Goal: Task Accomplishment & Management: Manage account settings

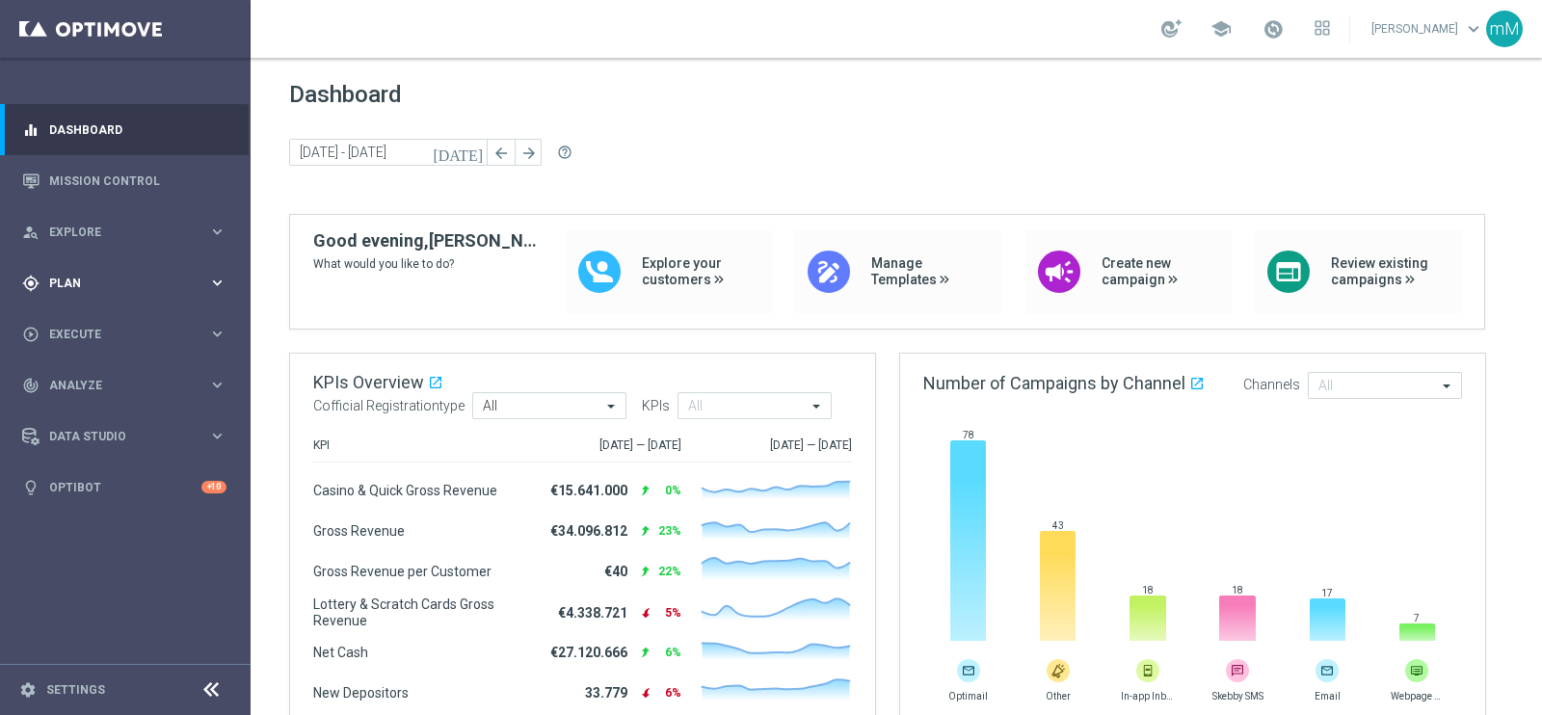
click at [87, 281] on span "Plan" at bounding box center [128, 284] width 159 height 12
click at [95, 377] on span "Templates" at bounding box center [120, 381] width 138 height 12
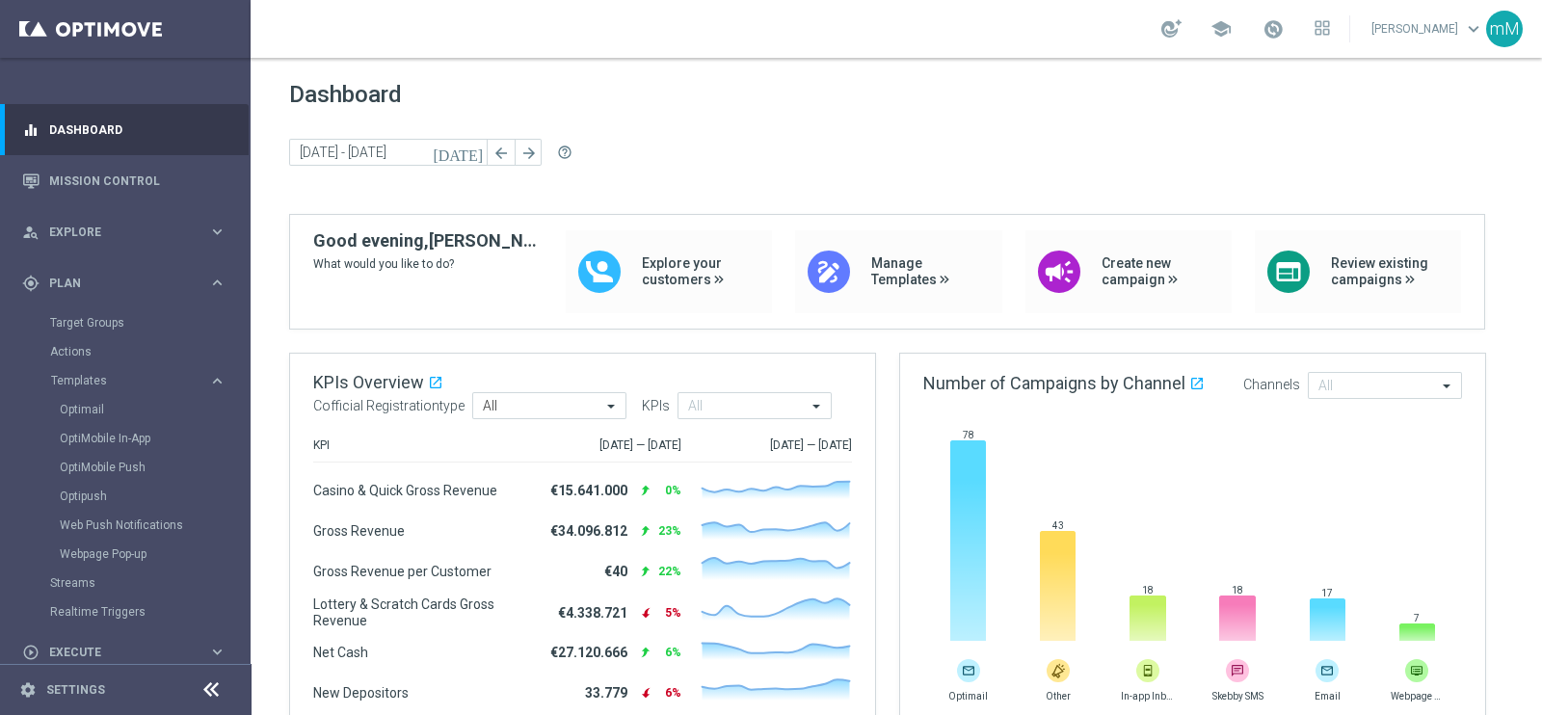
click at [96, 398] on div "Optimail" at bounding box center [154, 409] width 189 height 29
click at [96, 410] on link "Optimail" at bounding box center [130, 409] width 141 height 15
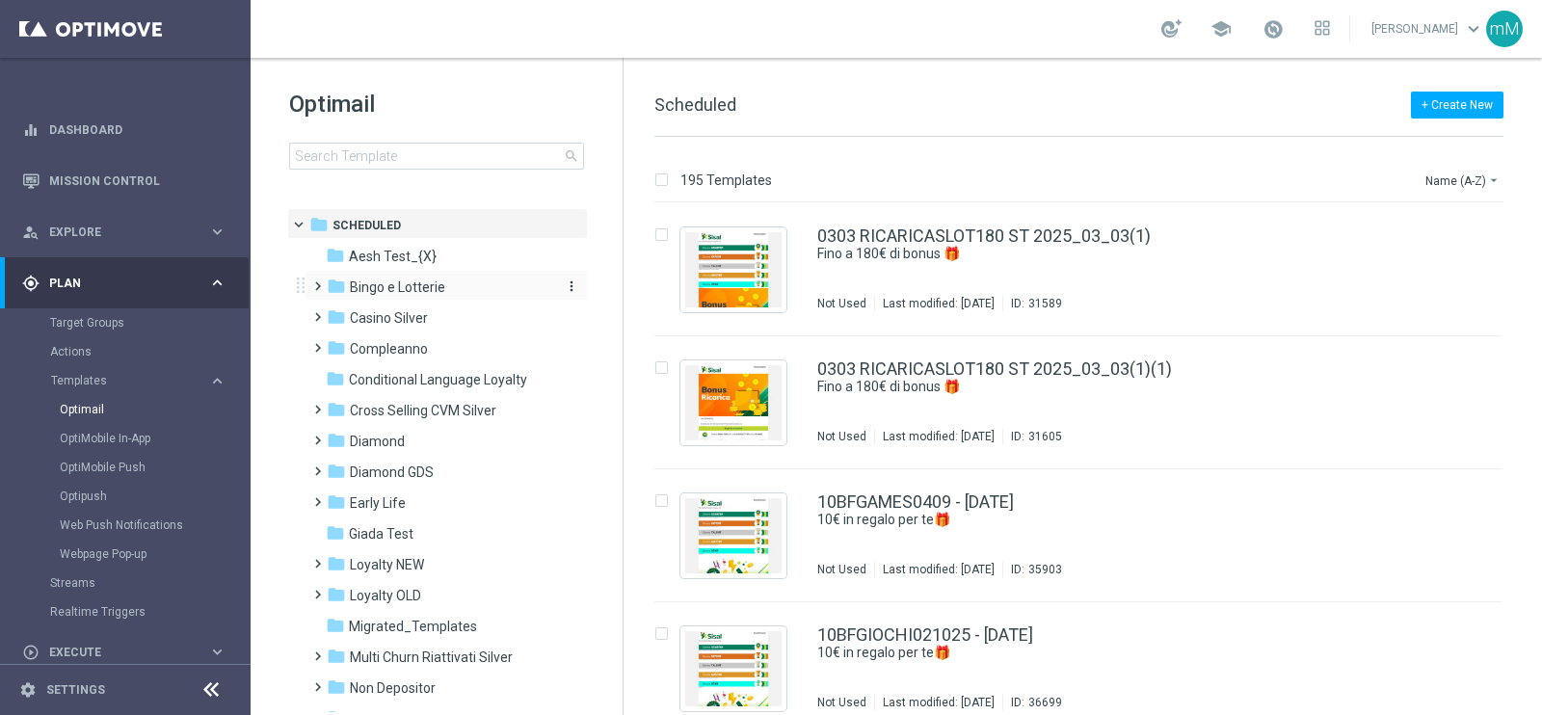
click at [443, 288] on span "Bingo e Lotterie" at bounding box center [397, 287] width 95 height 17
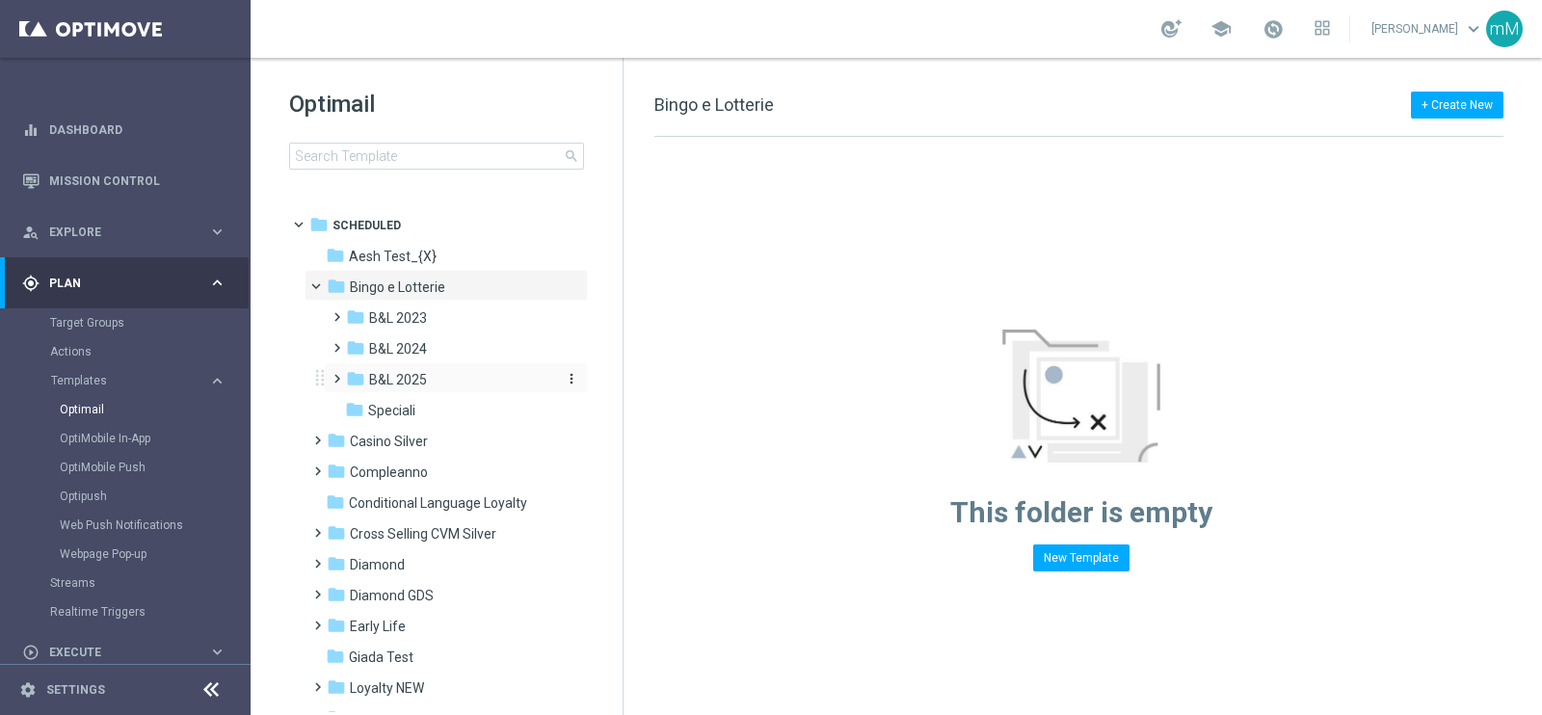
click at [413, 387] on div "folder B&L 2025" at bounding box center [448, 380] width 205 height 22
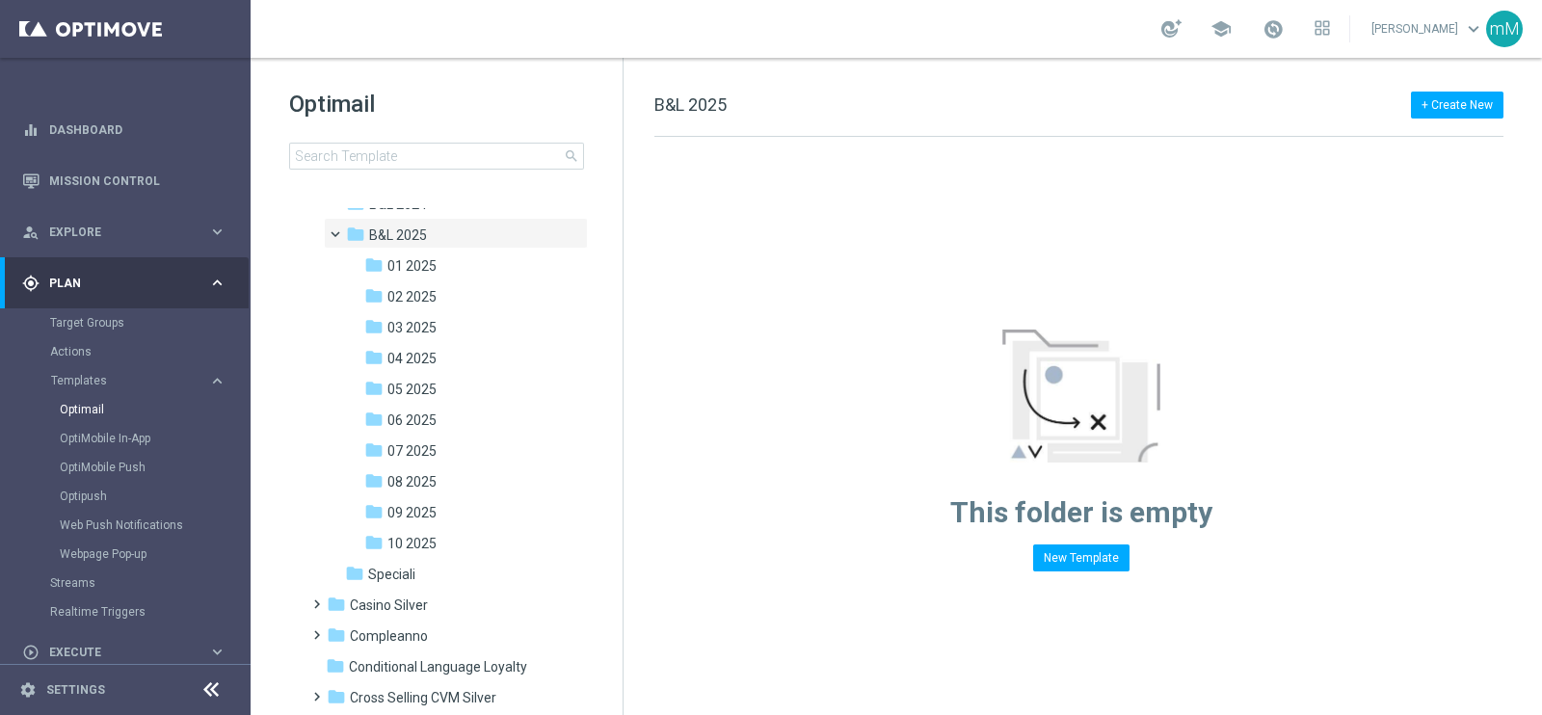
scroll to position [361, 0]
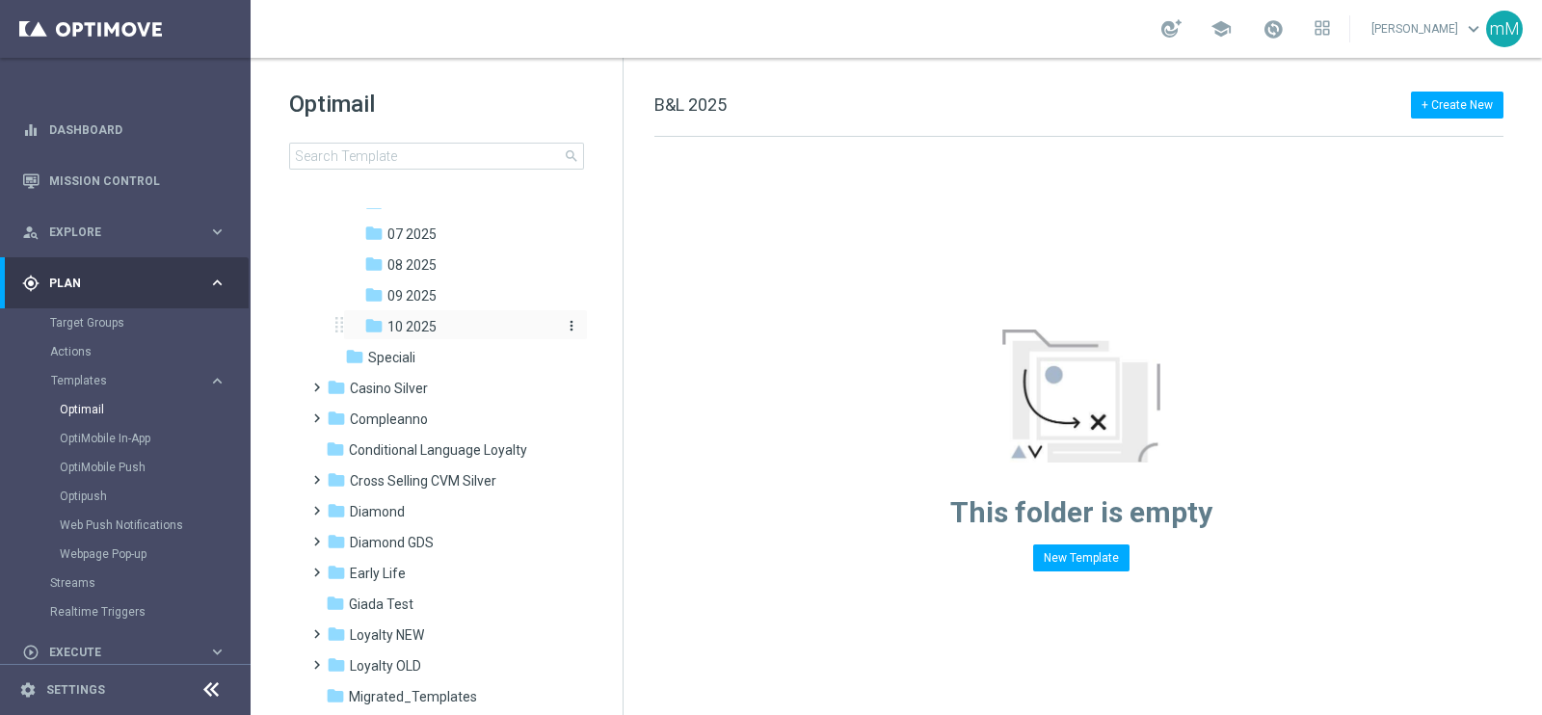
click at [448, 331] on div "folder 10 2025" at bounding box center [459, 327] width 190 height 22
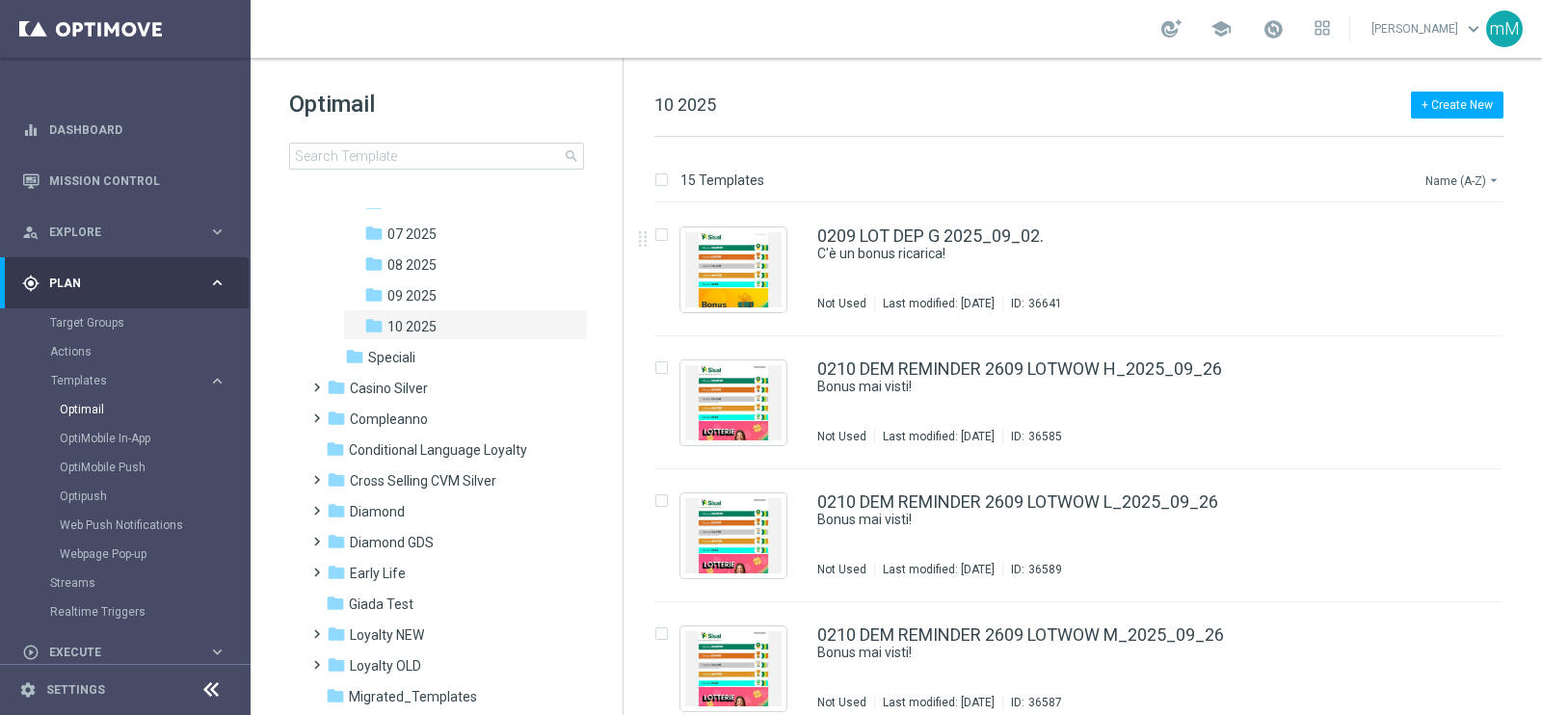
click at [1233, 180] on button "Name (A-Z) arrow_drop_down" at bounding box center [1463, 180] width 80 height 23
click at [1233, 266] on span "Date Modified (Newest)" at bounding box center [1429, 265] width 129 height 13
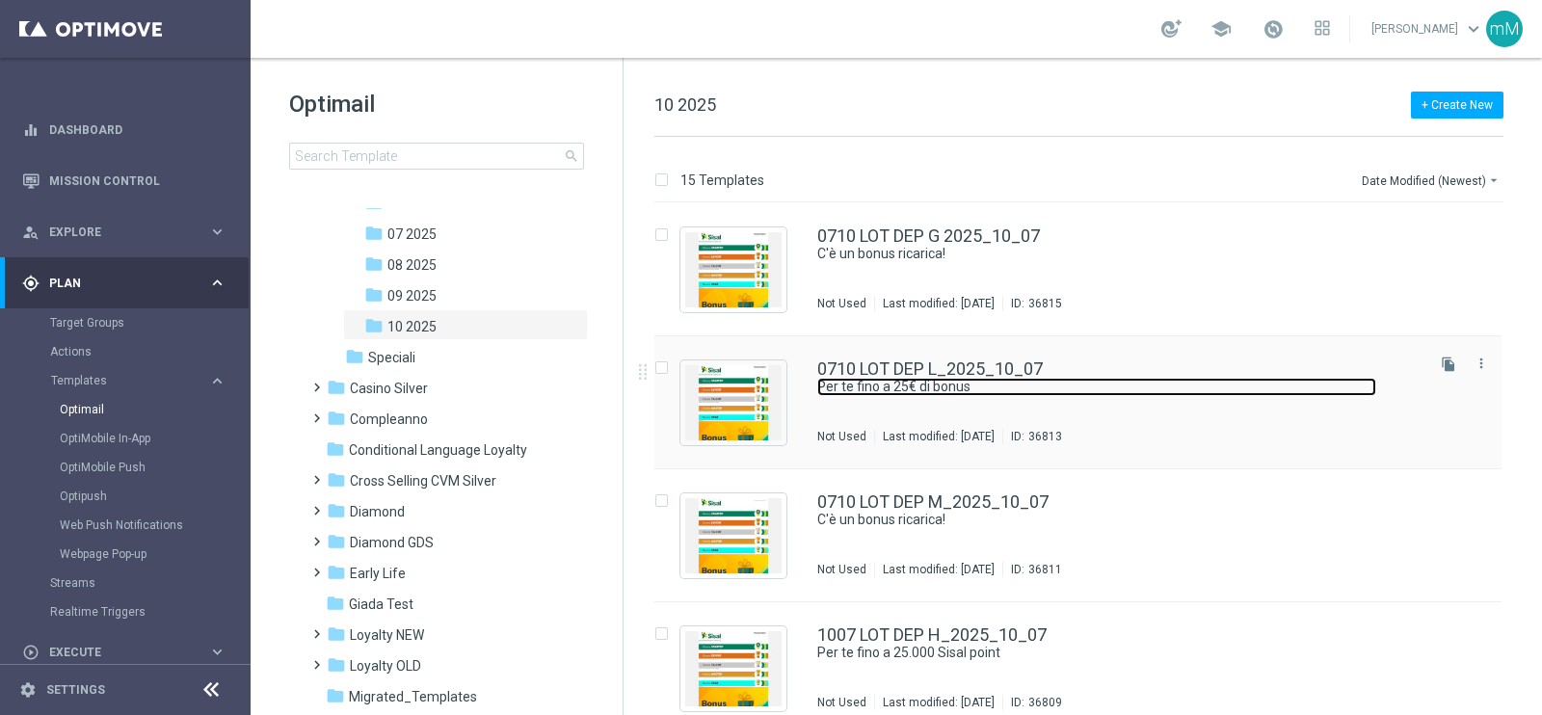
click at [948, 379] on link "Per te fino a 25€ di bonus" at bounding box center [1096, 387] width 559 height 18
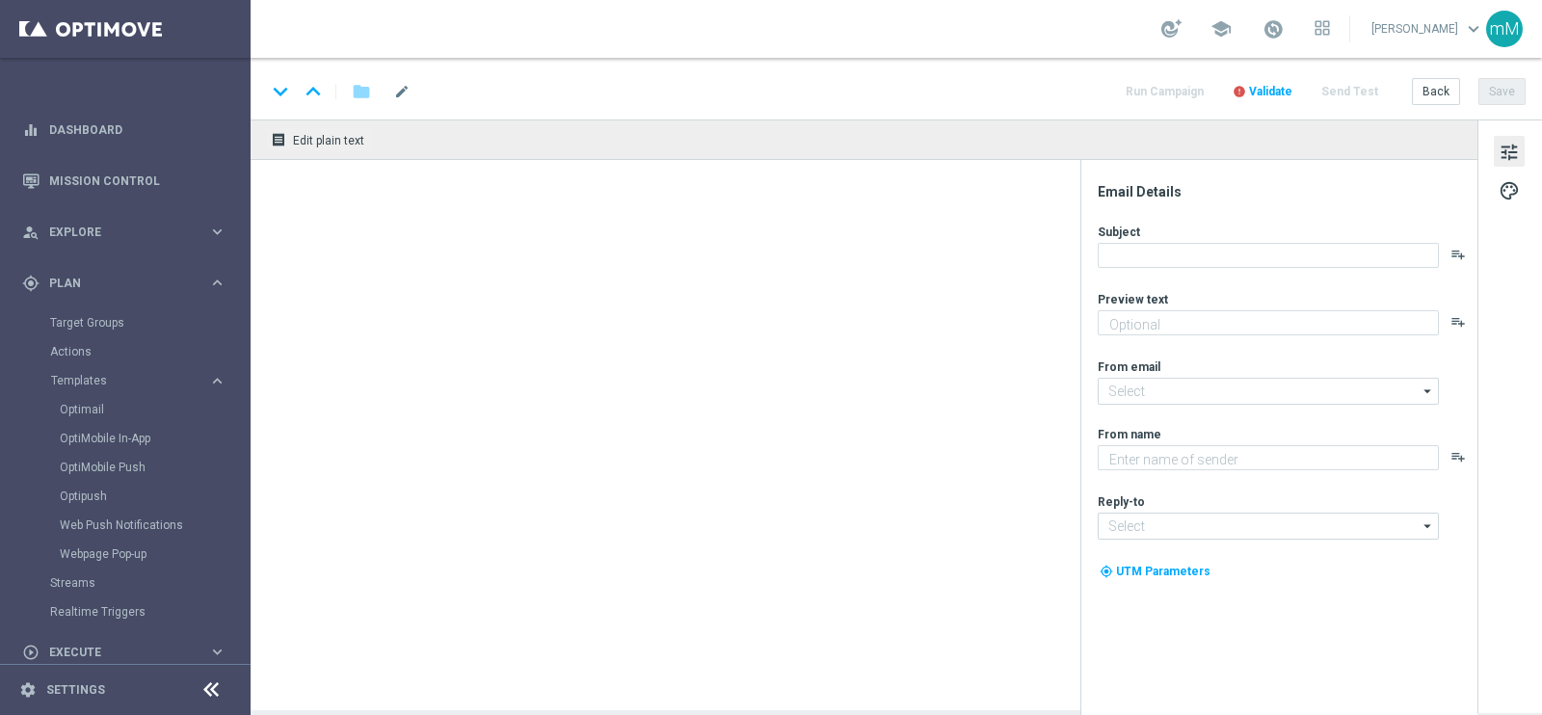
type textarea "Scopri la promozione che ti abbiamo riservato!"
type textarea "Sisal"
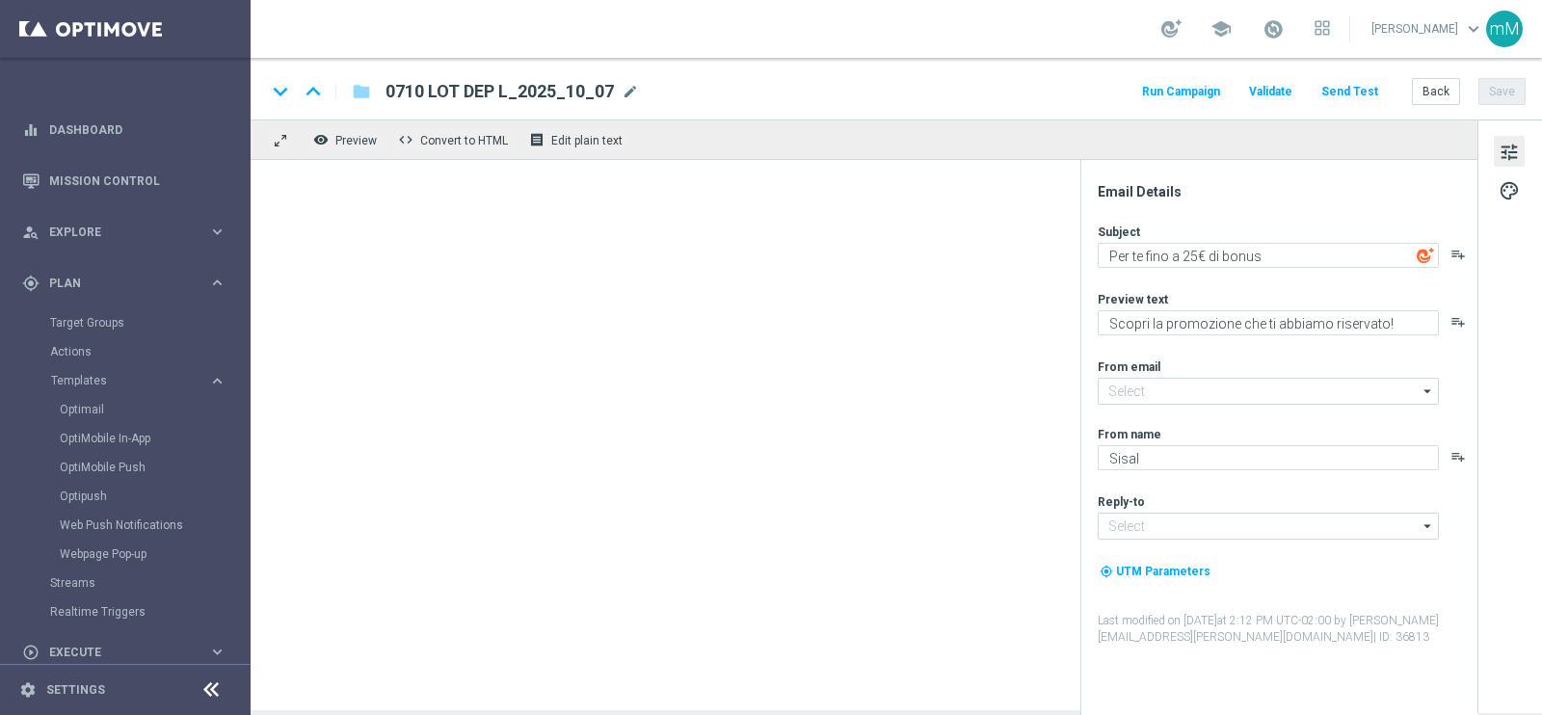
type input "newsletter@comunicazioni.sisal.it"
type input "info@sisal.it"
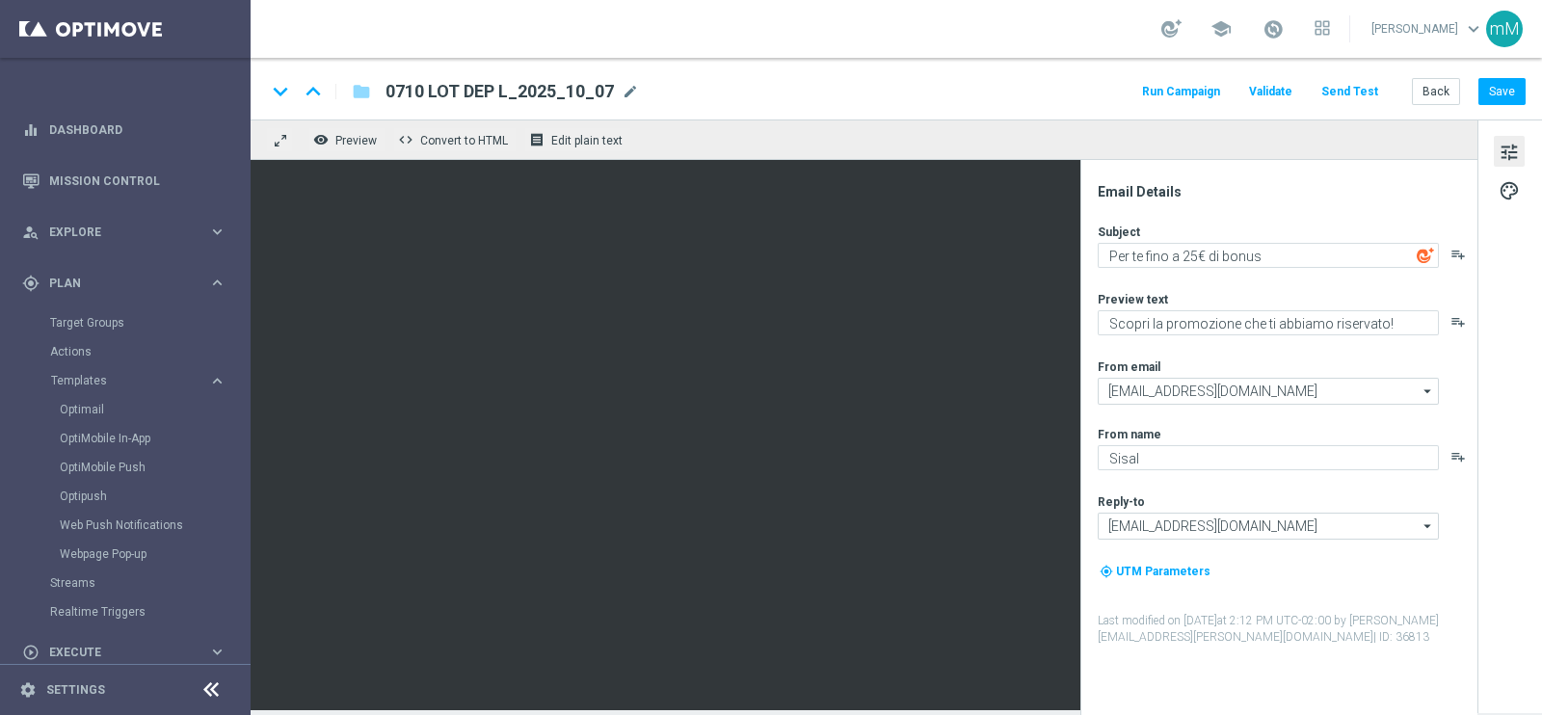
click at [1215, 92] on button "Run Campaign" at bounding box center [1181, 92] width 84 height 26
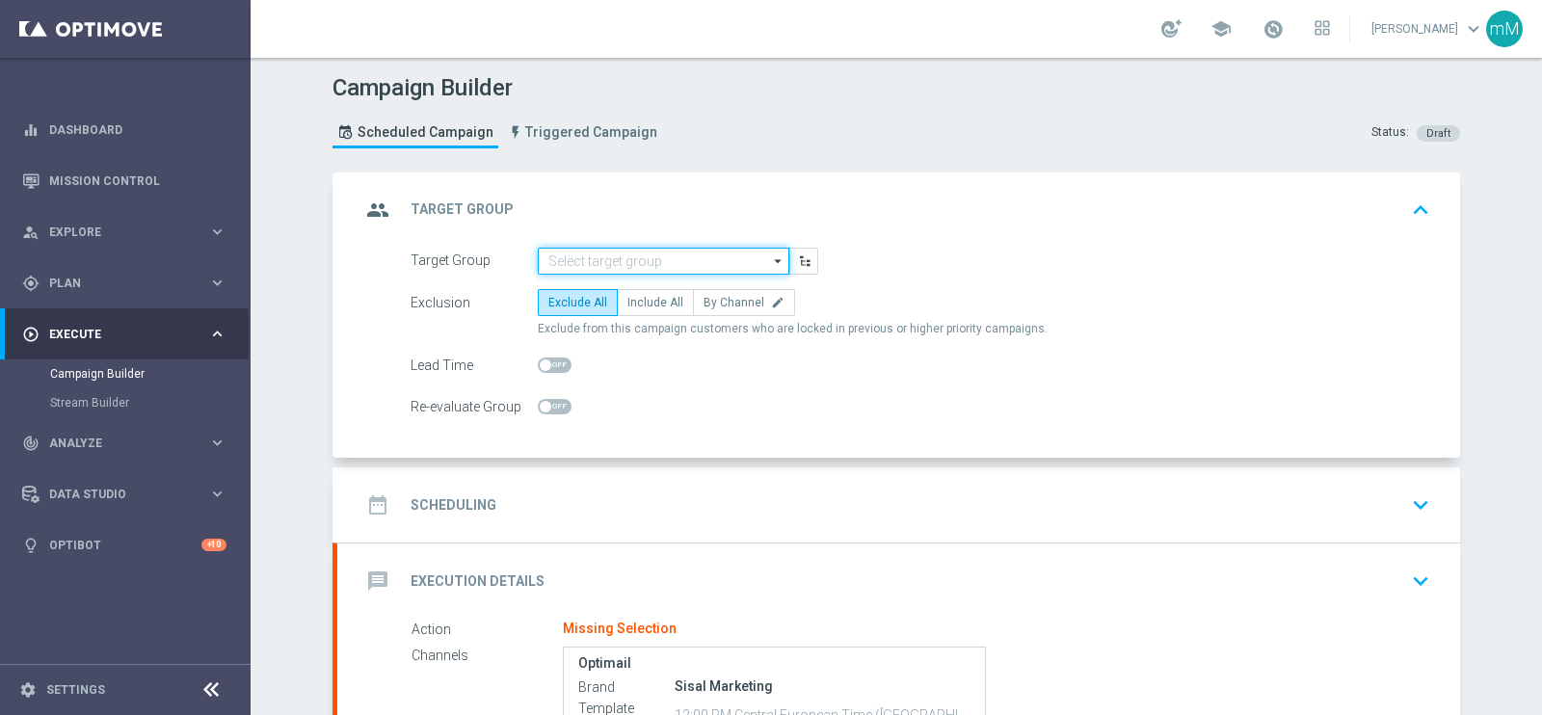
click at [609, 266] on input at bounding box center [664, 261] width 252 height 27
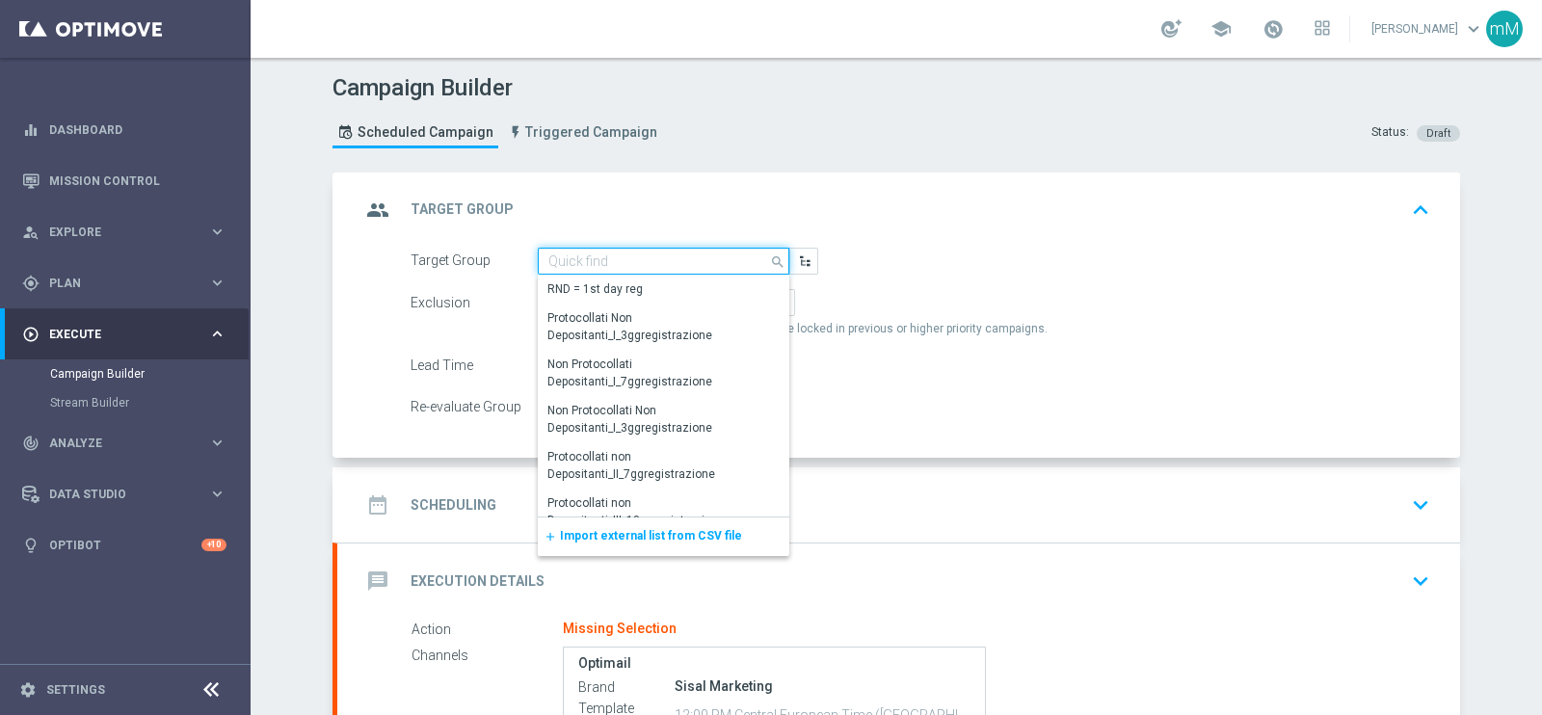
paste input "NEW Active Lottery MODA DEP <15"
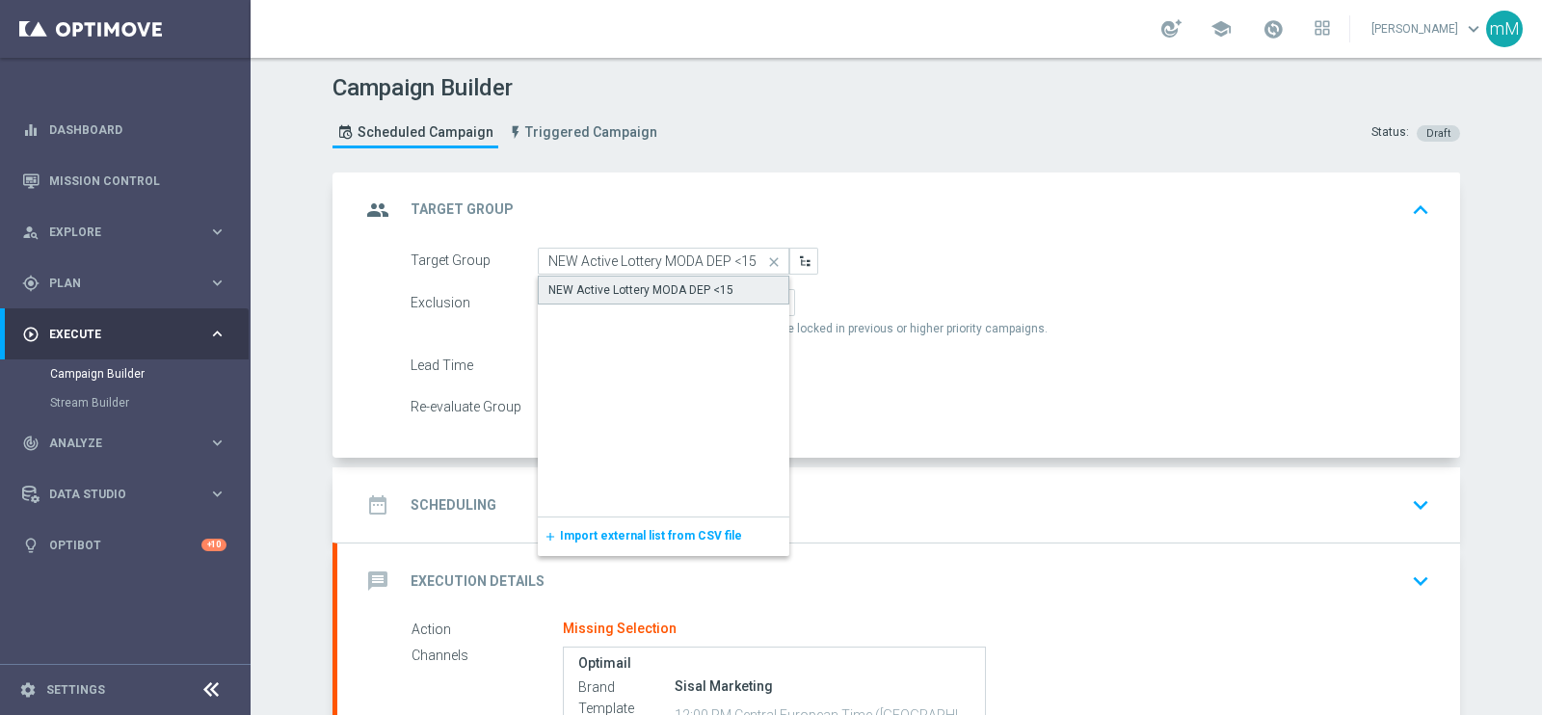
click at [610, 287] on div "NEW Active Lottery MODA DEP <15" at bounding box center [640, 289] width 185 height 17
type input "NEW Active Lottery MODA DEP <15"
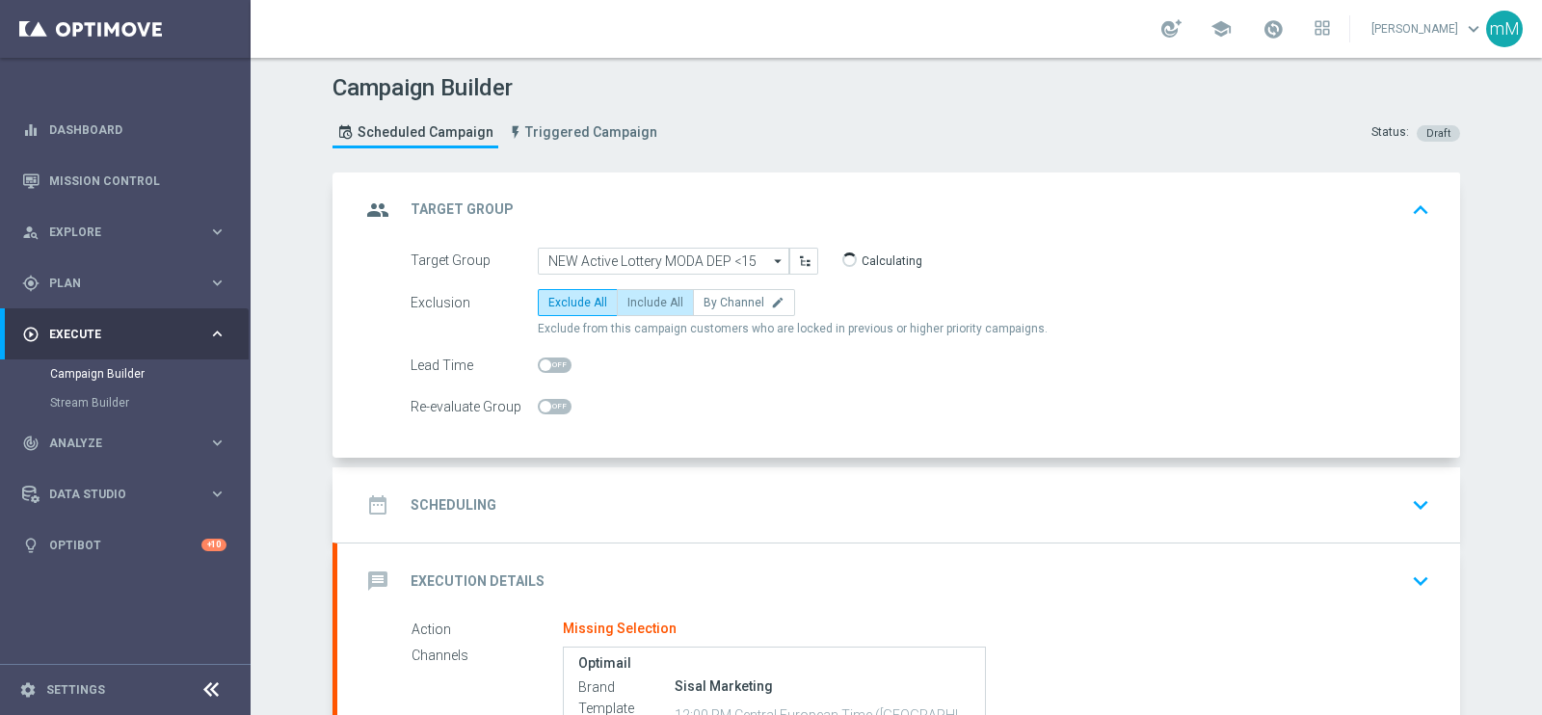
click at [665, 296] on span "Include All" at bounding box center [655, 302] width 56 height 13
click at [640, 300] on input "Include All" at bounding box center [633, 306] width 13 height 13
radio input "true"
click at [694, 487] on div "date_range Scheduling keyboard_arrow_down" at bounding box center [898, 505] width 1076 height 37
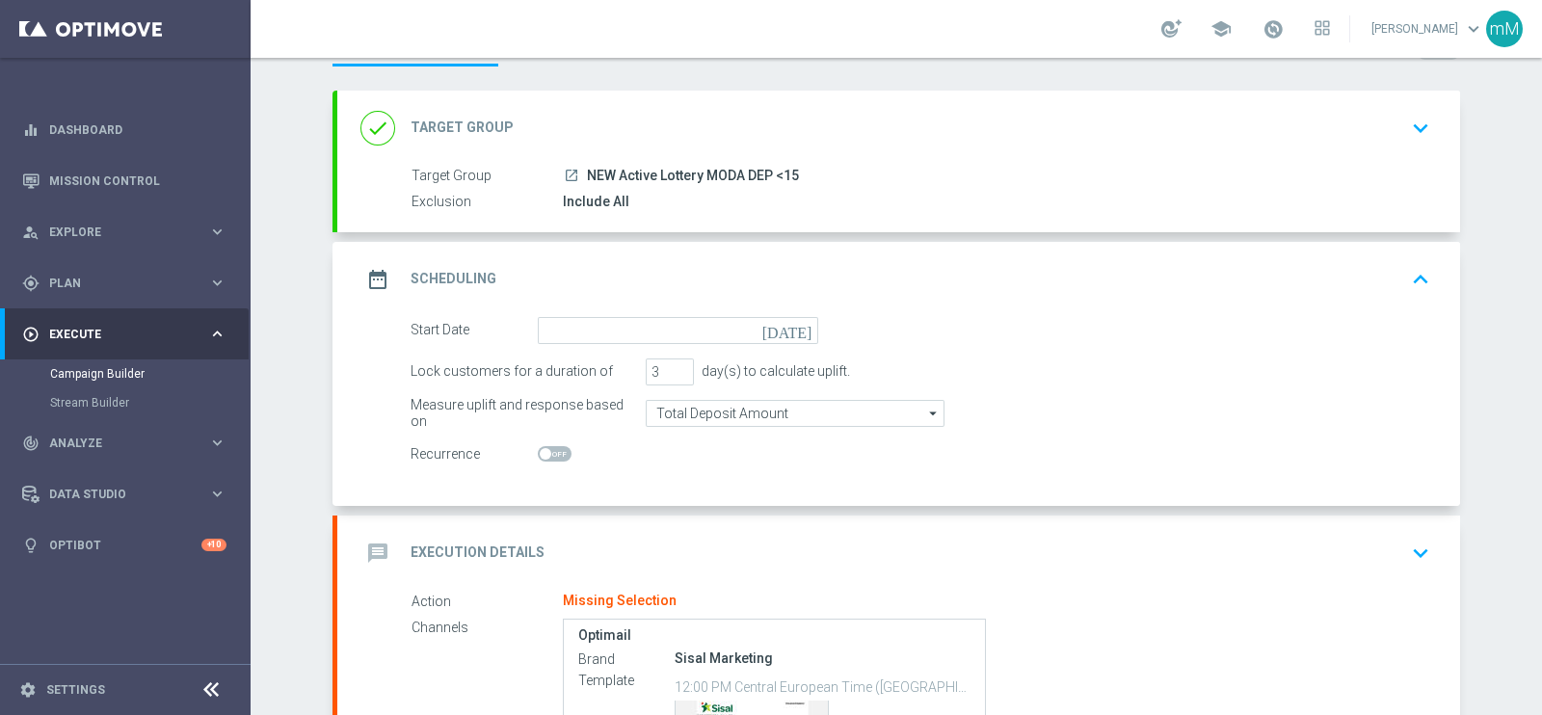
scroll to position [119, 0]
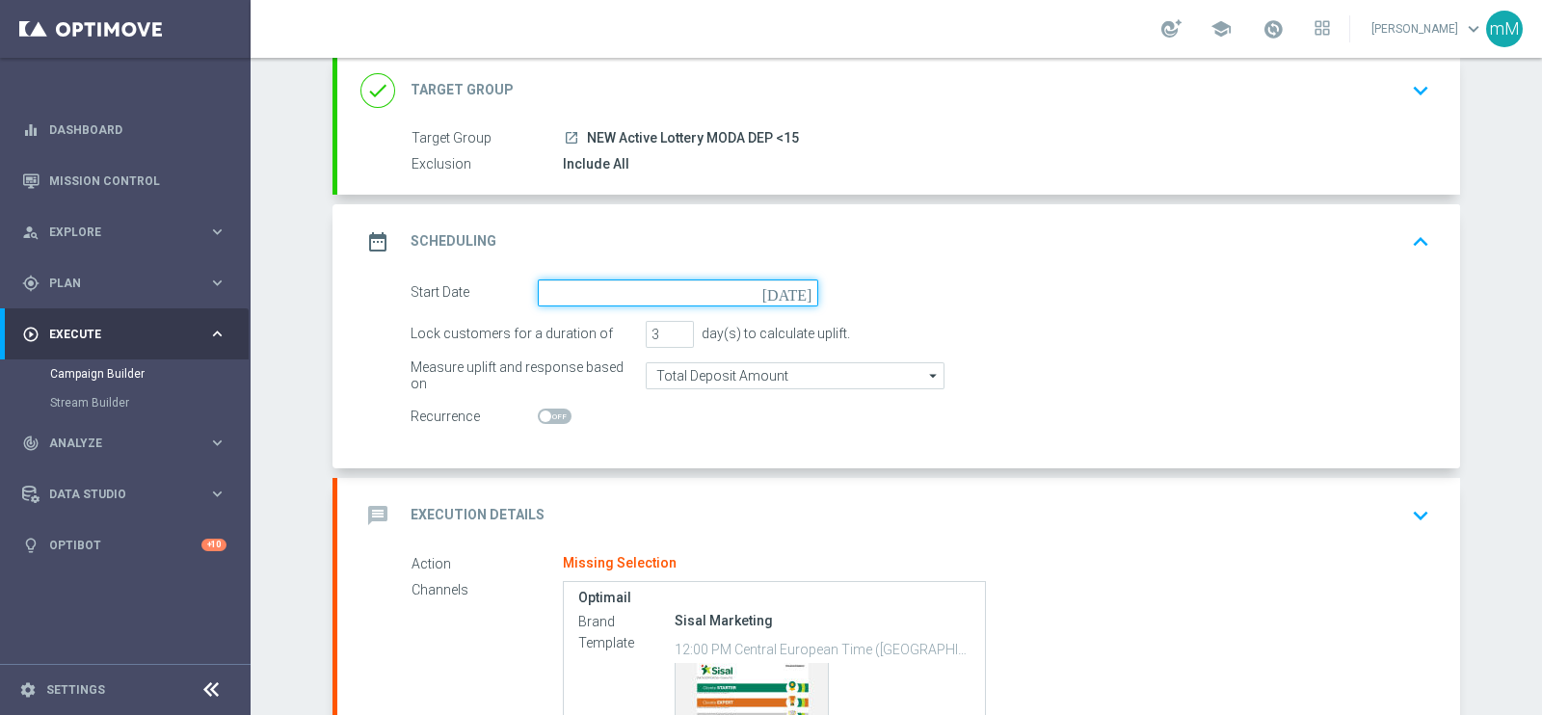
click at [610, 297] on input at bounding box center [678, 292] width 280 height 27
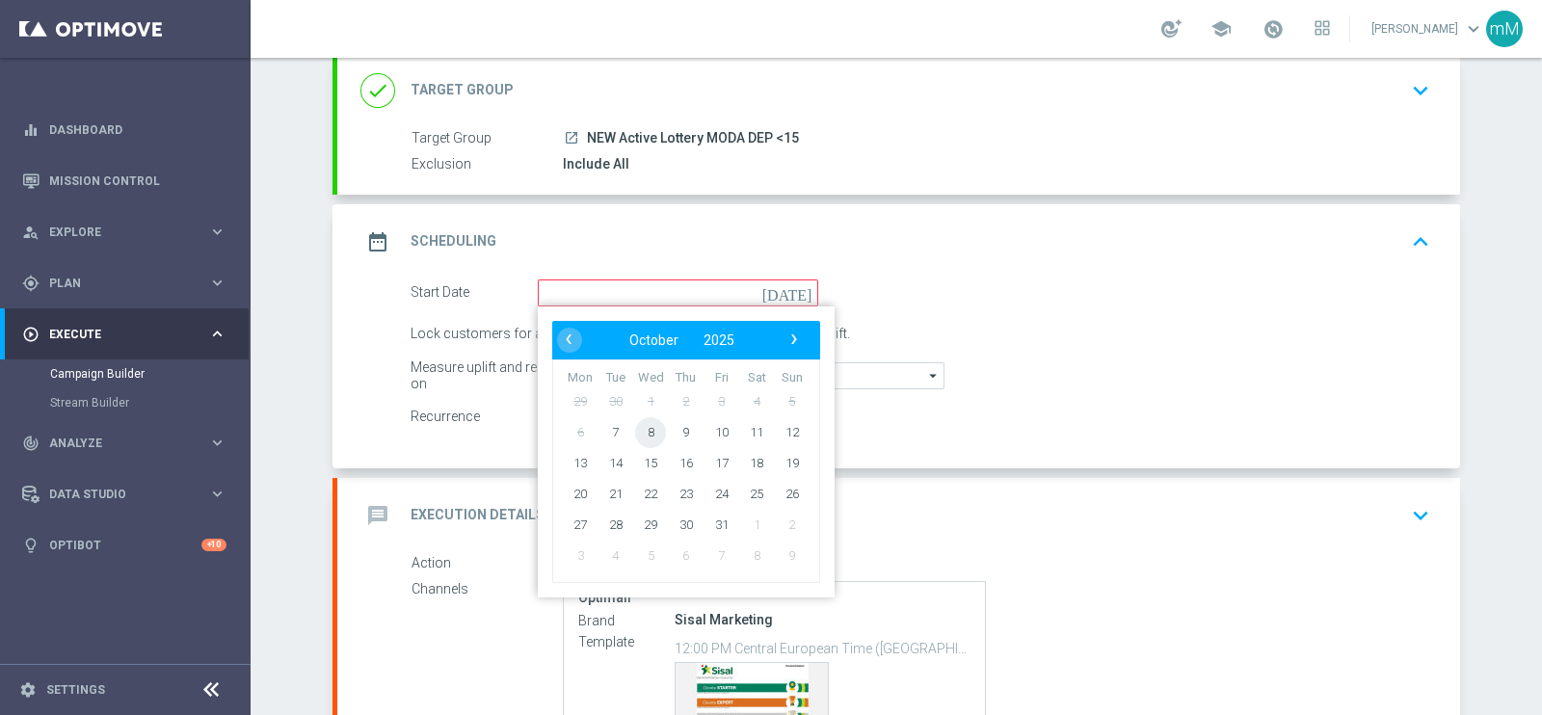
click at [640, 437] on span "8" at bounding box center [650, 431] width 31 height 31
type input "08 Oct 2025"
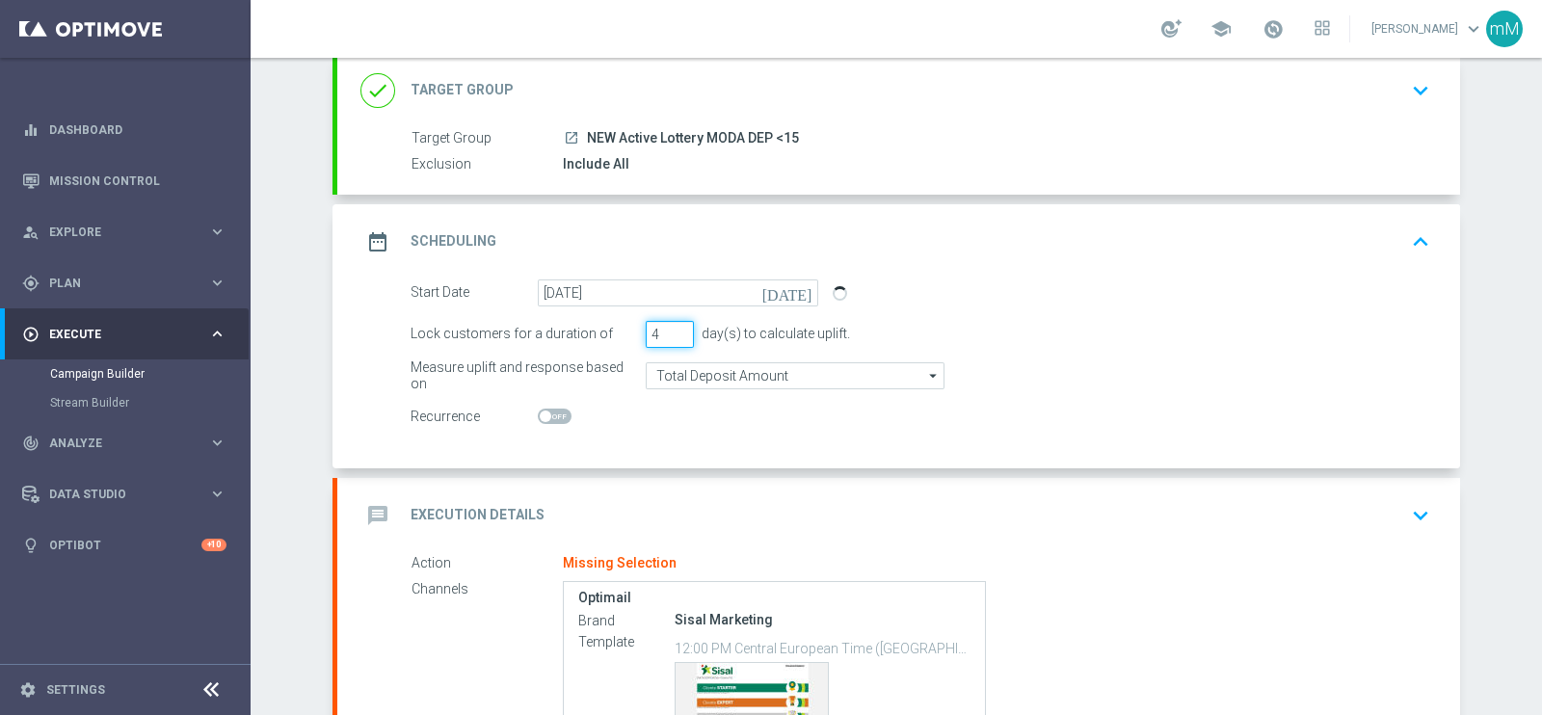
type input "4"
click at [668, 327] on input "4" at bounding box center [670, 334] width 48 height 27
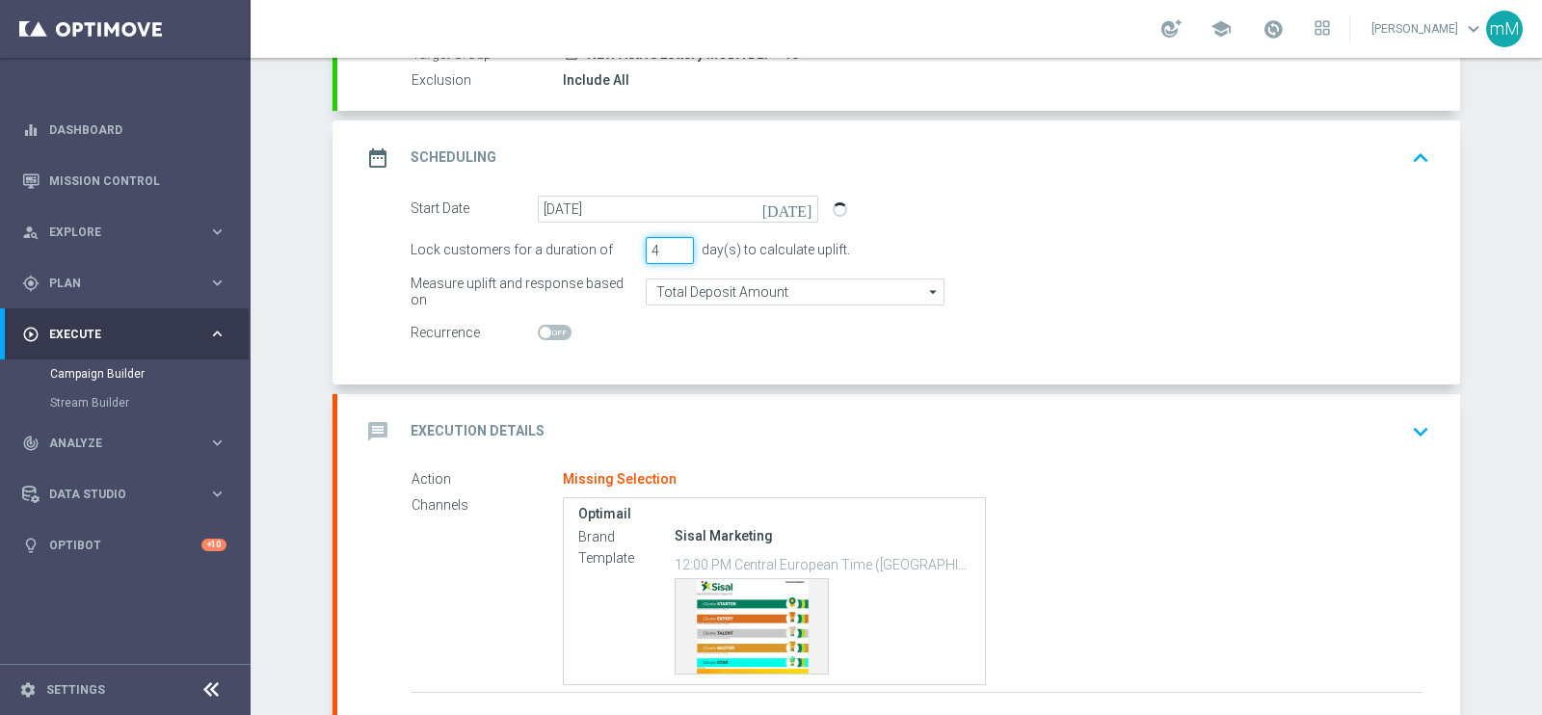
scroll to position [240, 0]
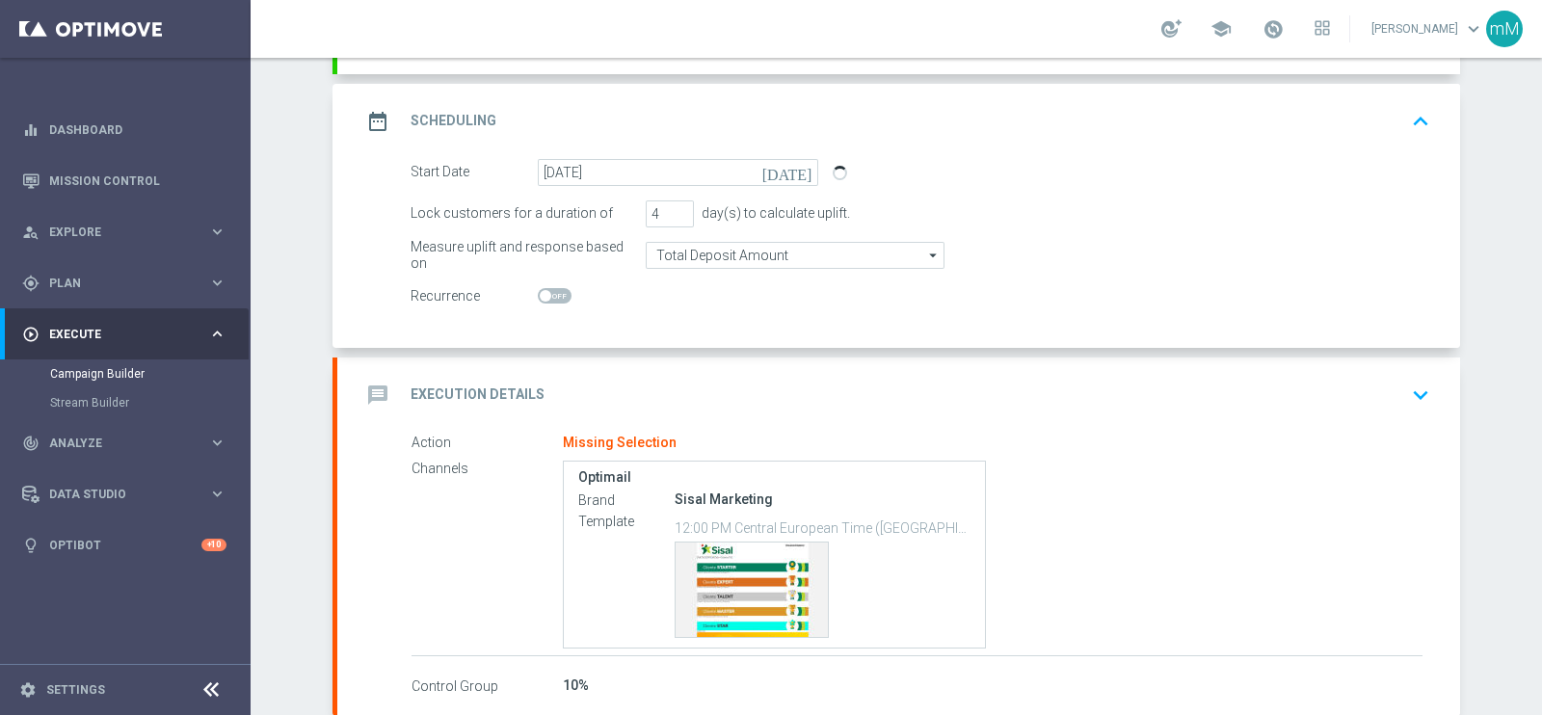
click at [691, 383] on div "message Execution Details keyboard_arrow_down" at bounding box center [898, 395] width 1076 height 37
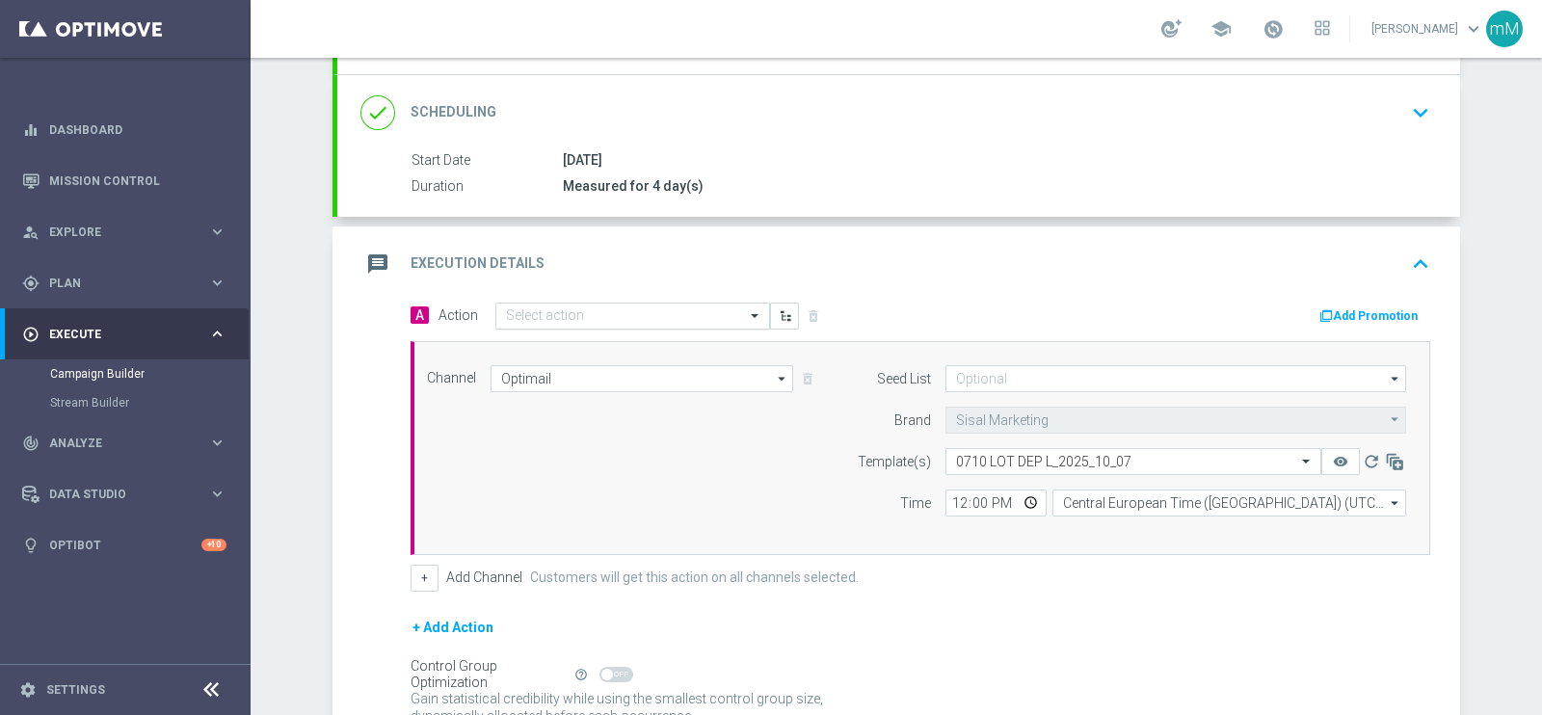
click at [616, 315] on input "text" at bounding box center [613, 316] width 215 height 16
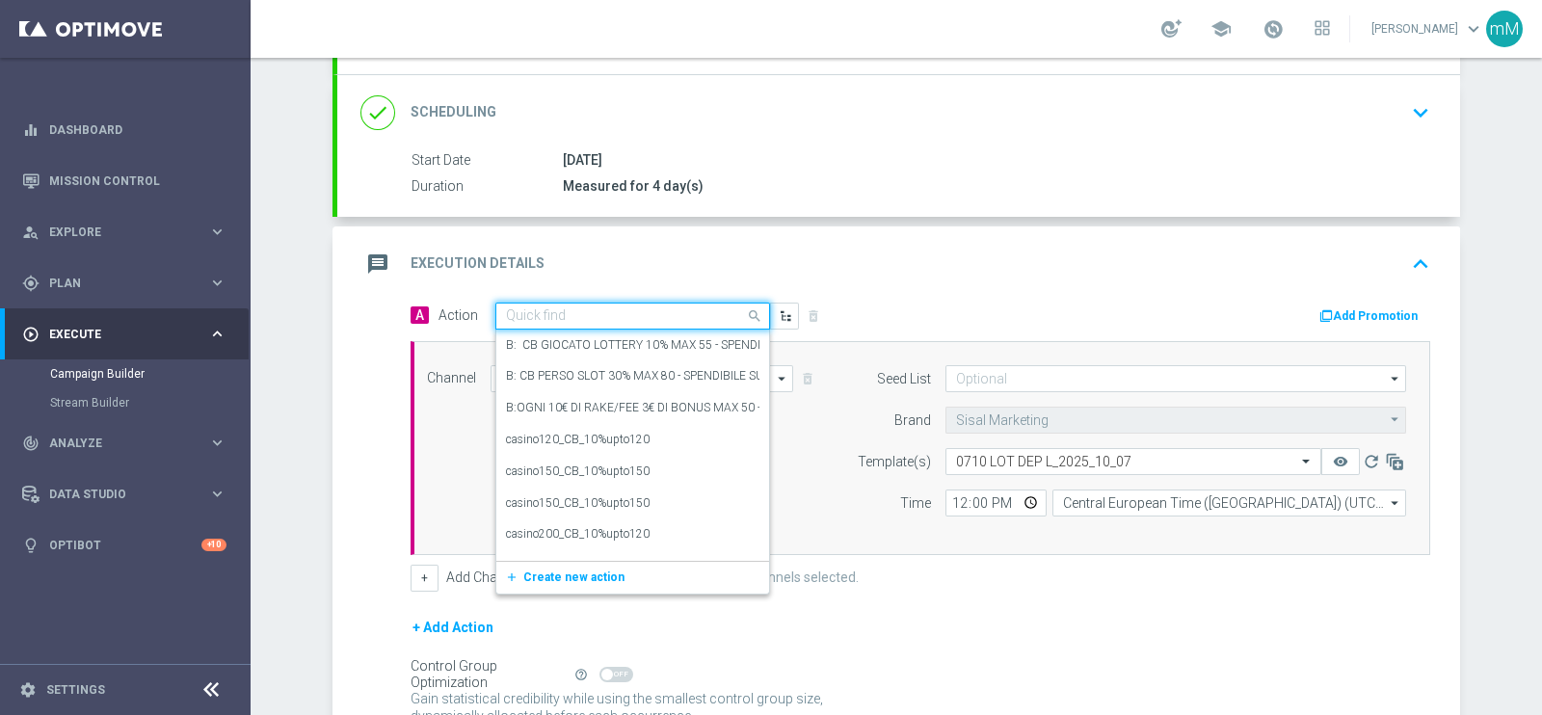
paste input "DEP_20€"
type input "DEP_20€"
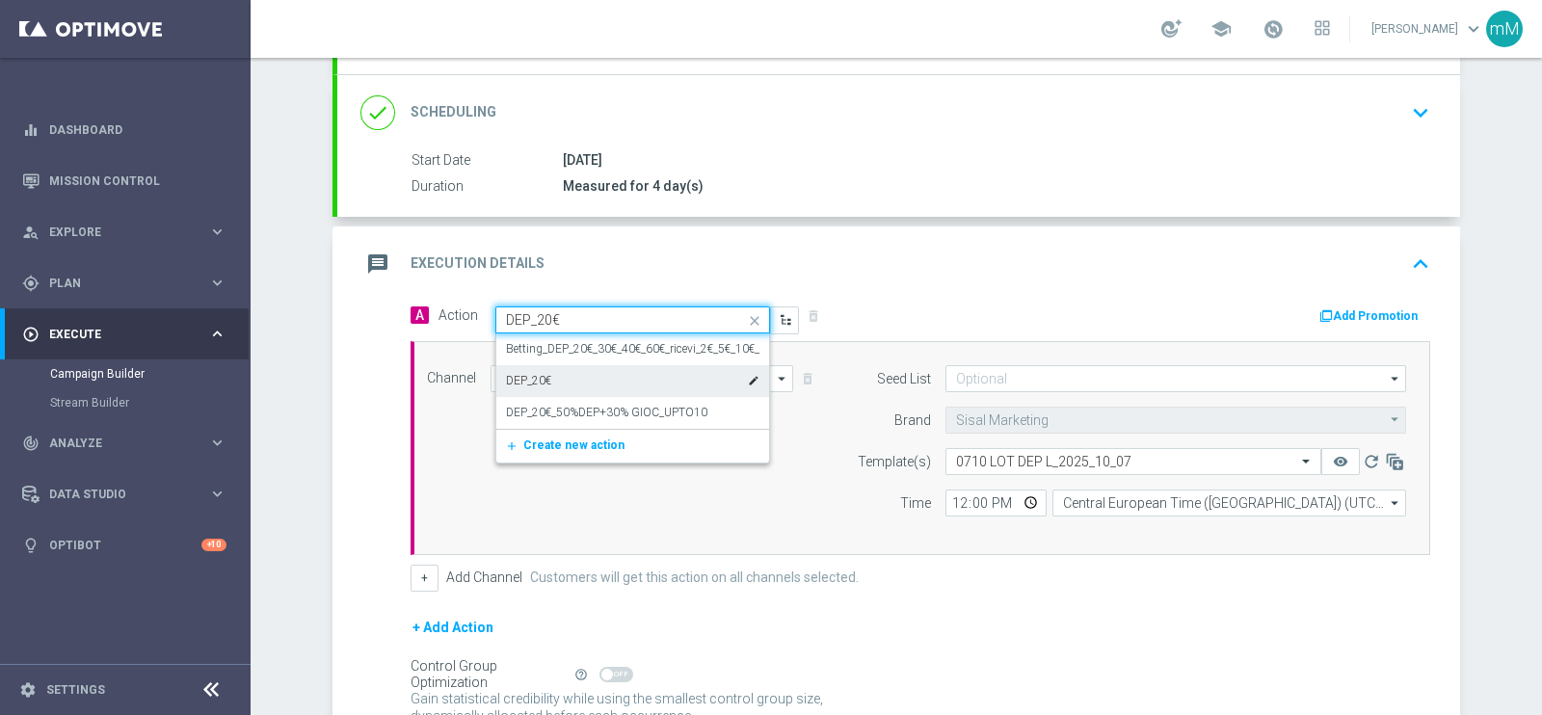
click at [606, 368] on div "DEP_20€ edit" at bounding box center [632, 381] width 253 height 32
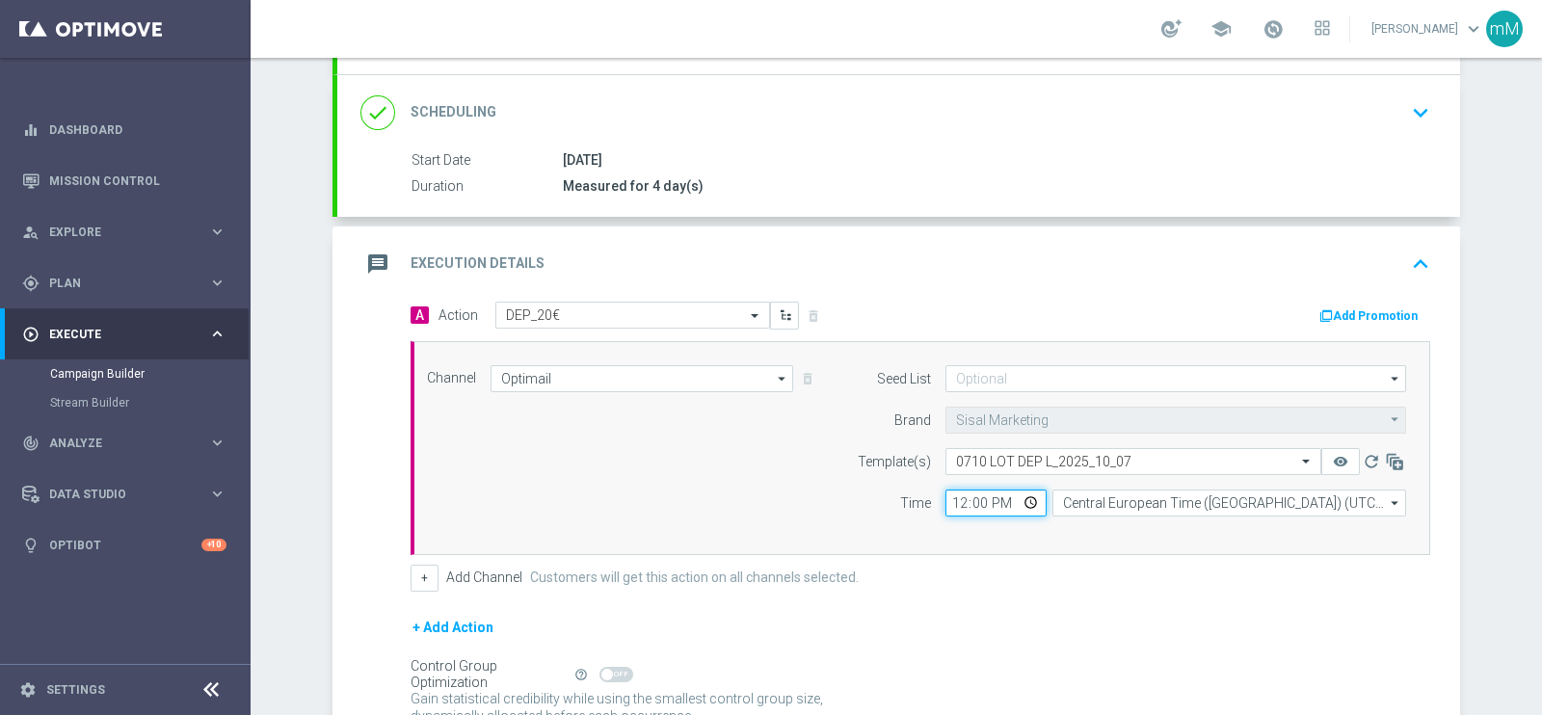
click at [954, 506] on input "12:00" at bounding box center [995, 503] width 101 height 27
type input "18:30"
click at [411, 571] on button "+" at bounding box center [425, 578] width 28 height 27
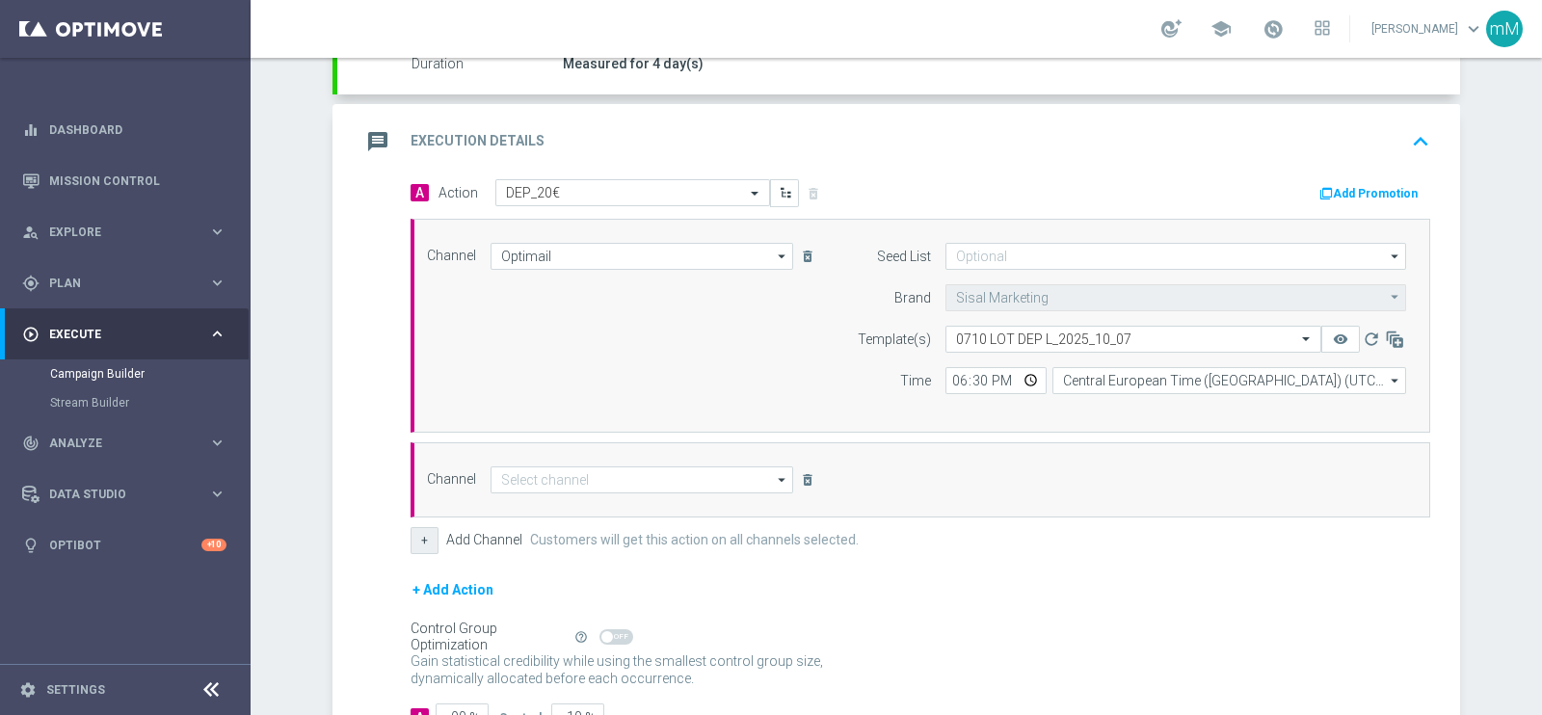
scroll to position [363, 0]
click at [619, 487] on input at bounding box center [642, 478] width 303 height 27
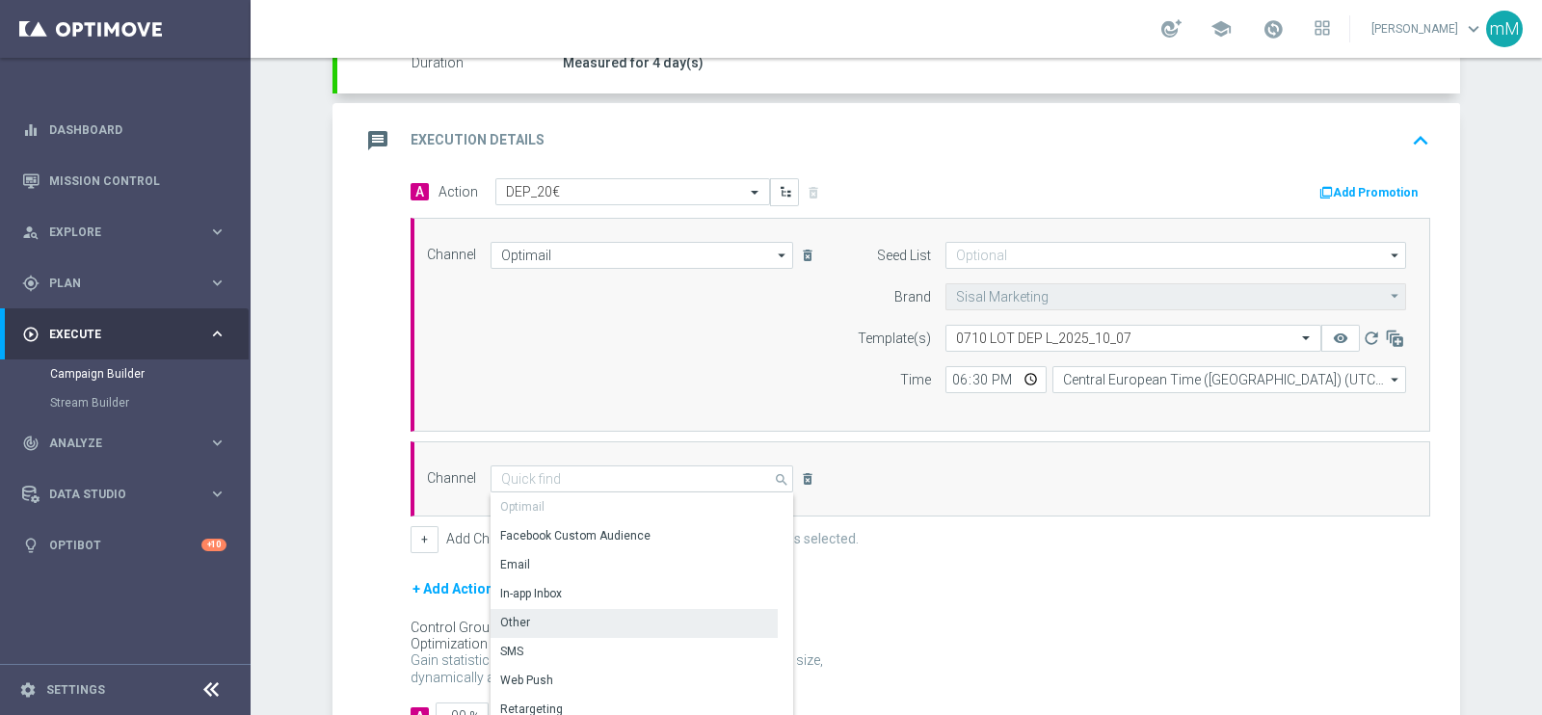
click at [590, 571] on div "Other" at bounding box center [634, 622] width 287 height 27
type input "Other"
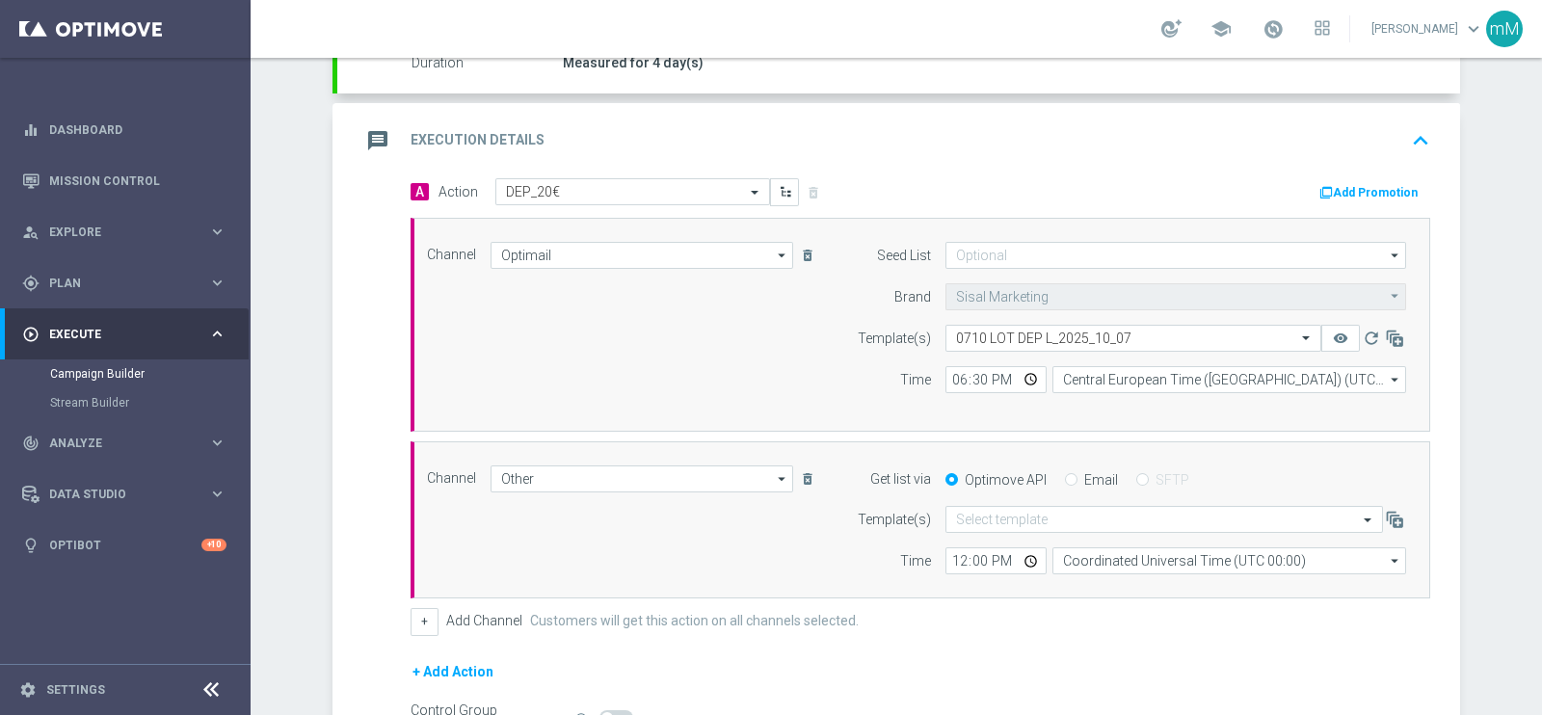
click at [1085, 478] on label "Email" at bounding box center [1101, 479] width 34 height 17
click at [1077, 478] on input "Email" at bounding box center [1071, 481] width 13 height 13
radio input "true"
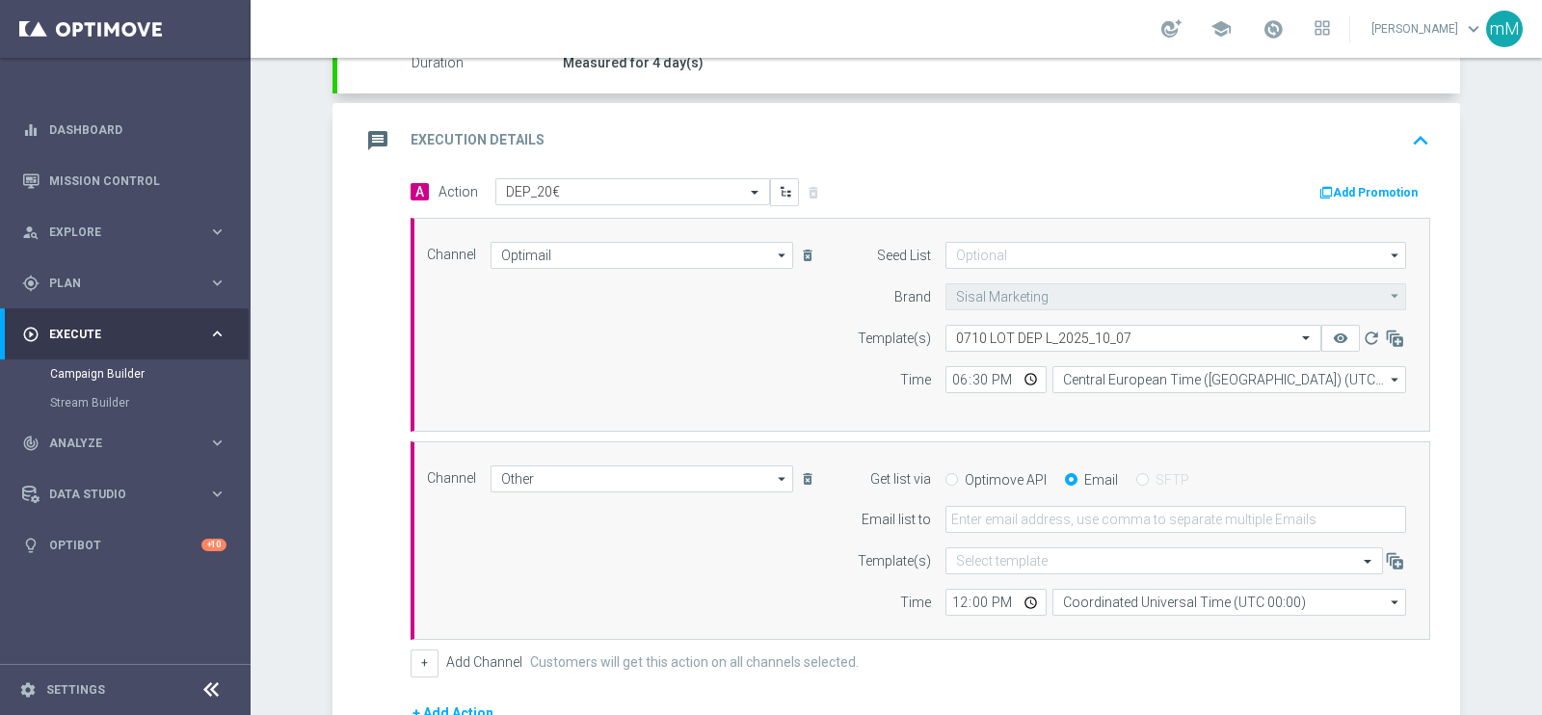
click at [1066, 531] on form "Get list via Optimove API Email SFTP Email list to Template(s) Select template …" at bounding box center [1126, 540] width 559 height 151
click at [1071, 513] on input "email" at bounding box center [1175, 519] width 461 height 27
type input "[EMAIL_ADDRESS][PERSON_NAME][DOMAIN_NAME]"
click at [945, 571] on input "12:00" at bounding box center [995, 602] width 101 height 27
type input "18:30"
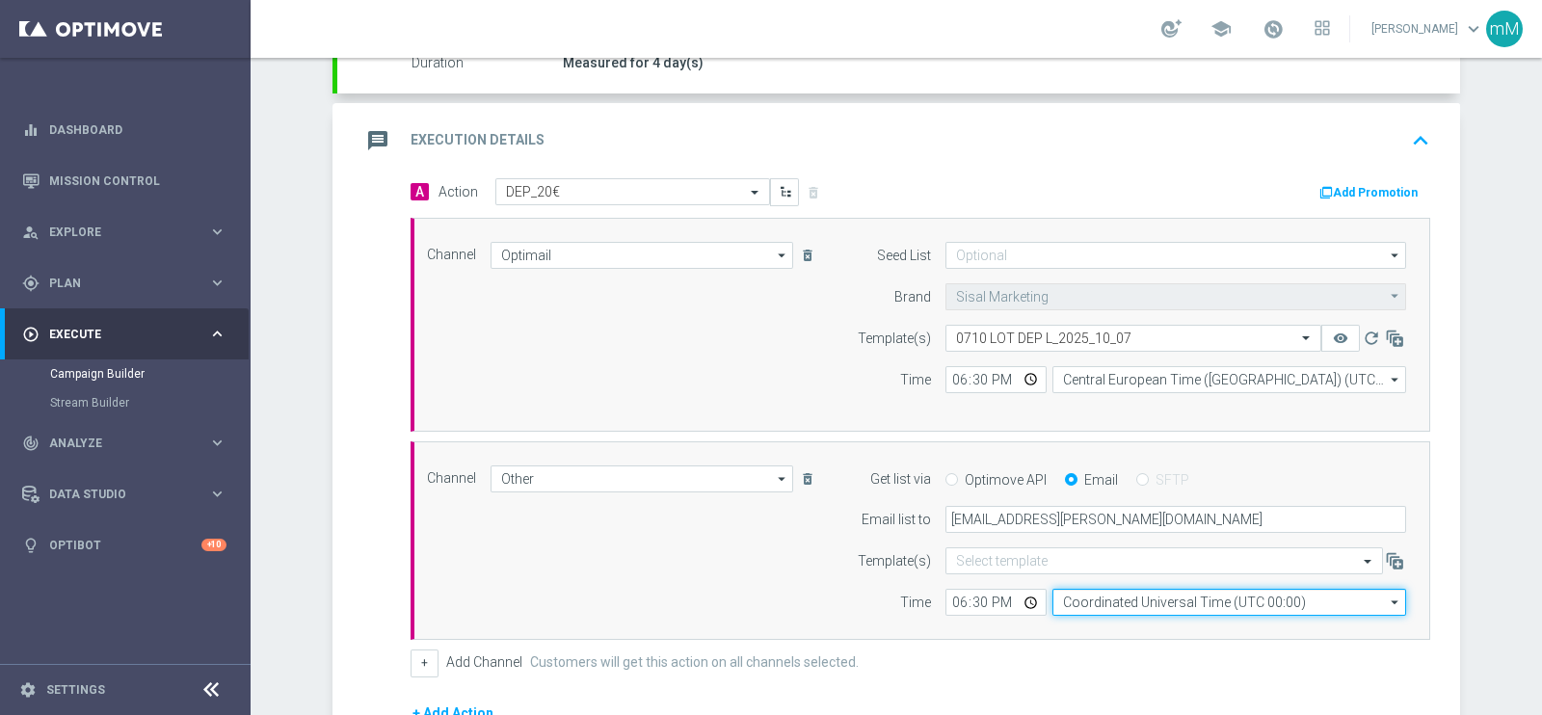
click at [1141, 571] on input "Coordinated Universal Time (UTC 00:00)" at bounding box center [1229, 602] width 354 height 27
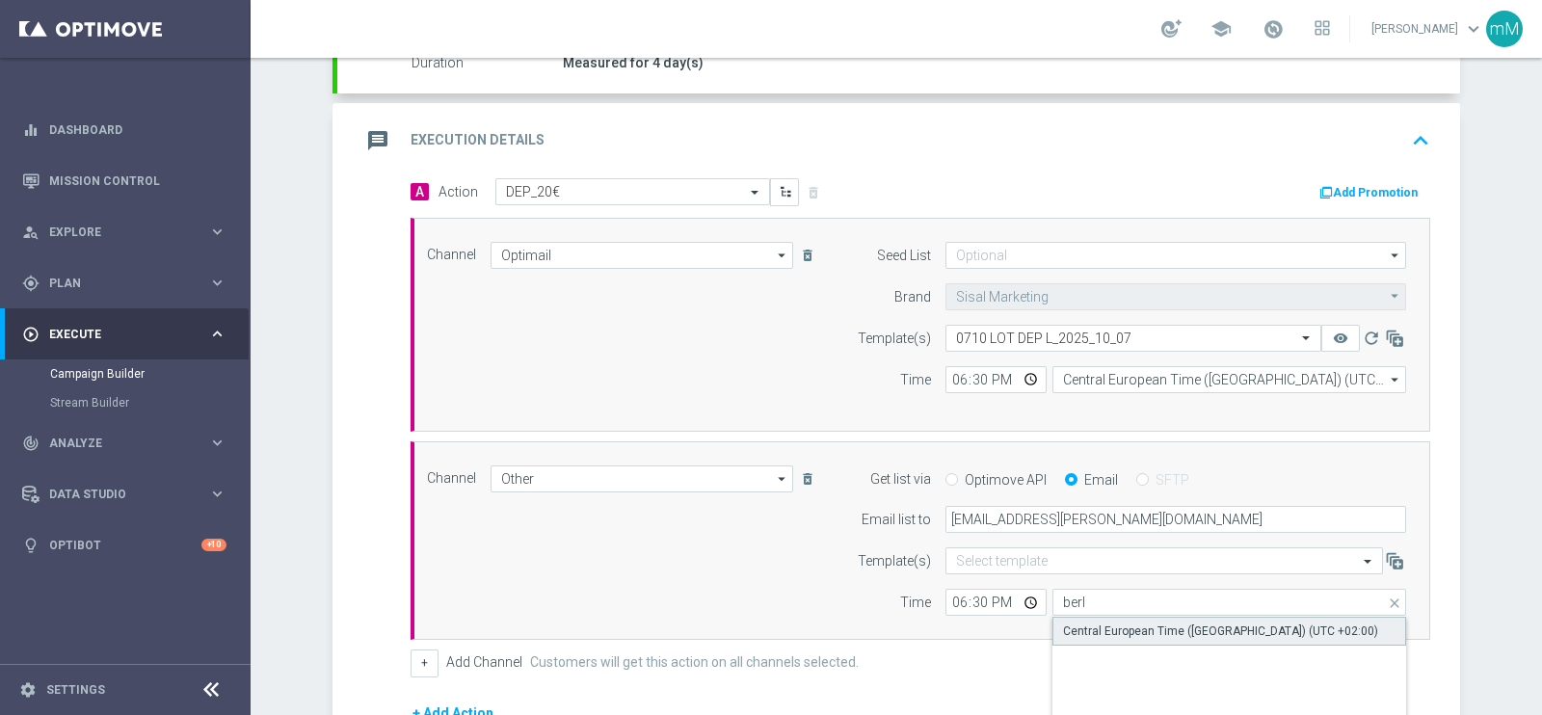
click at [1125, 571] on div "Central European Time (Berlin) (UTC +02:00)" at bounding box center [1220, 631] width 315 height 17
type input "Central European Time (Berlin) (UTC +02:00)"
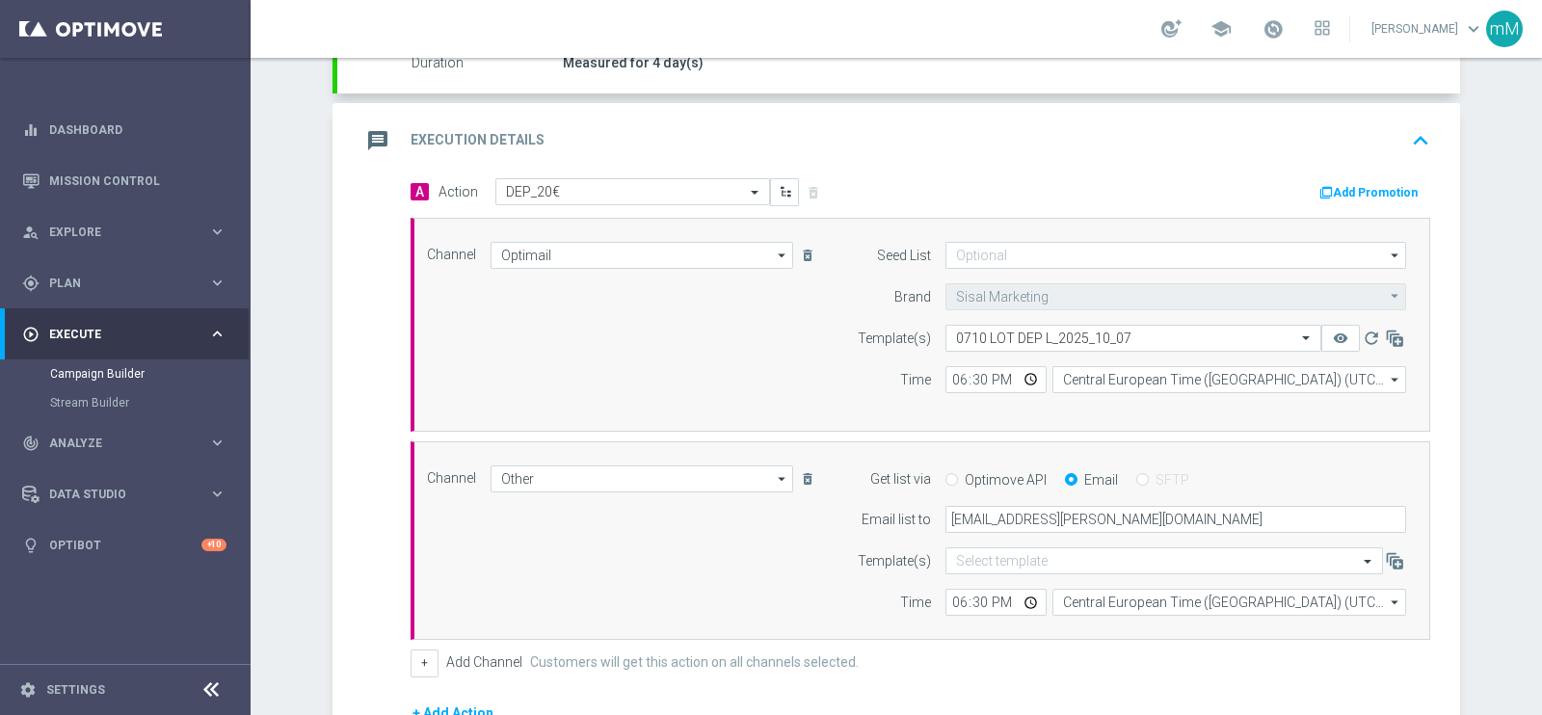
scroll to position [626, 0]
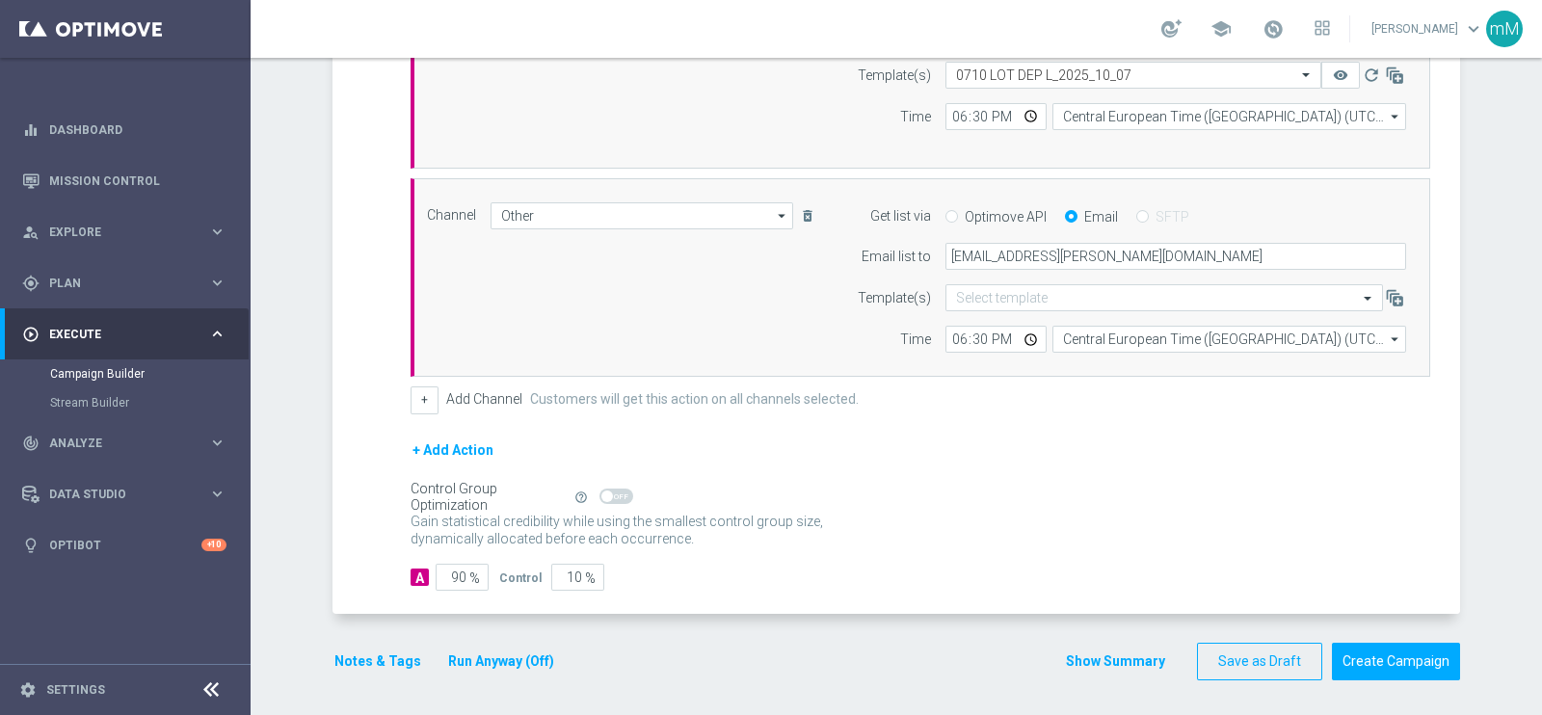
click at [481, 571] on button "Run Anyway (Off)" at bounding box center [501, 662] width 110 height 24
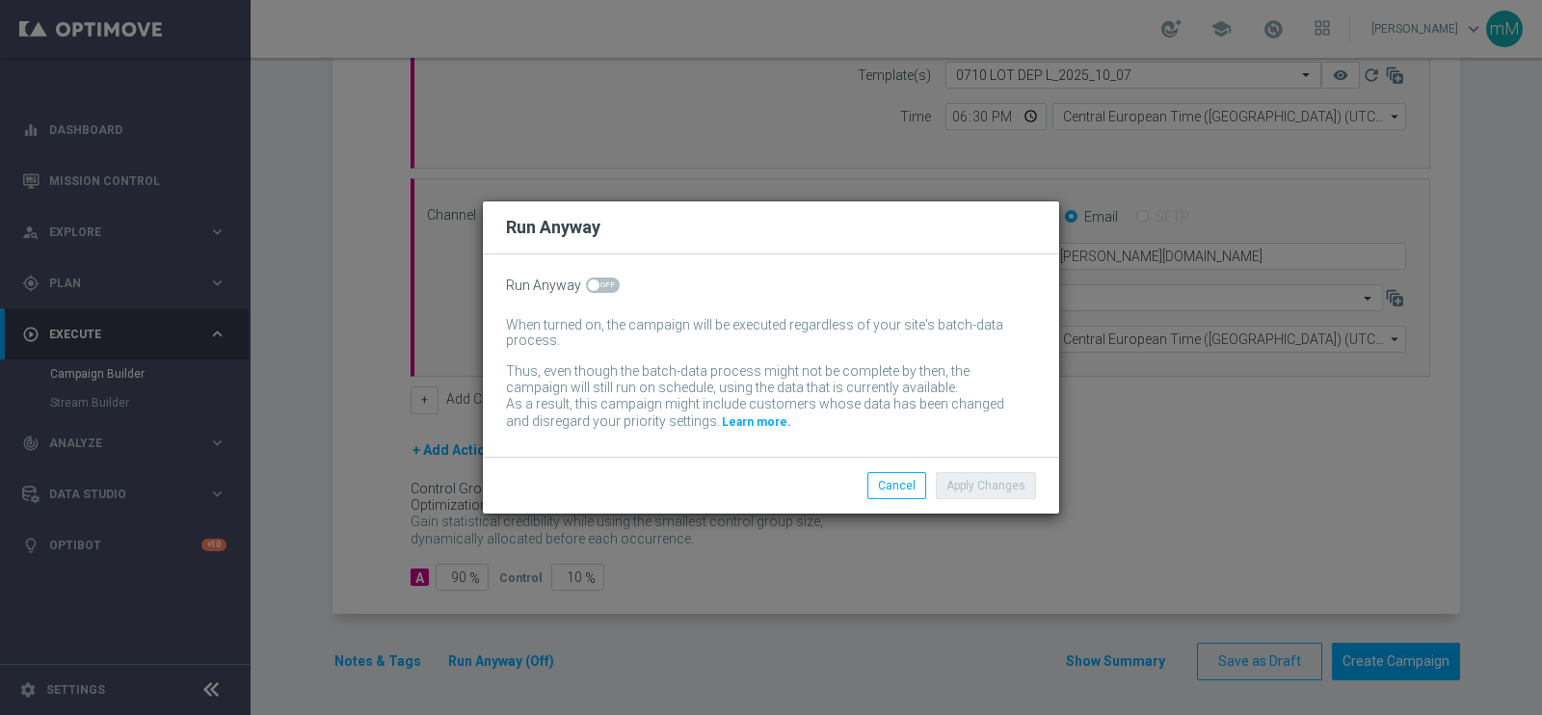
click at [605, 275] on div "Run Anyway When turned on, the campaign will be executed regardless of your sit…" at bounding box center [771, 355] width 576 height 202
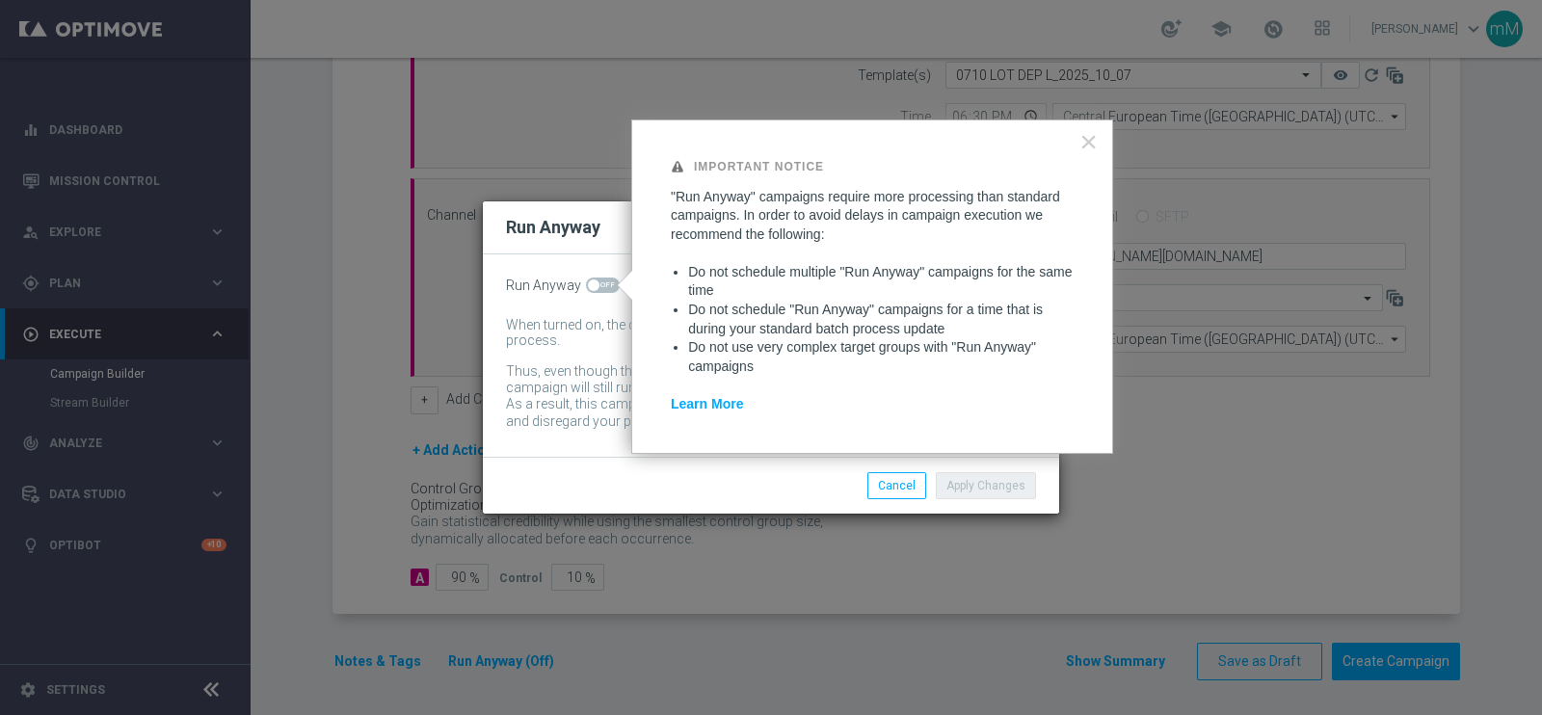
click at [599, 280] on span at bounding box center [603, 285] width 34 height 15
click at [599, 280] on input "checkbox" at bounding box center [603, 285] width 34 height 15
checkbox input "true"
click at [1003, 486] on button "Apply Changes" at bounding box center [986, 485] width 100 height 27
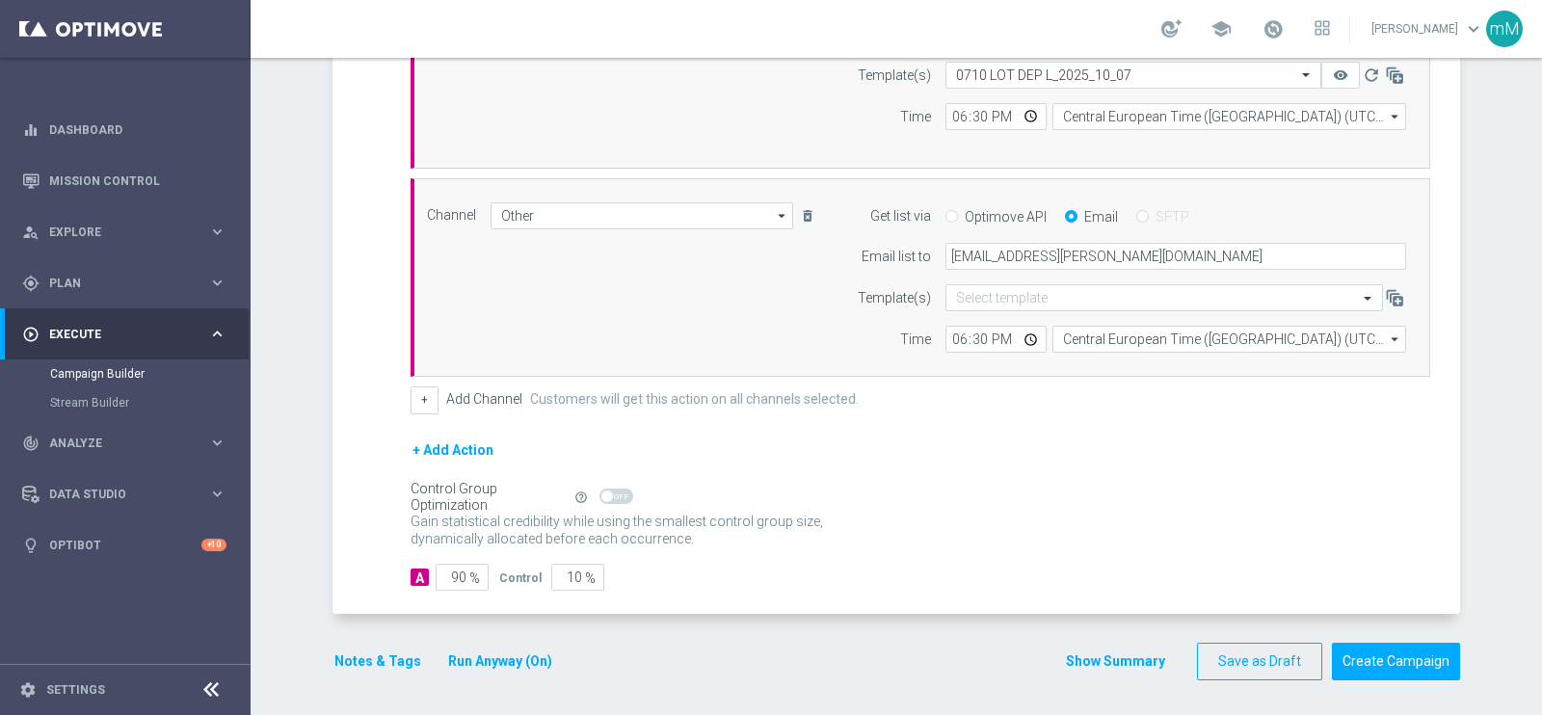
click at [368, 571] on button "Notes & Tags" at bounding box center [377, 662] width 91 height 24
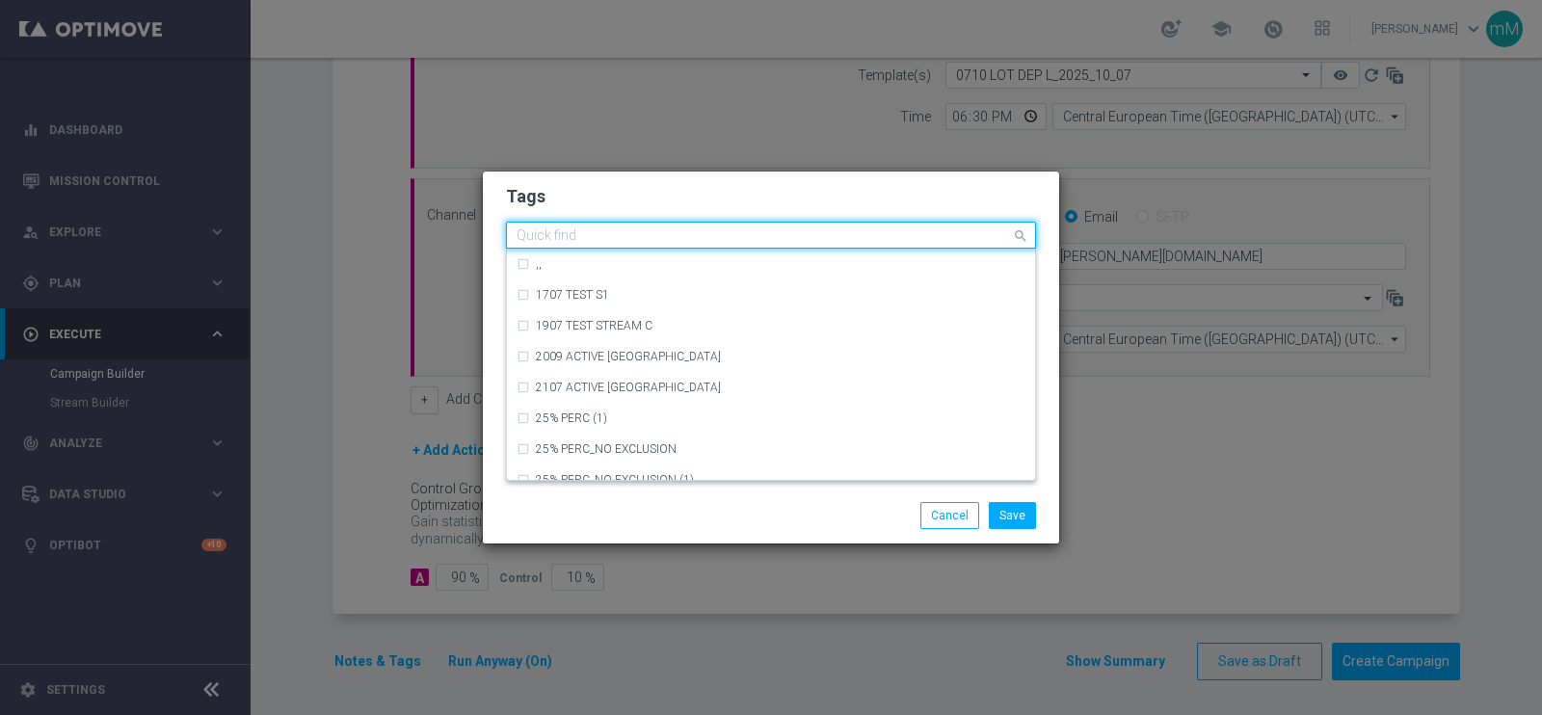
click at [785, 234] on input "text" at bounding box center [764, 236] width 494 height 16
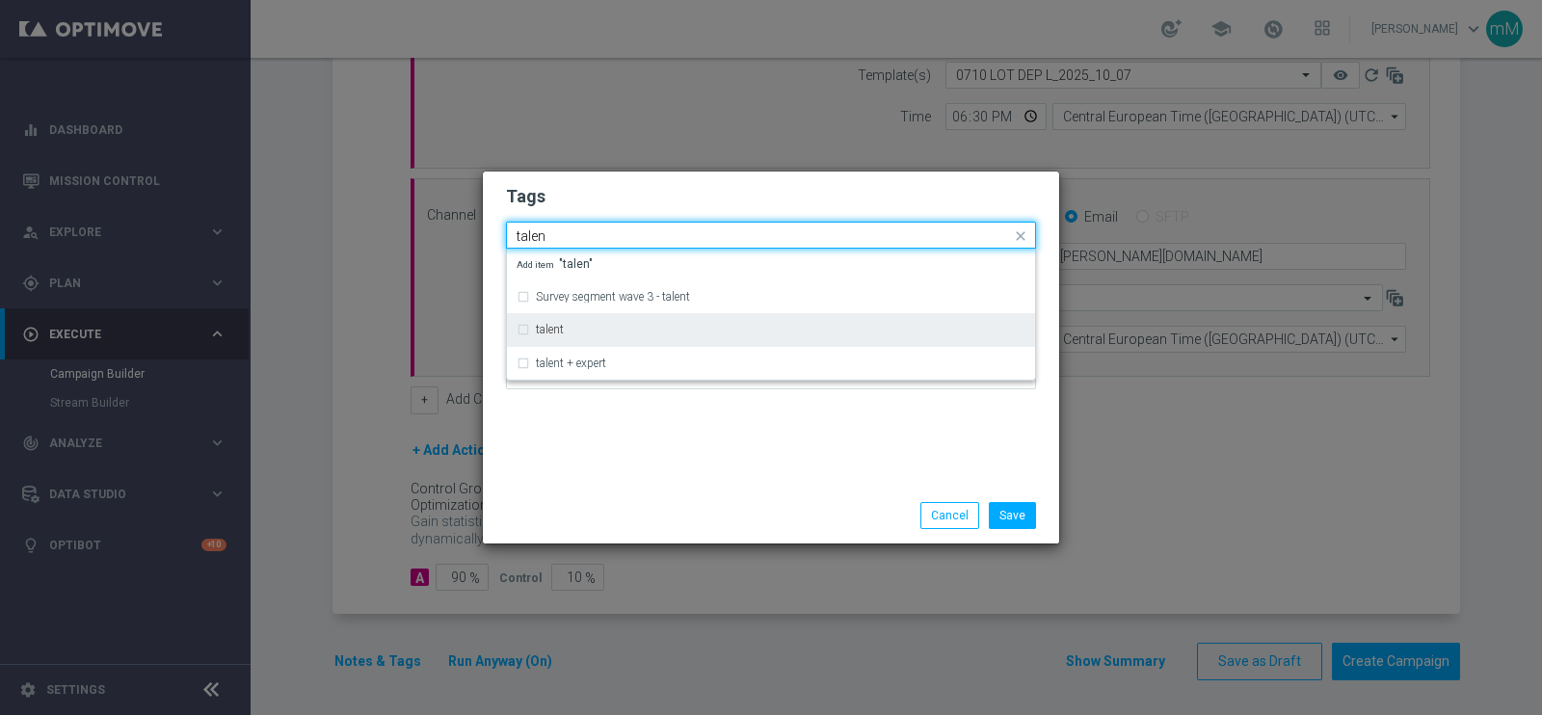
click at [603, 329] on div "talent" at bounding box center [781, 330] width 490 height 12
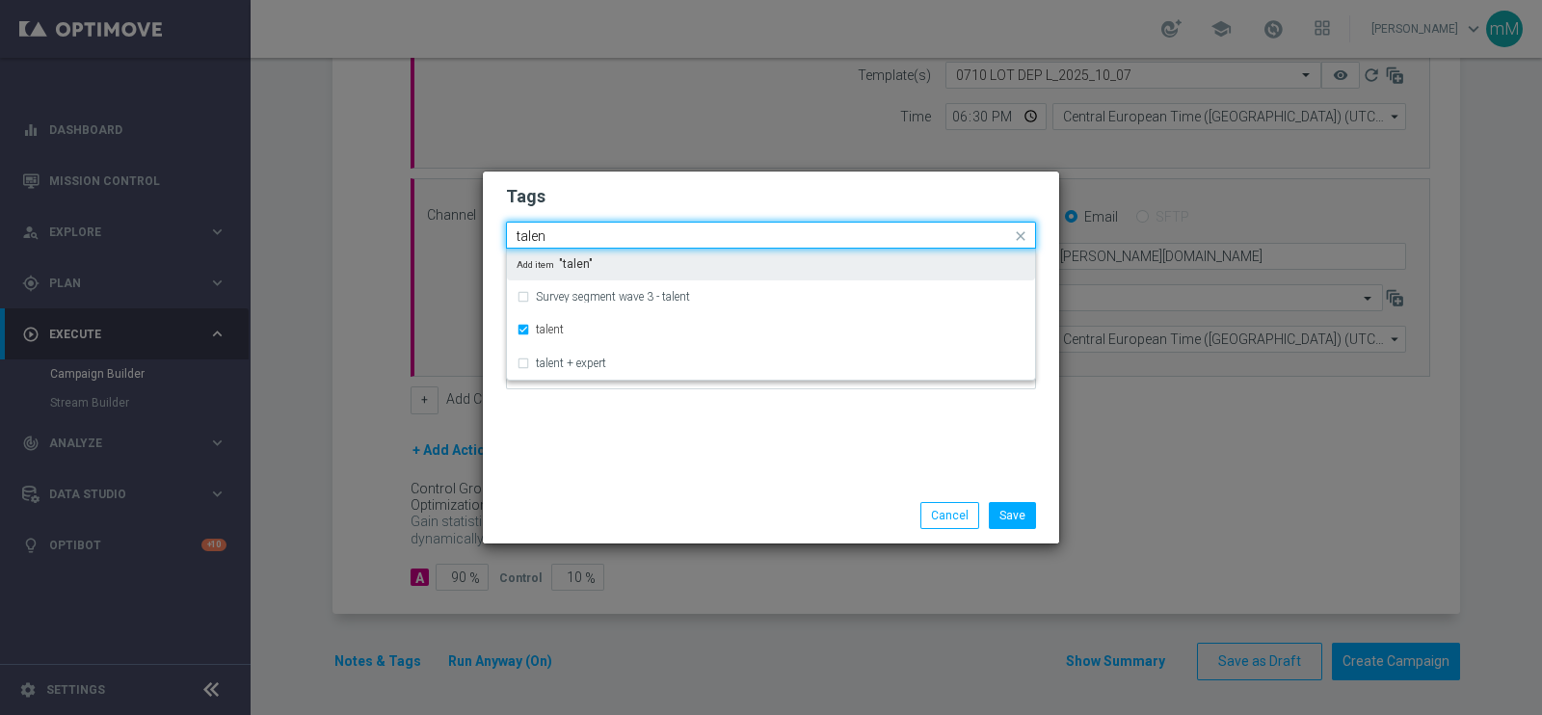
click at [601, 230] on input "talen" at bounding box center [764, 236] width 494 height 16
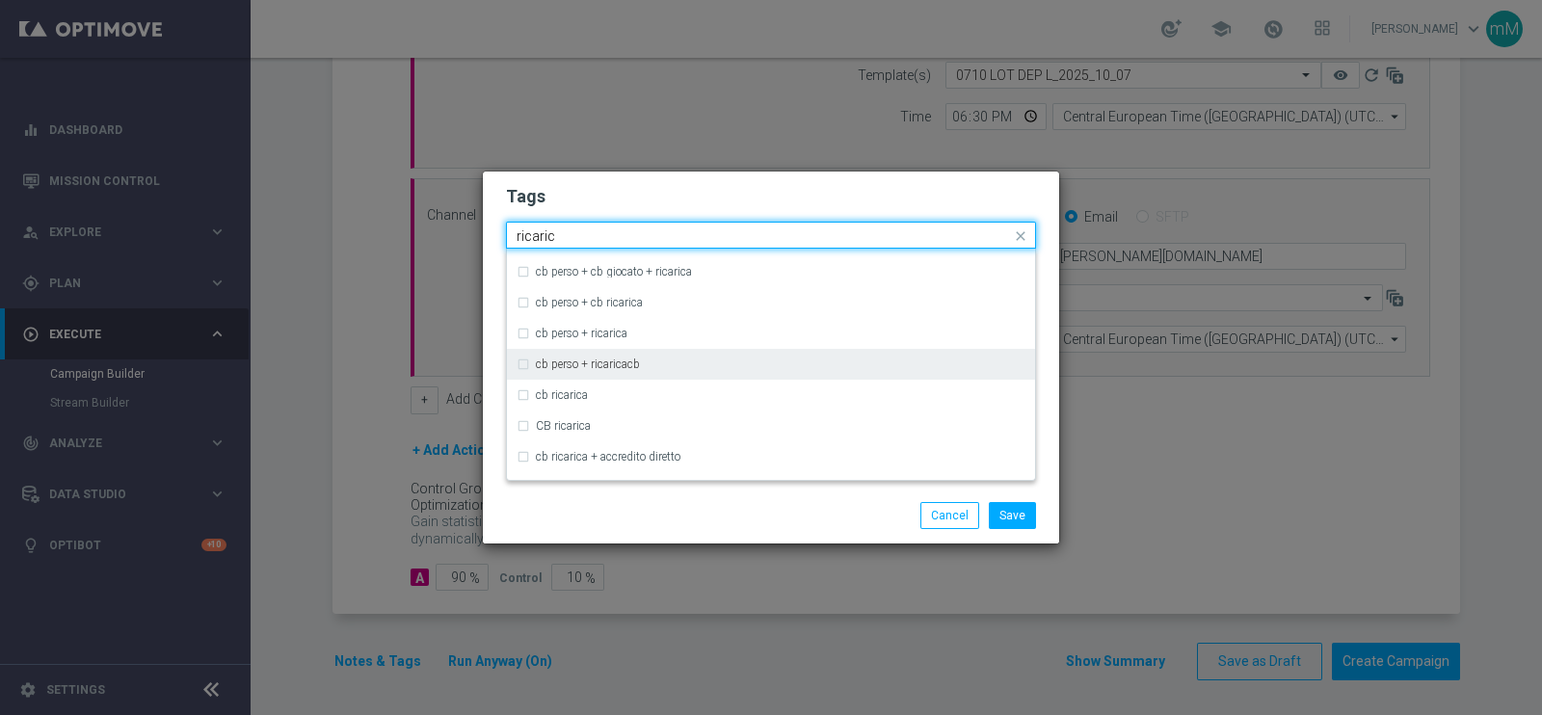
scroll to position [178, 0]
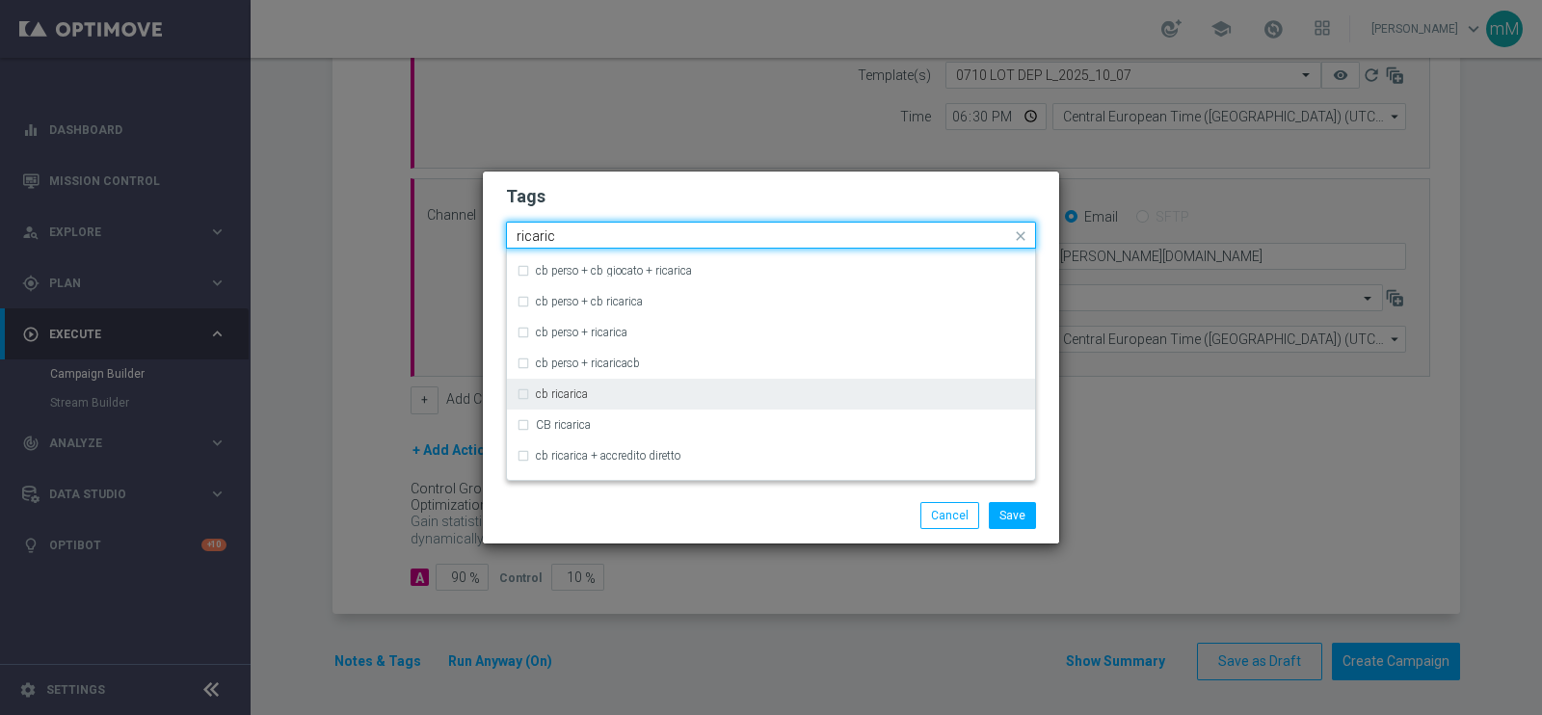
click at [573, 390] on label "cb ricarica" at bounding box center [562, 394] width 52 height 12
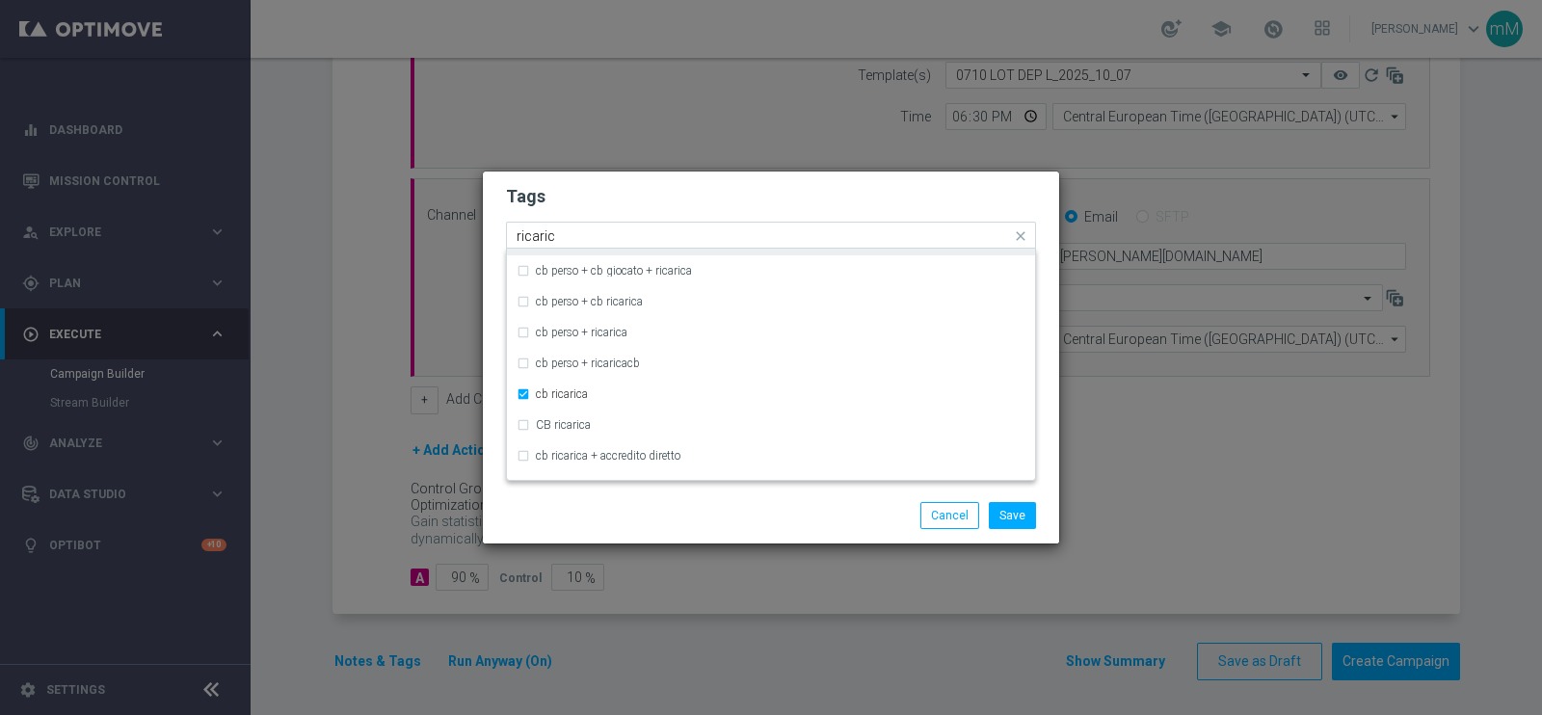
click at [602, 233] on input "ricaric" at bounding box center [764, 236] width 494 height 16
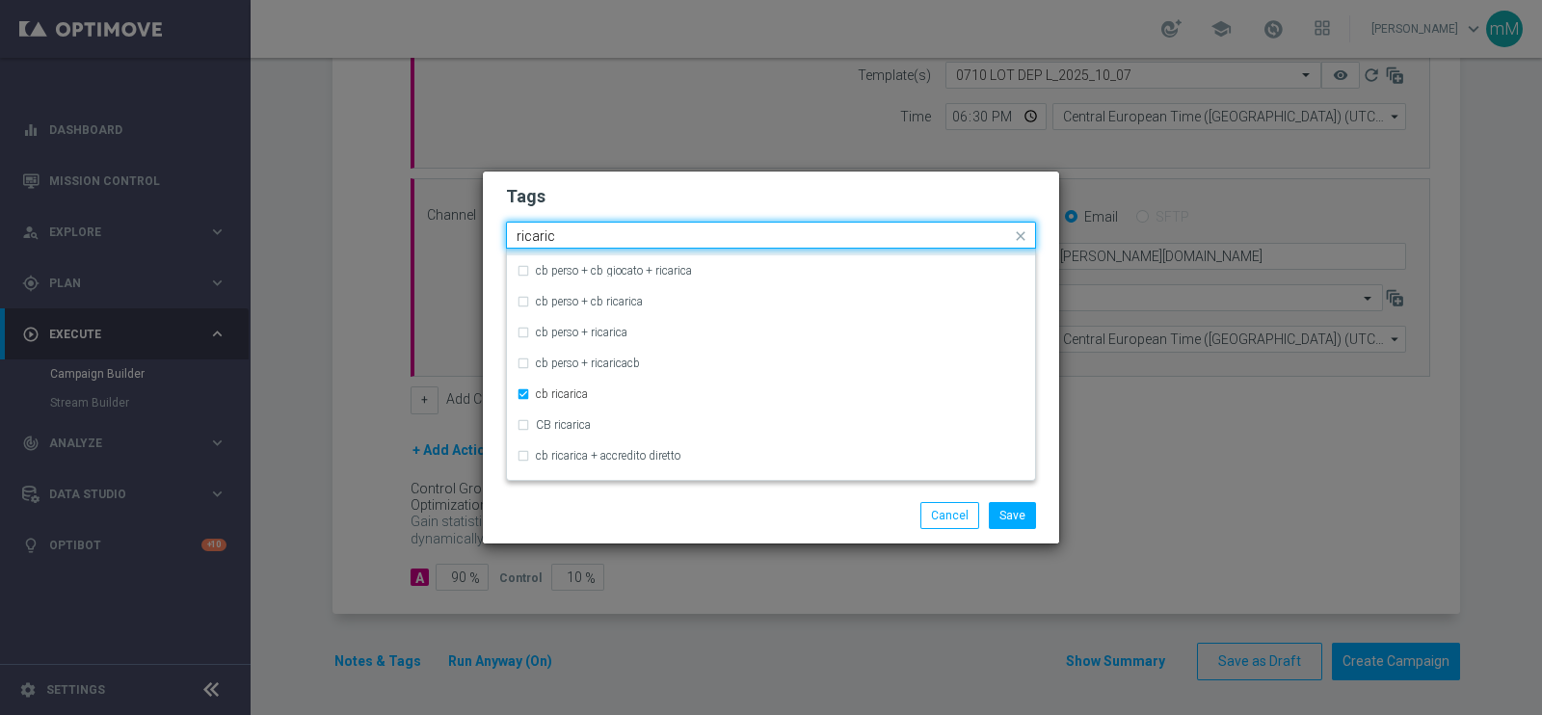
click at [602, 233] on input "ricaric" at bounding box center [764, 236] width 494 height 16
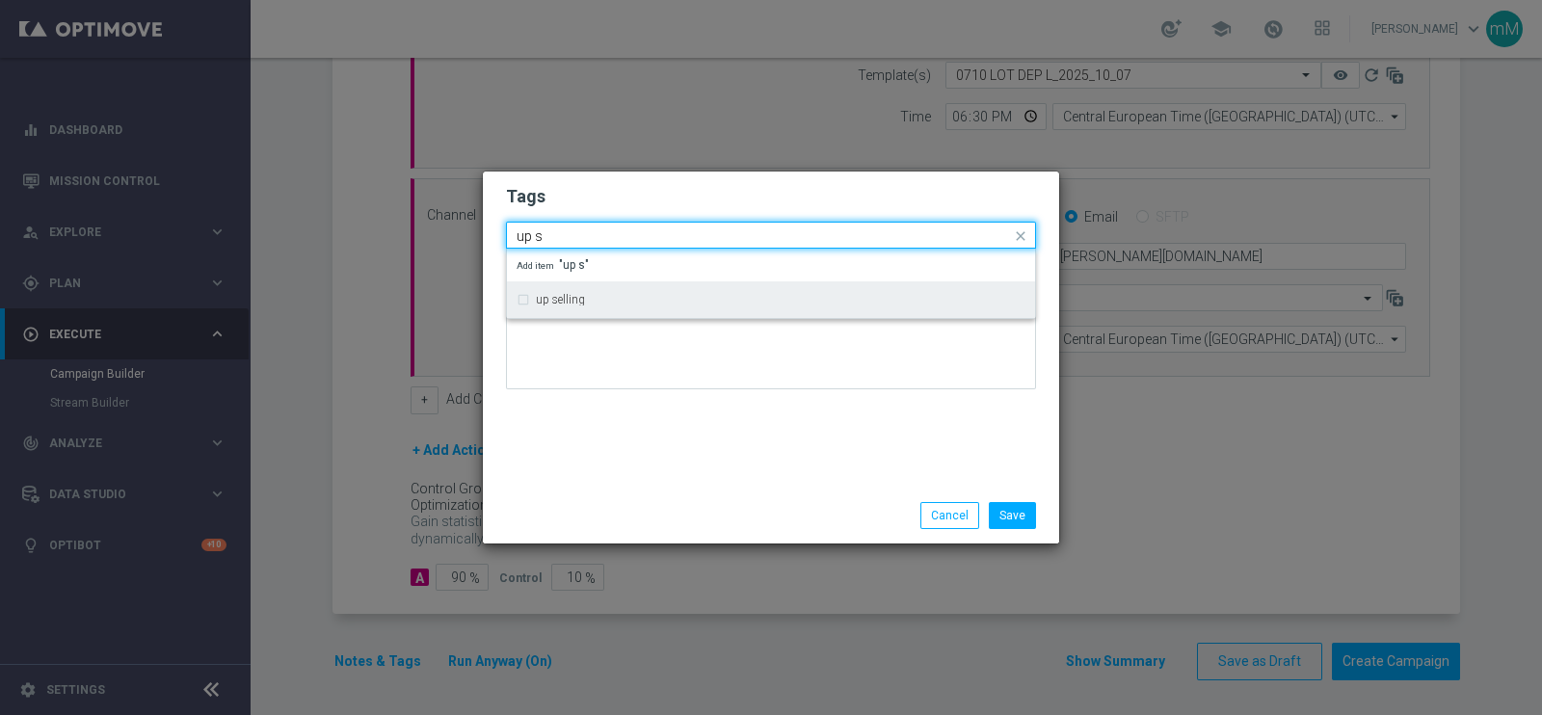
click at [578, 298] on label "up selling" at bounding box center [560, 300] width 49 height 12
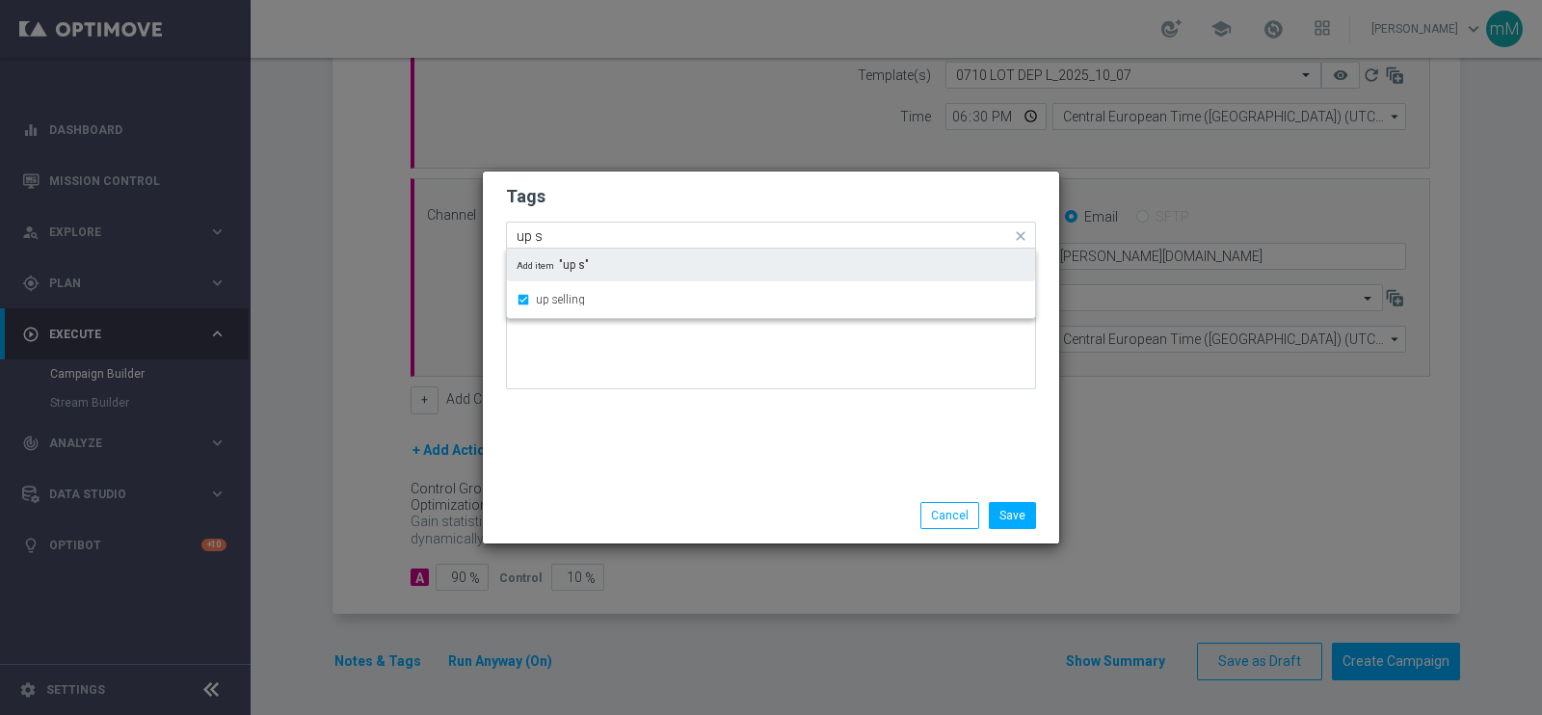
click at [588, 233] on input "up s" at bounding box center [764, 236] width 494 height 16
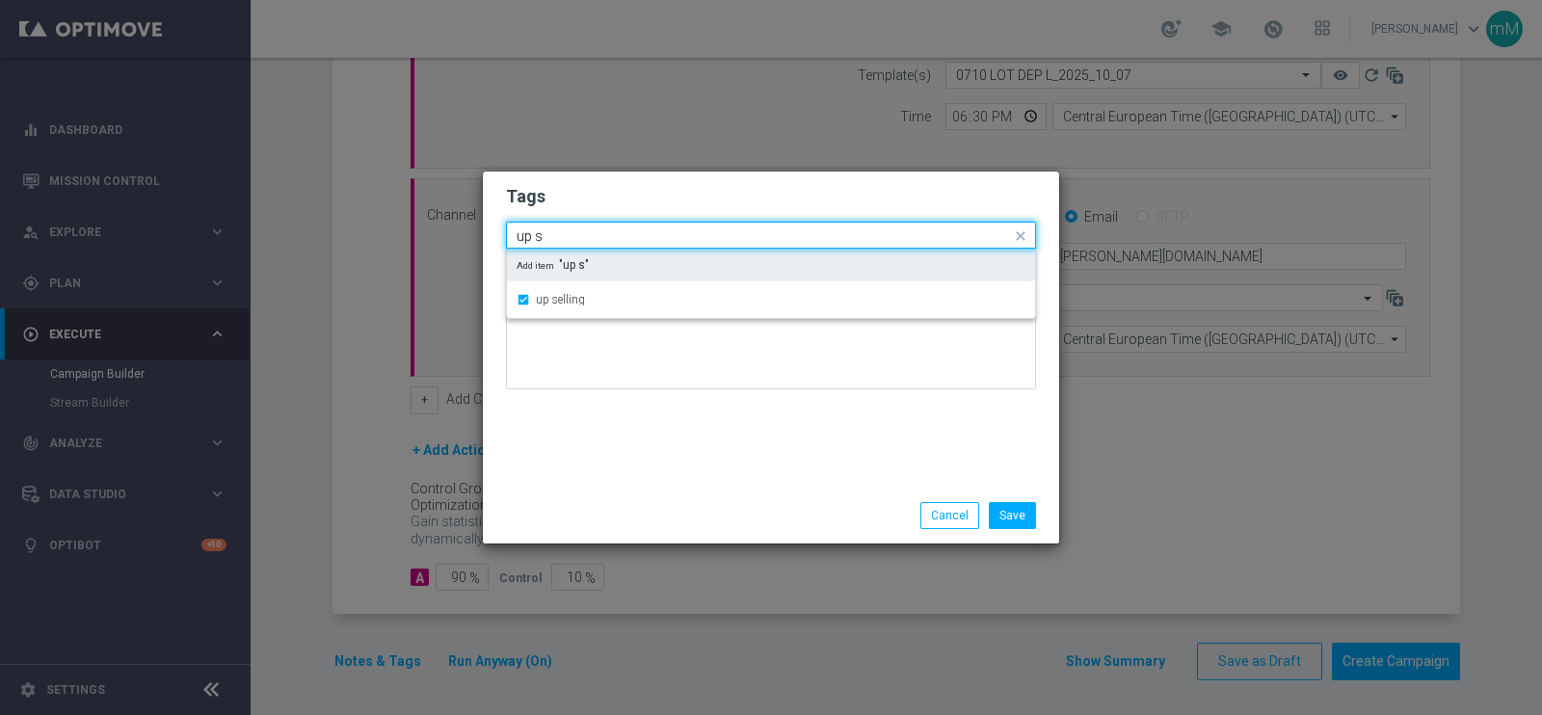
click at [588, 233] on input "up s" at bounding box center [764, 236] width 494 height 16
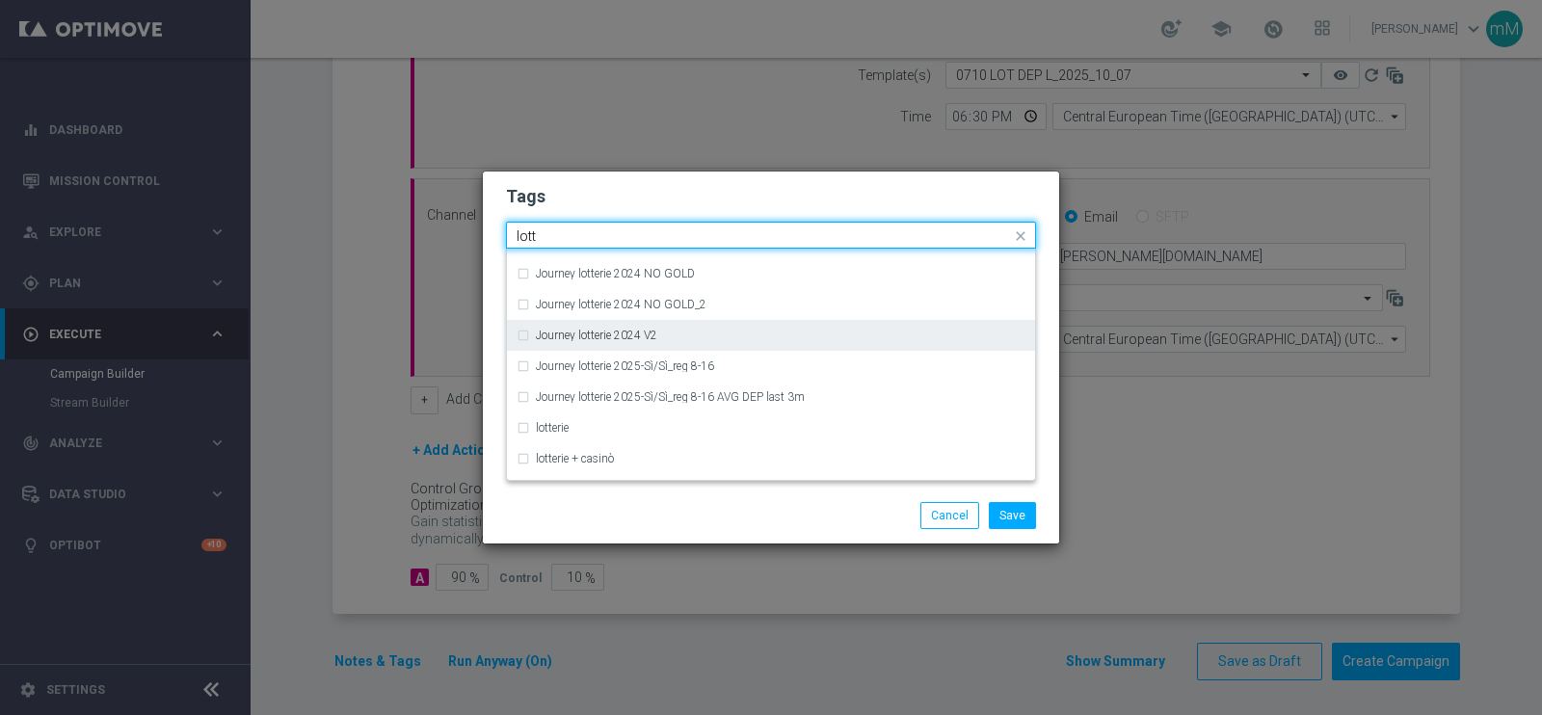
scroll to position [238, 0]
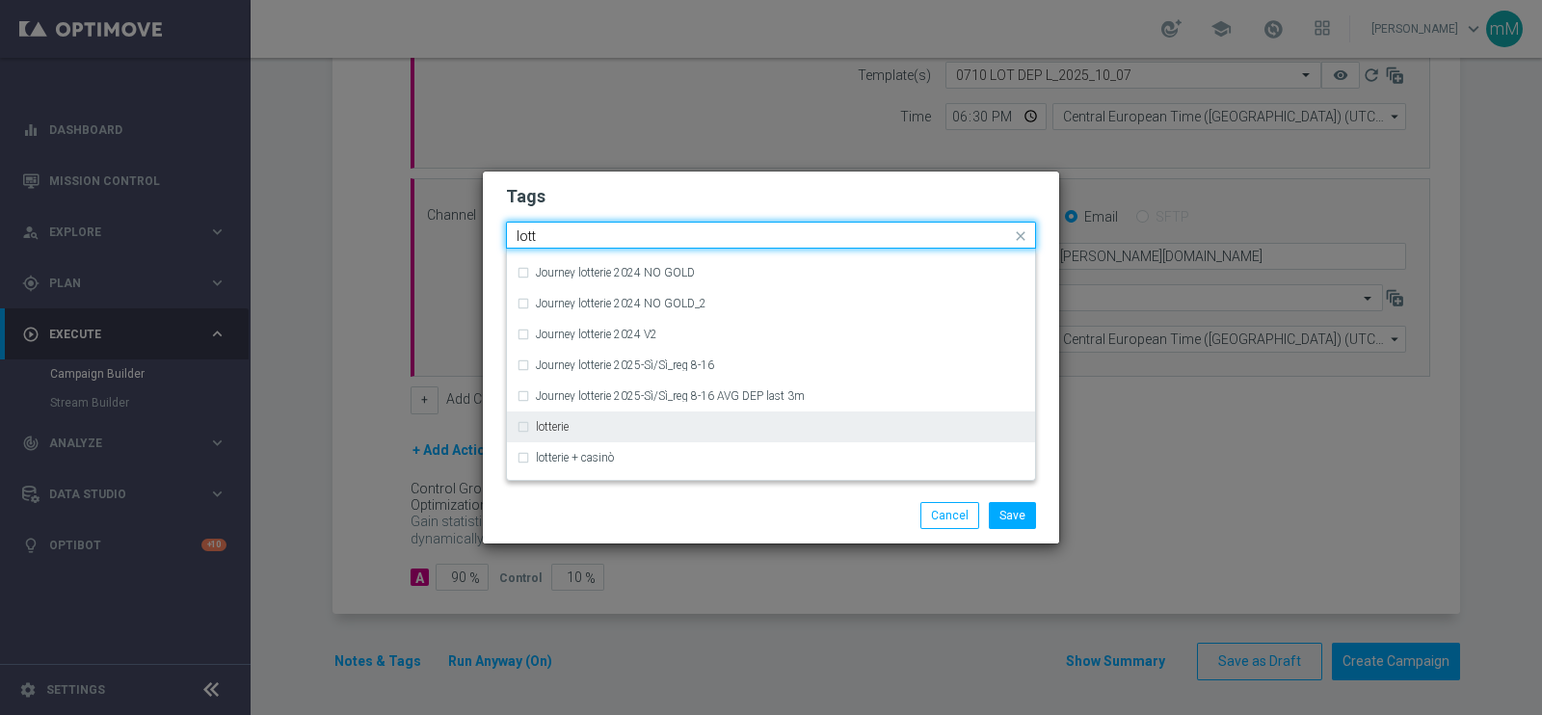
click at [558, 426] on label "lotterie" at bounding box center [552, 427] width 33 height 12
type input "lott"
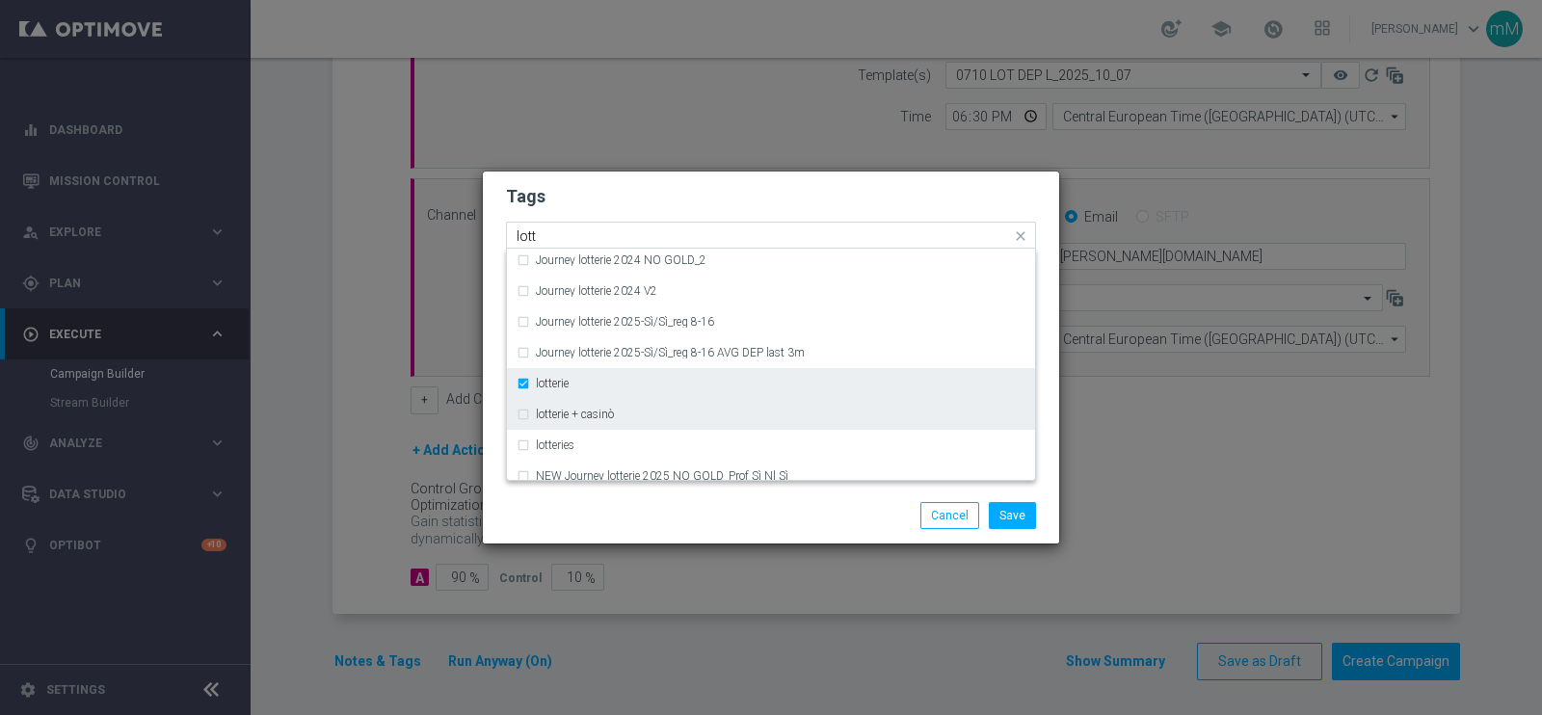
scroll to position [283, 0]
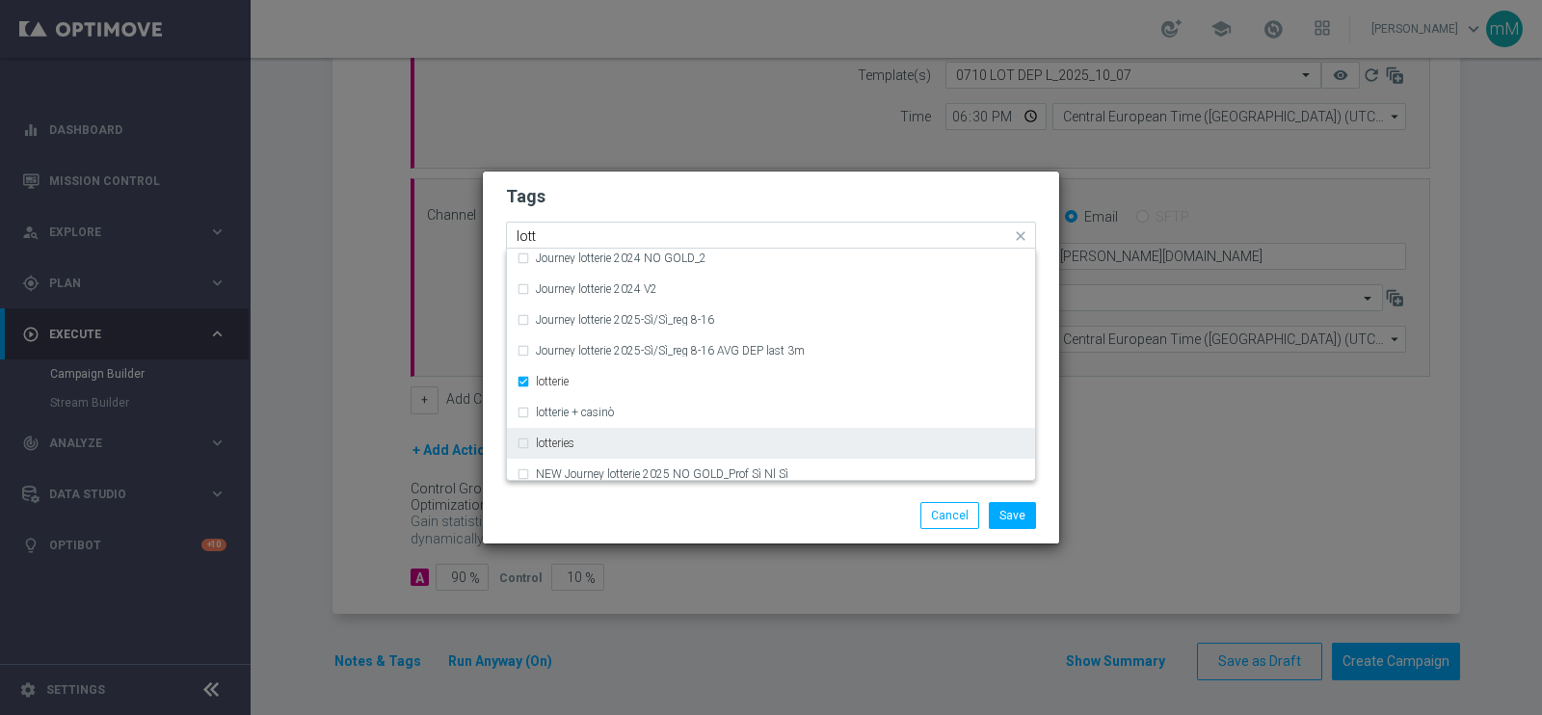
click at [548, 450] on div "lotteries" at bounding box center [771, 443] width 509 height 31
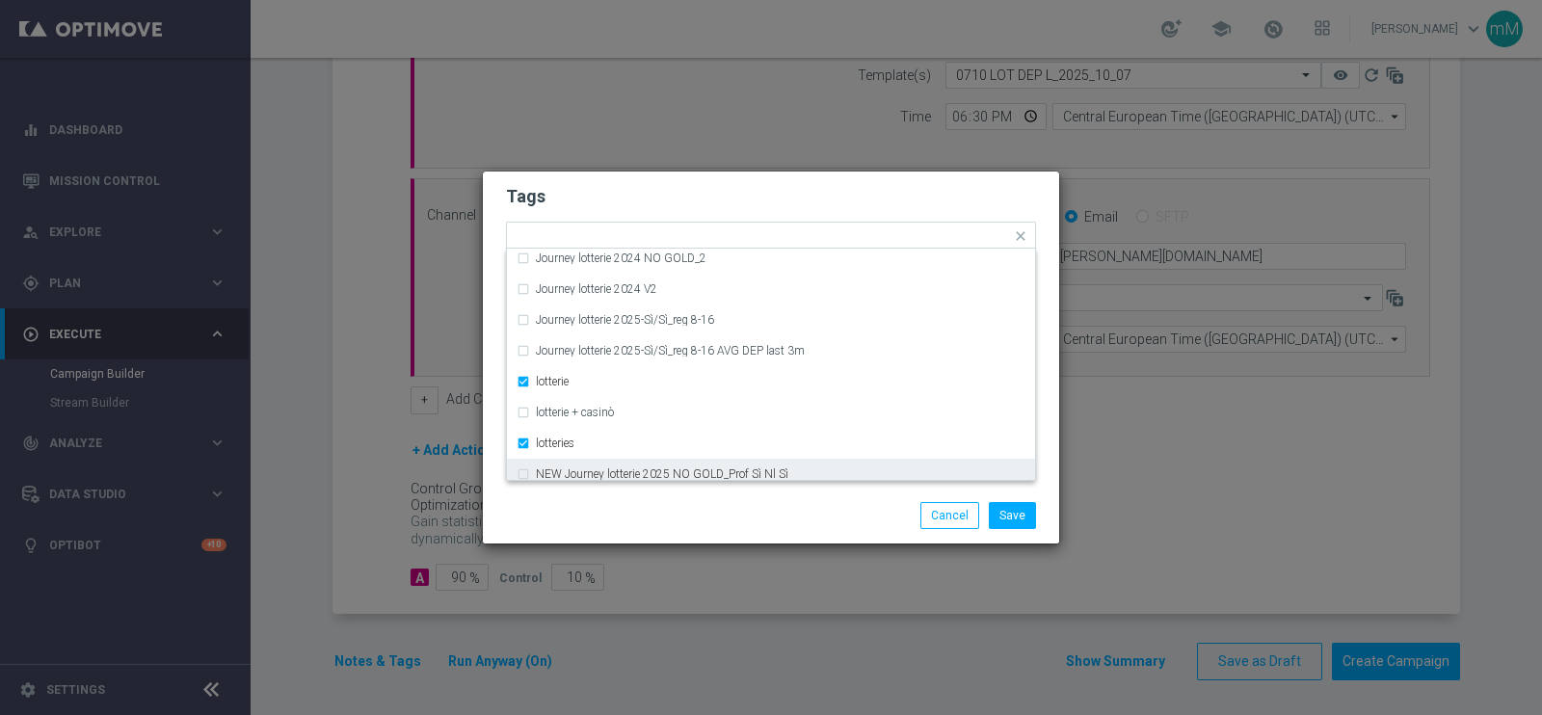
click at [651, 513] on div "Save Cancel" at bounding box center [770, 515] width 559 height 27
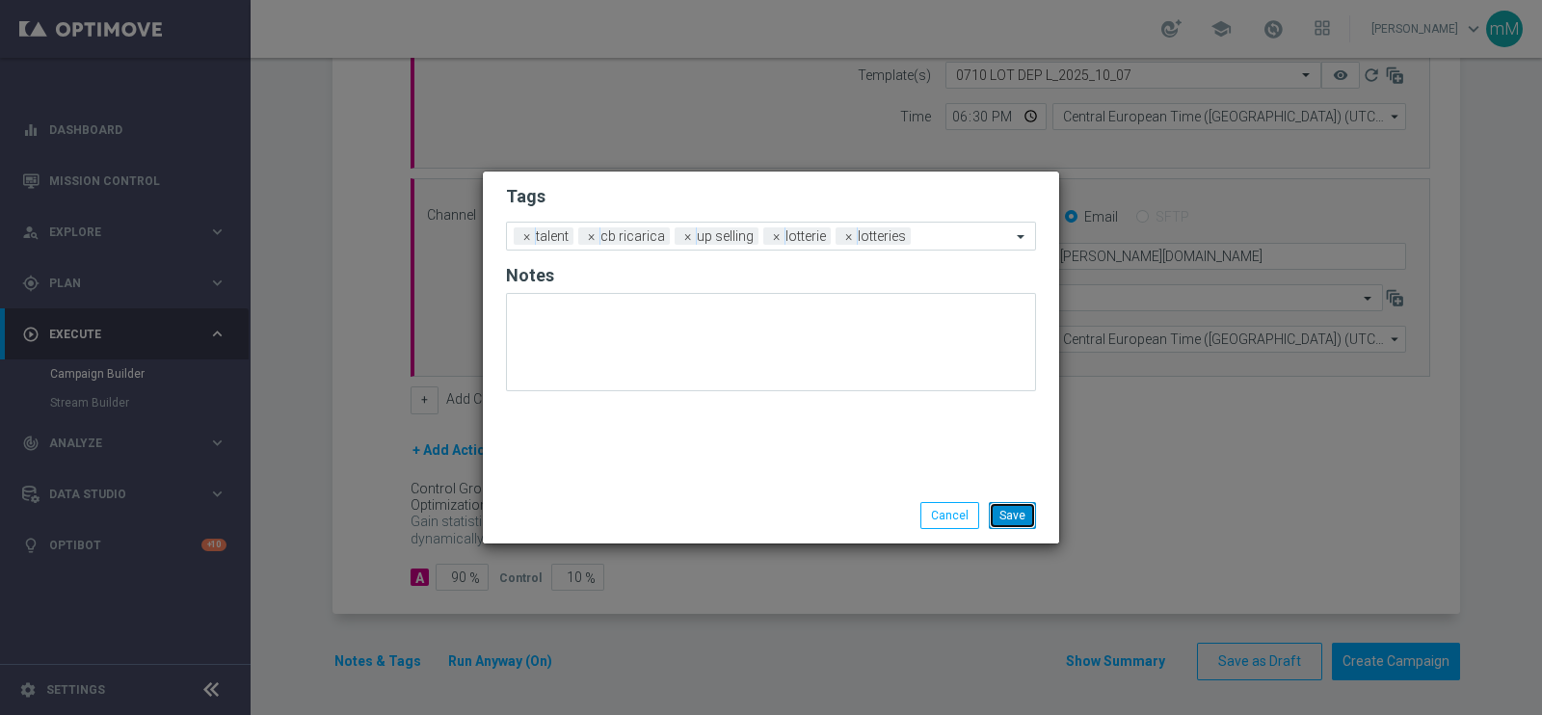
click at [1015, 513] on button "Save" at bounding box center [1012, 515] width 47 height 27
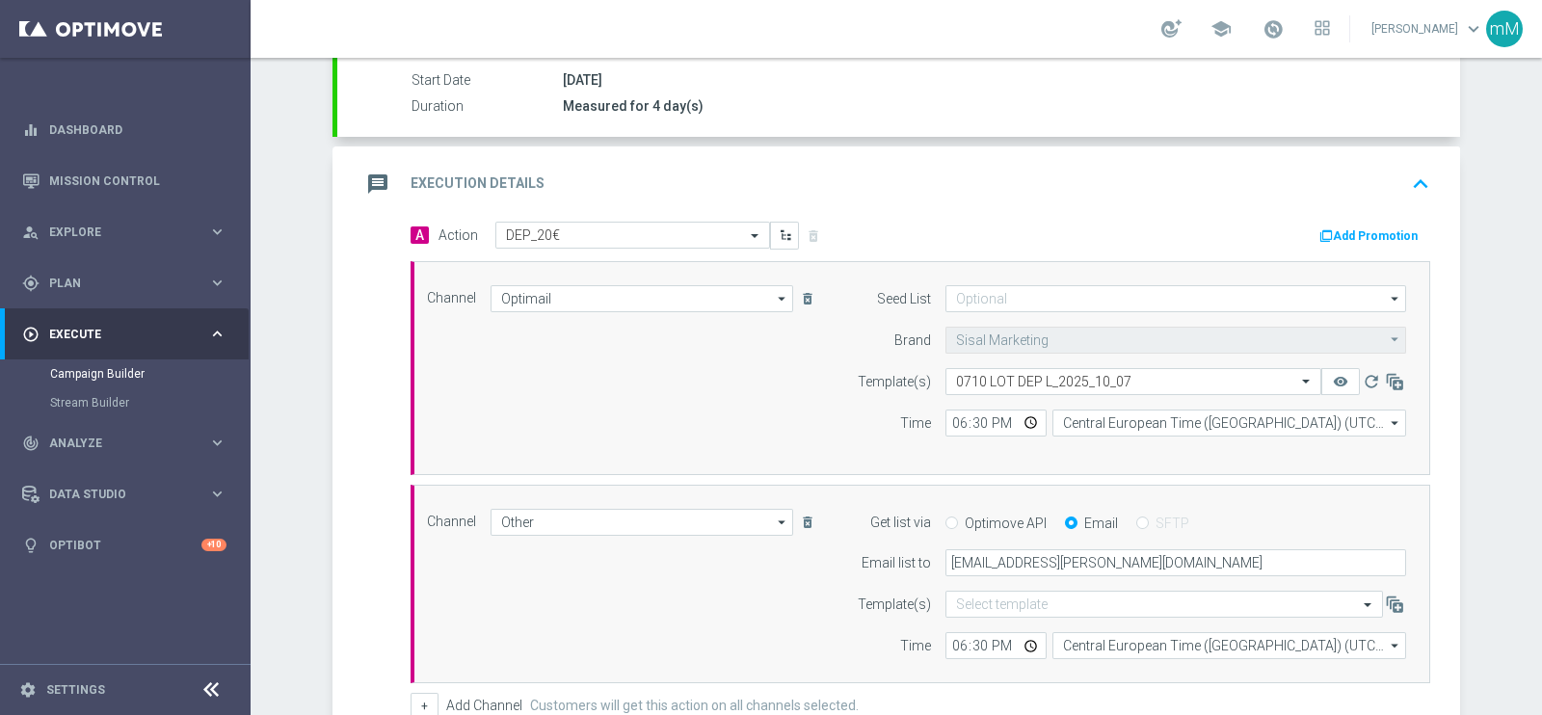
scroll to position [314, 0]
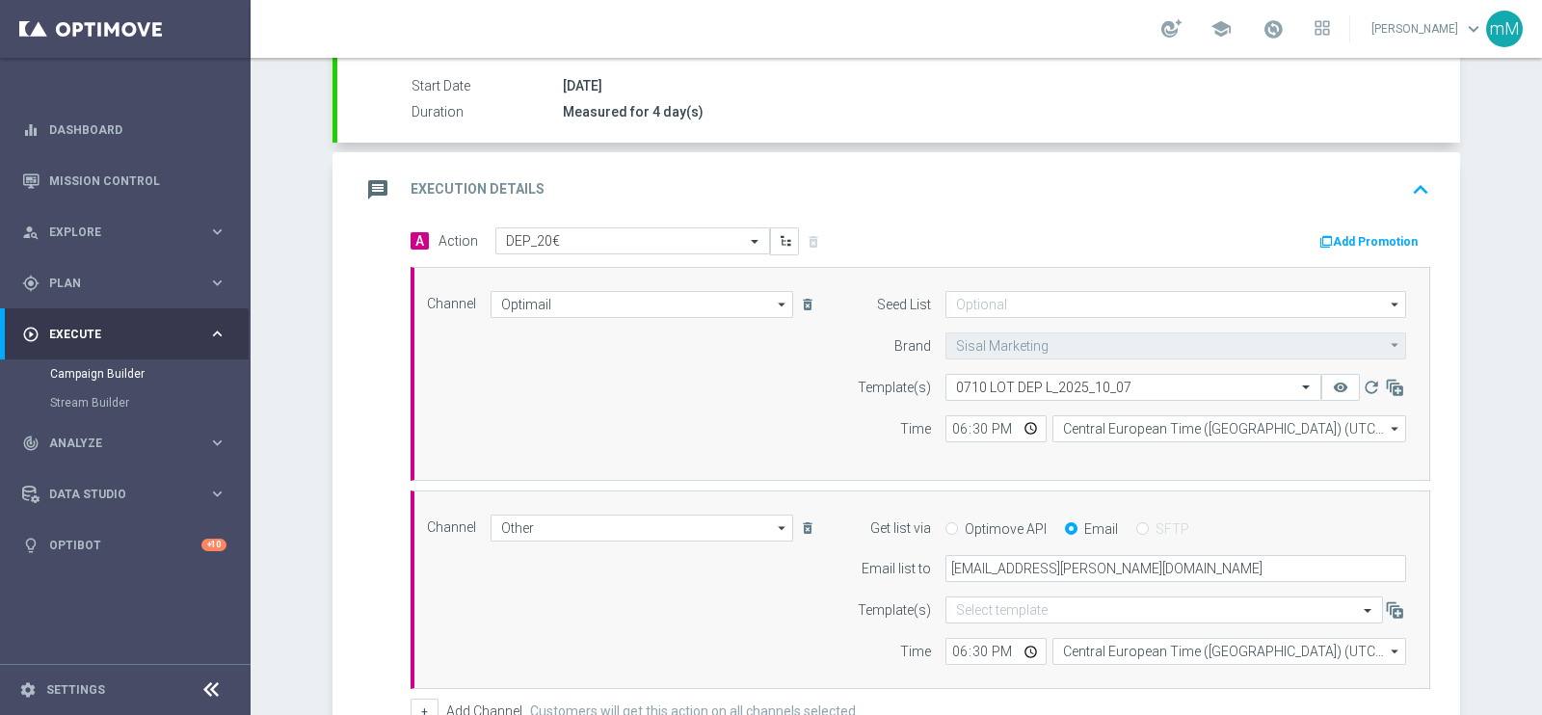
click at [1233, 233] on button "Add Promotion" at bounding box center [1370, 241] width 107 height 21
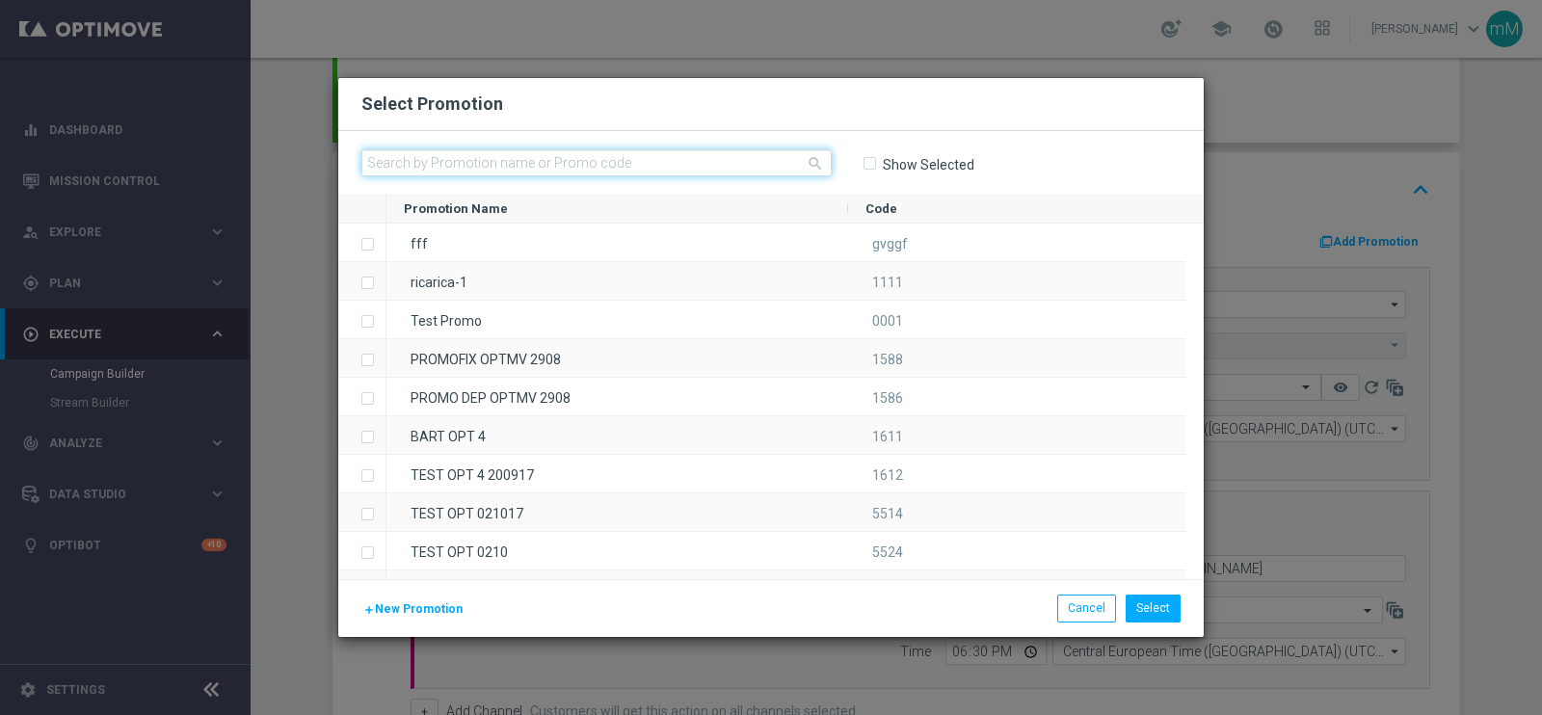
click at [624, 164] on input "text" at bounding box center [596, 162] width 470 height 27
paste input "336190"
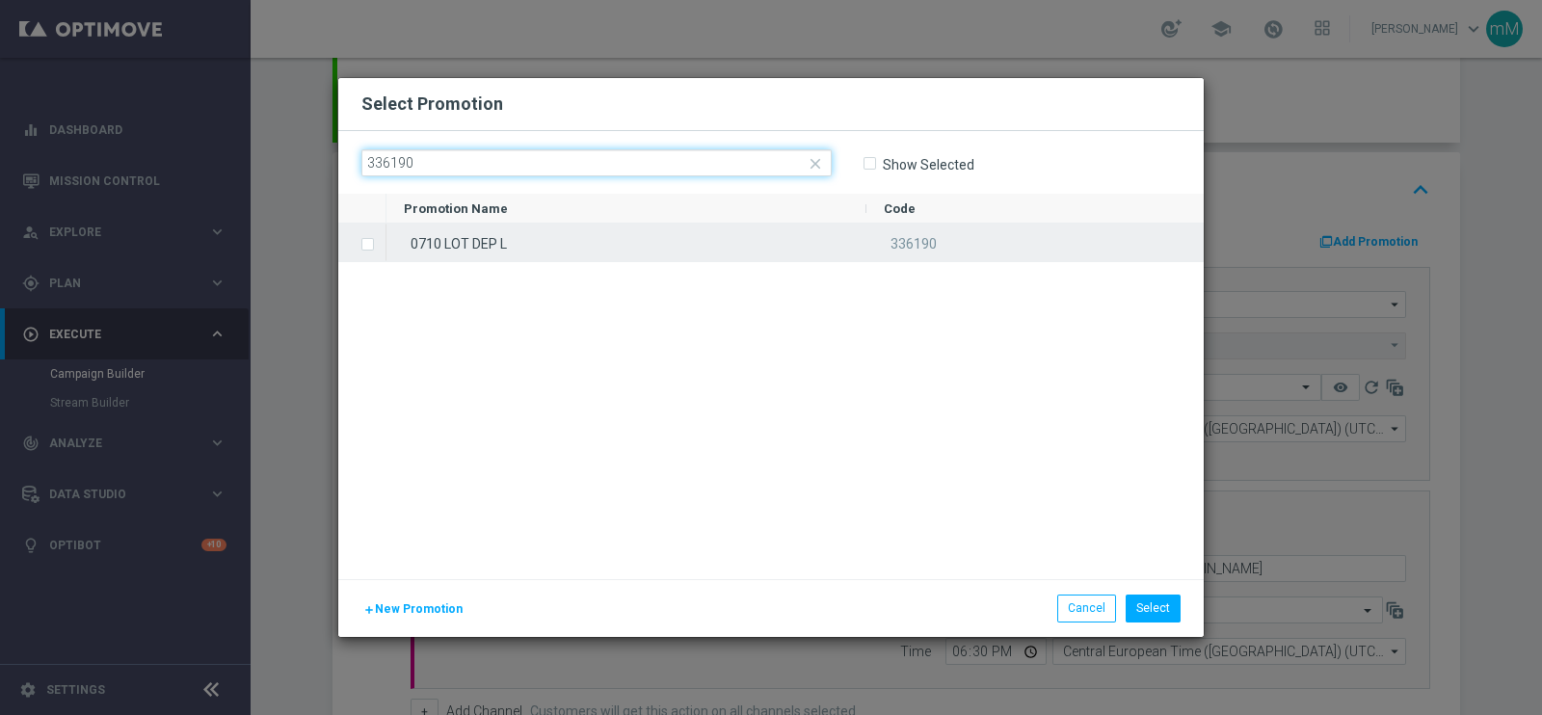
type input "336190"
click at [578, 234] on div "0710 LOT DEP L" at bounding box center [626, 243] width 480 height 38
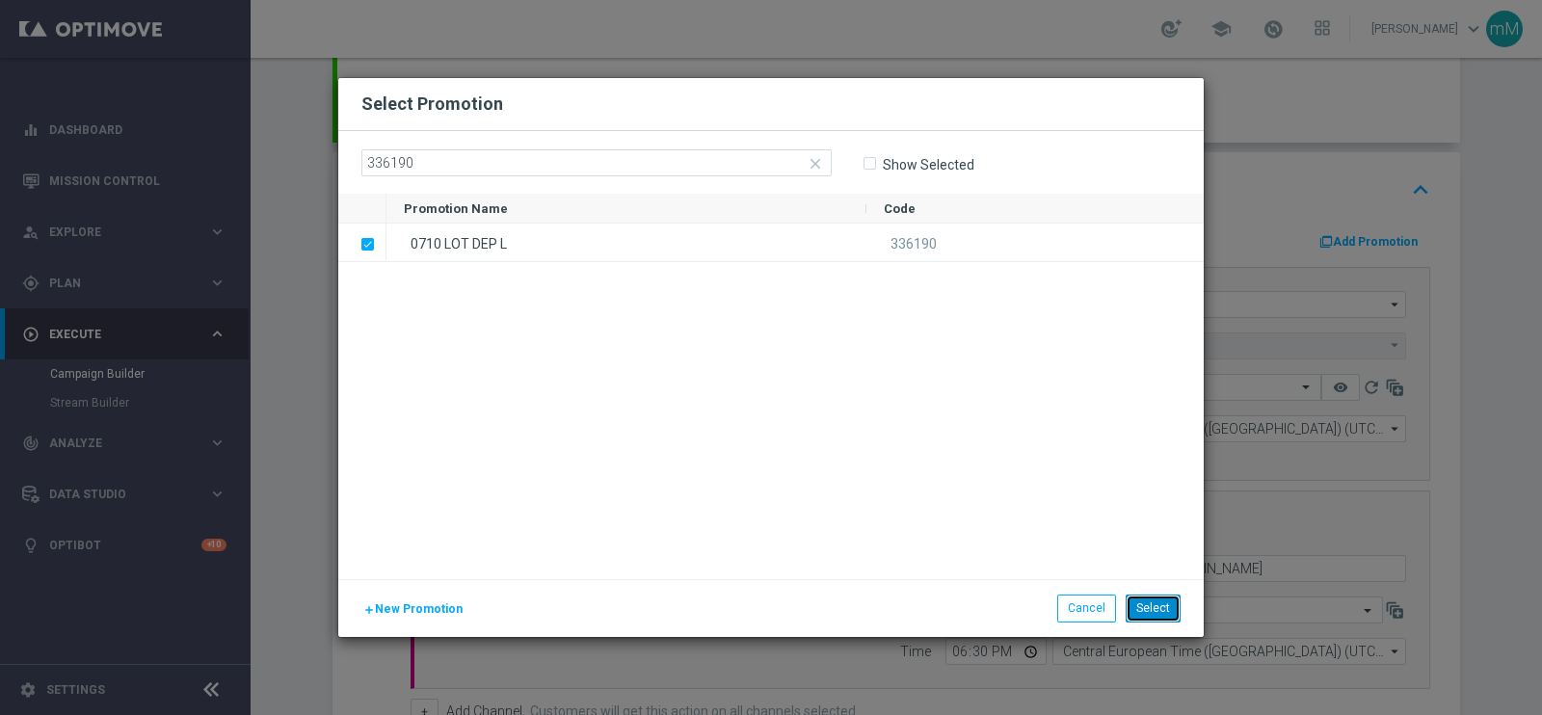
click at [1156, 571] on button "Select" at bounding box center [1153, 608] width 55 height 27
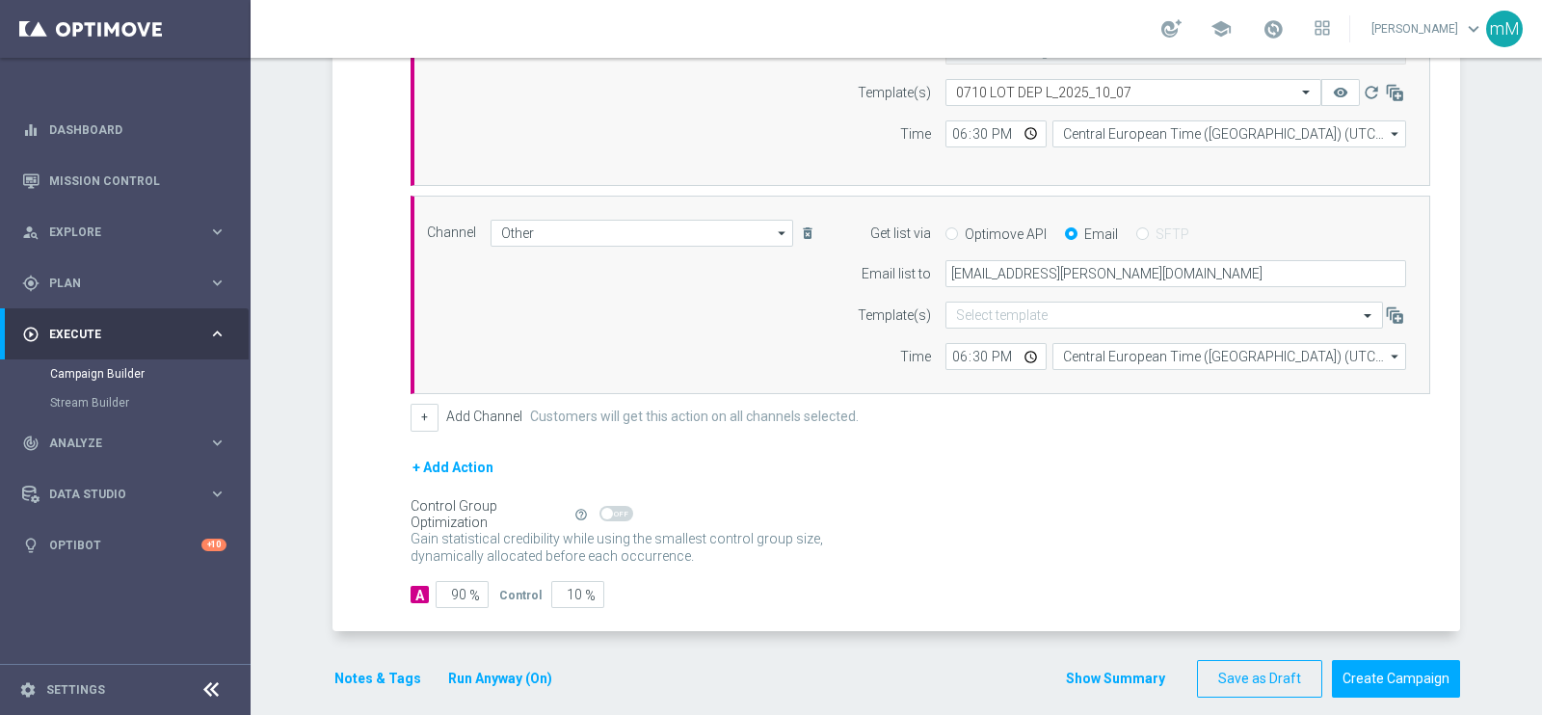
scroll to position [626, 0]
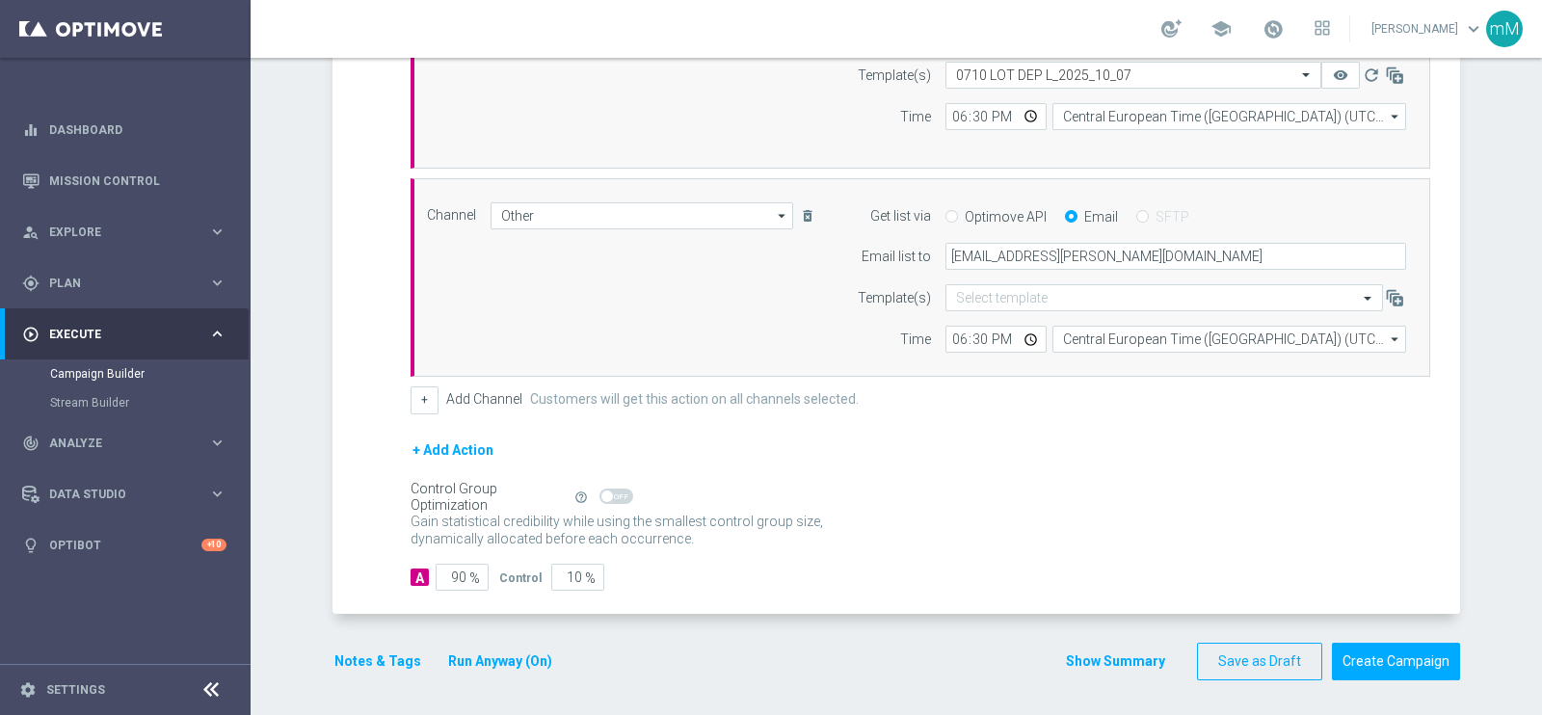
click at [1078, 571] on button "Show Summary" at bounding box center [1115, 661] width 101 height 22
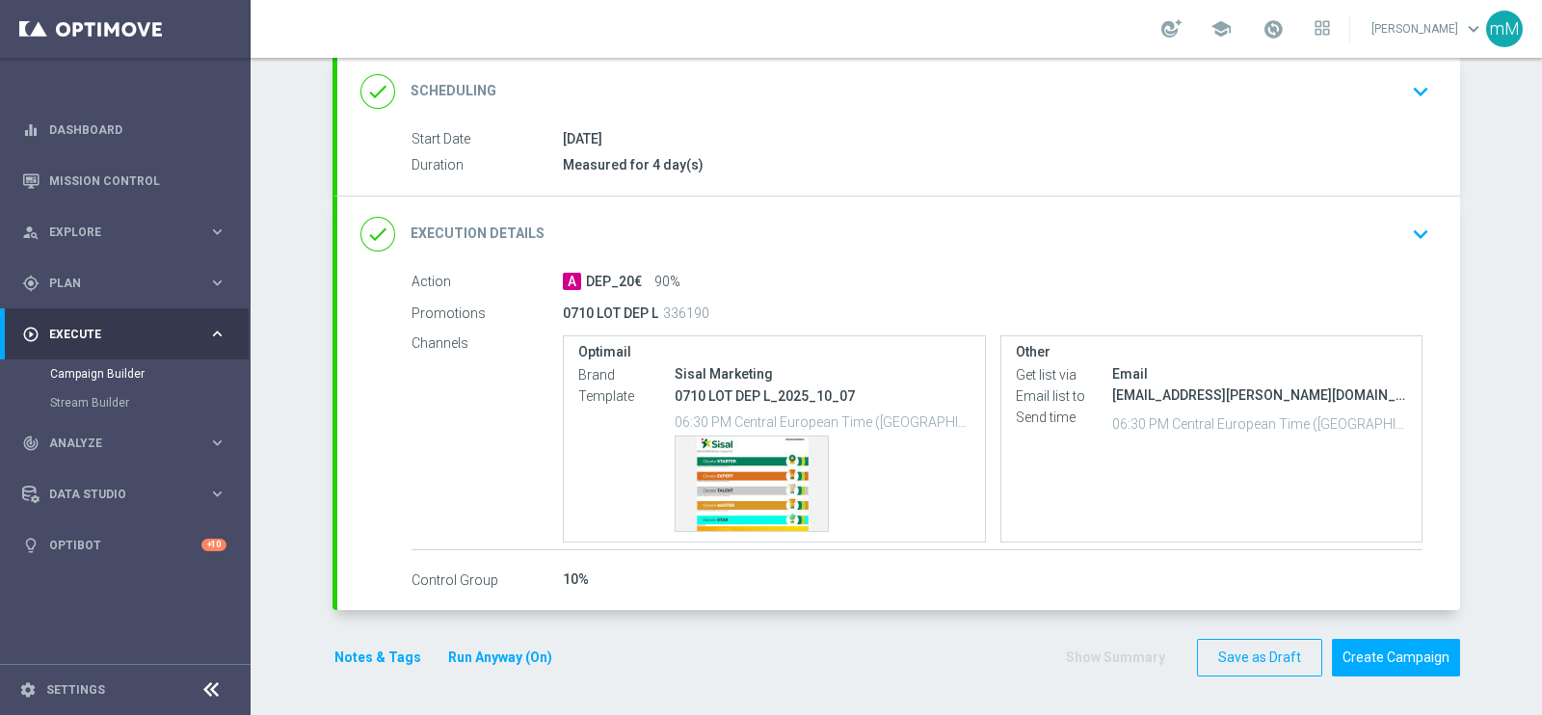
scroll to position [258, 0]
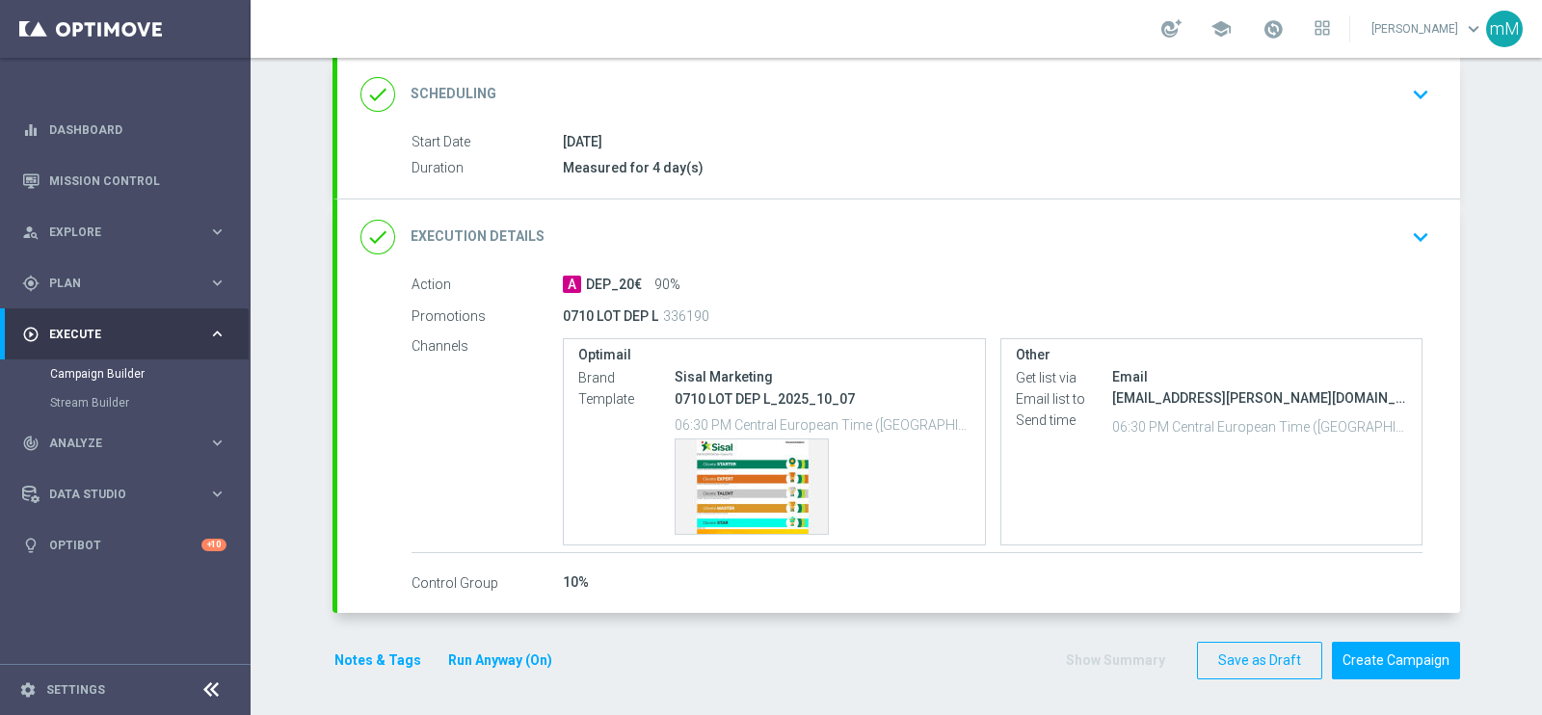
click at [660, 106] on div "done Scheduling keyboard_arrow_down" at bounding box center [898, 94] width 1076 height 37
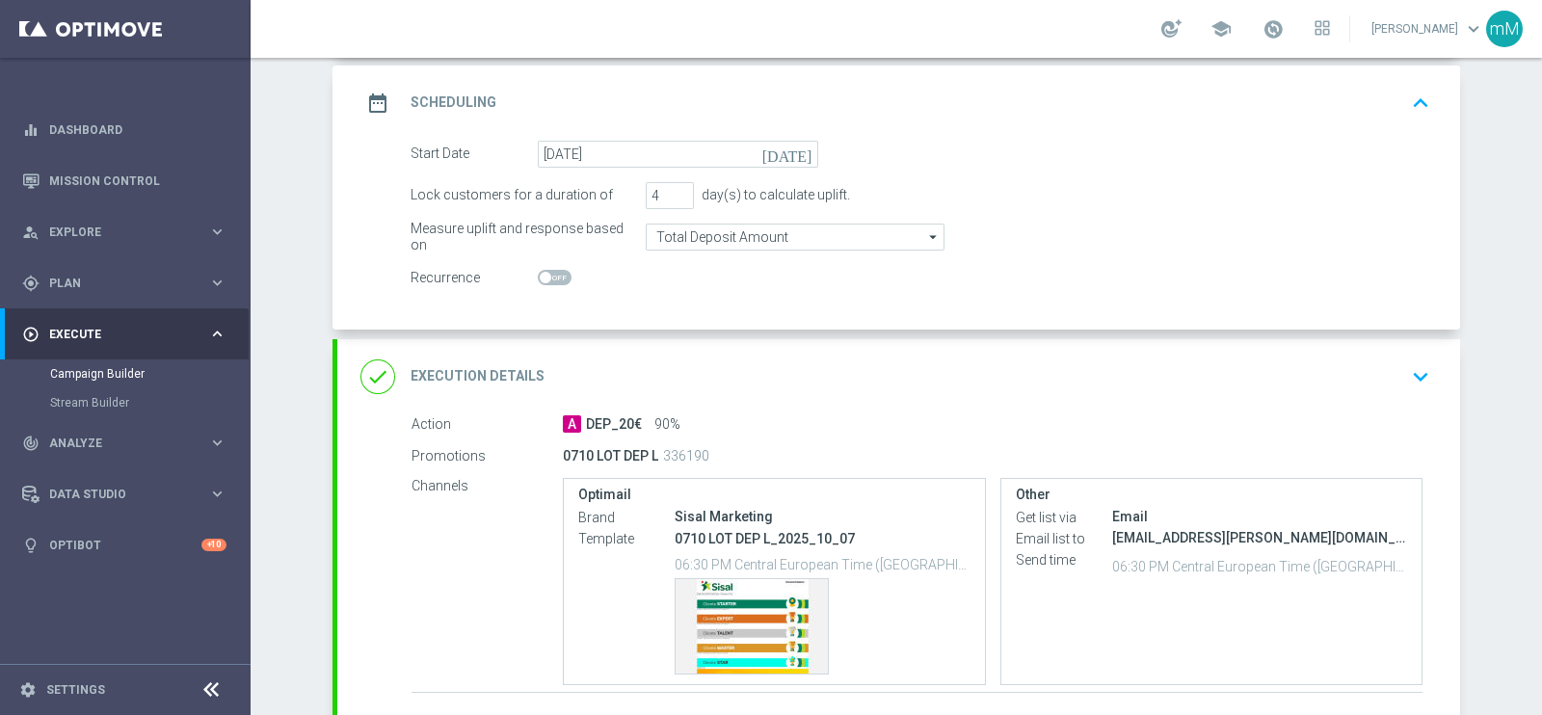
scroll to position [237, 0]
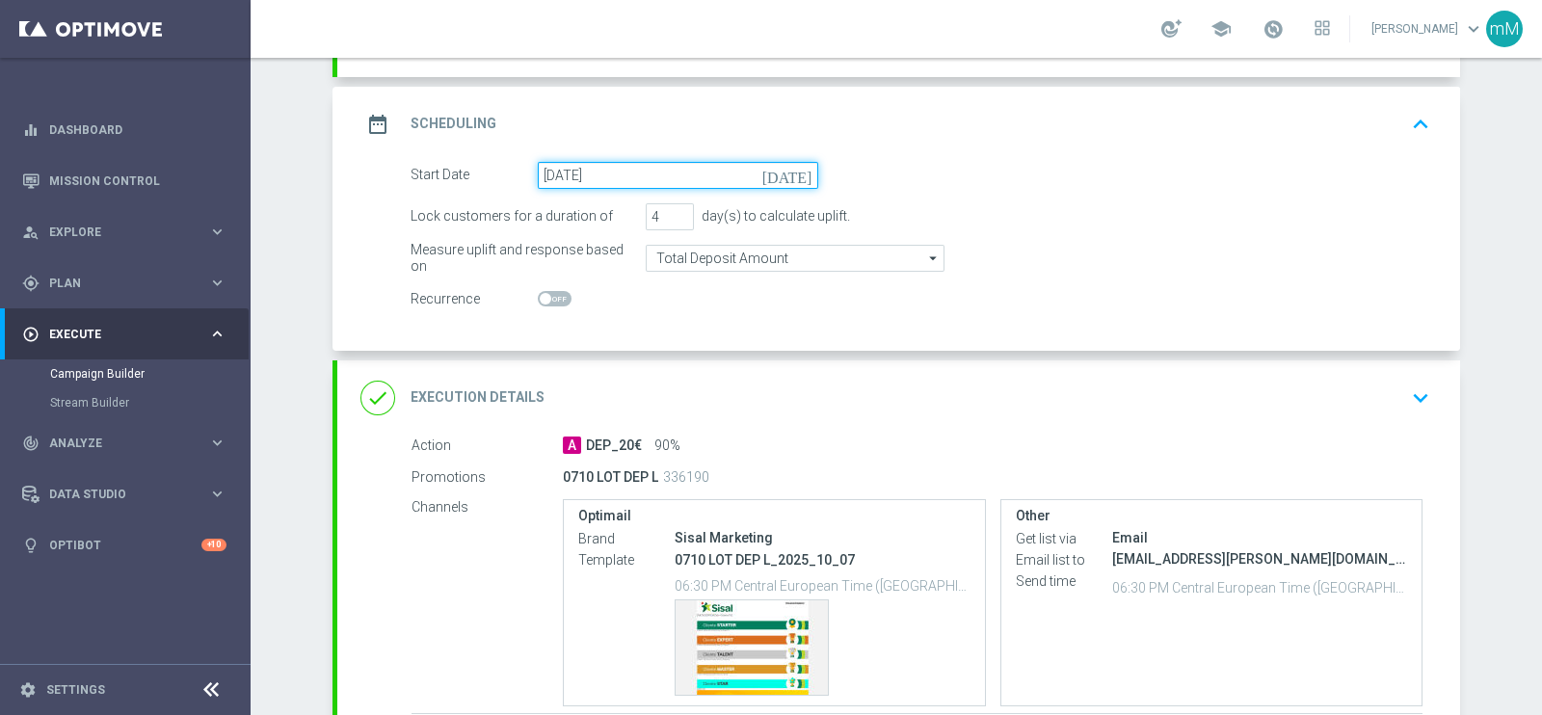
click at [614, 179] on input "08 Oct 2025" at bounding box center [678, 175] width 280 height 27
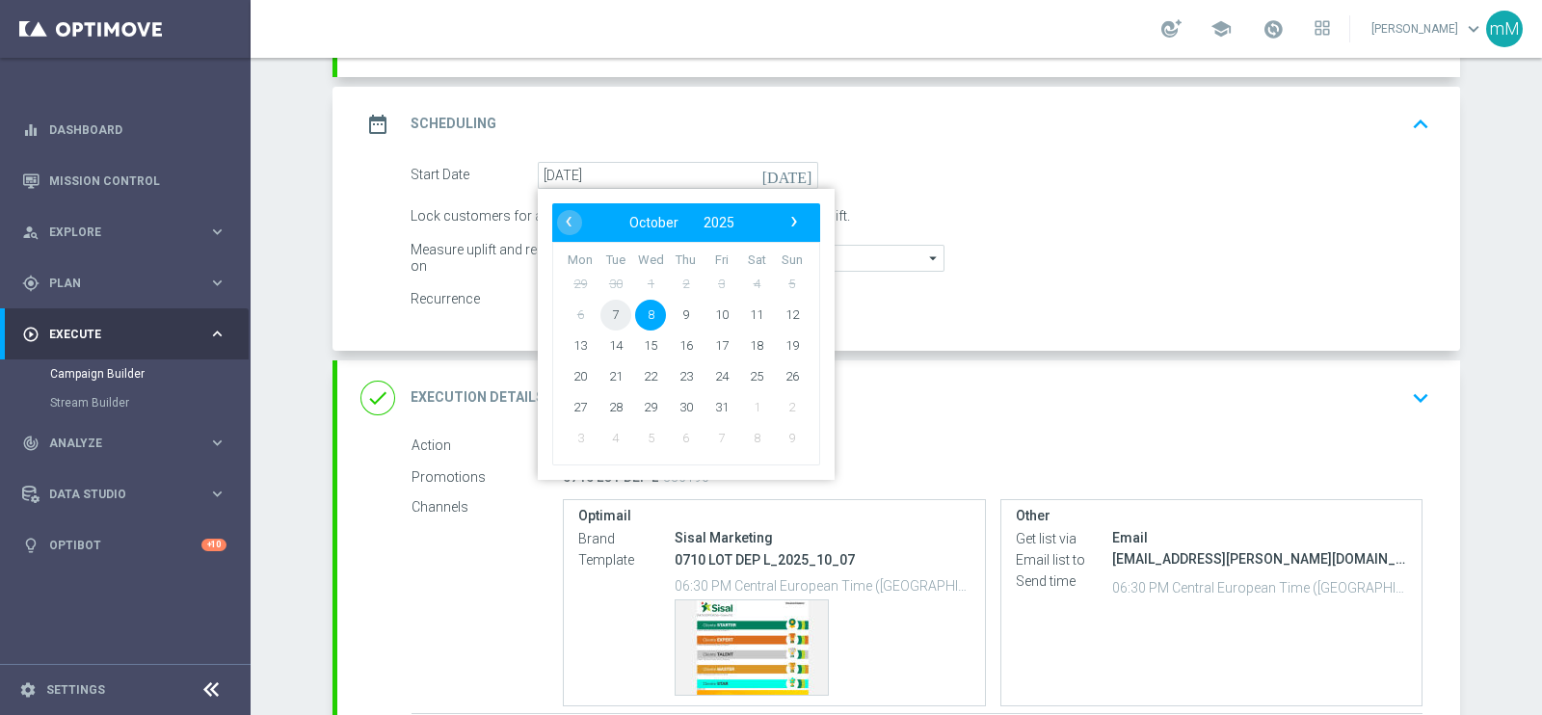
click at [605, 303] on span "7" at bounding box center [615, 314] width 31 height 31
type input "[DATE]"
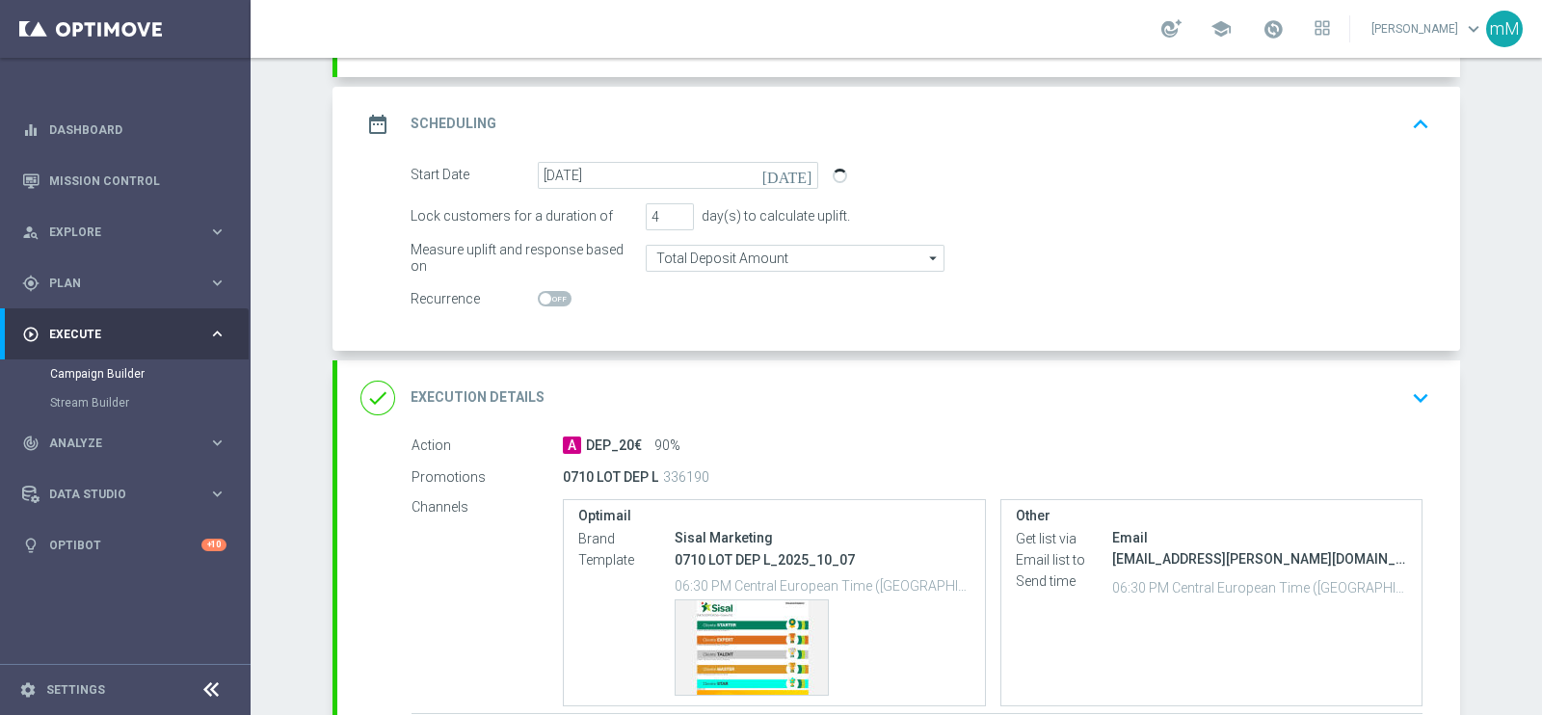
click at [857, 109] on div "date_range Scheduling keyboard_arrow_up" at bounding box center [898, 124] width 1076 height 37
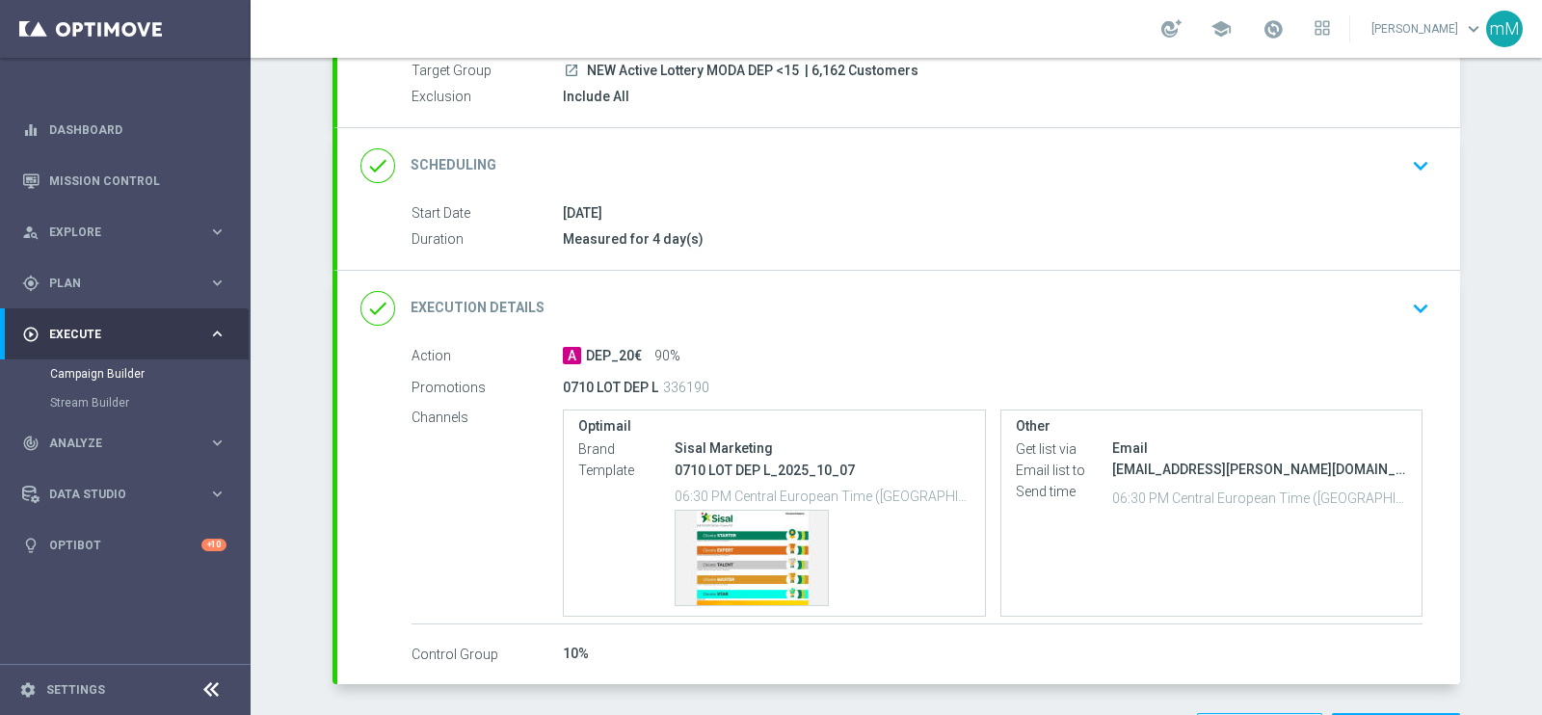
scroll to position [258, 0]
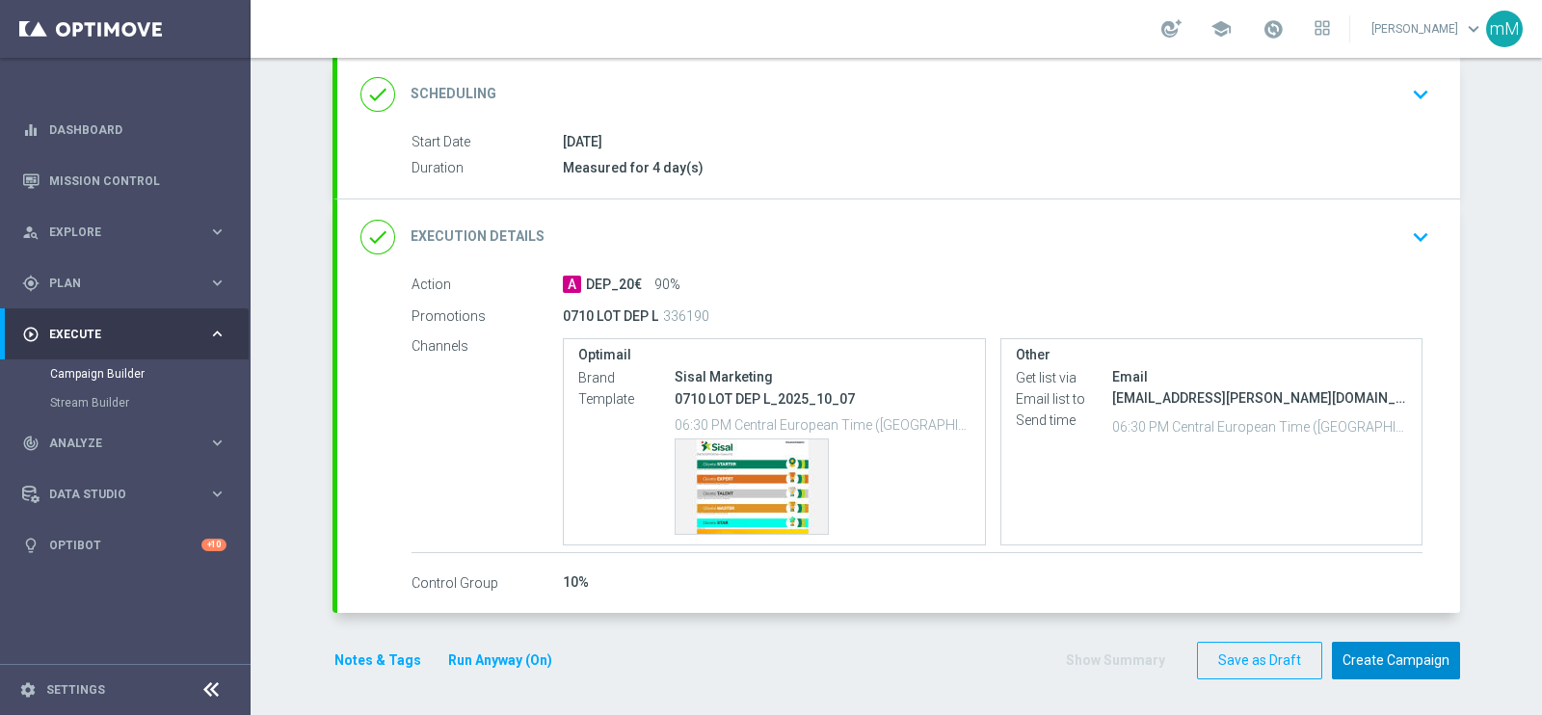
click at [1233, 571] on button "Create Campaign" at bounding box center [1396, 661] width 128 height 38
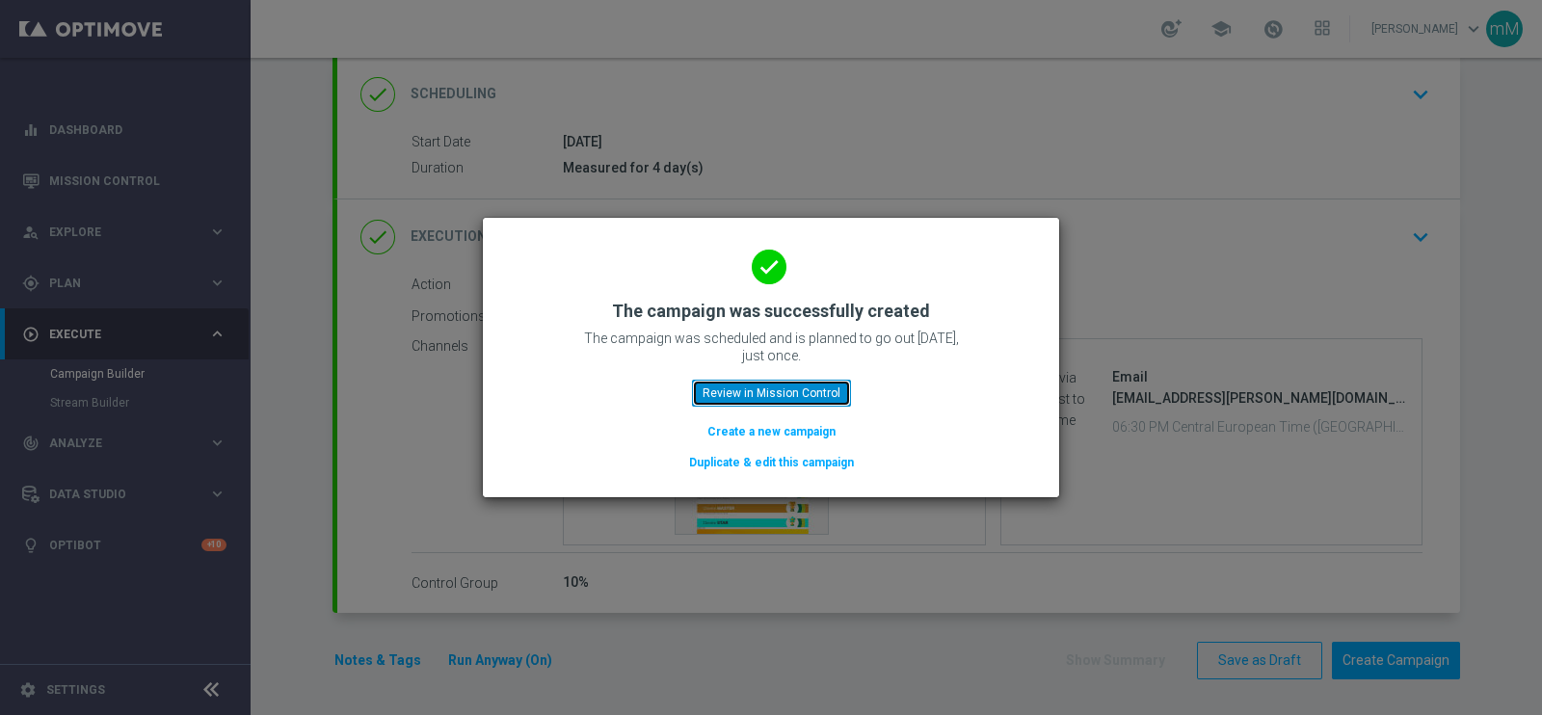
click at [805, 389] on button "Review in Mission Control" at bounding box center [771, 393] width 159 height 27
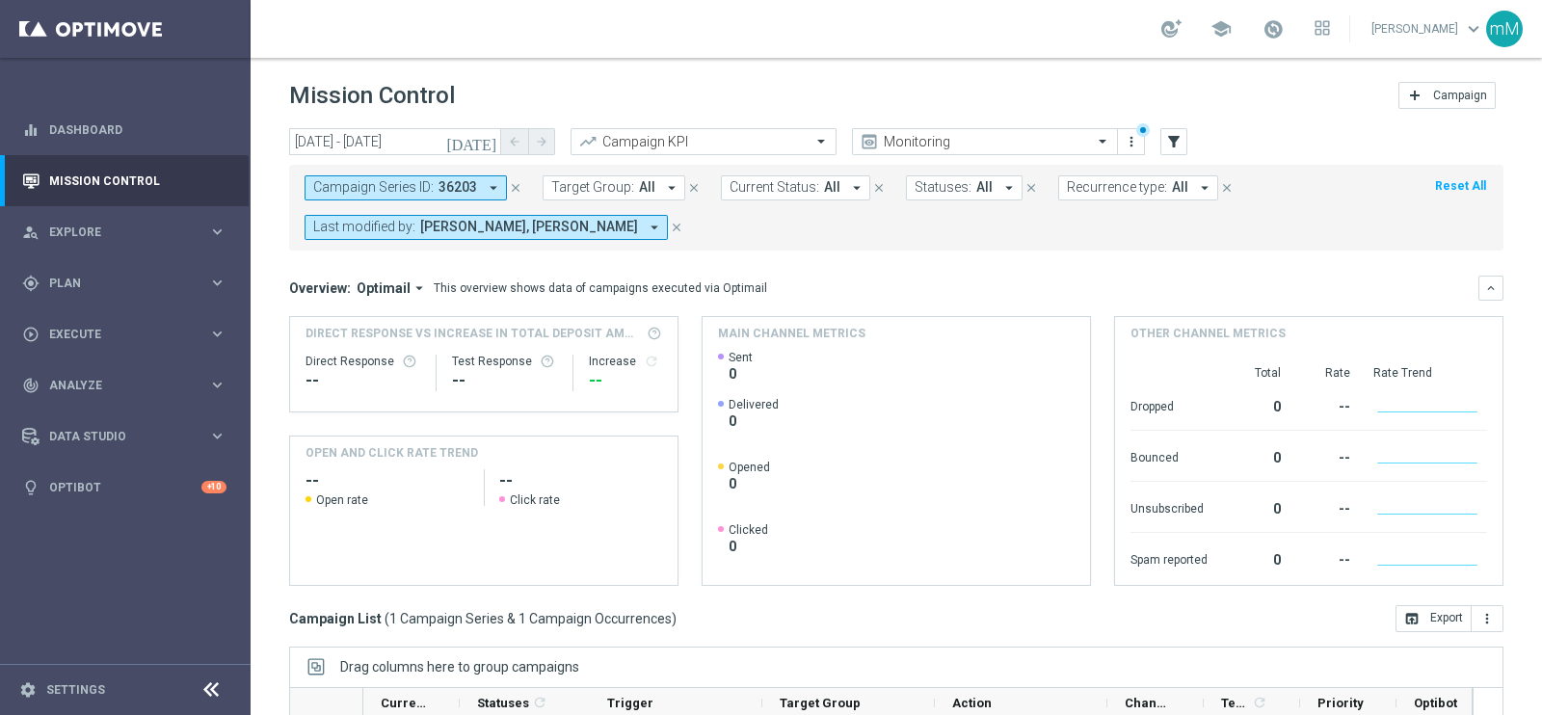
scroll to position [287, 0]
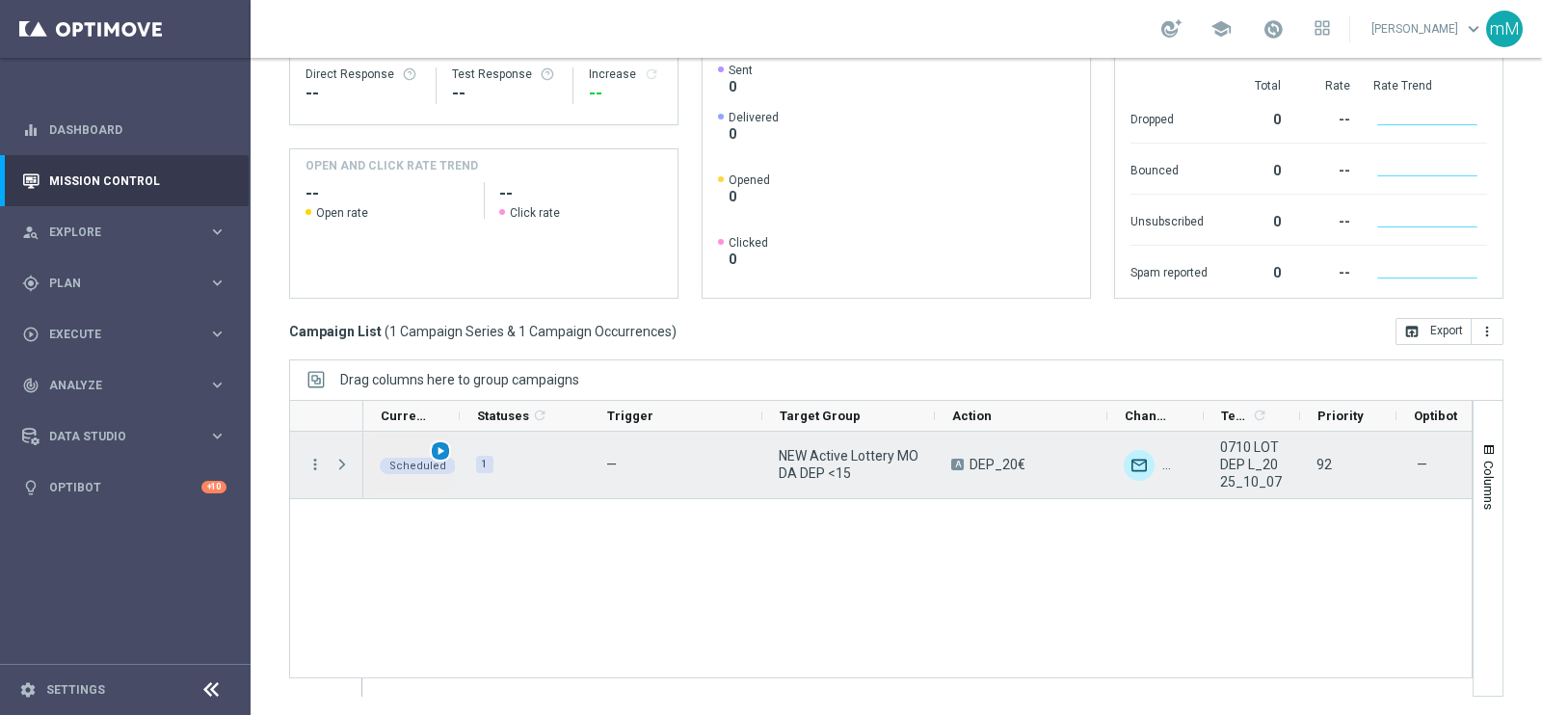
click at [443, 446] on span "play_arrow" at bounding box center [440, 450] width 13 height 13
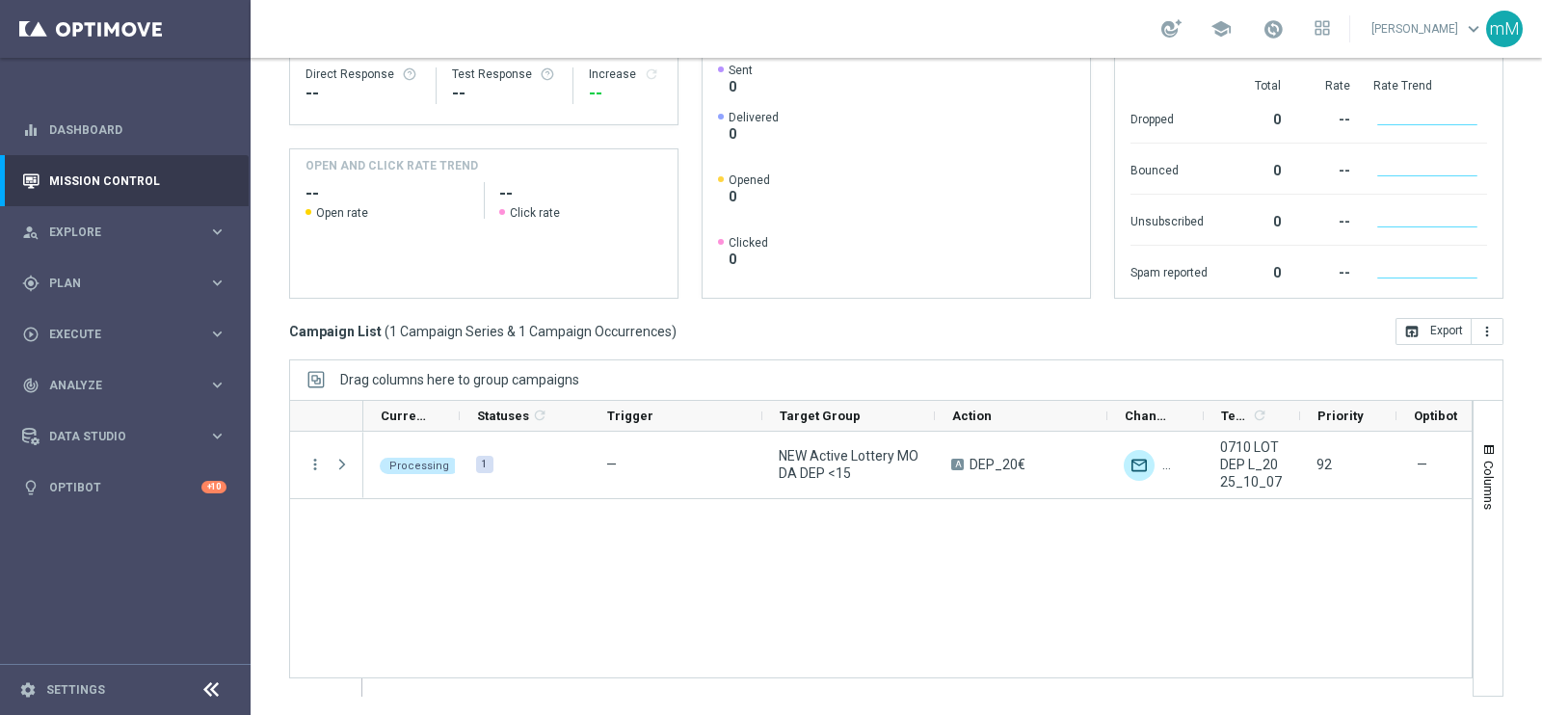
scroll to position [0, 0]
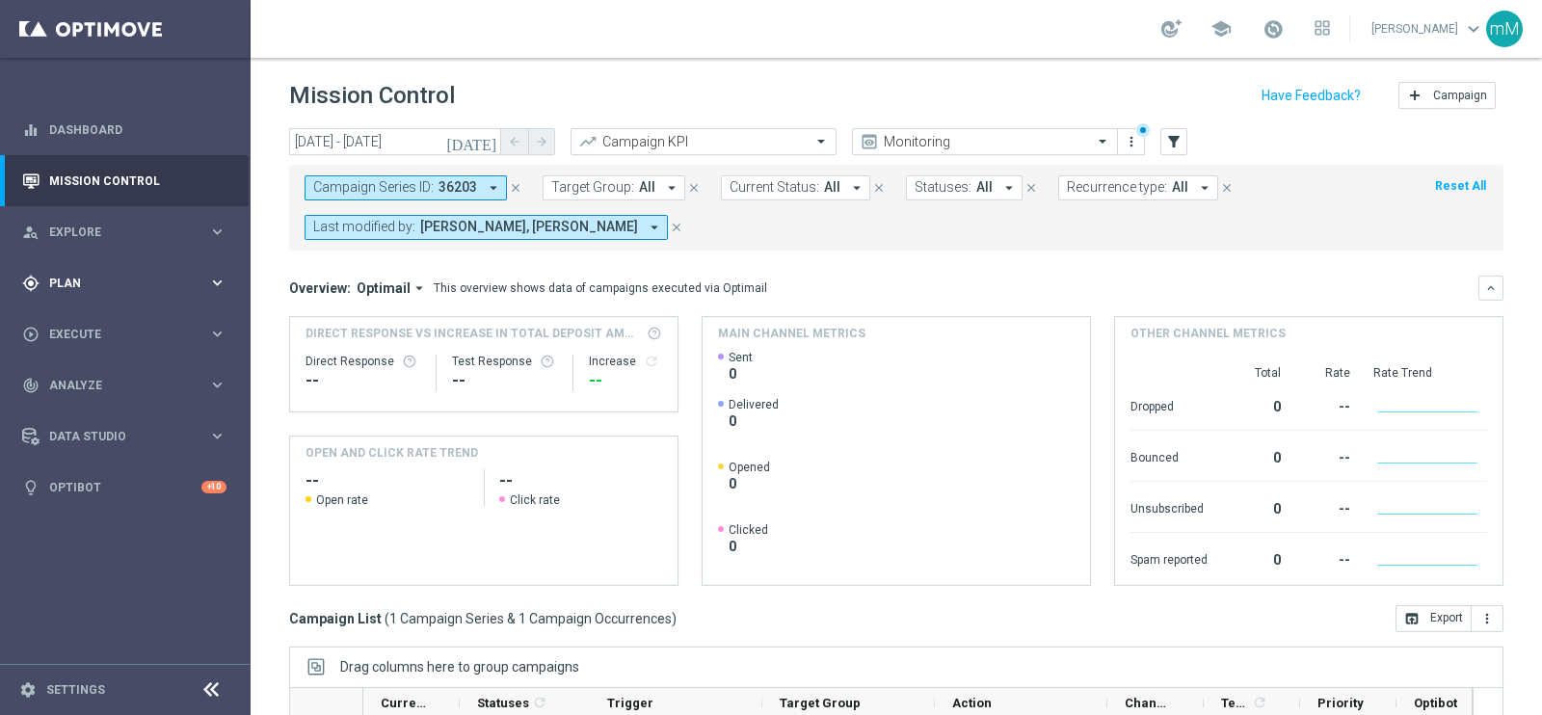
click at [157, 278] on span "Plan" at bounding box center [128, 284] width 159 height 12
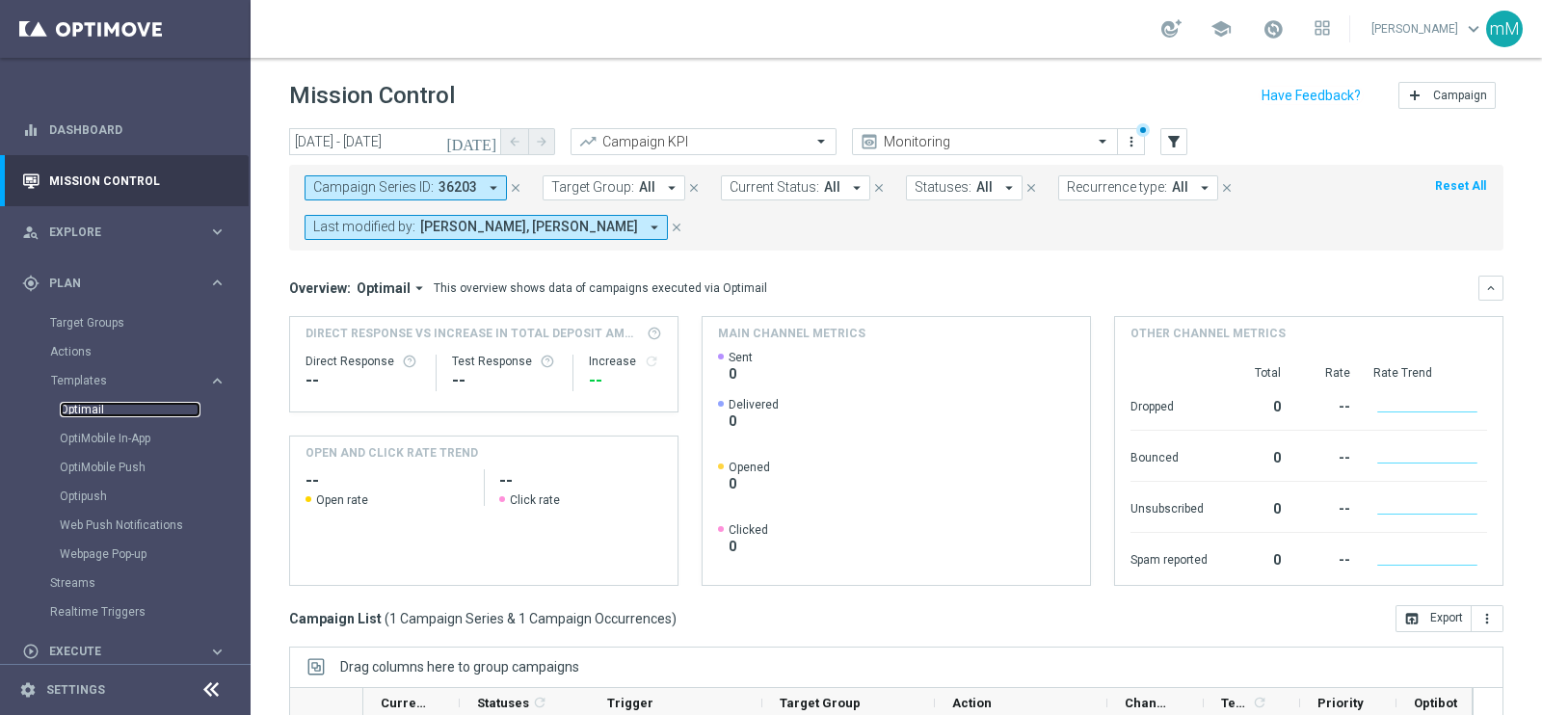
click at [102, 407] on link "Optimail" at bounding box center [130, 409] width 141 height 15
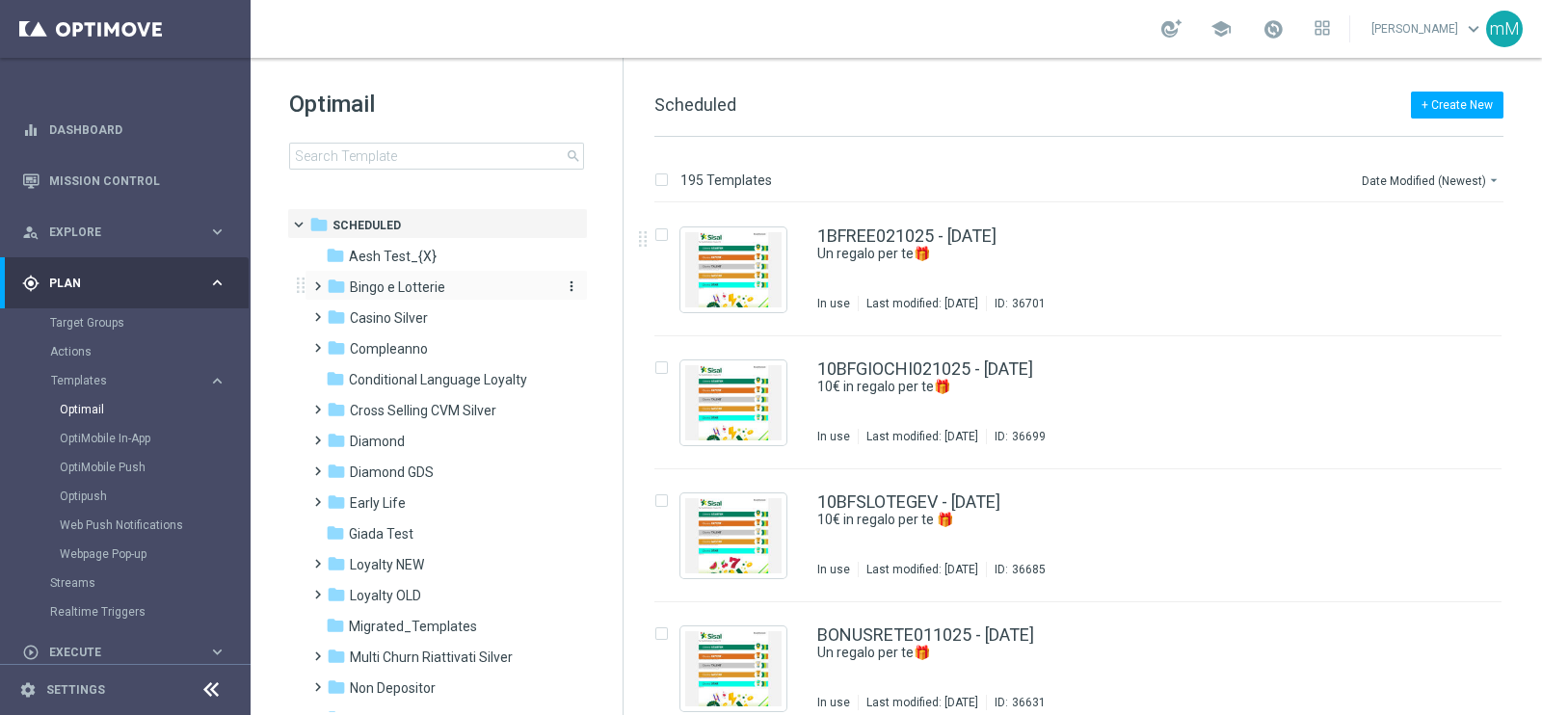
click at [417, 286] on span "Bingo e Lotterie" at bounding box center [397, 287] width 95 height 17
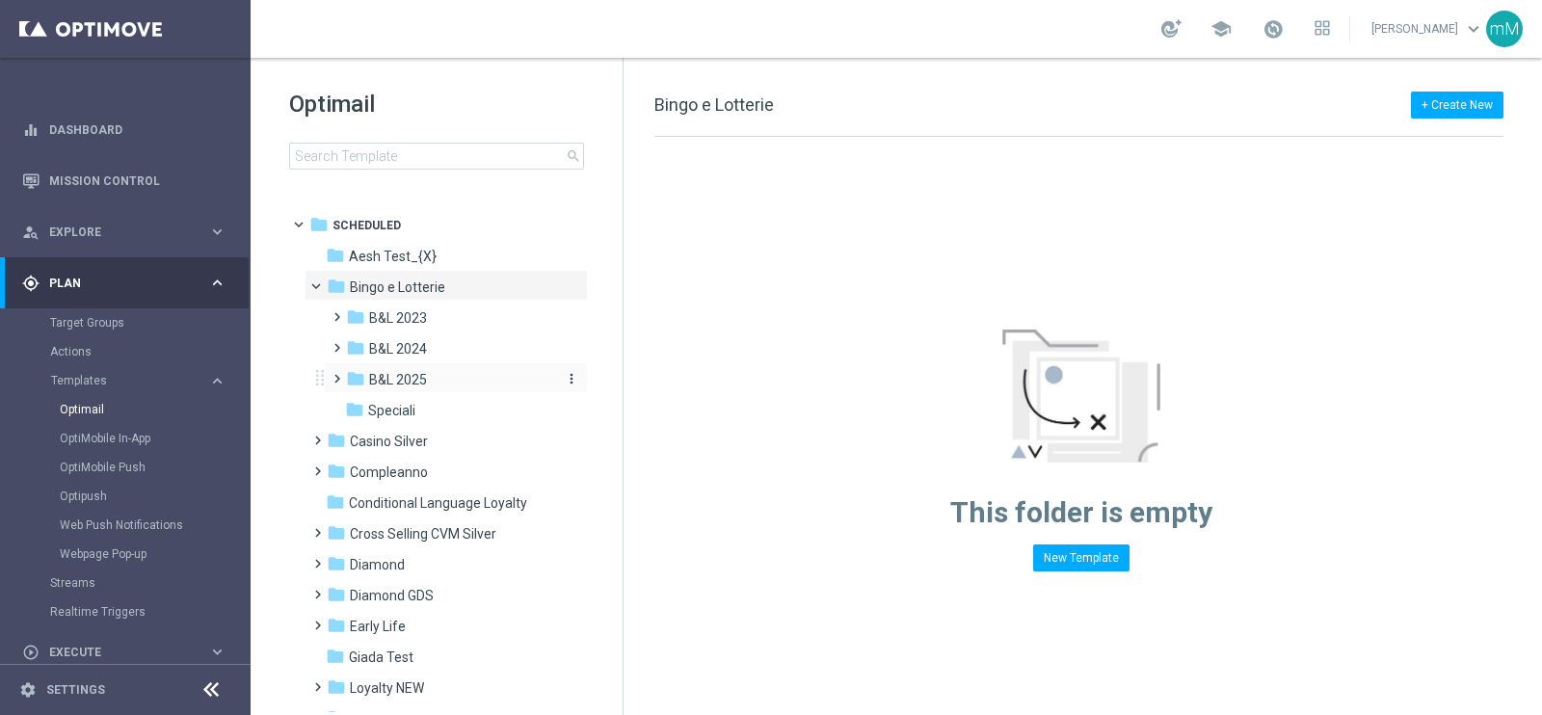
click at [425, 385] on span "B&L 2025" at bounding box center [398, 379] width 58 height 17
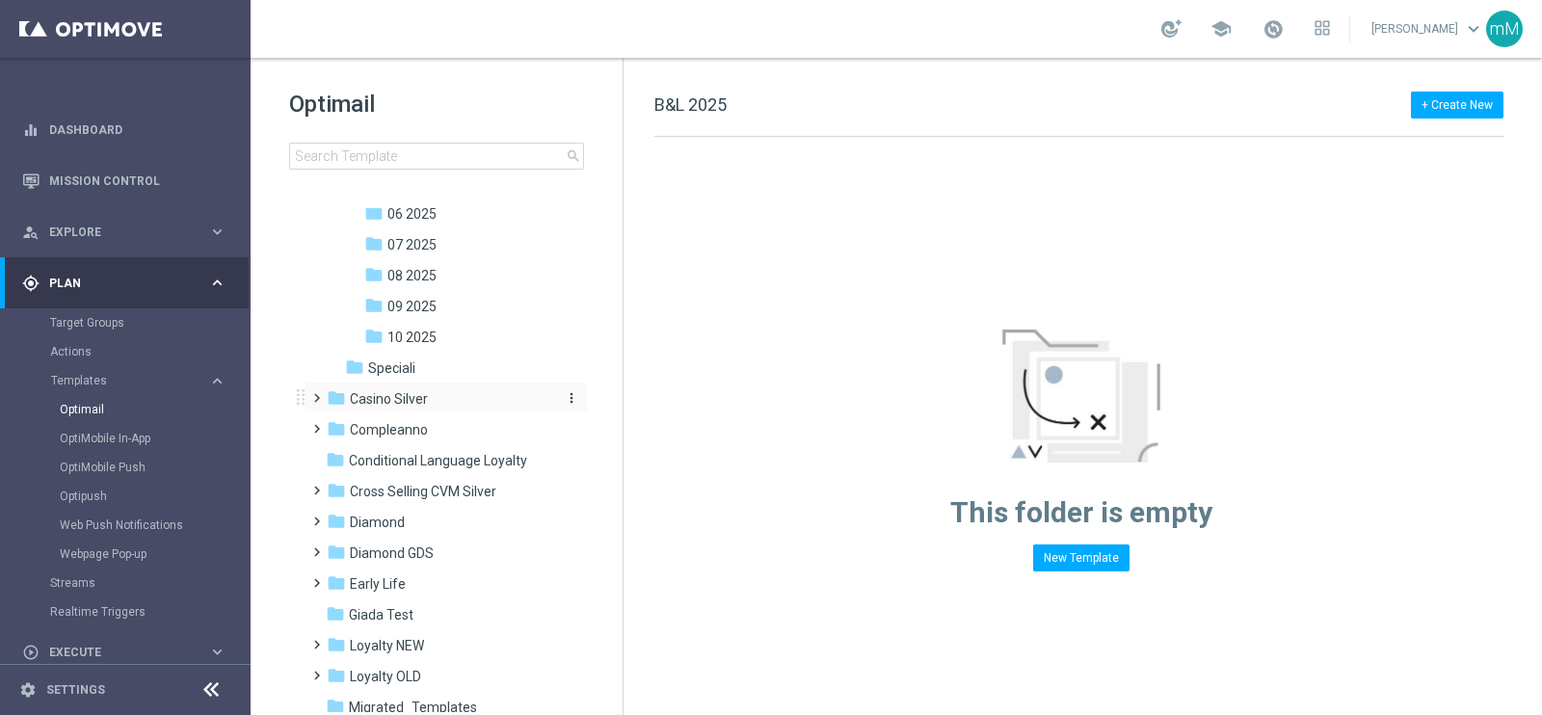
scroll to position [361, 0]
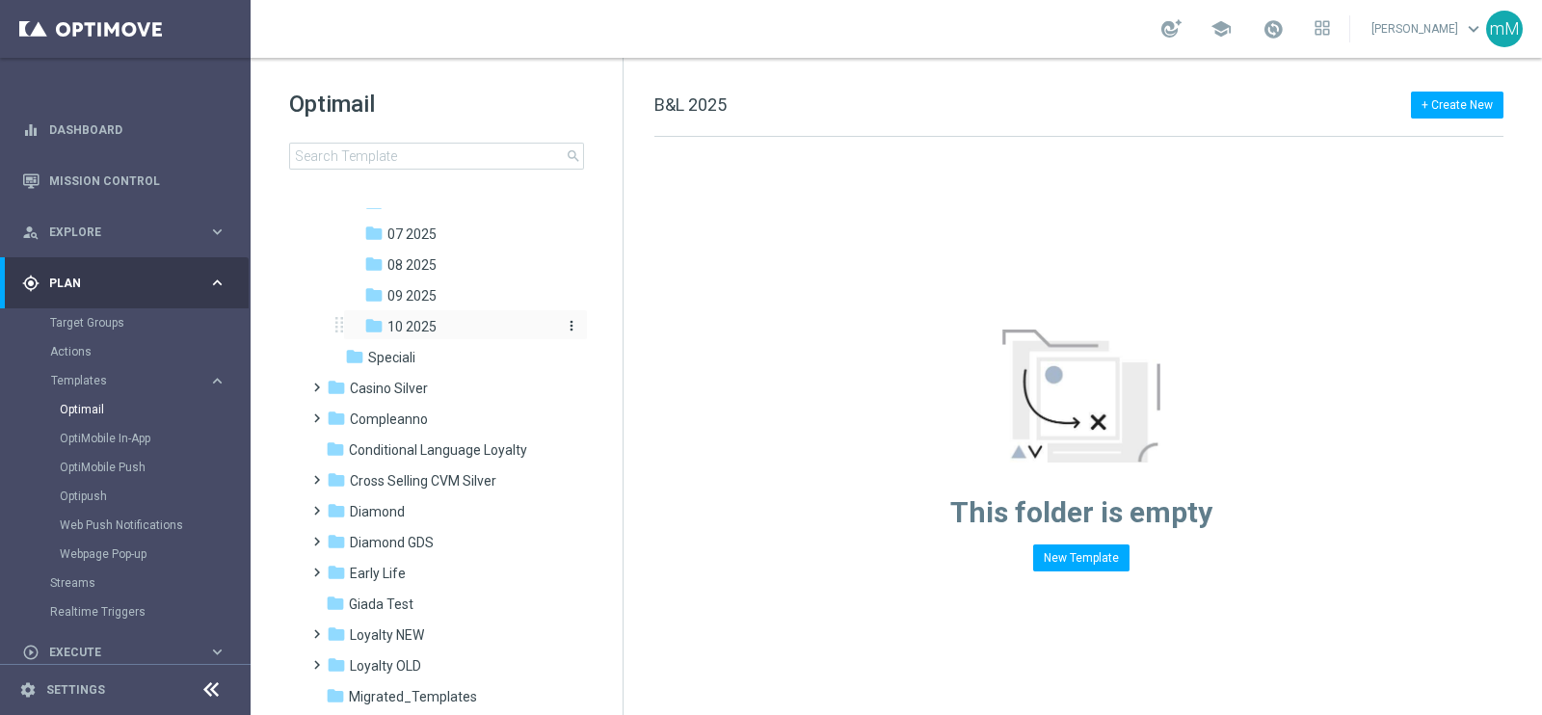
click at [431, 333] on span "10 2025" at bounding box center [411, 326] width 49 height 17
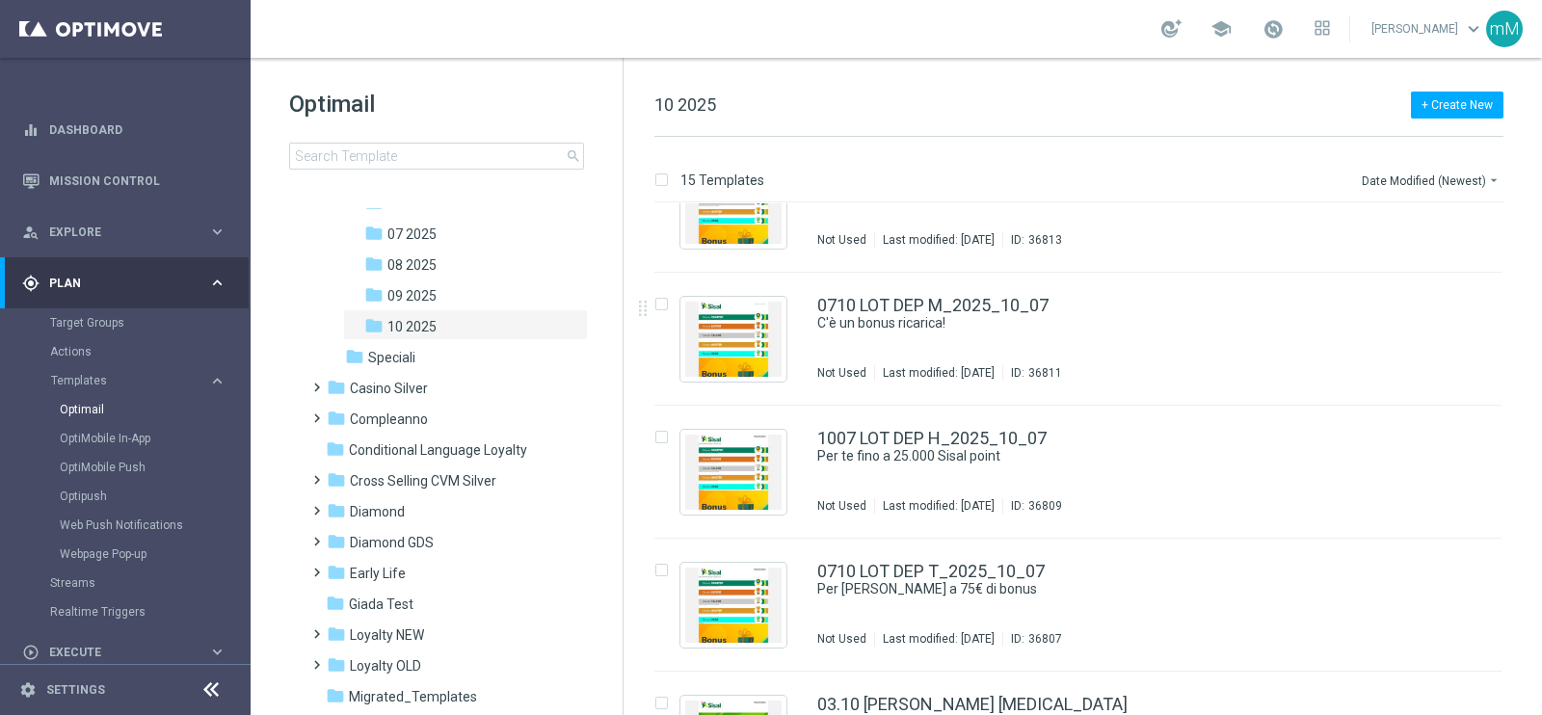
scroll to position [332, 0]
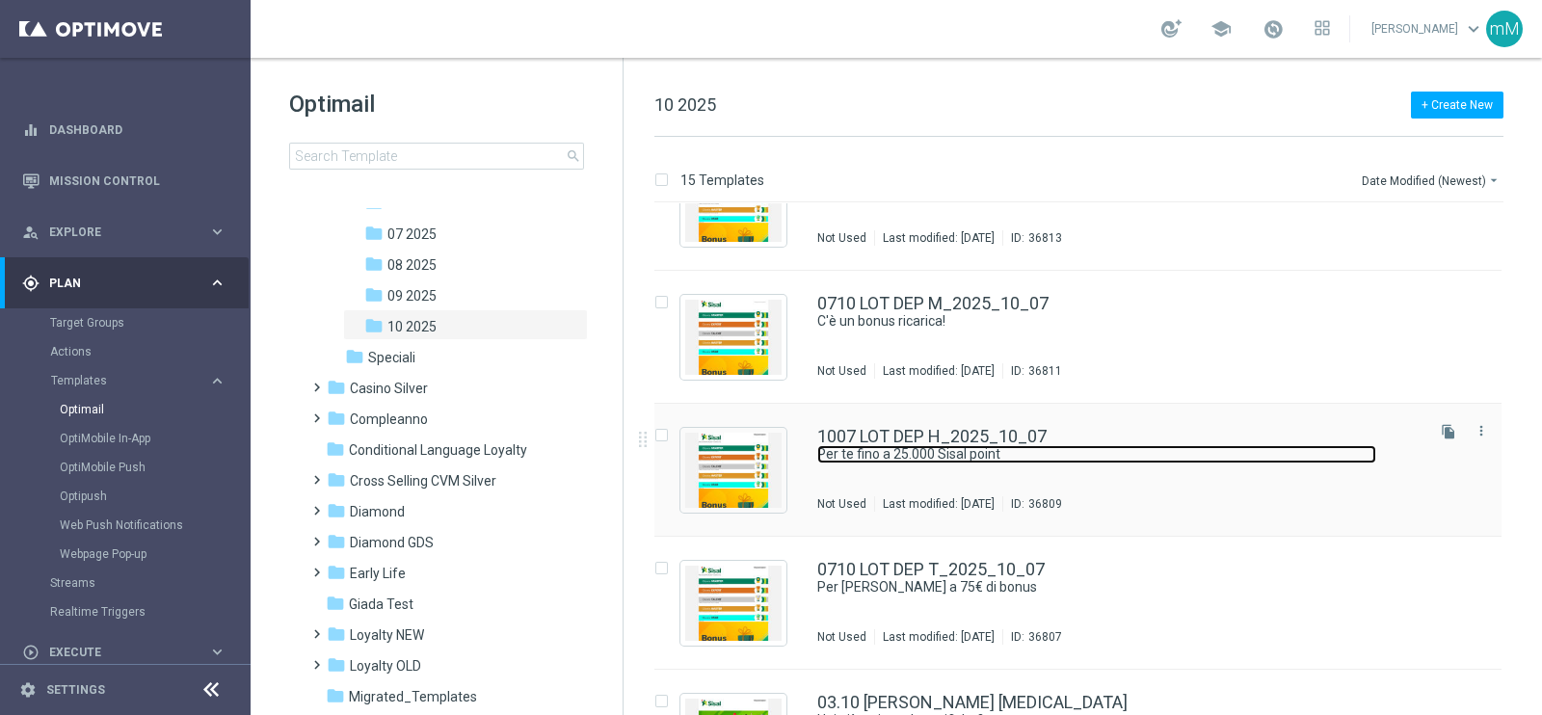
click at [994, 462] on link "Per te fino a 25.000 Sisal point" at bounding box center [1096, 454] width 559 height 18
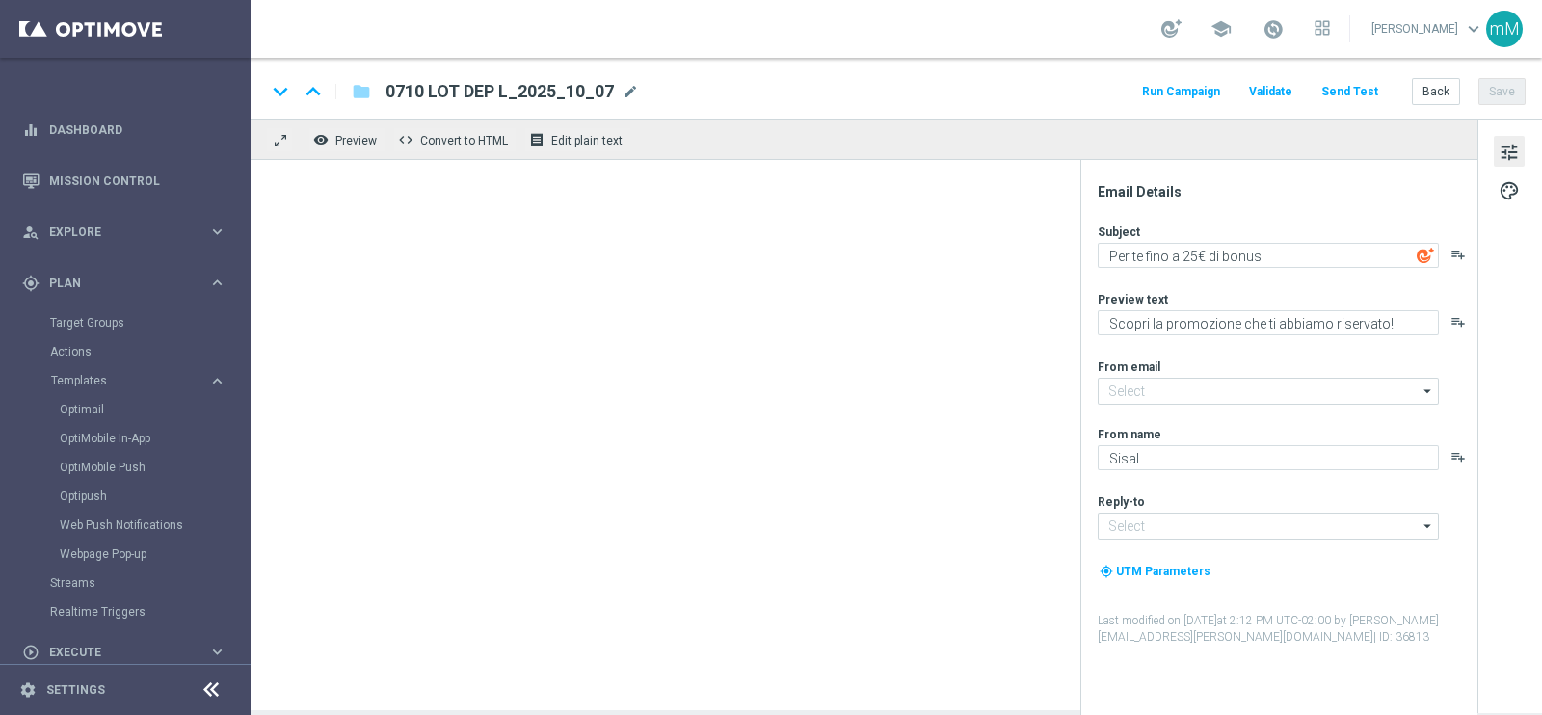
type input "1007 LOT DEP H_2025_10_07"
type textarea "Per te fino a 25.000 Sisal point"
type input "newsletter@comunicazioni.sisal.it"
type input "info@sisal.it"
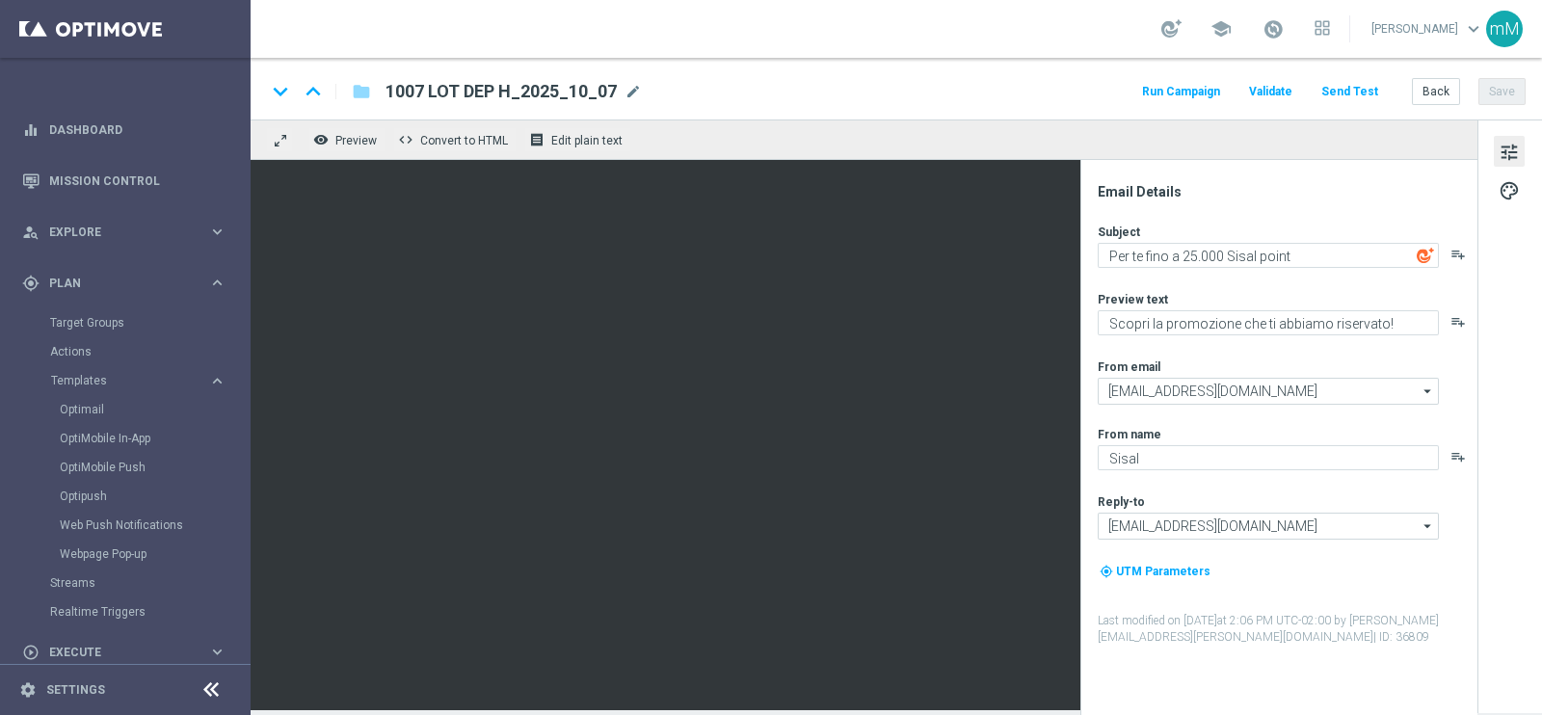
click at [471, 90] on span "1007 LOT DEP H_2025_10_07" at bounding box center [500, 91] width 231 height 23
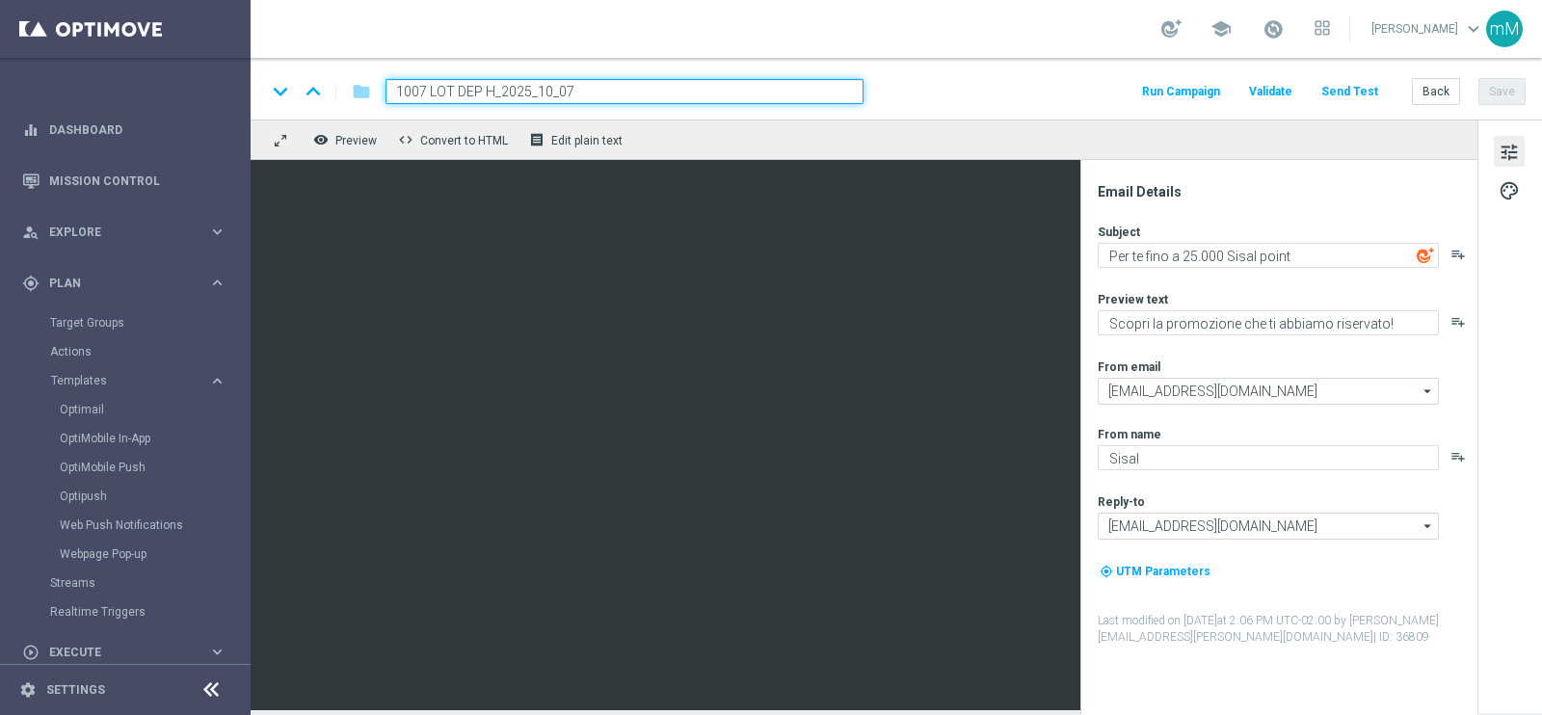
drag, startPoint x: 422, startPoint y: 91, endPoint x: 306, endPoint y: 132, distance: 122.8
click at [306, 132] on div "keyboard_arrow_down keyboard_arrow_up folder 1007 LOT DEP H_2025_10_07 Run Camp…" at bounding box center [896, 384] width 1291 height 652
type input "0710 LOT DEP H_2025_10_07"
click at [1233, 95] on button "Save" at bounding box center [1501, 91] width 47 height 27
click at [1185, 83] on button "Run Campaign" at bounding box center [1181, 92] width 84 height 26
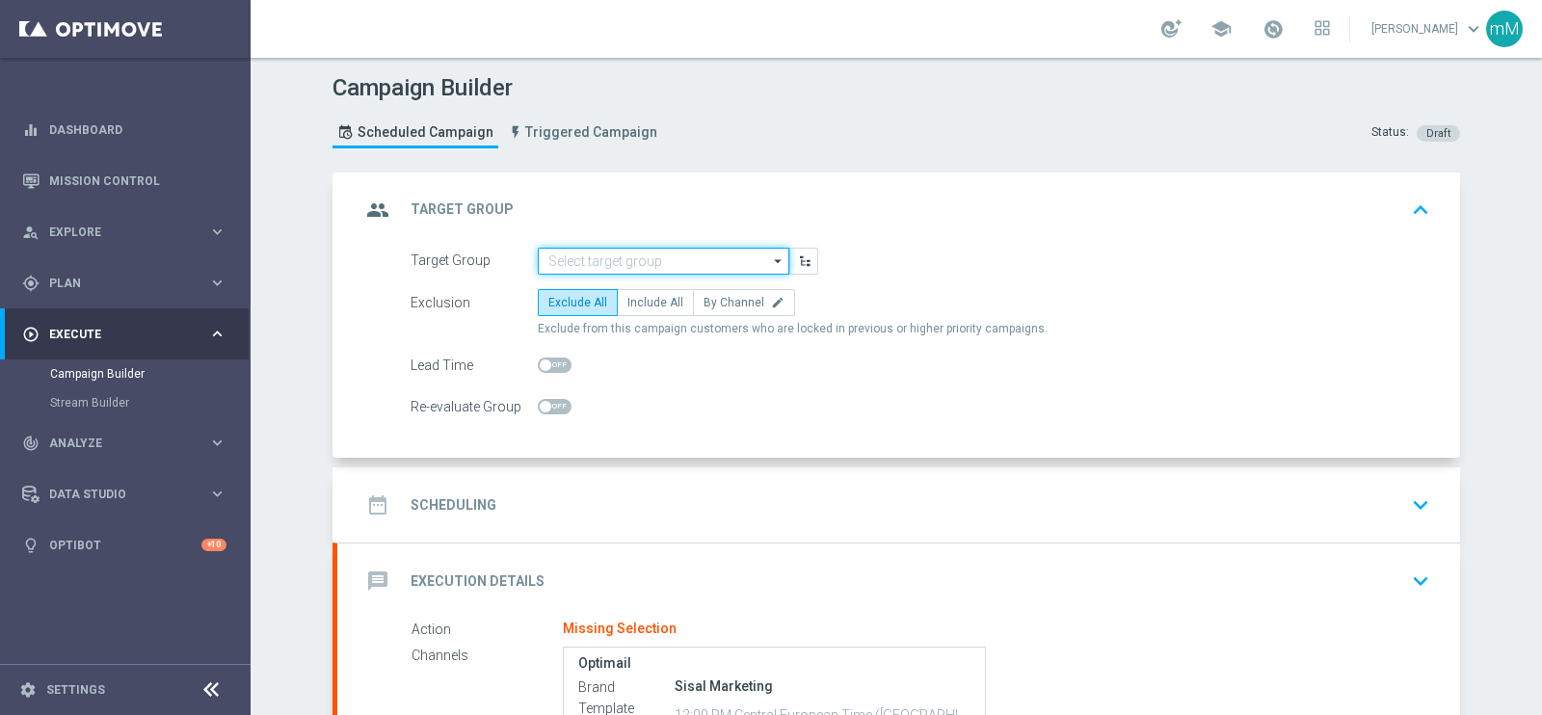
click at [643, 269] on input at bounding box center [664, 261] width 252 height 27
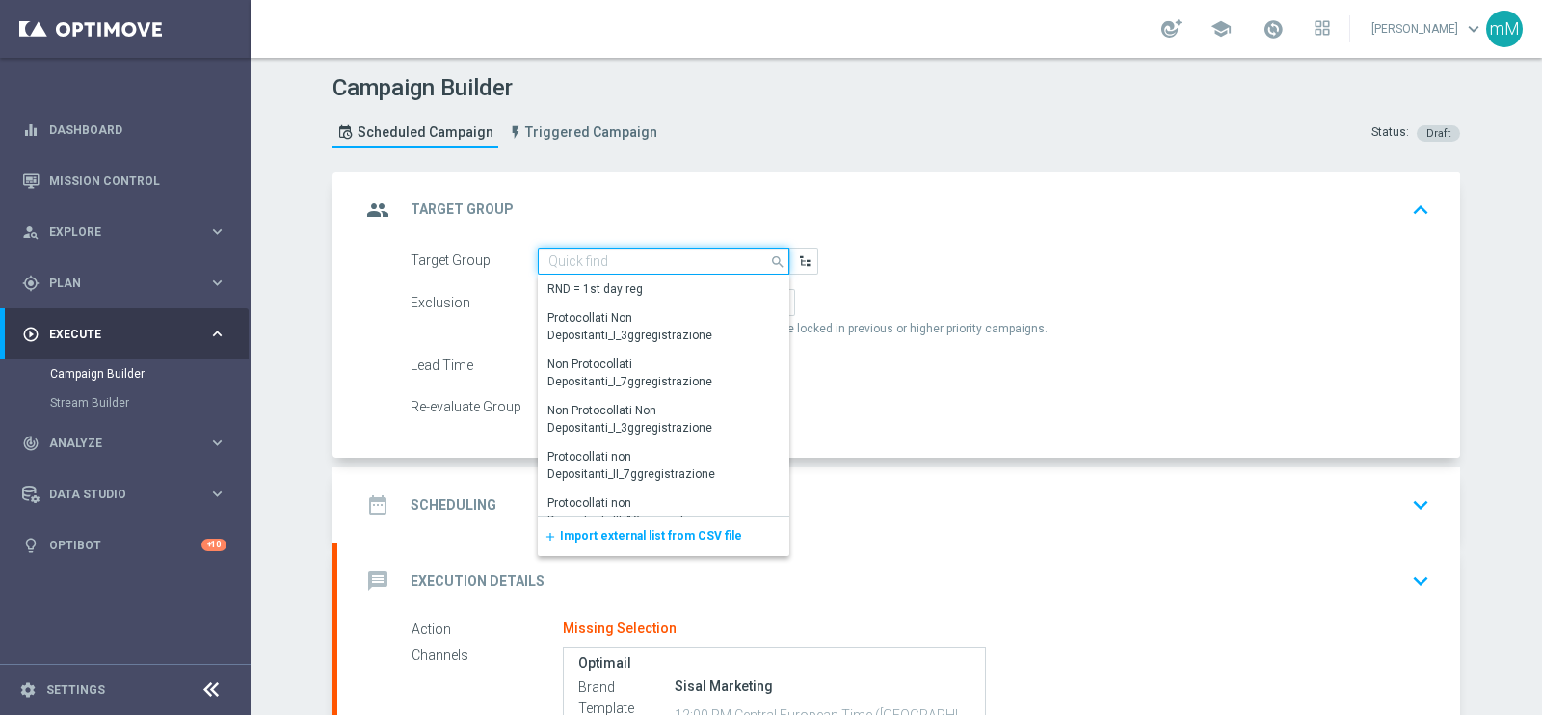
paste input "NEW Active Lottery MODA DEP 25 - <50"
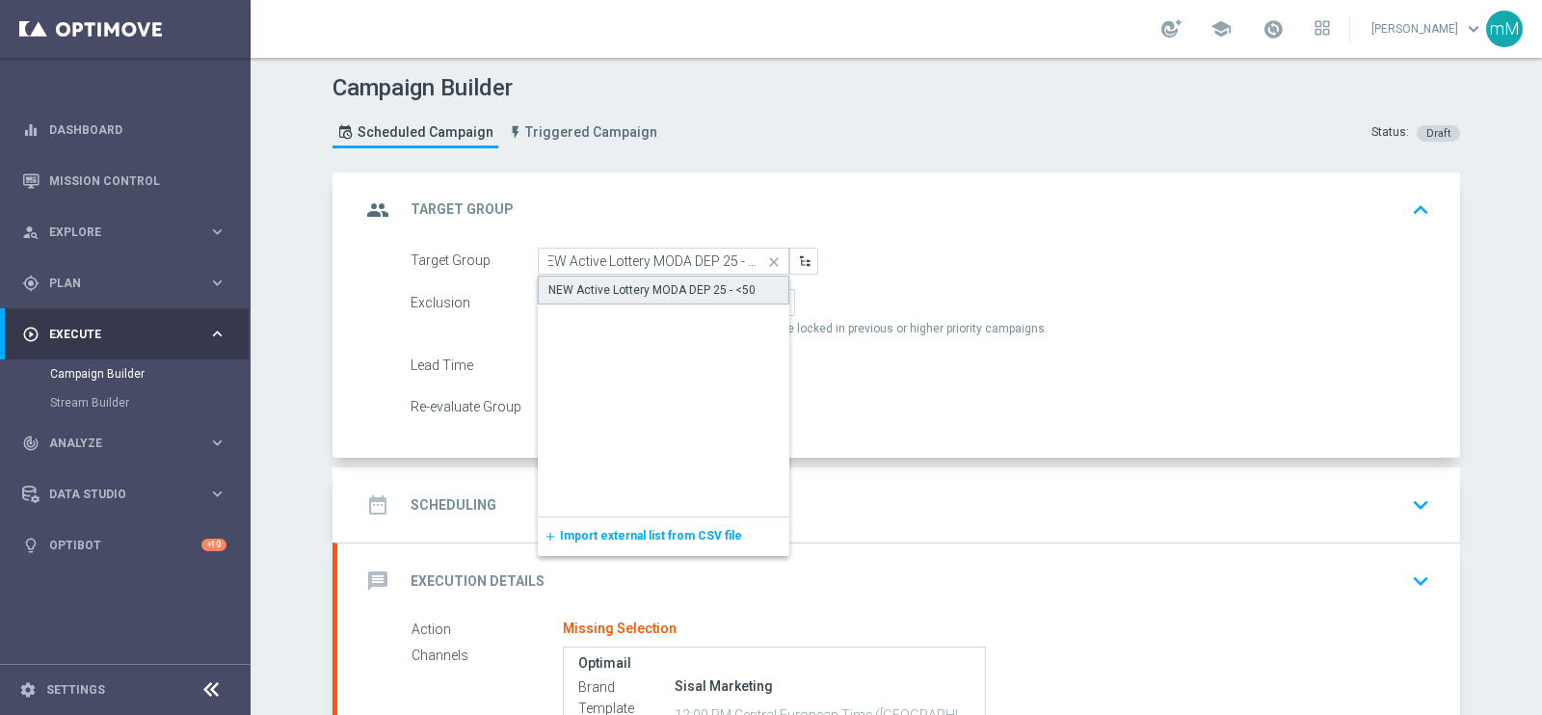
click at [641, 296] on div "NEW Active Lottery MODA DEP 25 - <50" at bounding box center [651, 289] width 207 height 17
type input "NEW Active Lottery MODA DEP 25 - <50"
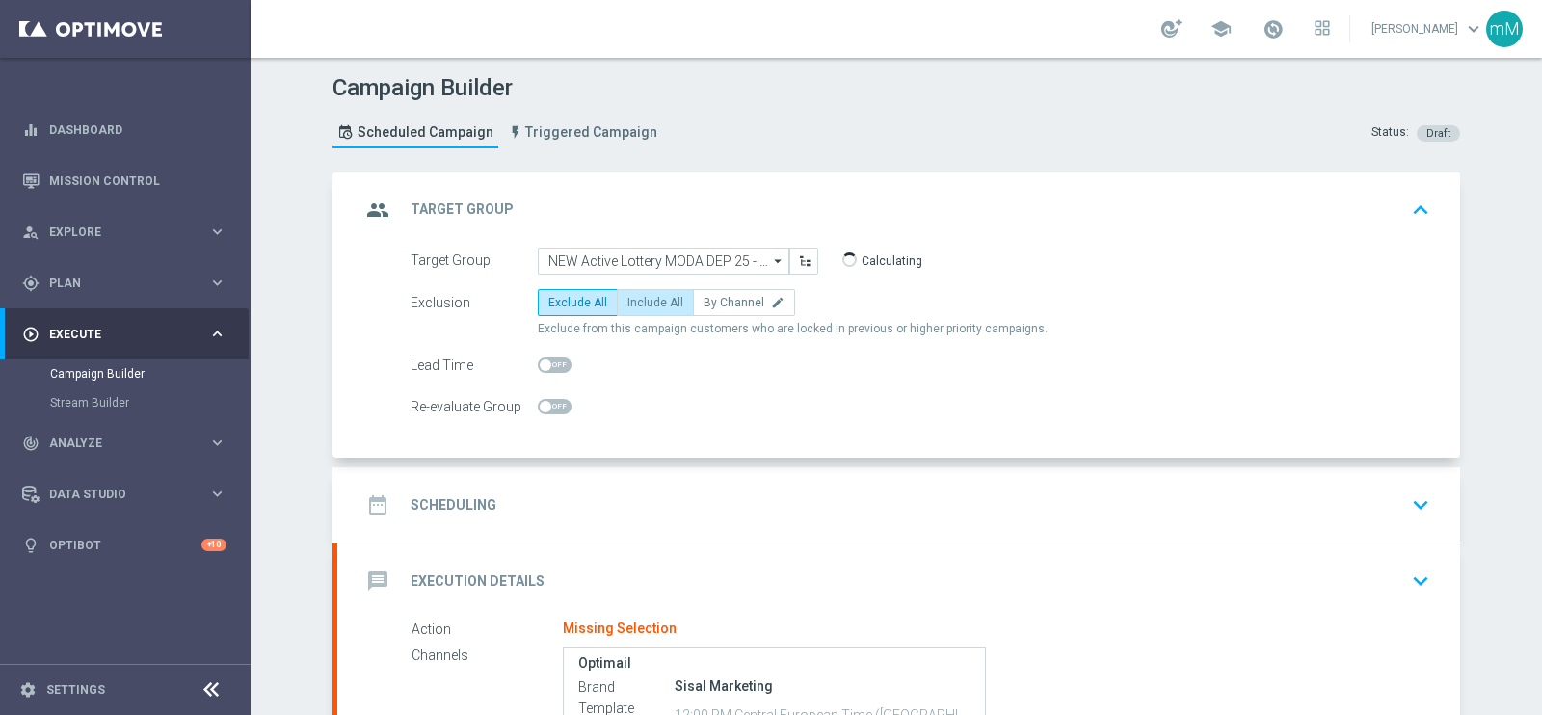
click at [655, 301] on span "Include All" at bounding box center [655, 302] width 56 height 13
click at [640, 301] on input "Include All" at bounding box center [633, 306] width 13 height 13
radio input "true"
click at [678, 492] on div "date_range Scheduling keyboard_arrow_down" at bounding box center [898, 505] width 1076 height 37
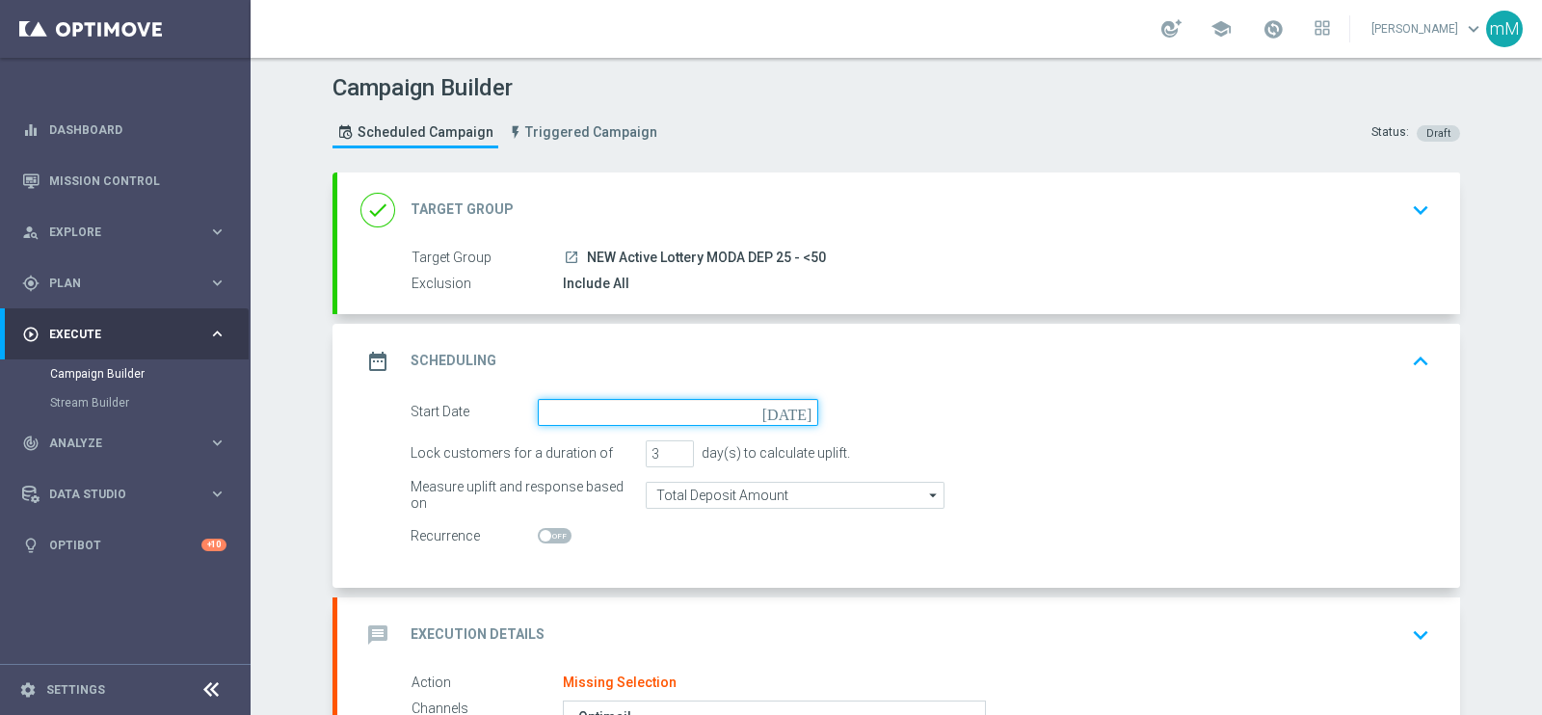
click at [637, 402] on input at bounding box center [678, 412] width 280 height 27
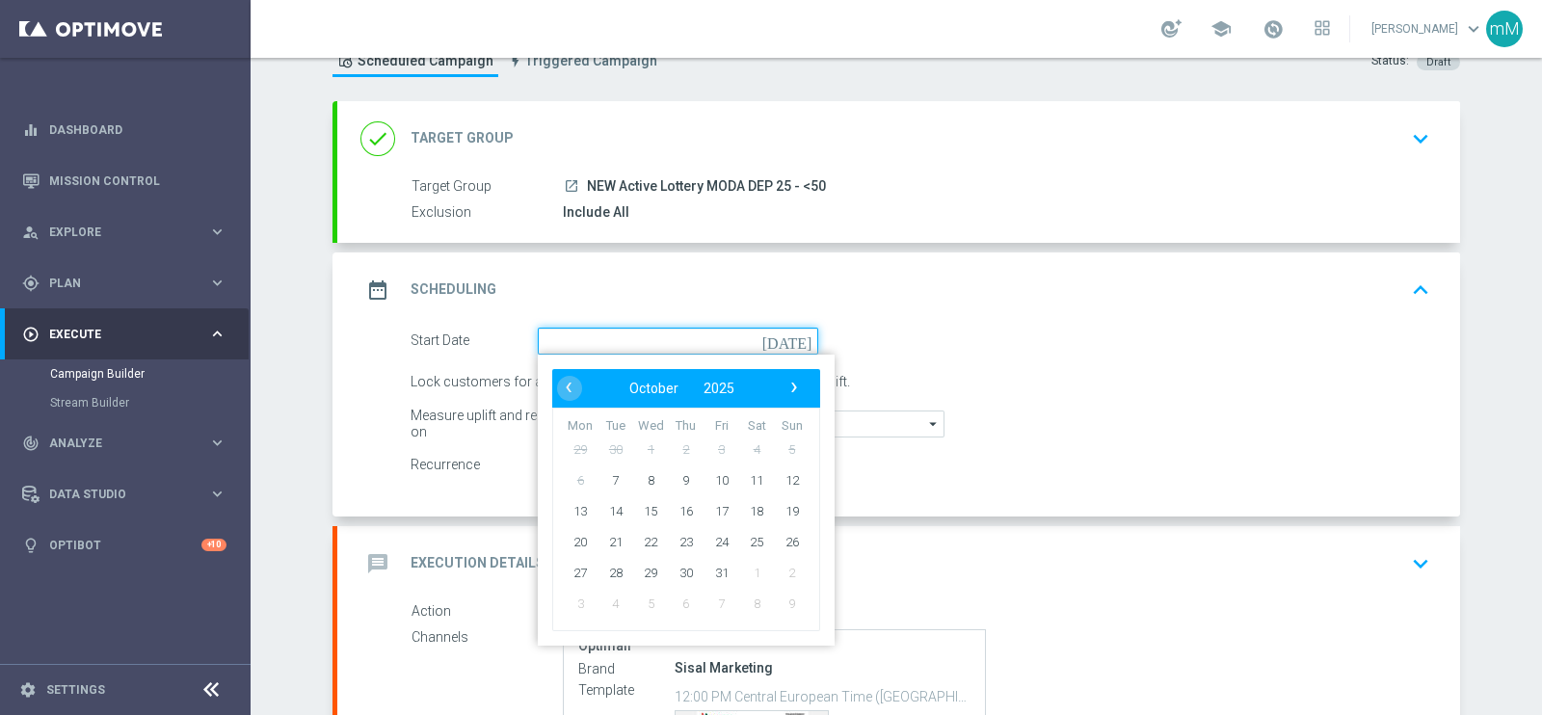
scroll to position [119, 0]
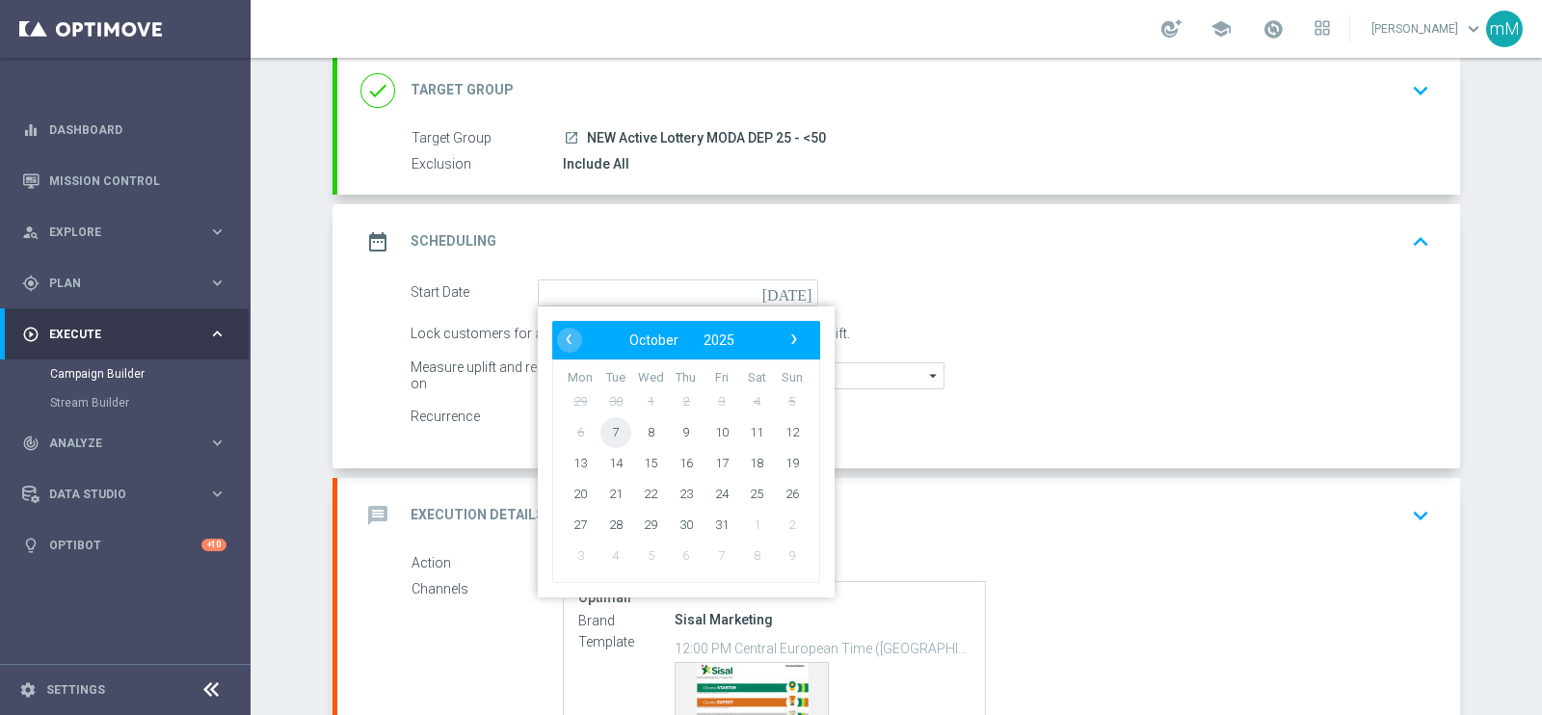
drag, startPoint x: 622, startPoint y: 427, endPoint x: 610, endPoint y: 428, distance: 11.6
click at [610, 428] on span "7" at bounding box center [615, 431] width 31 height 31
type input "[DATE]"
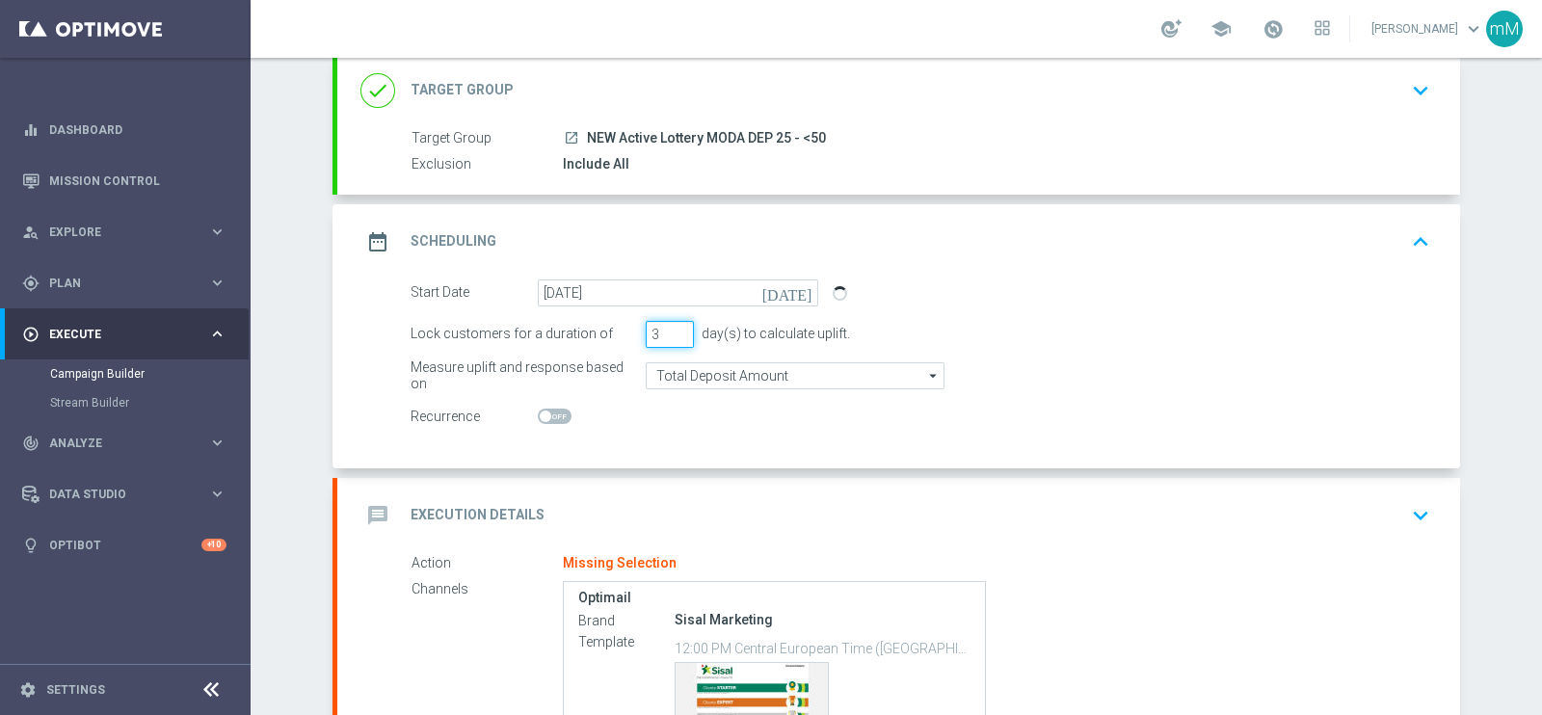
click at [671, 321] on input "3" at bounding box center [670, 334] width 48 height 27
type input "4"
click at [670, 326] on input "4" at bounding box center [670, 334] width 48 height 27
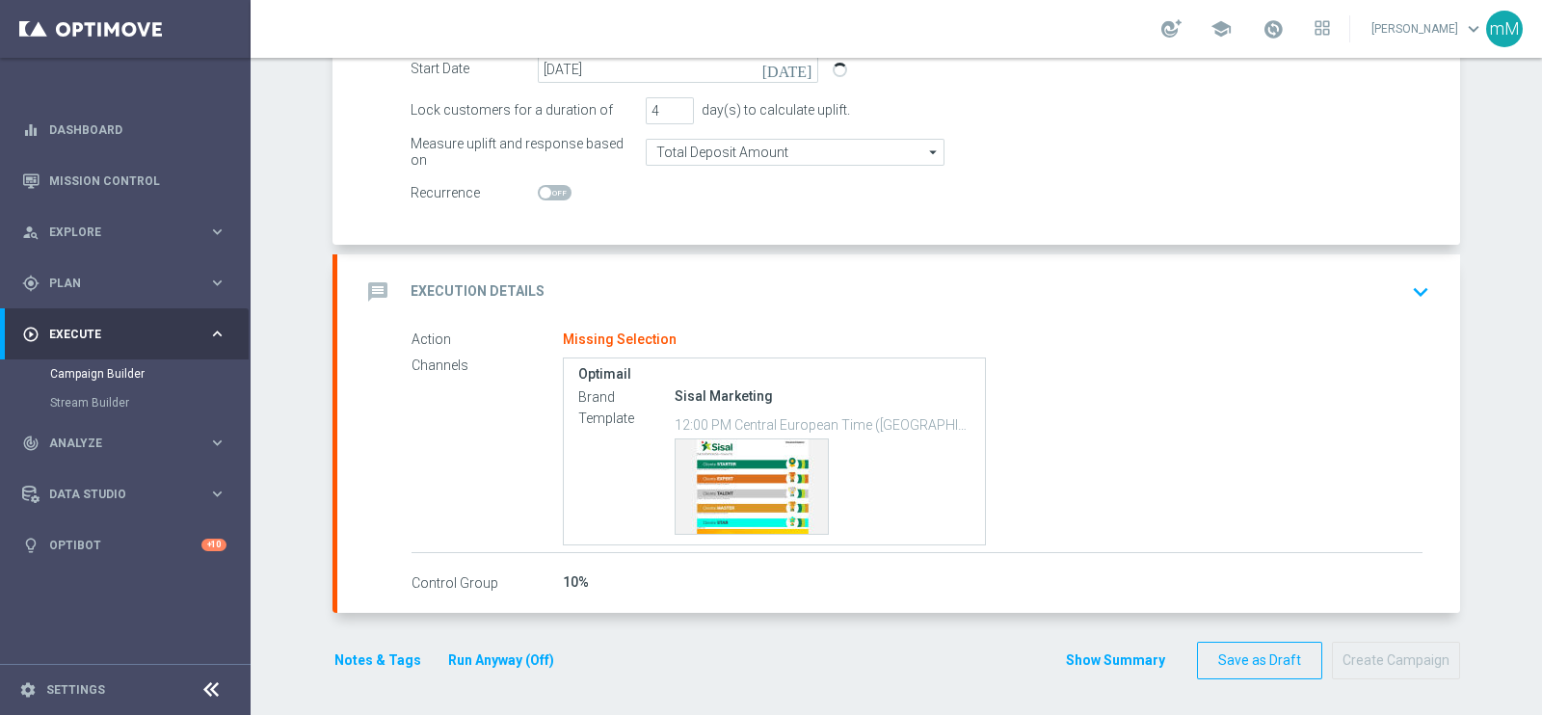
click at [627, 255] on div "message Execution Details keyboard_arrow_down" at bounding box center [898, 291] width 1123 height 75
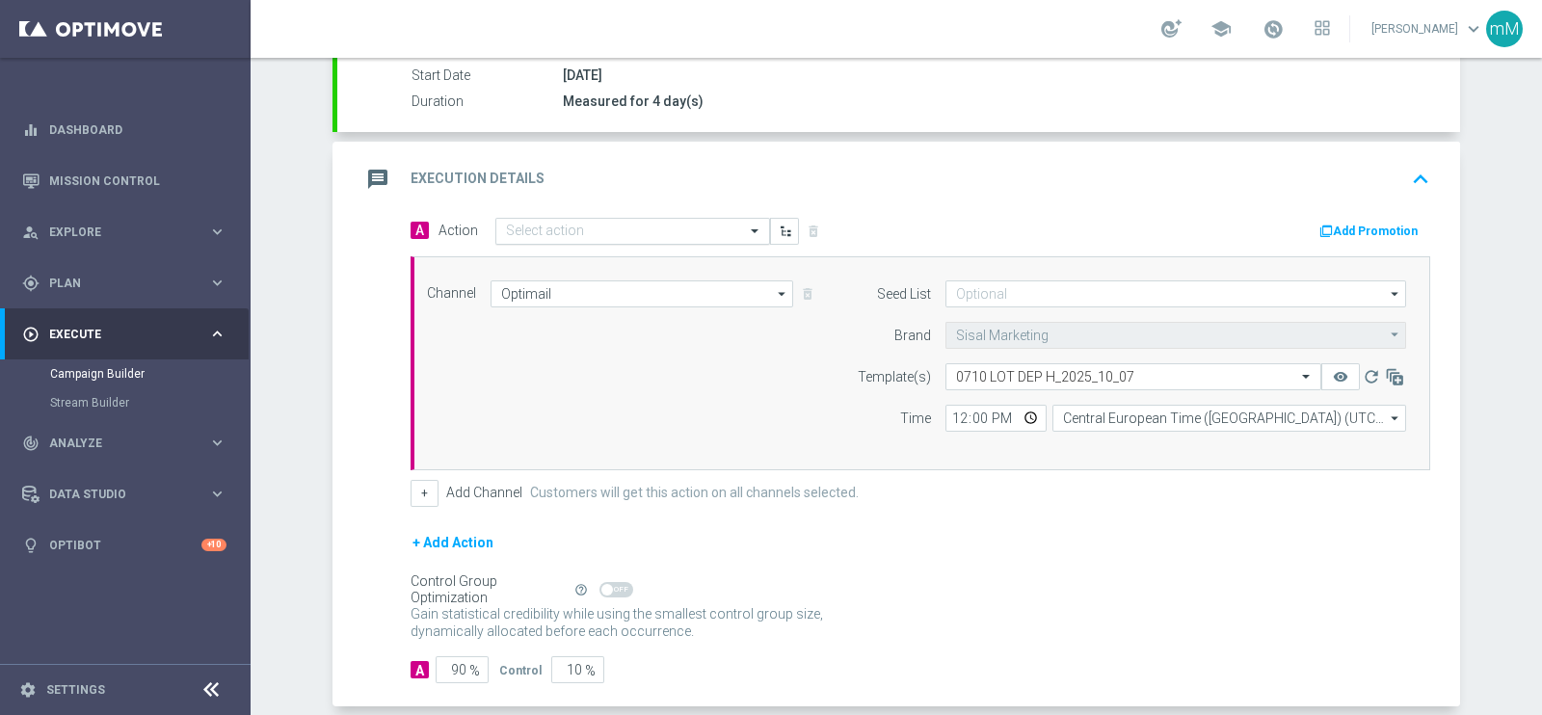
click at [598, 224] on input "text" at bounding box center [613, 232] width 215 height 16
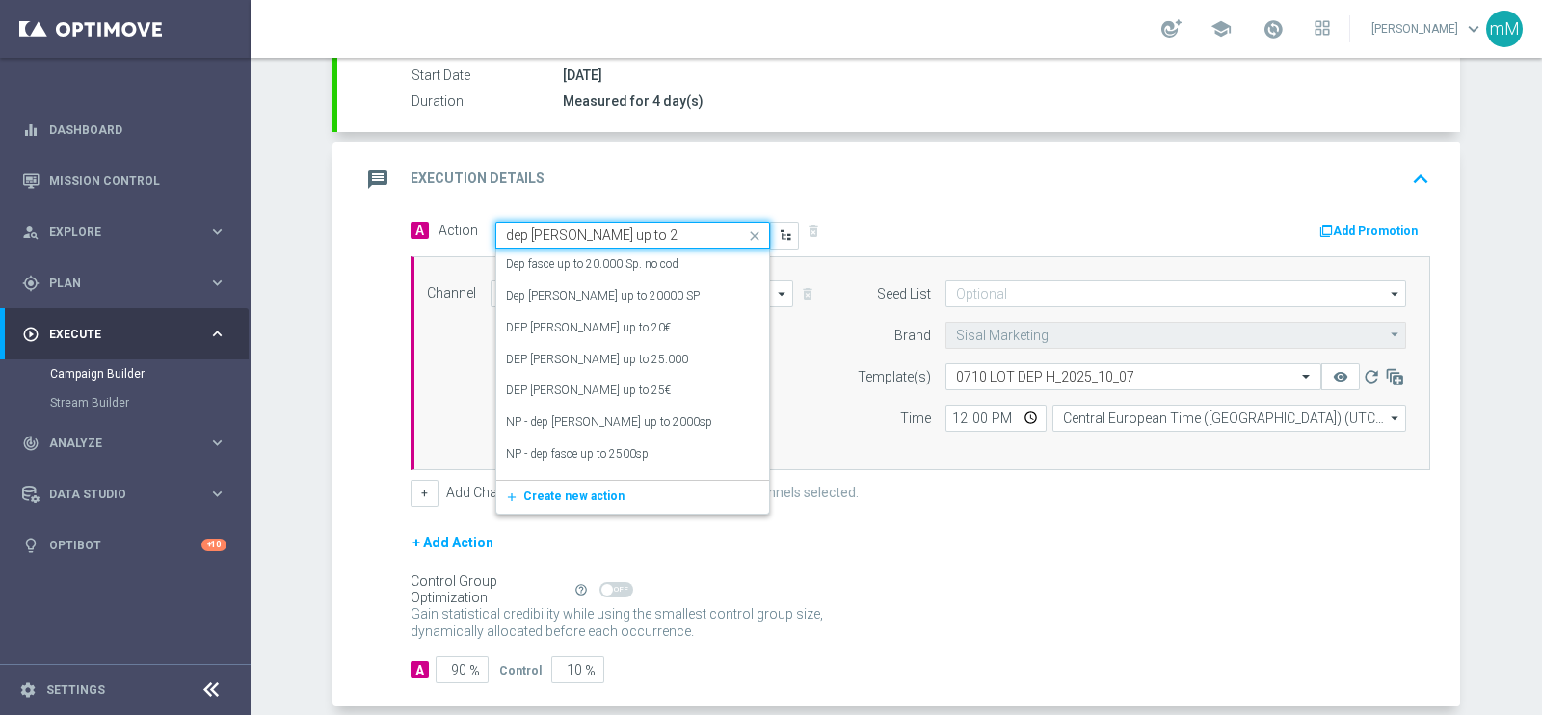
type input "dep fasce up to 25"
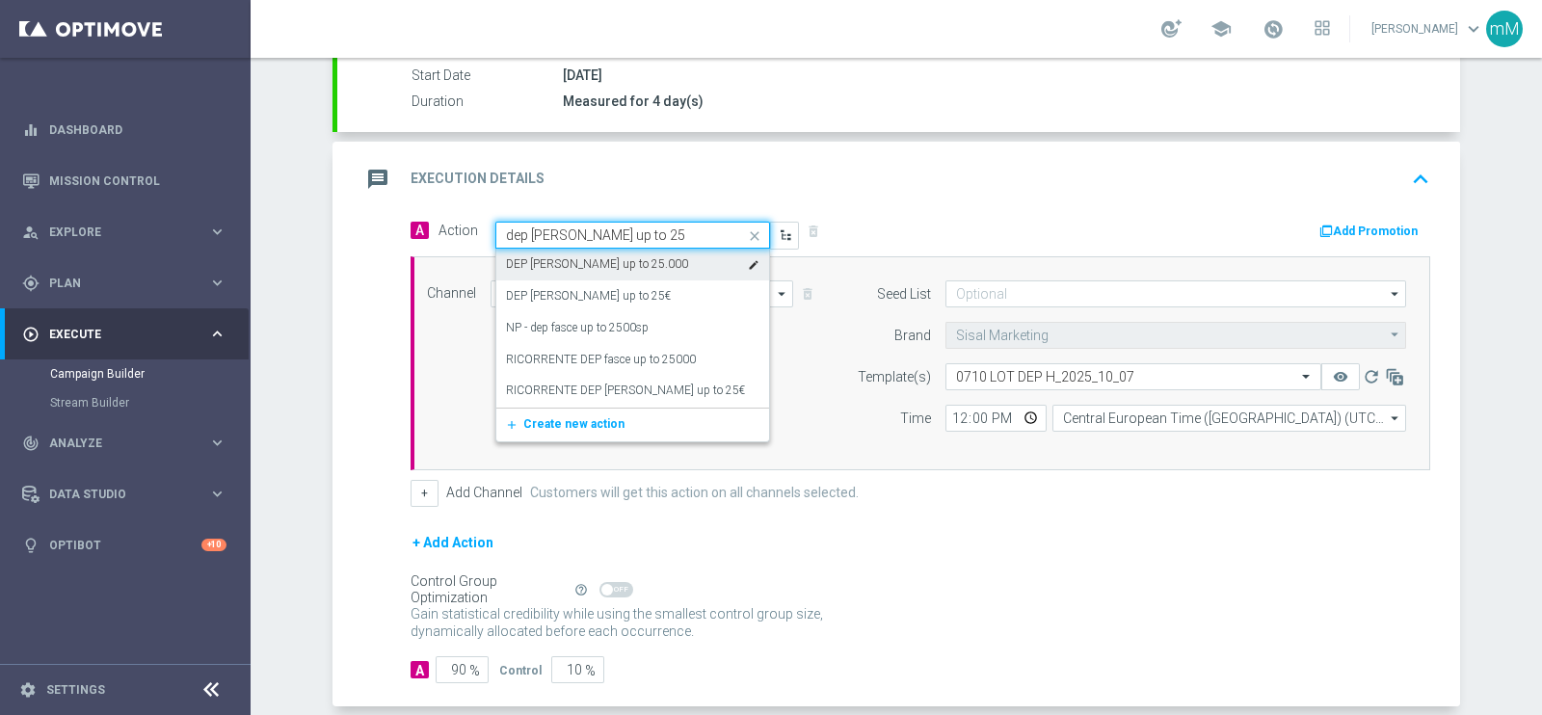
click at [607, 256] on label "DEP [PERSON_NAME] up to 25.000" at bounding box center [597, 264] width 182 height 16
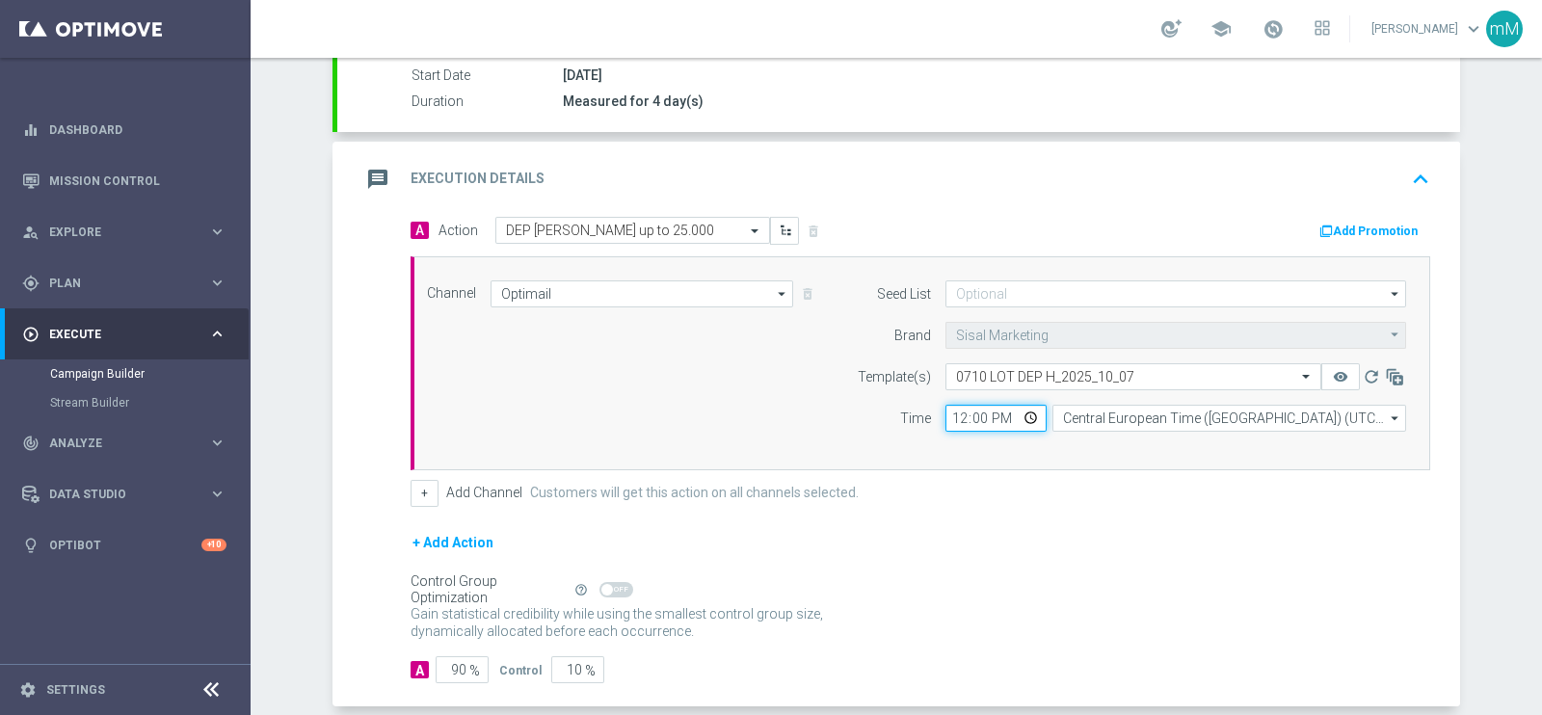
click at [954, 412] on input "12:00" at bounding box center [995, 418] width 101 height 27
type input "18:30"
click at [411, 488] on button "+" at bounding box center [425, 493] width 28 height 27
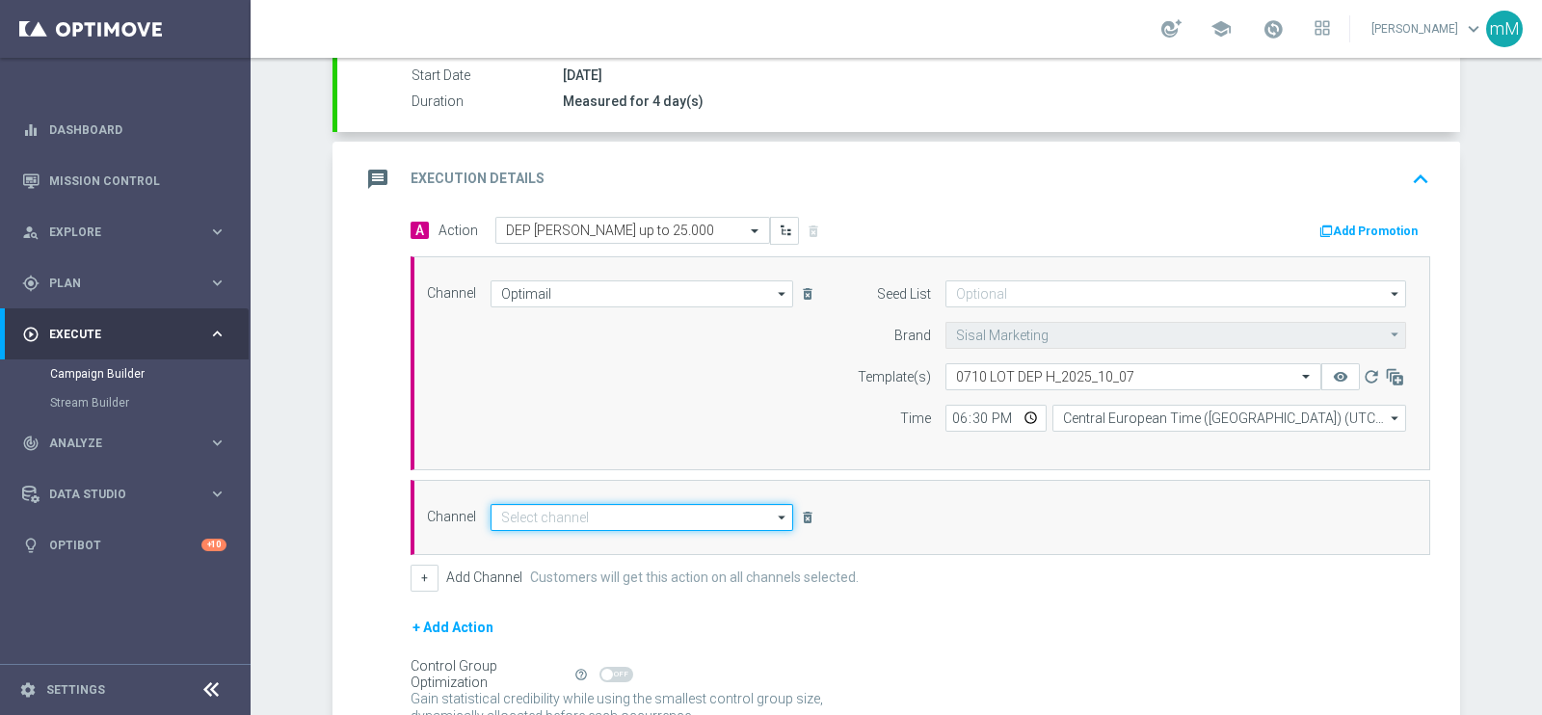
click at [615, 517] on input at bounding box center [642, 517] width 303 height 27
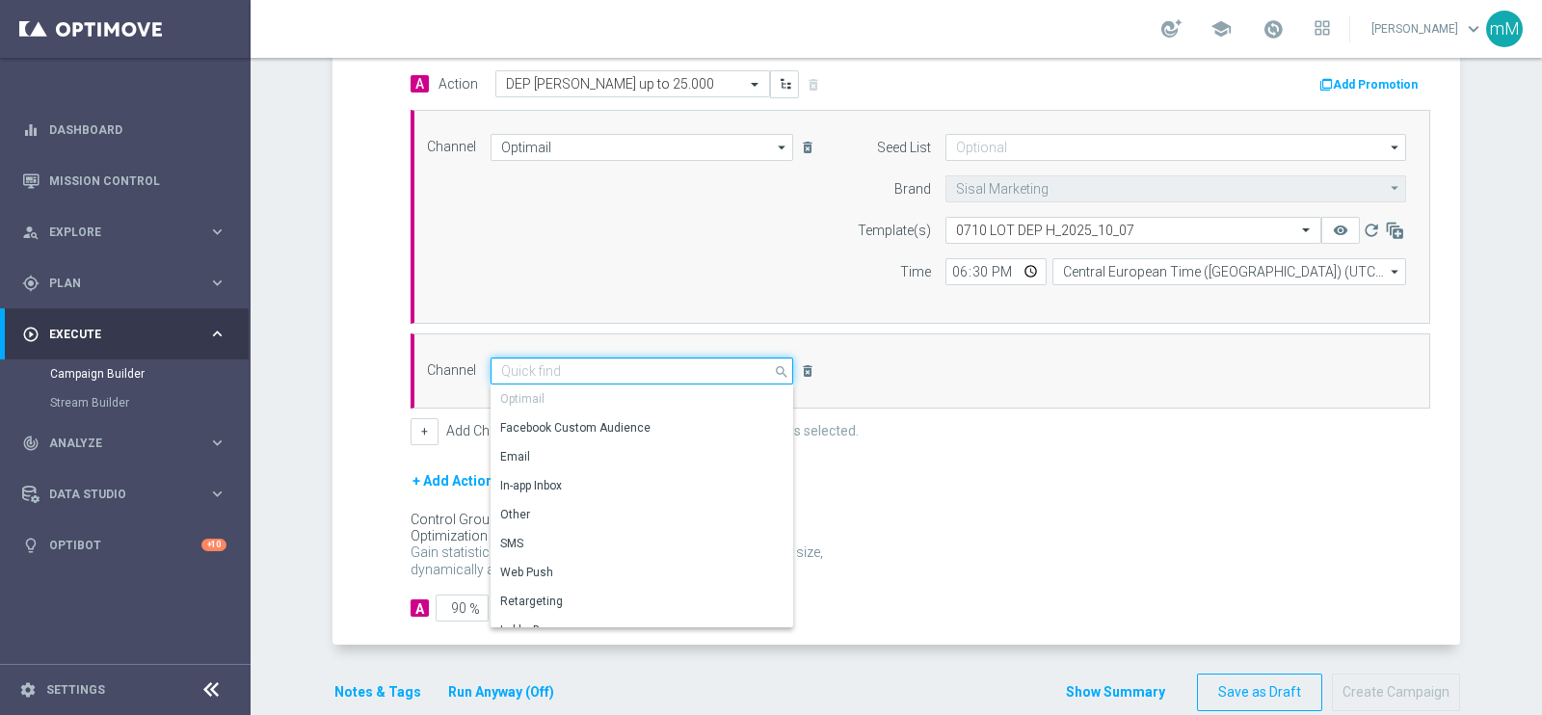
scroll to position [478, 0]
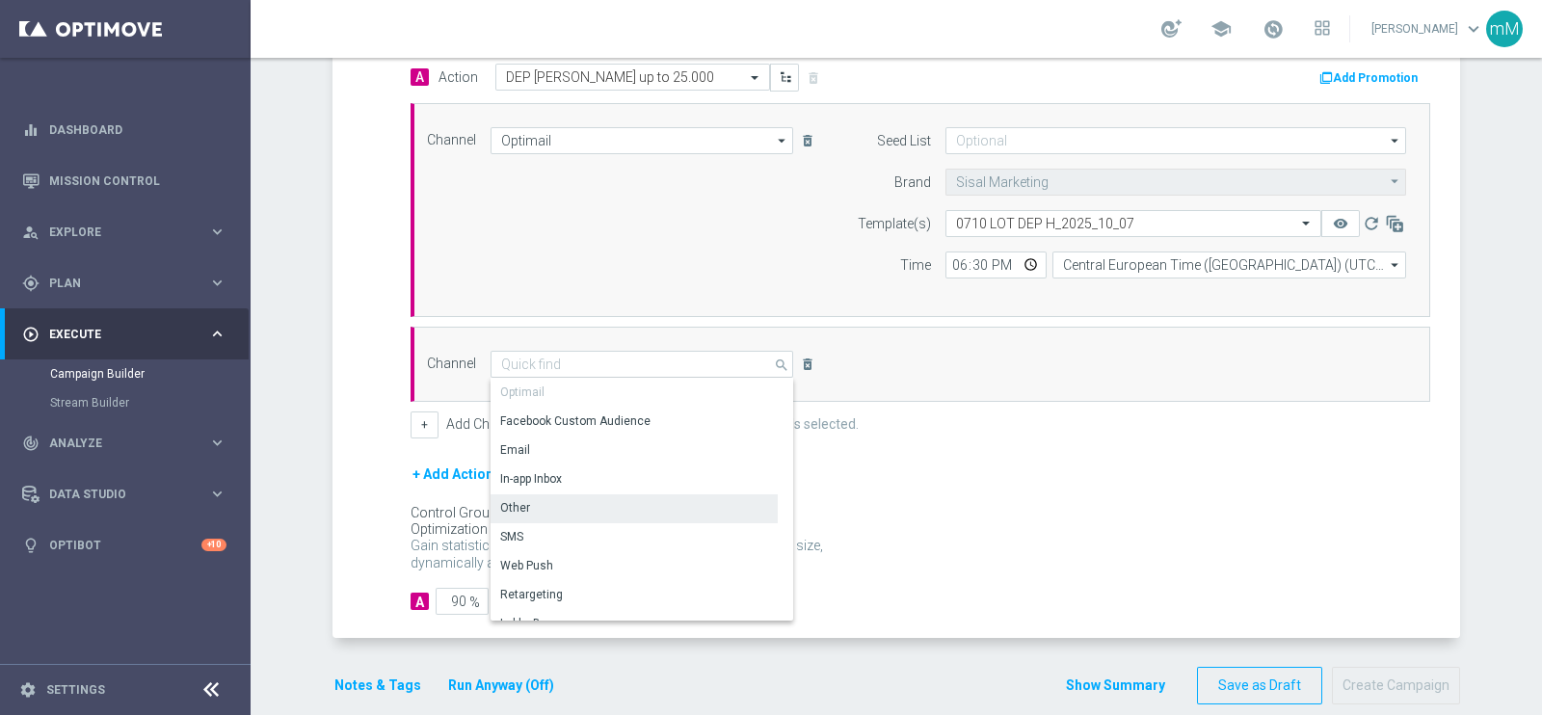
click at [621, 496] on div "Other" at bounding box center [634, 507] width 287 height 27
type input "Other"
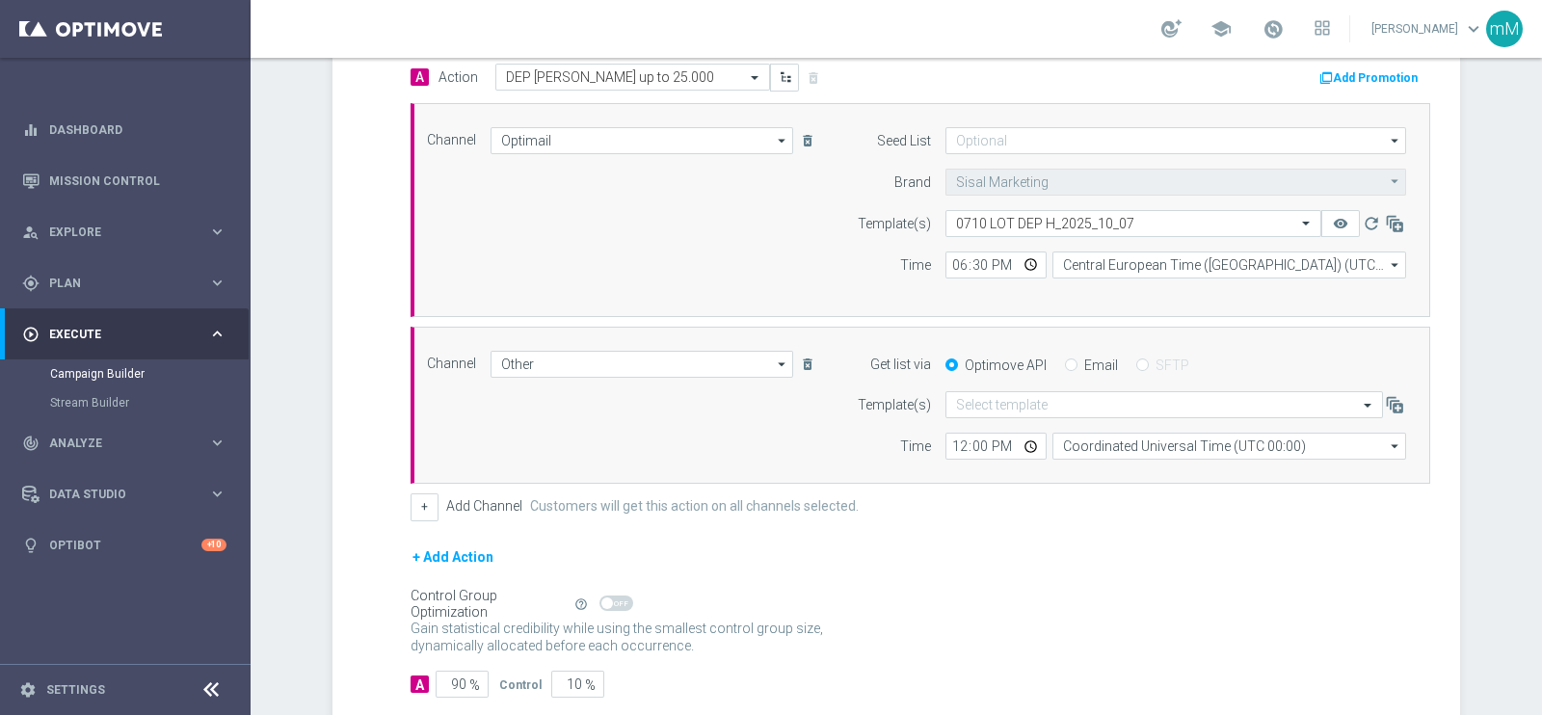
click at [1088, 361] on label "Email" at bounding box center [1101, 365] width 34 height 17
click at [1077, 361] on input "Email" at bounding box center [1071, 366] width 13 height 13
radio input "true"
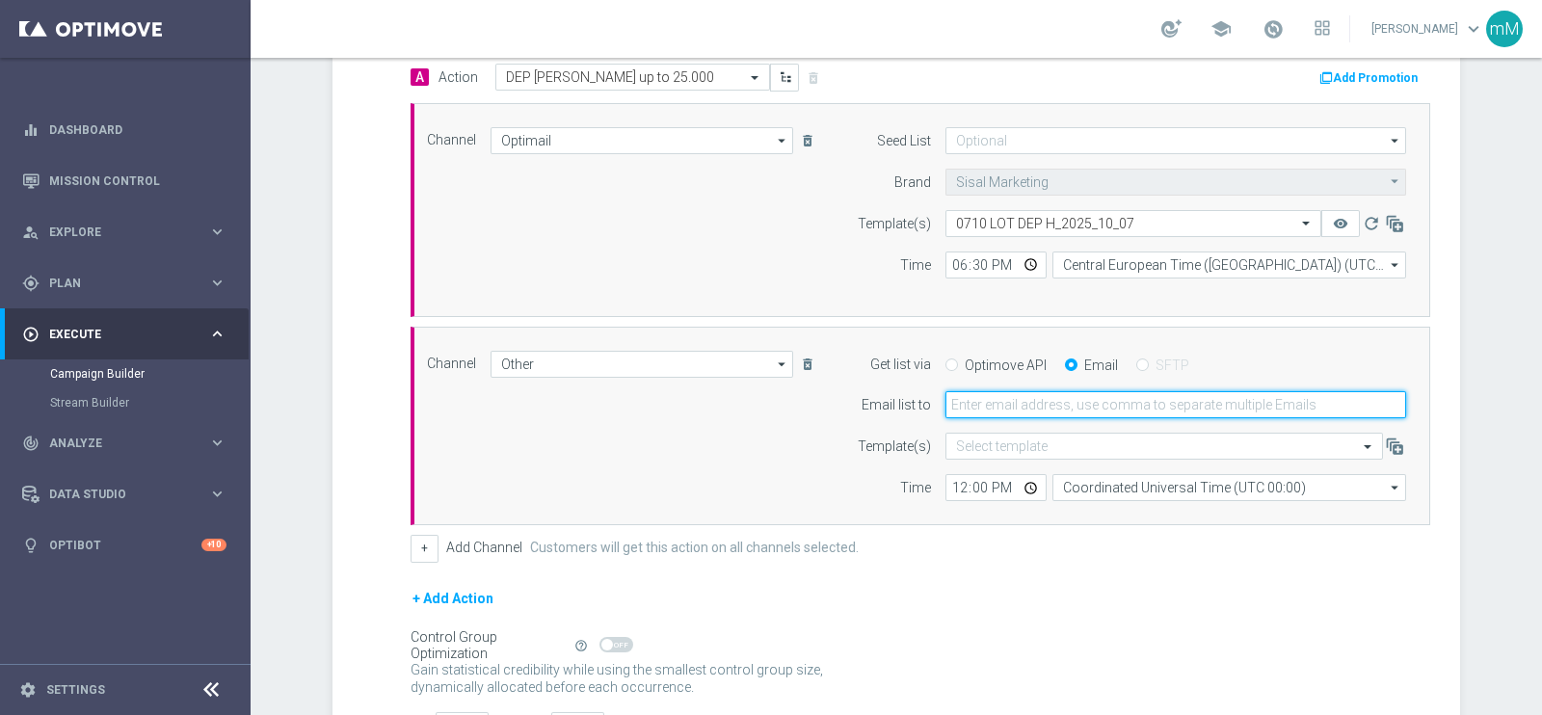
click at [1060, 396] on input "email" at bounding box center [1175, 404] width 461 height 27
type input "[EMAIL_ADDRESS][PERSON_NAME][DOMAIN_NAME]"
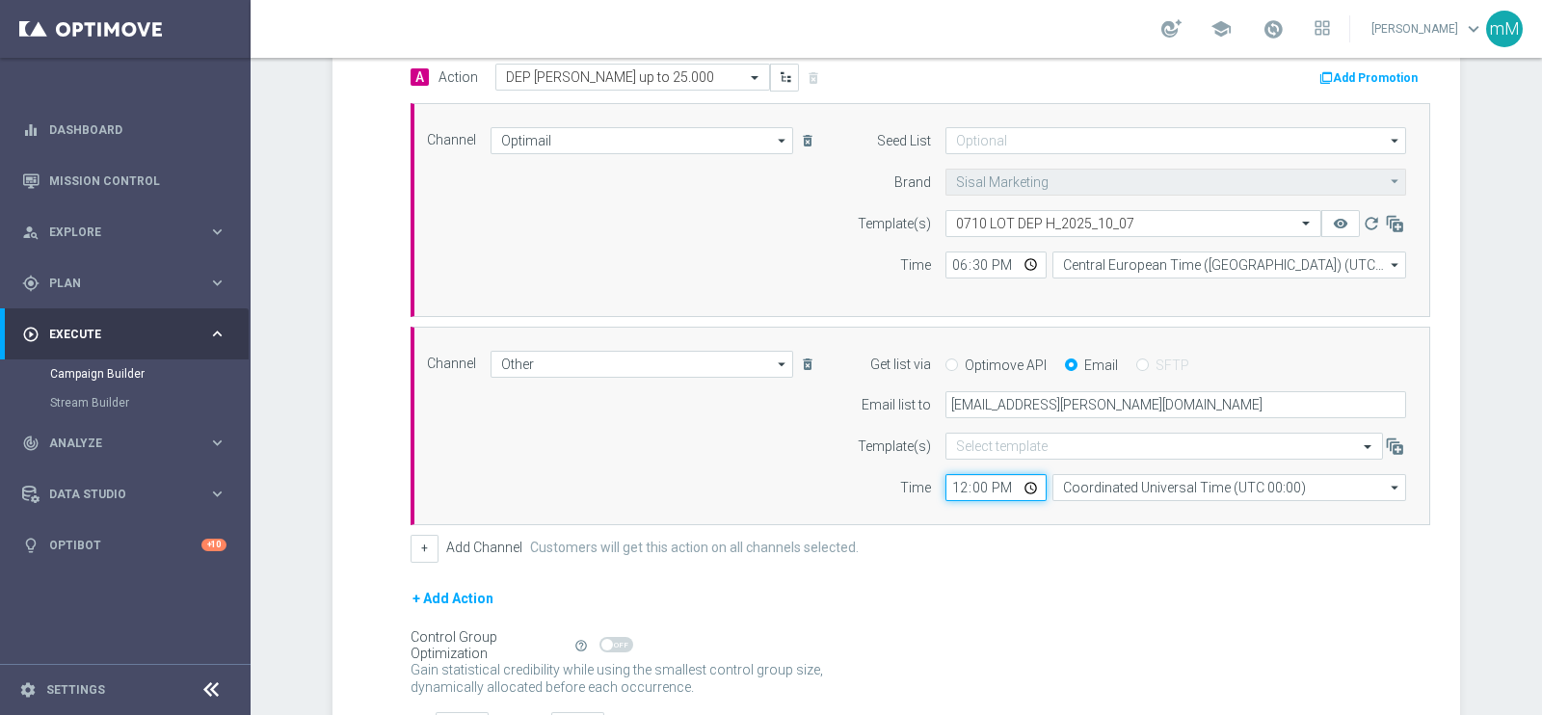
click at [954, 476] on input "12:00" at bounding box center [995, 487] width 101 height 27
type input "18:30"
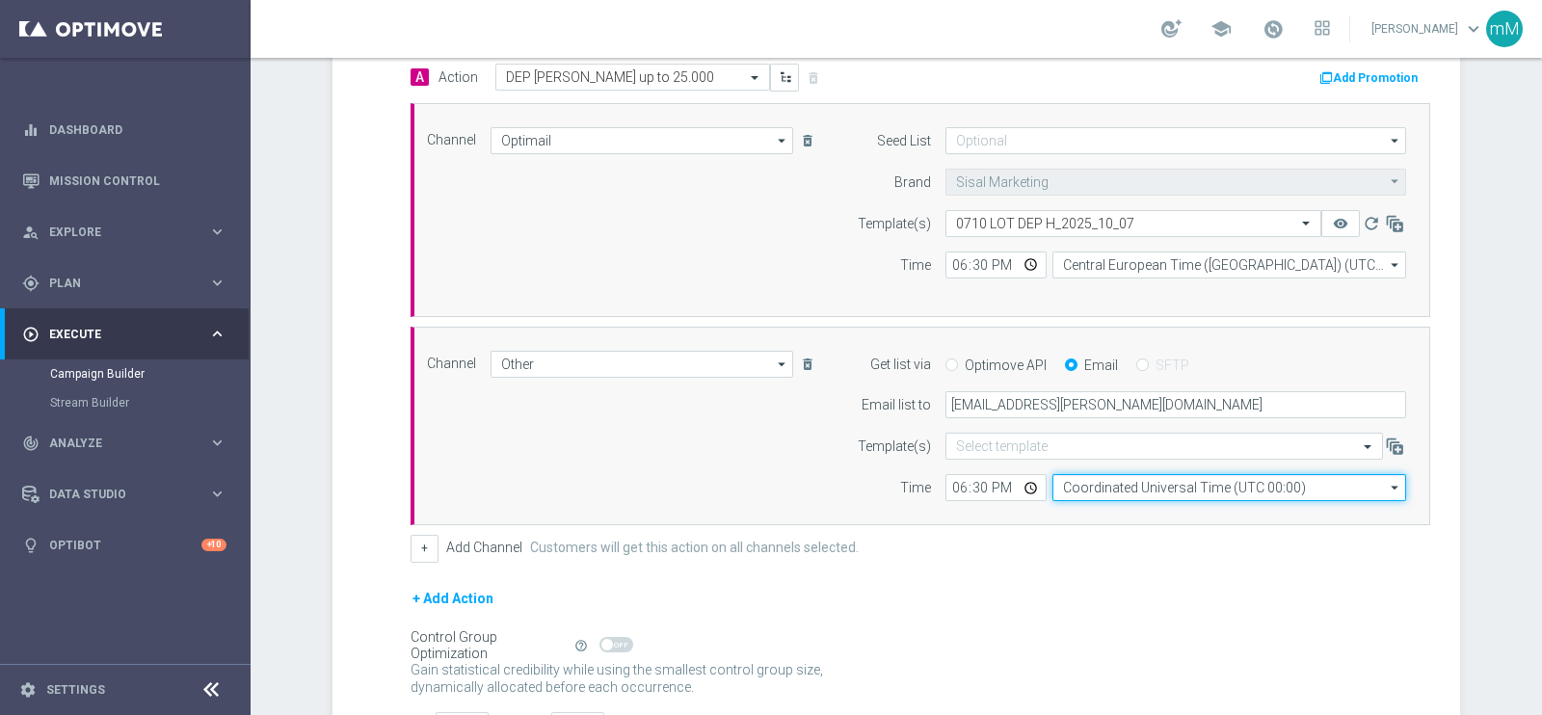
click at [1097, 483] on input "Coordinated Universal Time (UTC 00:00)" at bounding box center [1229, 487] width 354 height 27
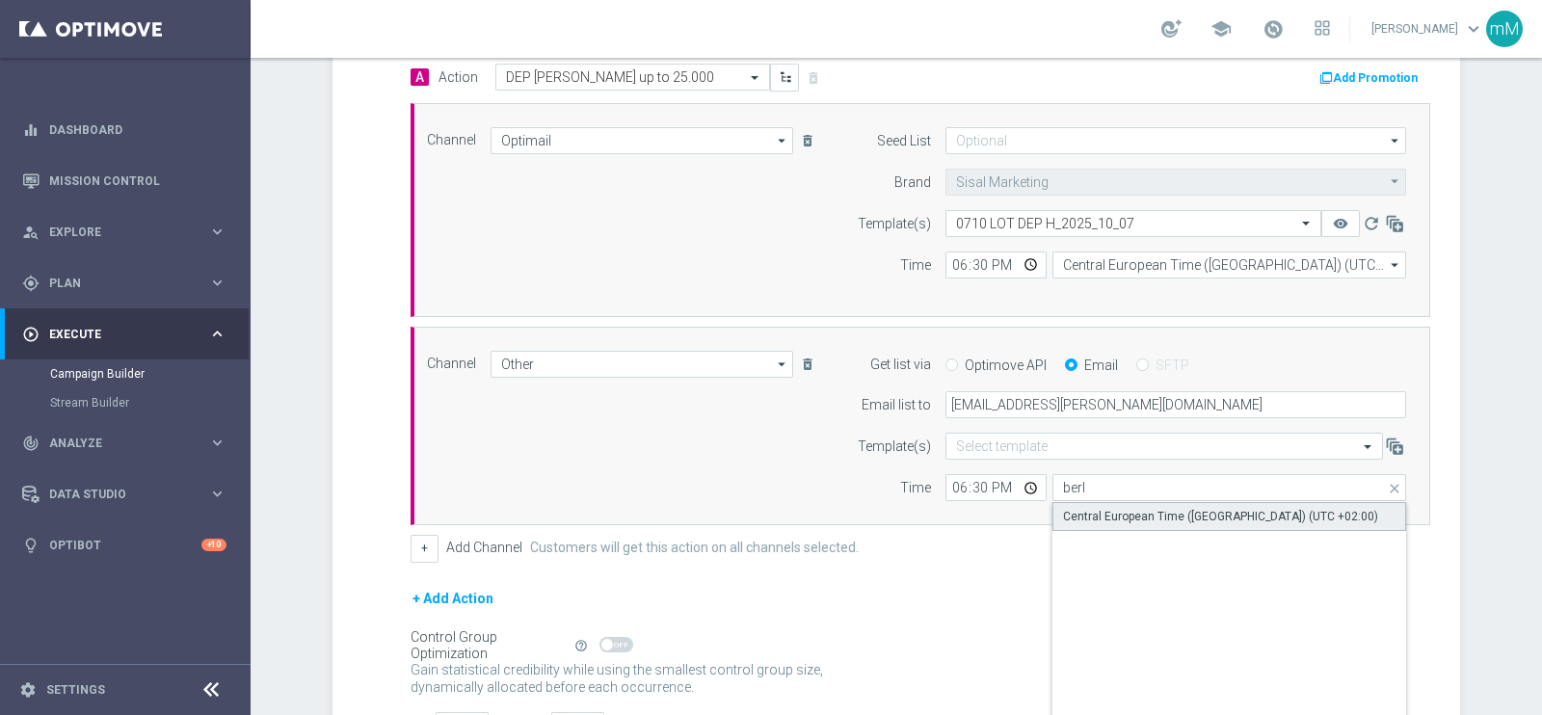
click at [1098, 502] on div "Central European Time (Berlin) (UTC +02:00)" at bounding box center [1229, 516] width 355 height 29
type input "Central European Time (Berlin) (UTC +02:00)"
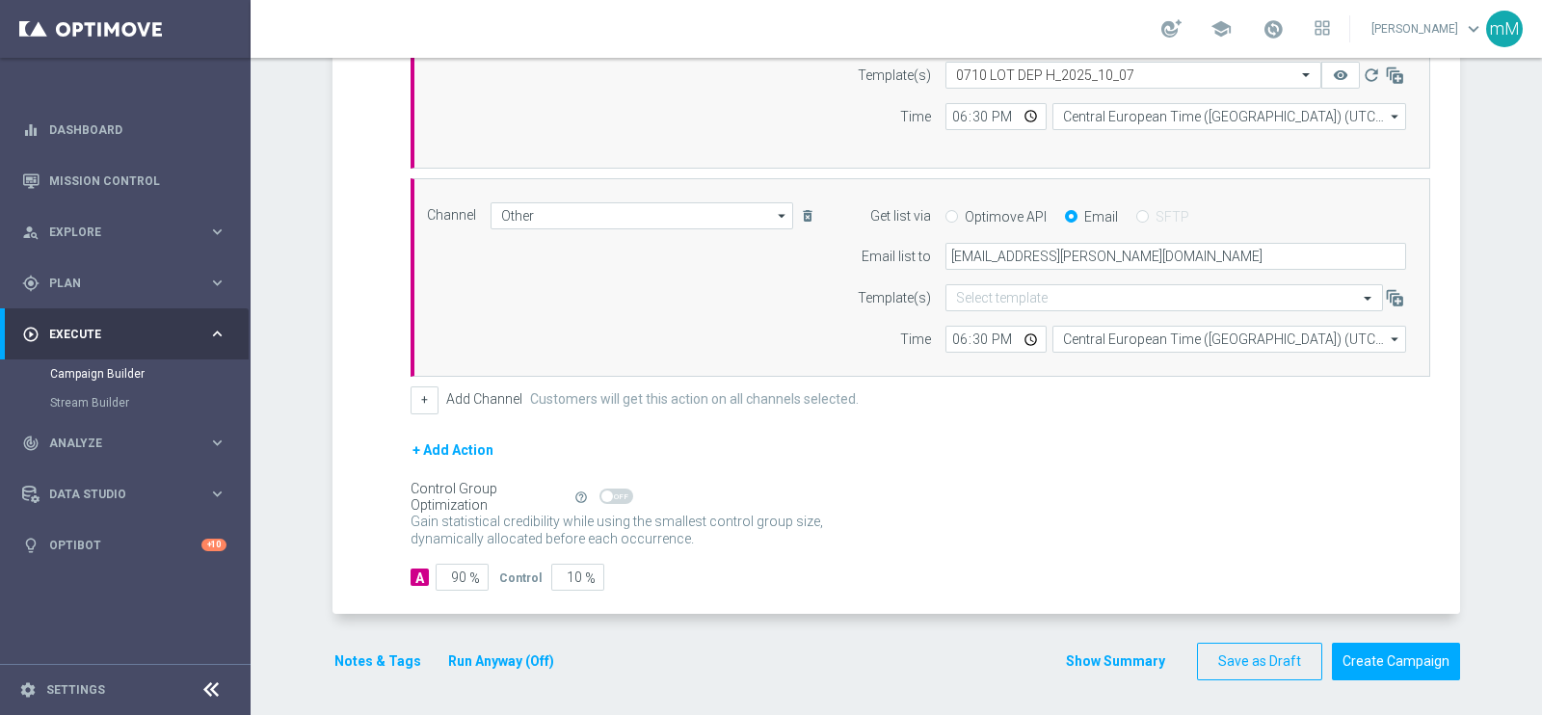
click at [497, 571] on button "Run Anyway (Off)" at bounding box center [501, 662] width 110 height 24
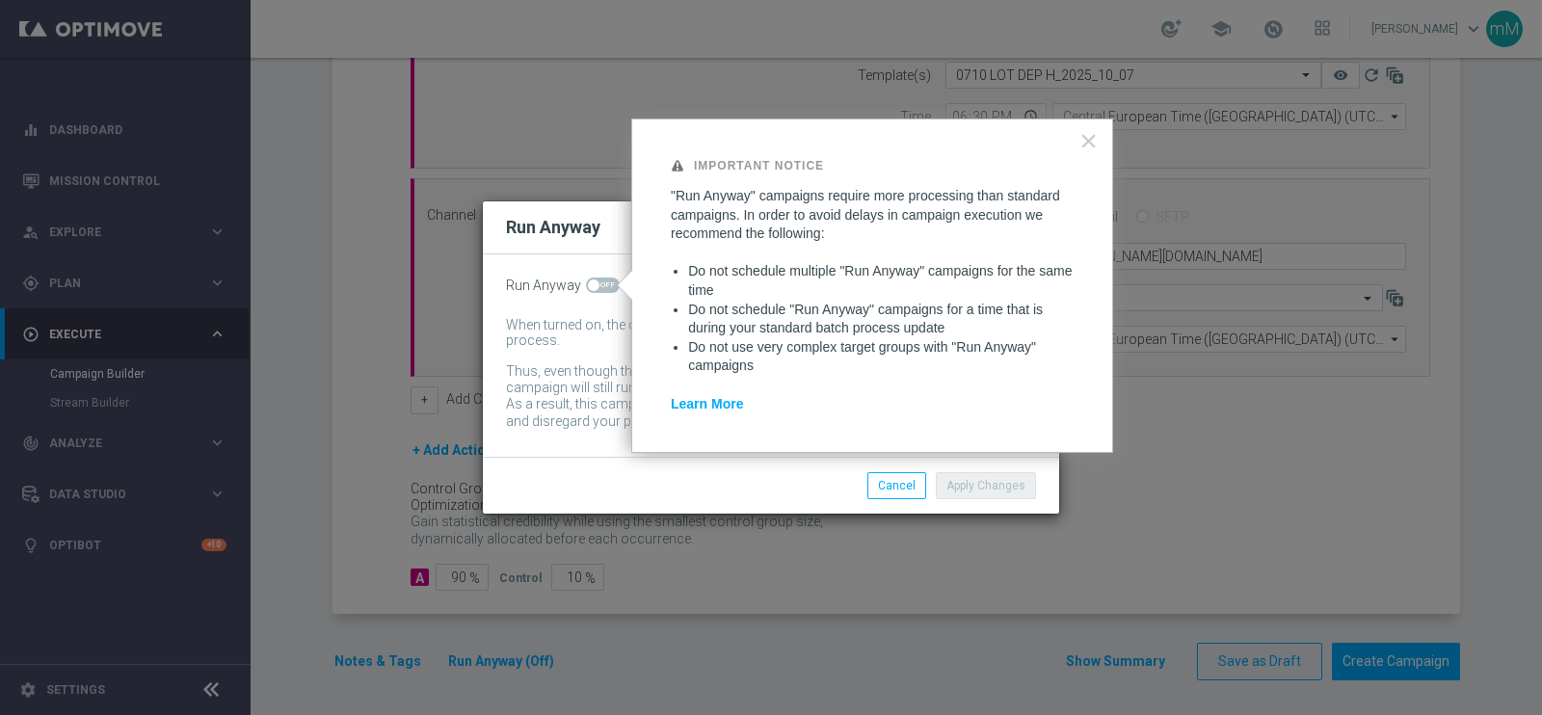
click at [615, 286] on span at bounding box center [603, 285] width 34 height 15
click at [615, 286] on input "checkbox" at bounding box center [603, 285] width 34 height 15
checkbox input "true"
click at [968, 480] on button "Apply Changes" at bounding box center [986, 485] width 100 height 27
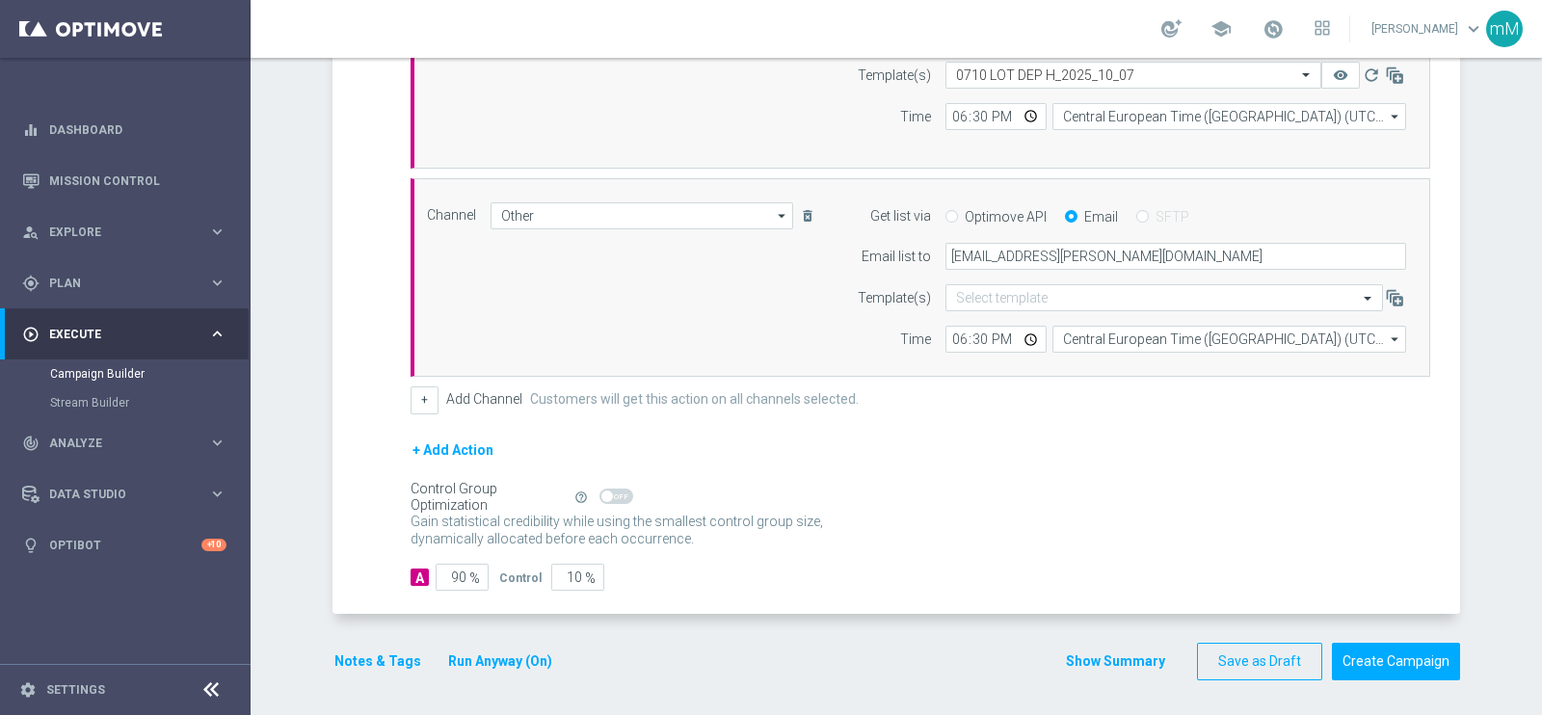
click at [363, 571] on button "Notes & Tags" at bounding box center [377, 662] width 91 height 24
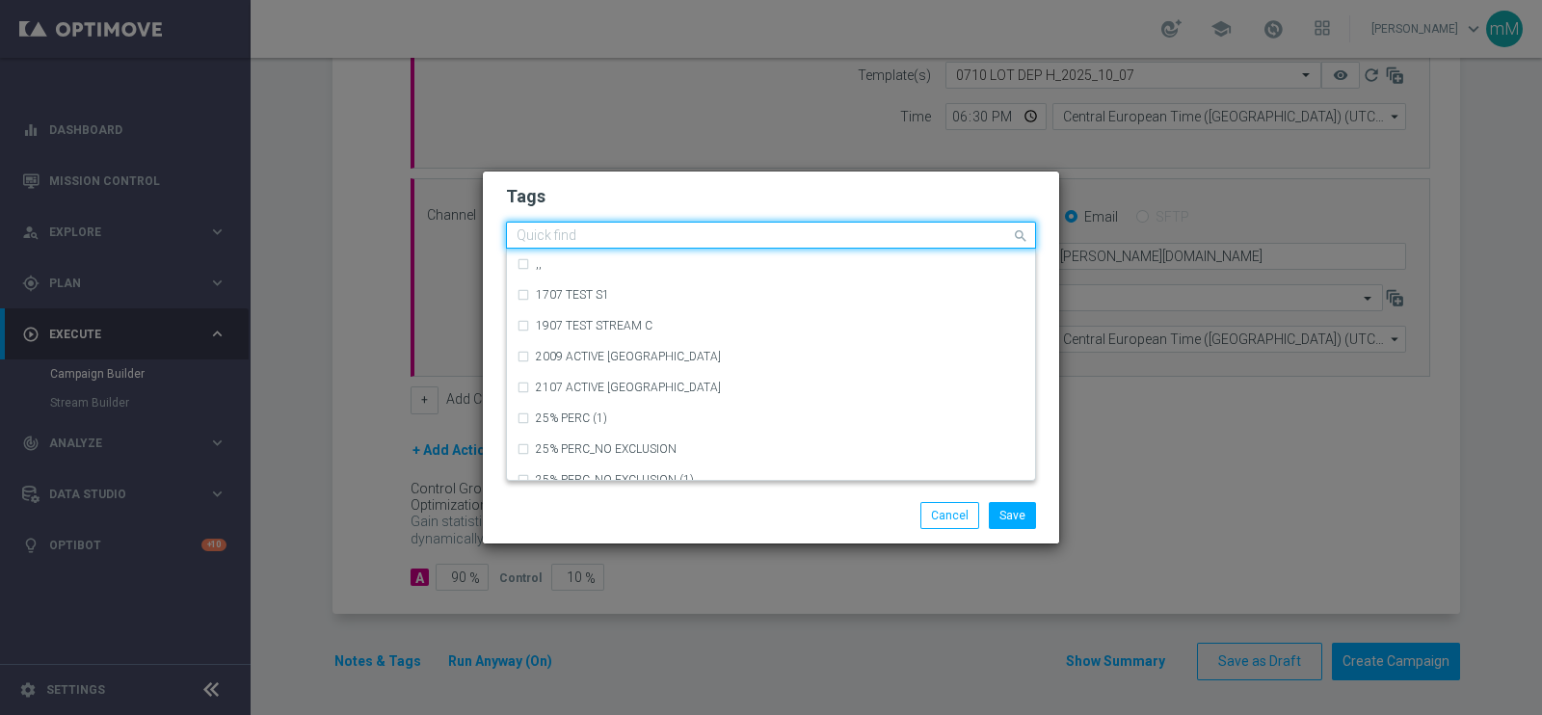
click at [665, 236] on input "text" at bounding box center [764, 236] width 494 height 16
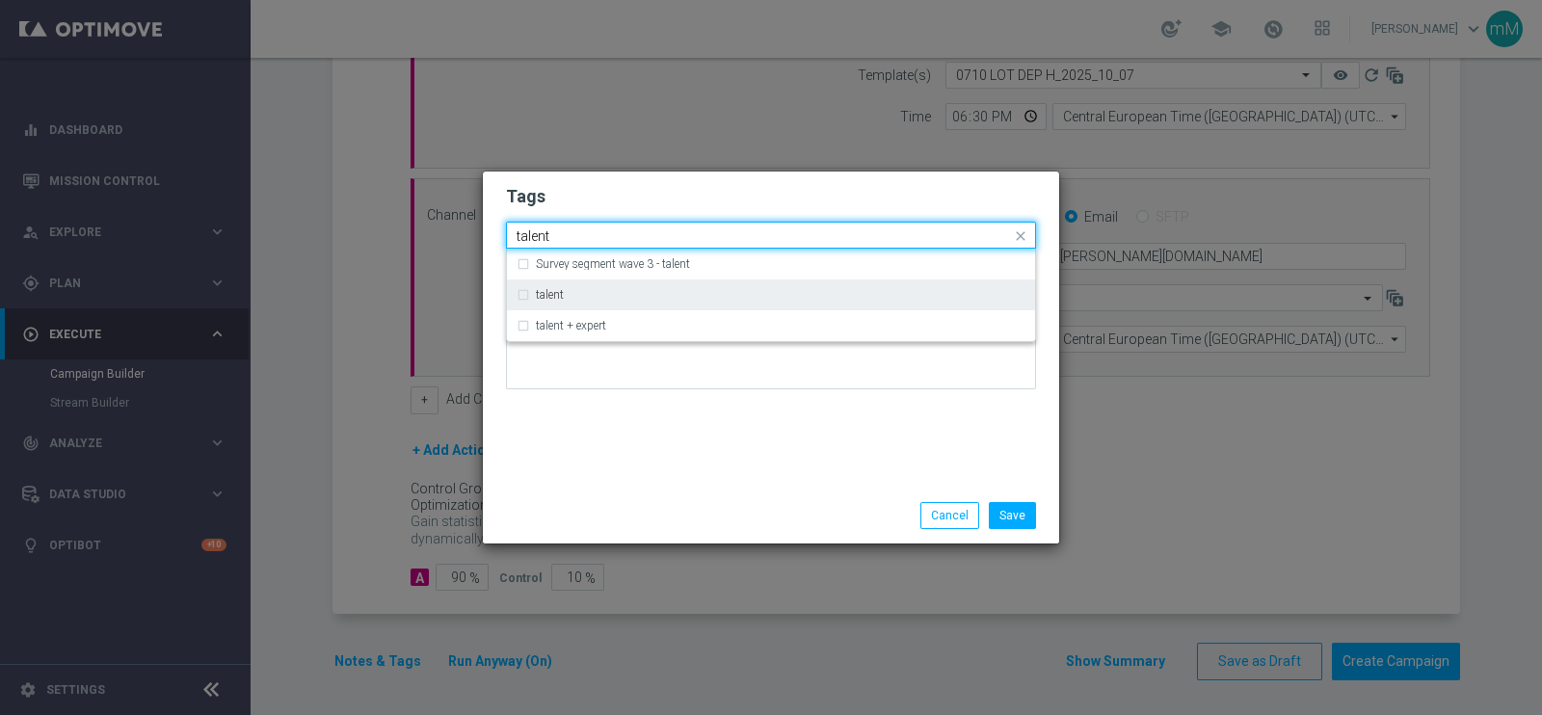
click at [629, 294] on div "talent" at bounding box center [781, 295] width 490 height 12
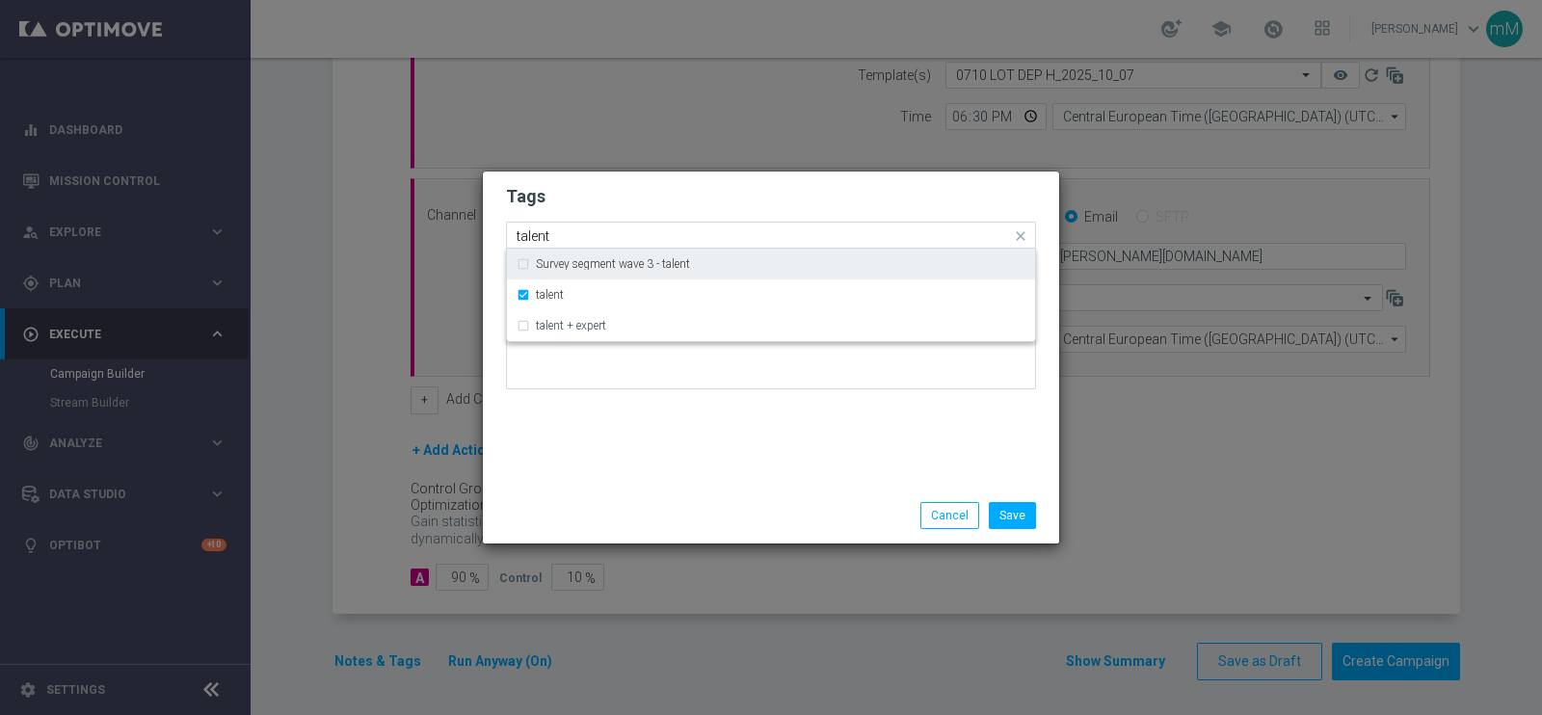
click at [616, 230] on input "talent" at bounding box center [764, 236] width 494 height 16
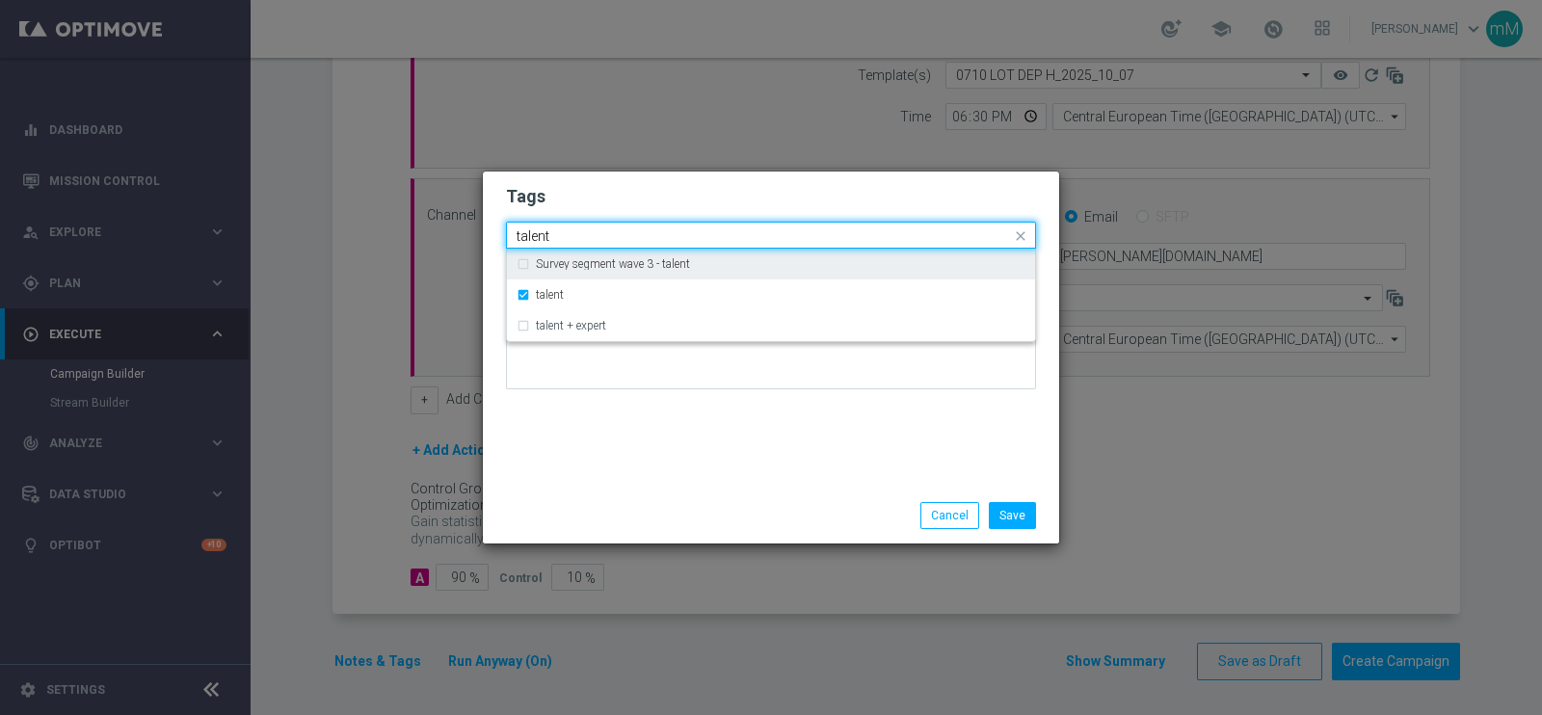
click at [616, 230] on input "talent" at bounding box center [764, 236] width 494 height 16
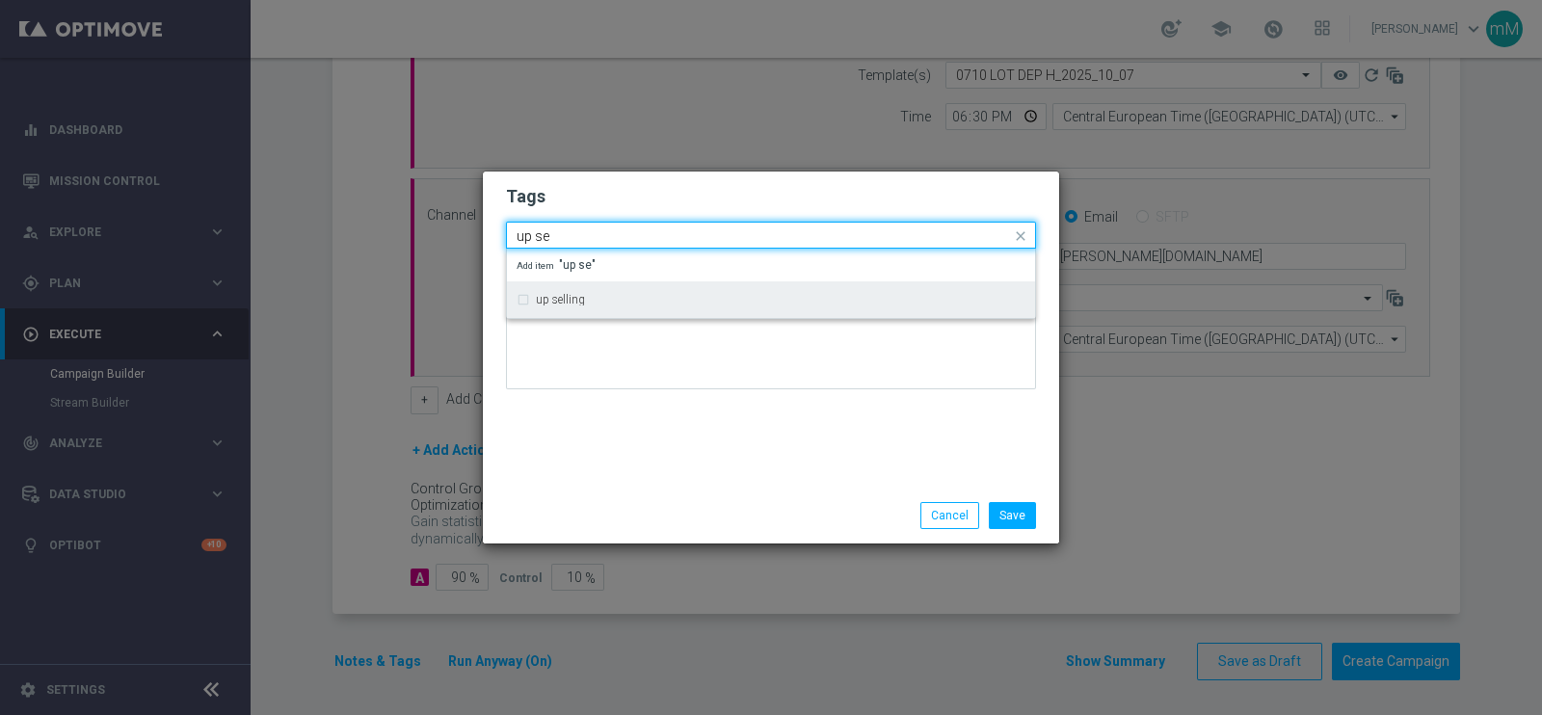
click at [579, 291] on div "up selling" at bounding box center [771, 299] width 509 height 31
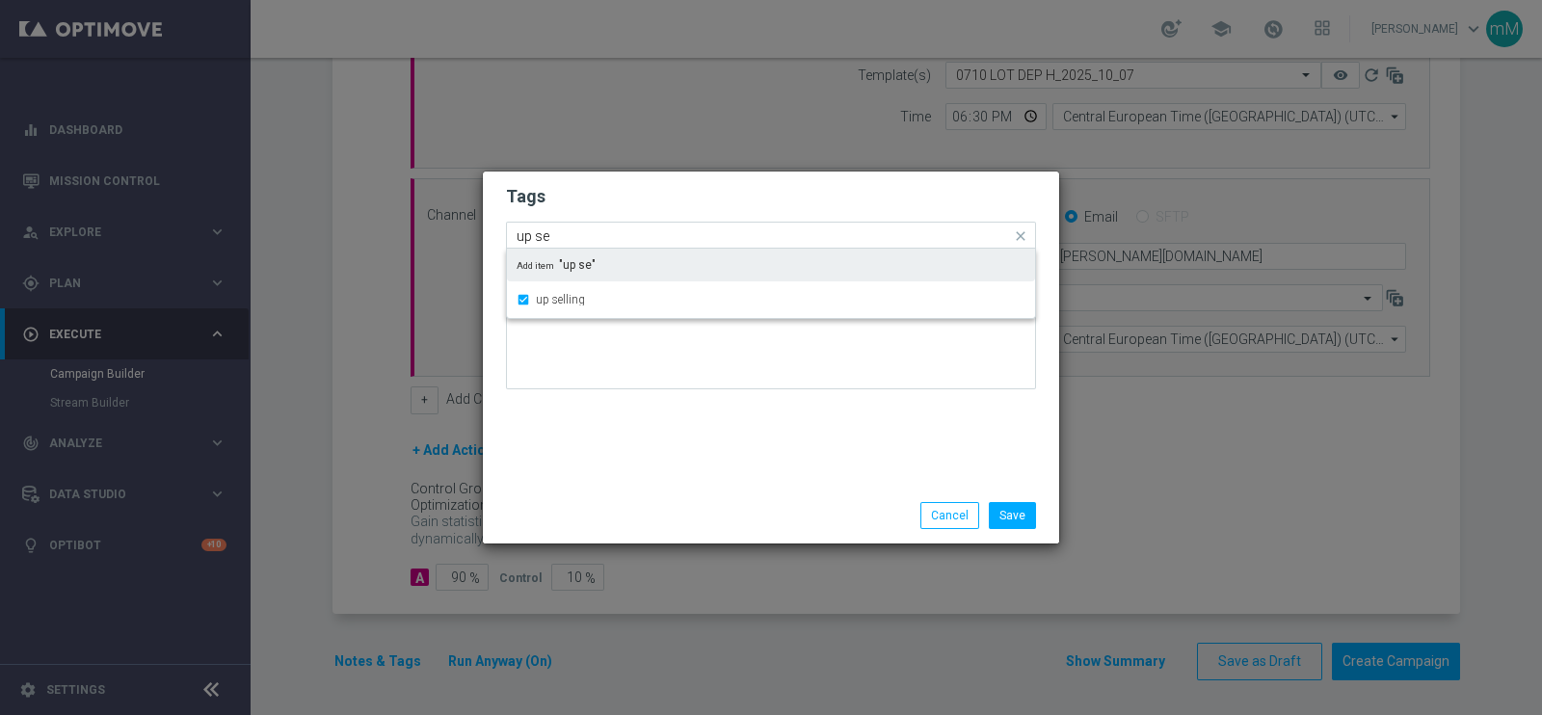
click at [578, 234] on input "up se" at bounding box center [764, 236] width 494 height 16
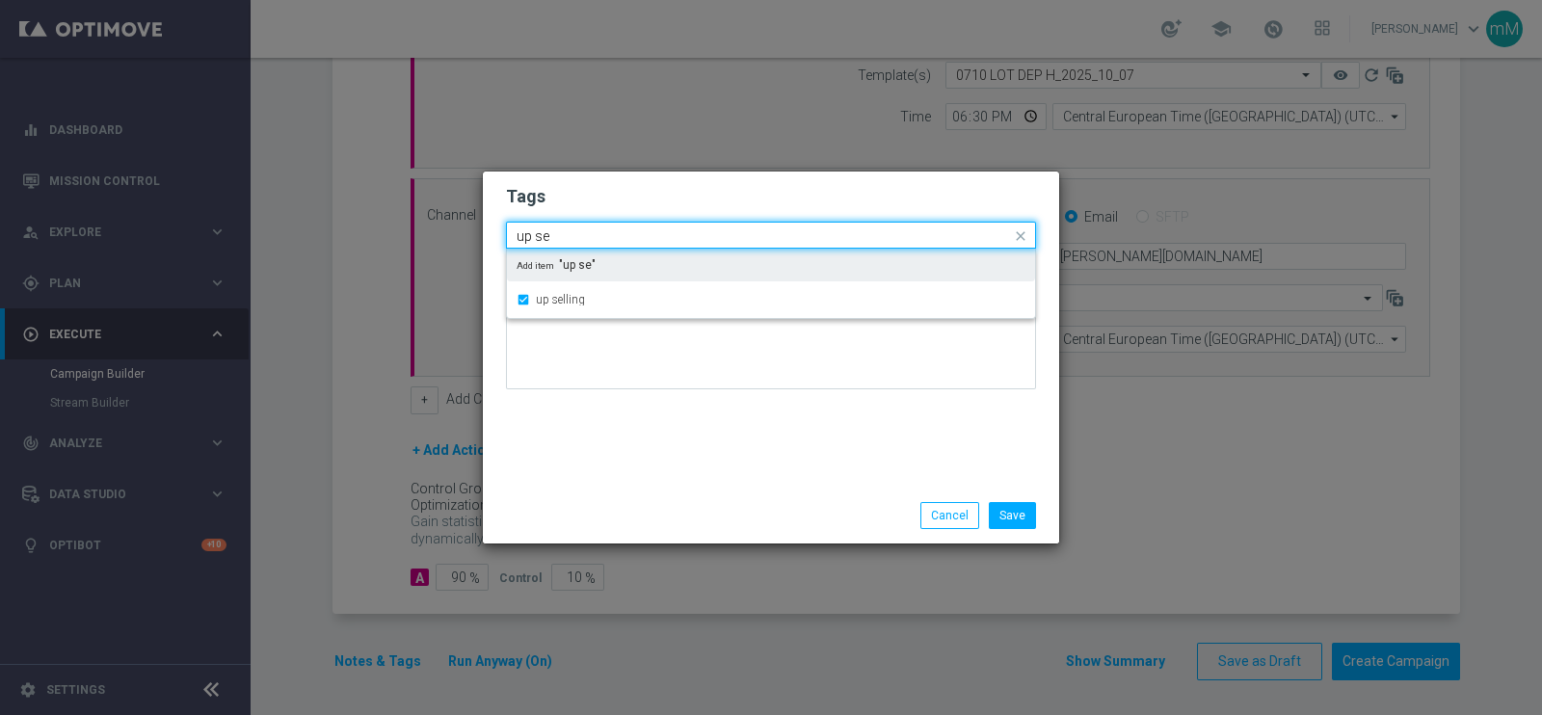
click at [578, 234] on input "up se" at bounding box center [764, 236] width 494 height 16
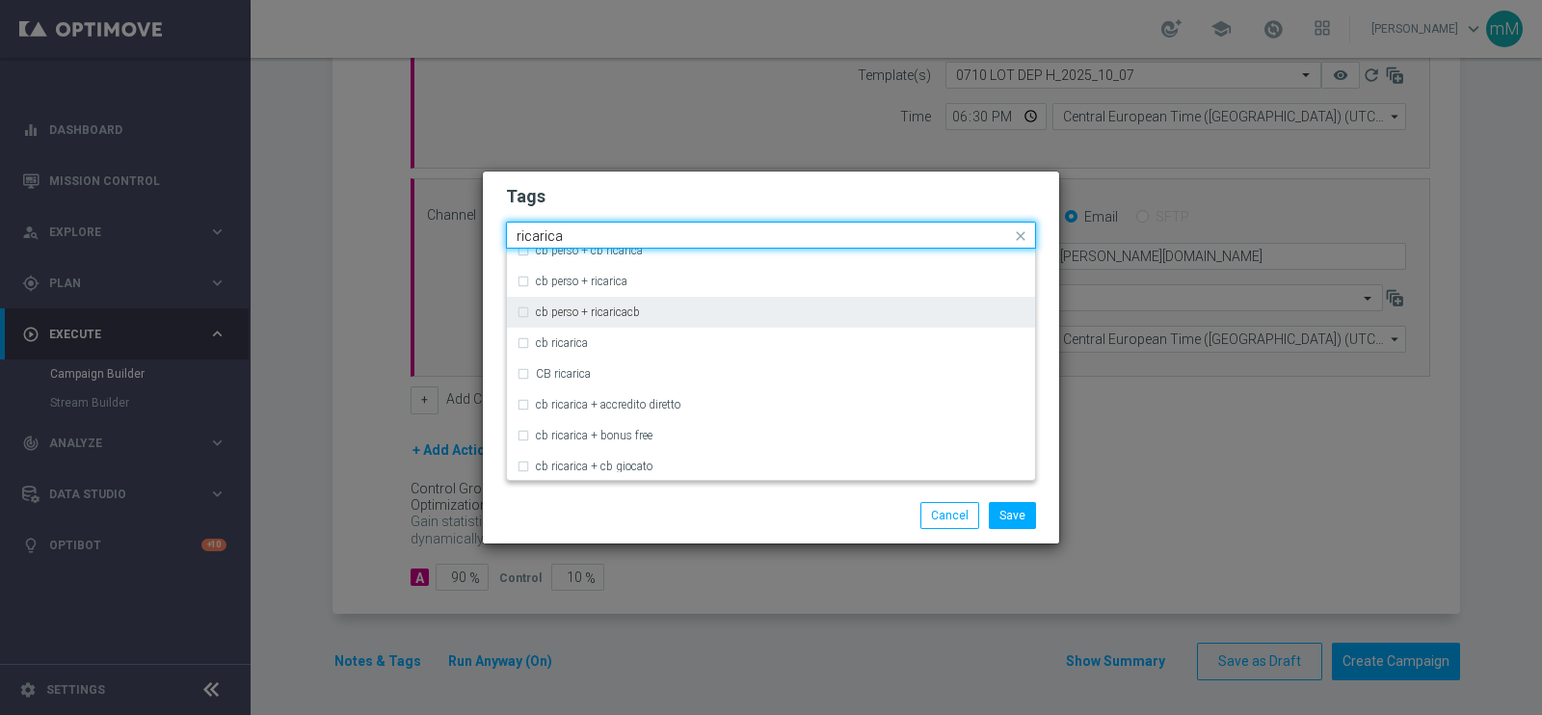
scroll to position [201, 0]
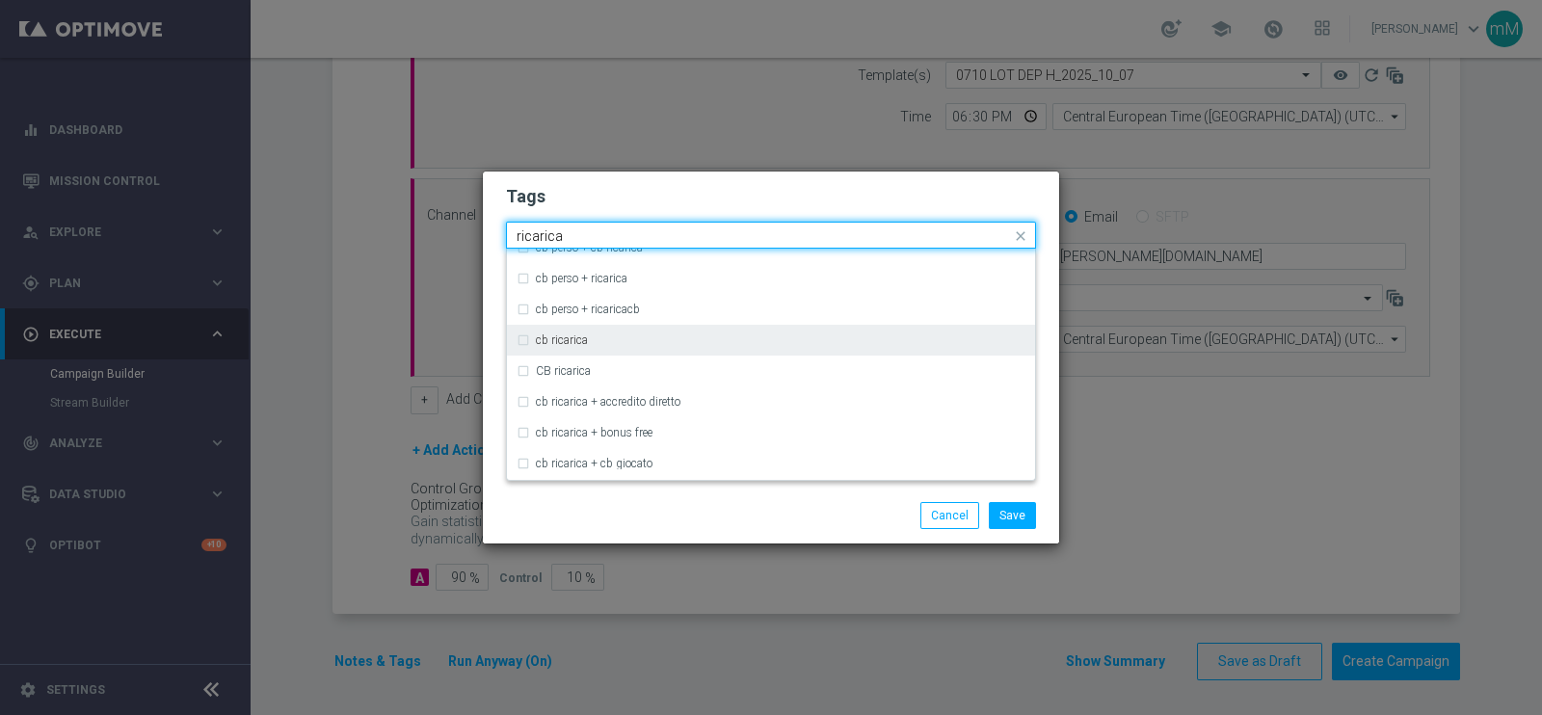
click at [590, 339] on div "cb ricarica" at bounding box center [781, 340] width 490 height 12
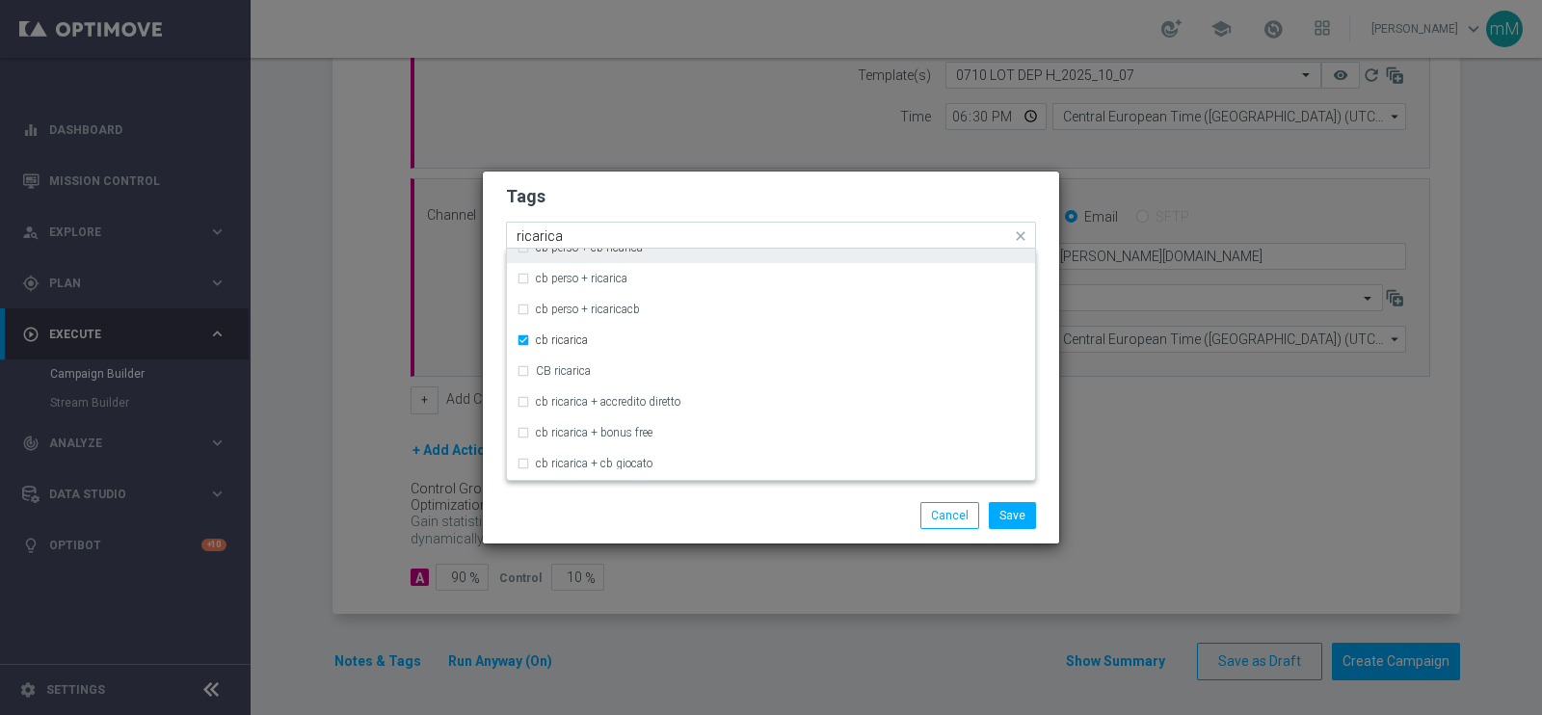
click at [636, 231] on input "ricarica" at bounding box center [764, 236] width 494 height 16
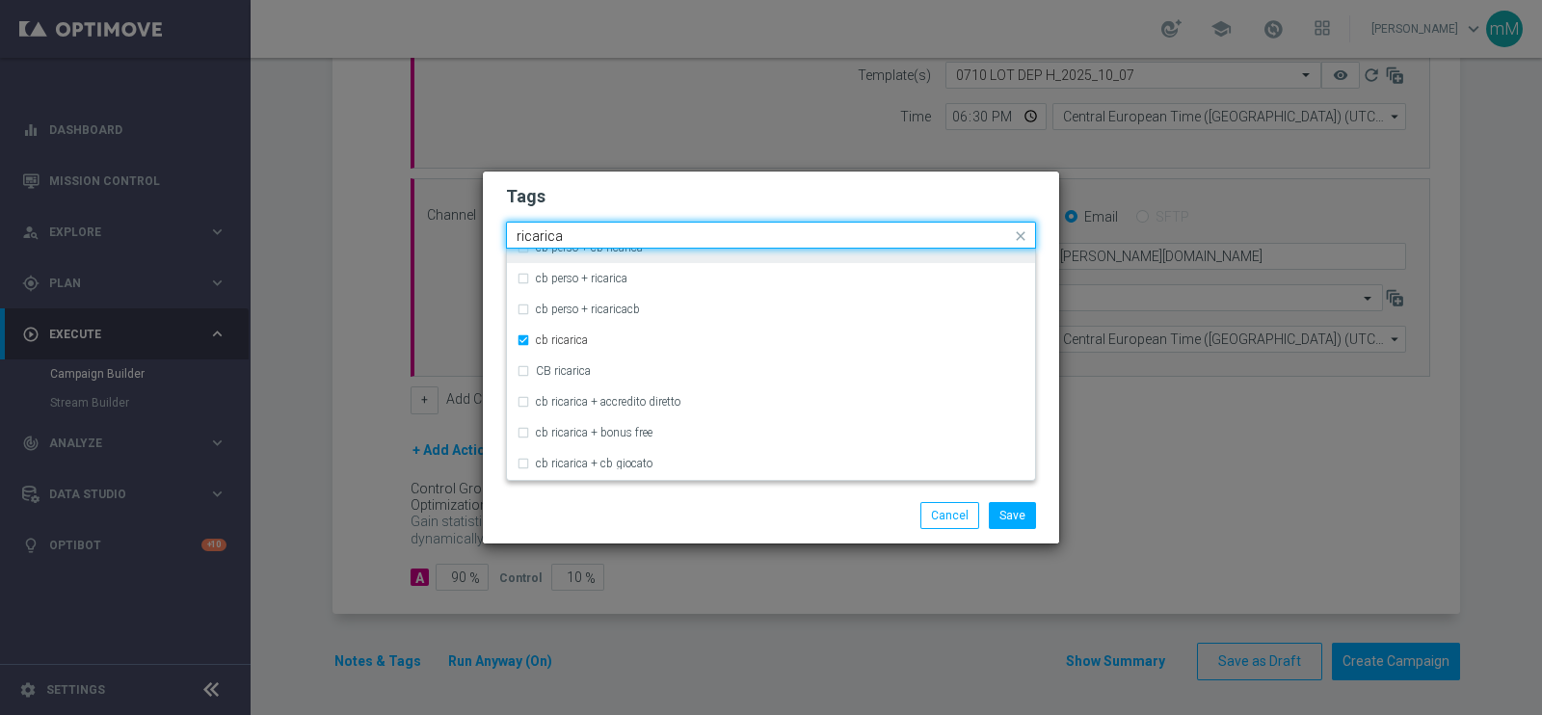
click at [636, 231] on input "ricarica" at bounding box center [764, 236] width 494 height 16
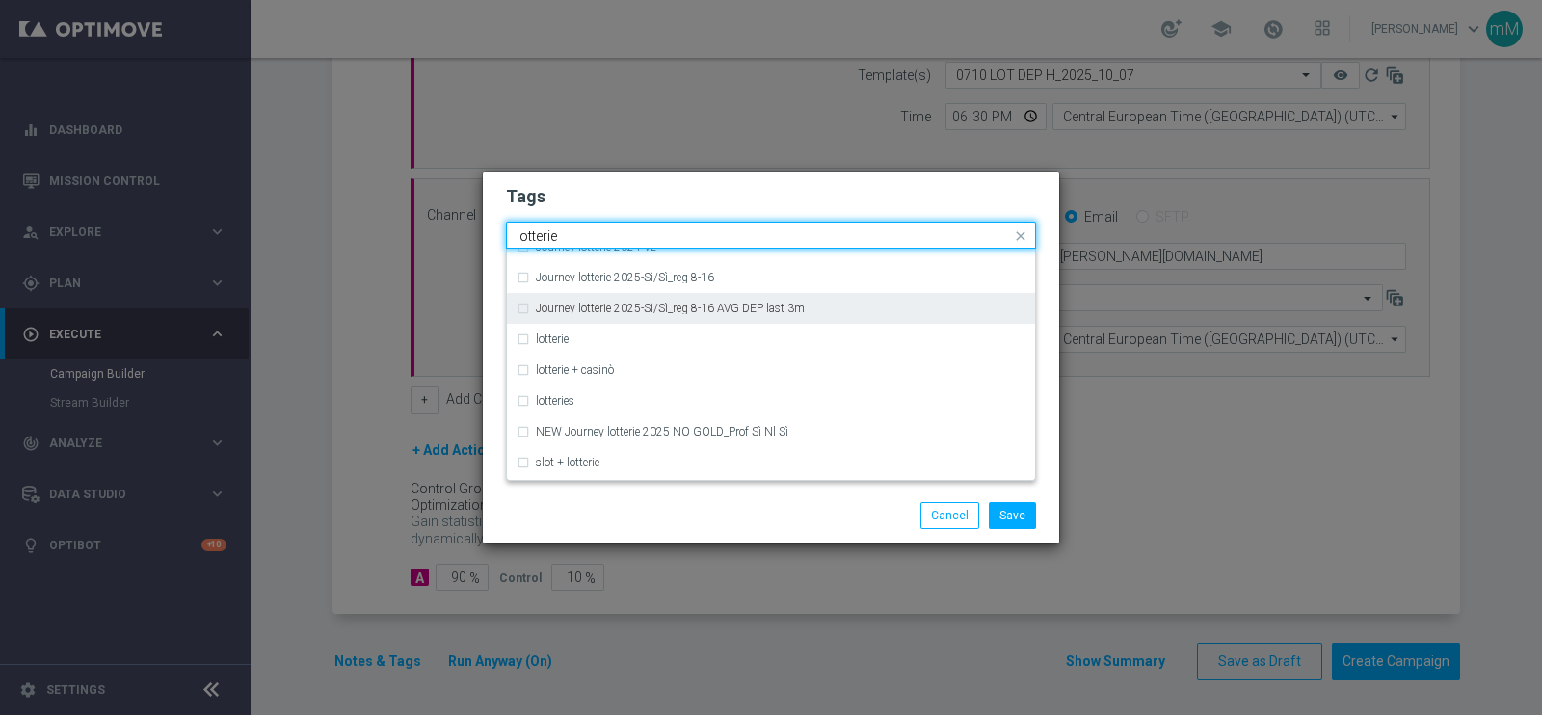
scroll to position [299, 0]
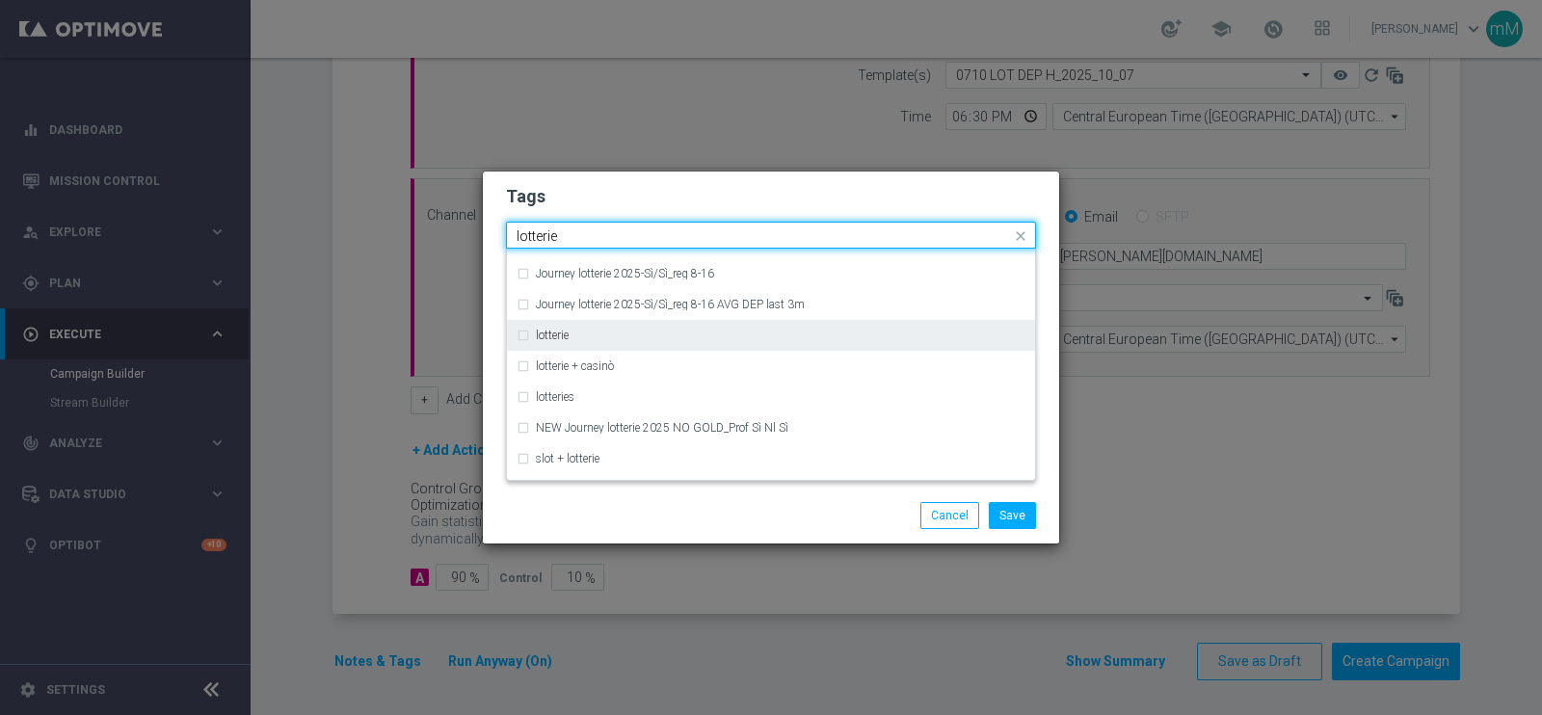
click at [604, 338] on div "lotterie" at bounding box center [781, 336] width 490 height 12
type input "lotterie"
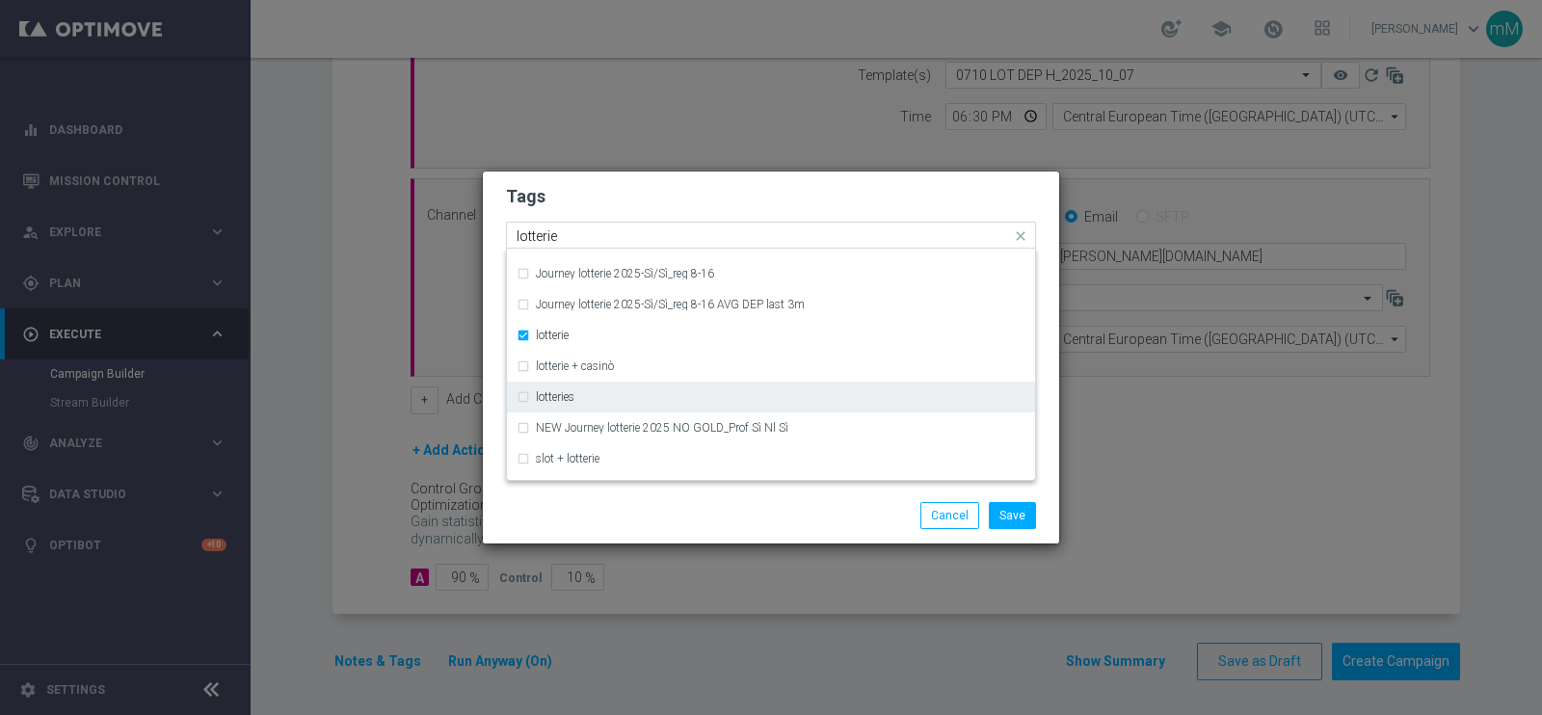
click at [590, 397] on div "lotteries" at bounding box center [781, 397] width 490 height 12
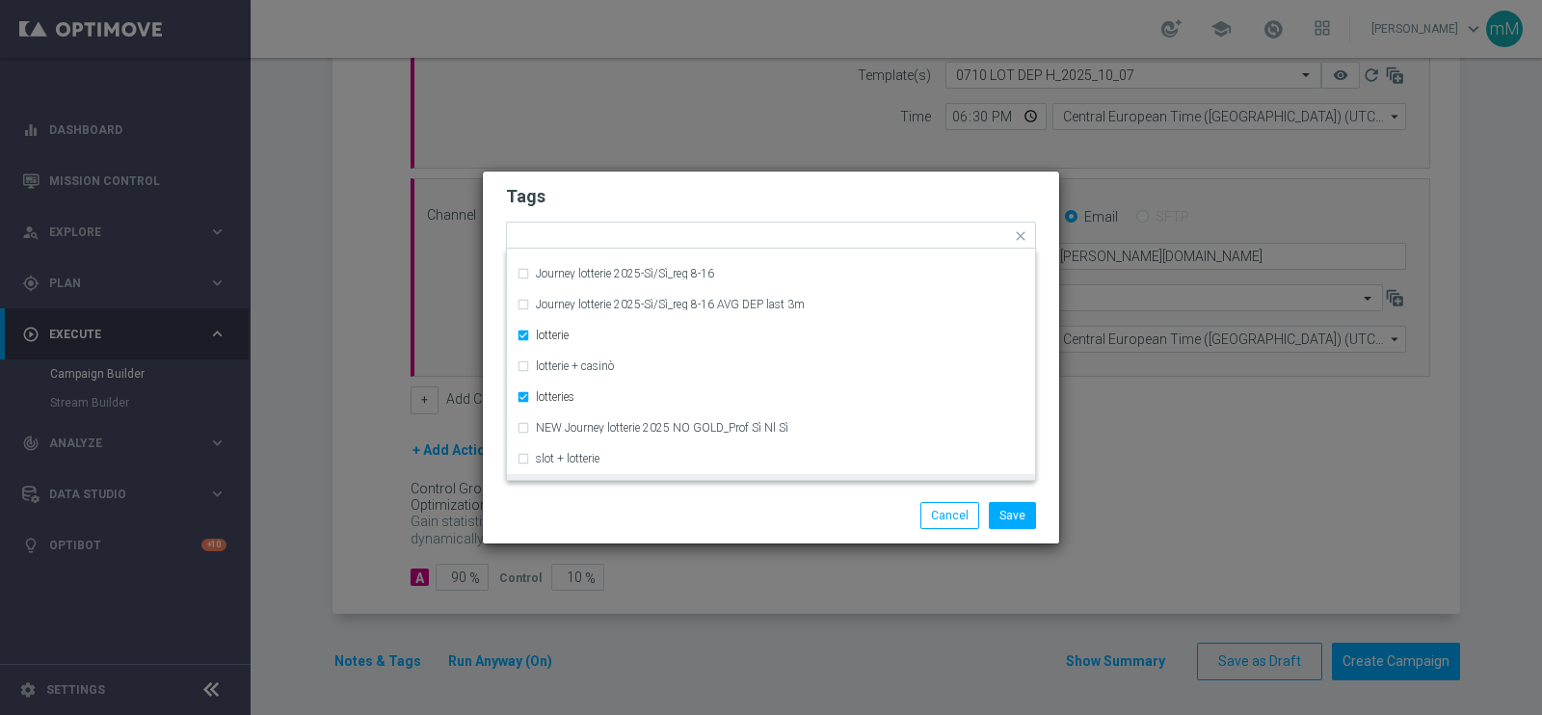
click at [621, 508] on div "Save Cancel" at bounding box center [770, 515] width 559 height 27
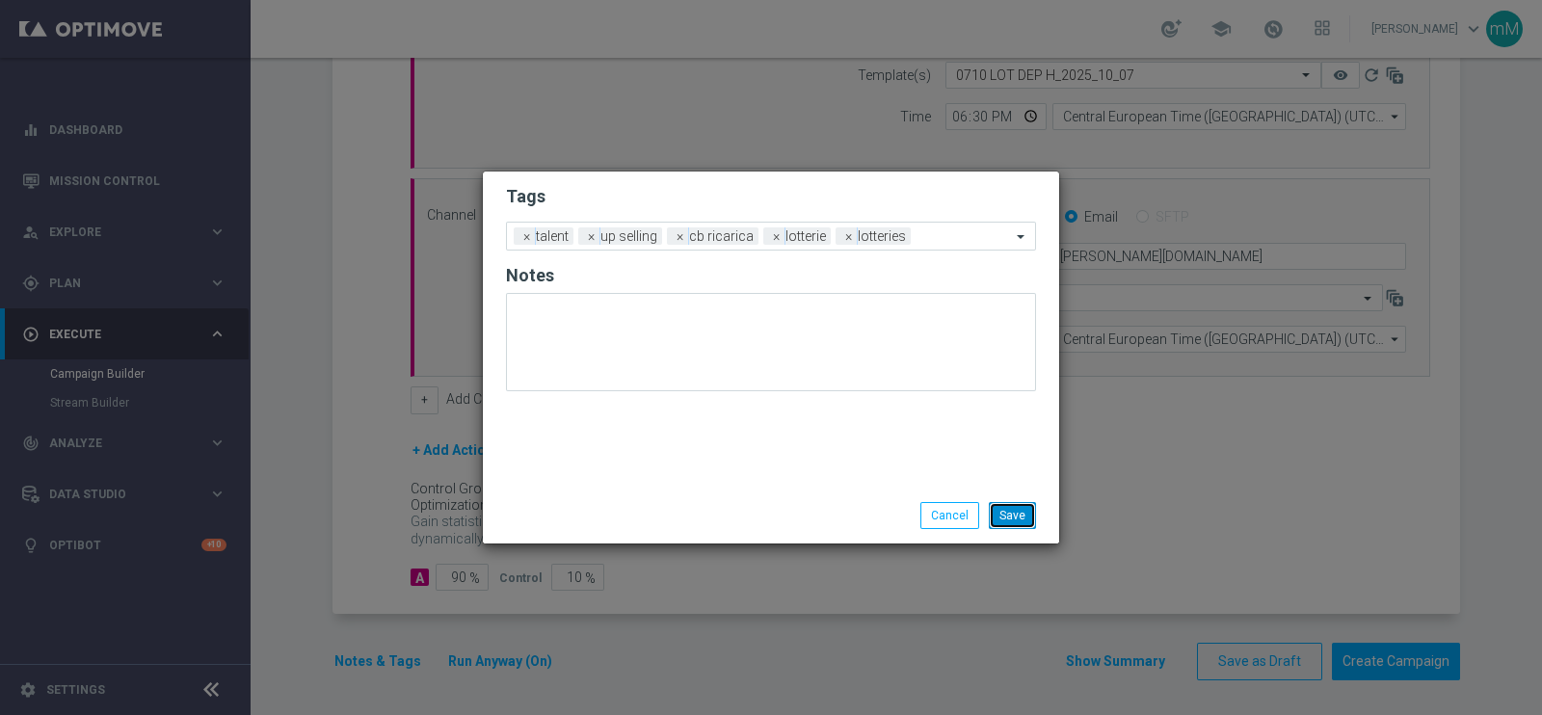
click at [1010, 507] on button "Save" at bounding box center [1012, 515] width 47 height 27
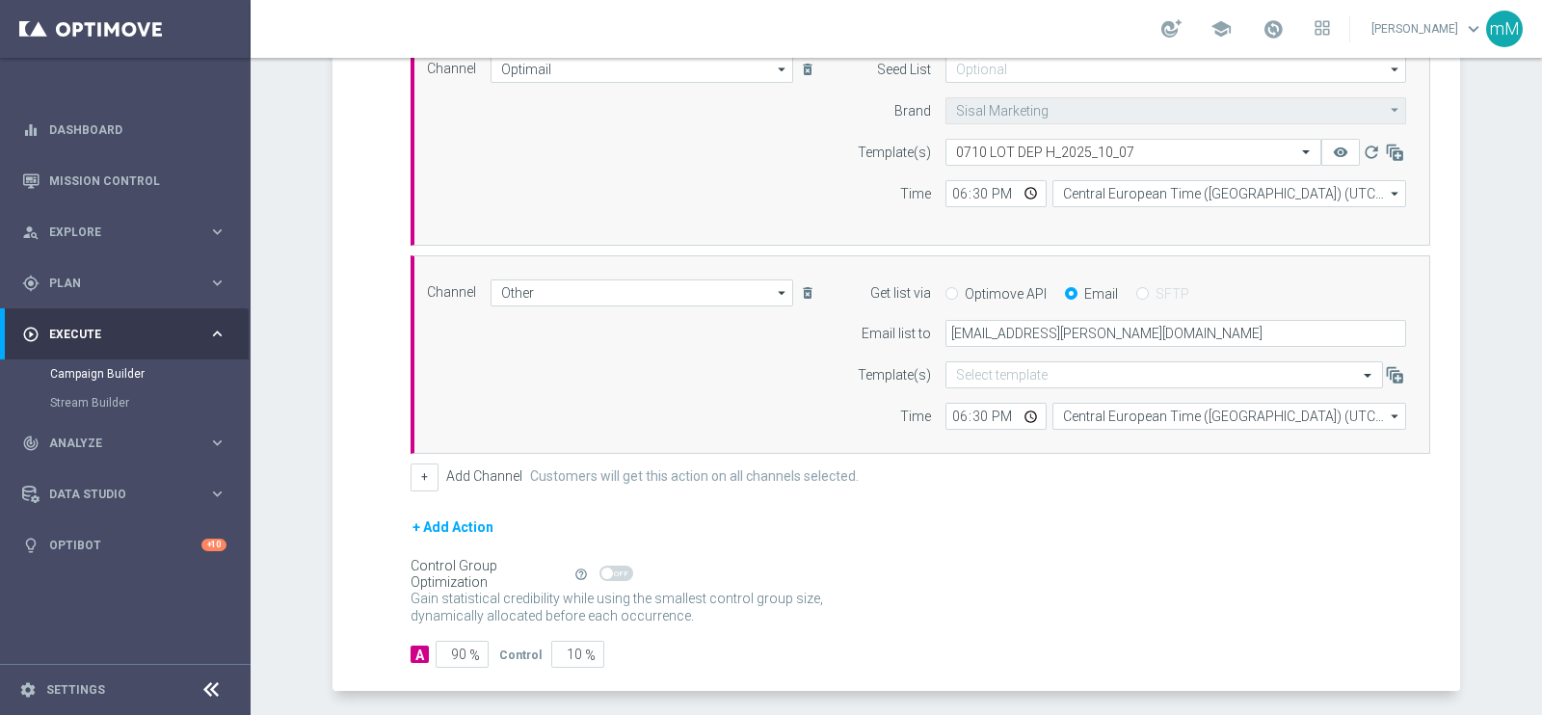
scroll to position [349, 0]
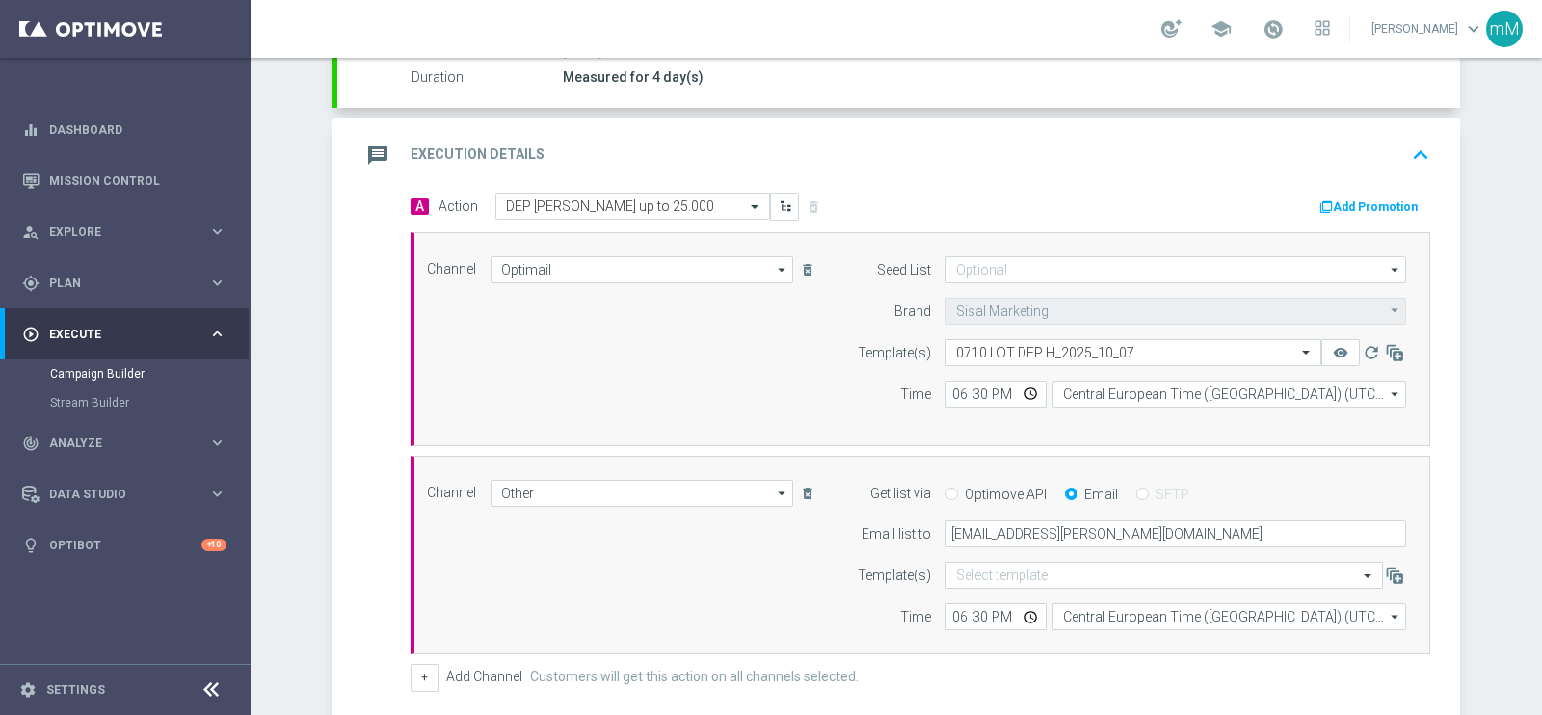
click at [1233, 197] on button "Add Promotion" at bounding box center [1370, 207] width 107 height 21
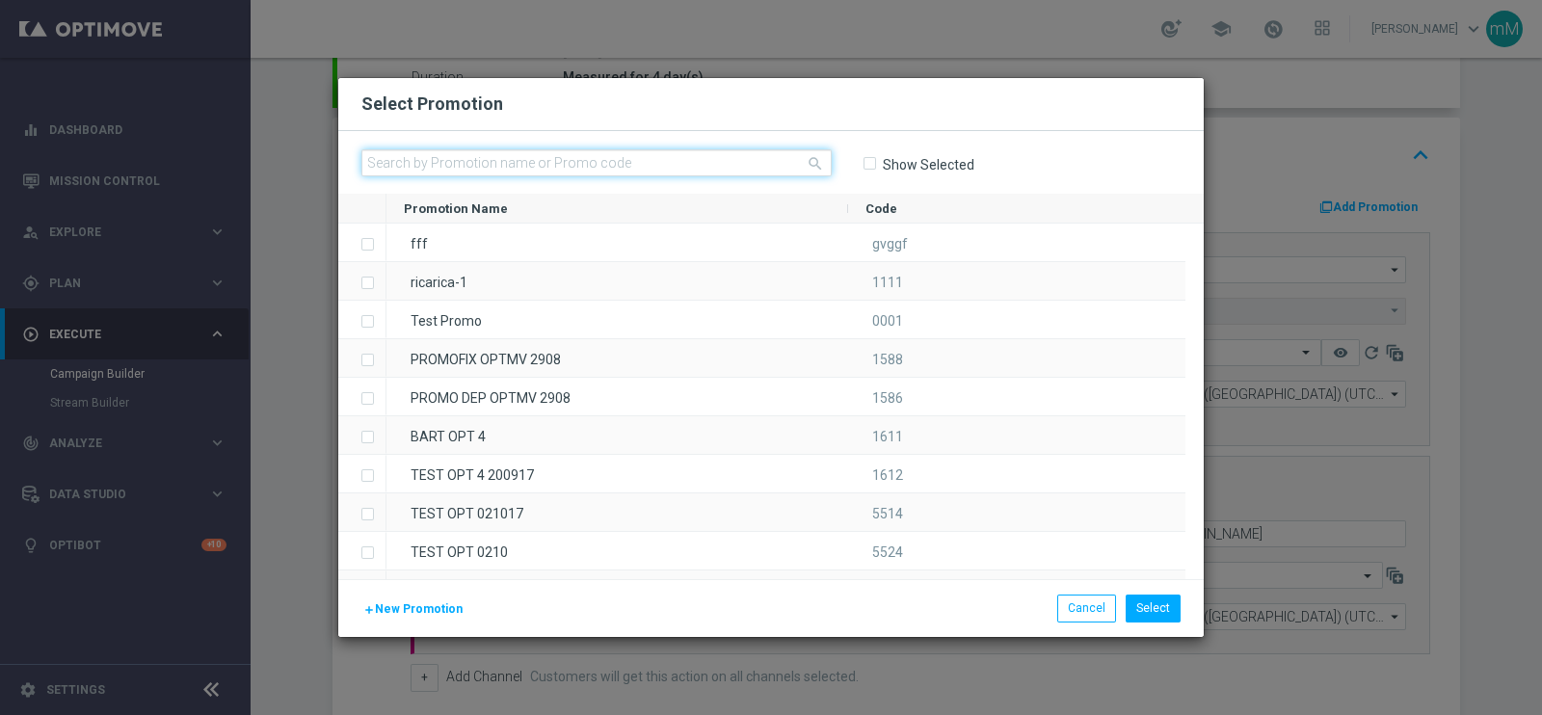
click at [716, 165] on input "text" at bounding box center [596, 162] width 470 height 27
paste input "336187"
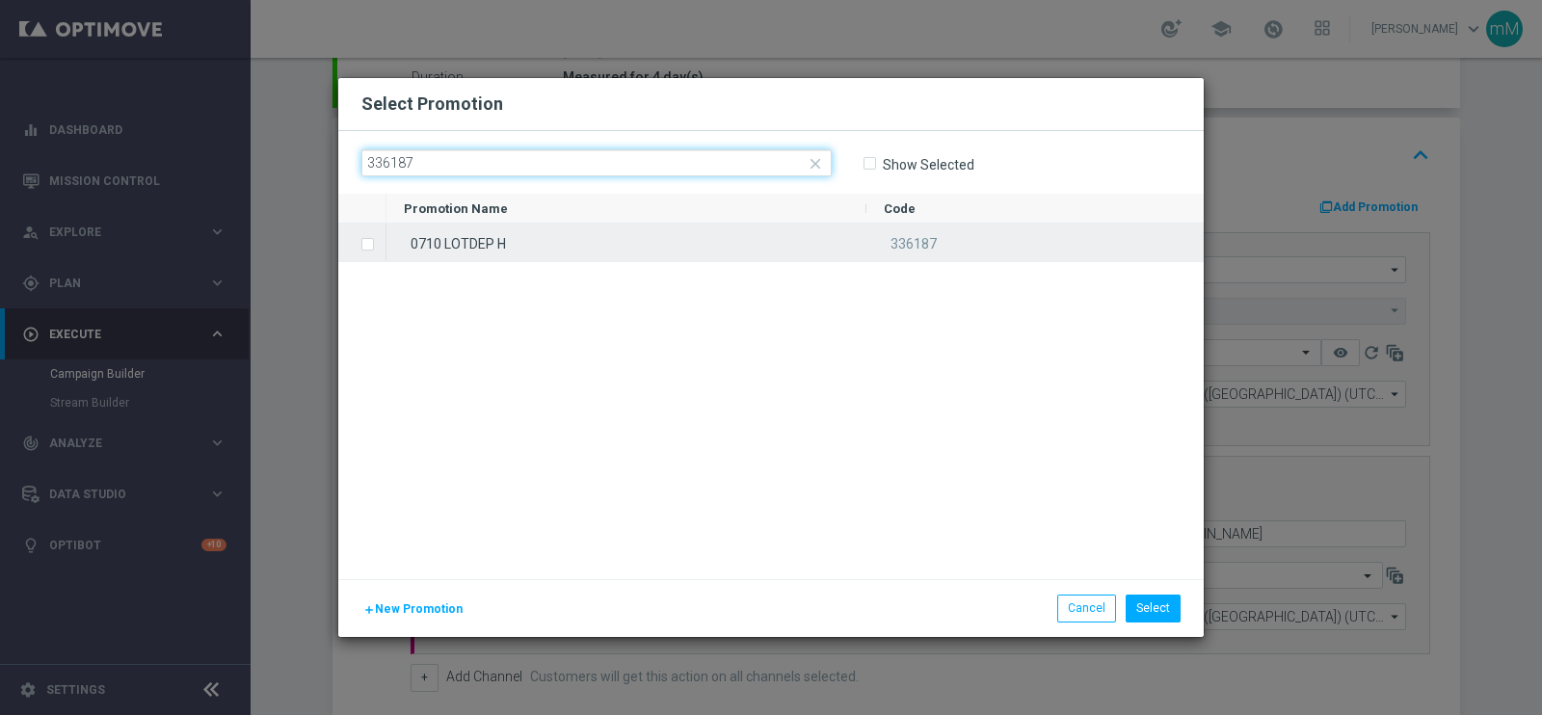
type input "336187"
click at [648, 243] on div "0710 LOTDEP H" at bounding box center [626, 243] width 480 height 38
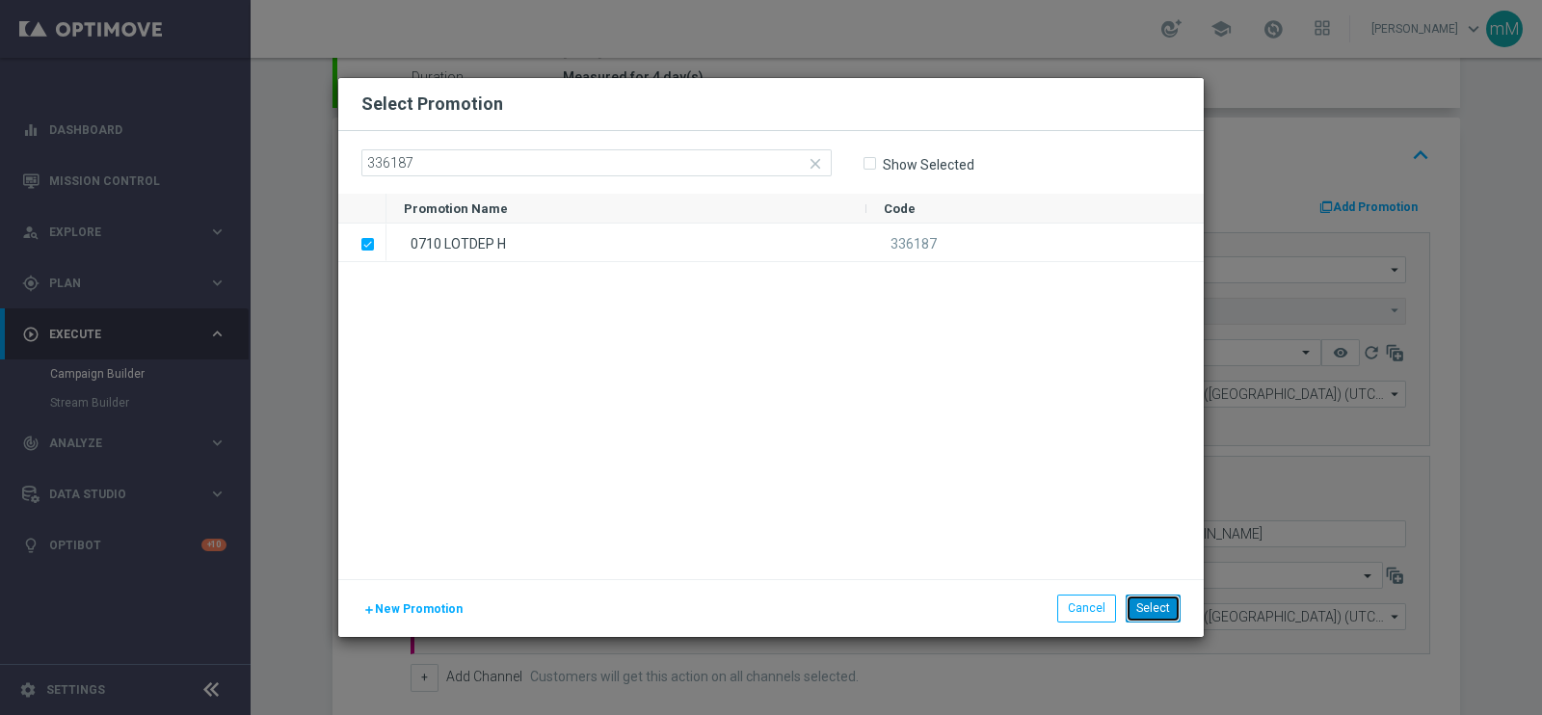
click at [1166, 571] on button "Select" at bounding box center [1153, 608] width 55 height 27
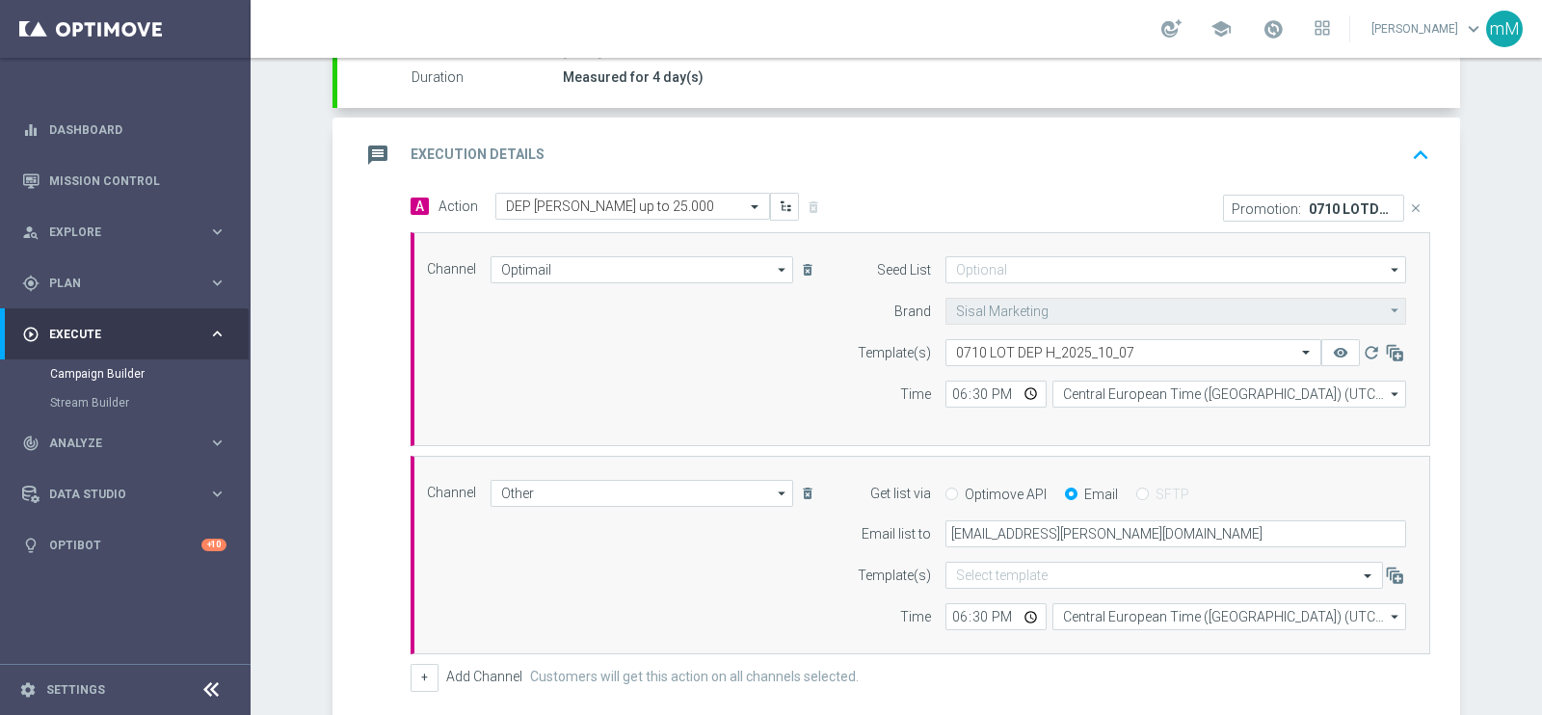
scroll to position [626, 0]
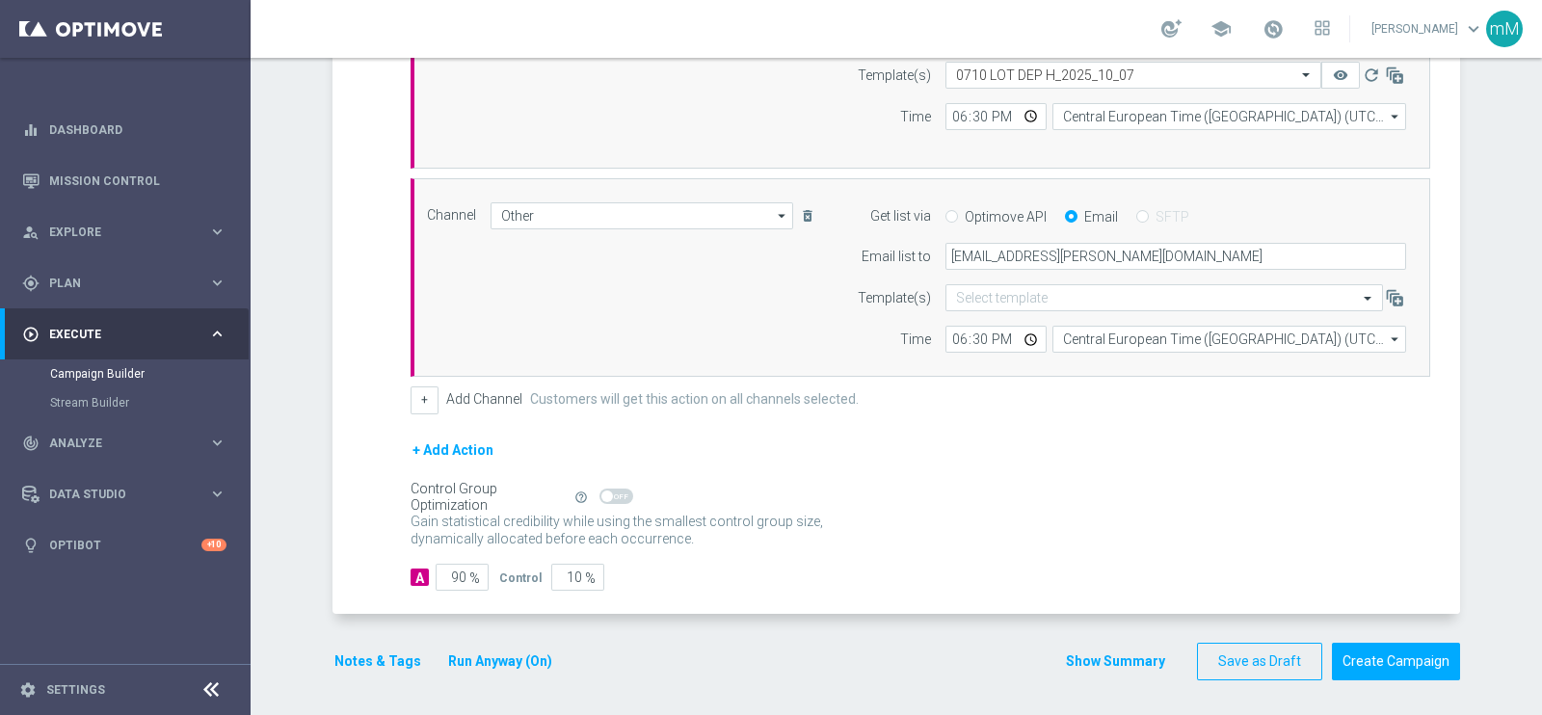
click at [1088, 571] on button "Show Summary" at bounding box center [1115, 661] width 101 height 22
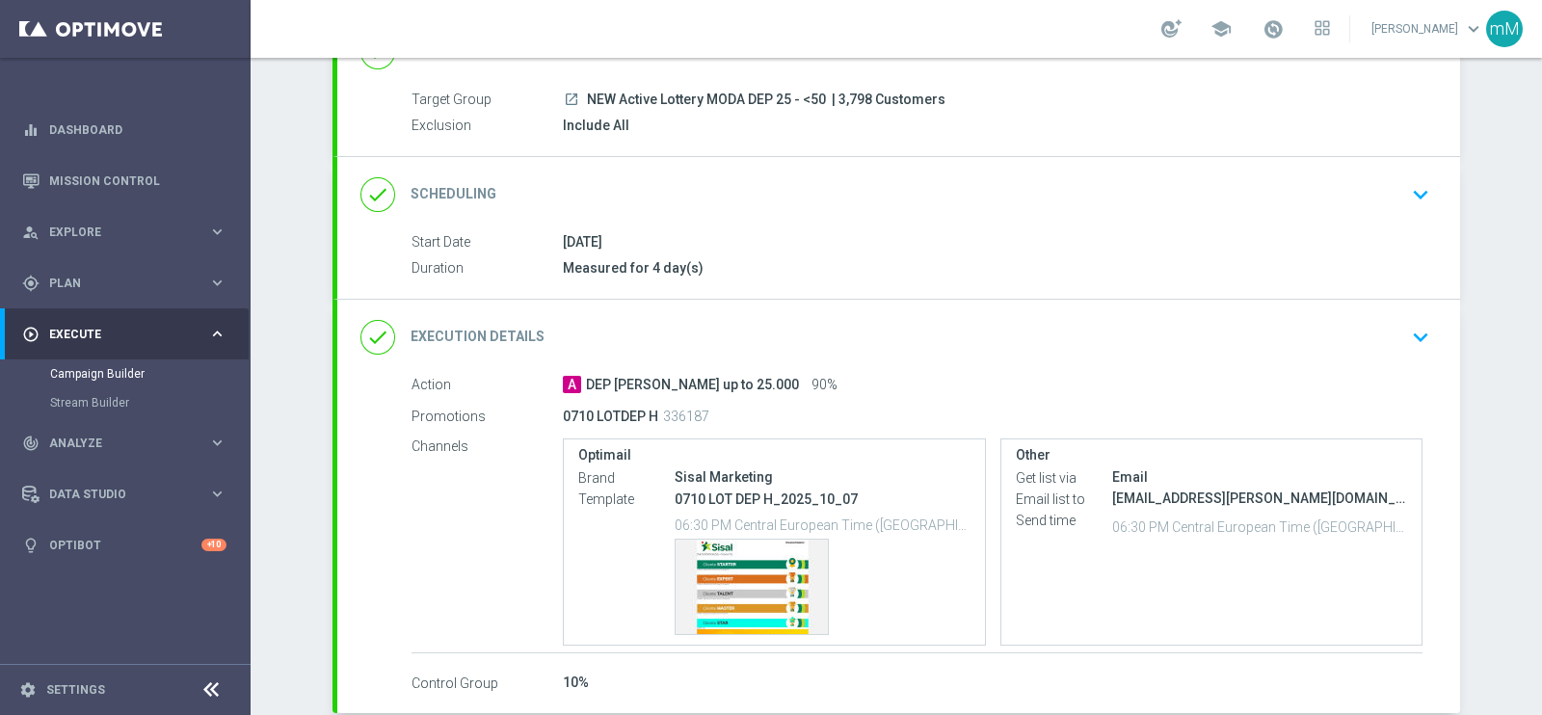
scroll to position [165, 0]
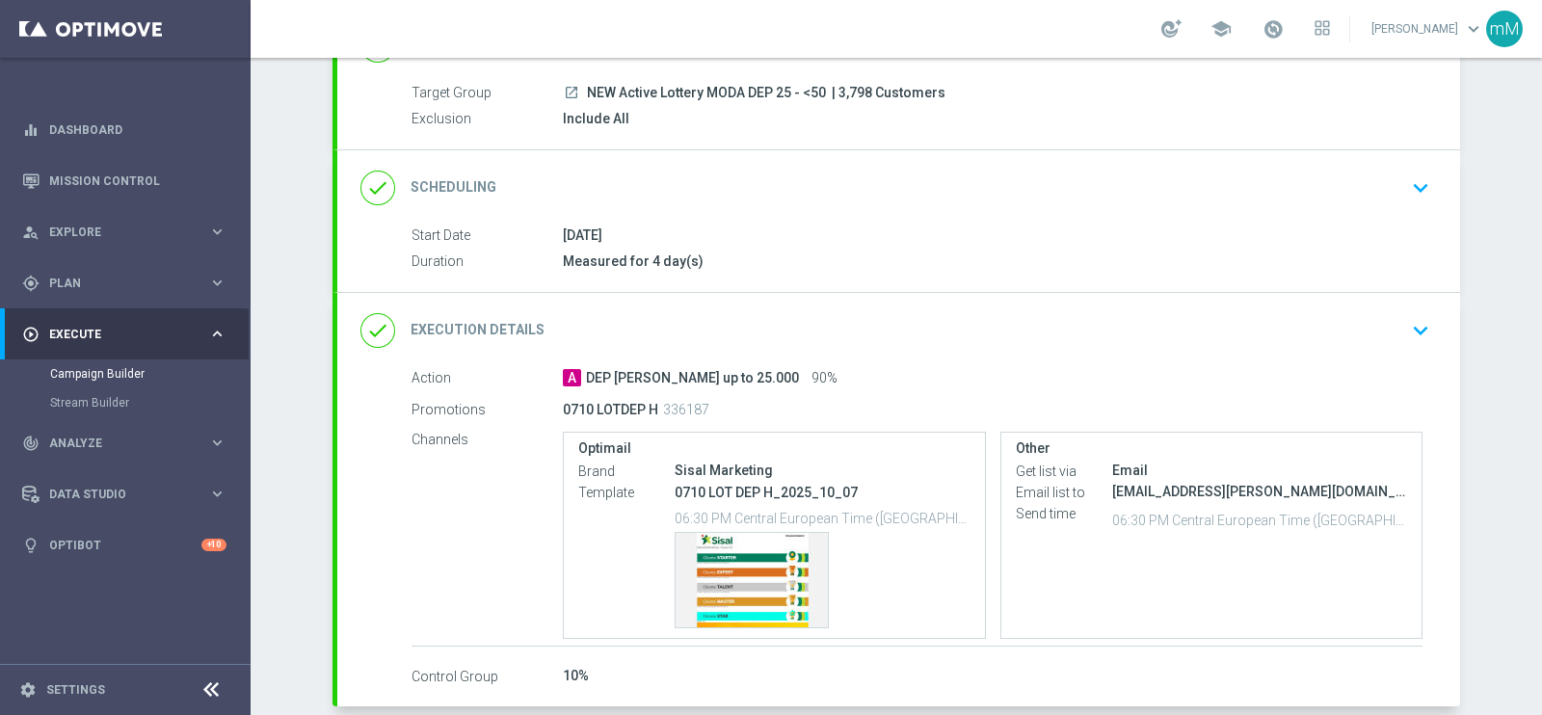
click at [663, 204] on div "done Scheduling keyboard_arrow_down" at bounding box center [898, 187] width 1123 height 75
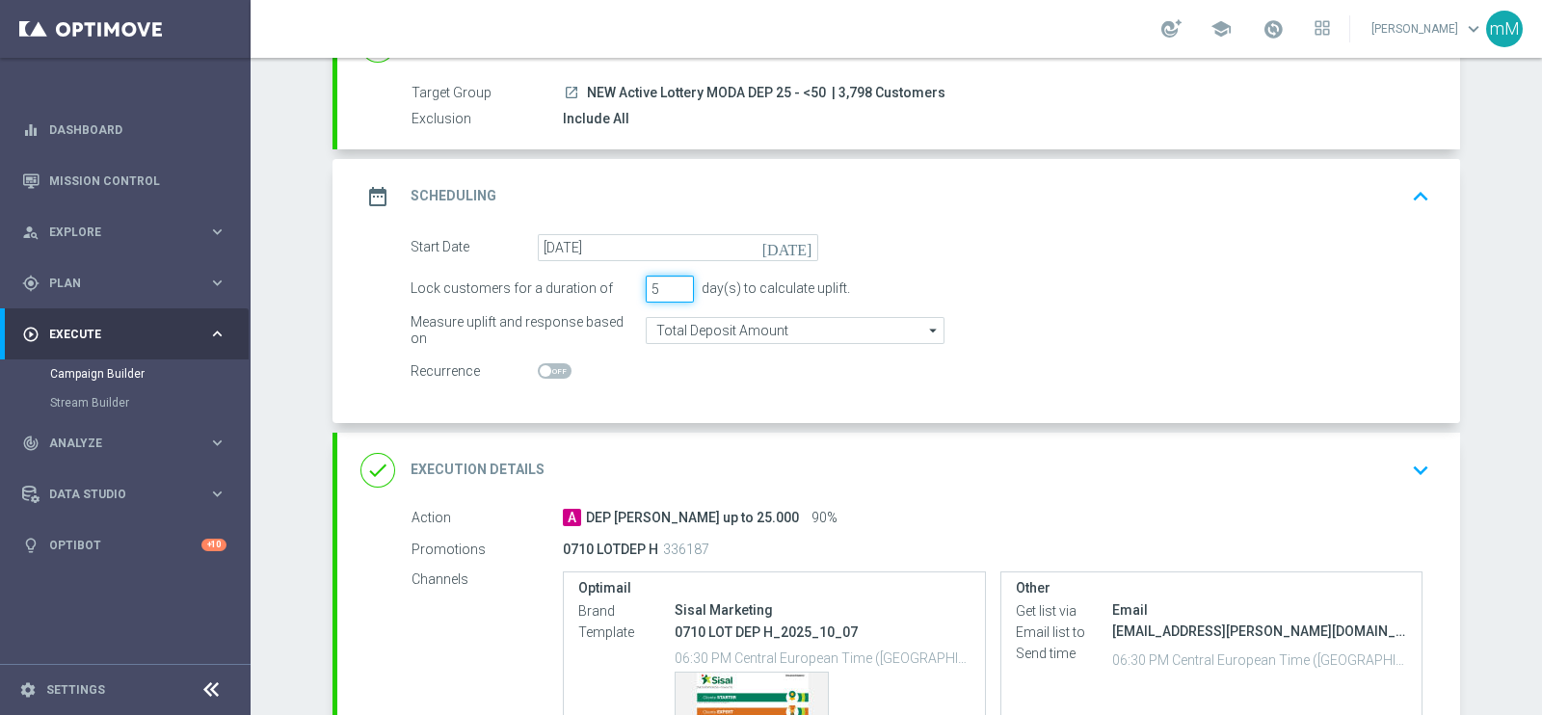
type input "5"
click at [672, 280] on input "5" at bounding box center [670, 289] width 48 height 27
click at [721, 190] on div "date_range Scheduling keyboard_arrow_up" at bounding box center [898, 196] width 1076 height 37
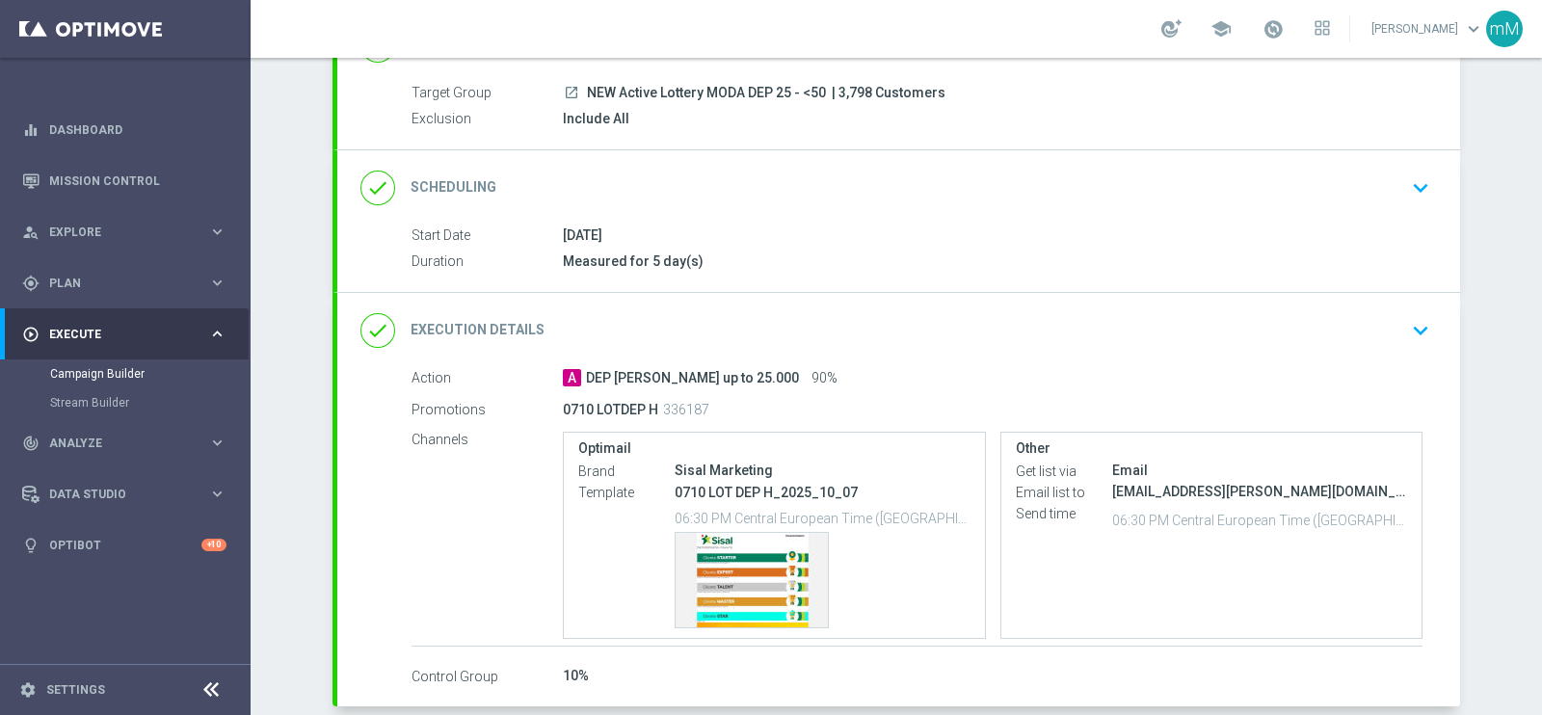
click at [661, 171] on div "done Scheduling keyboard_arrow_down" at bounding box center [898, 188] width 1076 height 37
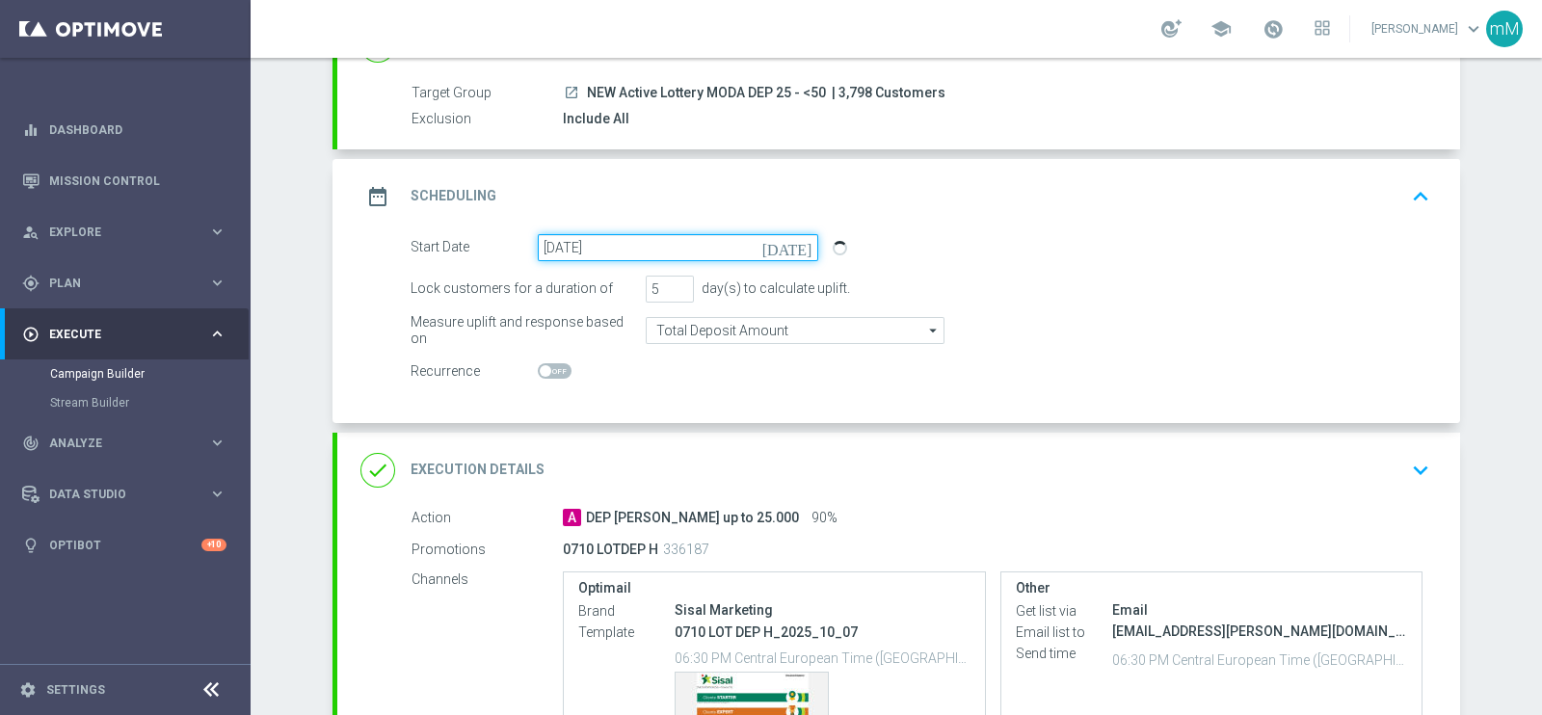
click at [680, 241] on input "[DATE]" at bounding box center [678, 247] width 280 height 27
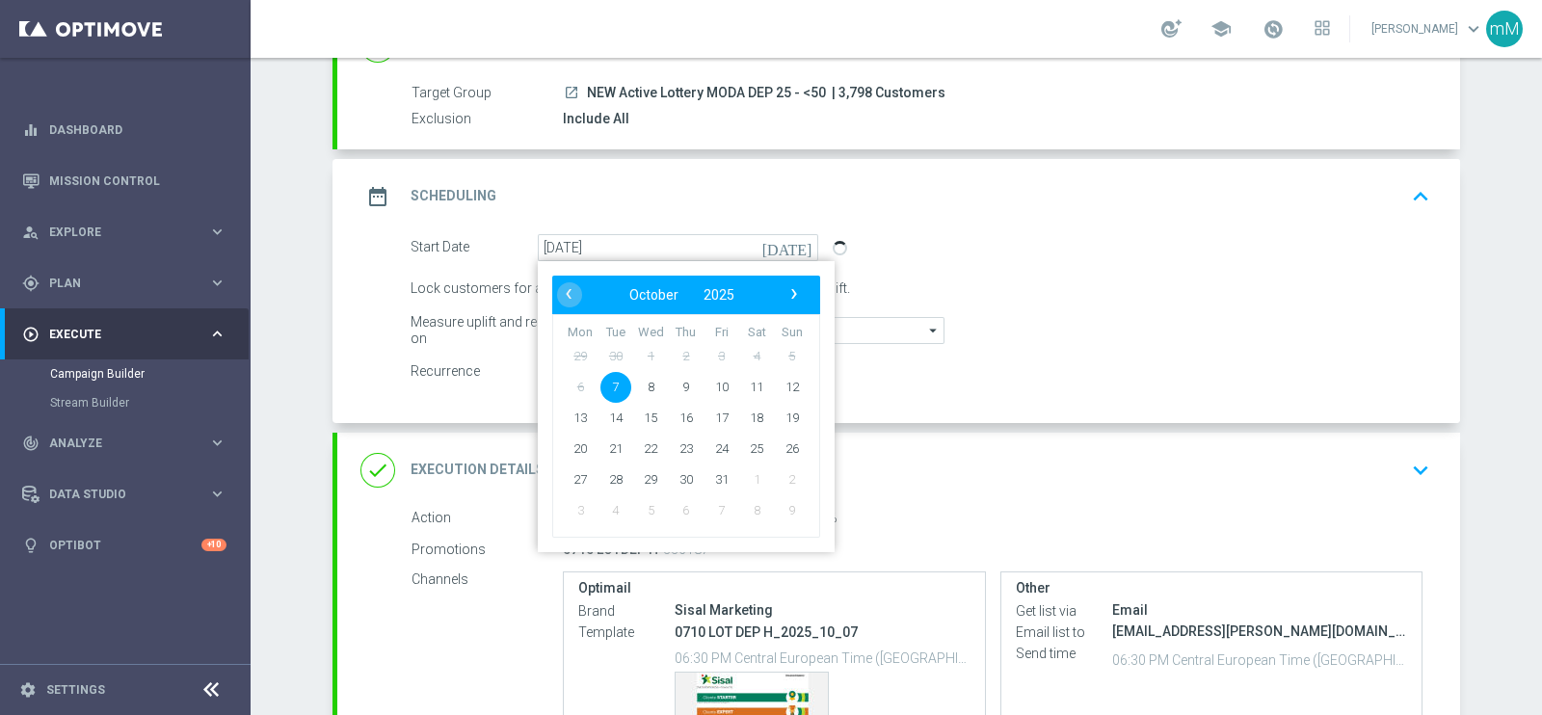
click at [931, 248] on div "Start Date 07 Oct 2025 today ‹ ​ October ​ 2025 ​ › Mon Tue Wed Thu Fri Sat Sun…" at bounding box center [920, 247] width 1049 height 27
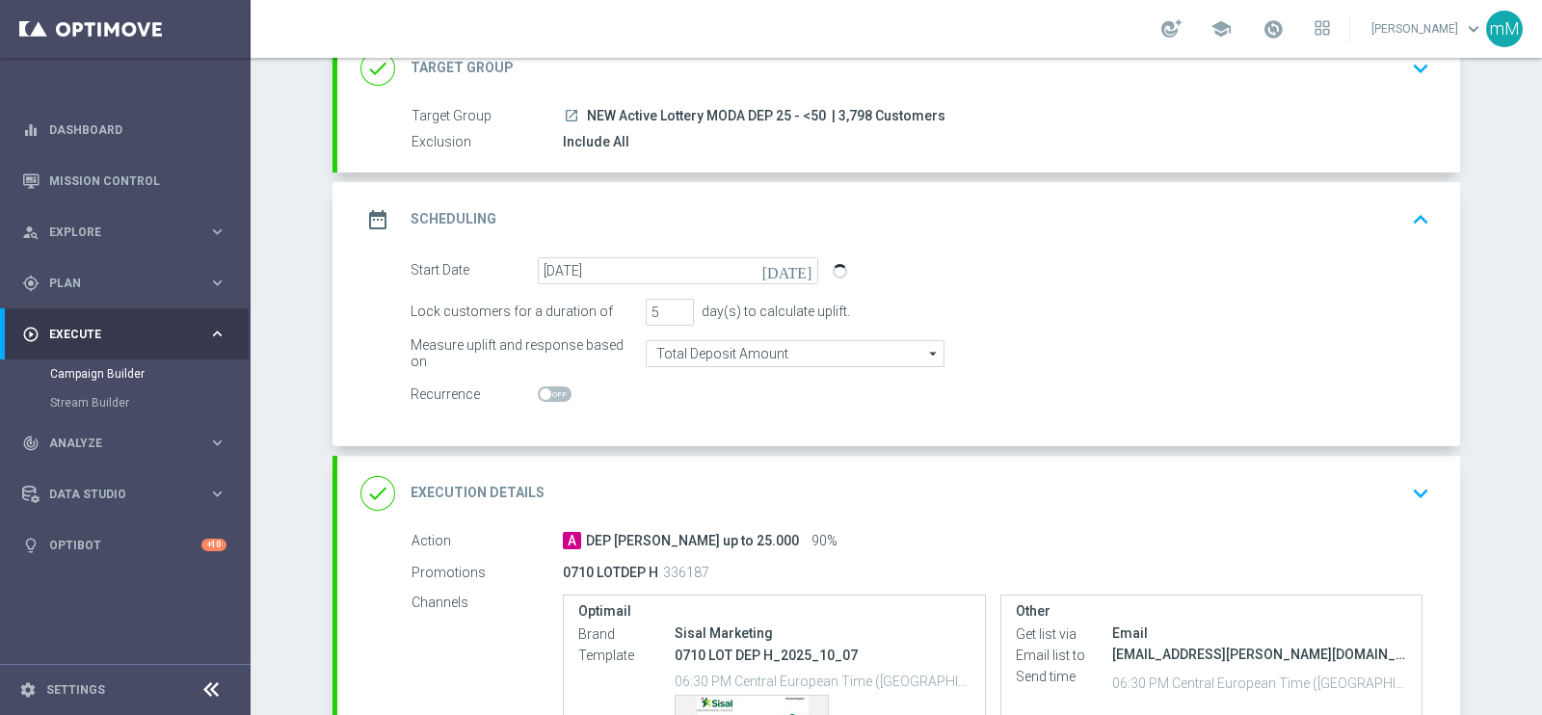
scroll to position [141, 0]
click at [930, 214] on div "date_range Scheduling keyboard_arrow_up" at bounding box center [898, 220] width 1076 height 37
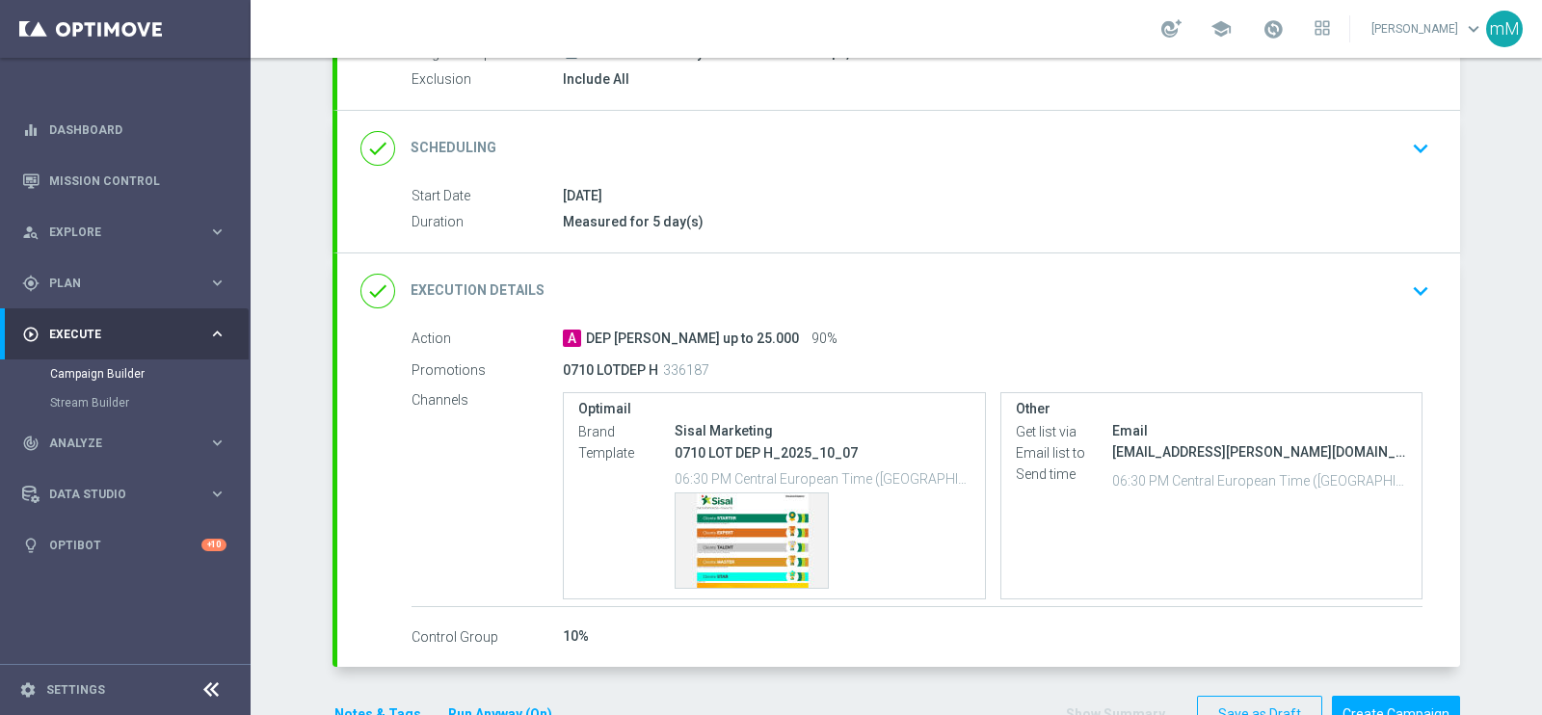
scroll to position [203, 0]
click at [1233, 571] on button "Create Campaign" at bounding box center [1396, 716] width 128 height 38
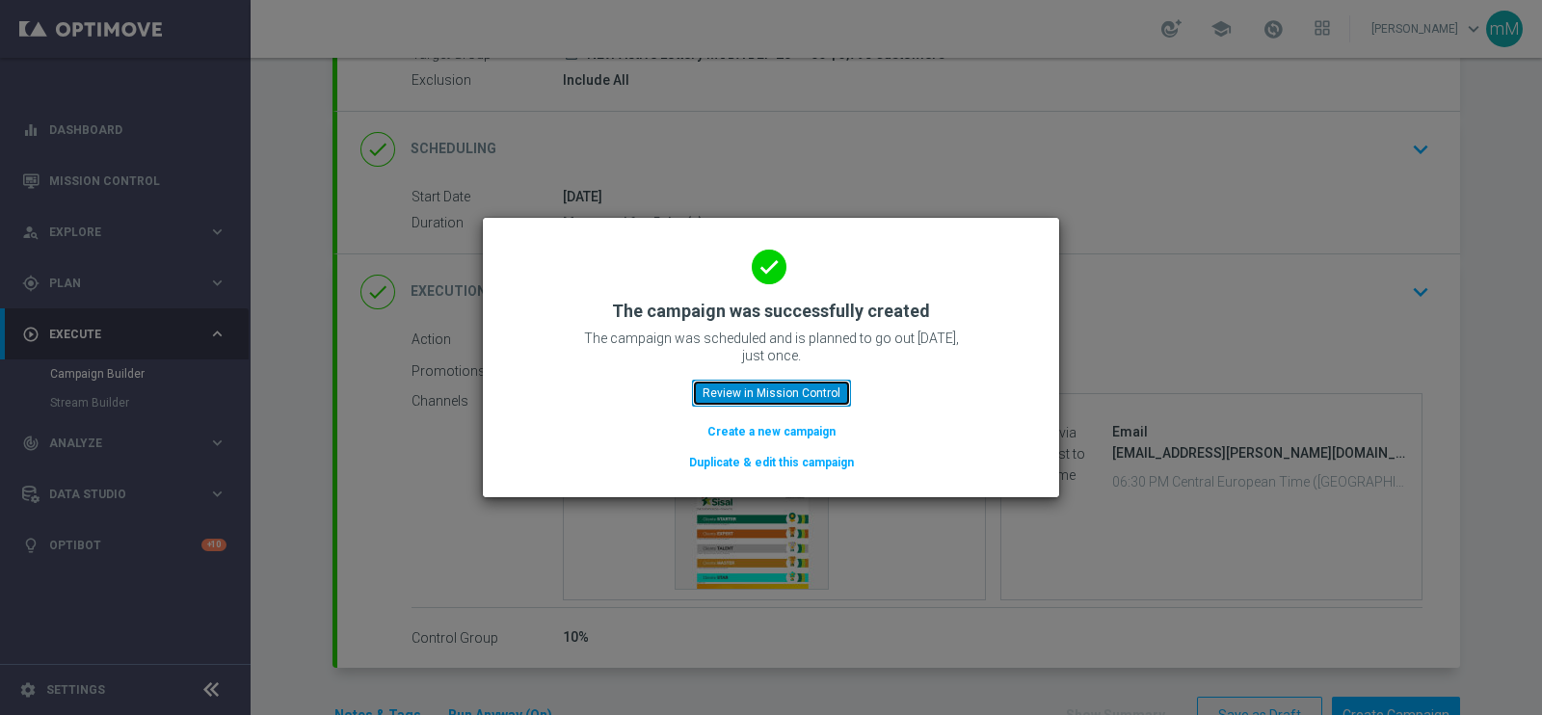
click at [798, 392] on button "Review in Mission Control" at bounding box center [771, 393] width 159 height 27
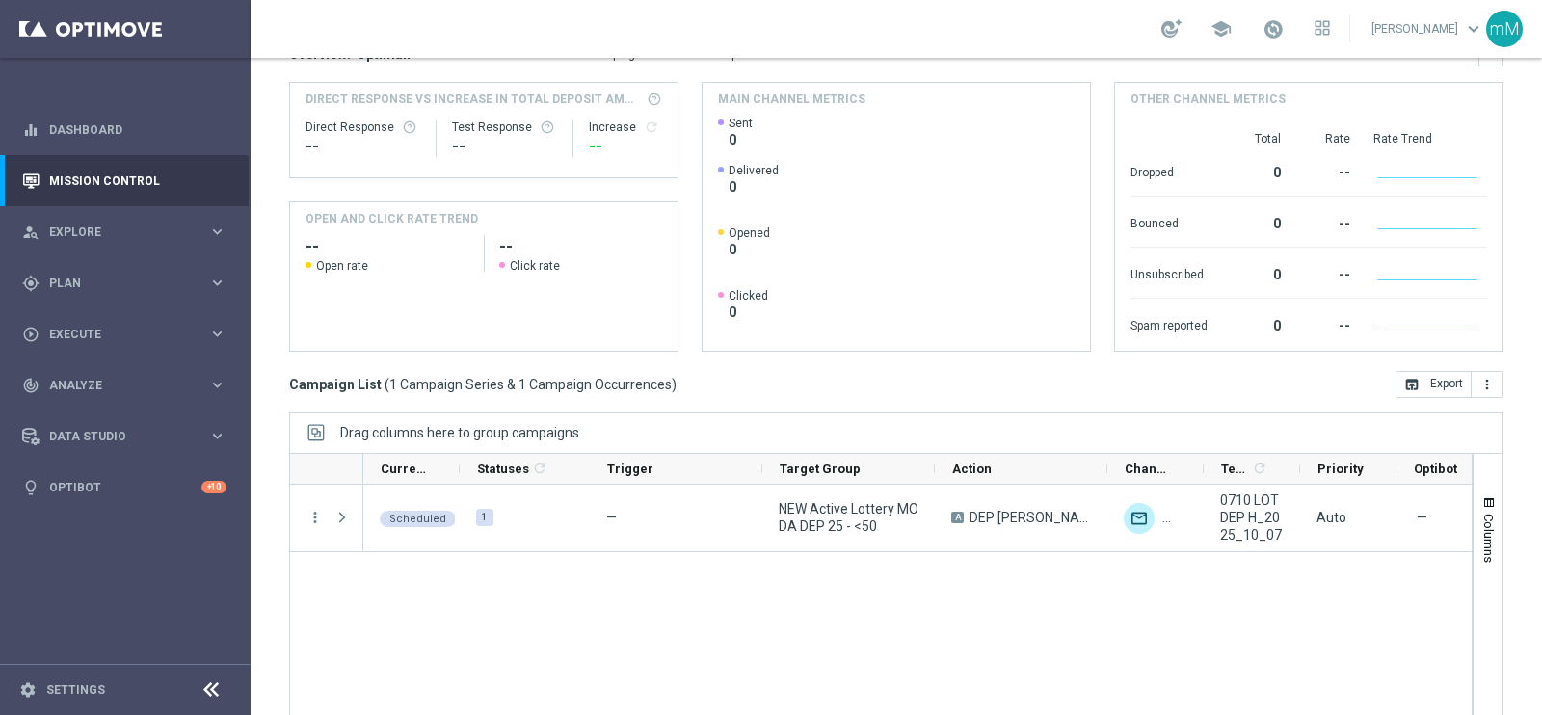
scroll to position [287, 0]
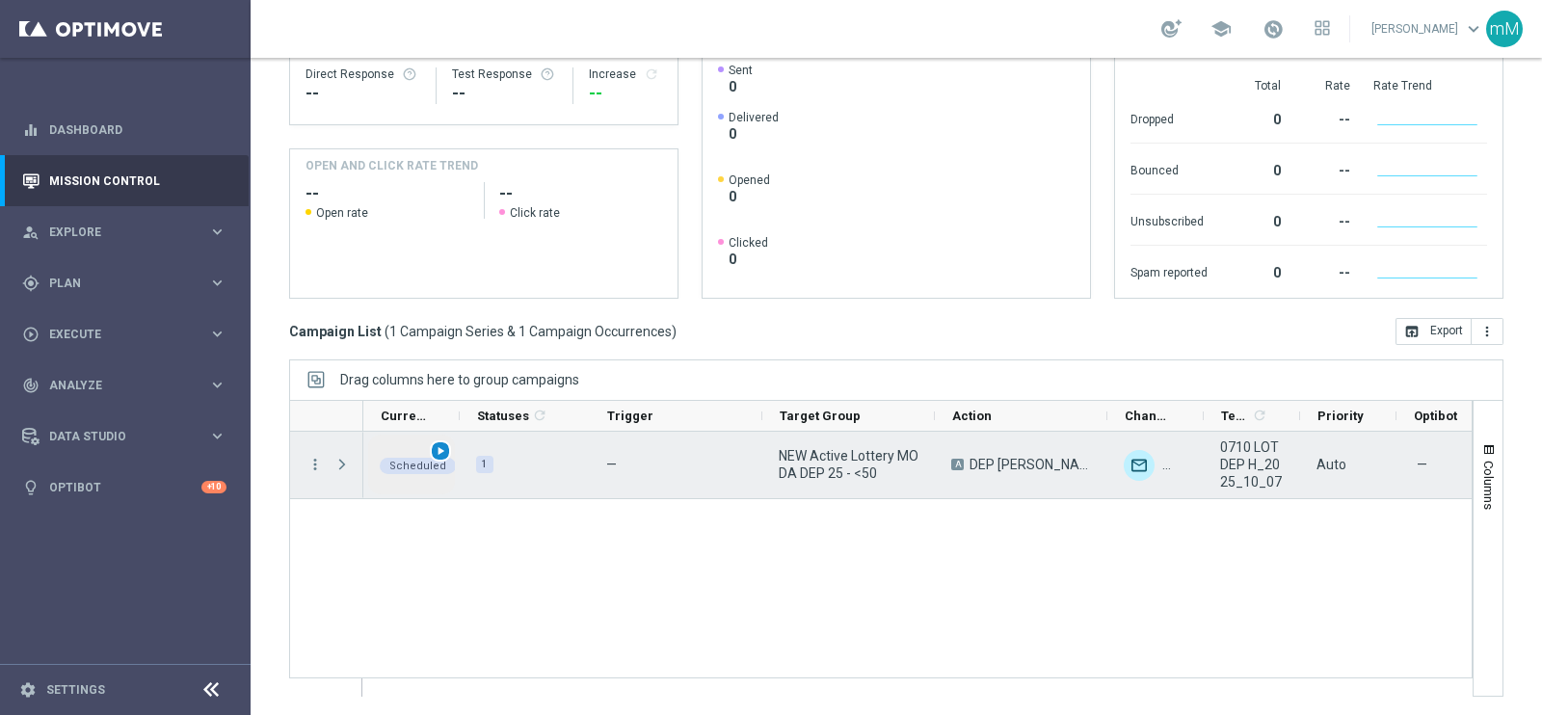
click at [443, 448] on span "play_arrow" at bounding box center [440, 450] width 13 height 13
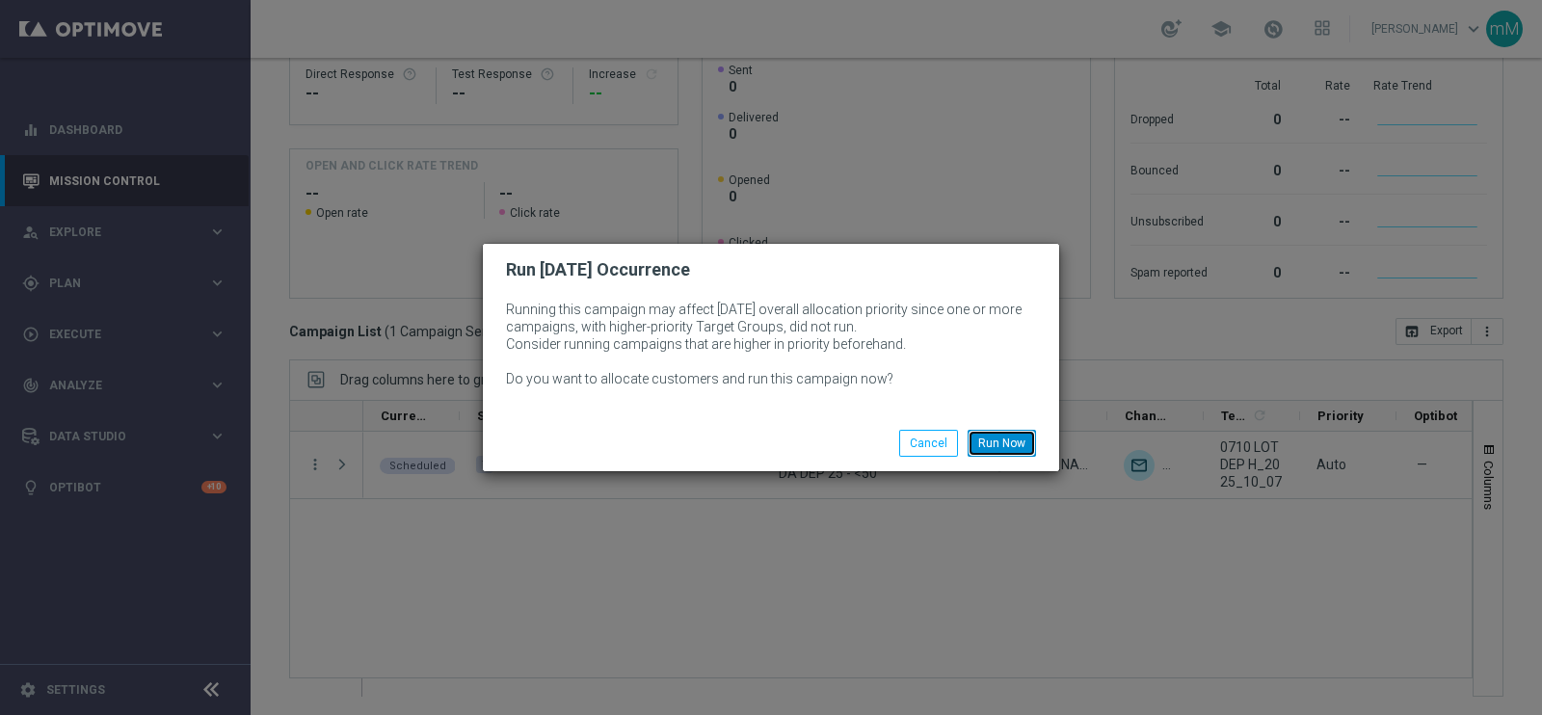
click at [996, 441] on button "Run Now" at bounding box center [1002, 443] width 68 height 27
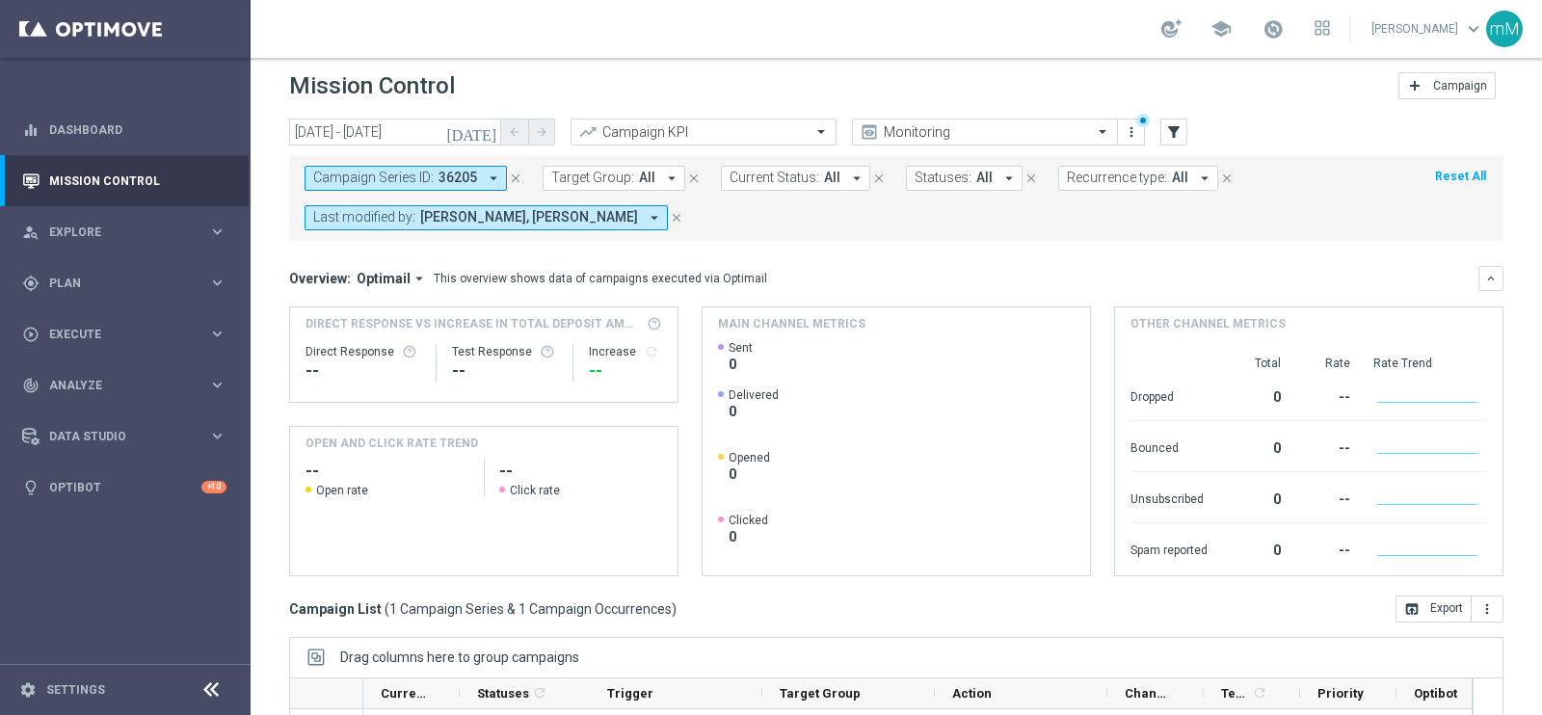
scroll to position [0, 0]
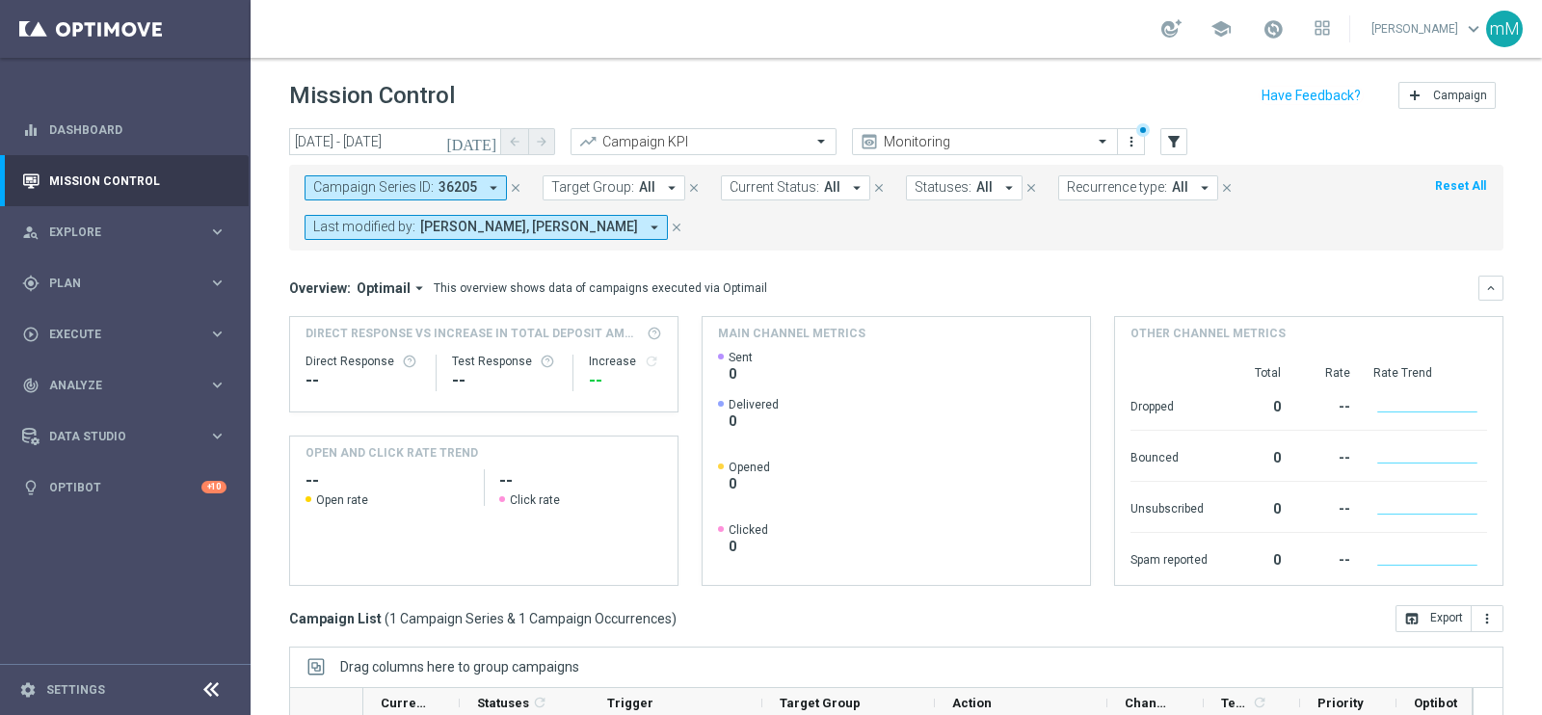
click at [513, 181] on icon "close" at bounding box center [515, 187] width 13 height 13
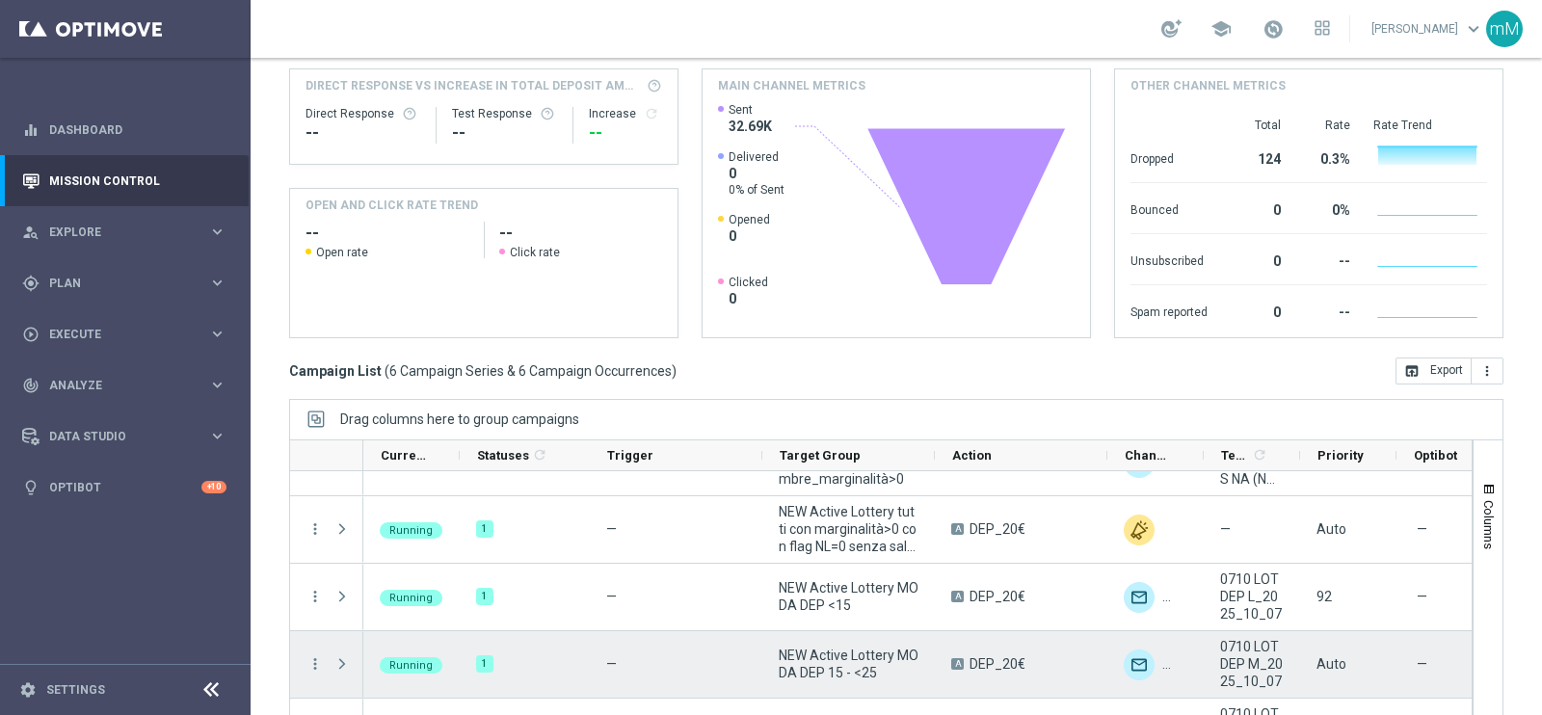
scroll to position [39, 0]
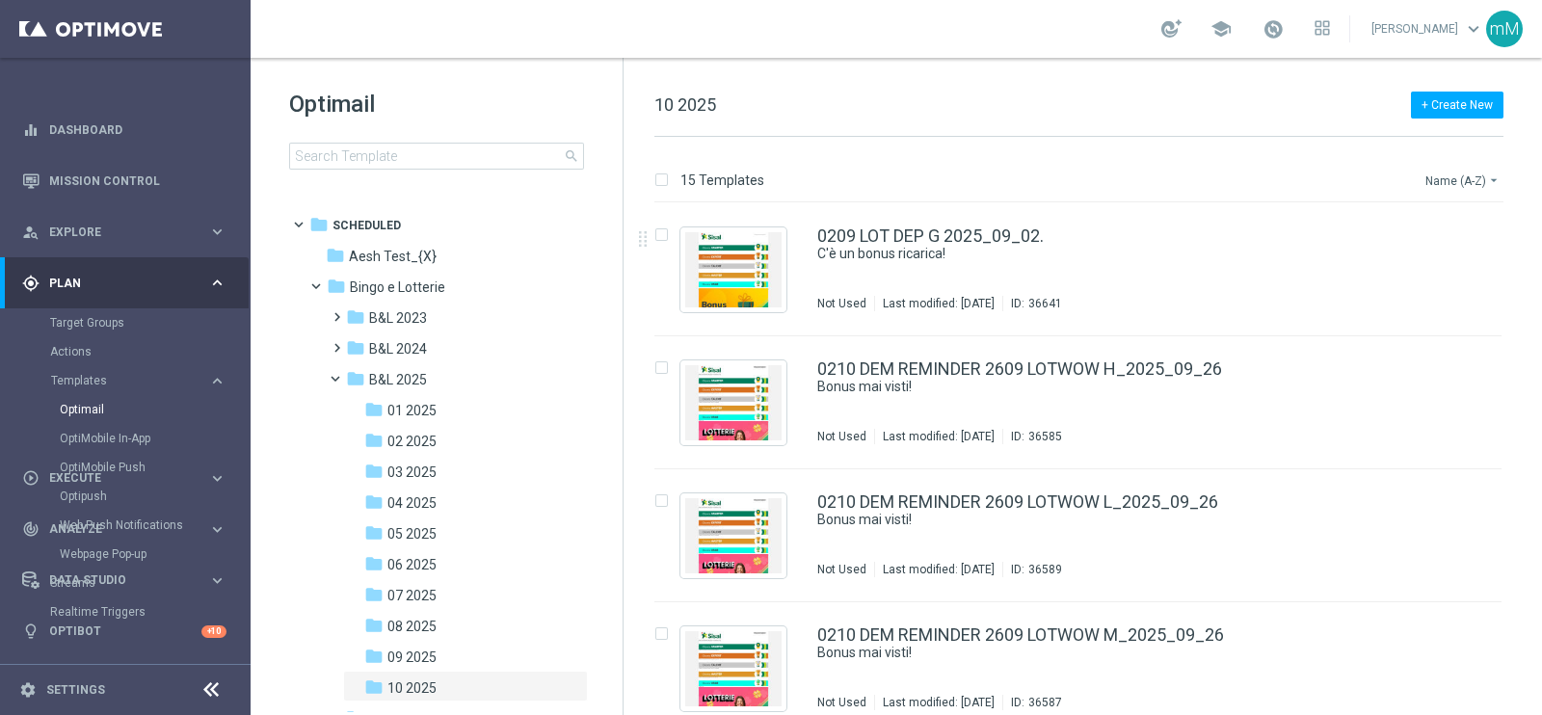
click at [1459, 171] on button "Name (A-Z) arrow_drop_down" at bounding box center [1463, 180] width 80 height 23
click at [1446, 269] on span "Date Modified (Newest)" at bounding box center [1429, 265] width 129 height 13
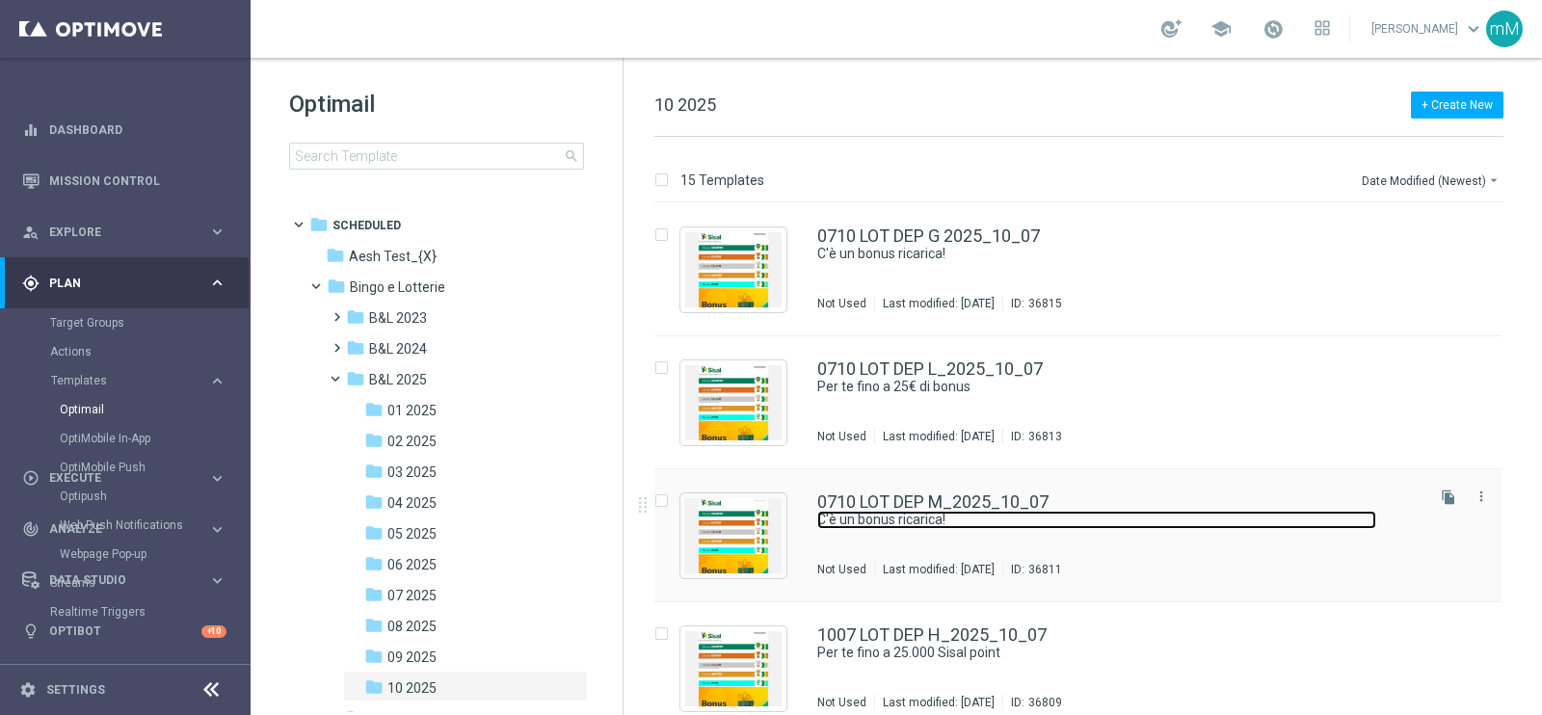
click at [905, 511] on link "C'è un bonus ricarica!" at bounding box center [1096, 520] width 559 height 18
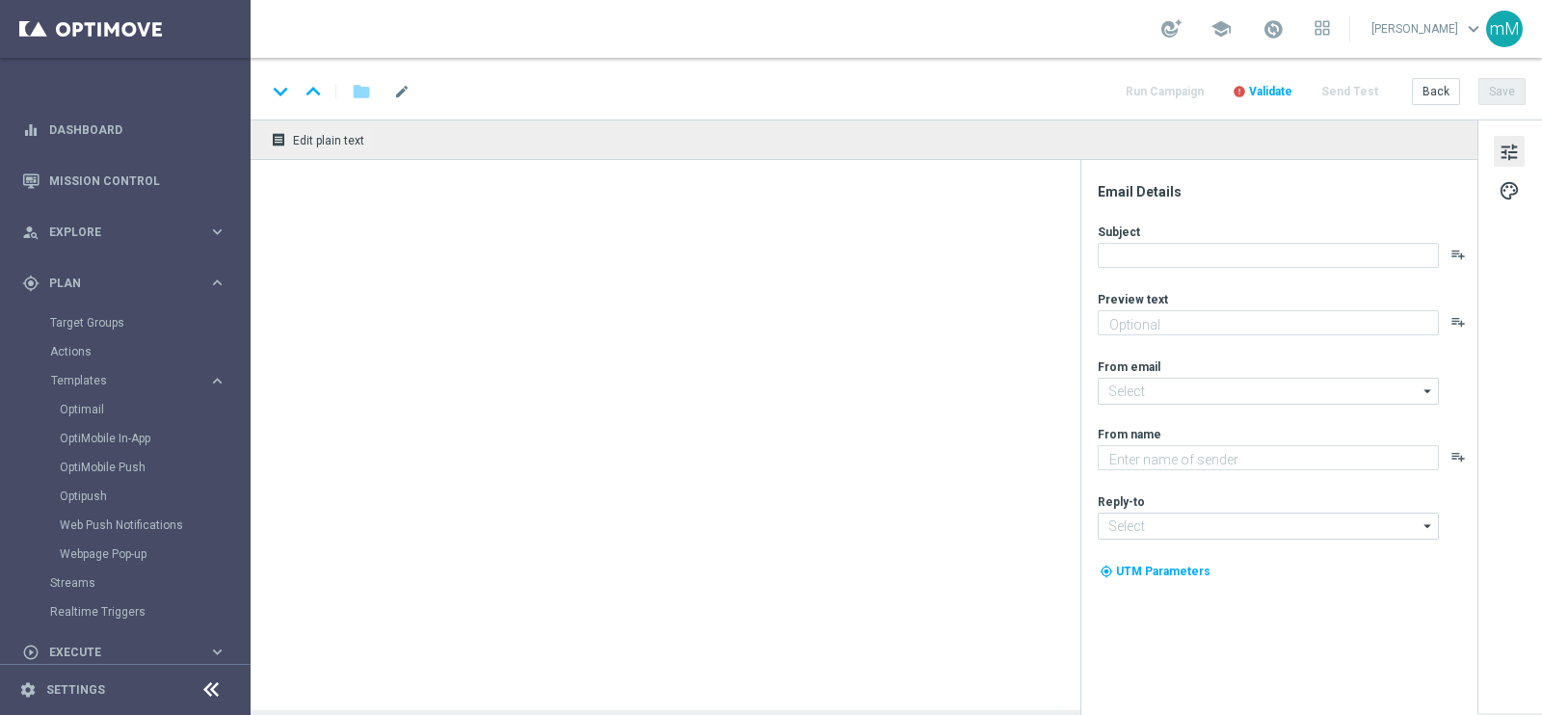
type textarea "Per te fino a 25€ di bonus"
type input "newsletter@comunicazioni.sisal.it"
type textarea "Sisal"
type input "info@sisal.it"
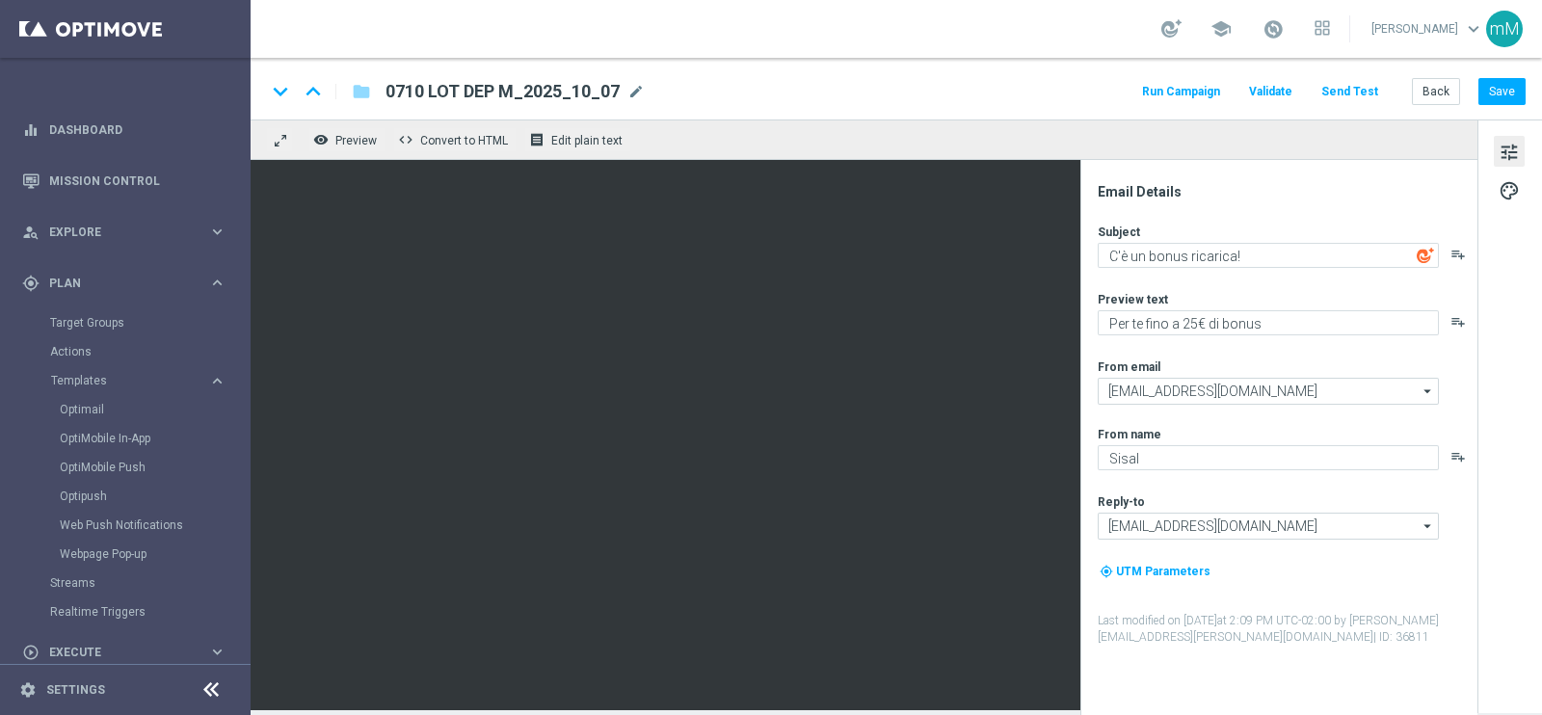
click at [1190, 87] on button "Run Campaign" at bounding box center [1181, 92] width 84 height 26
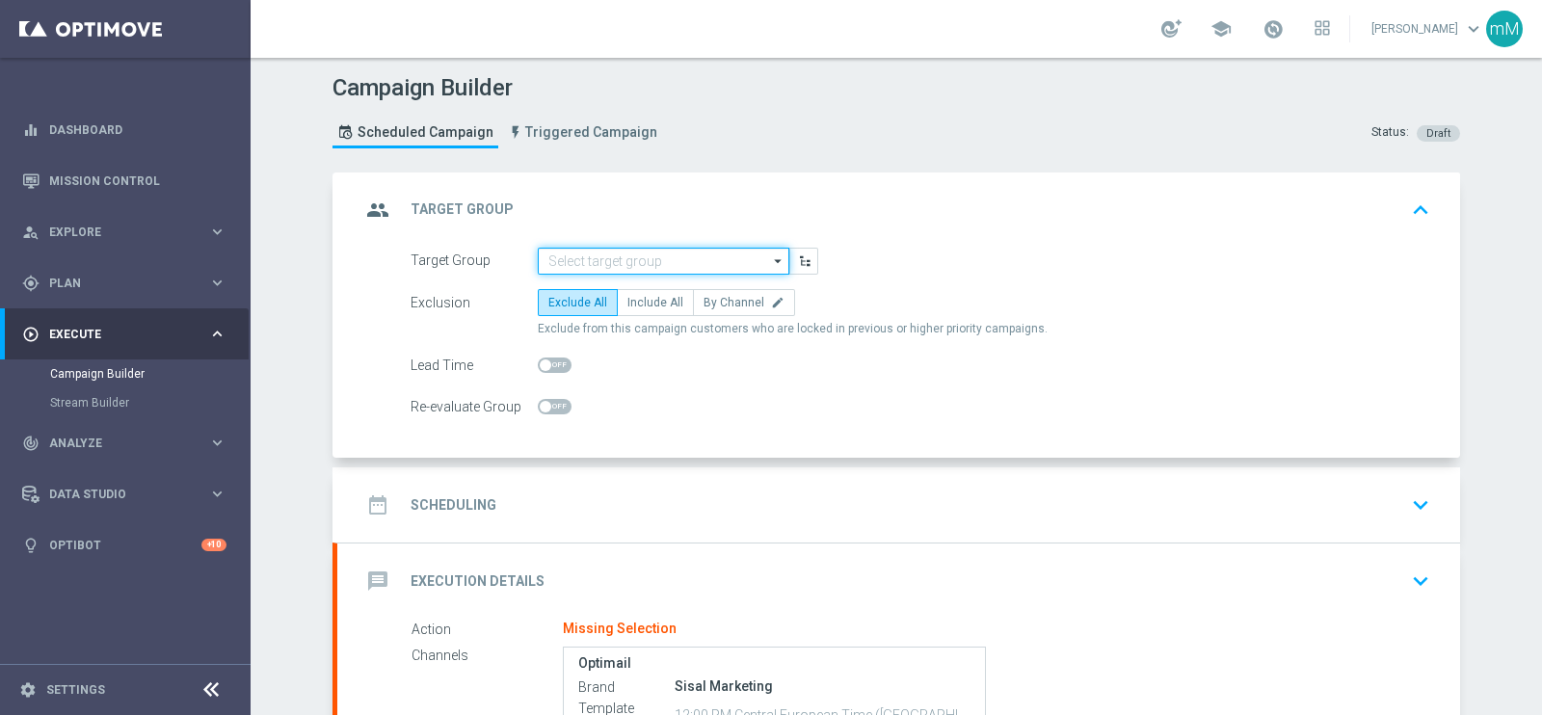
click at [678, 259] on input at bounding box center [664, 261] width 252 height 27
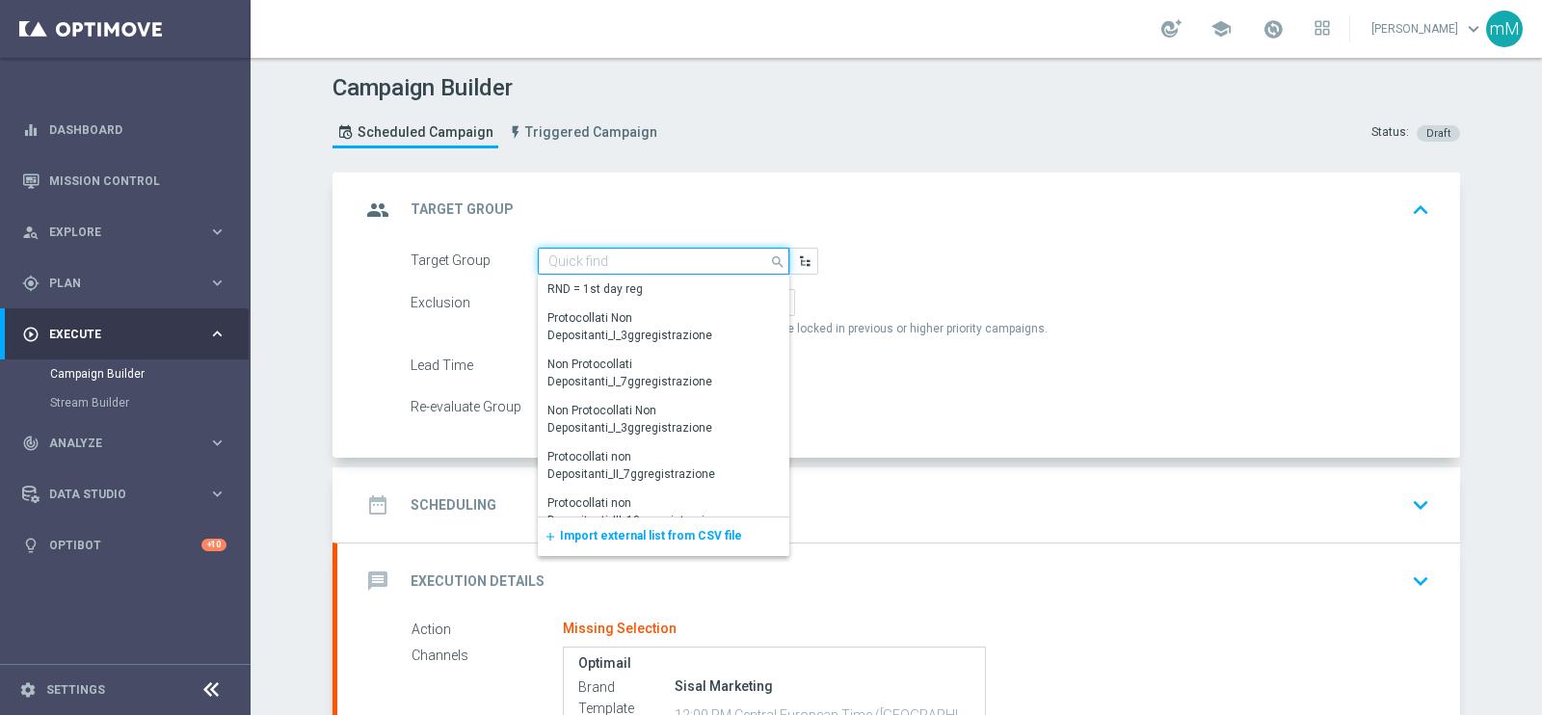
paste input "NEW Active Lottery MODA DEP 15 - <25"
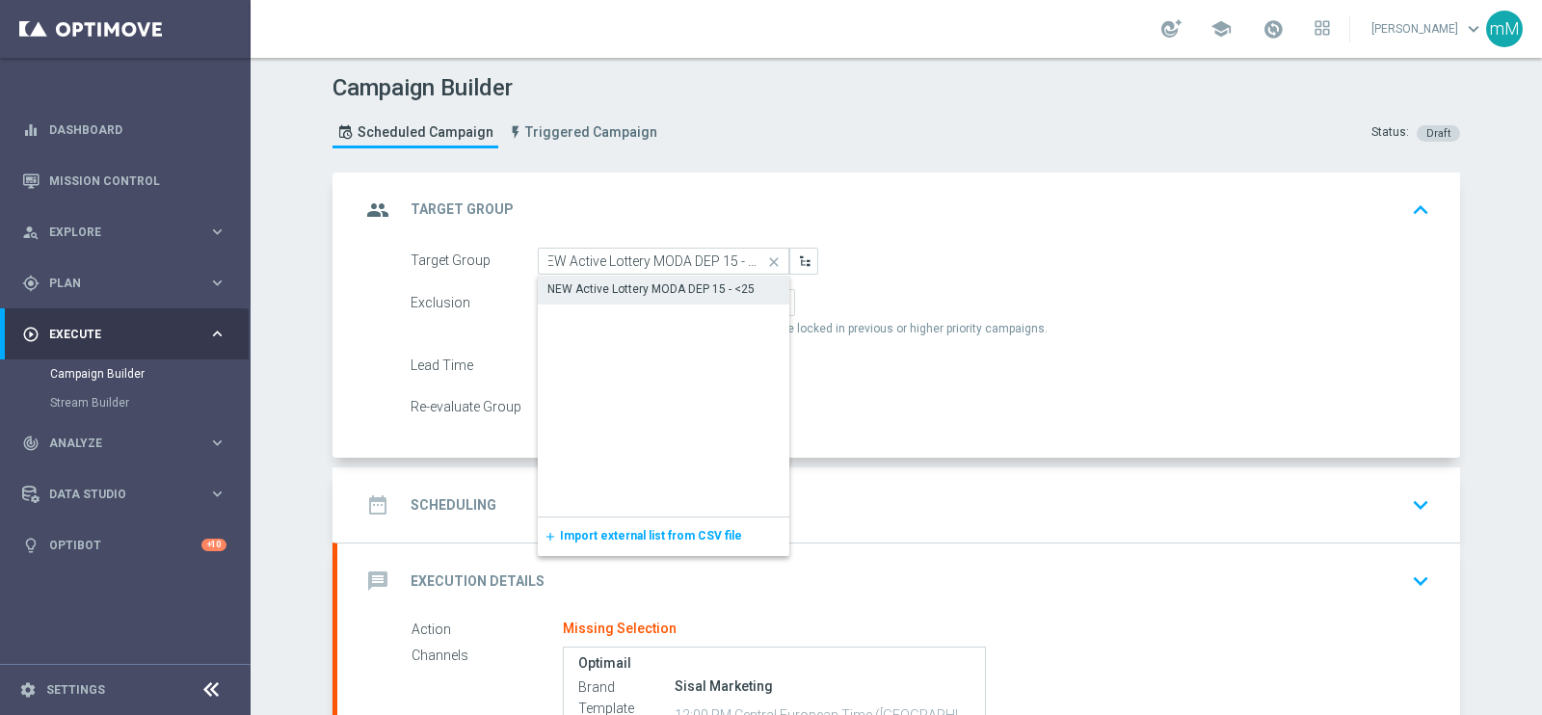
click at [666, 280] on div "NEW Active Lottery MODA DEP 15 - <25" at bounding box center [650, 288] width 207 height 17
type input "NEW Active Lottery MODA DEP 15 - <25"
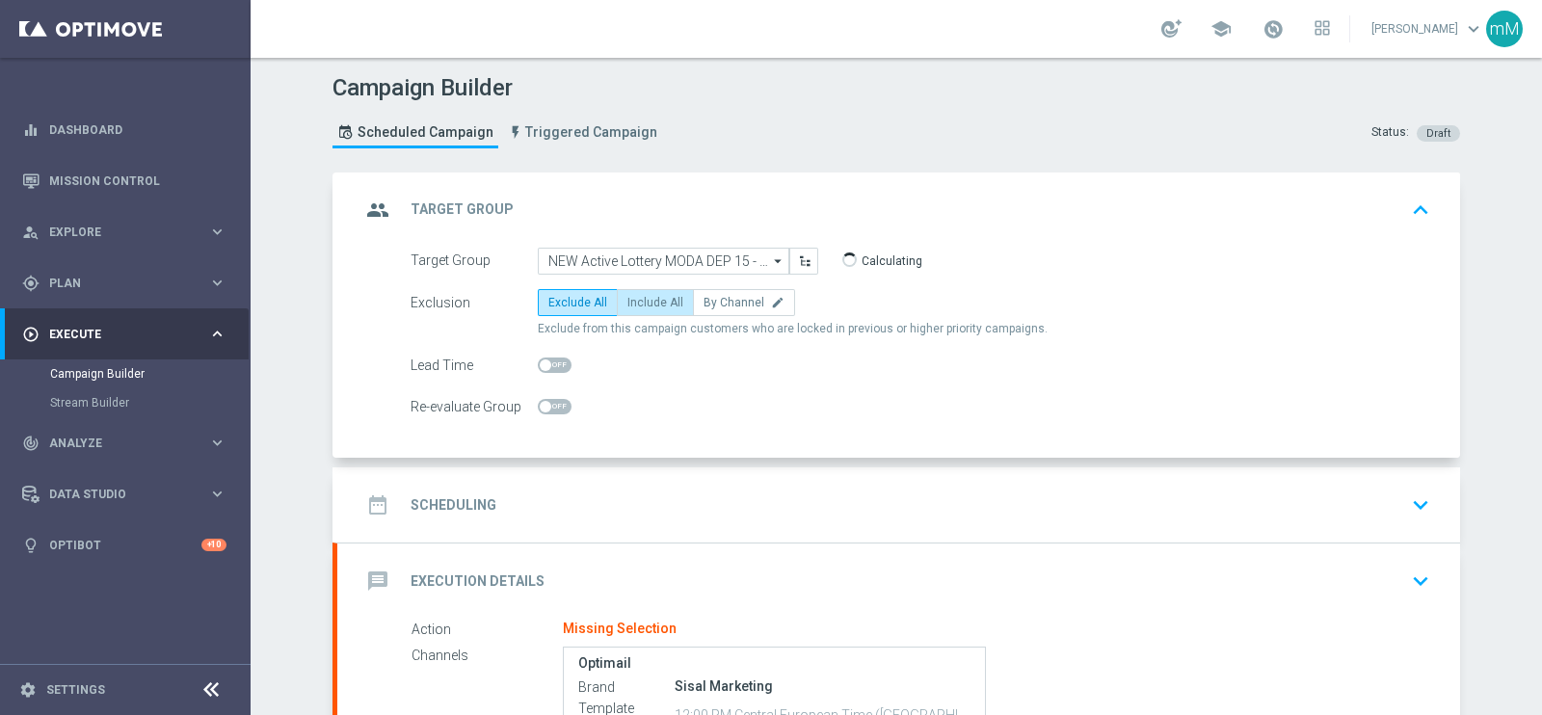
click at [657, 305] on span "Include All" at bounding box center [655, 302] width 56 height 13
click at [640, 305] on input "Include All" at bounding box center [633, 306] width 13 height 13
radio input "true"
click at [677, 491] on div "date_range Scheduling keyboard_arrow_down" at bounding box center [898, 505] width 1076 height 37
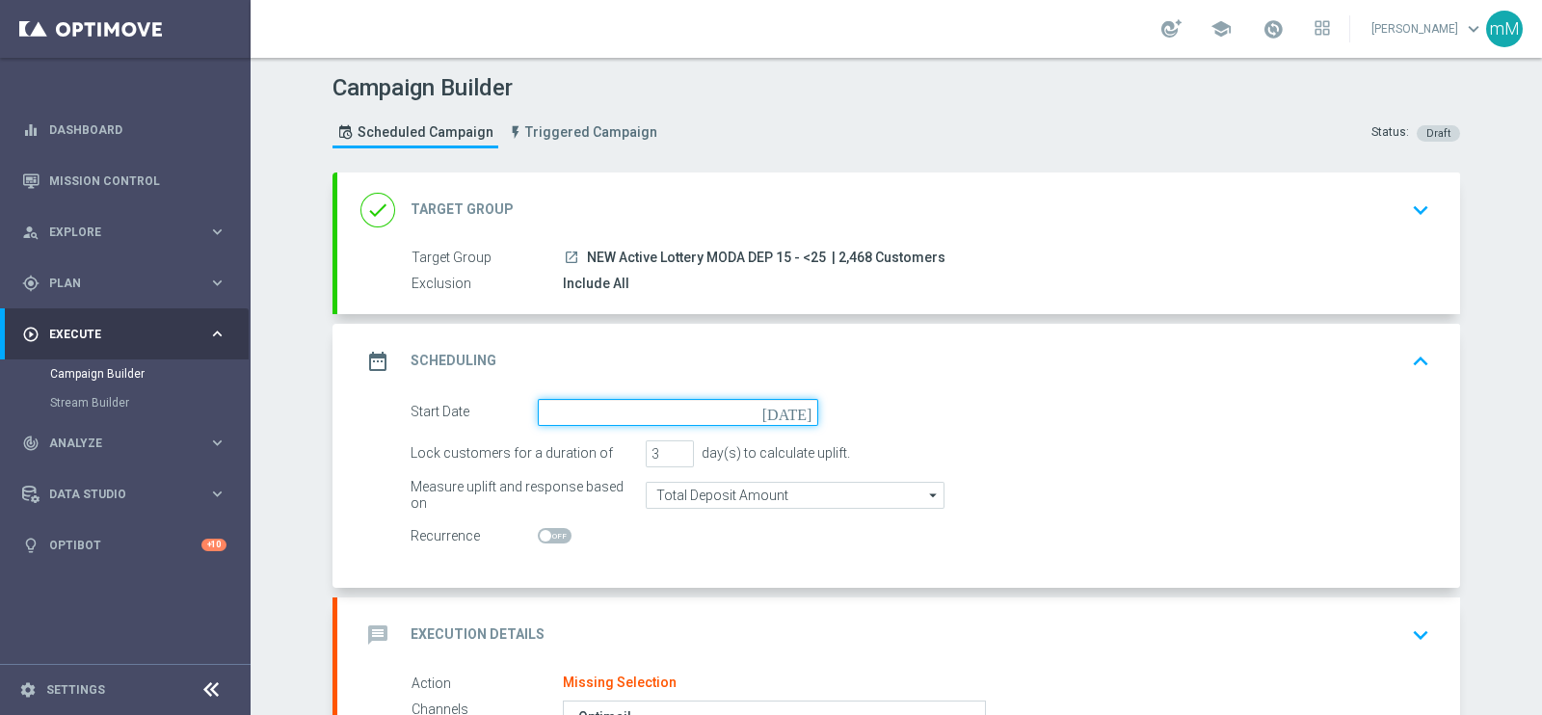
click at [677, 406] on input at bounding box center [678, 412] width 280 height 27
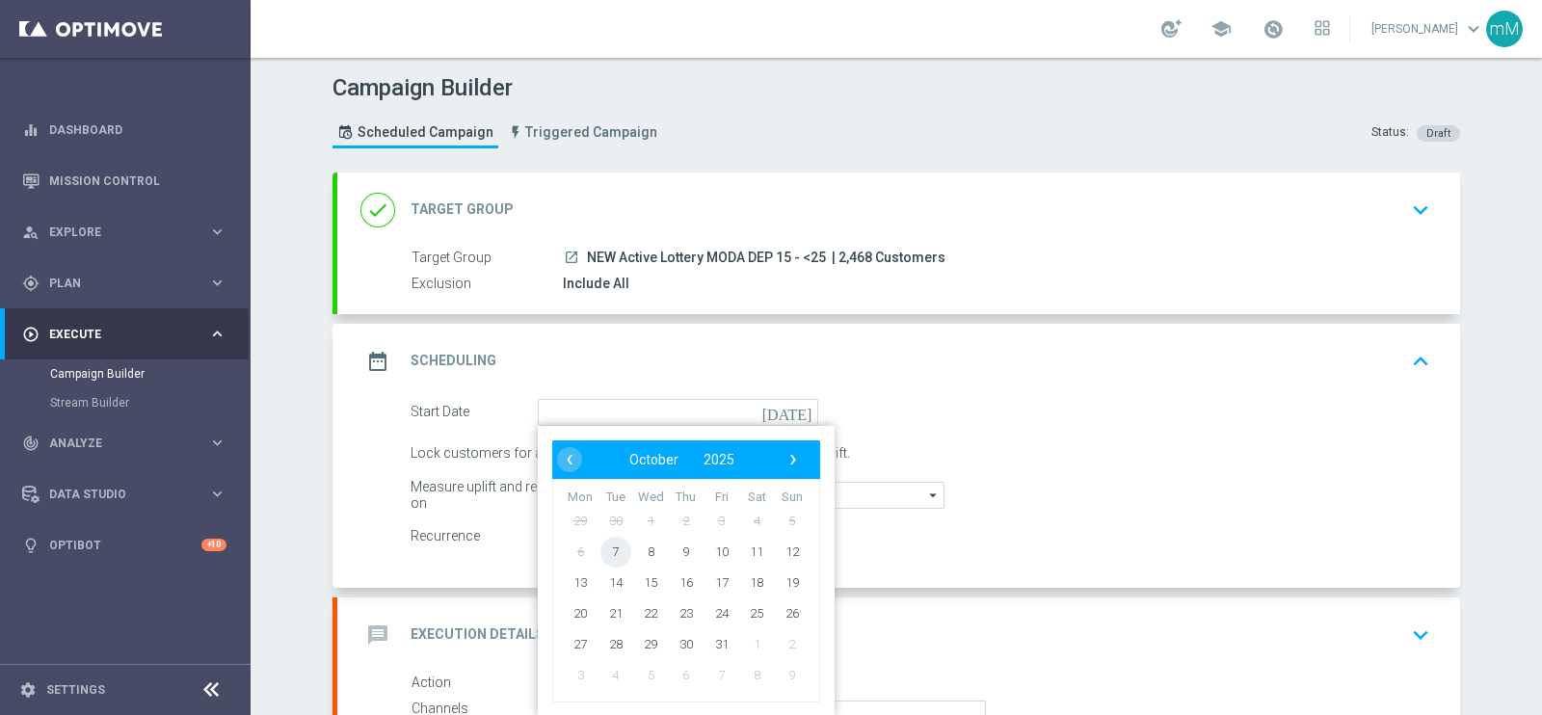
click at [608, 549] on span "7" at bounding box center [615, 551] width 31 height 31
type input "[DATE]"
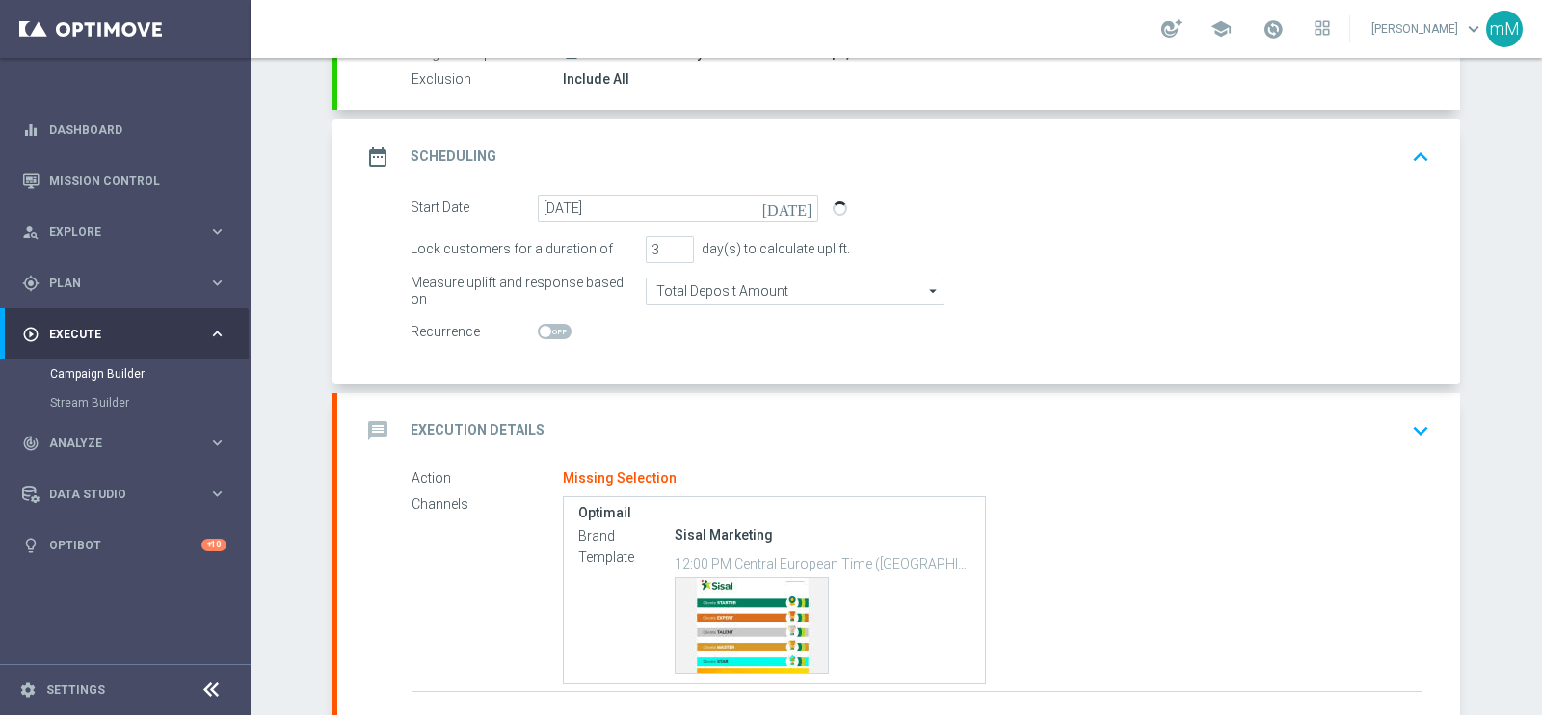
scroll to position [230, 0]
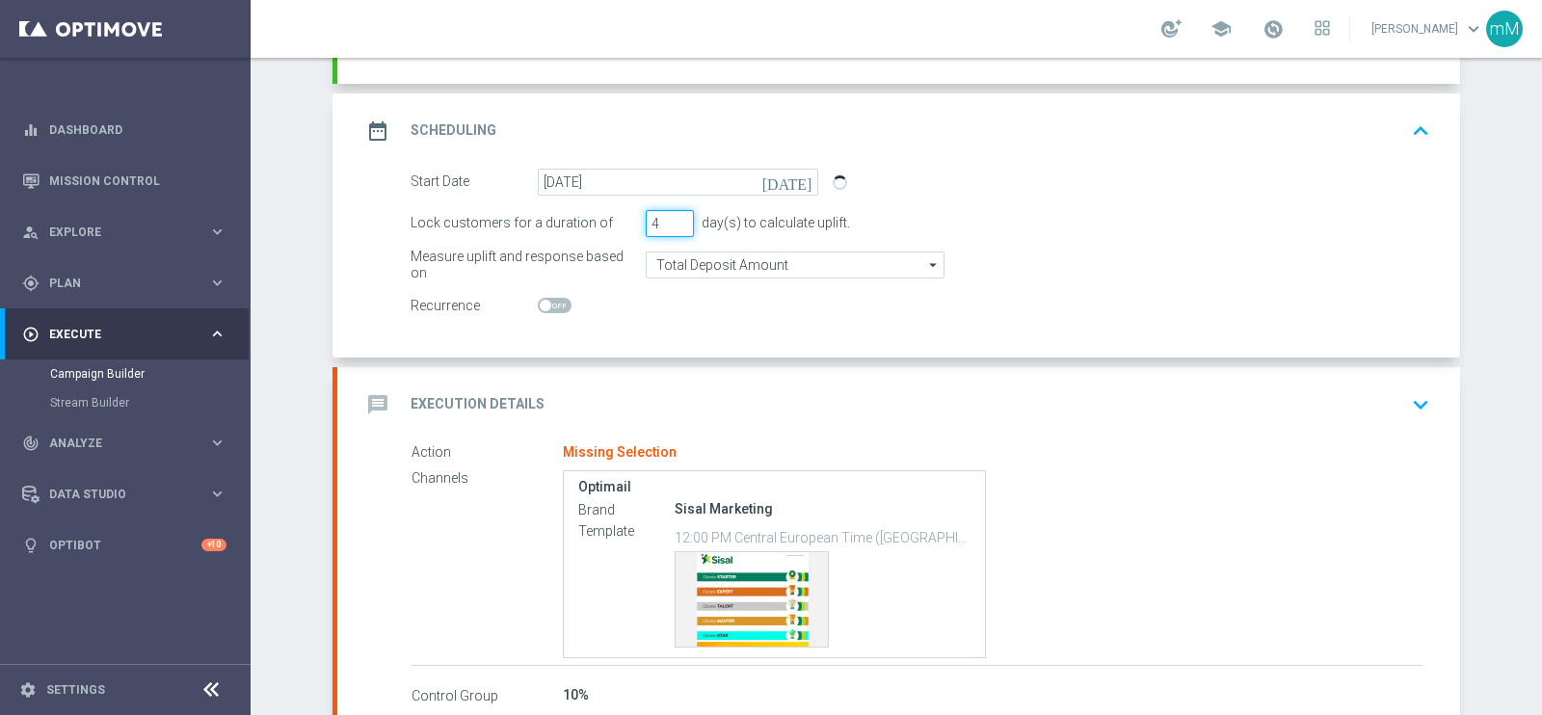
type input "4"
click at [671, 215] on input "4" at bounding box center [670, 223] width 48 height 27
click at [655, 381] on div "message Execution Details keyboard_arrow_down" at bounding box center [898, 404] width 1123 height 75
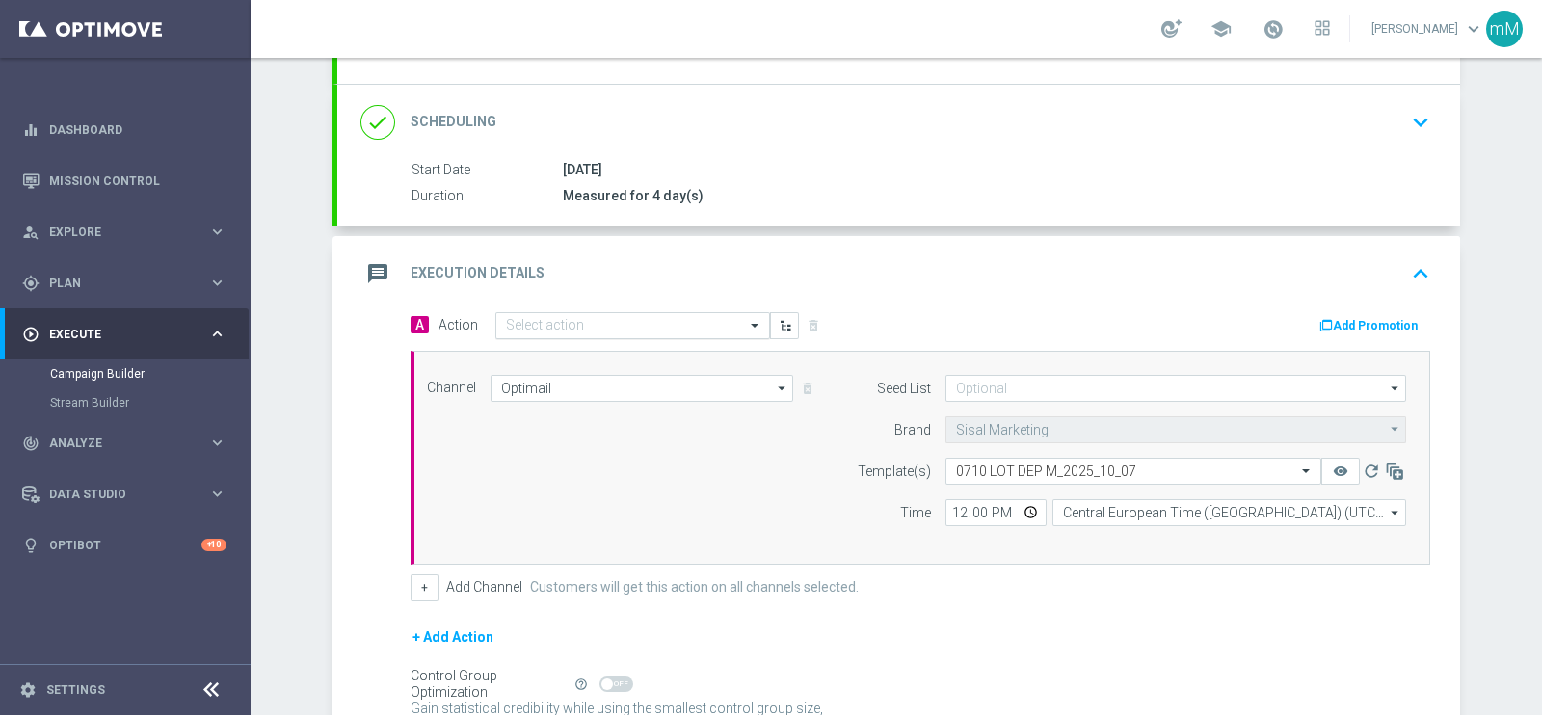
click at [622, 323] on input "text" at bounding box center [613, 326] width 215 height 16
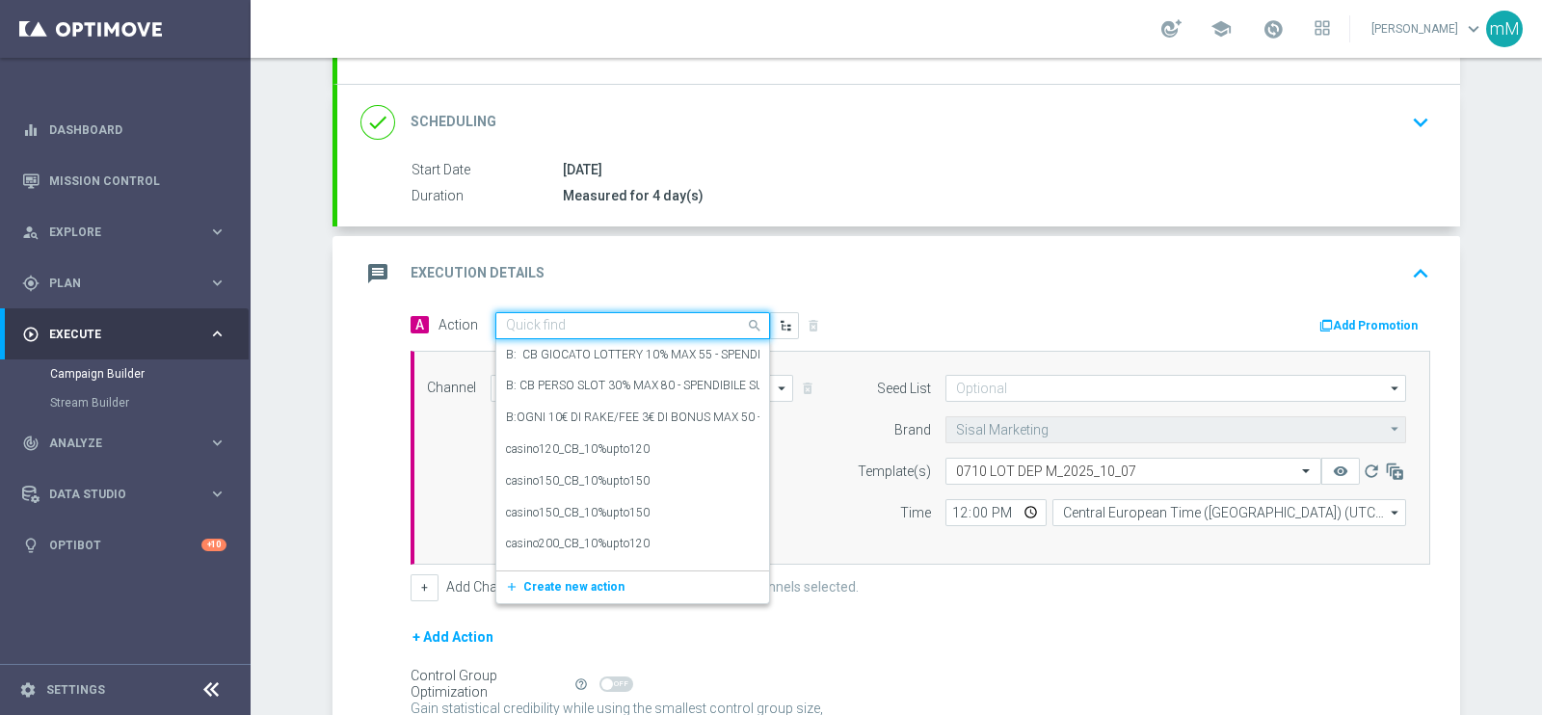
paste input "DEP_20€"
type input "DEP_20€"
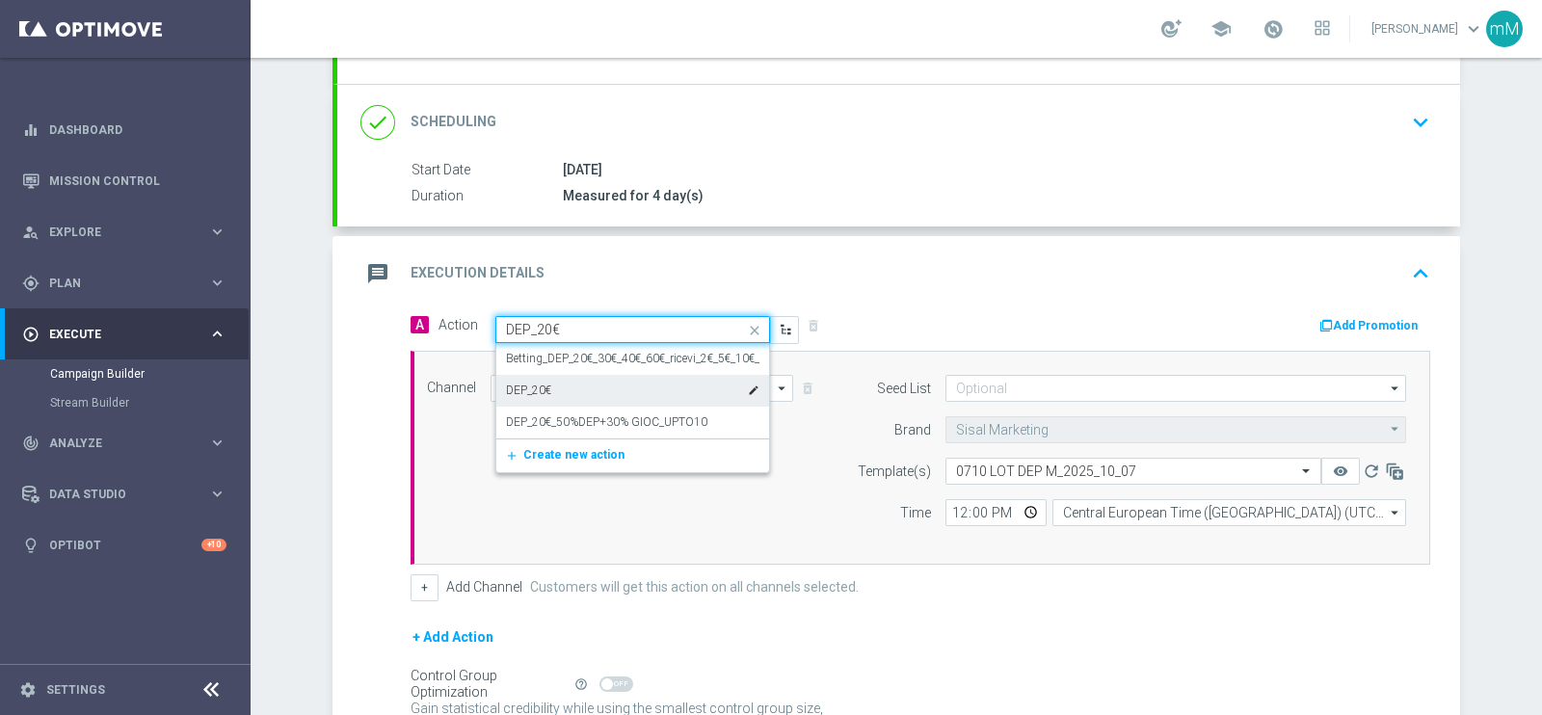
click at [605, 385] on div "DEP_20€ edit" at bounding box center [632, 391] width 253 height 32
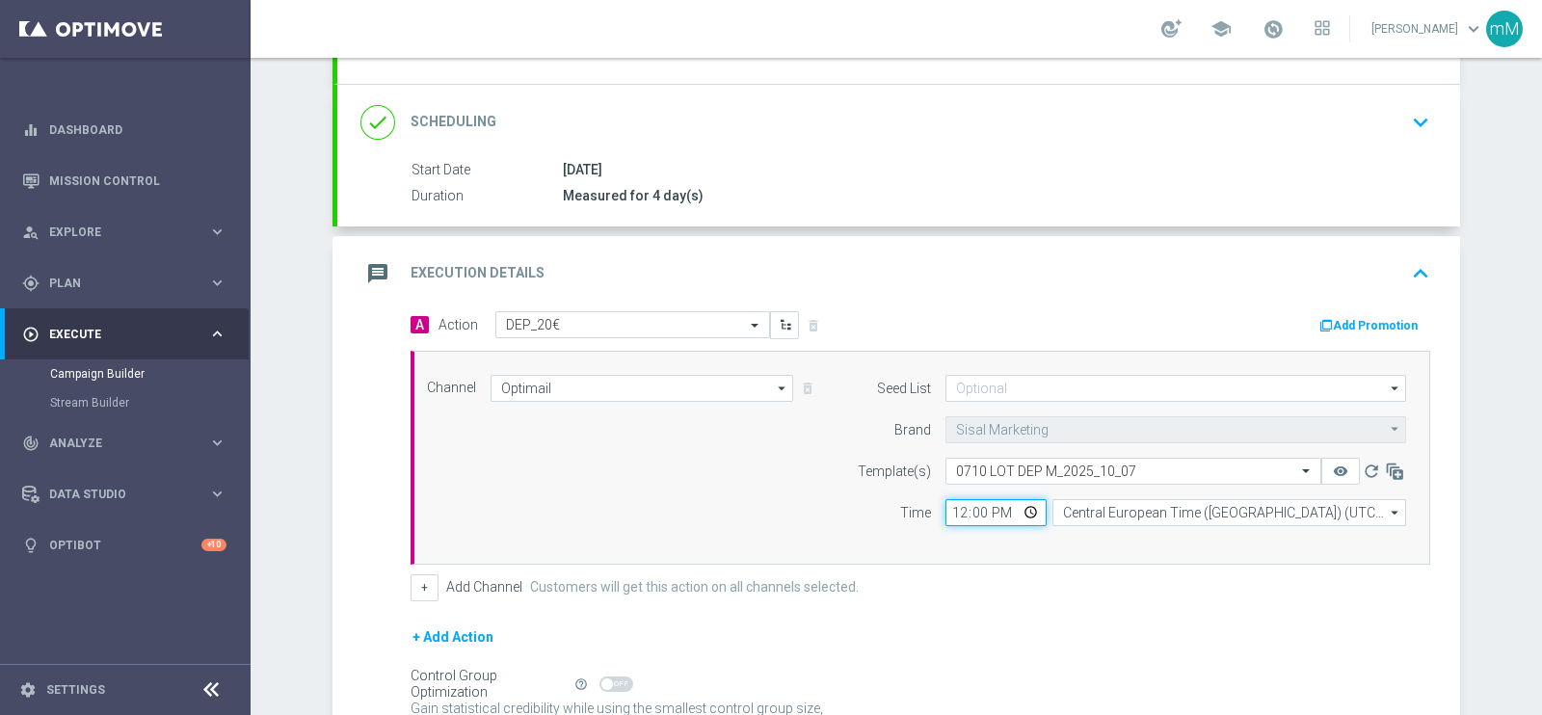
click at [945, 513] on input "12:00" at bounding box center [995, 512] width 101 height 27
type input "18:30"
click at [411, 577] on button "+" at bounding box center [425, 587] width 28 height 27
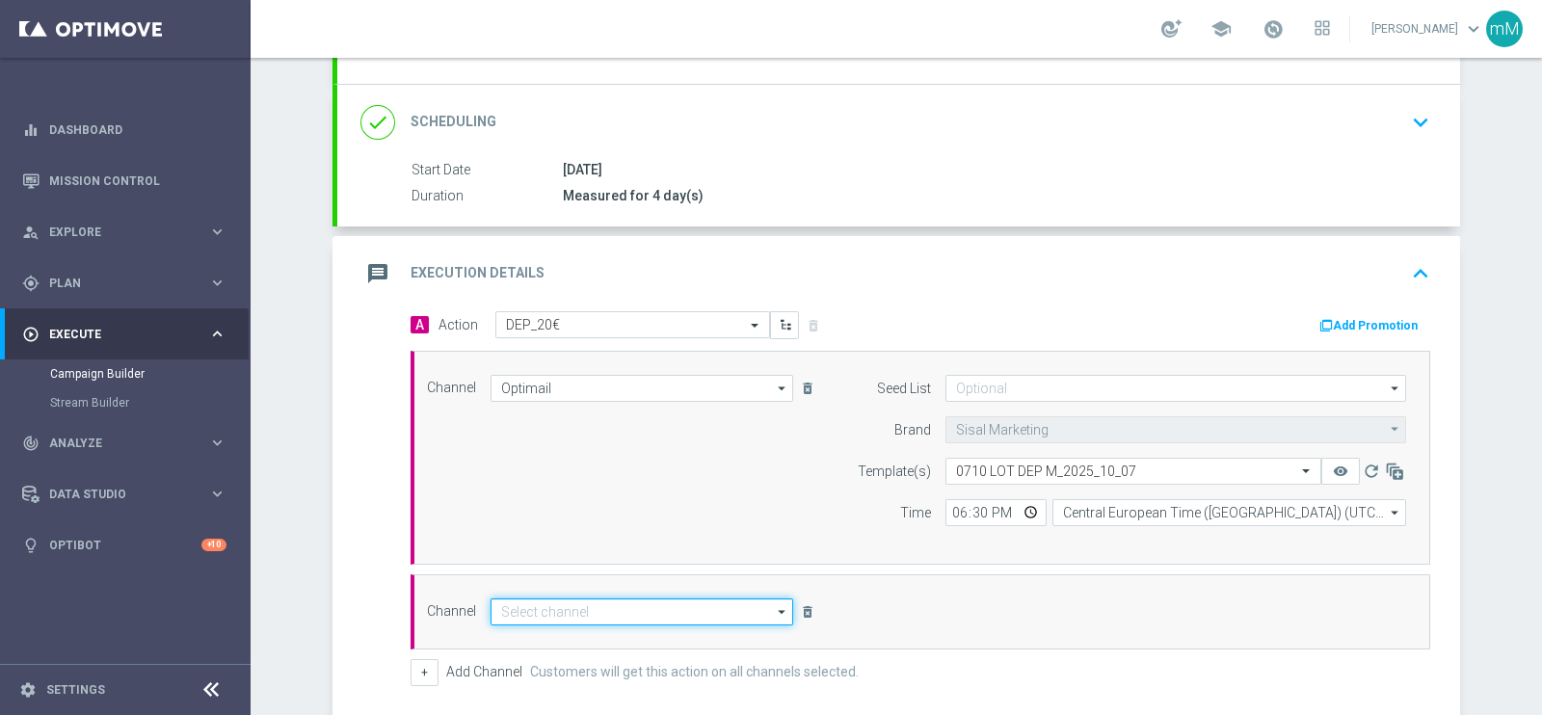
click at [627, 598] on input at bounding box center [642, 611] width 303 height 27
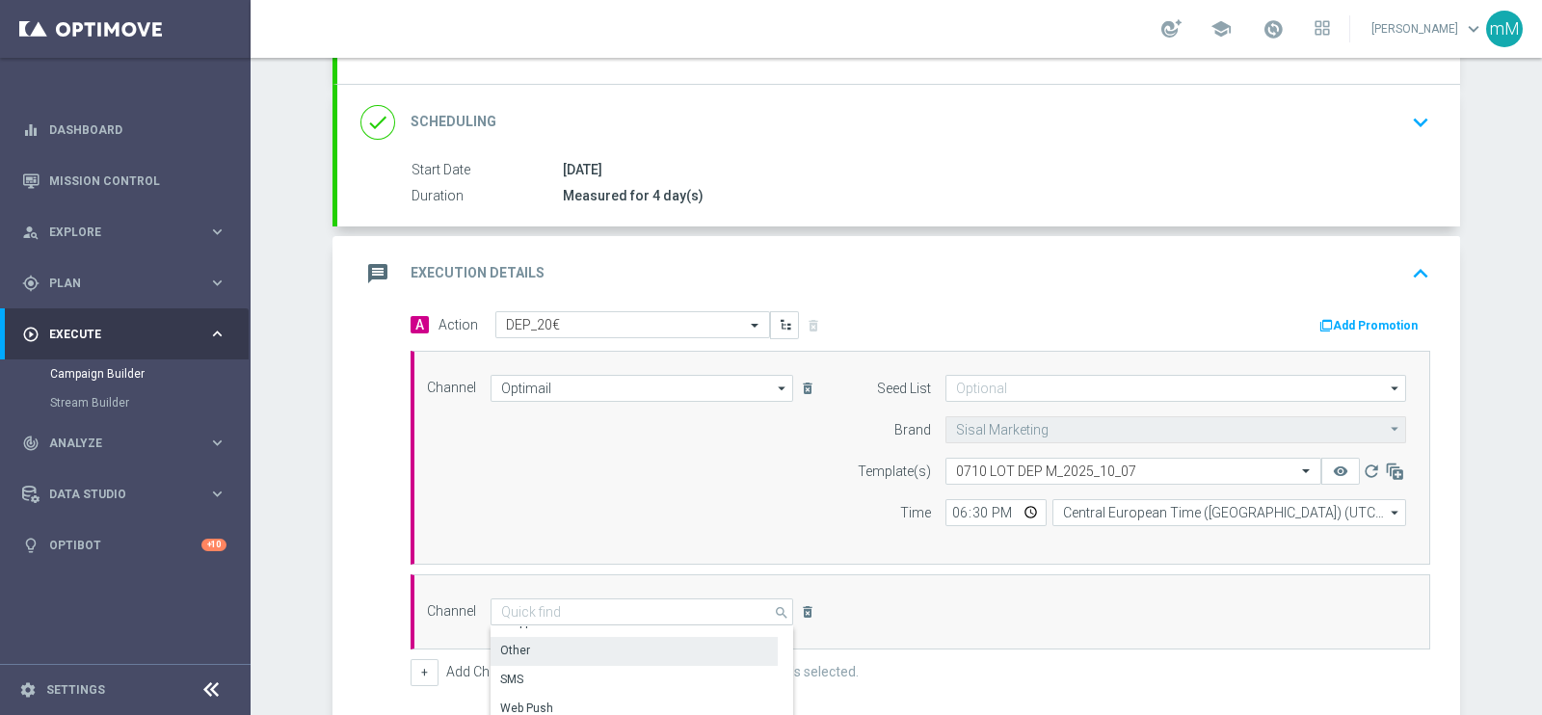
click at [617, 644] on div "Other" at bounding box center [634, 650] width 287 height 27
type input "Other"
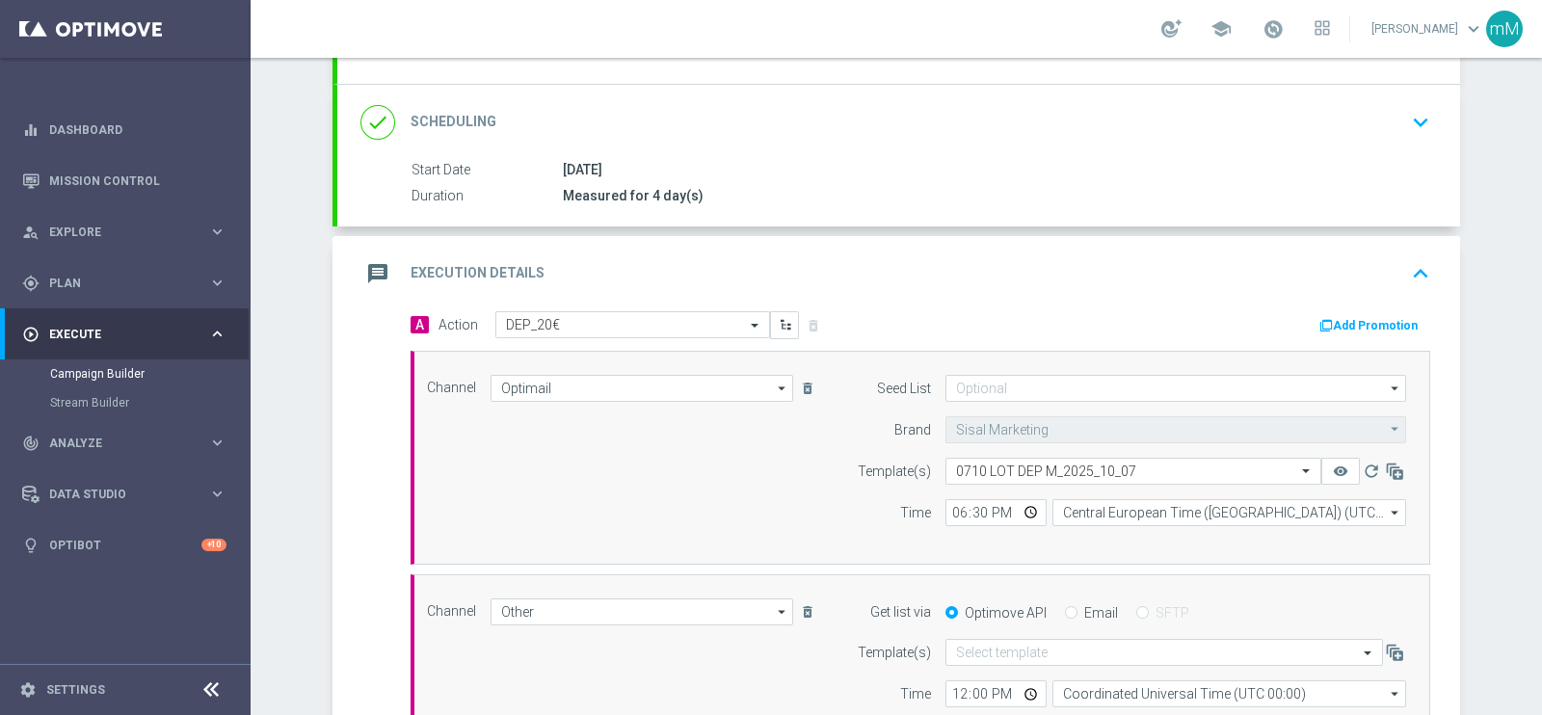
click at [1088, 609] on label "Email" at bounding box center [1101, 612] width 34 height 17
click at [1077, 609] on input "Email" at bounding box center [1071, 614] width 13 height 13
radio input "true"
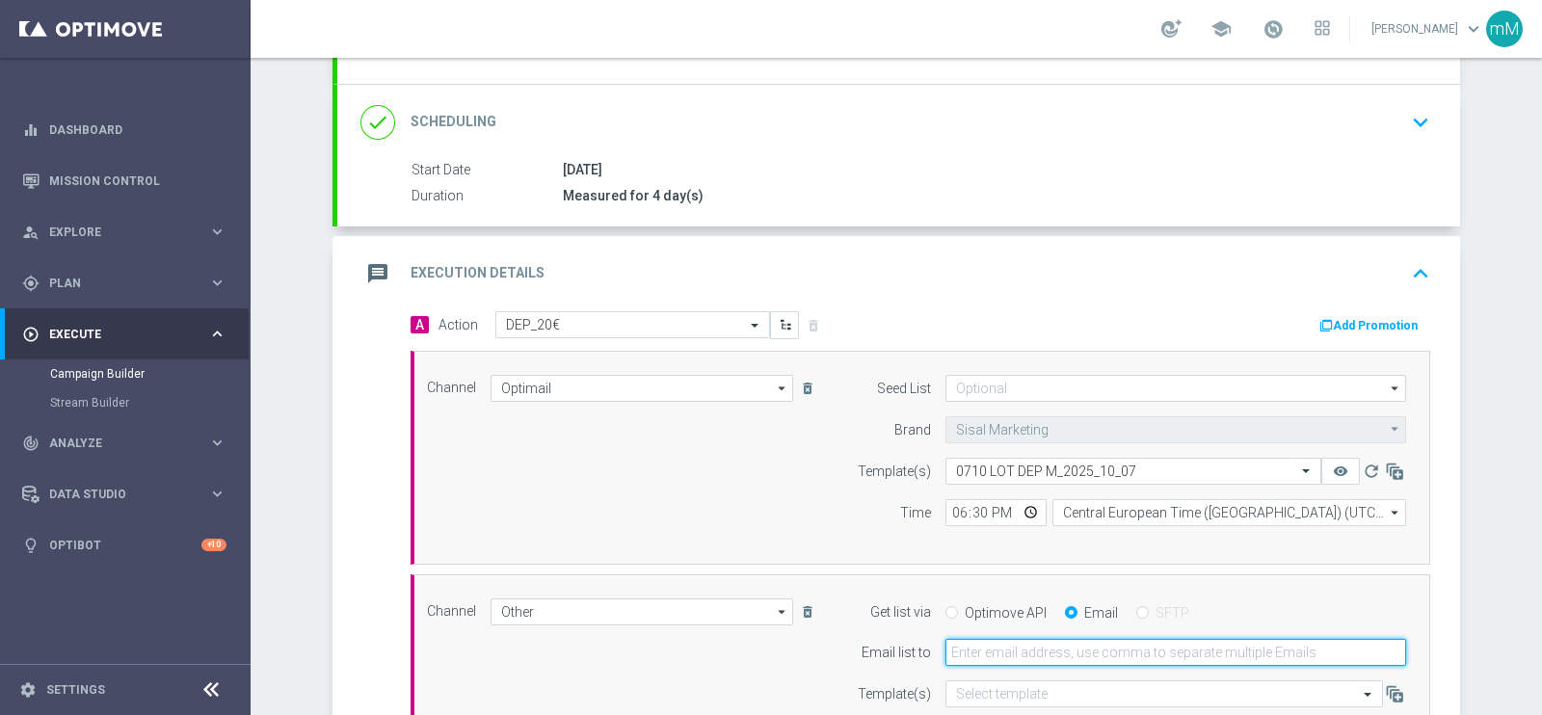
click at [1070, 647] on input "email" at bounding box center [1175, 652] width 461 height 27
type input "[EMAIL_ADDRESS][PERSON_NAME][DOMAIN_NAME]"
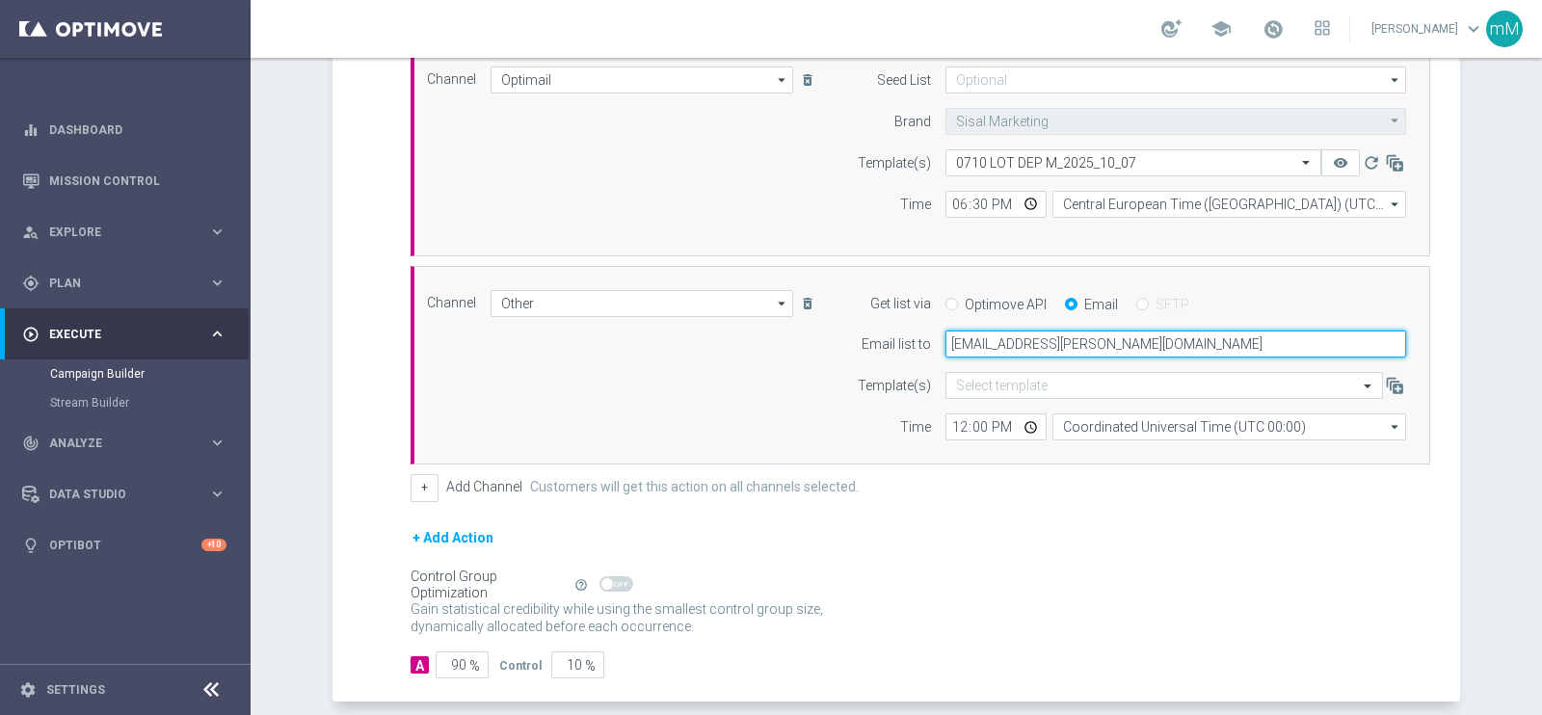
scroll to position [544, 0]
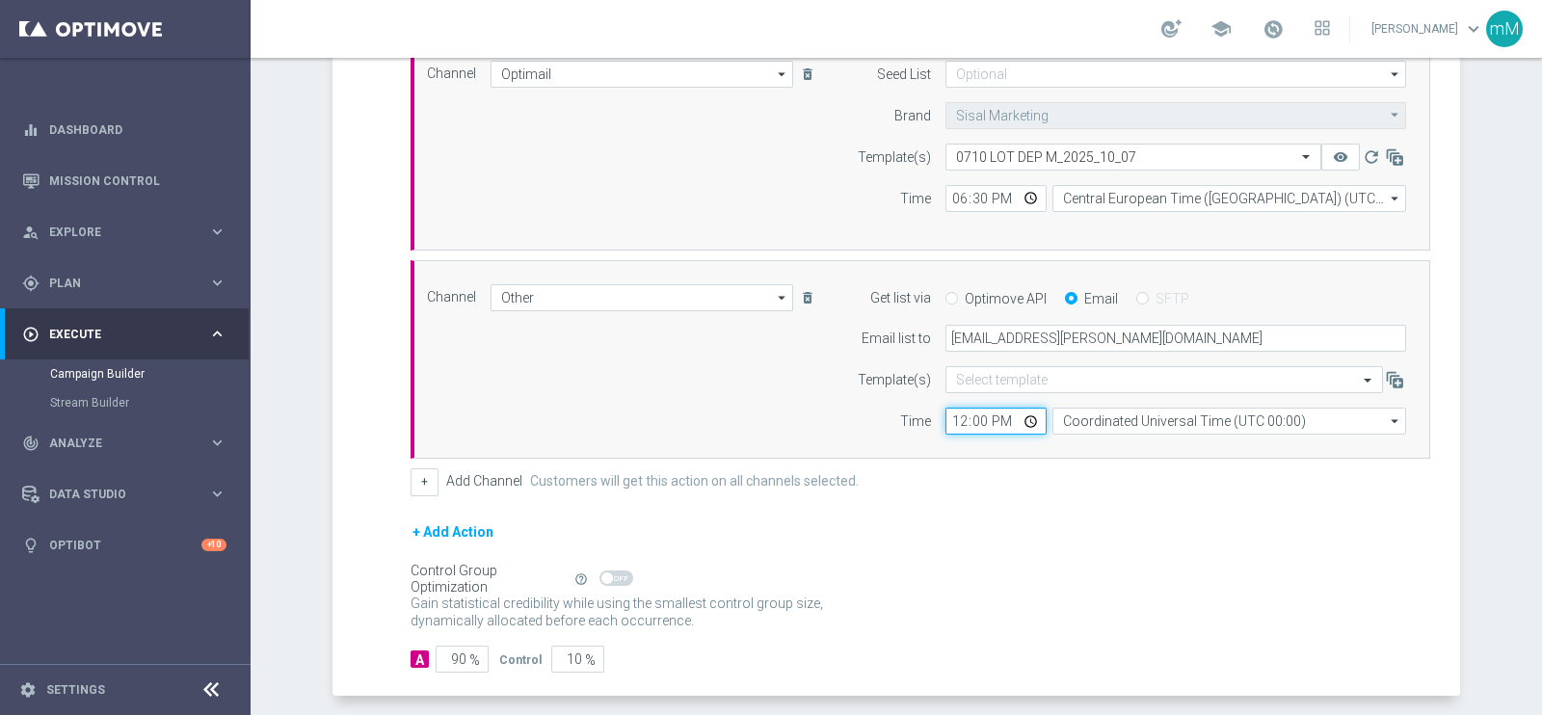
click at [945, 411] on input "12:00" at bounding box center [995, 421] width 101 height 27
type input "18:30"
click at [1106, 416] on input "Coordinated Universal Time (UTC 00:00)" at bounding box center [1229, 421] width 354 height 27
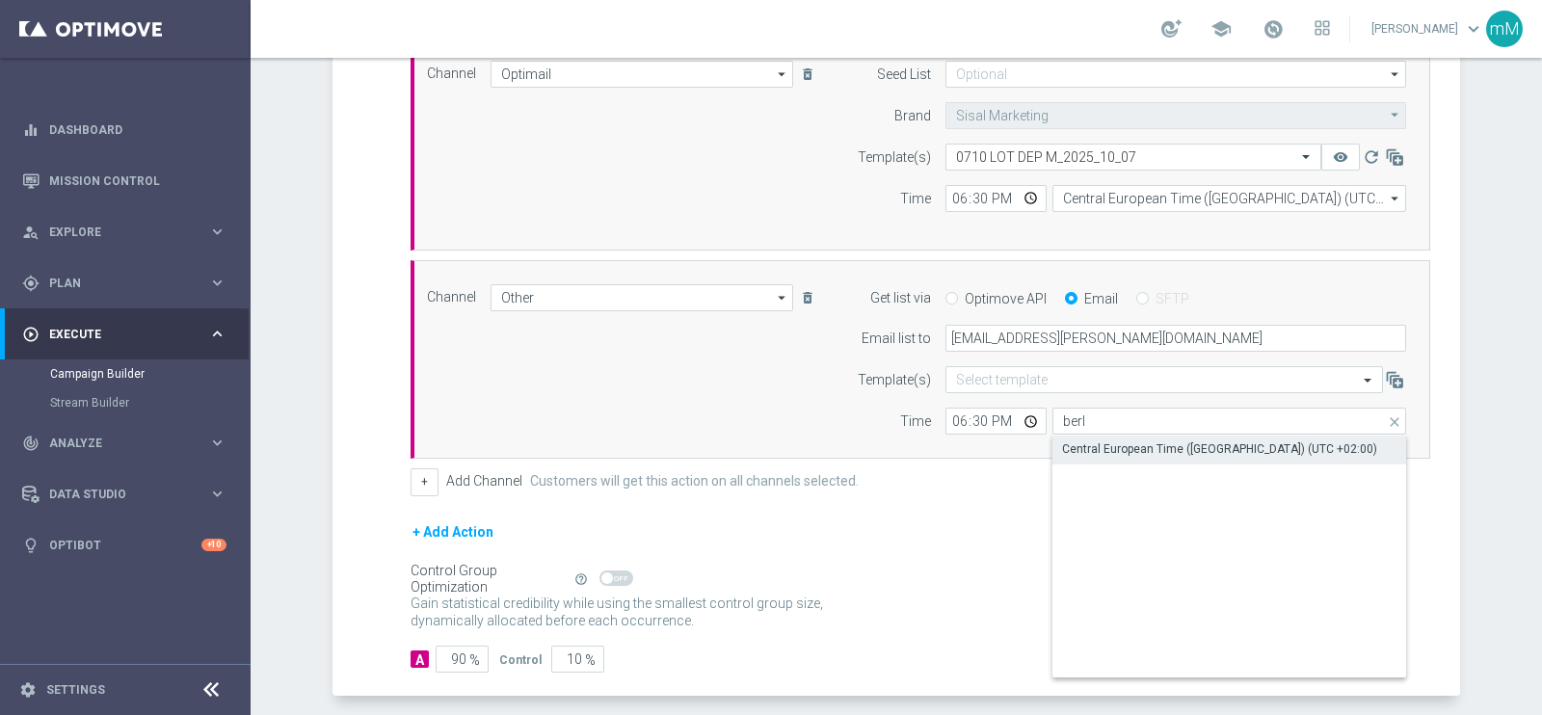
click at [1111, 445] on div "Central European Time (Berlin) (UTC +02:00)" at bounding box center [1219, 448] width 315 height 17
type input "Central European Time (Berlin) (UTC +02:00)"
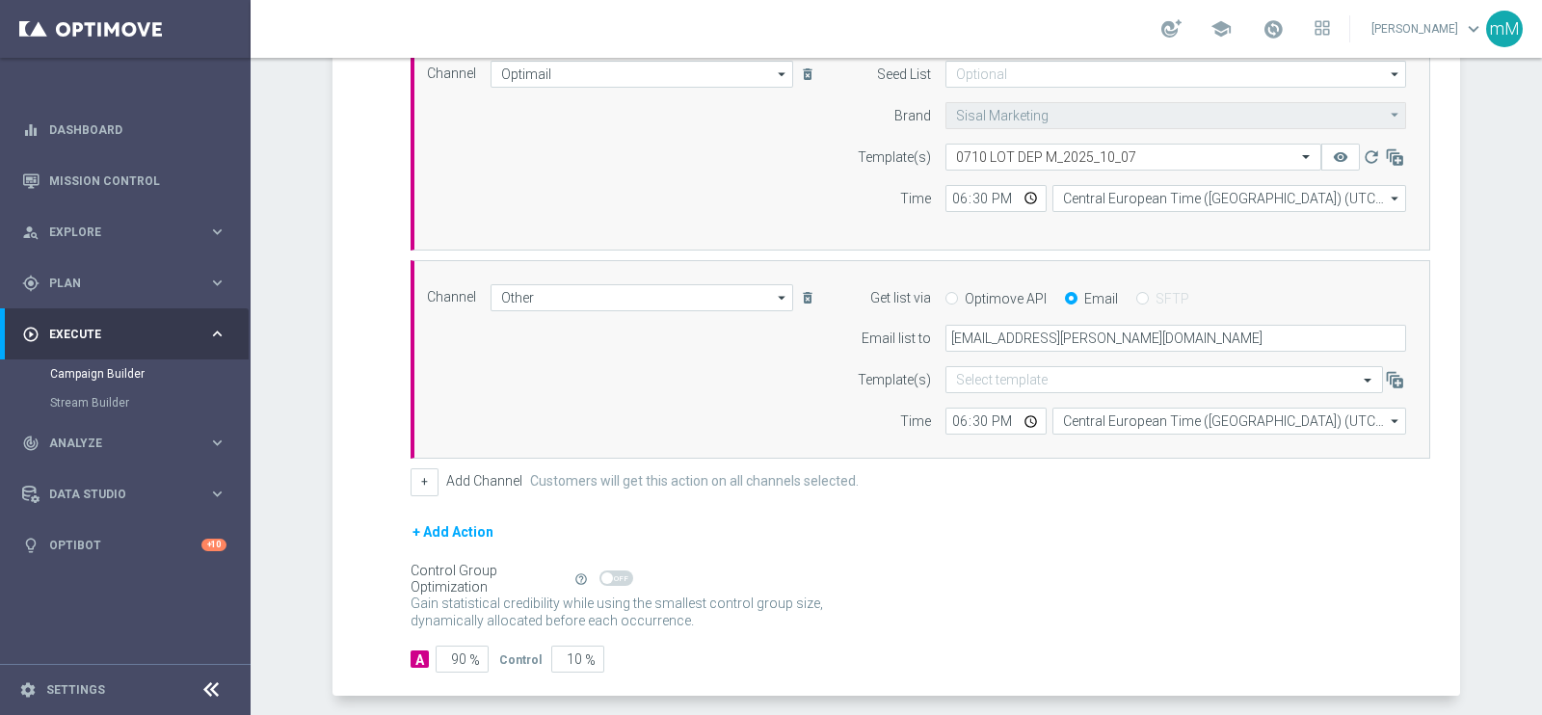
scroll to position [626, 0]
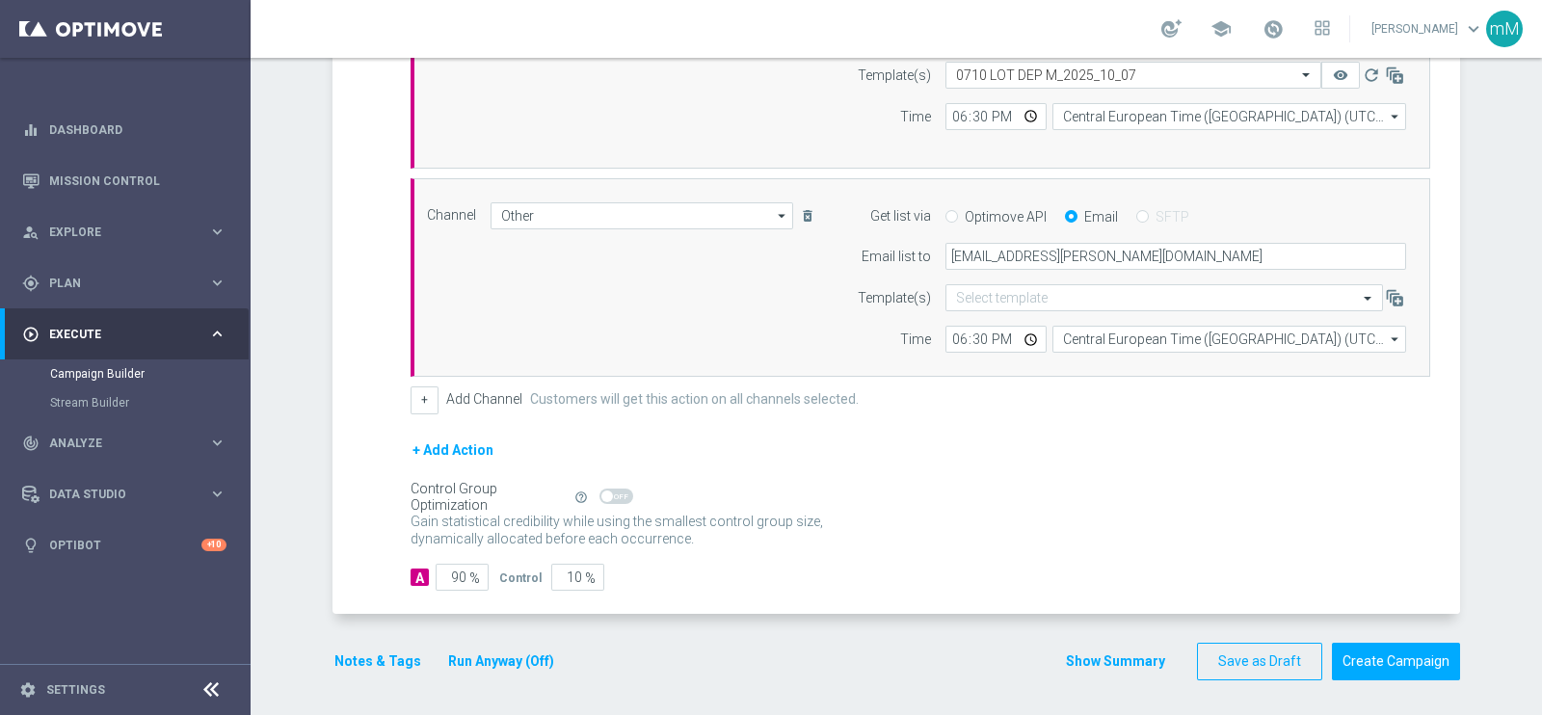
click at [518, 657] on button "Run Anyway (Off)" at bounding box center [501, 662] width 110 height 24
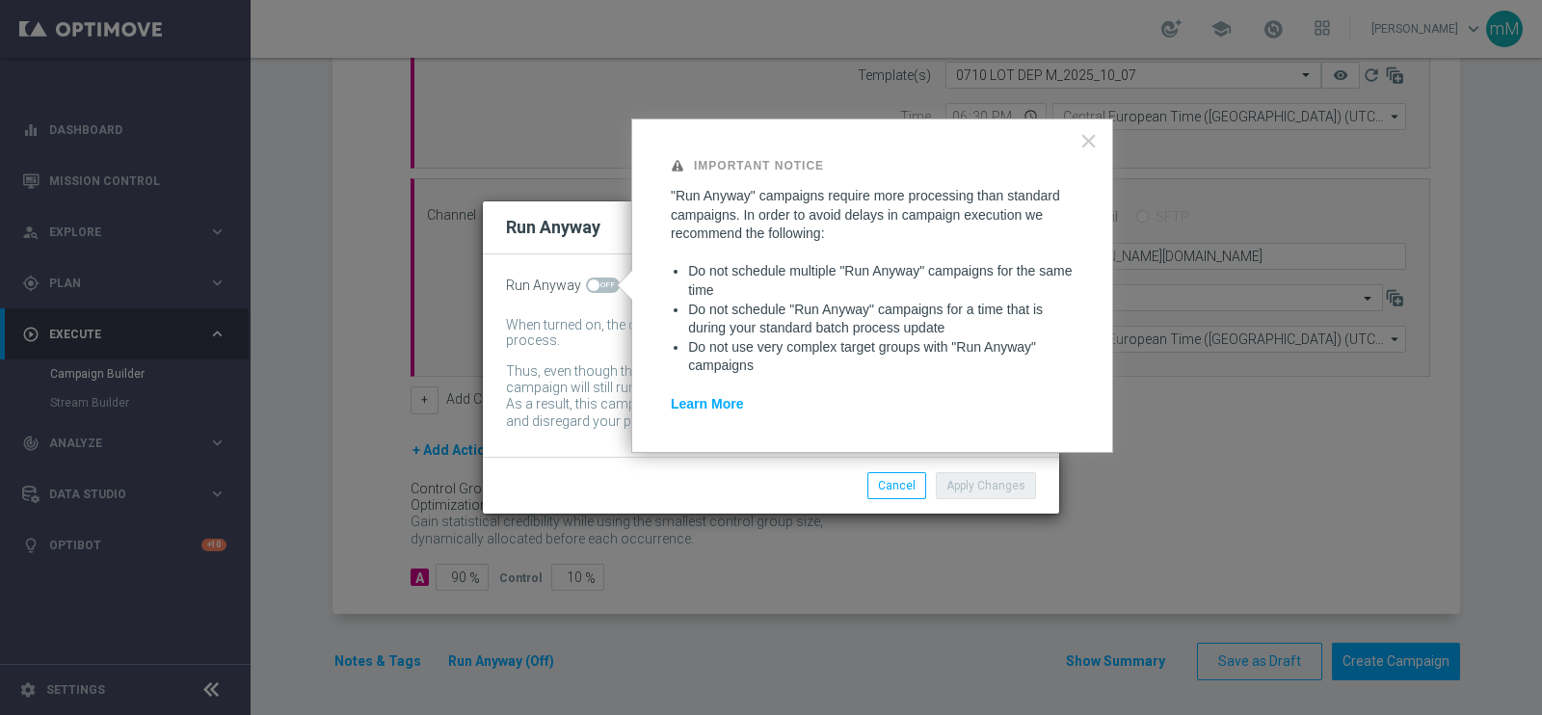
click at [604, 279] on span at bounding box center [603, 285] width 34 height 15
click at [604, 279] on input "checkbox" at bounding box center [603, 285] width 34 height 15
checkbox input "true"
click at [971, 472] on li "Apply Changes" at bounding box center [986, 485] width 110 height 27
click at [968, 473] on button "Apply Changes" at bounding box center [986, 485] width 100 height 27
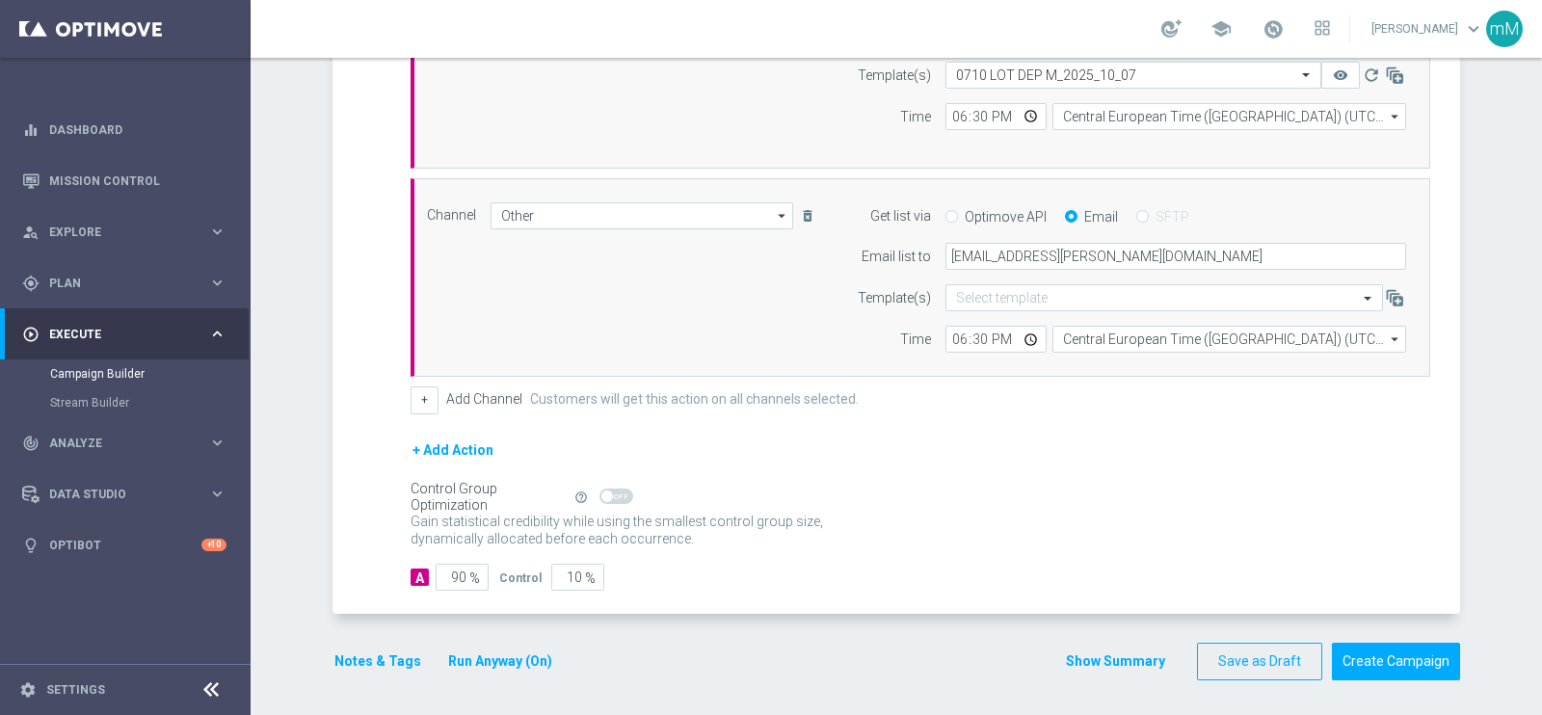
click at [332, 670] on div "Notes & Tags Run Anyway (On)" at bounding box center [454, 662] width 245 height 38
click at [366, 650] on button "Notes & Tags" at bounding box center [377, 662] width 91 height 24
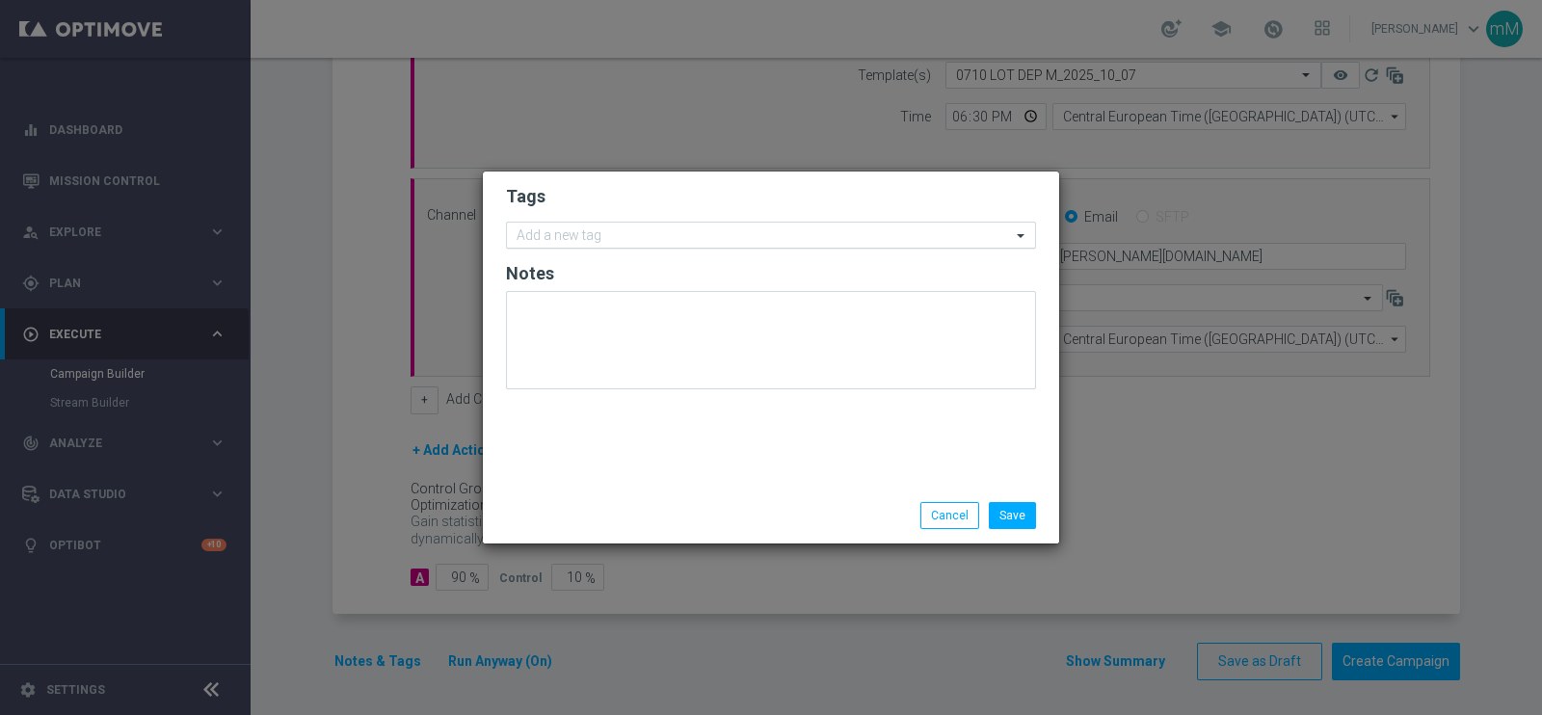
click at [782, 238] on input "text" at bounding box center [764, 236] width 494 height 16
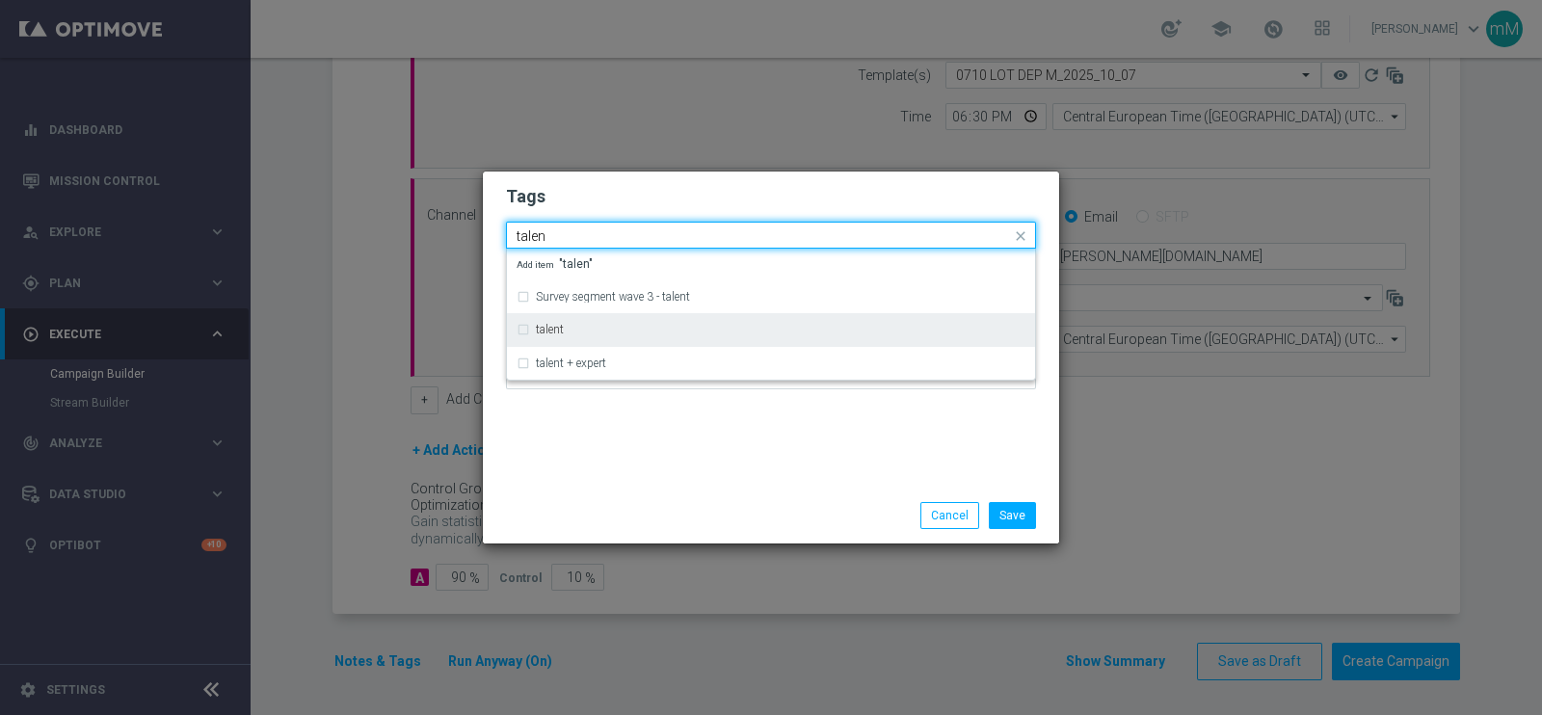
click at [704, 324] on div "talent" at bounding box center [781, 330] width 490 height 12
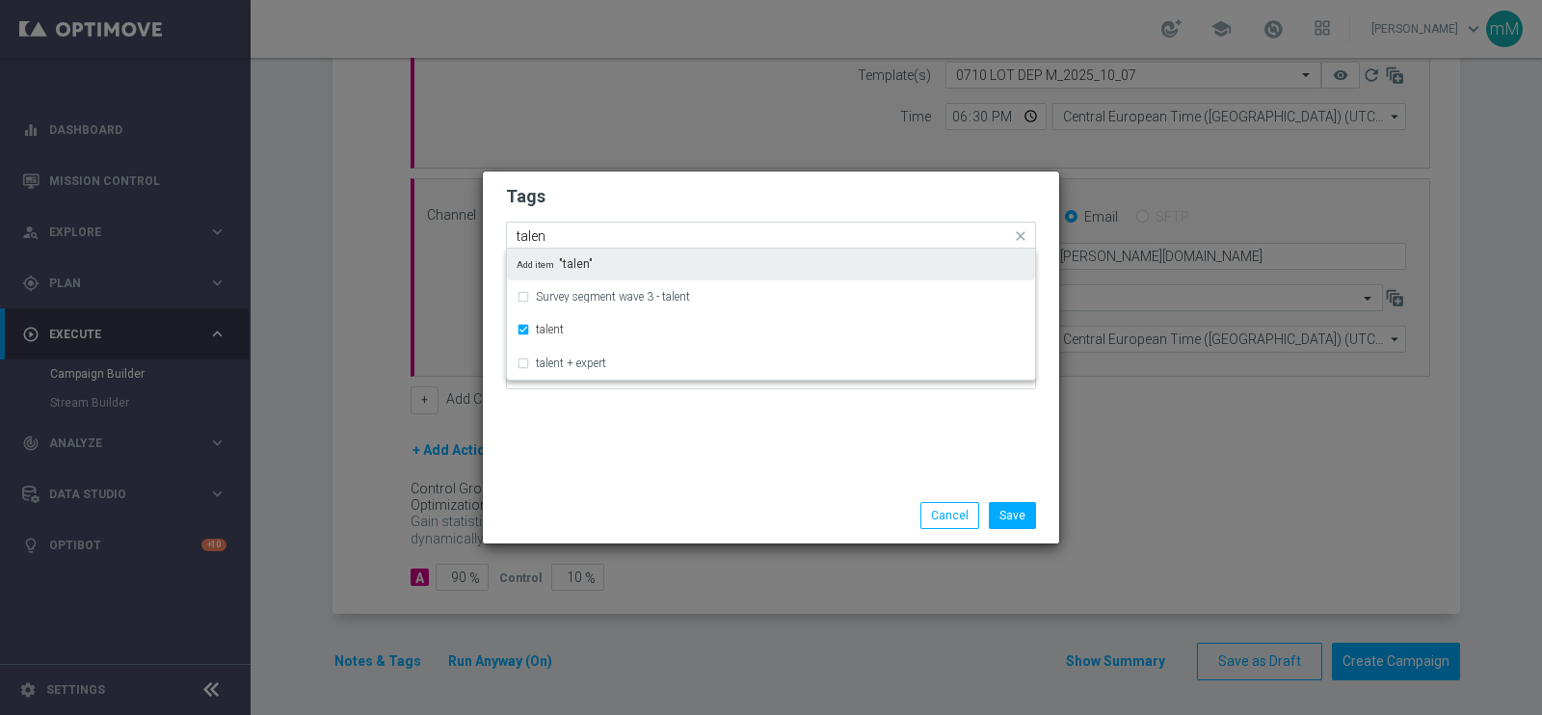
click at [670, 240] on input "talen" at bounding box center [764, 236] width 494 height 16
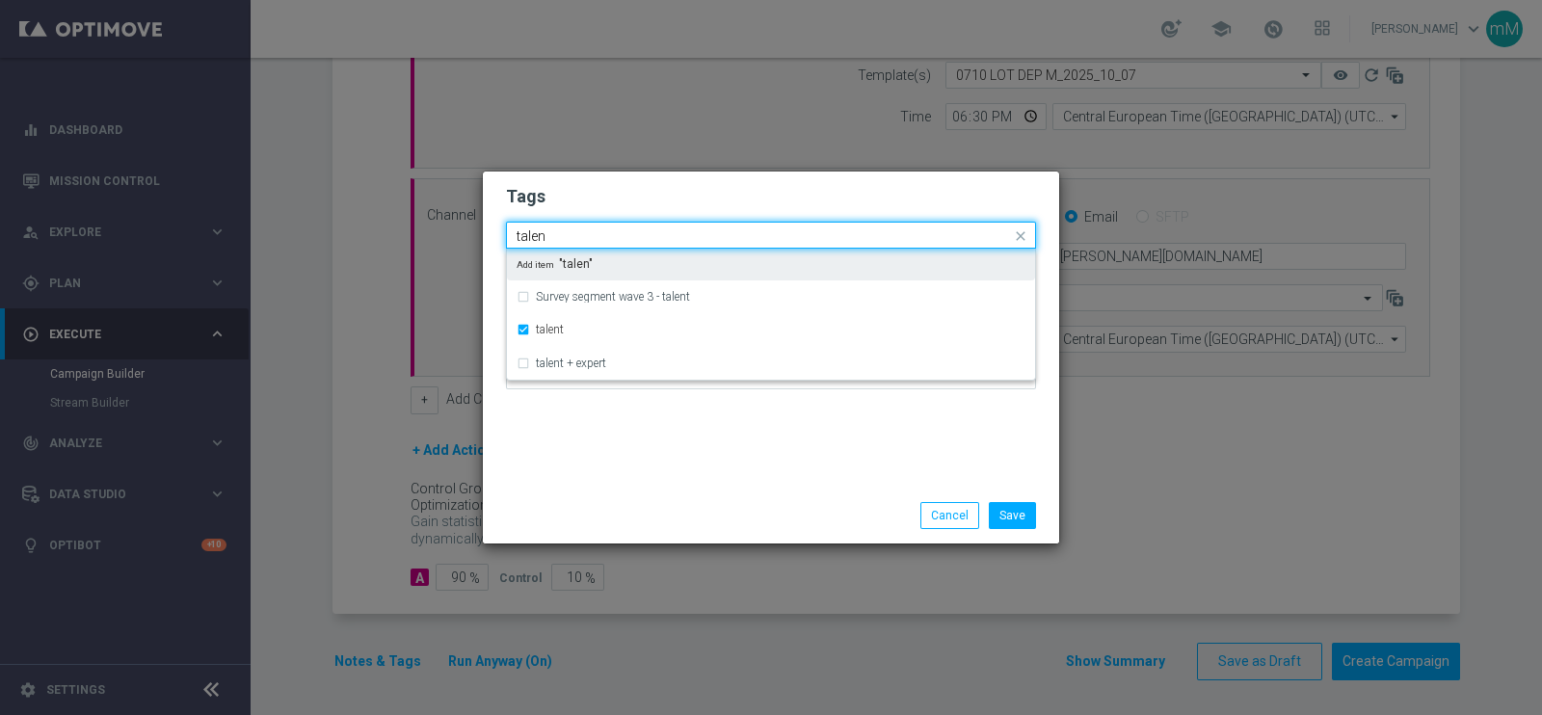
click at [670, 240] on input "talen" at bounding box center [764, 236] width 494 height 16
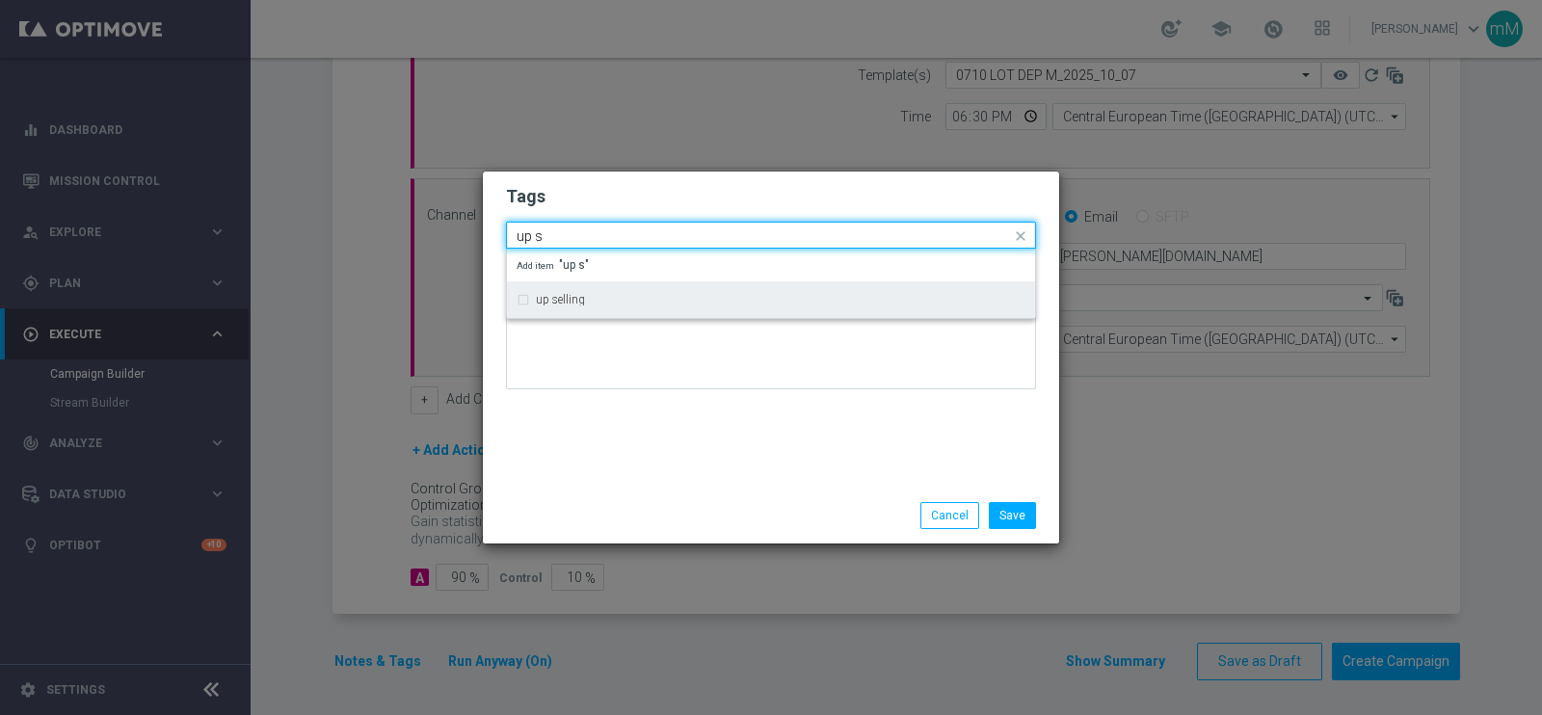
click at [635, 296] on div "up selling" at bounding box center [781, 300] width 490 height 12
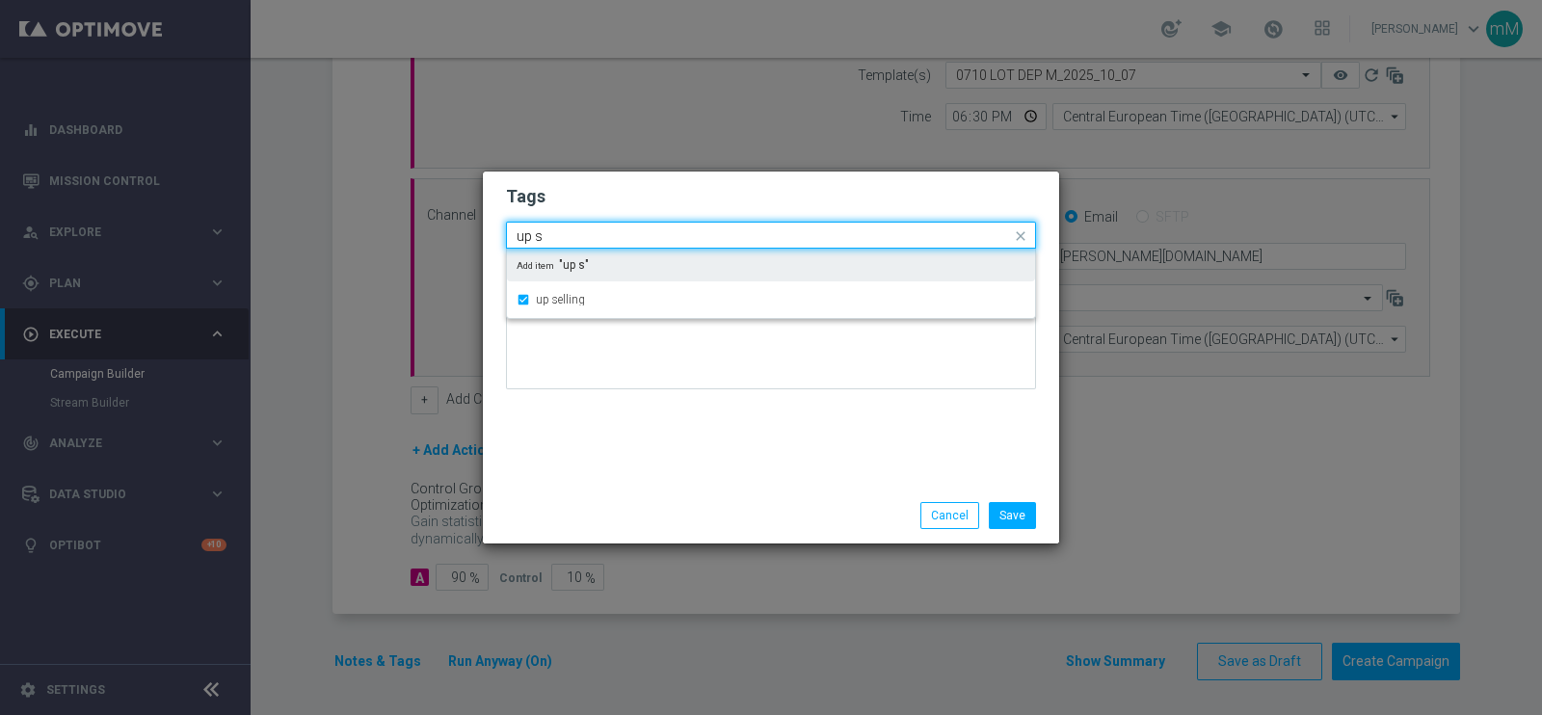
click at [629, 222] on div "Quick find × talent × up selling up s" at bounding box center [771, 235] width 530 height 27
click at [624, 238] on input "up s" at bounding box center [764, 236] width 494 height 16
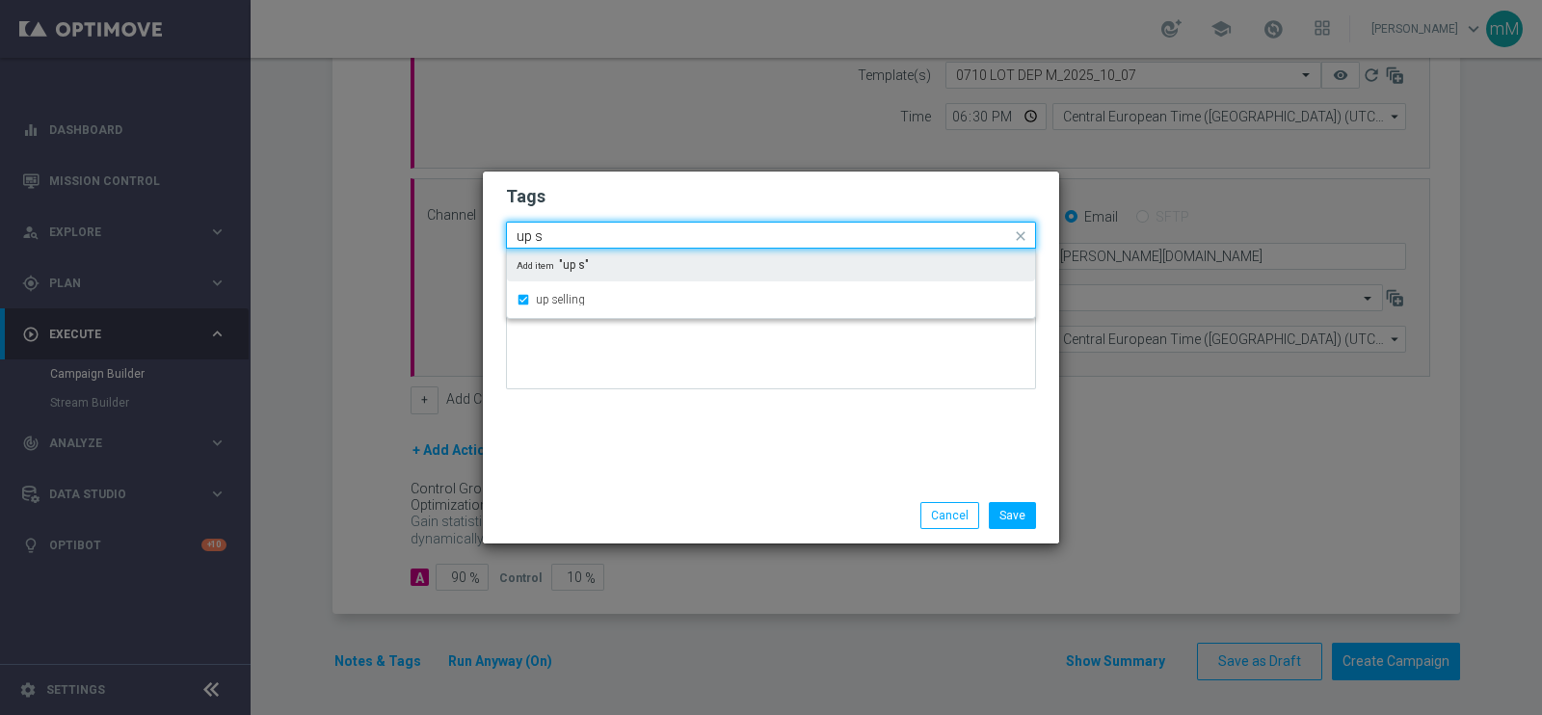
click at [624, 238] on input "up s" at bounding box center [764, 236] width 494 height 16
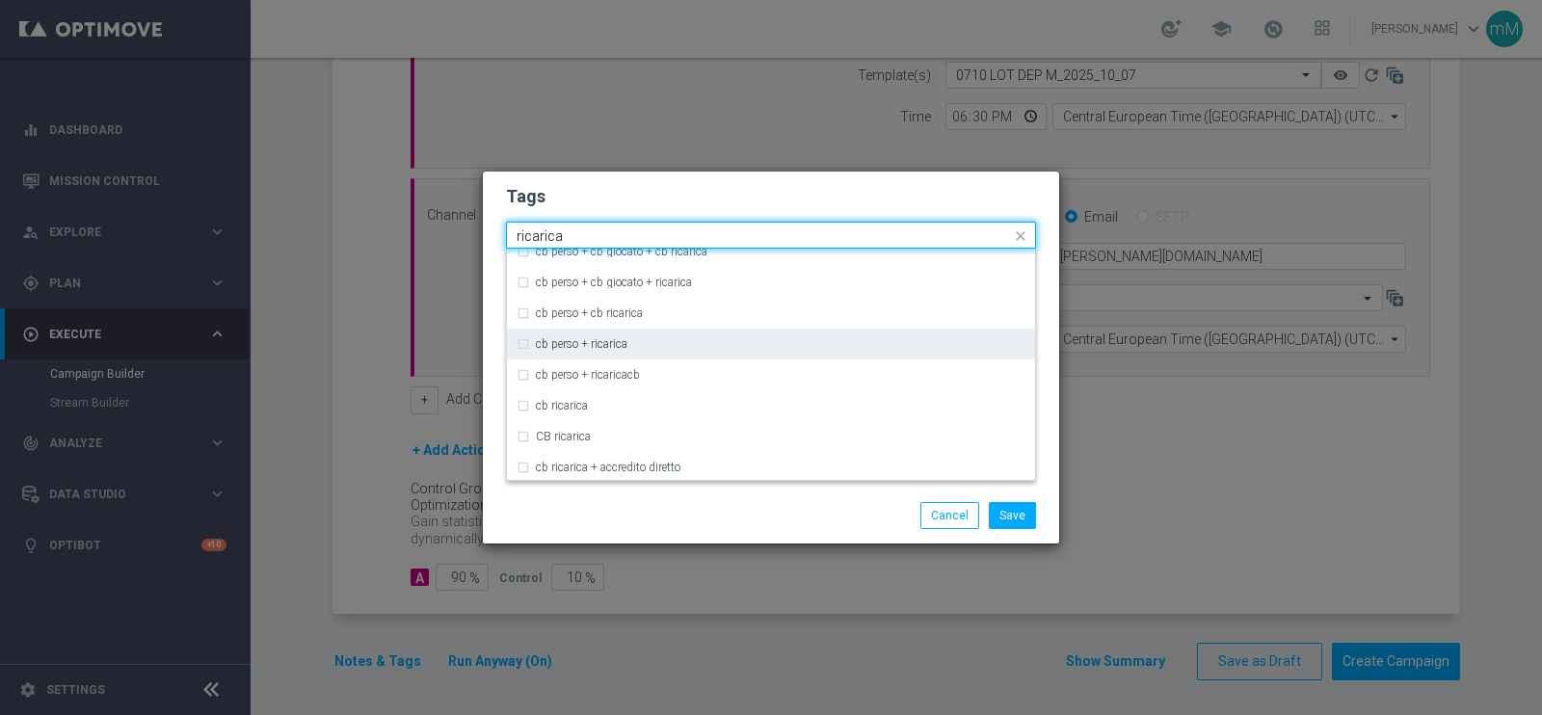
scroll to position [137, 0]
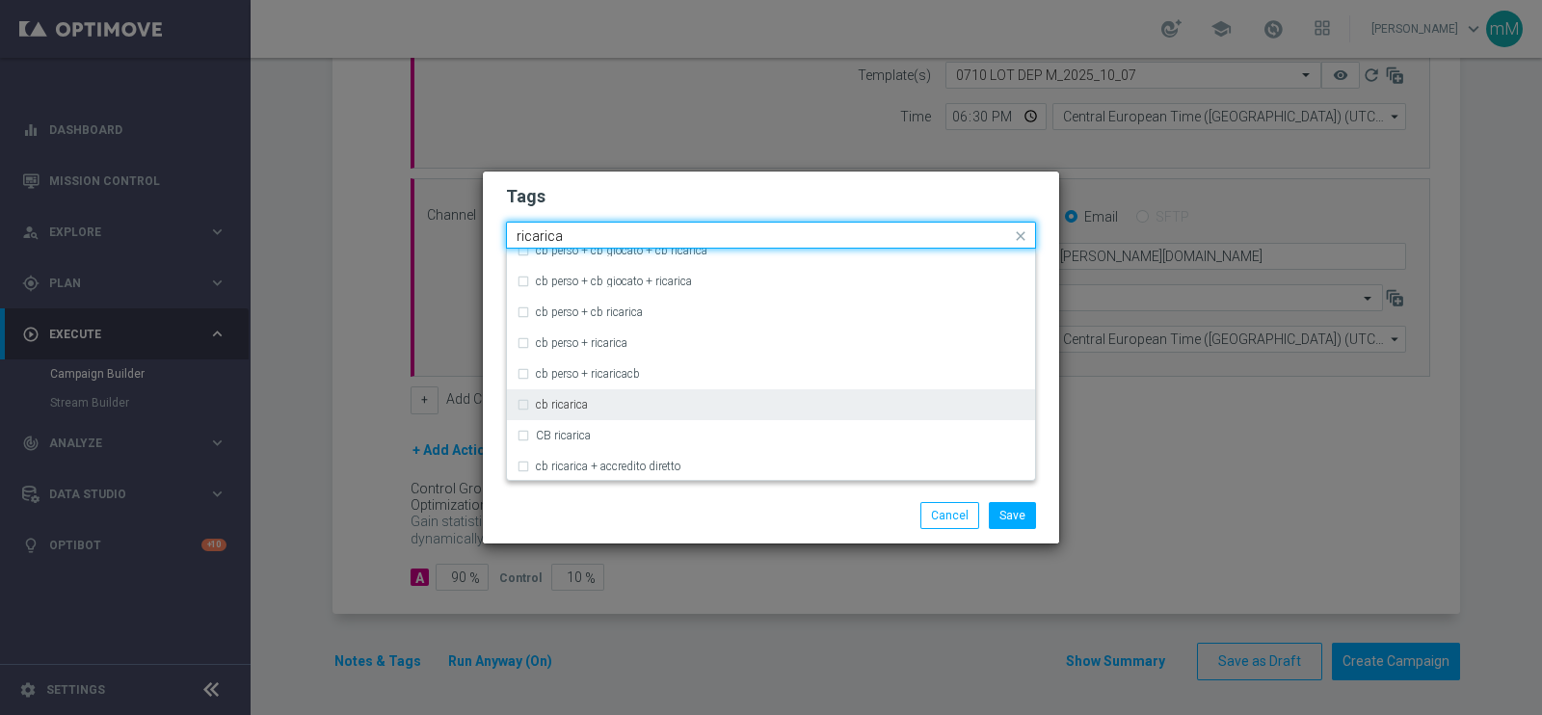
click at [573, 416] on div "cb ricarica" at bounding box center [771, 404] width 509 height 31
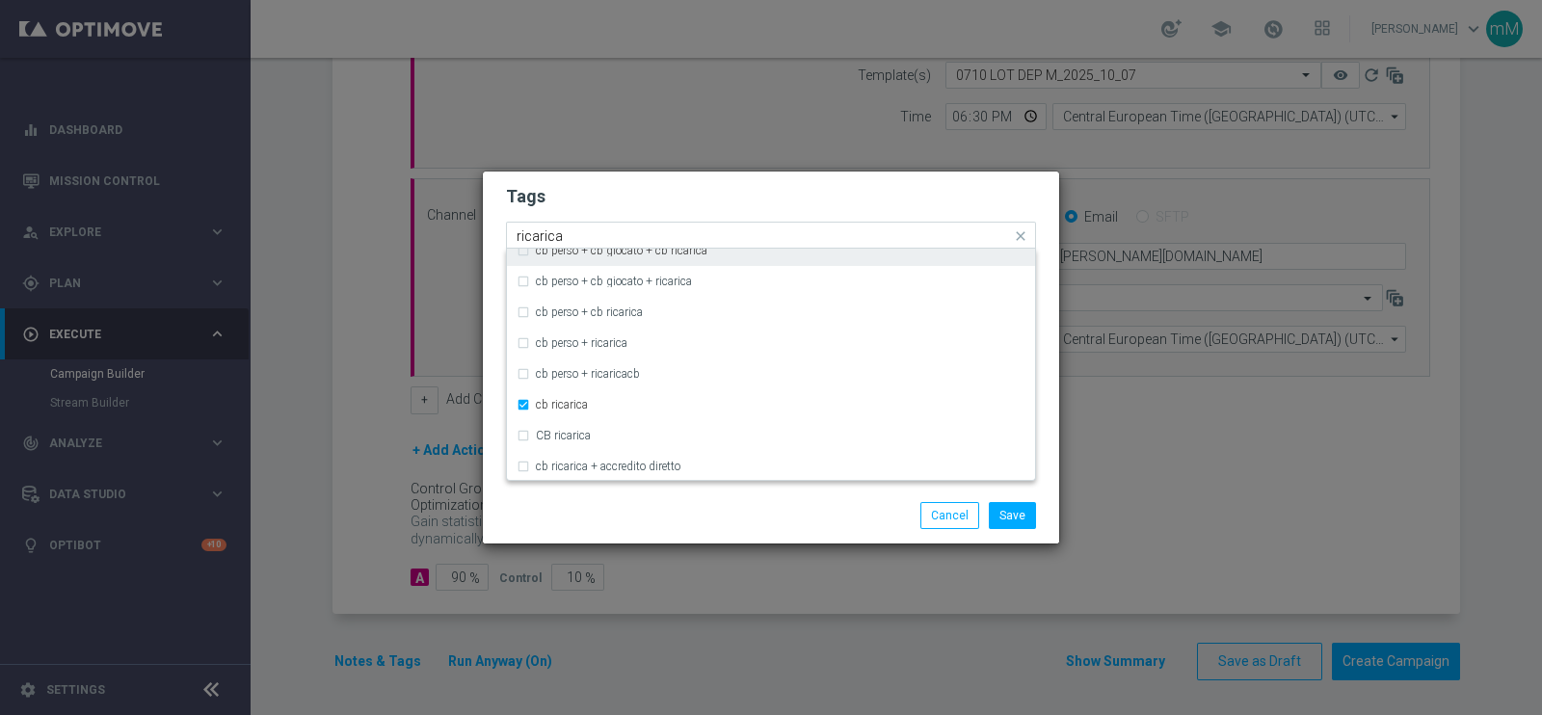
click at [626, 232] on input "ricarica" at bounding box center [764, 236] width 494 height 16
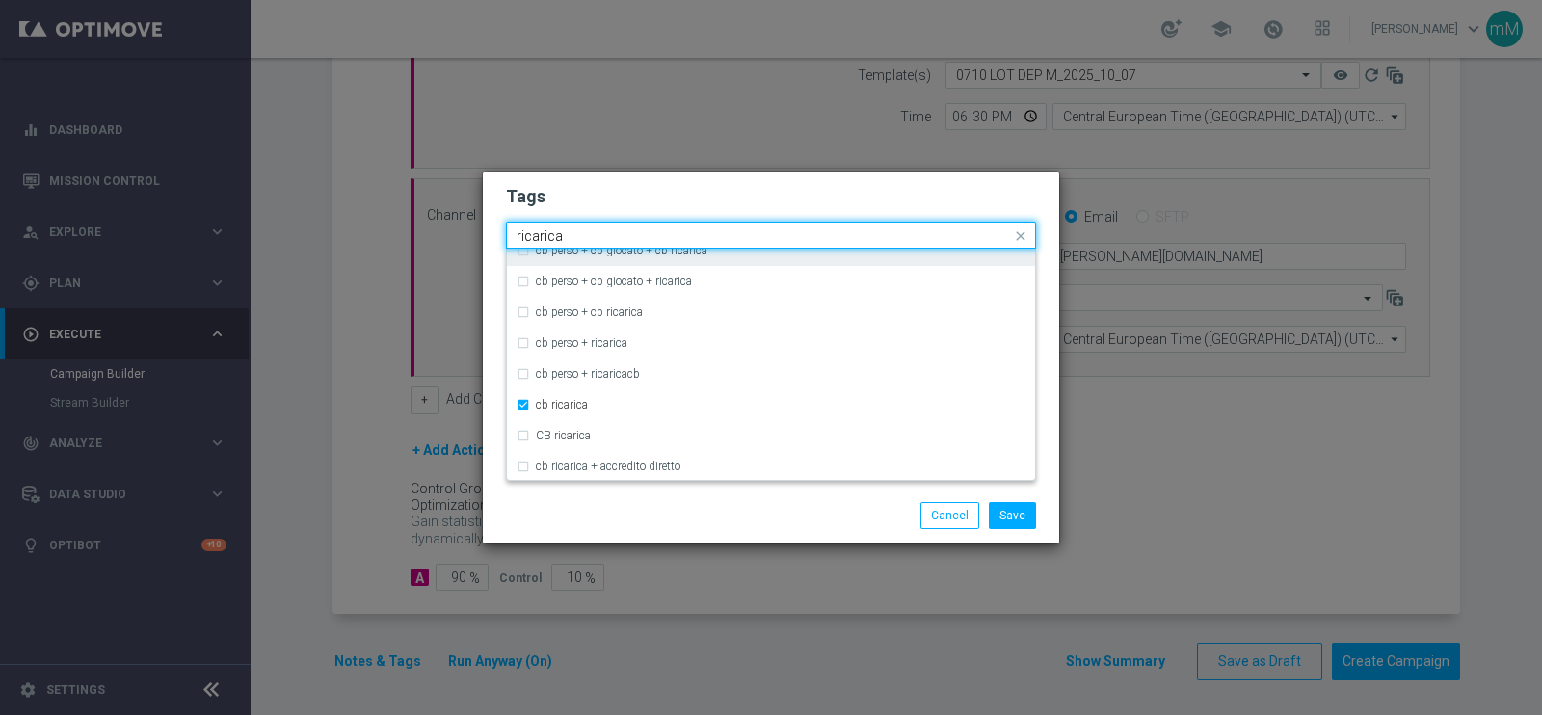
click at [626, 232] on input "ricarica" at bounding box center [764, 236] width 494 height 16
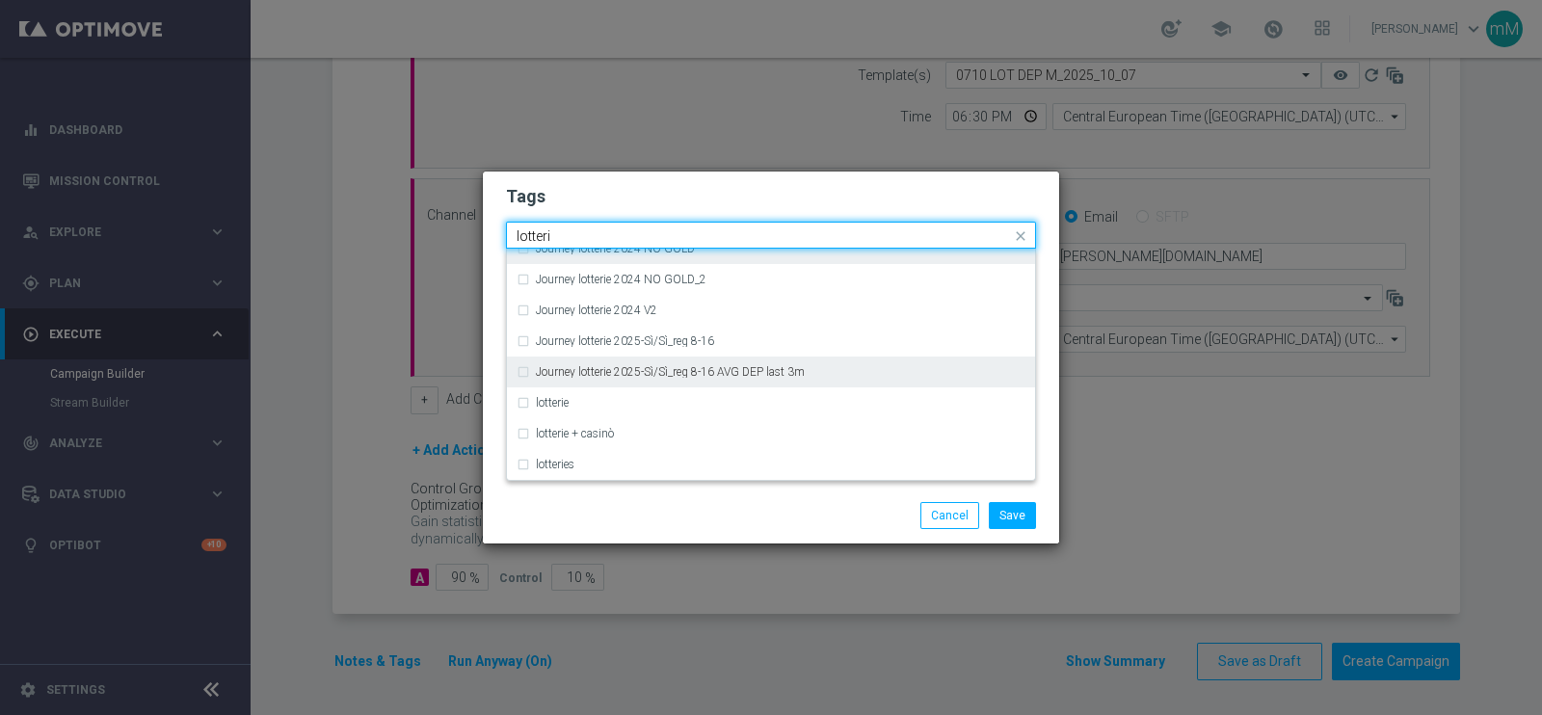
scroll to position [280, 0]
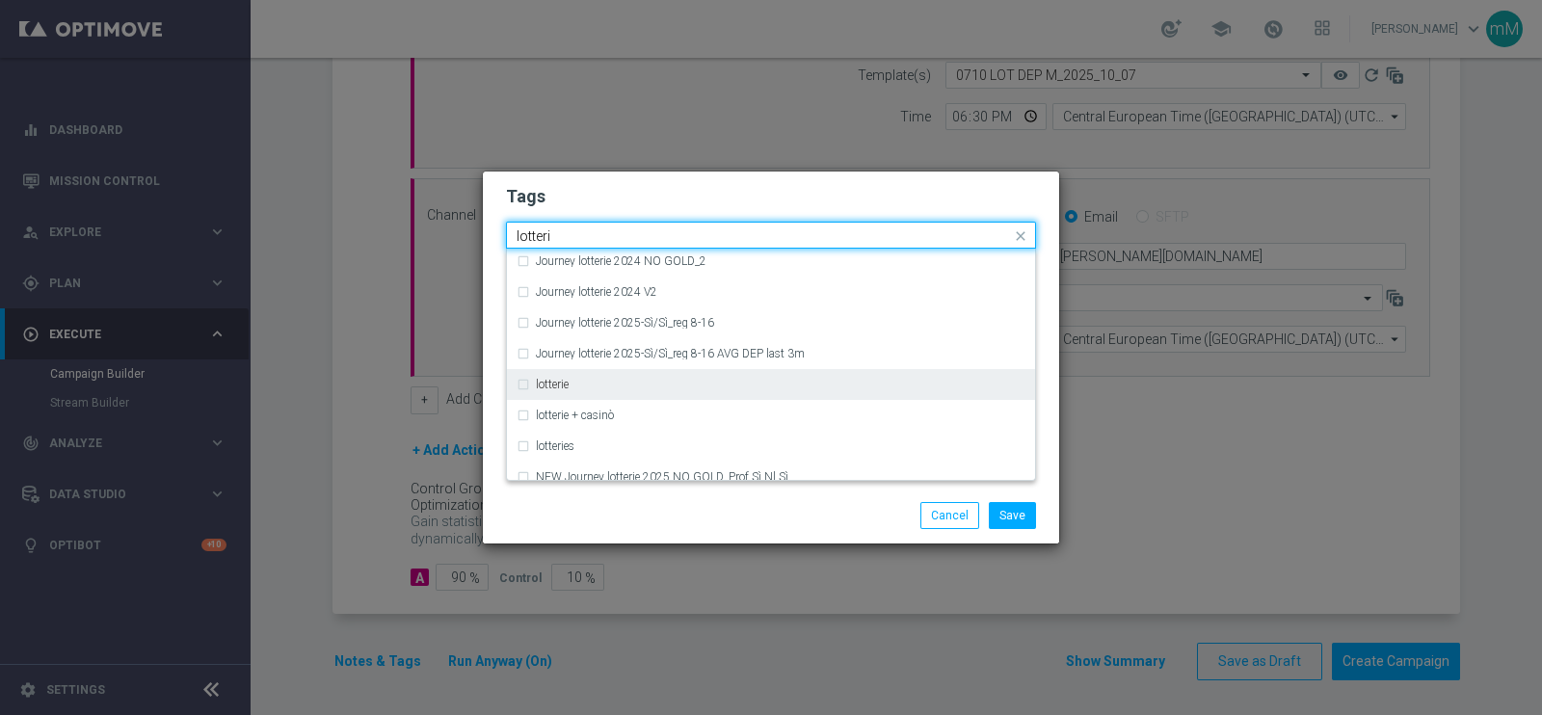
click at [597, 372] on div "lotterie" at bounding box center [771, 384] width 509 height 31
type input "lotteri"
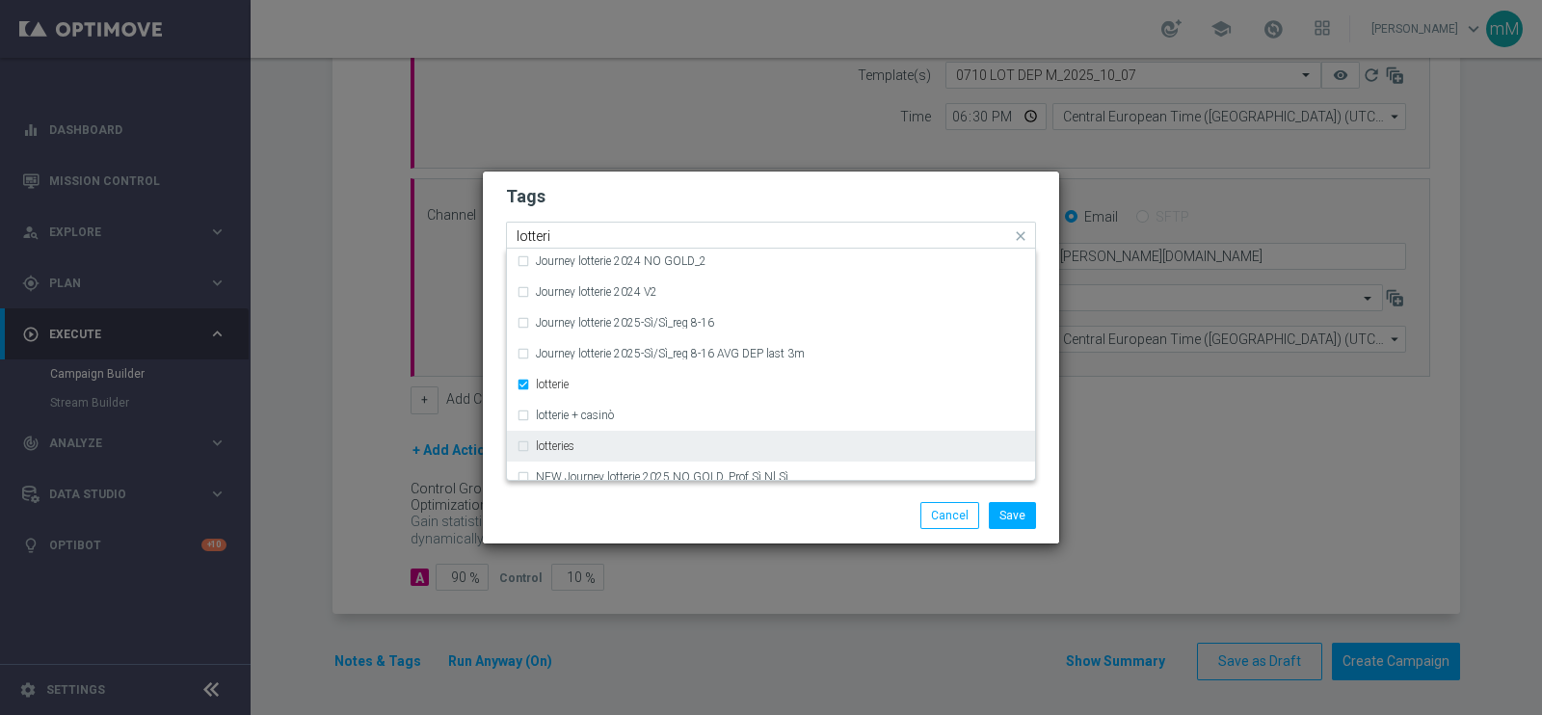
click at [584, 447] on div "lotteries" at bounding box center [781, 446] width 490 height 12
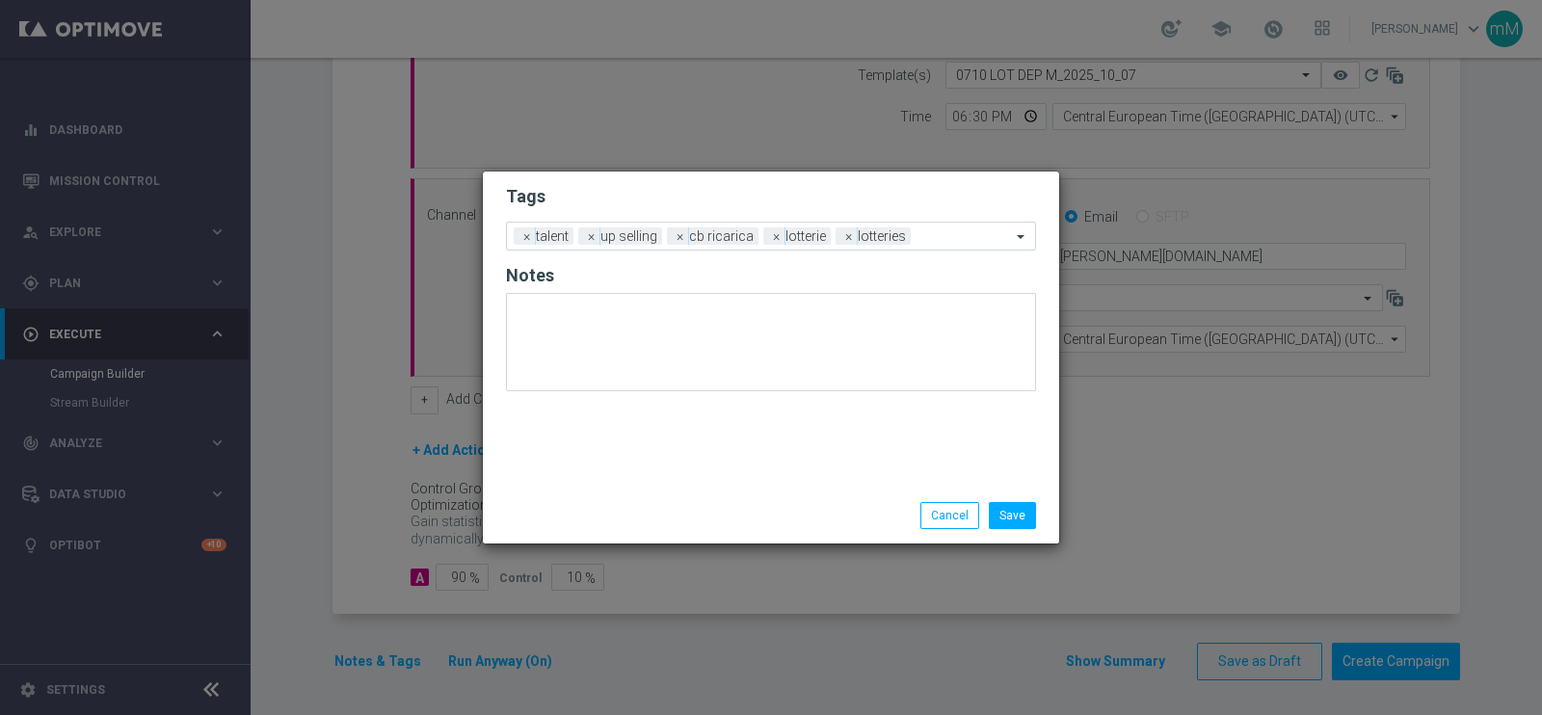
click at [593, 508] on div "Save Cancel" at bounding box center [770, 515] width 559 height 27
click at [1001, 504] on button "Save" at bounding box center [1012, 515] width 47 height 27
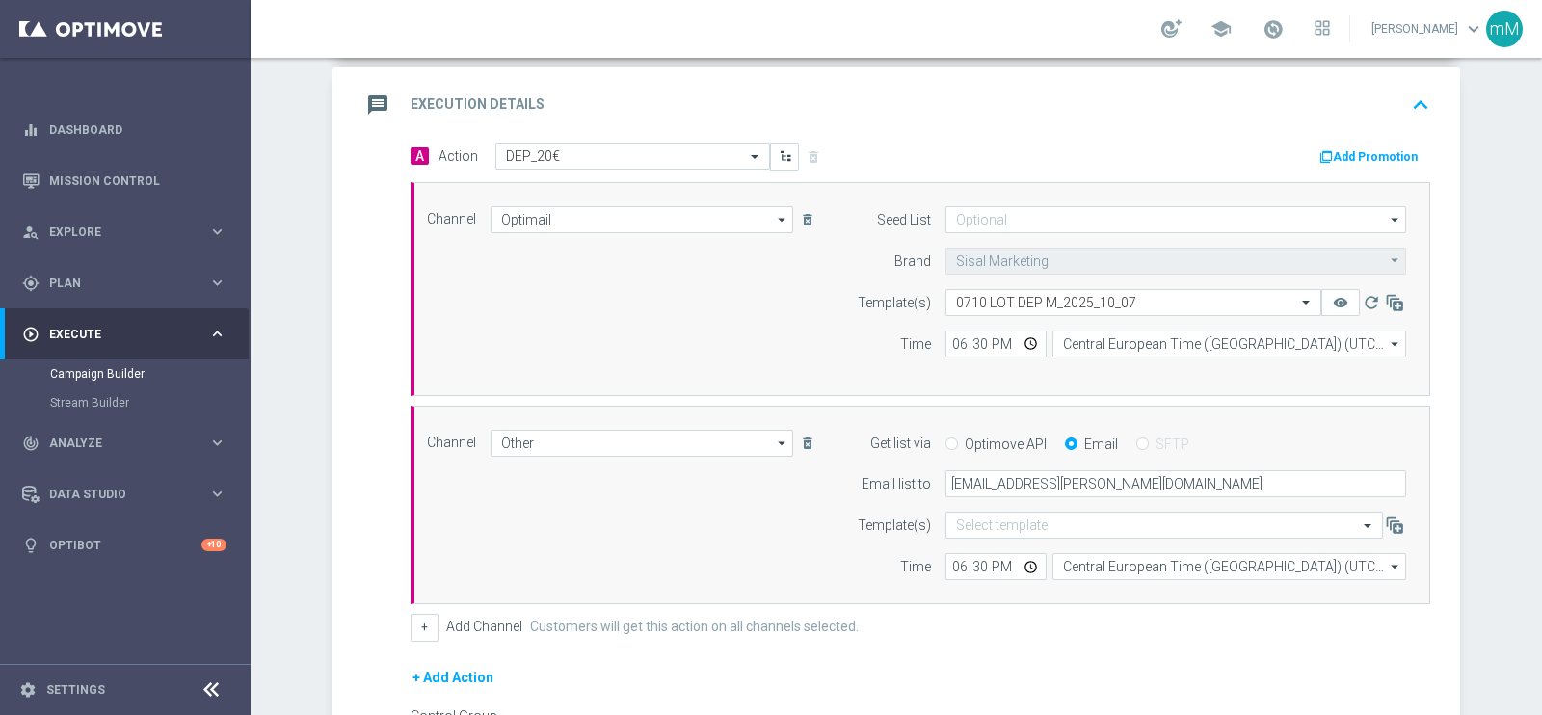
scroll to position [396, 0]
click at [1359, 149] on button "Add Promotion" at bounding box center [1370, 159] width 107 height 21
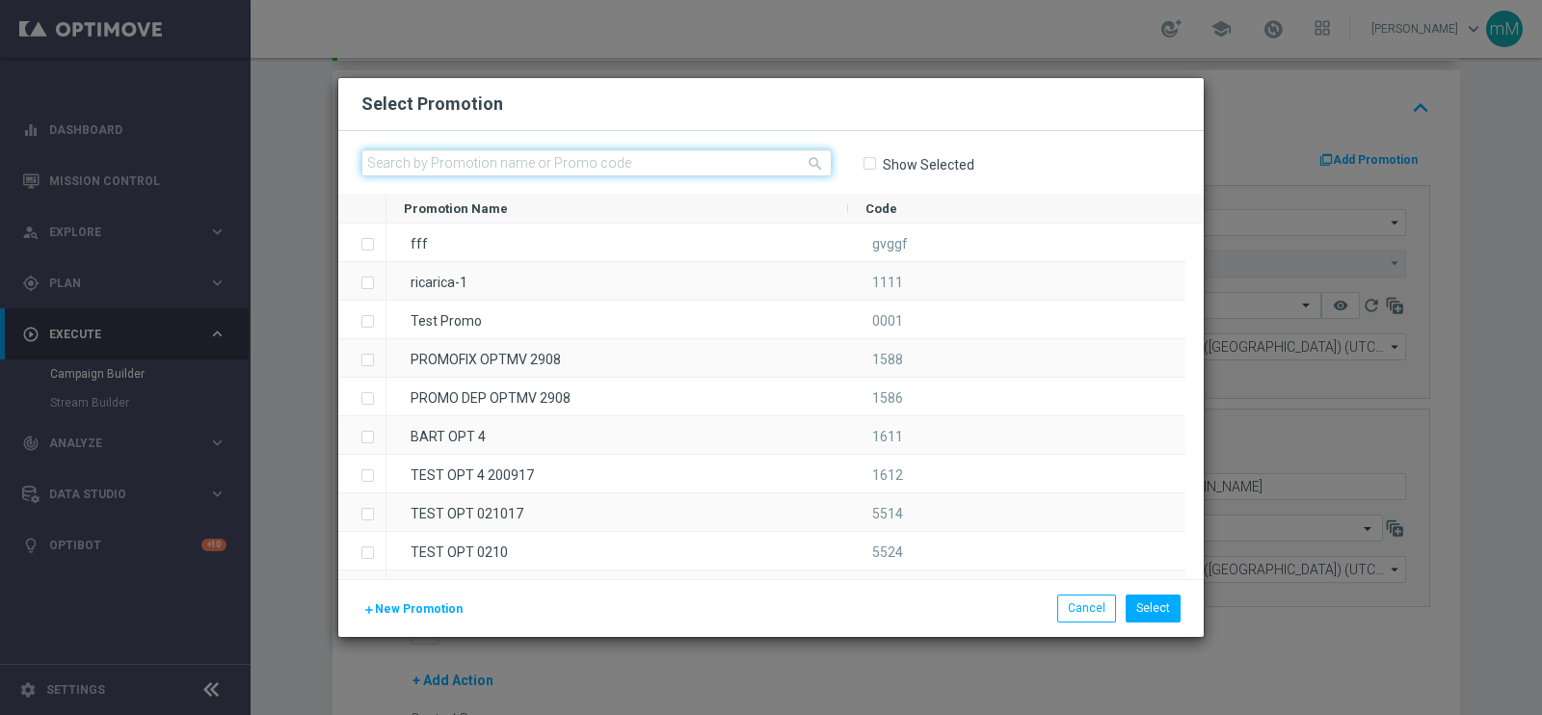
click at [714, 165] on input "text" at bounding box center [596, 162] width 470 height 27
paste input "336188"
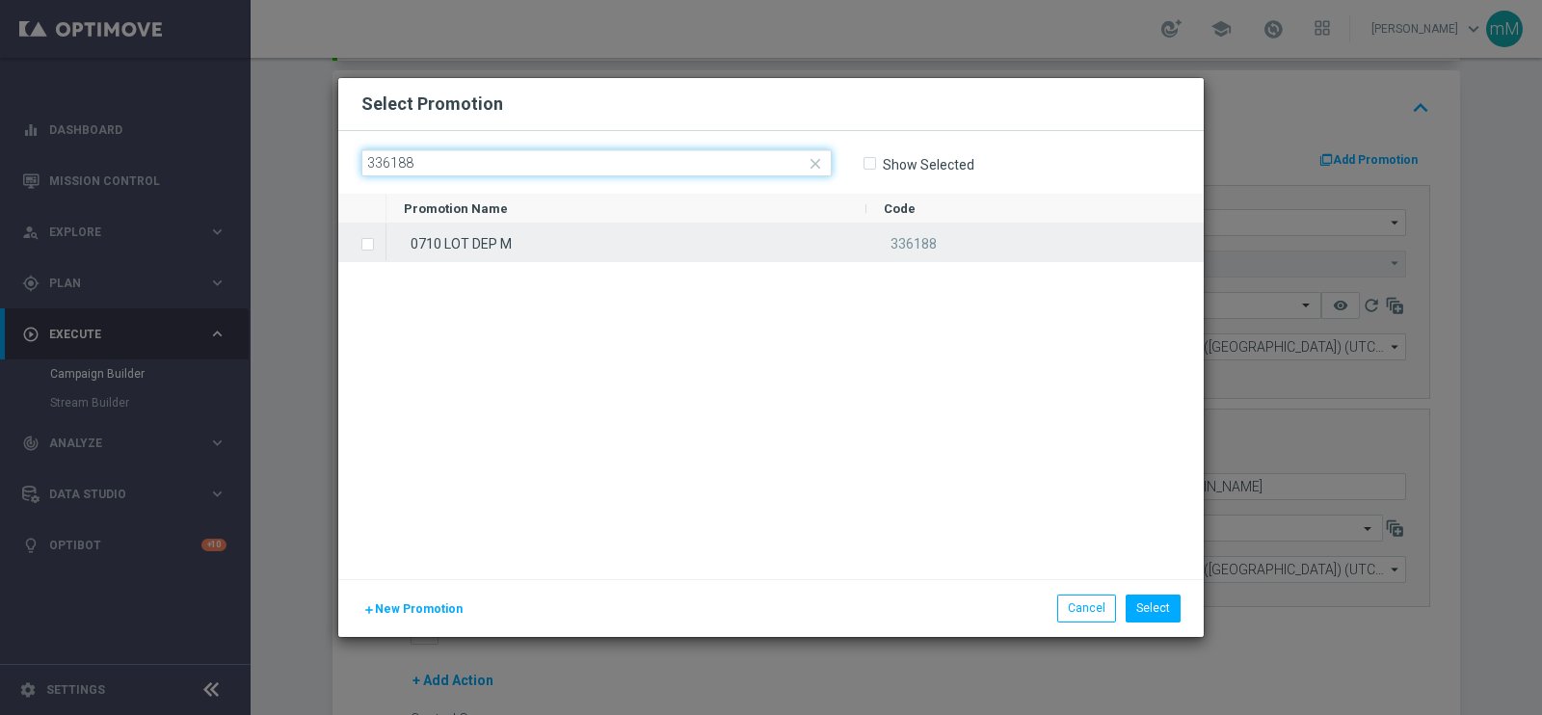
type input "336188"
click at [647, 249] on div "0710 LOT DEP M" at bounding box center [626, 243] width 480 height 38
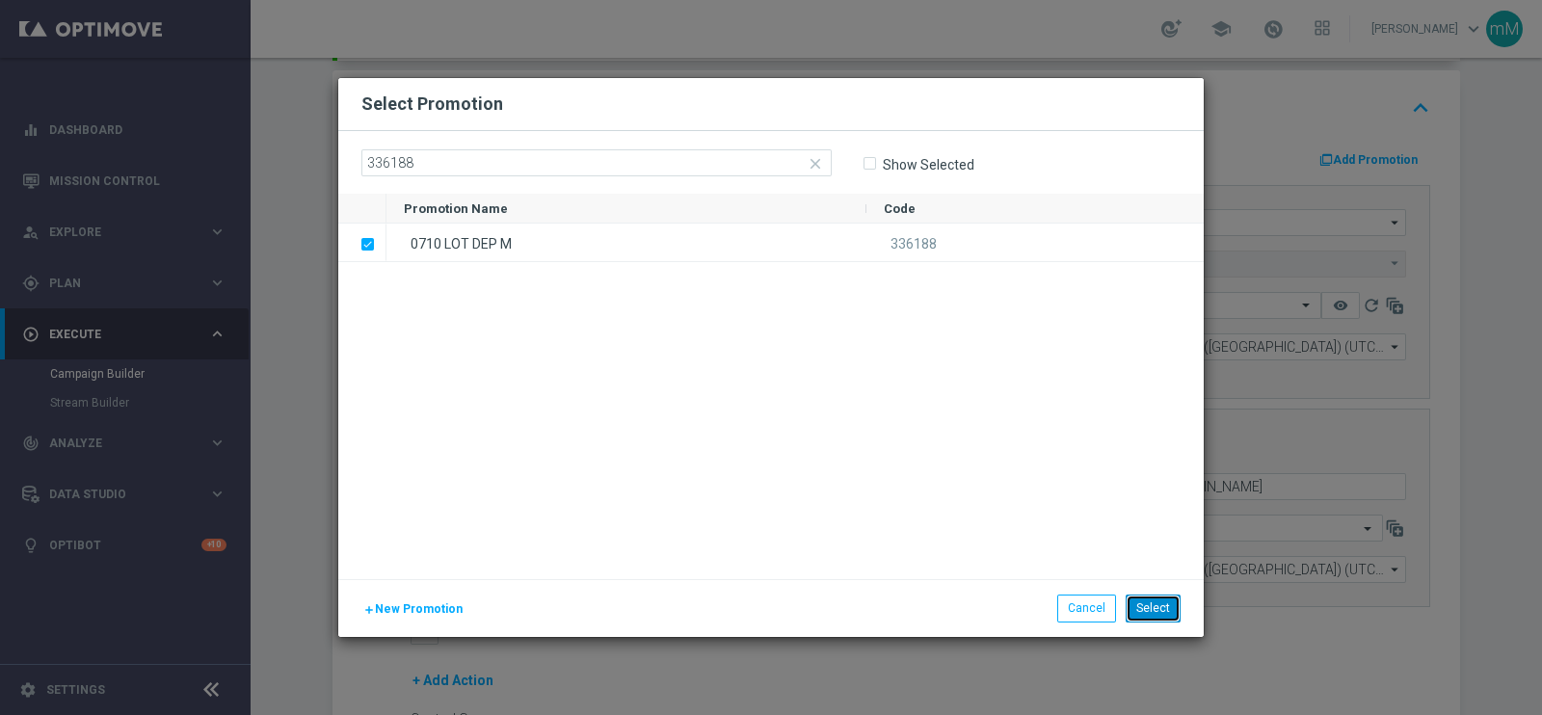
click at [1155, 617] on button "Select" at bounding box center [1153, 608] width 55 height 27
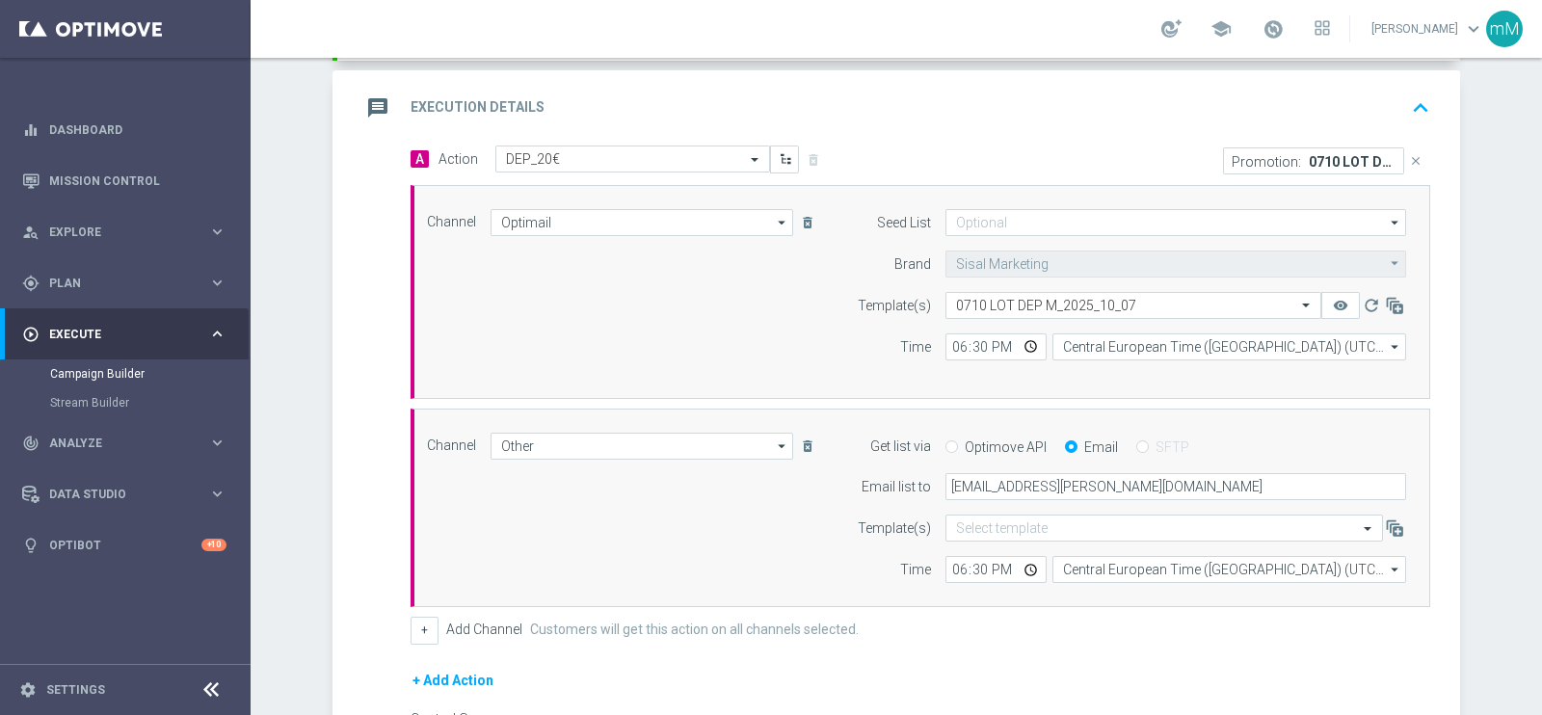
scroll to position [626, 0]
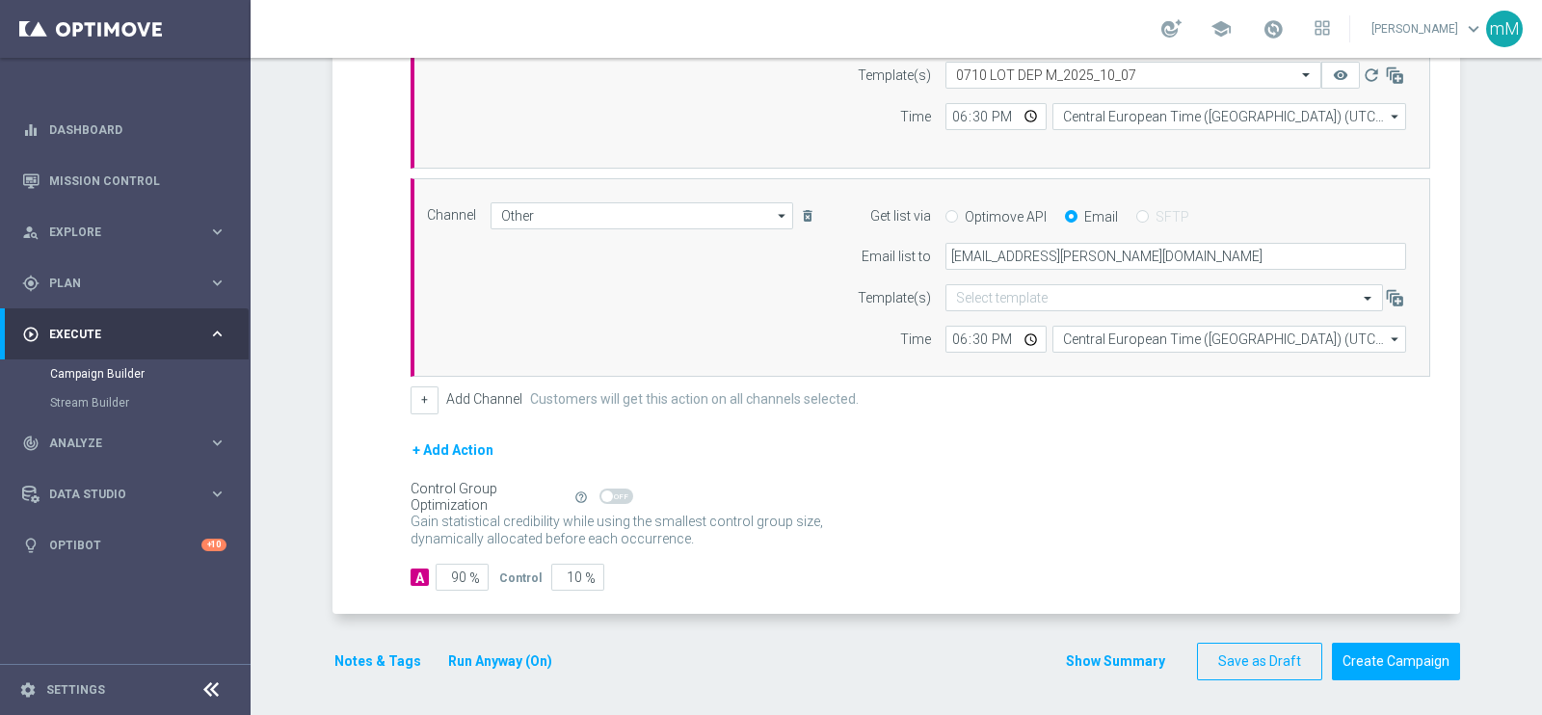
click at [1092, 666] on button "Show Summary" at bounding box center [1115, 661] width 101 height 22
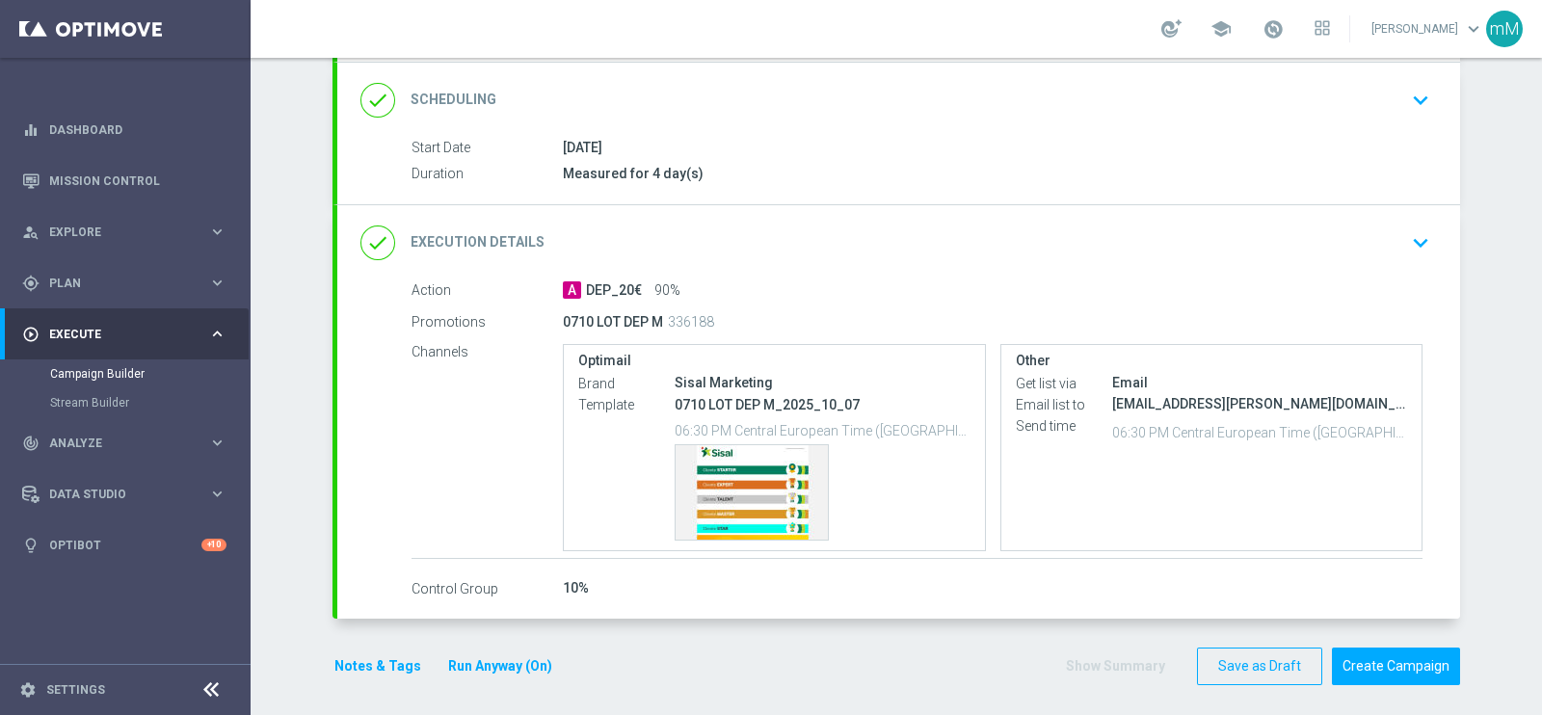
scroll to position [258, 0]
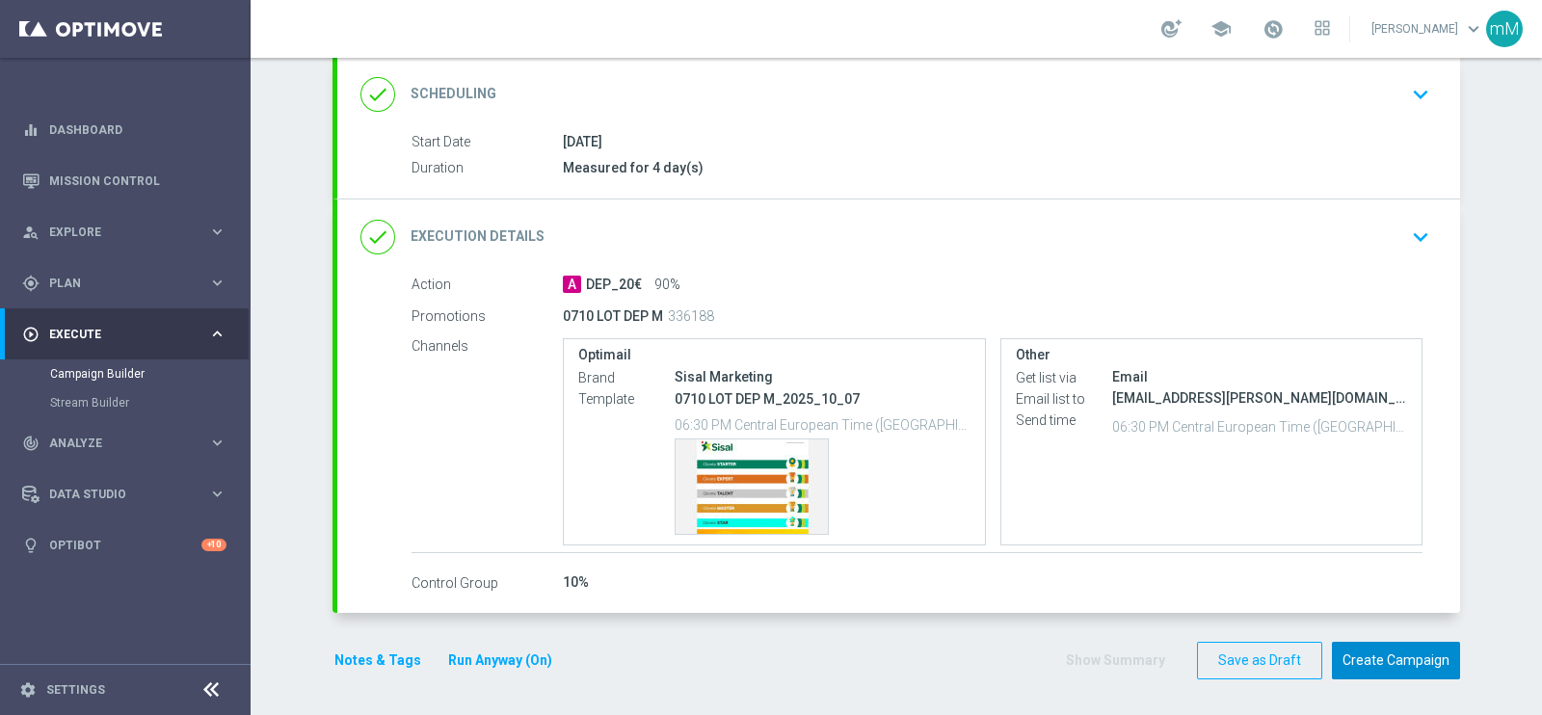
click at [1344, 648] on button "Create Campaign" at bounding box center [1396, 661] width 128 height 38
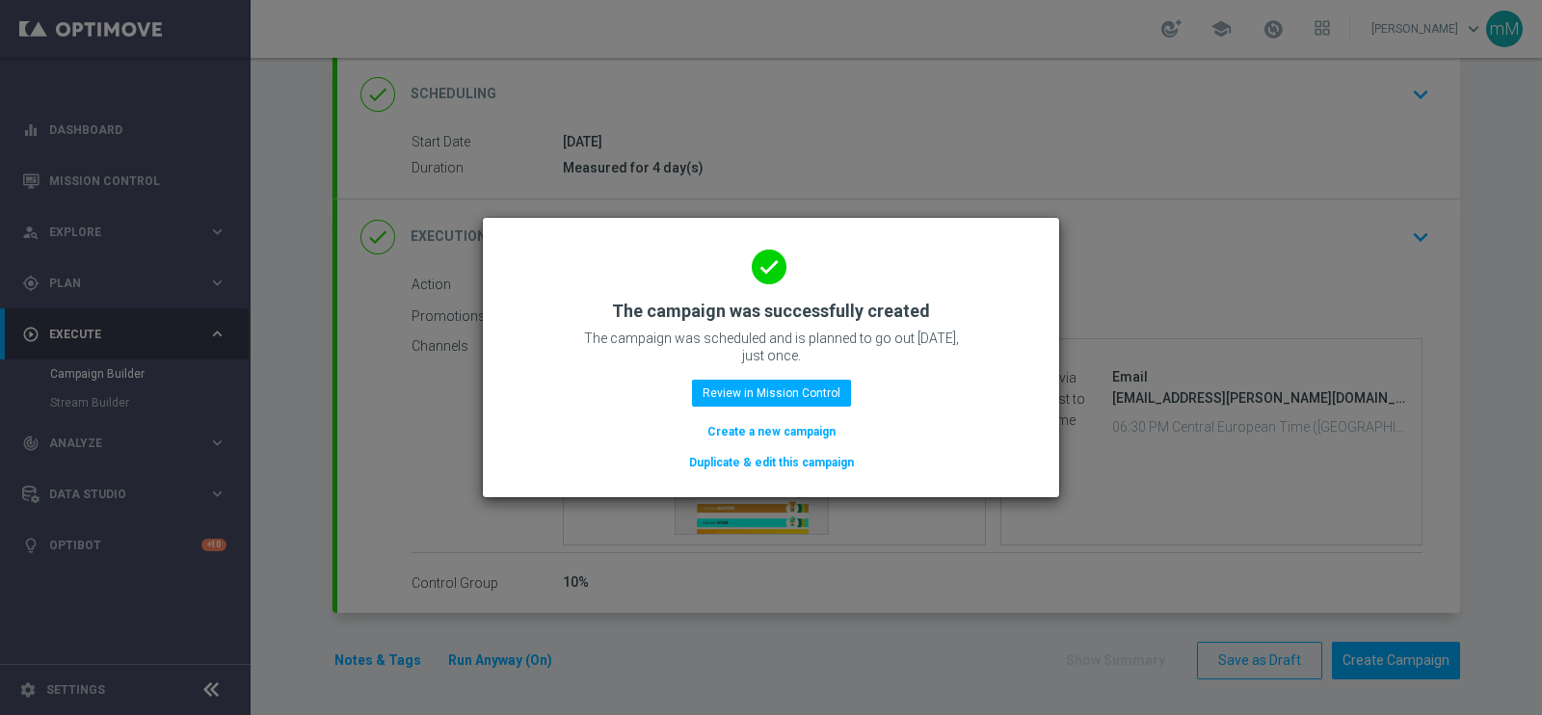
click at [731, 410] on div "done The campaign was successfully created The campaign was scheduled and is pl…" at bounding box center [771, 354] width 530 height 237
drag, startPoint x: 729, startPoint y: 389, endPoint x: 708, endPoint y: 355, distance: 40.2
click at [730, 386] on button "Review in Mission Control" at bounding box center [771, 393] width 159 height 27
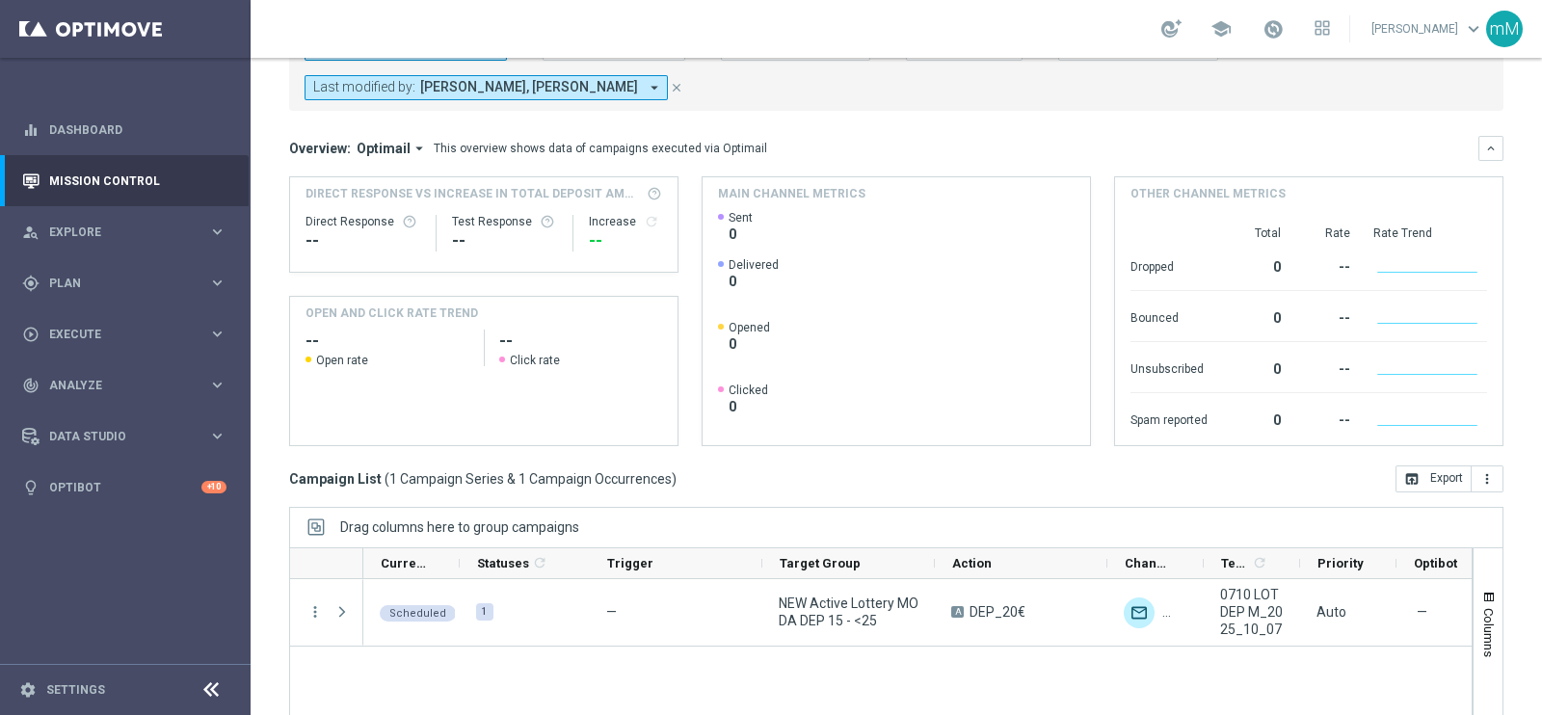
scroll to position [240, 0]
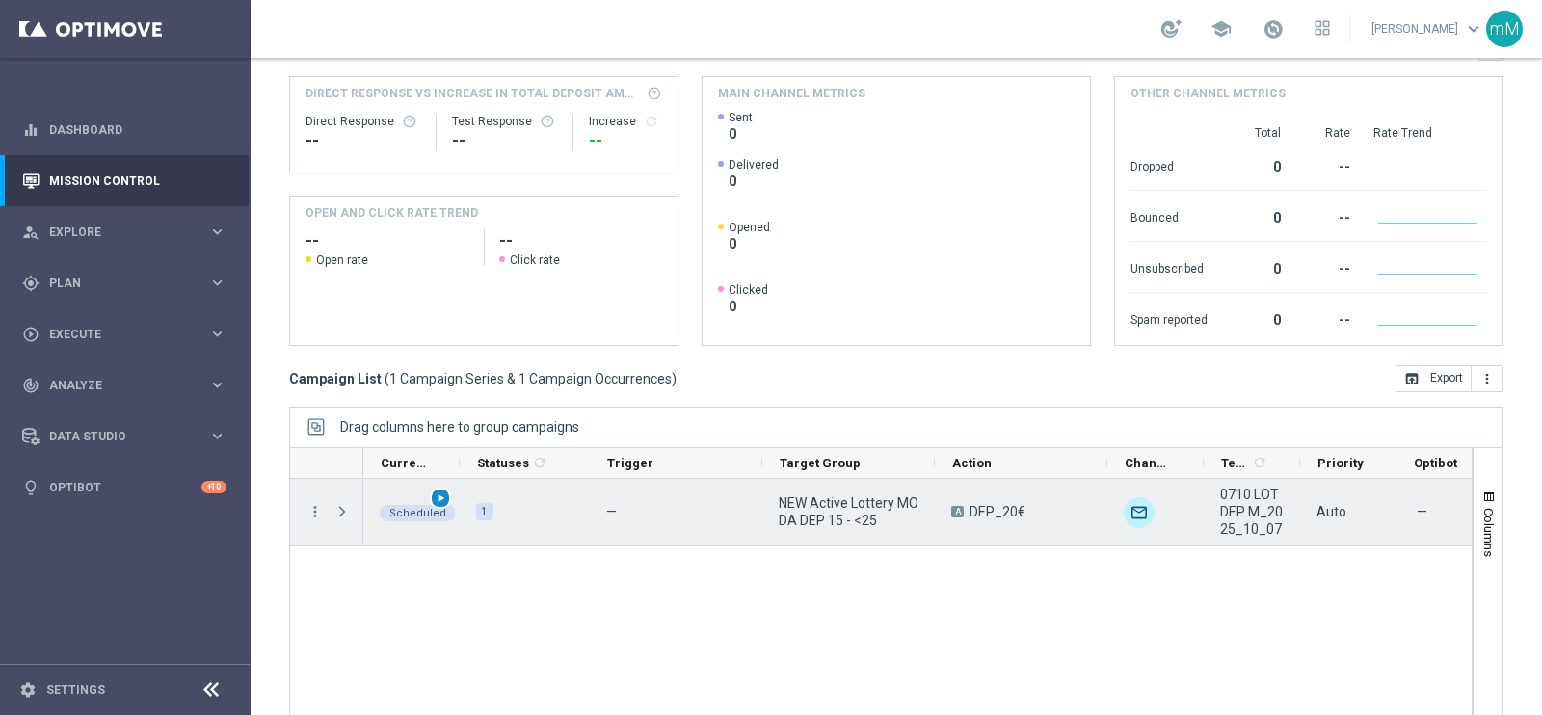
click at [438, 493] on span "play_arrow" at bounding box center [440, 497] width 13 height 13
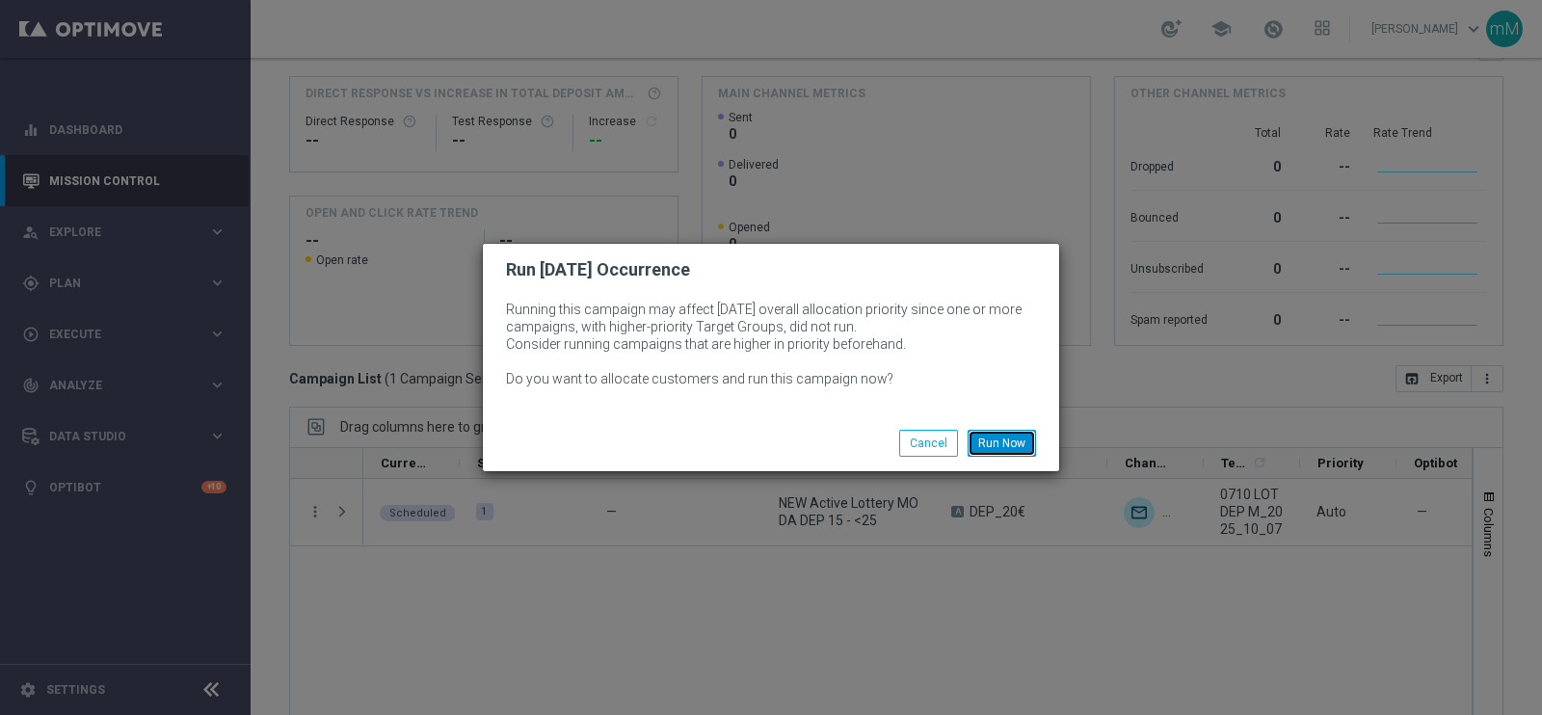
click at [994, 436] on button "Run Now" at bounding box center [1002, 443] width 68 height 27
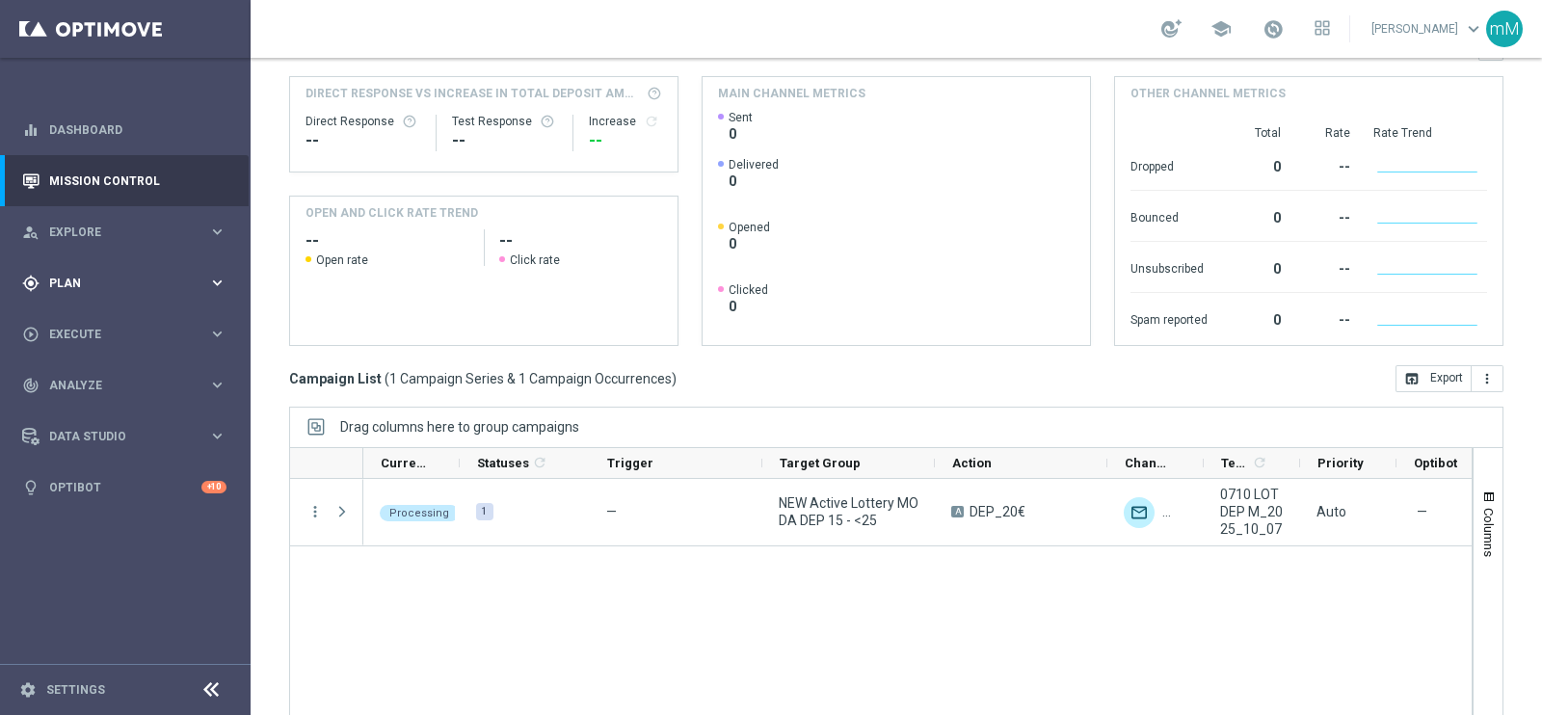
click at [80, 283] on span "Plan" at bounding box center [128, 284] width 159 height 12
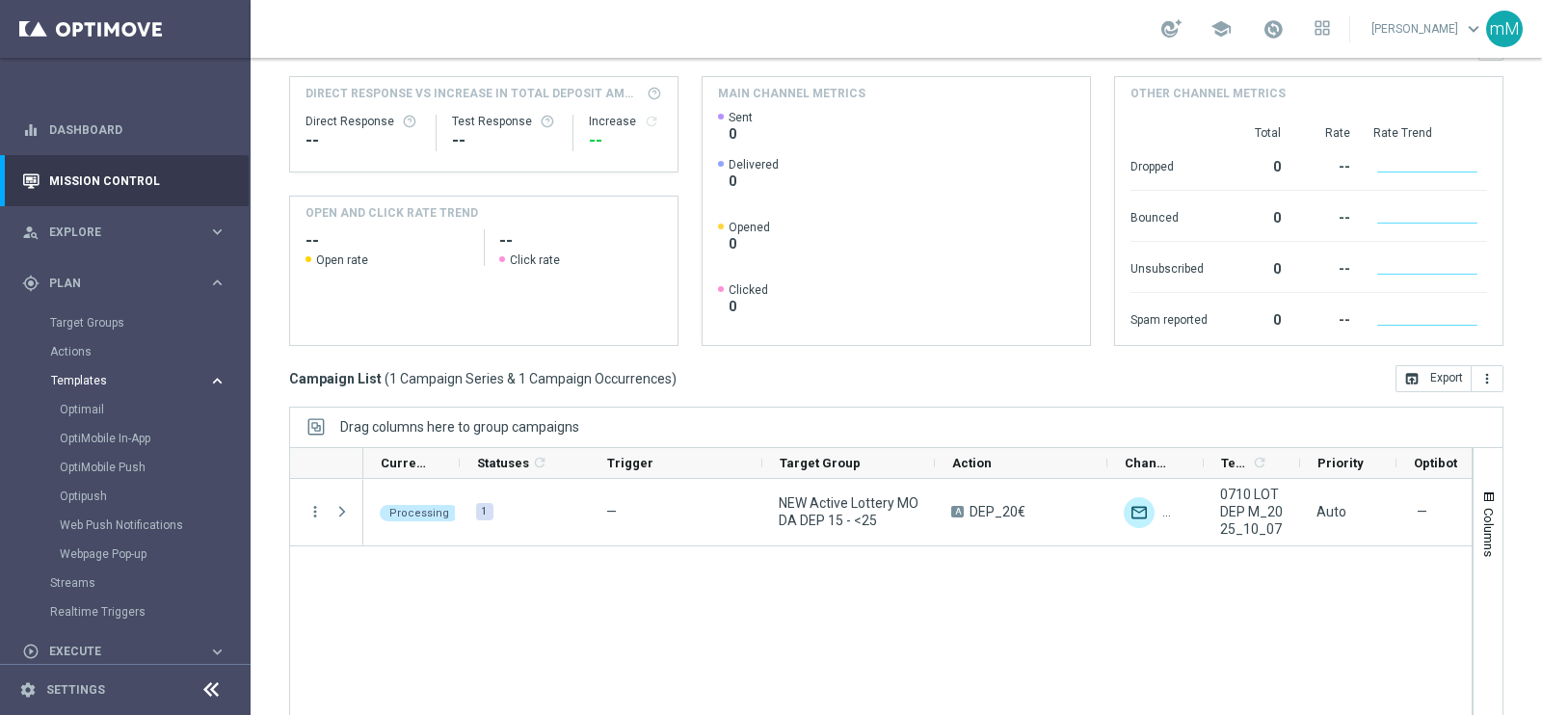
click at [96, 382] on span "Templates" at bounding box center [120, 381] width 138 height 12
click at [94, 379] on span "Templates" at bounding box center [120, 381] width 138 height 12
click at [94, 403] on link "Optimail" at bounding box center [130, 409] width 141 height 15
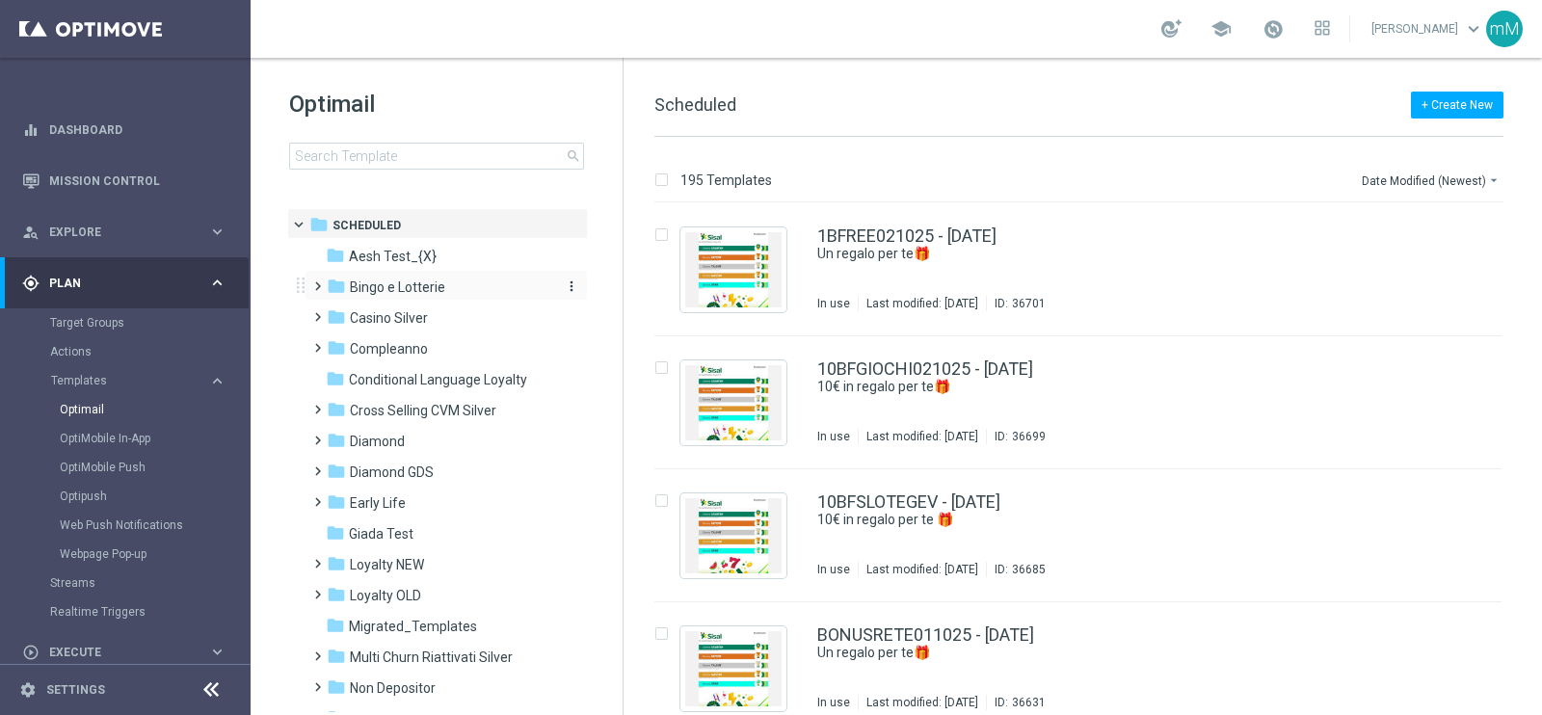
click at [432, 288] on span "Bingo e Lotterie" at bounding box center [397, 287] width 95 height 17
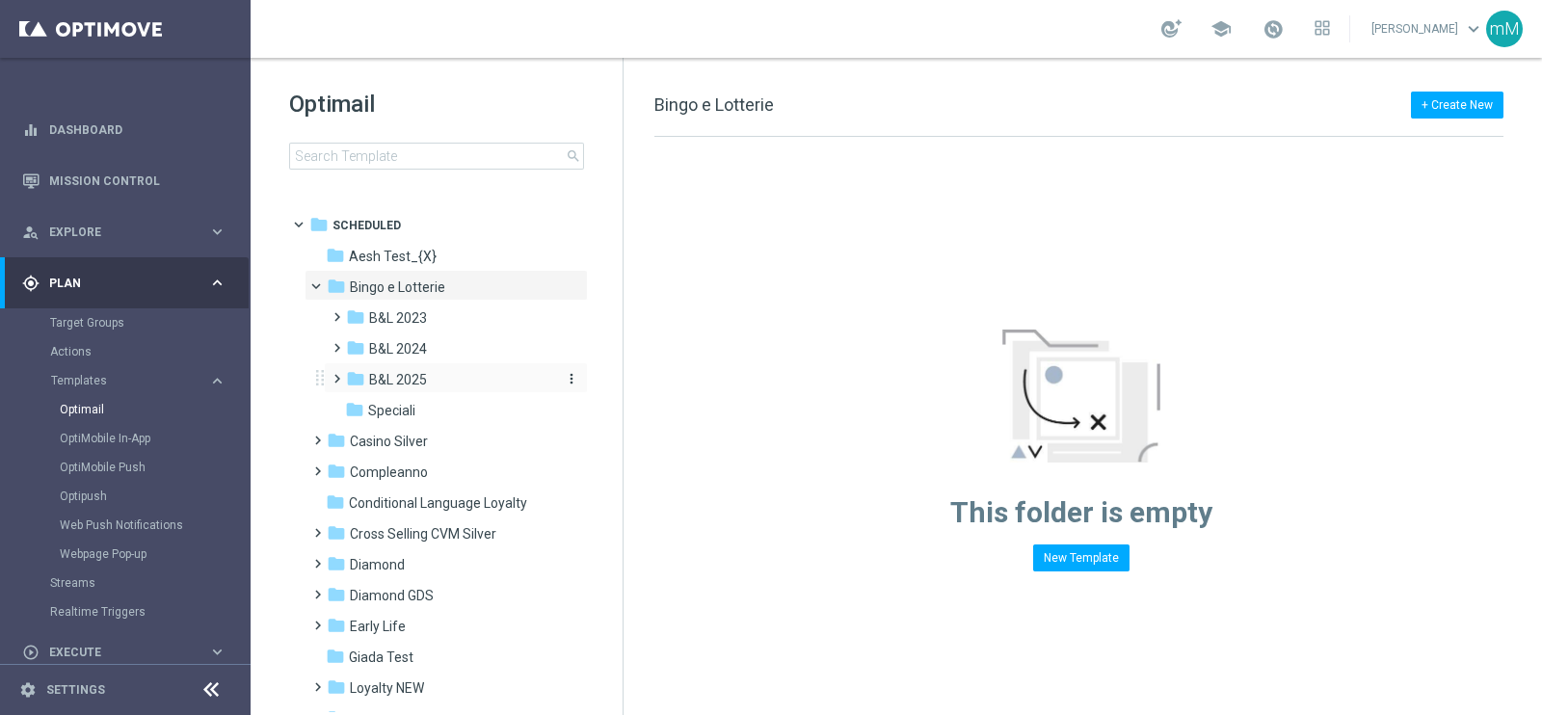
click at [431, 383] on div "folder B&L 2025" at bounding box center [448, 380] width 205 height 22
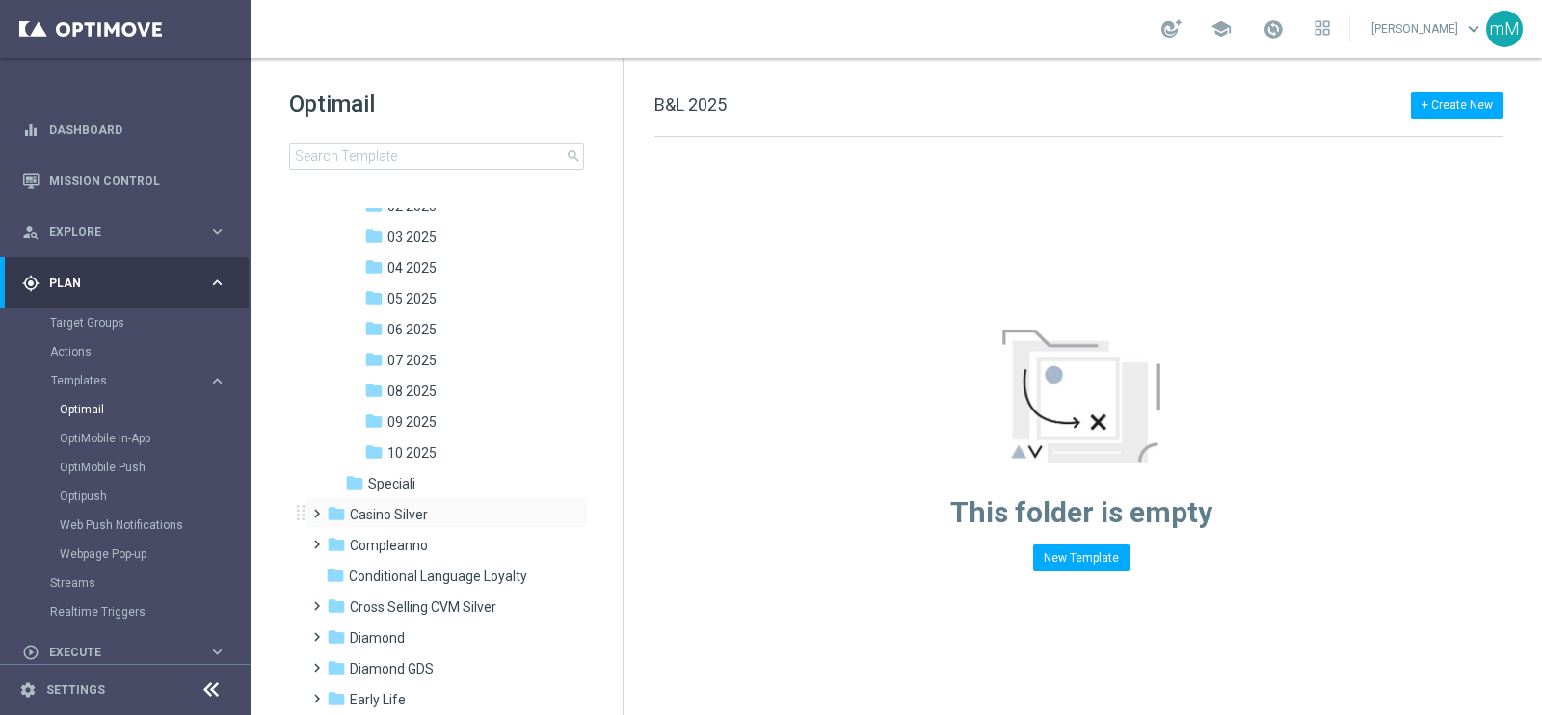
scroll to position [240, 0]
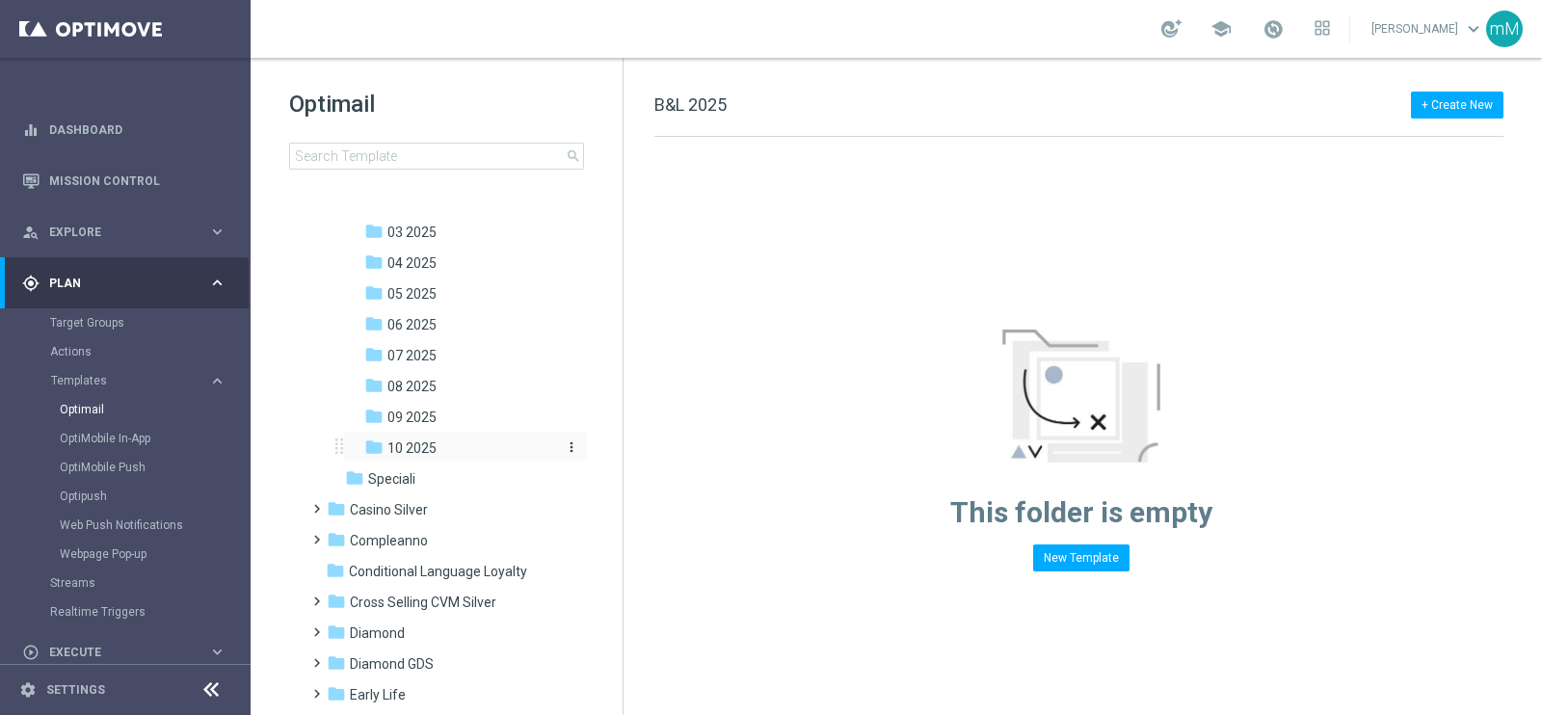
click at [438, 447] on div "folder 10 2025" at bounding box center [459, 449] width 190 height 22
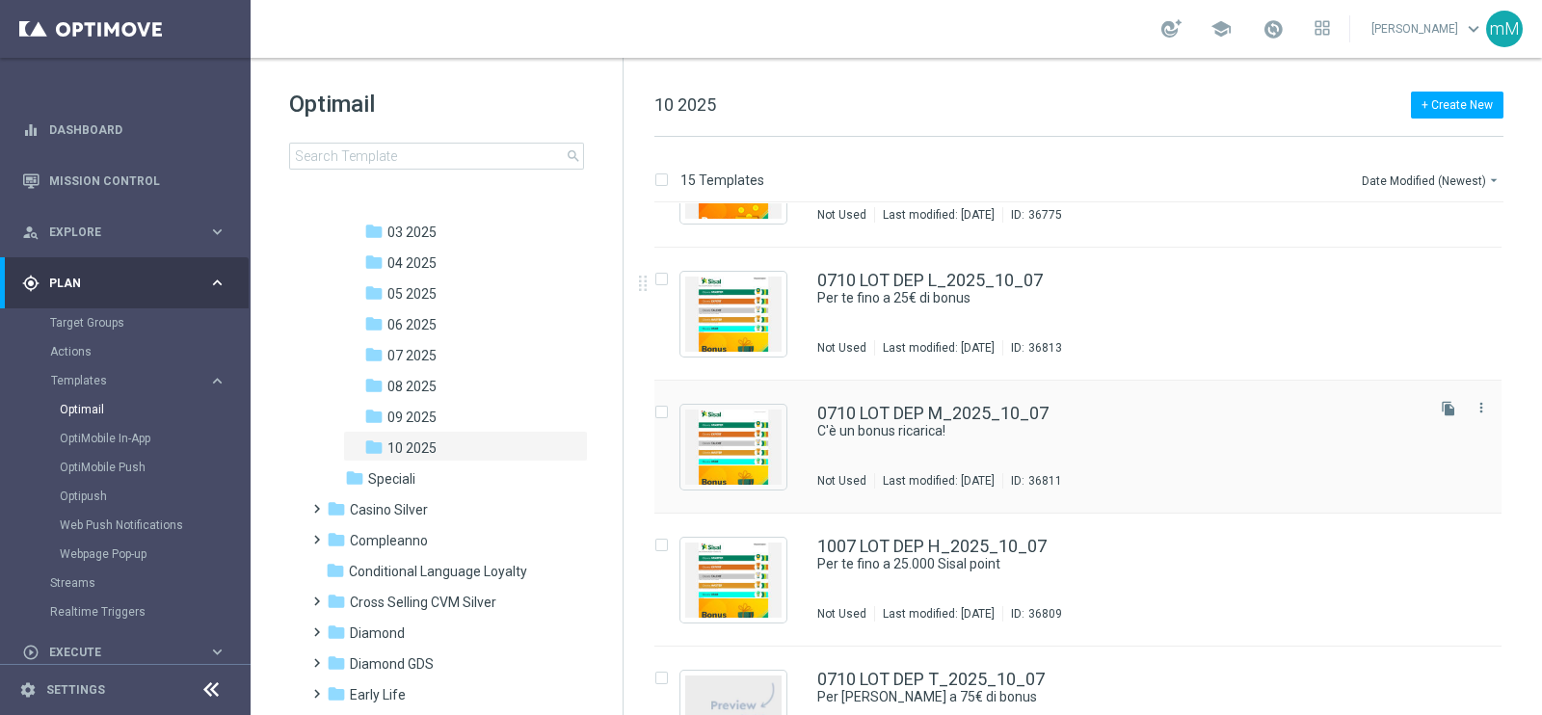
scroll to position [240, 0]
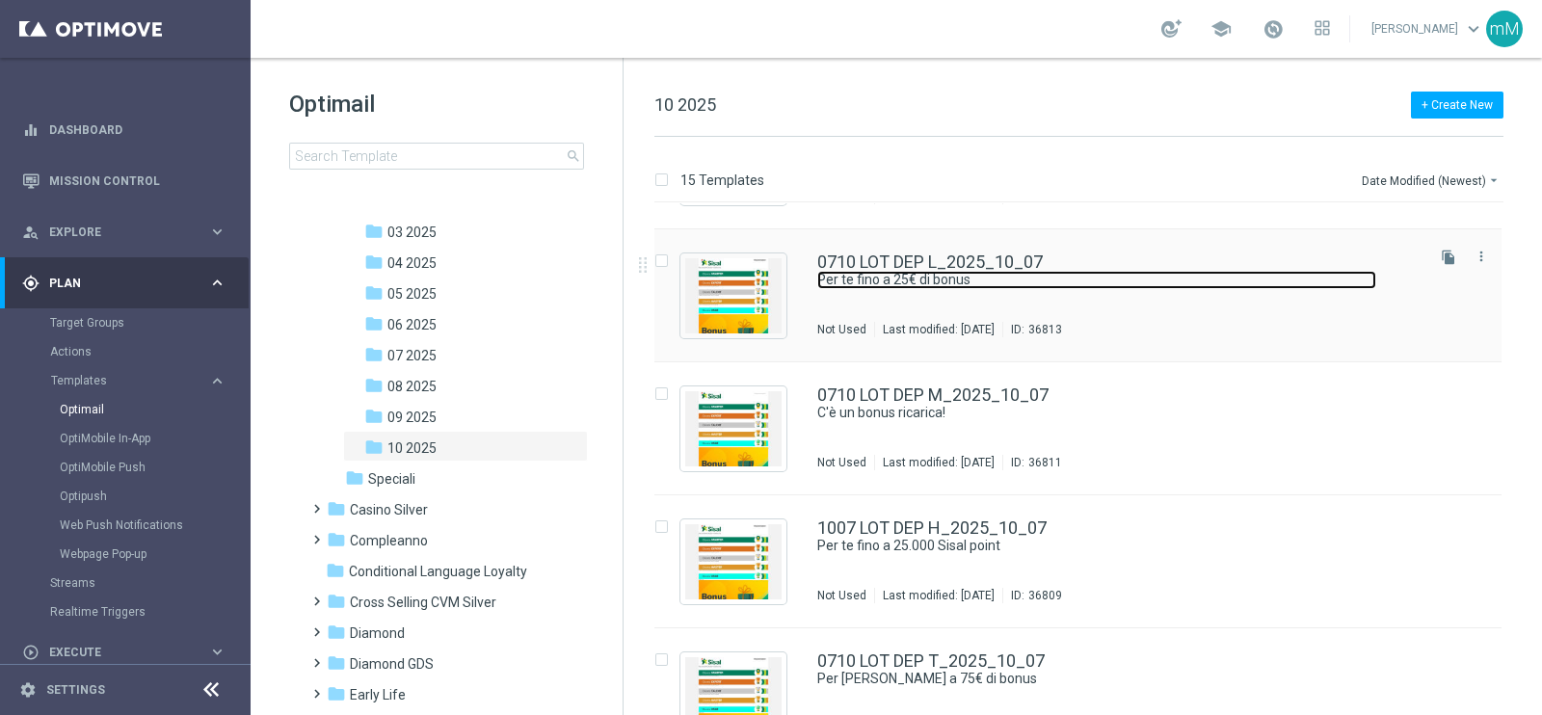
click at [977, 278] on link "Per te fino a 25€ di bonus" at bounding box center [1096, 280] width 559 height 18
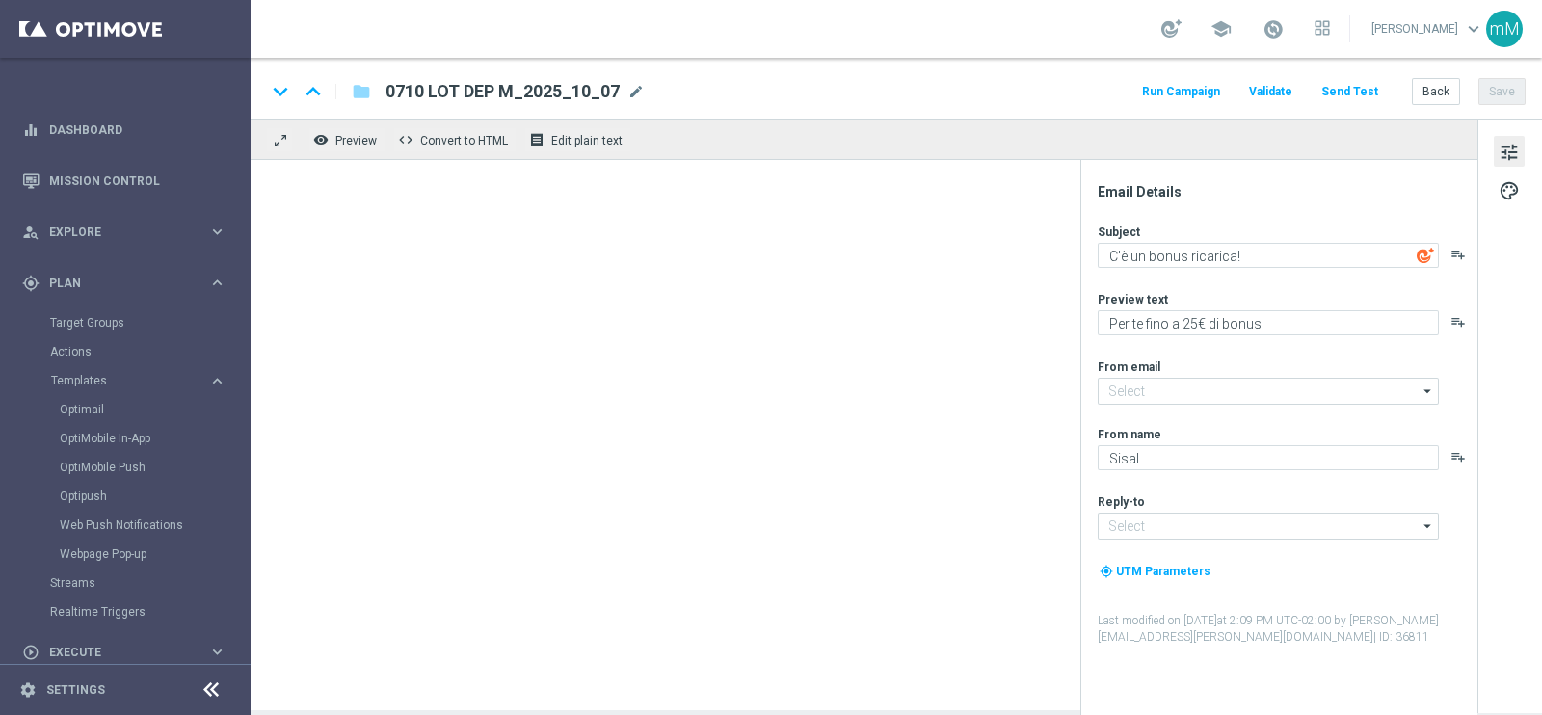
type input "newsletter@comunicazioni.sisal.it"
type input "info@sisal.it"
type textarea "Per te fino a 25€ di bonus"
type textarea "Scopri la promozione che ti abbiamo riservato!"
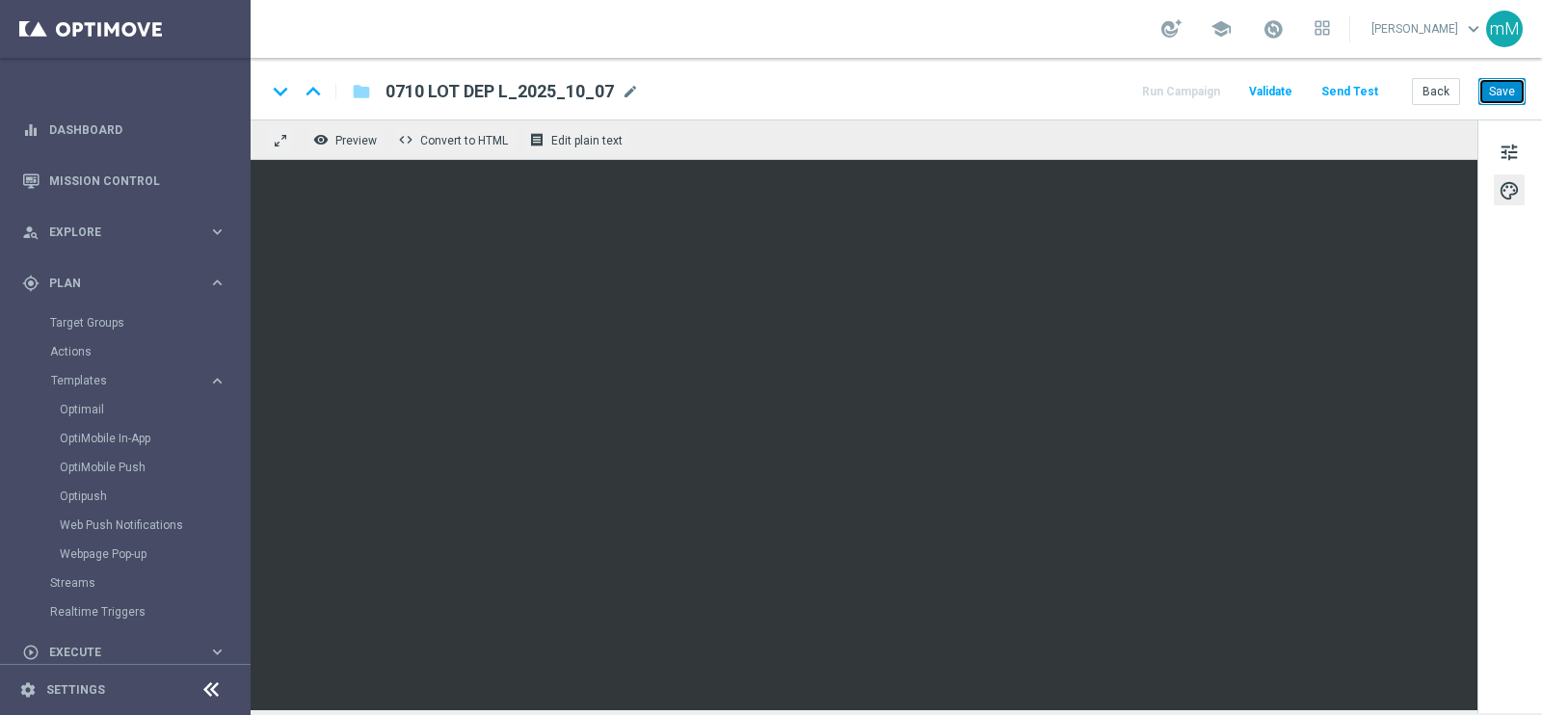
click at [1514, 101] on button "Save" at bounding box center [1501, 91] width 47 height 27
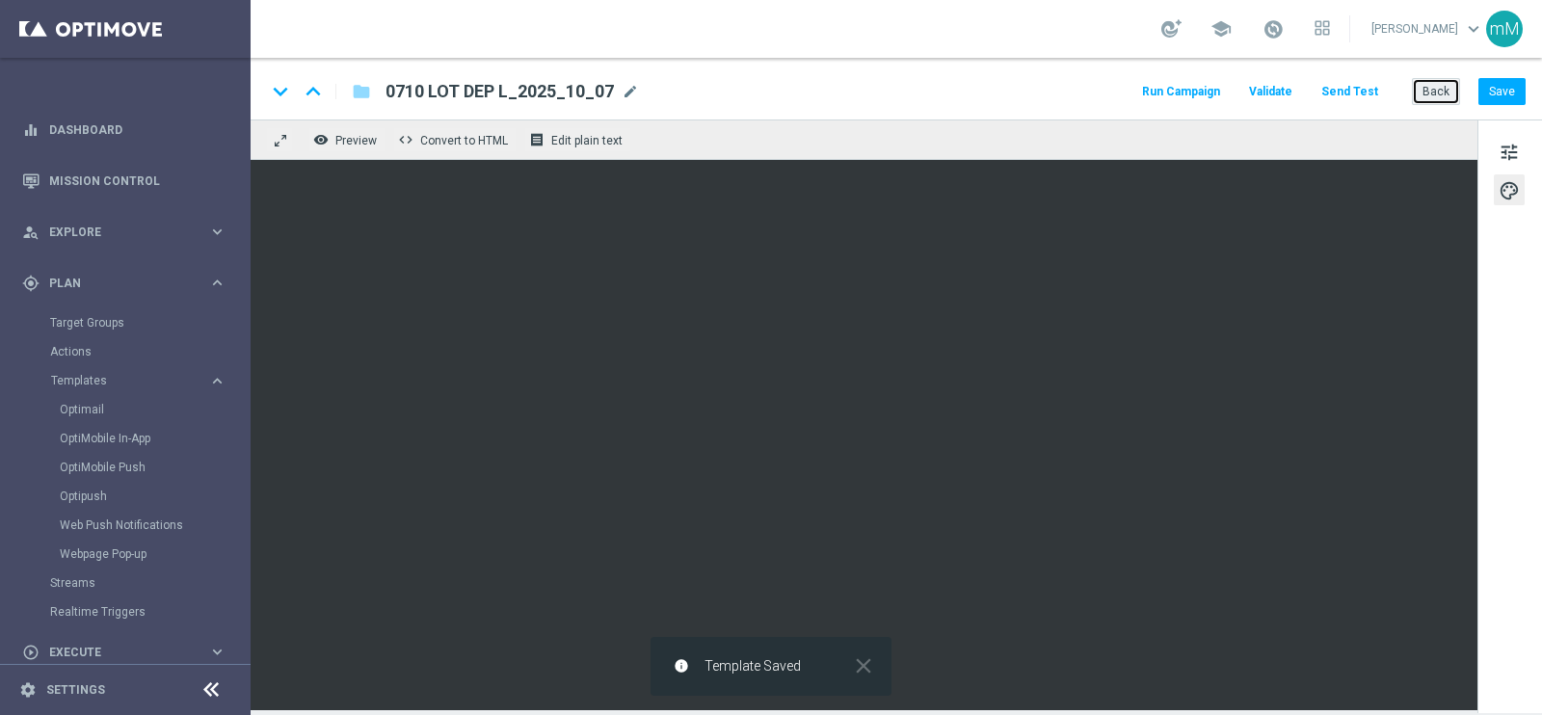
click at [1436, 93] on button "Back" at bounding box center [1436, 91] width 48 height 27
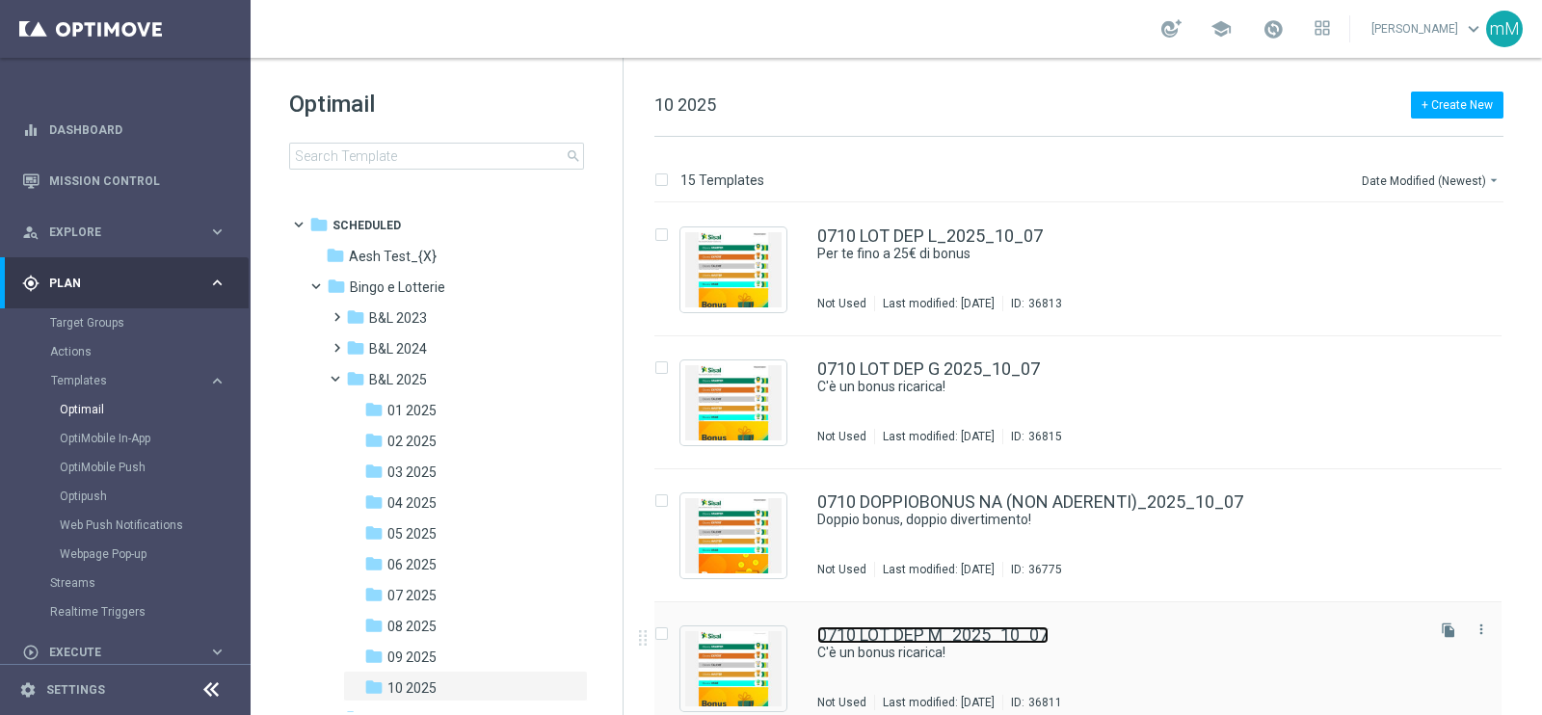
click at [891, 630] on link "0710 LOT DEP M_2025_10_07" at bounding box center [932, 634] width 231 height 17
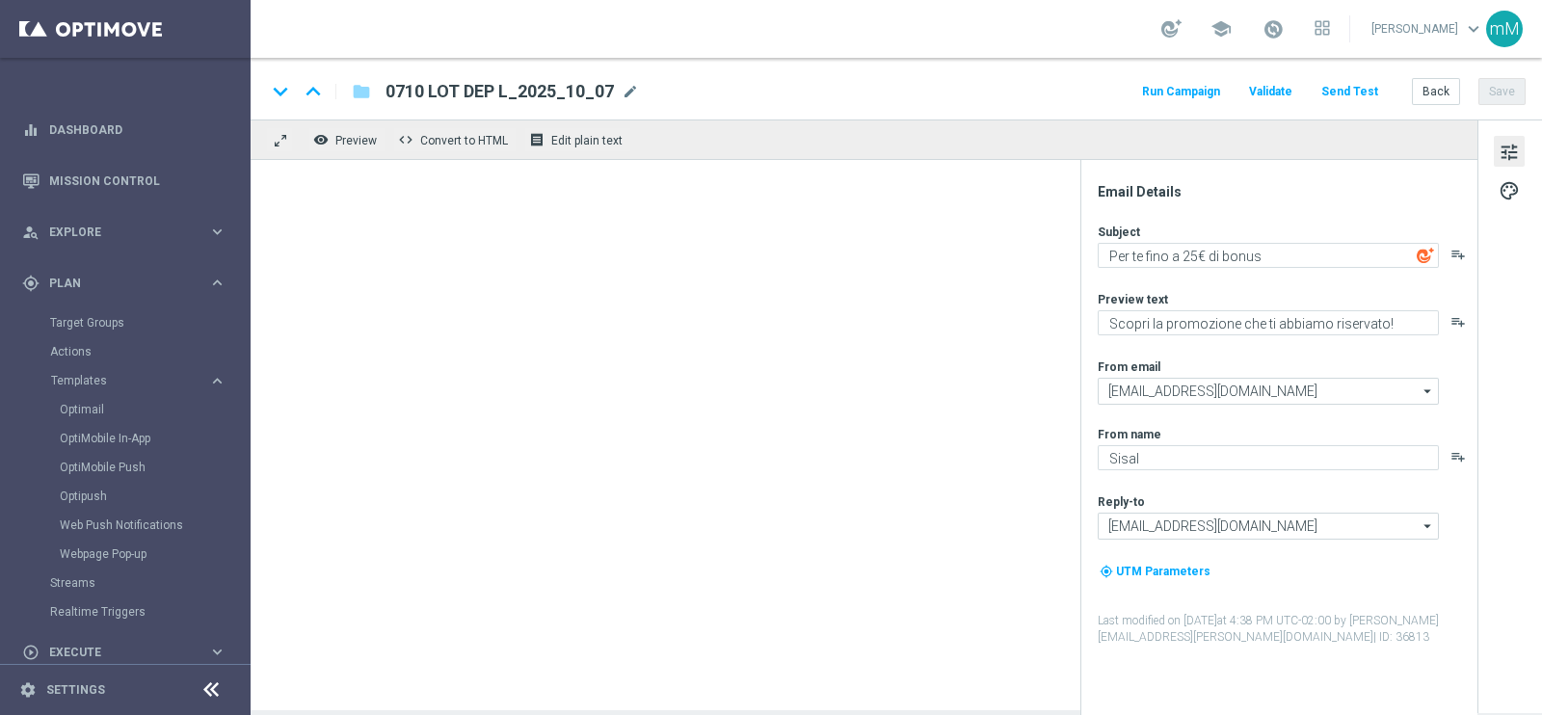
type textarea "C'è un bonus ricarica!"
type textarea "Per te fino a 25€ di bonus"
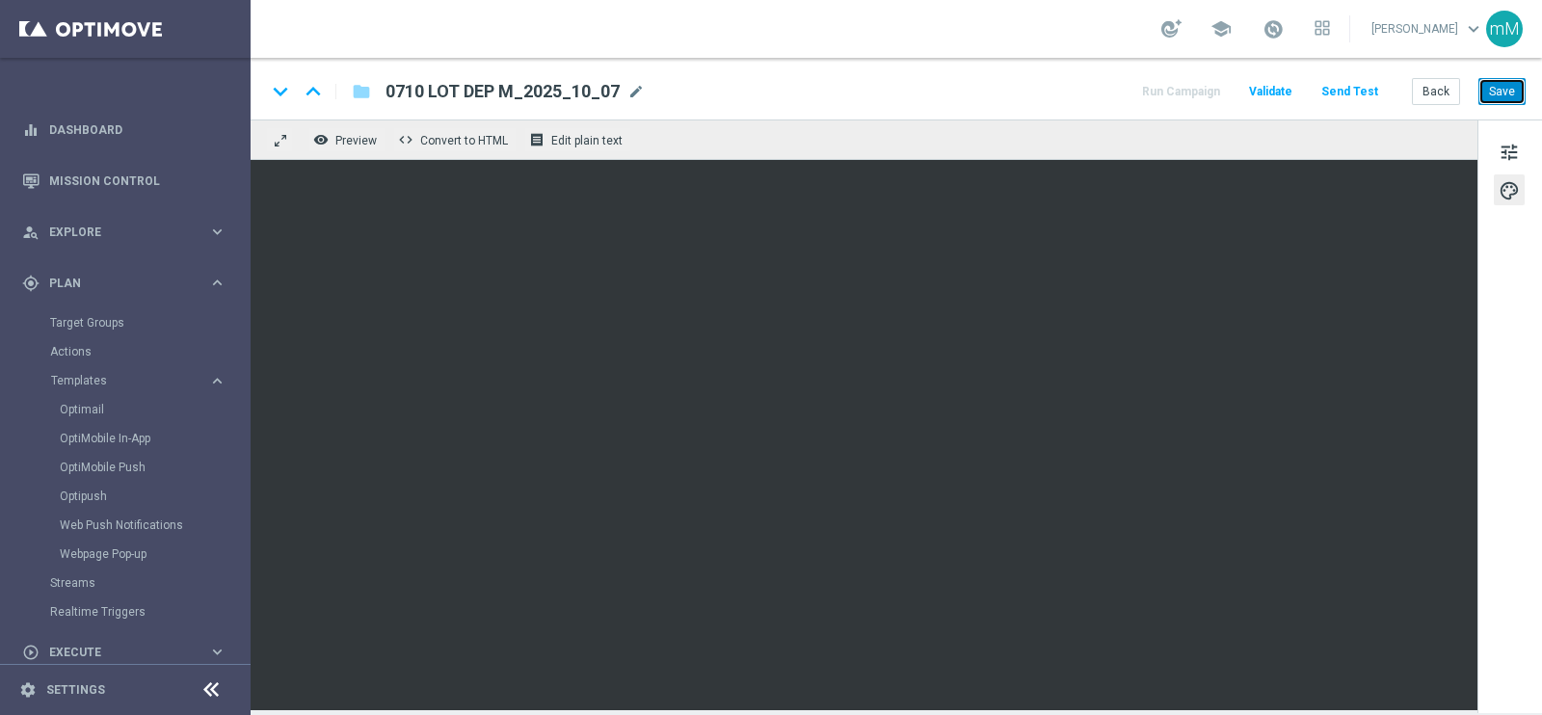
click at [1519, 85] on button "Save" at bounding box center [1501, 91] width 47 height 27
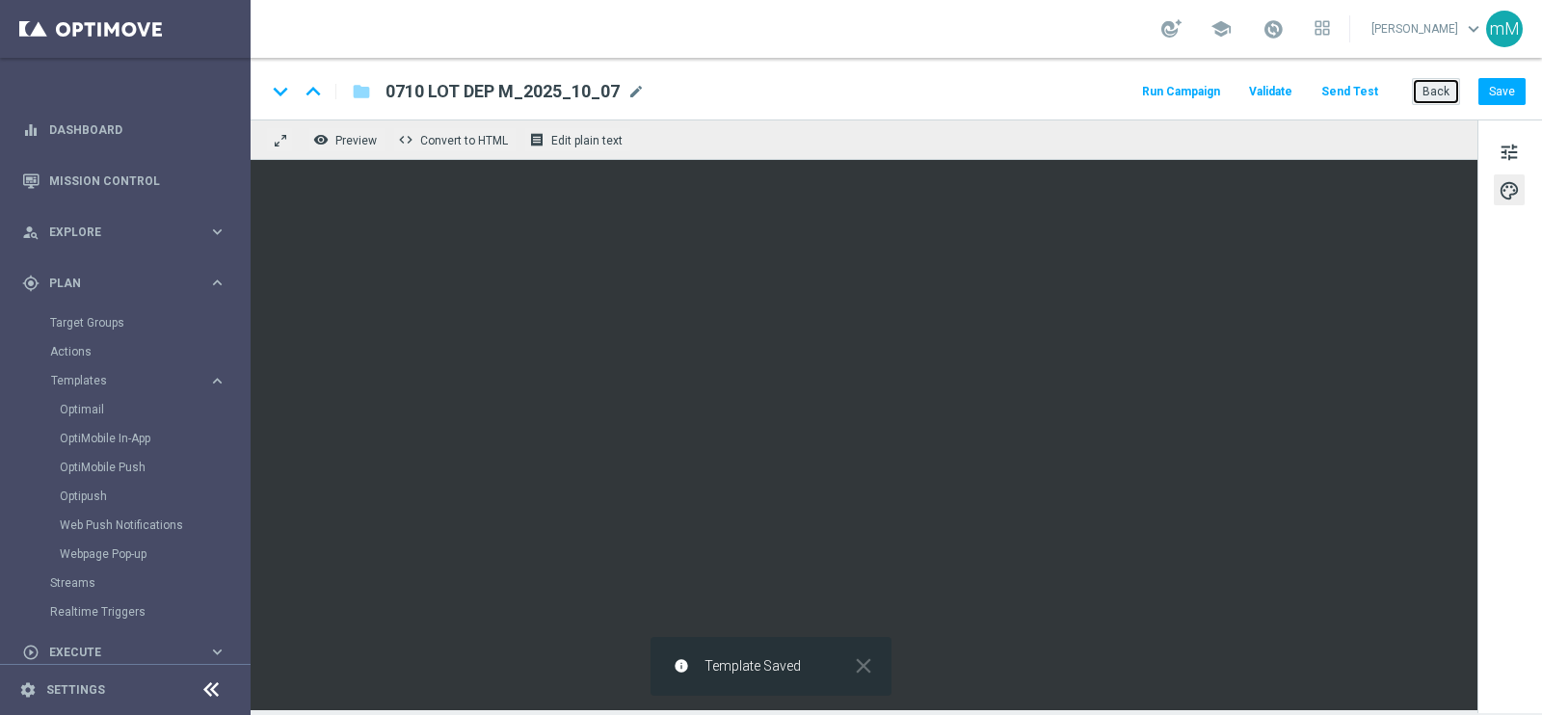
click at [1434, 89] on button "Back" at bounding box center [1436, 91] width 48 height 27
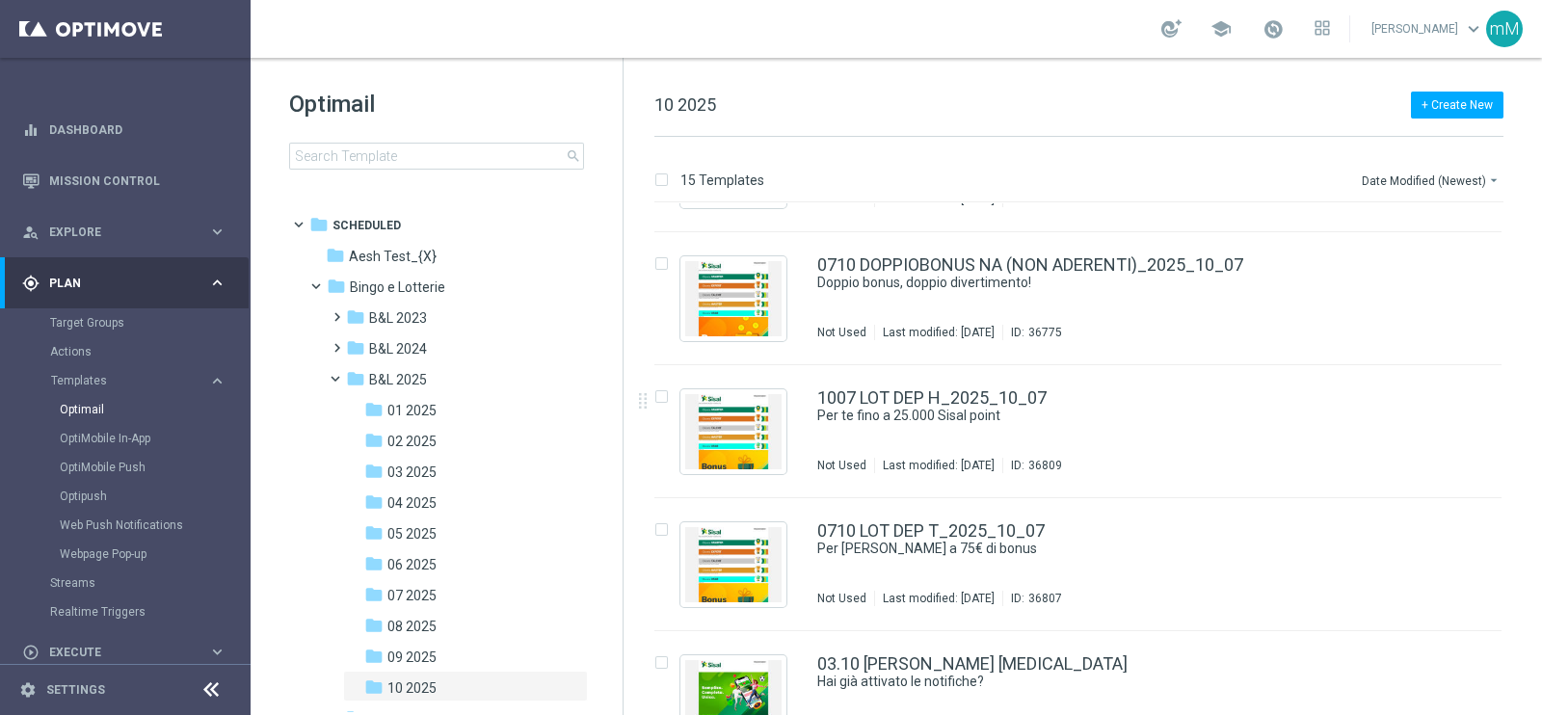
scroll to position [370, 0]
click at [920, 534] on link "0710 LOT DEP T_2025_10_07" at bounding box center [930, 530] width 227 height 17
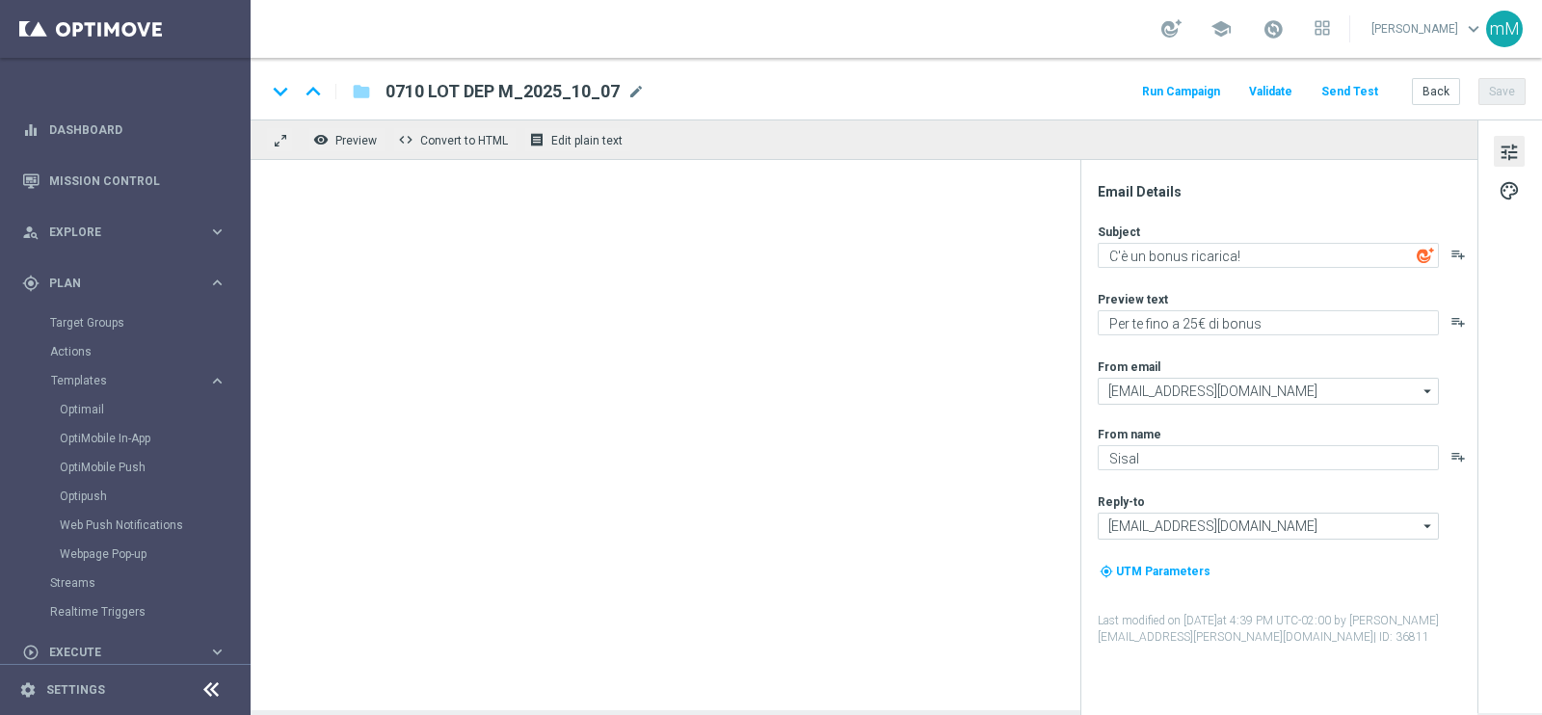
type textarea "Per te fino a 75€ di bonus"
type textarea "Scopri la promozione che ti abbiamo riservato!"
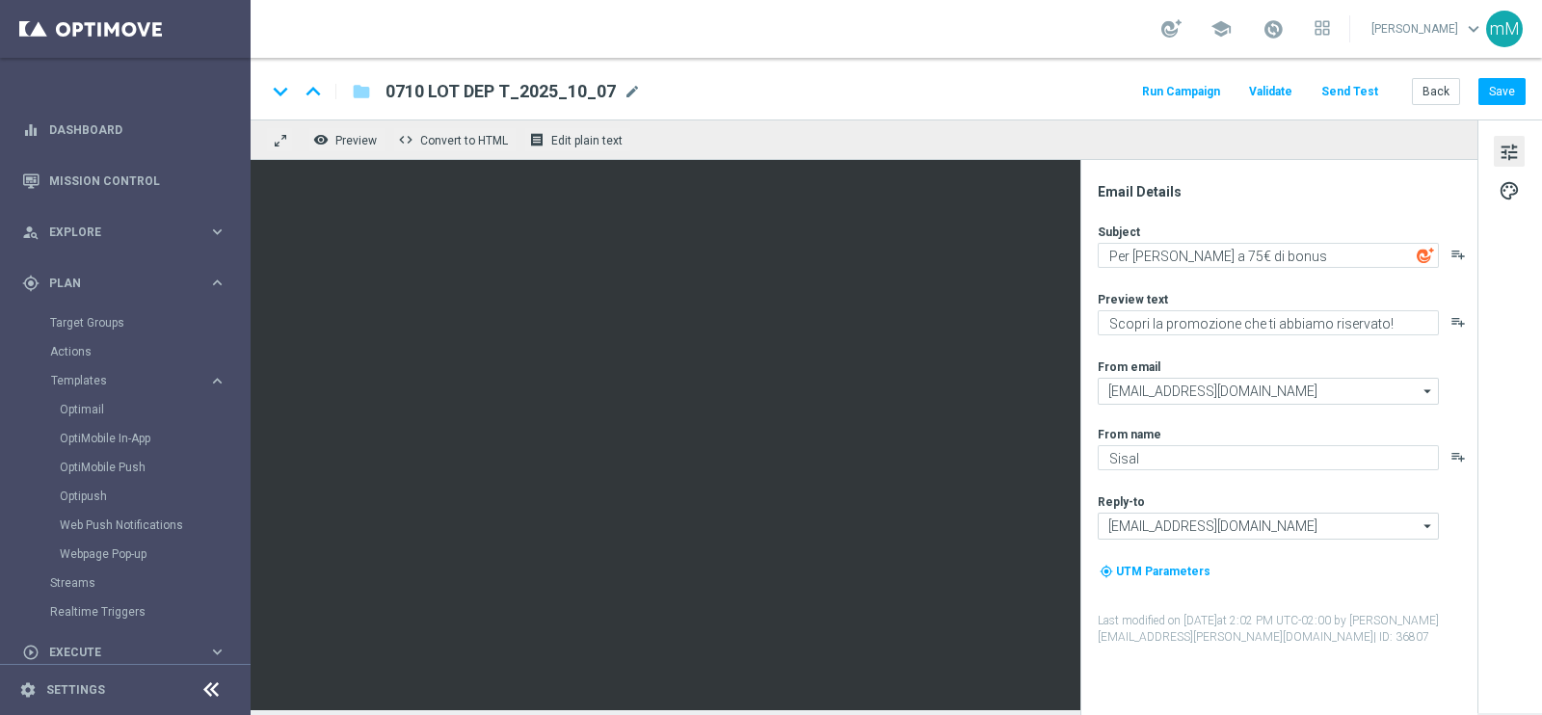
click at [1221, 93] on button "Run Campaign" at bounding box center [1181, 92] width 84 height 26
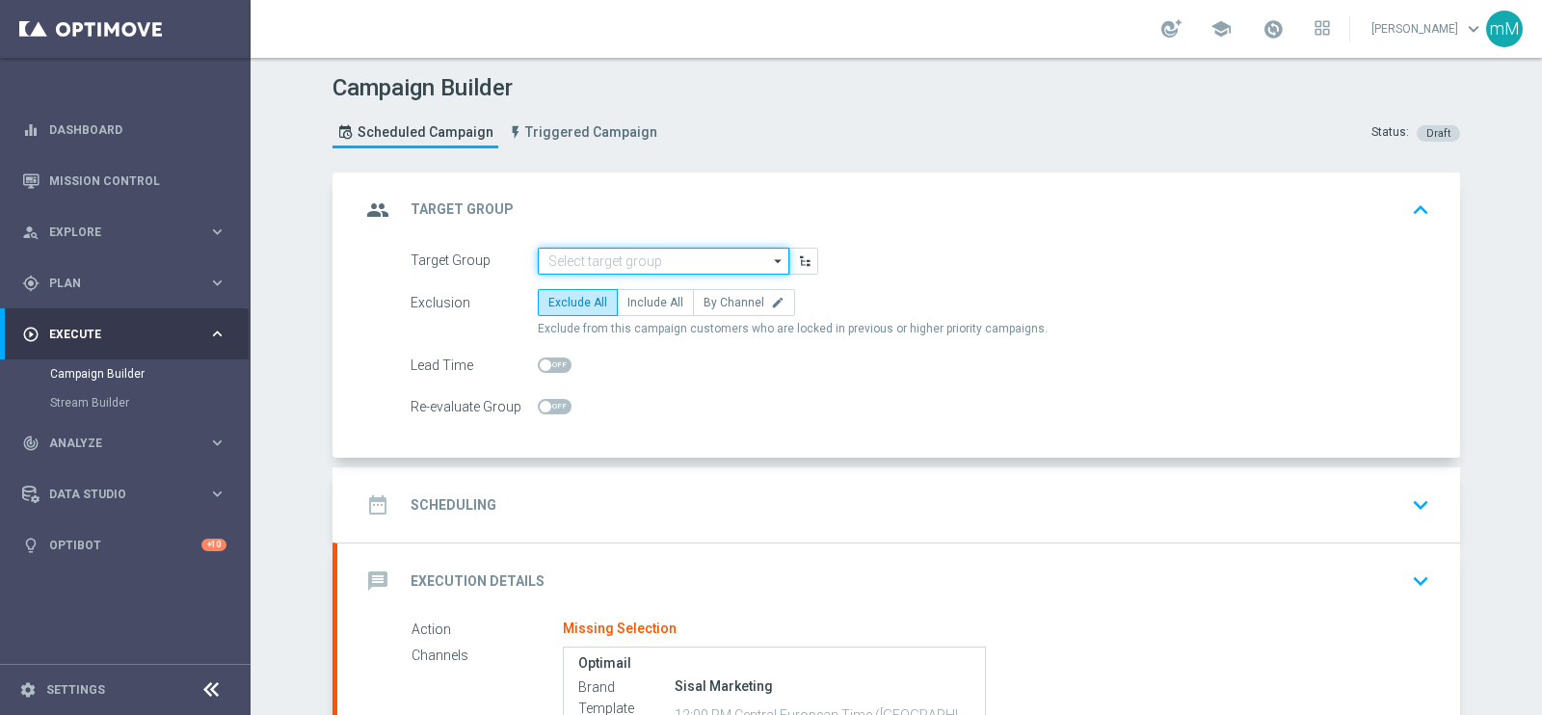
click at [663, 271] on input at bounding box center [664, 261] width 252 height 27
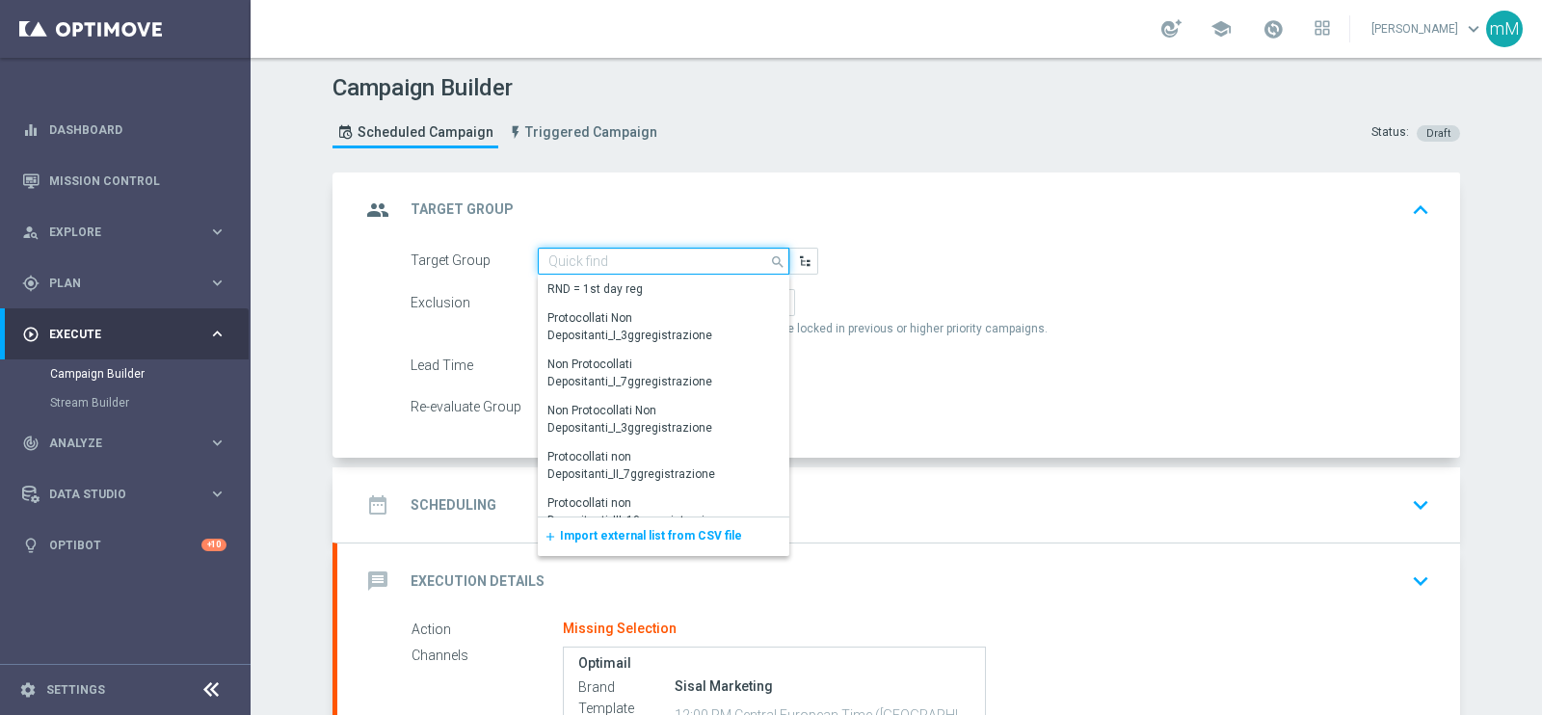
paste input "NEW Active Lottery MODA DEP >=50"
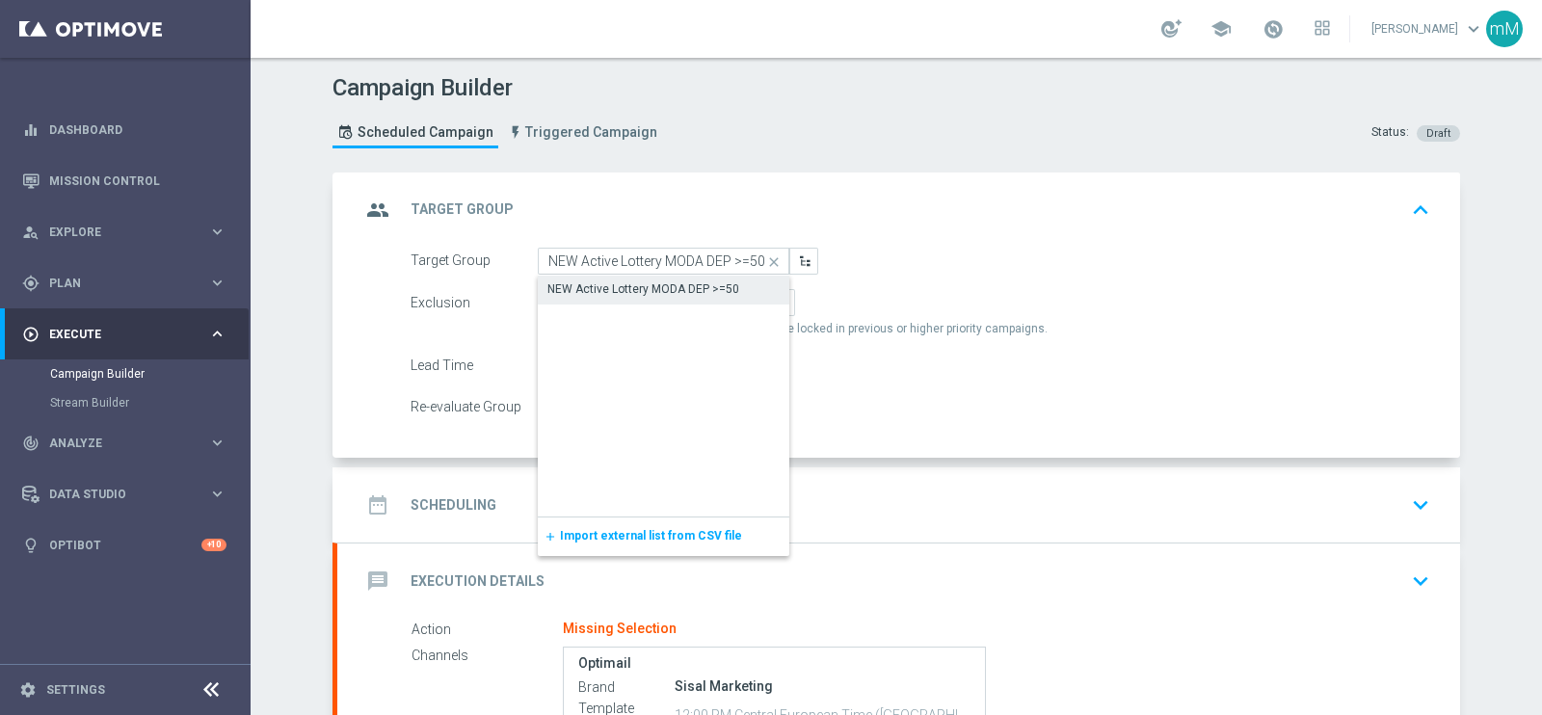
click at [650, 290] on div "NEW Active Lottery MODA DEP >=50" at bounding box center [643, 288] width 192 height 17
type input "NEW Active Lottery MODA DEP >=50"
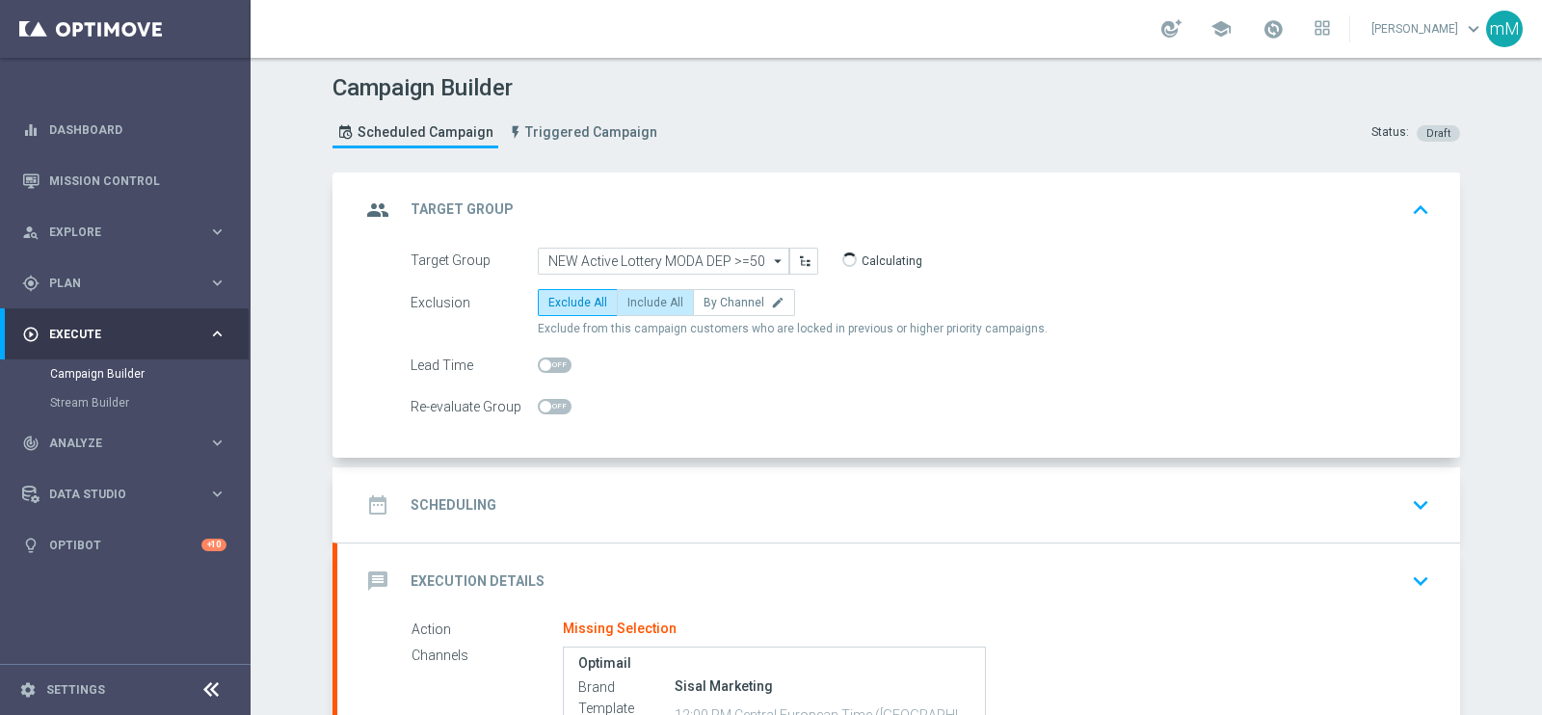
click at [650, 296] on span "Include All" at bounding box center [655, 302] width 56 height 13
click at [640, 300] on input "Include All" at bounding box center [633, 306] width 13 height 13
radio input "true"
click at [641, 477] on div "date_range Scheduling keyboard_arrow_down" at bounding box center [898, 504] width 1123 height 75
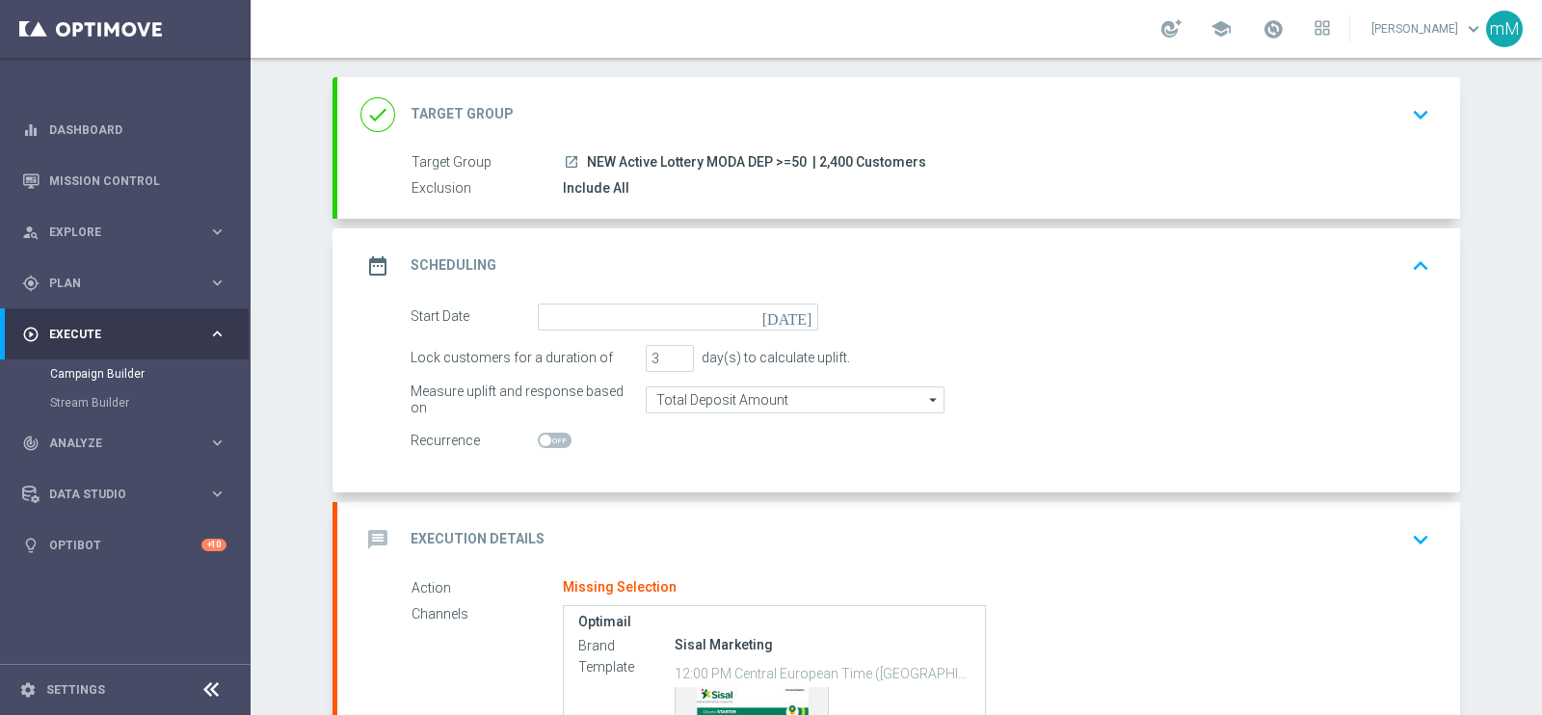
scroll to position [100, 0]
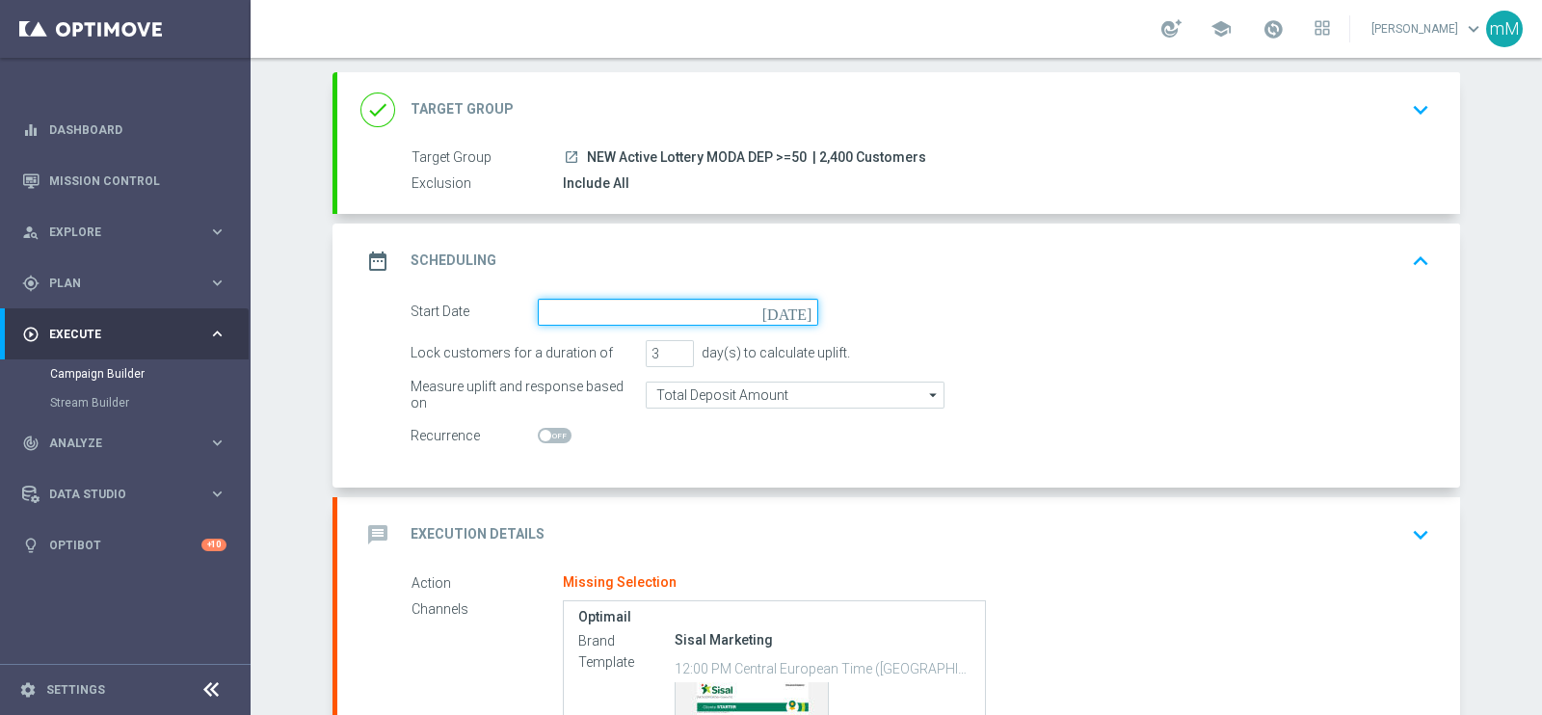
click at [647, 319] on input at bounding box center [678, 312] width 280 height 27
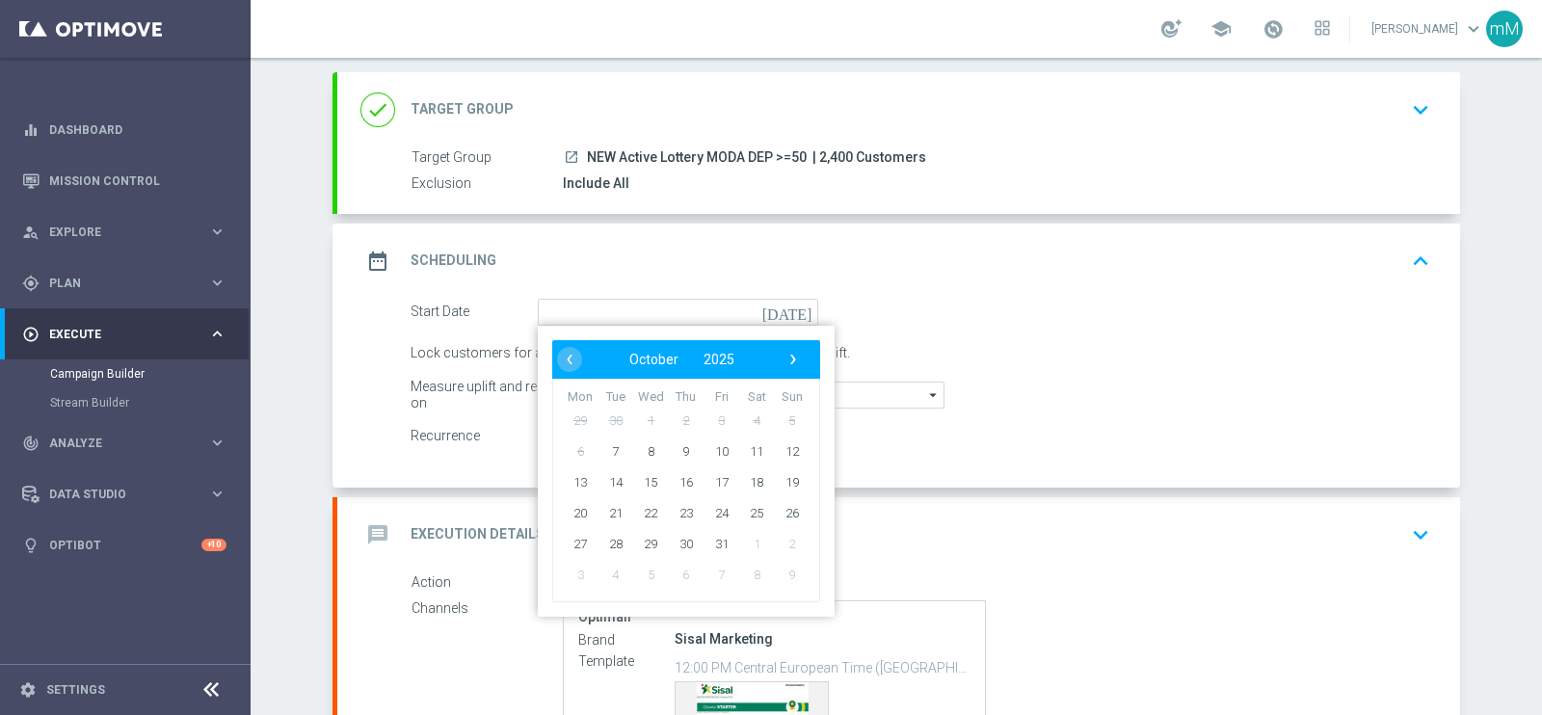
type input "[DATE]"
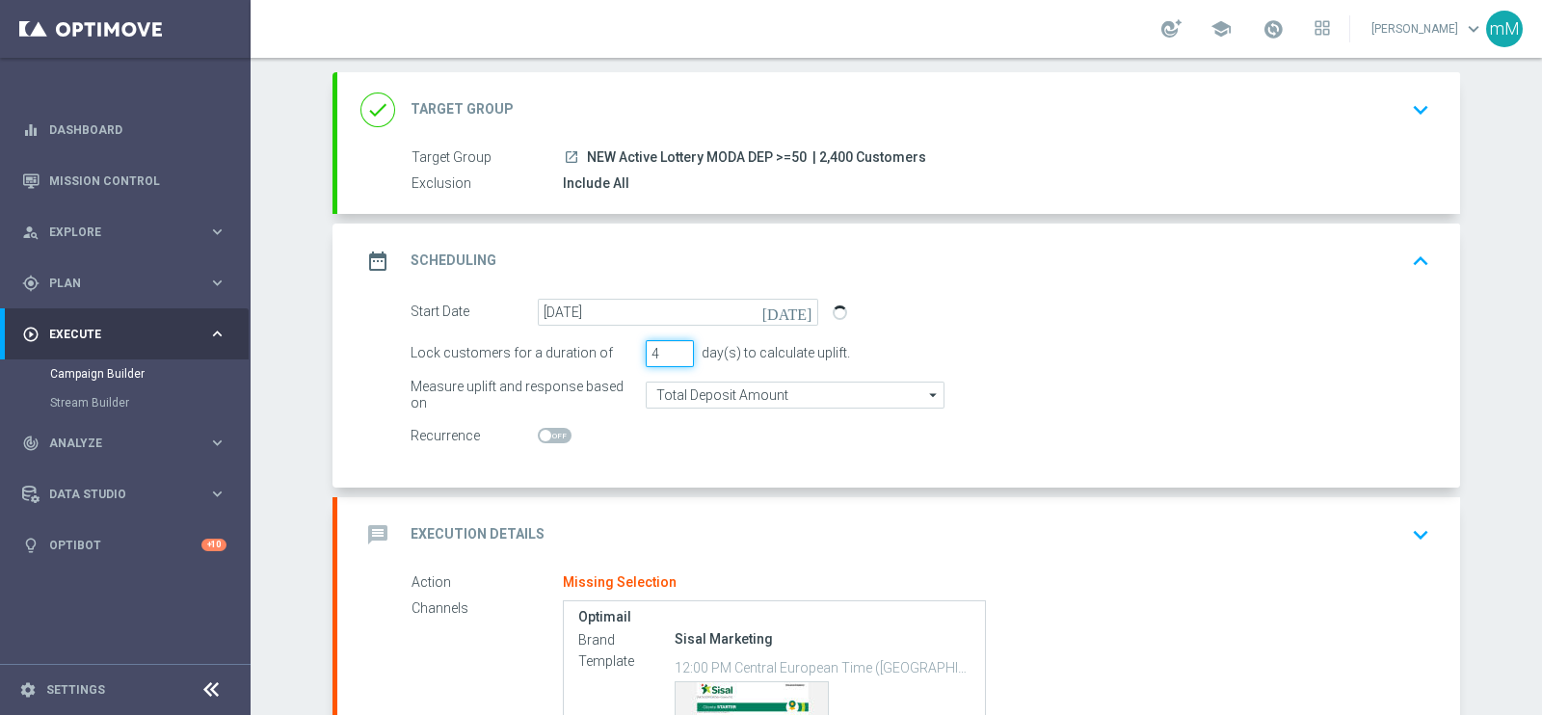
type input "4"
click at [671, 346] on input "4" at bounding box center [670, 353] width 48 height 27
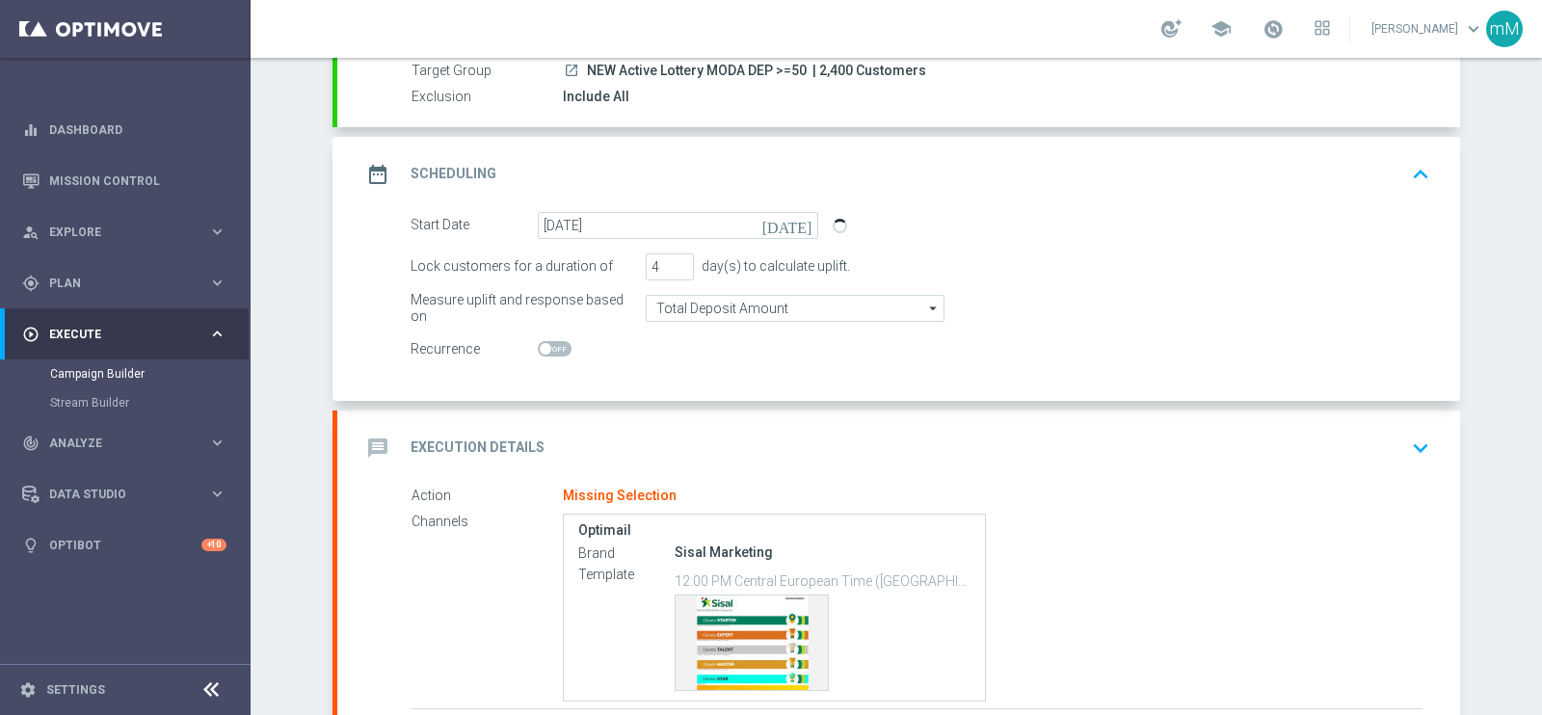
click at [651, 414] on div "message Execution Details keyboard_arrow_down" at bounding box center [898, 448] width 1123 height 75
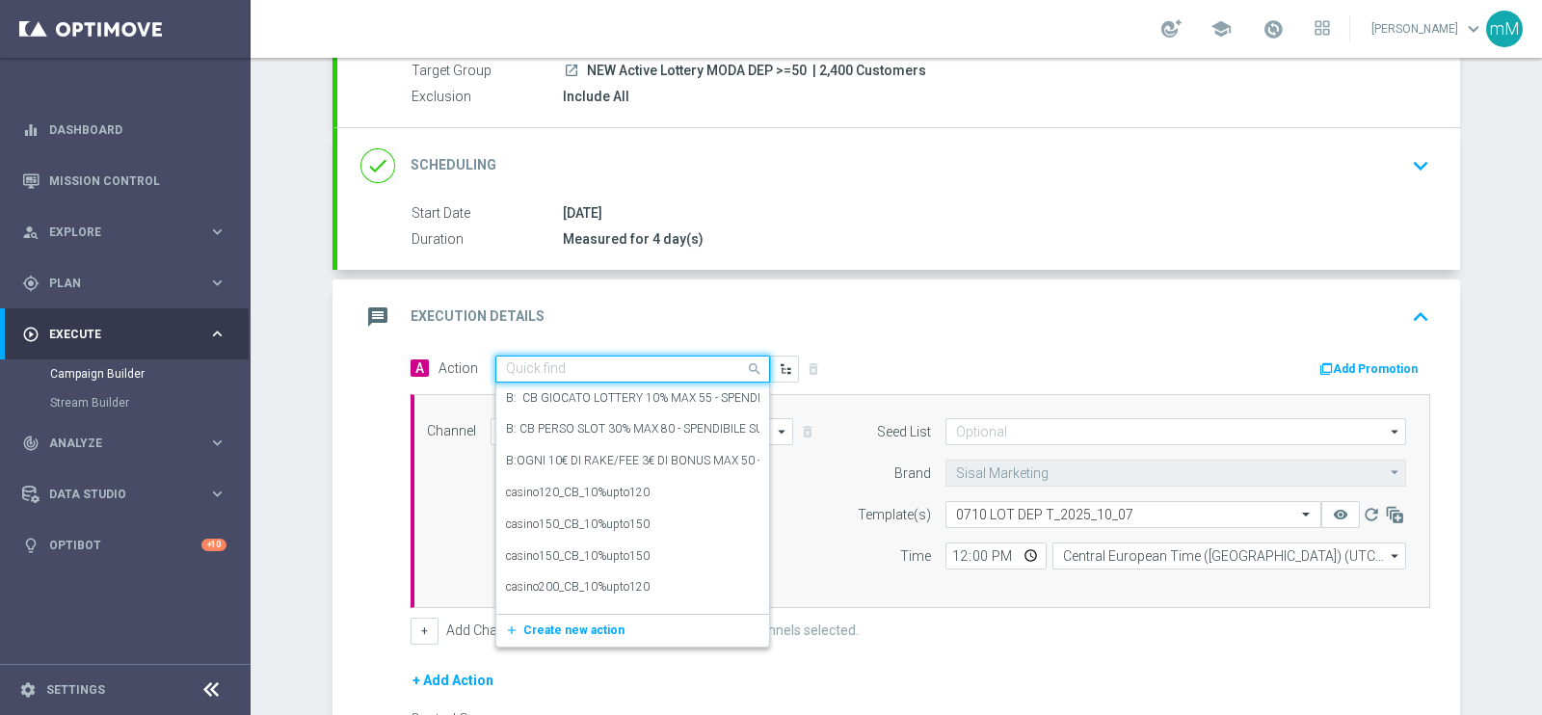
click at [569, 374] on div "Quick find" at bounding box center [632, 369] width 275 height 27
paste input "Dep min 50€ per il 15% fino a 75€"
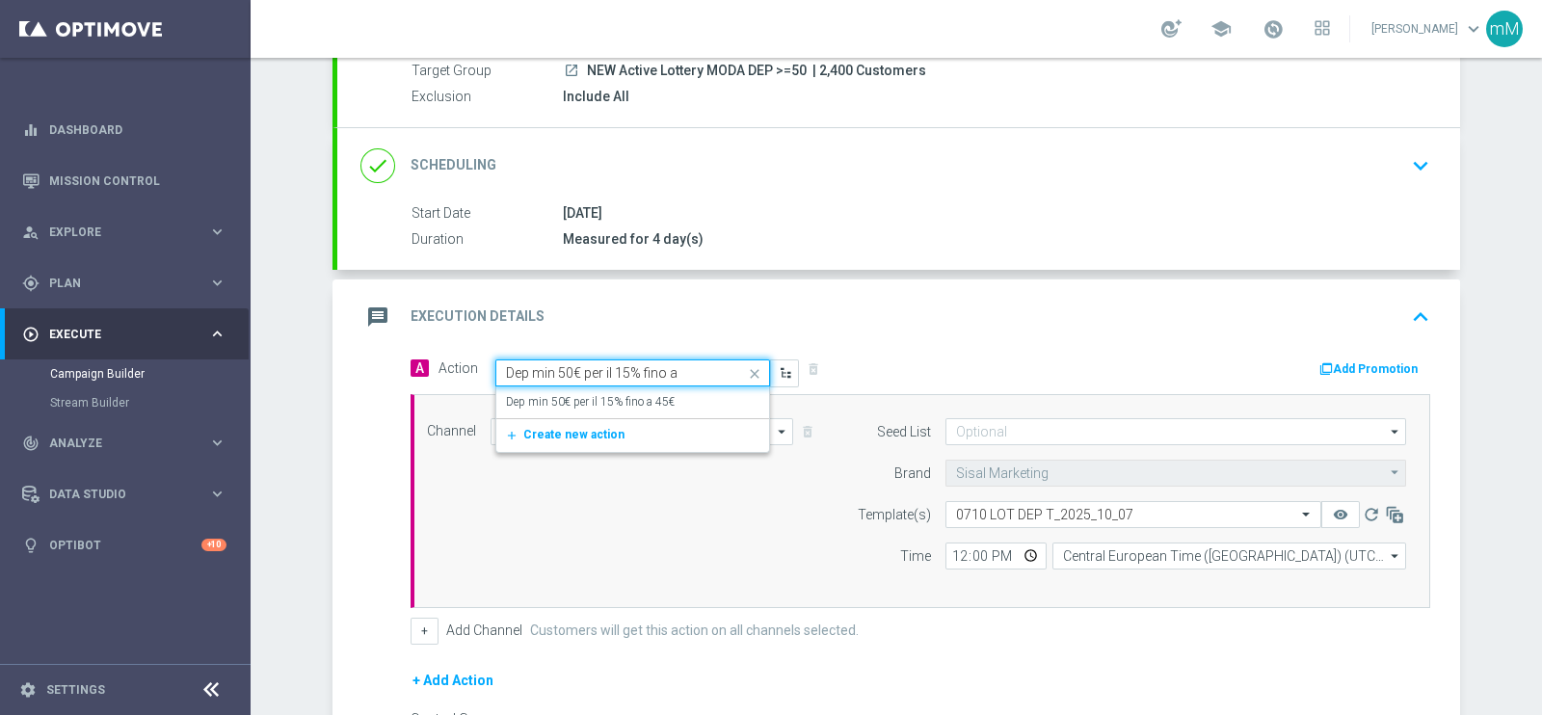
type input "Dep min 50€ per il 15% fino a"
click at [589, 397] on label "Dep min 50€ per il 15% fino a 45€" at bounding box center [590, 402] width 169 height 16
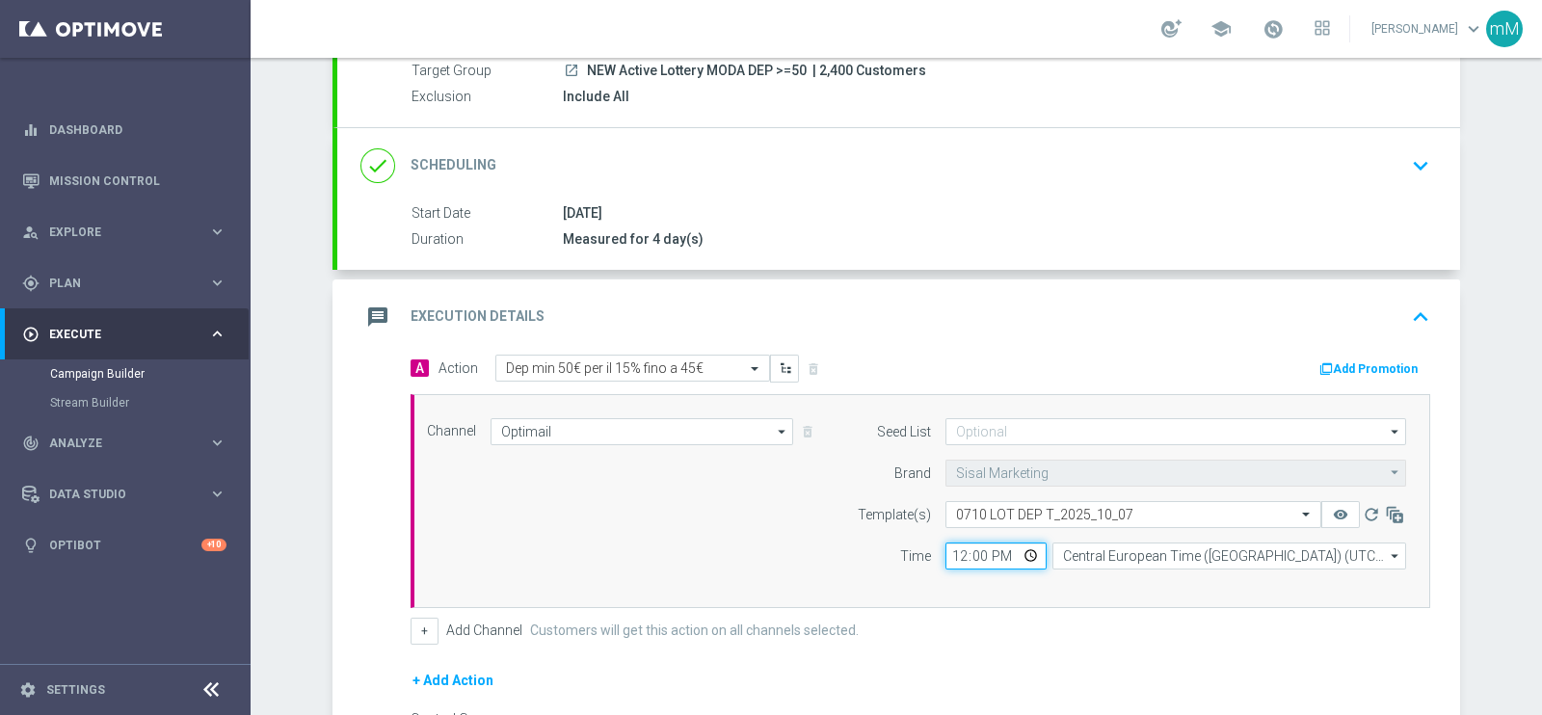
click at [949, 548] on input "12:00" at bounding box center [995, 556] width 101 height 27
type input "18:30"
click at [419, 624] on button "+" at bounding box center [425, 631] width 28 height 27
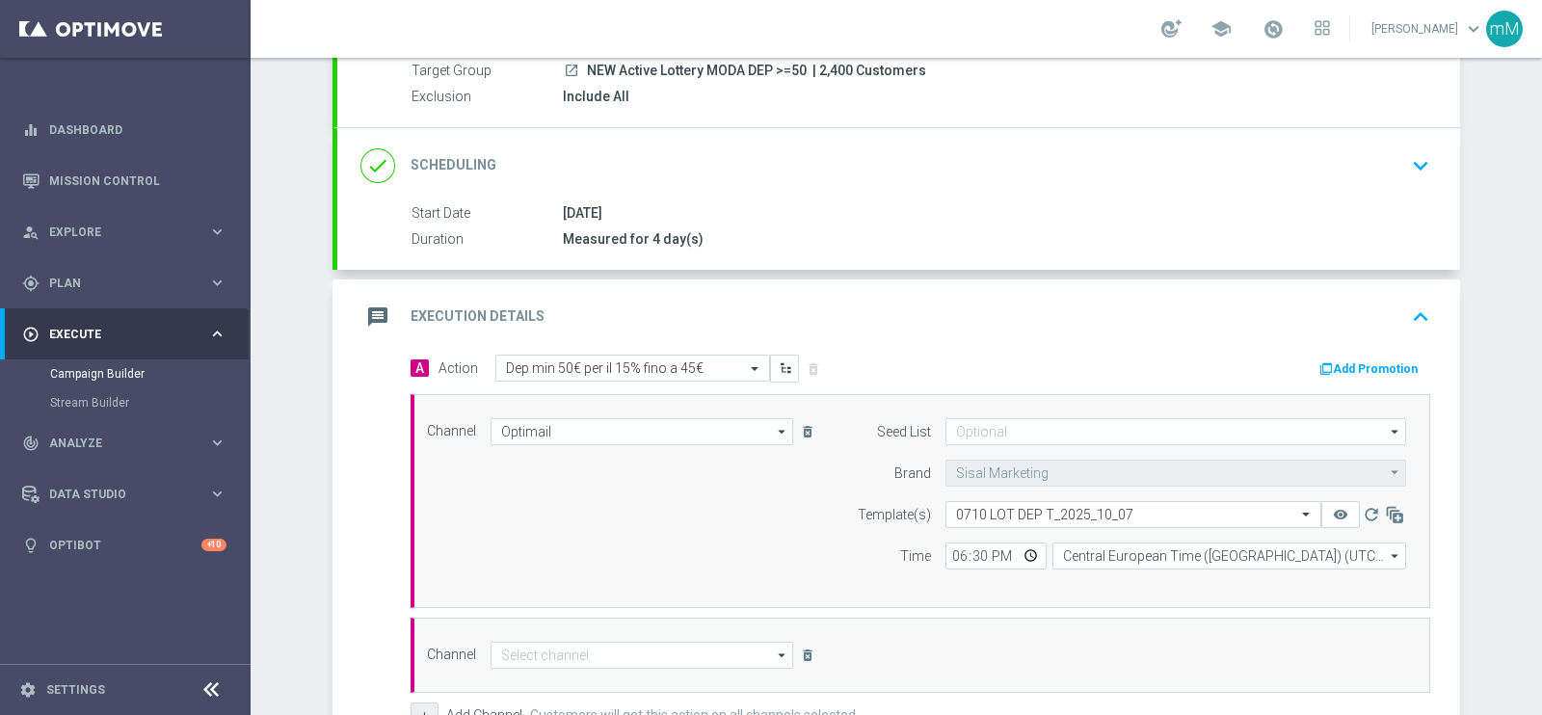
scroll to position [368, 0]
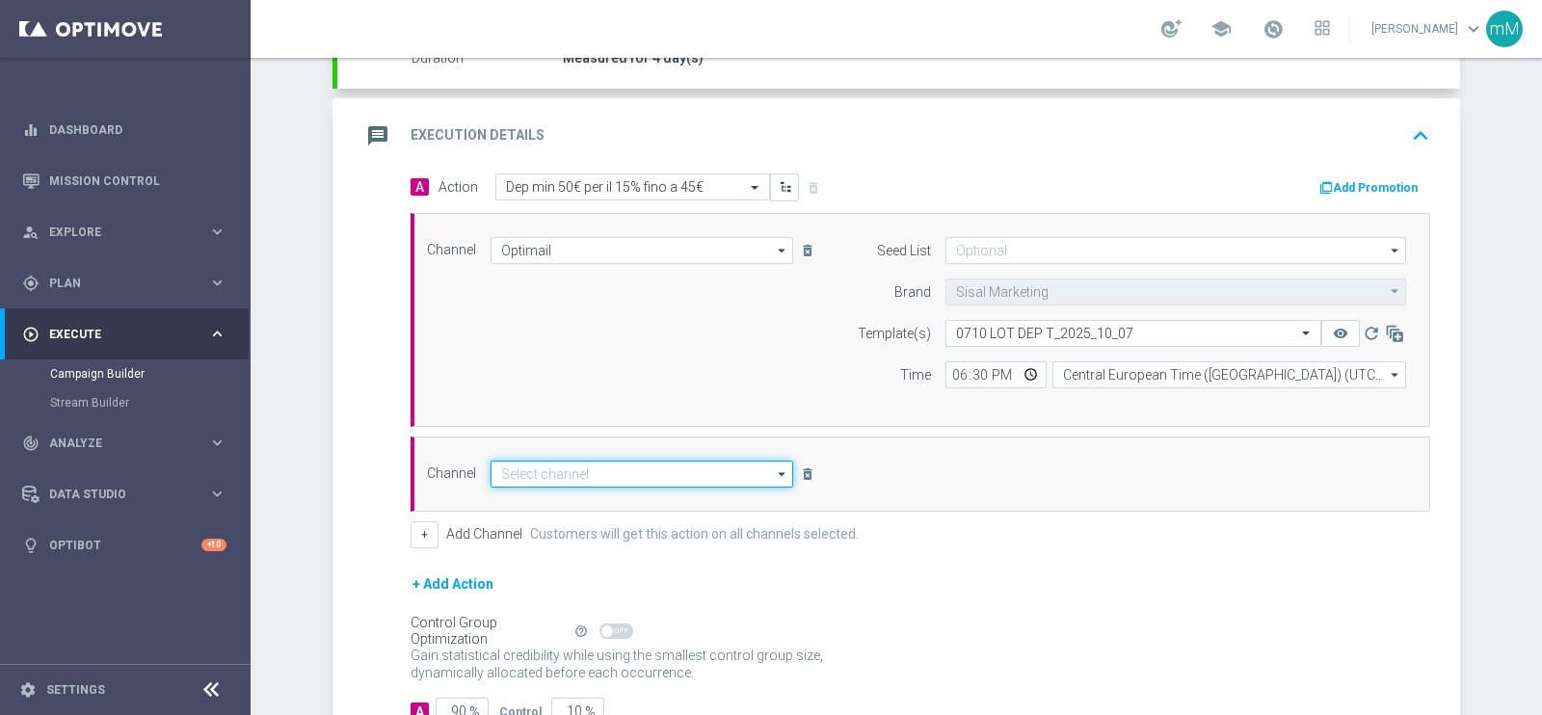
click at [626, 469] on input at bounding box center [642, 474] width 303 height 27
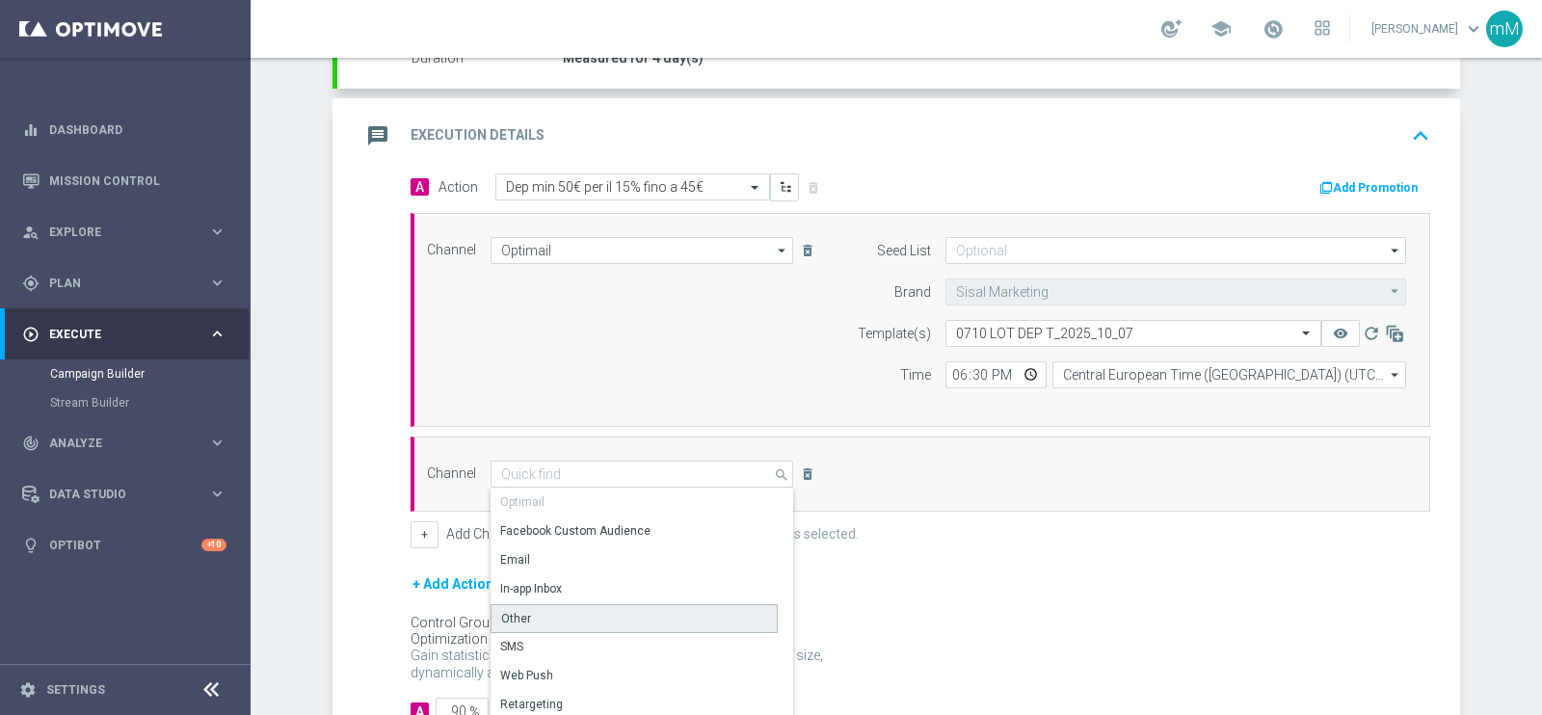
click at [582, 622] on div "Other" at bounding box center [634, 618] width 287 height 29
type input "Other"
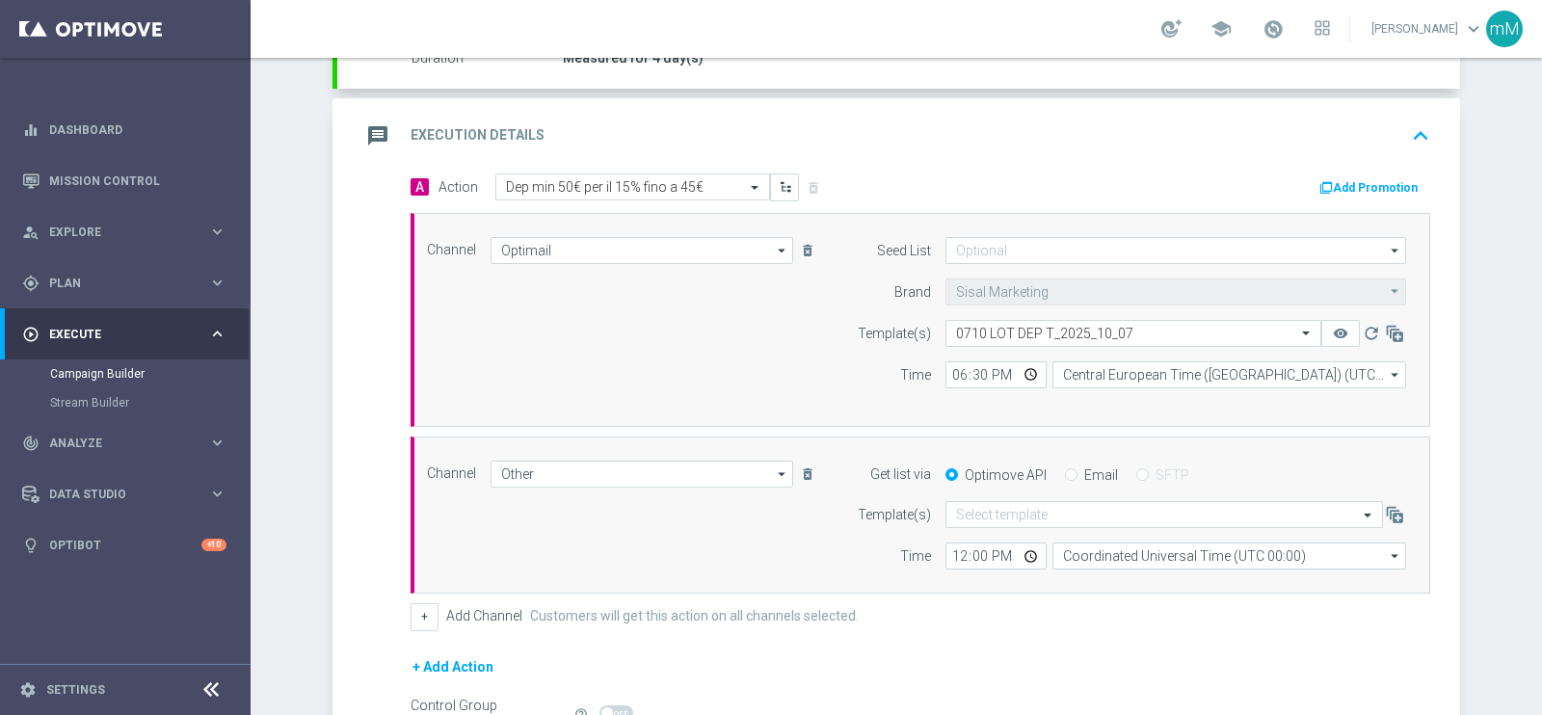
click at [1084, 471] on label "Email" at bounding box center [1101, 474] width 34 height 17
click at [1077, 471] on input "Email" at bounding box center [1071, 476] width 13 height 13
radio input "true"
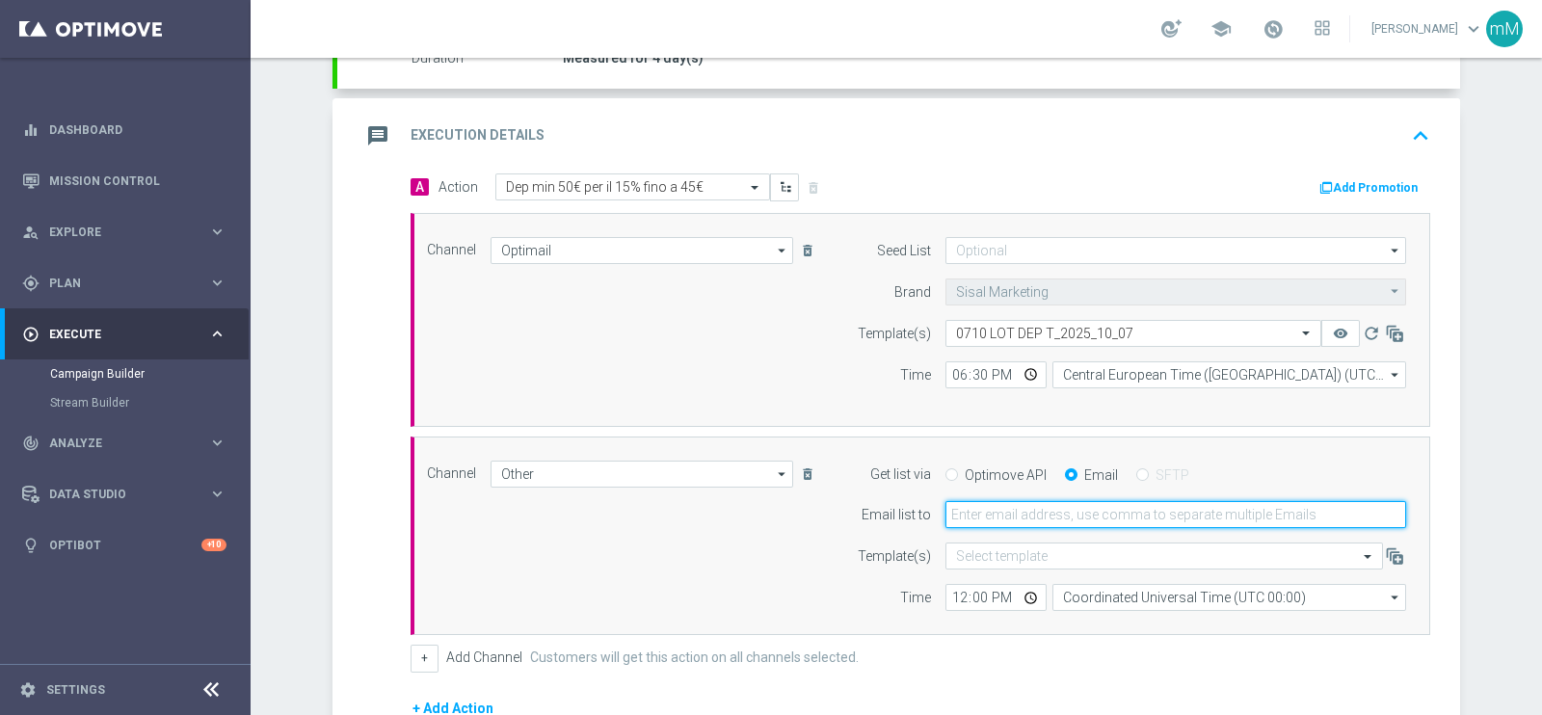
click at [1059, 506] on input "email" at bounding box center [1175, 514] width 461 height 27
type input "[EMAIL_ADDRESS][PERSON_NAME][DOMAIN_NAME]"
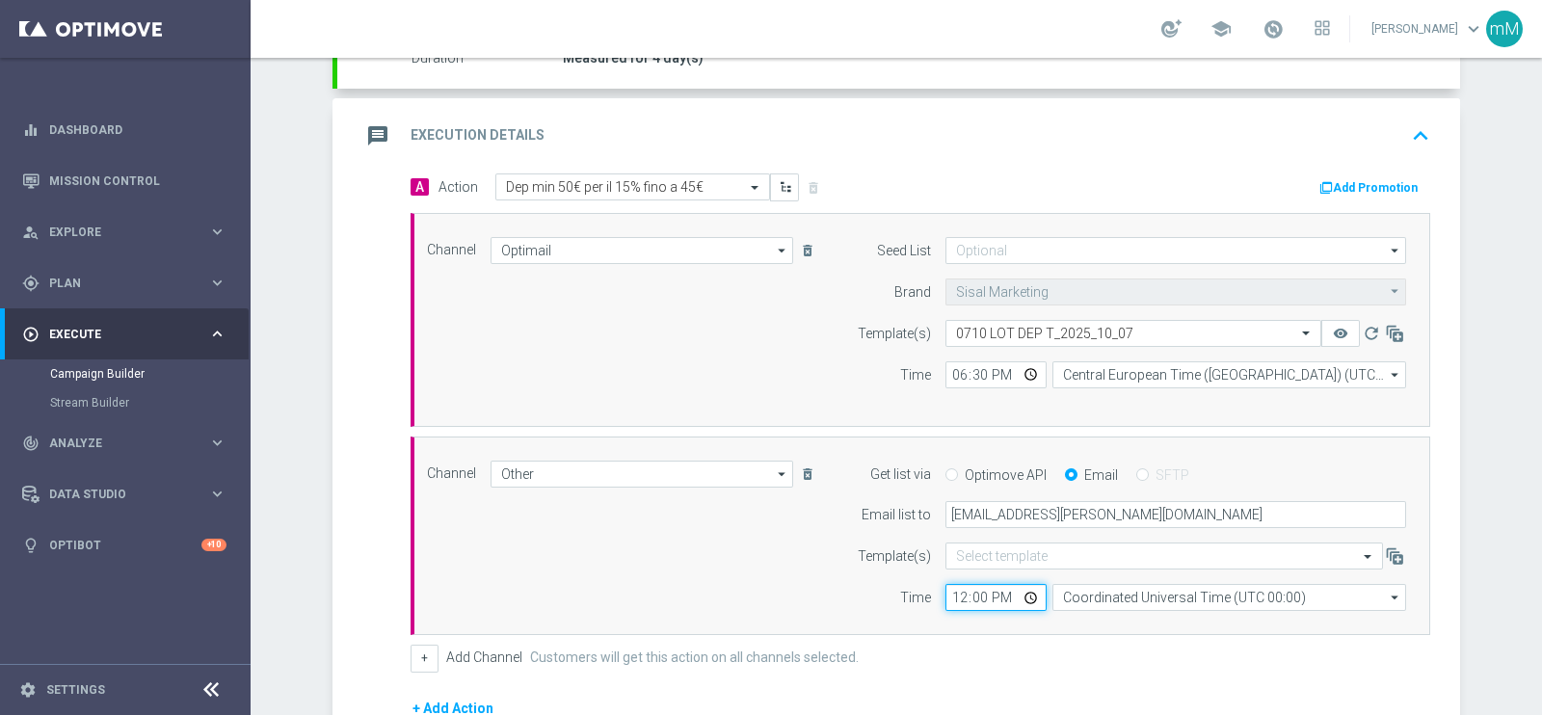
click at [947, 588] on input "12:00" at bounding box center [995, 597] width 101 height 27
type input "18:30"
click at [1089, 590] on input "Coordinated Universal Time (UTC 00:00)" at bounding box center [1229, 597] width 354 height 27
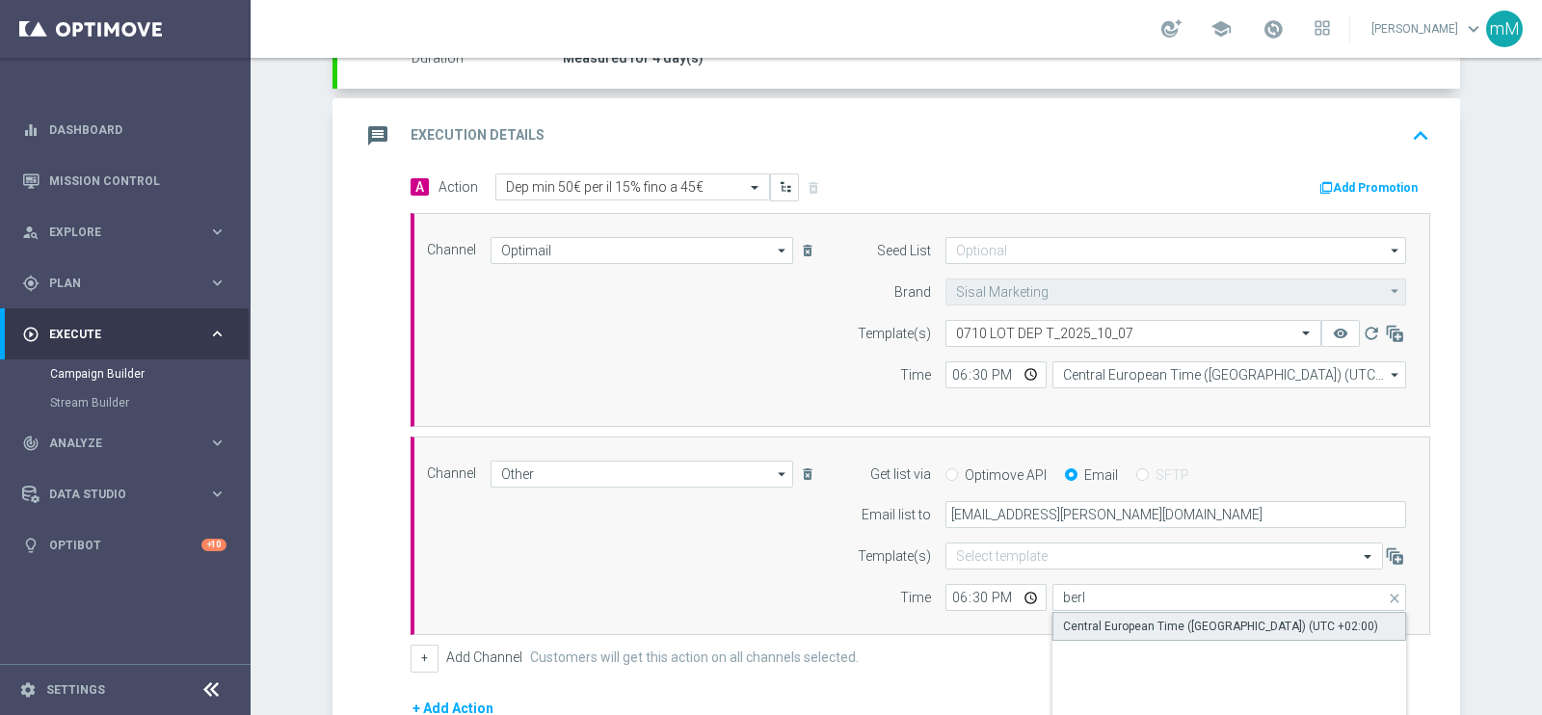
click at [1099, 618] on div "Central European Time (Berlin) (UTC +02:00)" at bounding box center [1220, 626] width 315 height 17
type input "Central European Time (Berlin) (UTC +02:00)"
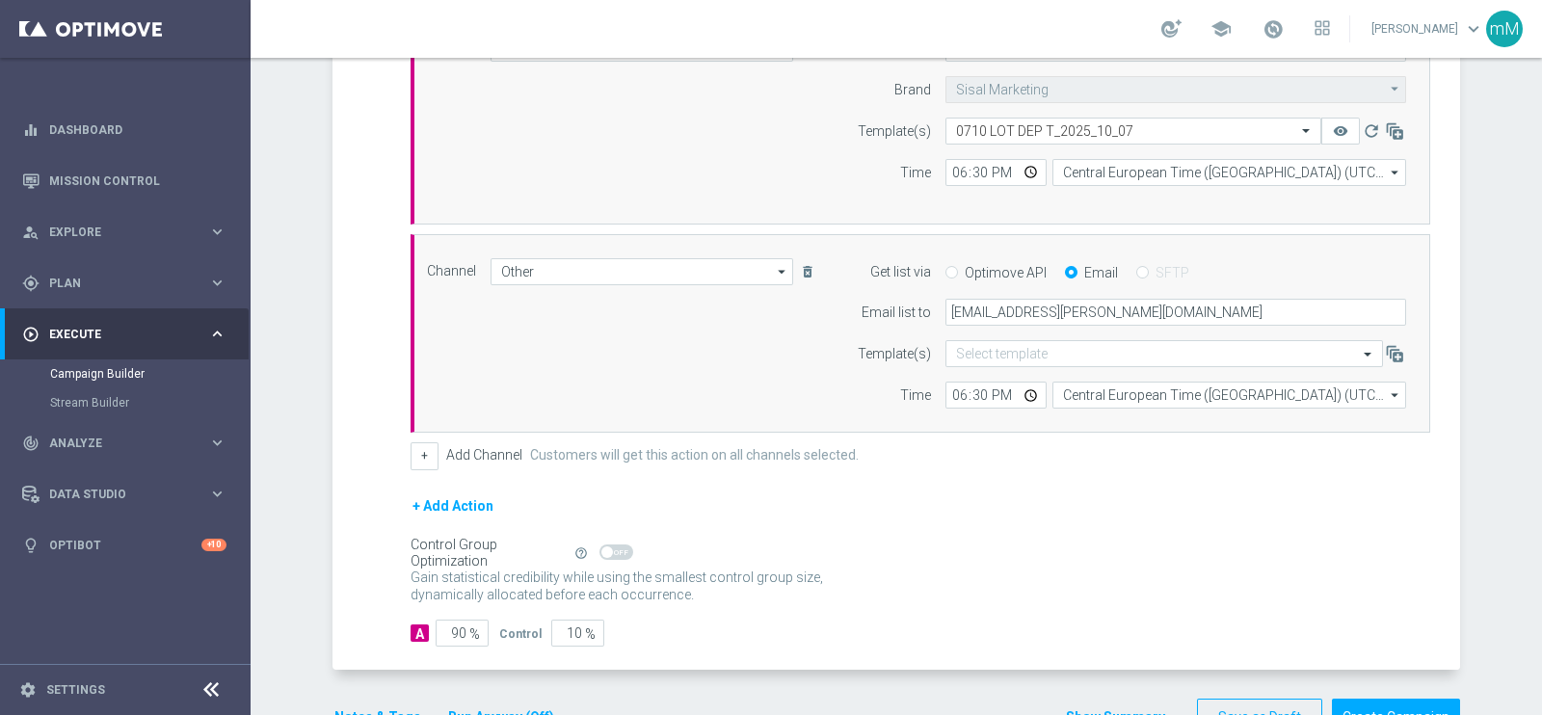
scroll to position [626, 0]
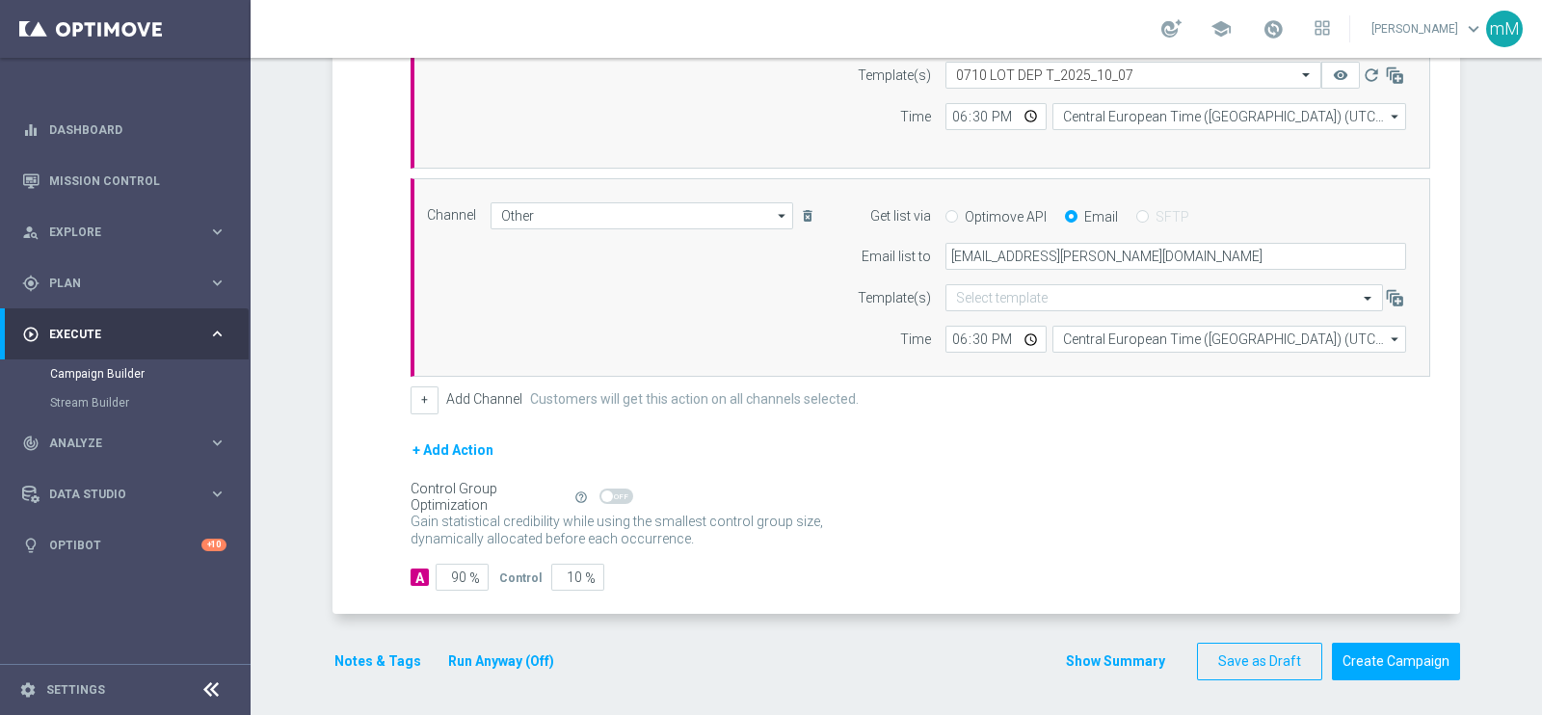
click at [498, 653] on button "Run Anyway (Off)" at bounding box center [501, 662] width 110 height 24
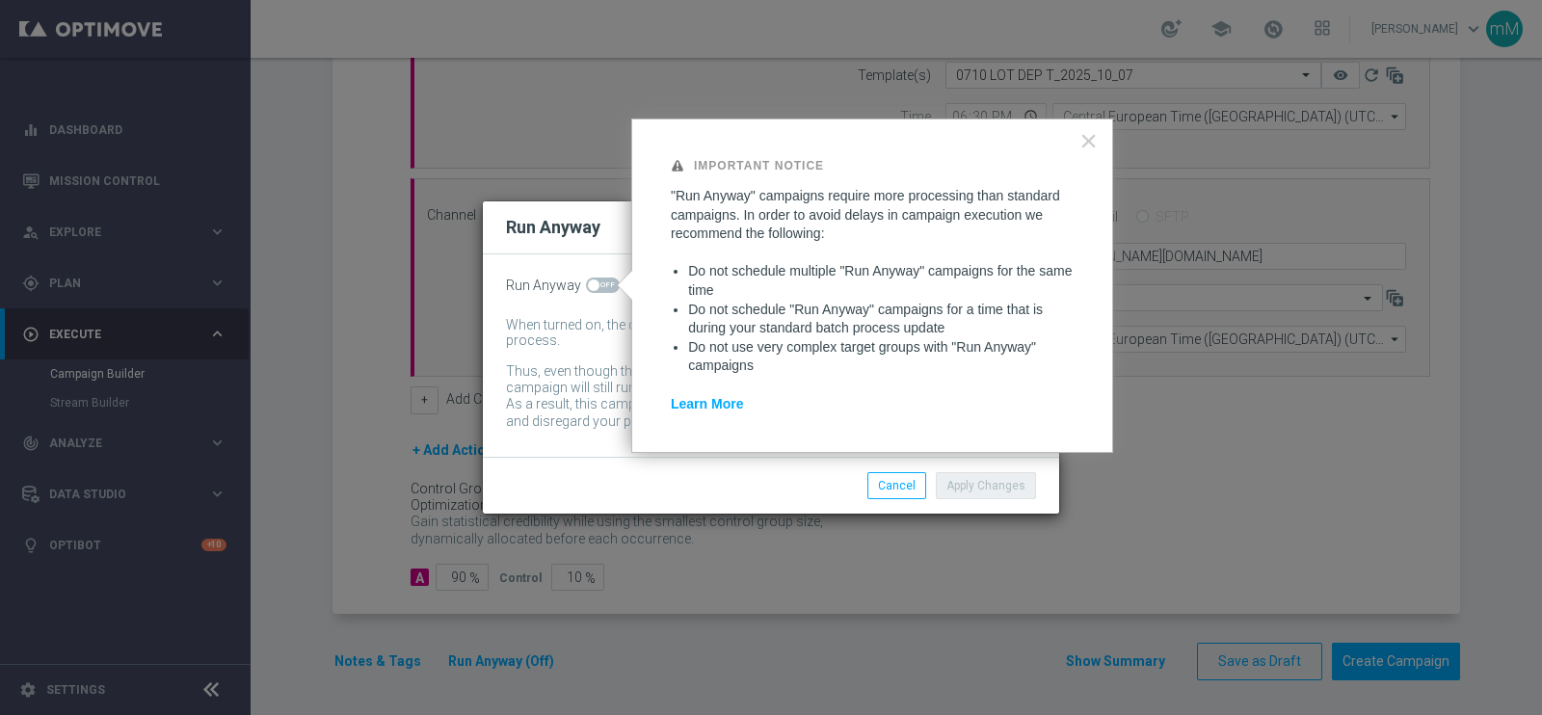
click at [616, 285] on span at bounding box center [603, 285] width 34 height 15
click at [616, 285] on input "checkbox" at bounding box center [603, 285] width 34 height 15
checkbox input "true"
click at [975, 485] on button "Apply Changes" at bounding box center [986, 485] width 100 height 27
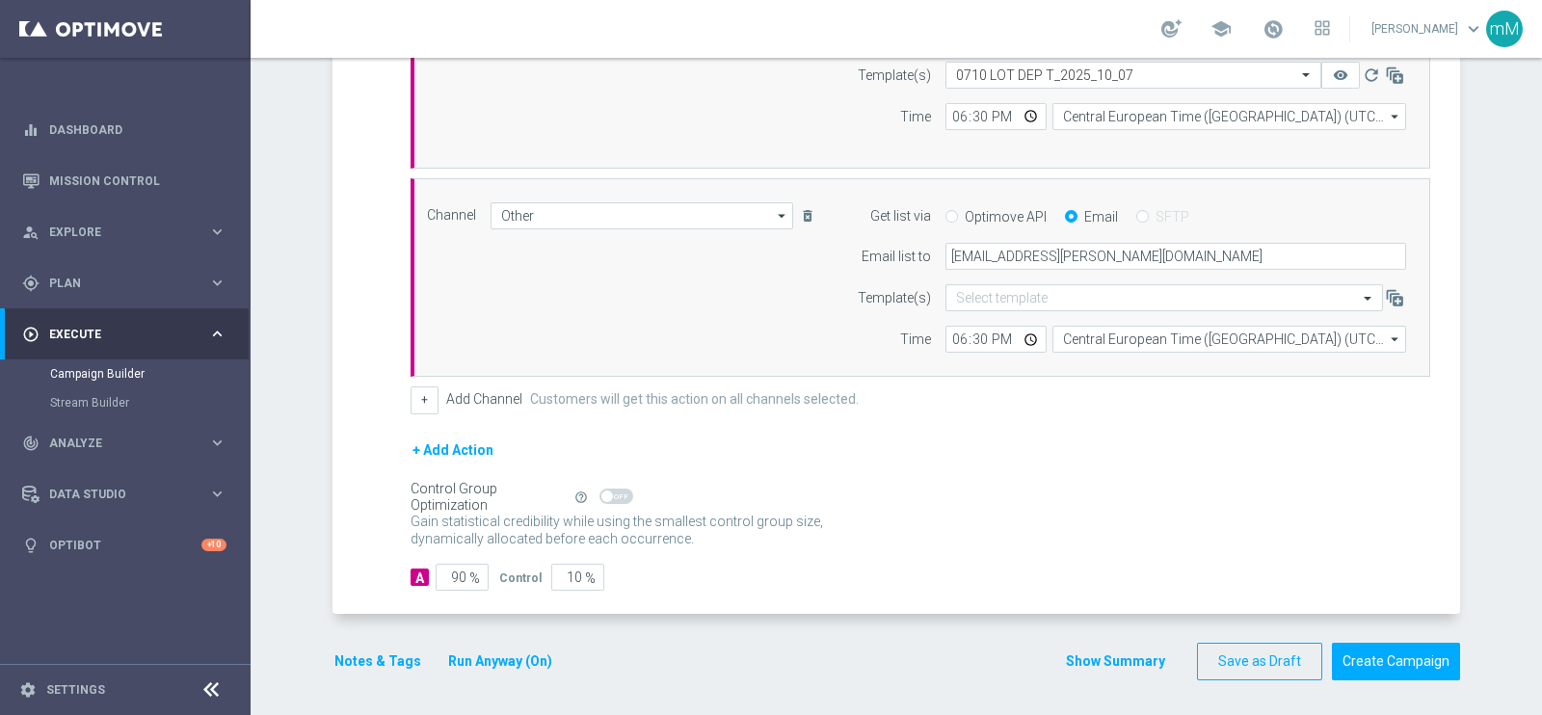
click at [375, 670] on div "Notes & Tags Run Anyway (On)" at bounding box center [454, 662] width 245 height 38
click at [381, 657] on button "Notes & Tags" at bounding box center [377, 662] width 91 height 24
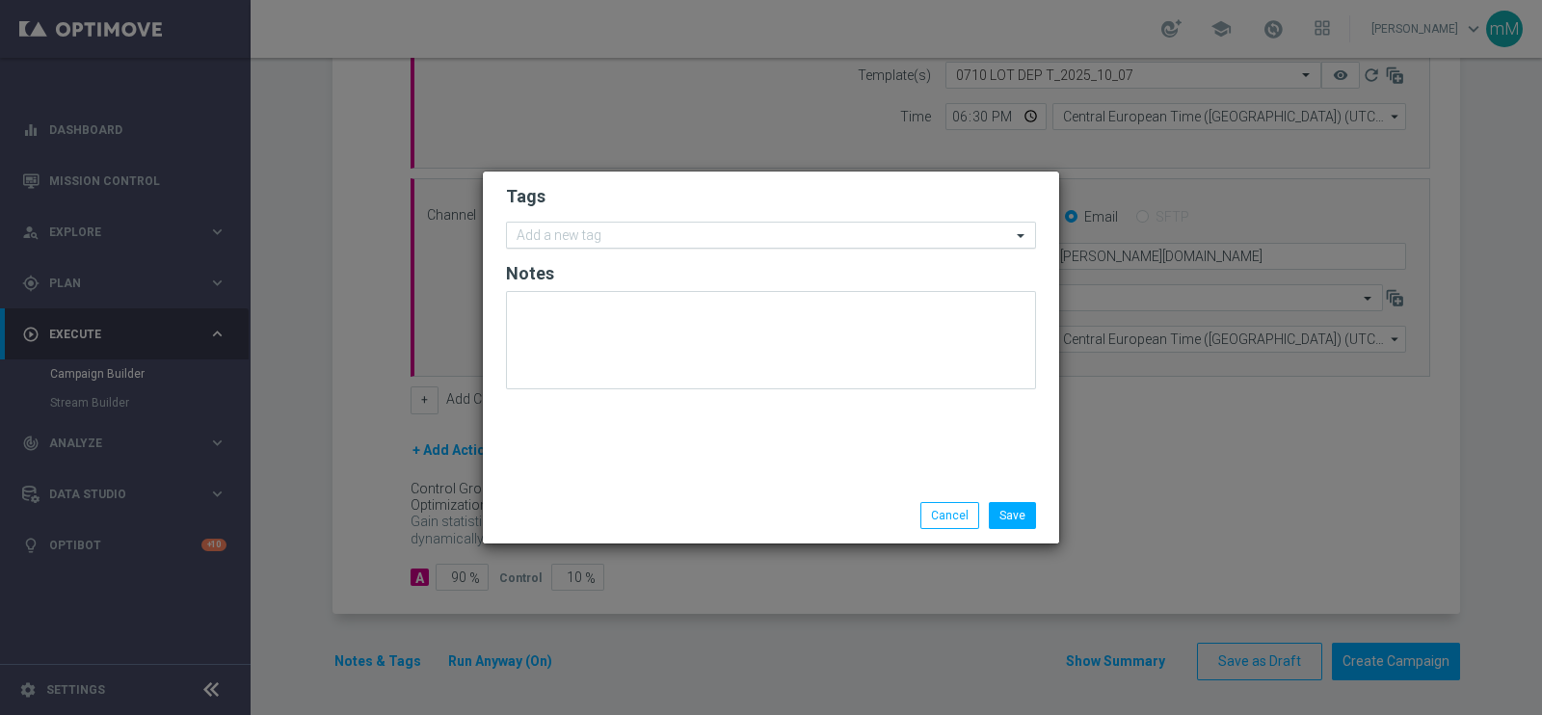
click at [649, 230] on input "text" at bounding box center [764, 236] width 494 height 16
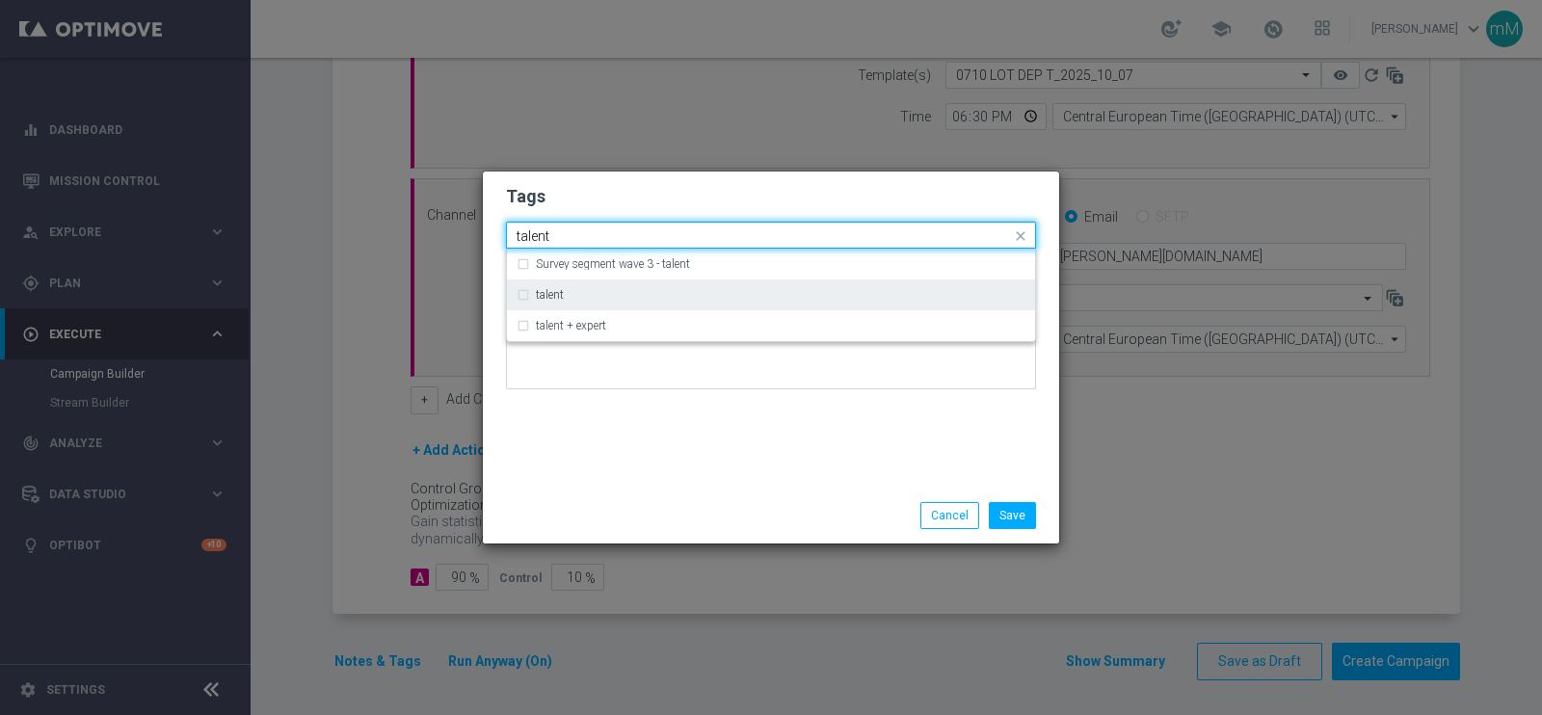
click at [612, 281] on div "talent" at bounding box center [771, 294] width 509 height 31
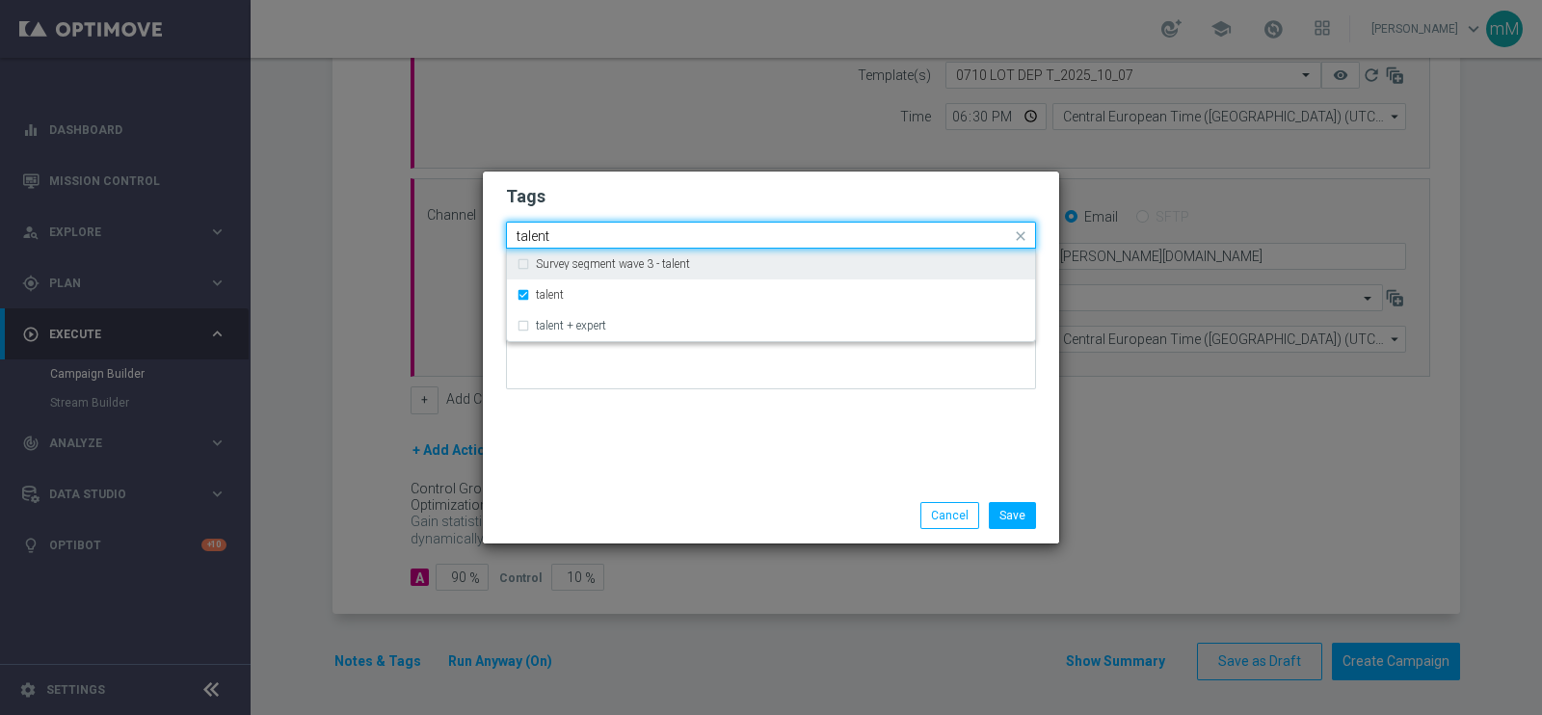
click at [612, 237] on input "talent" at bounding box center [764, 236] width 494 height 16
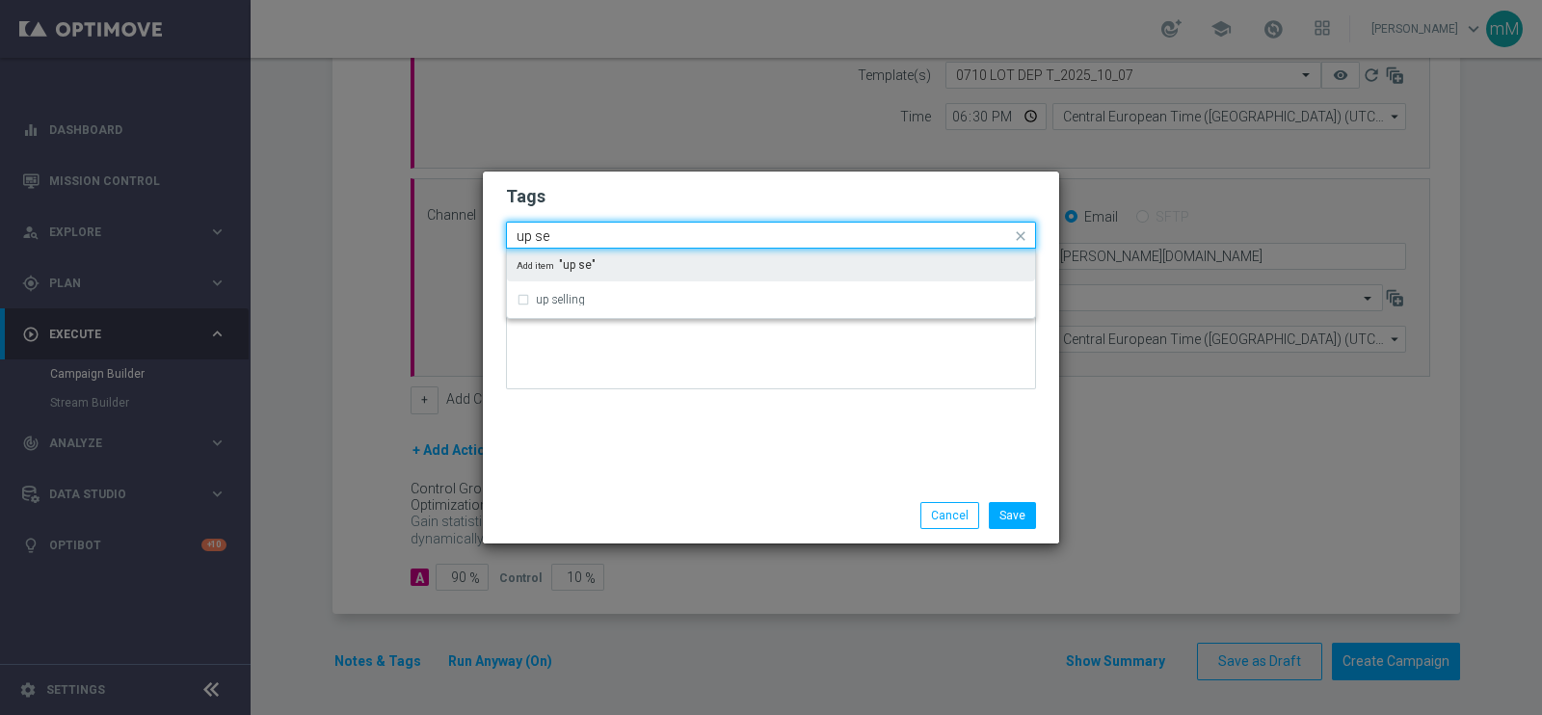
click at [597, 279] on div "Add item "up se"" at bounding box center [771, 265] width 528 height 33
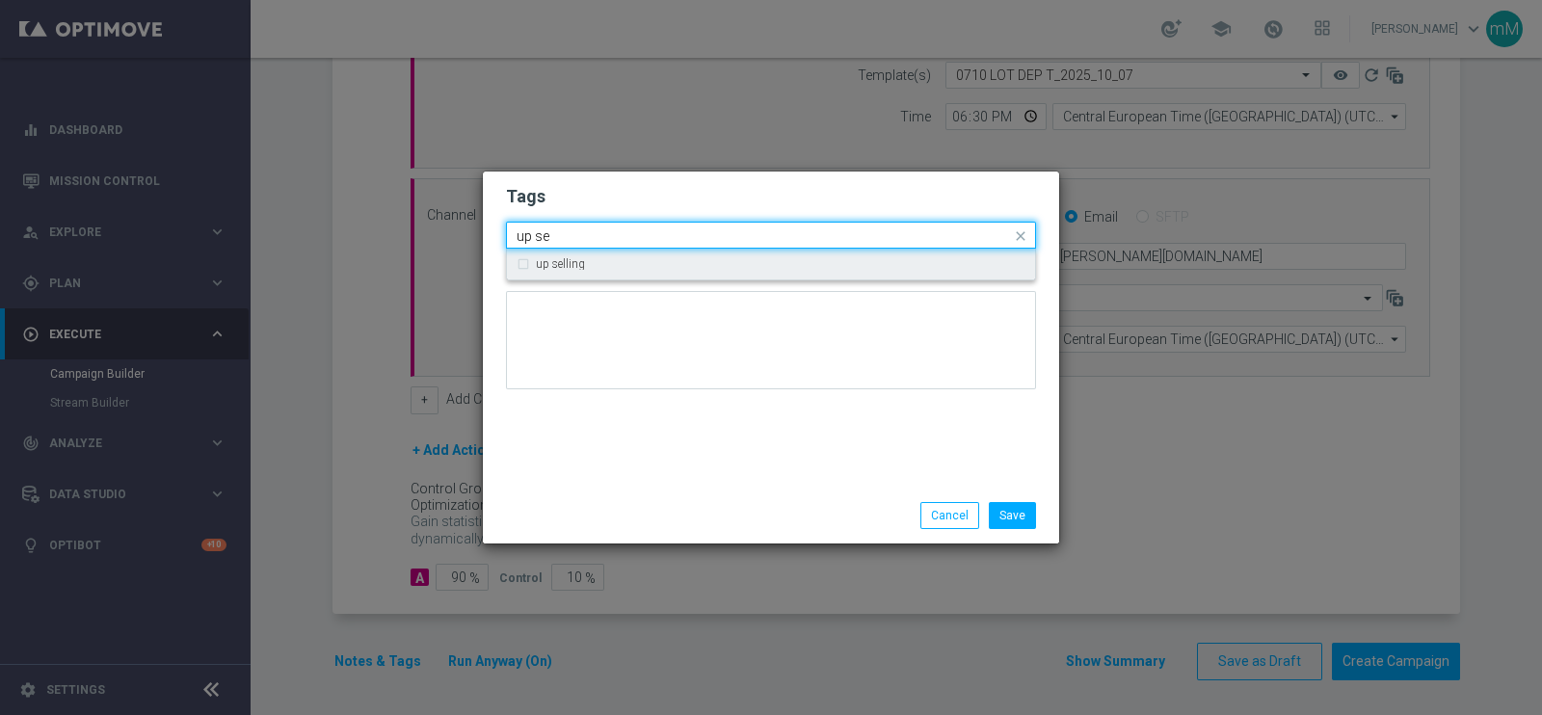
click at [590, 243] on input "up se" at bounding box center [764, 236] width 494 height 16
click at [593, 268] on div "up selling" at bounding box center [781, 264] width 490 height 12
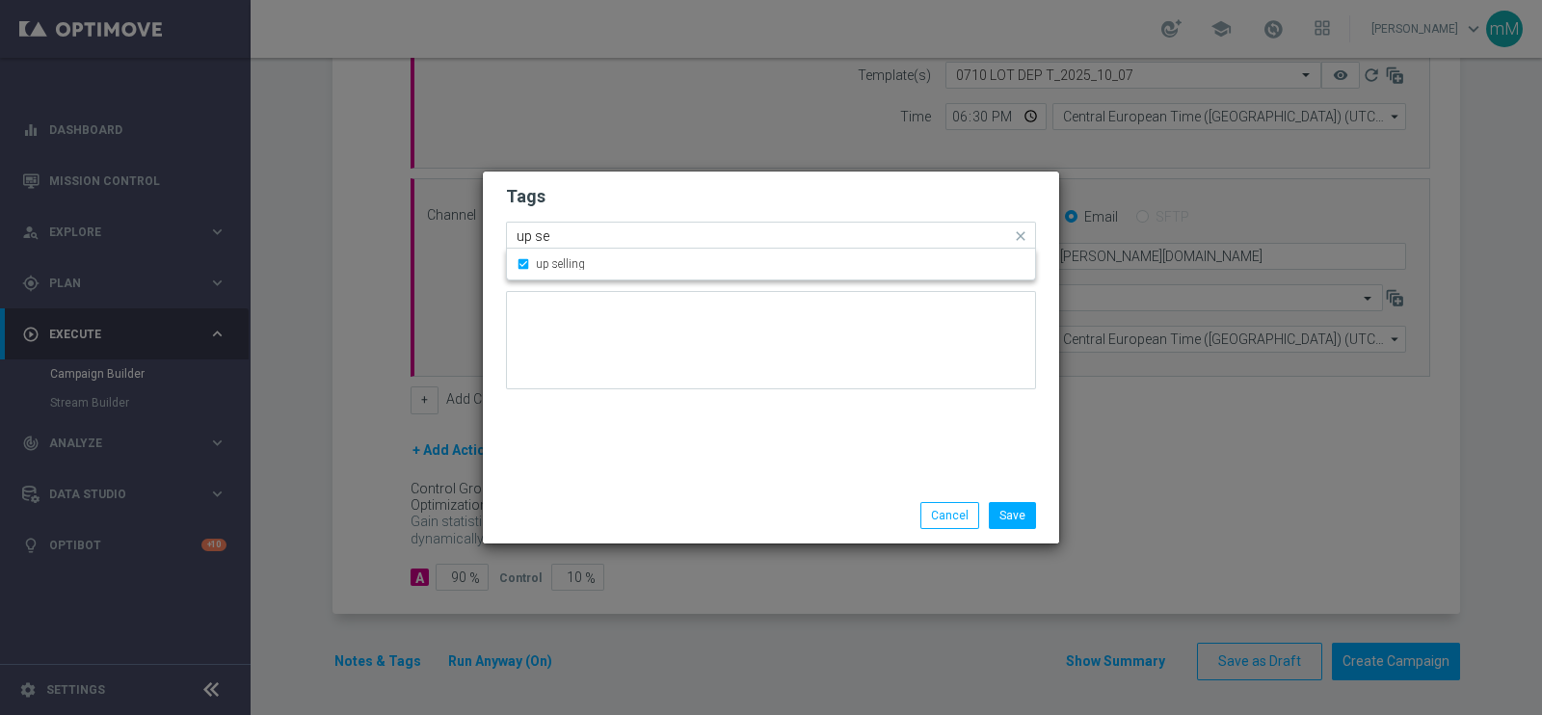
click at [599, 234] on input "up se" at bounding box center [764, 236] width 494 height 16
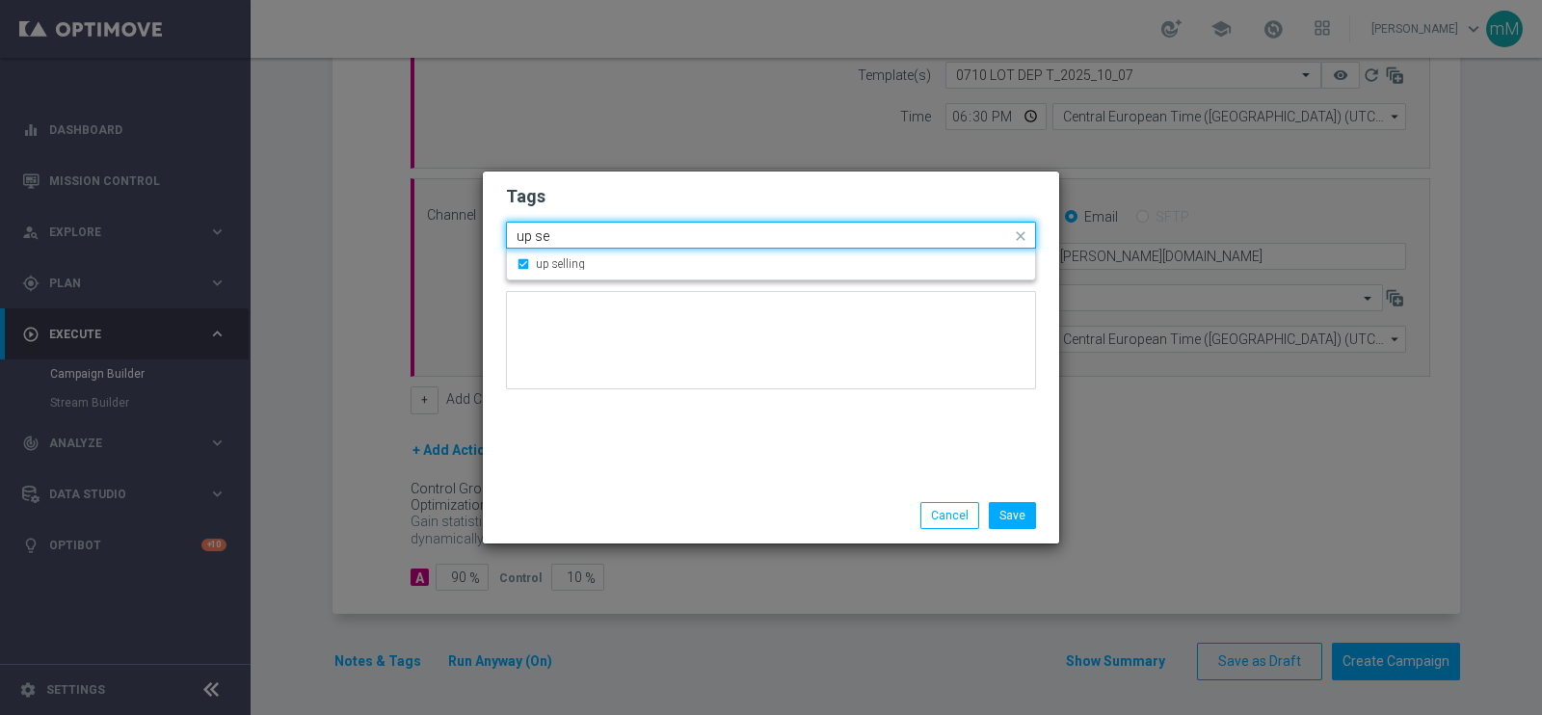
click at [599, 234] on input "up se" at bounding box center [764, 236] width 494 height 16
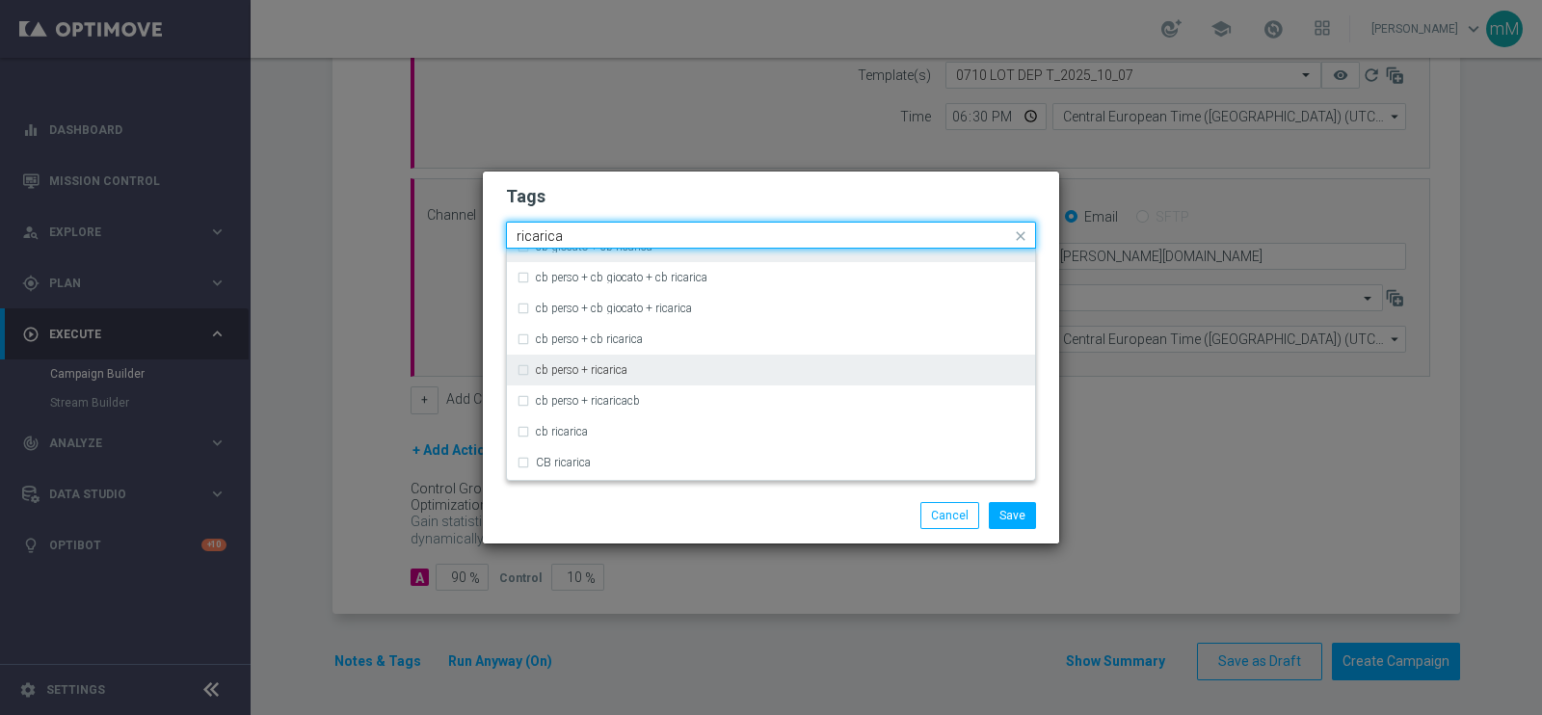
scroll to position [112, 0]
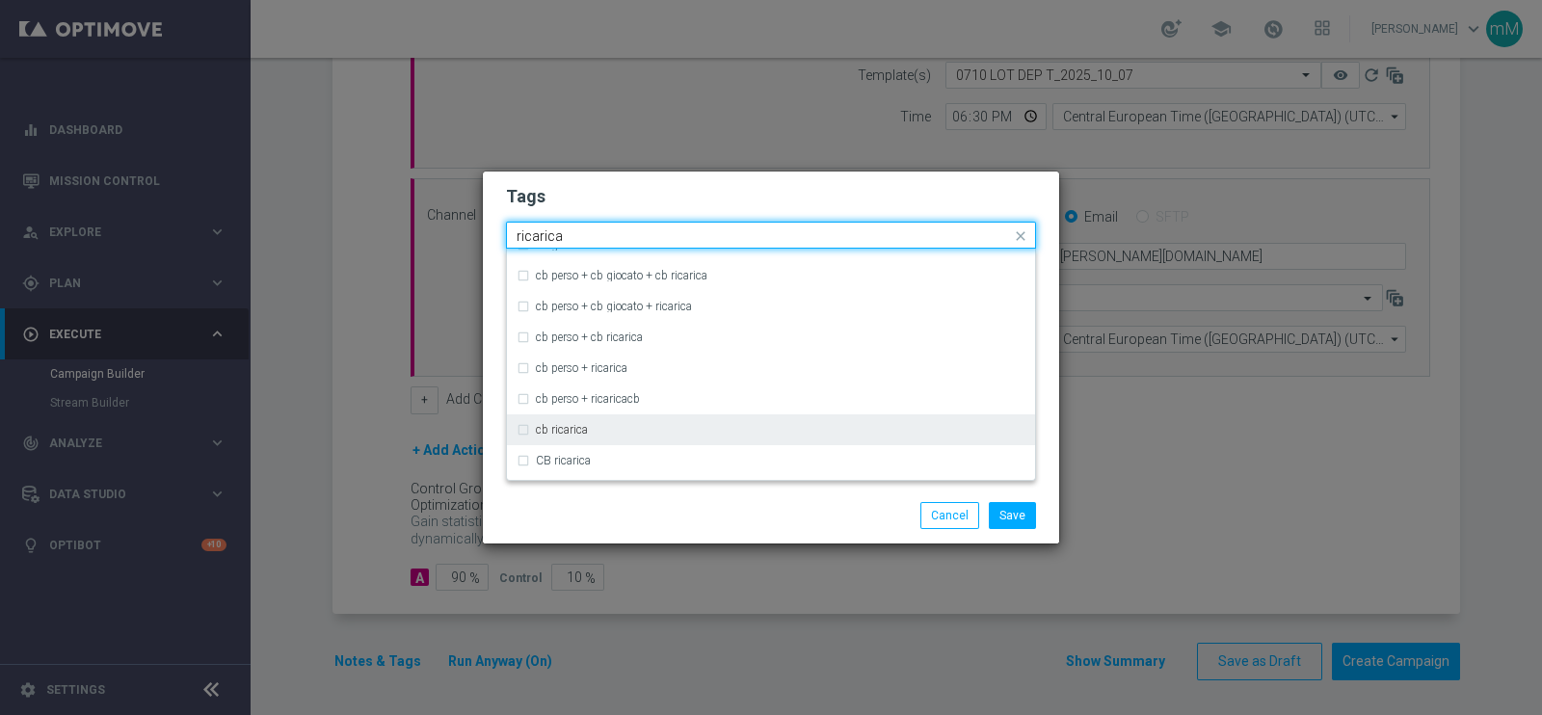
click at [577, 434] on label "cb ricarica" at bounding box center [562, 430] width 52 height 12
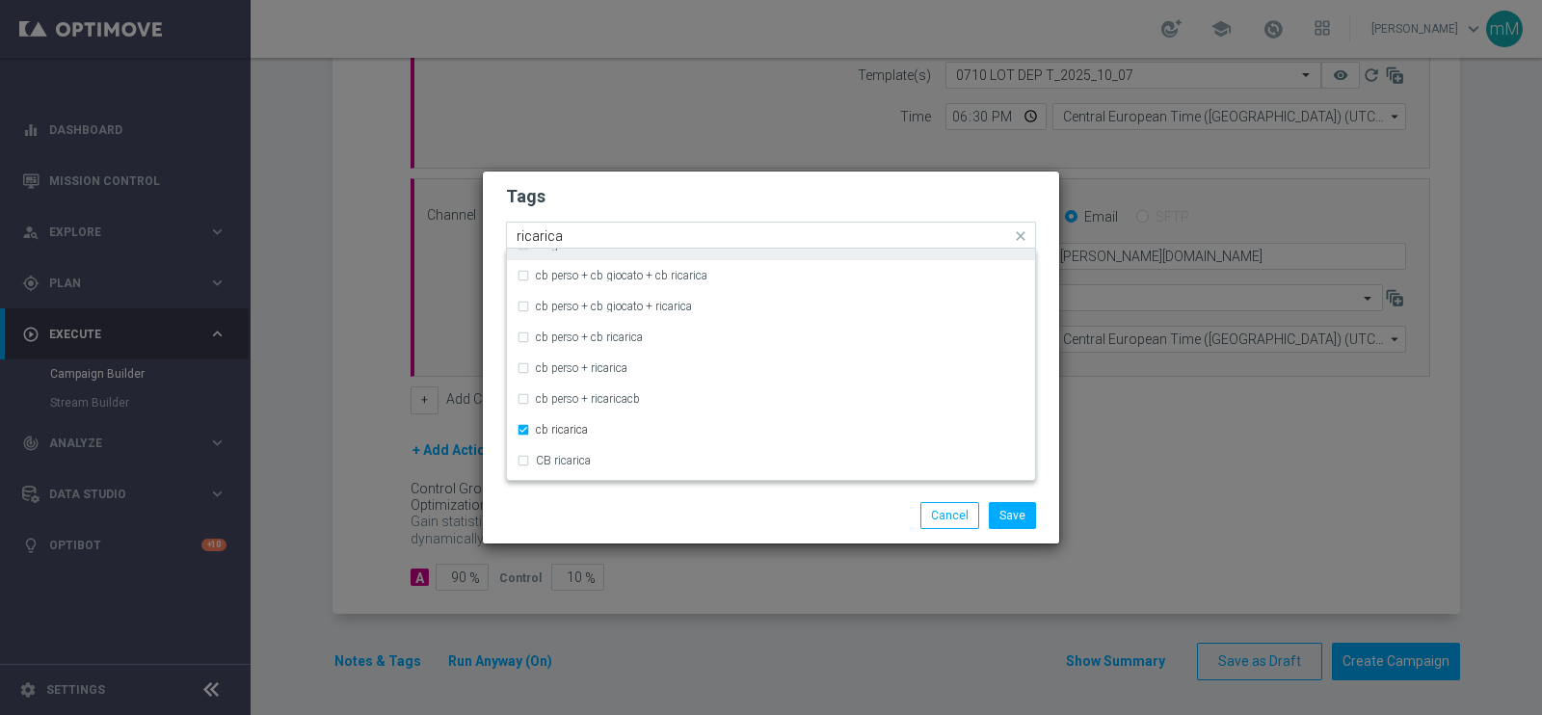
click at [624, 238] on input "ricarica" at bounding box center [764, 236] width 494 height 16
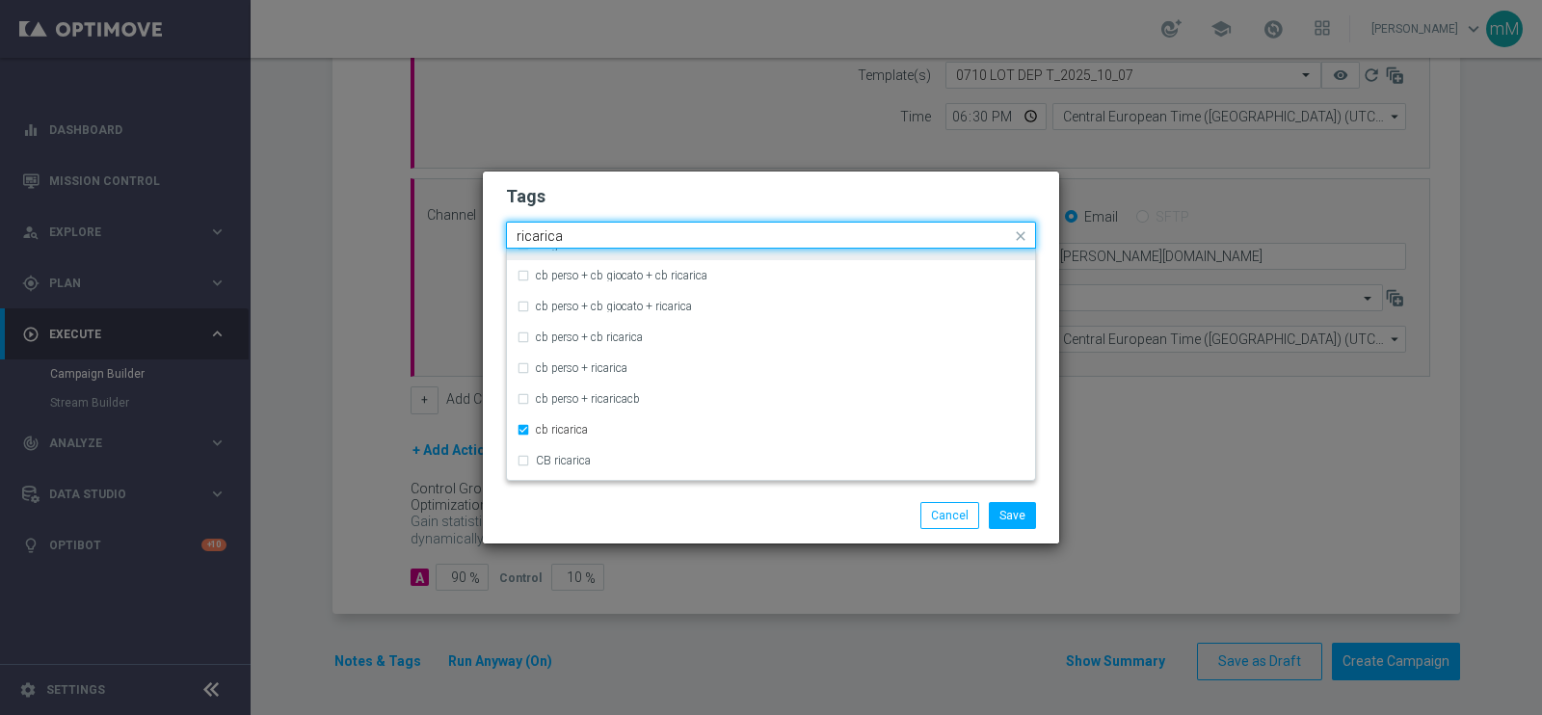
click at [624, 238] on input "ricarica" at bounding box center [764, 236] width 494 height 16
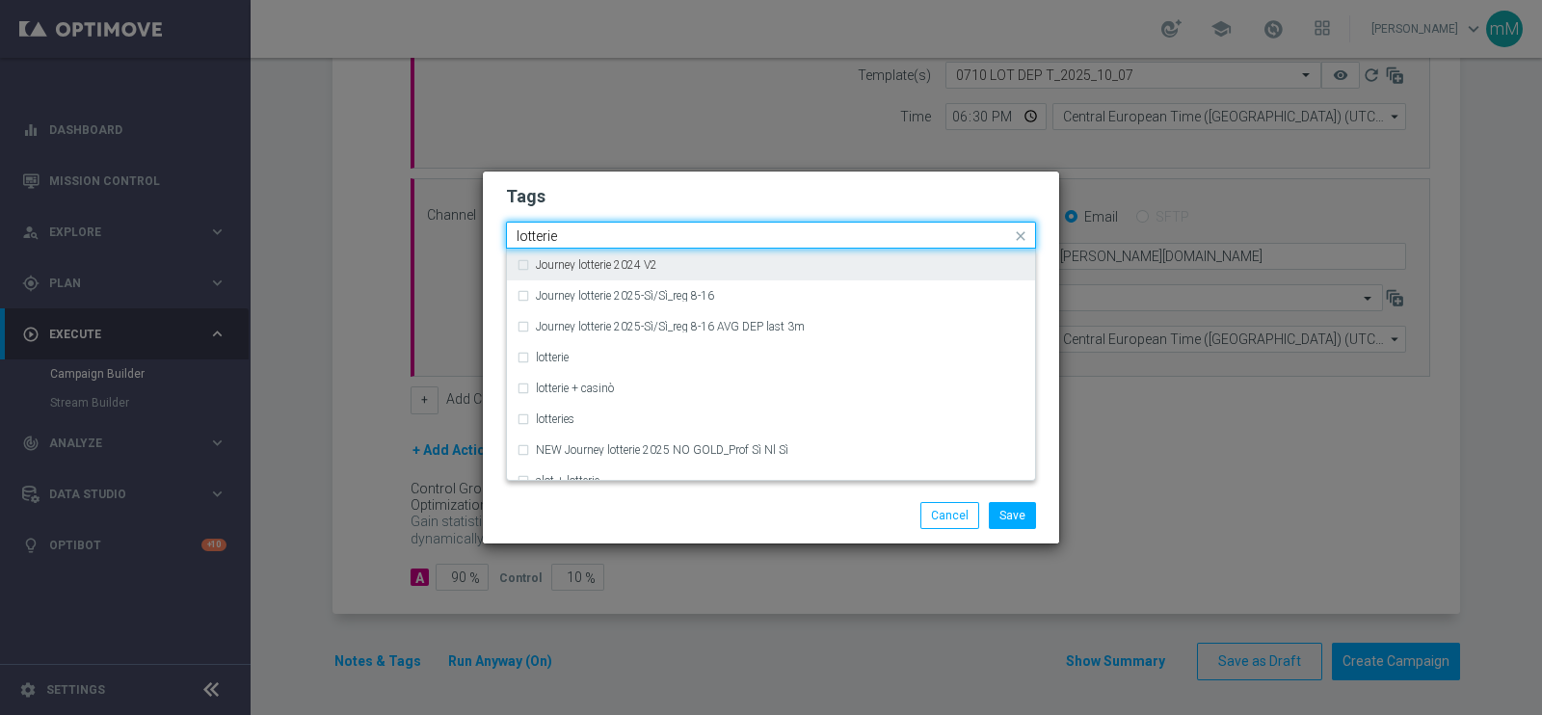
scroll to position [279, 0]
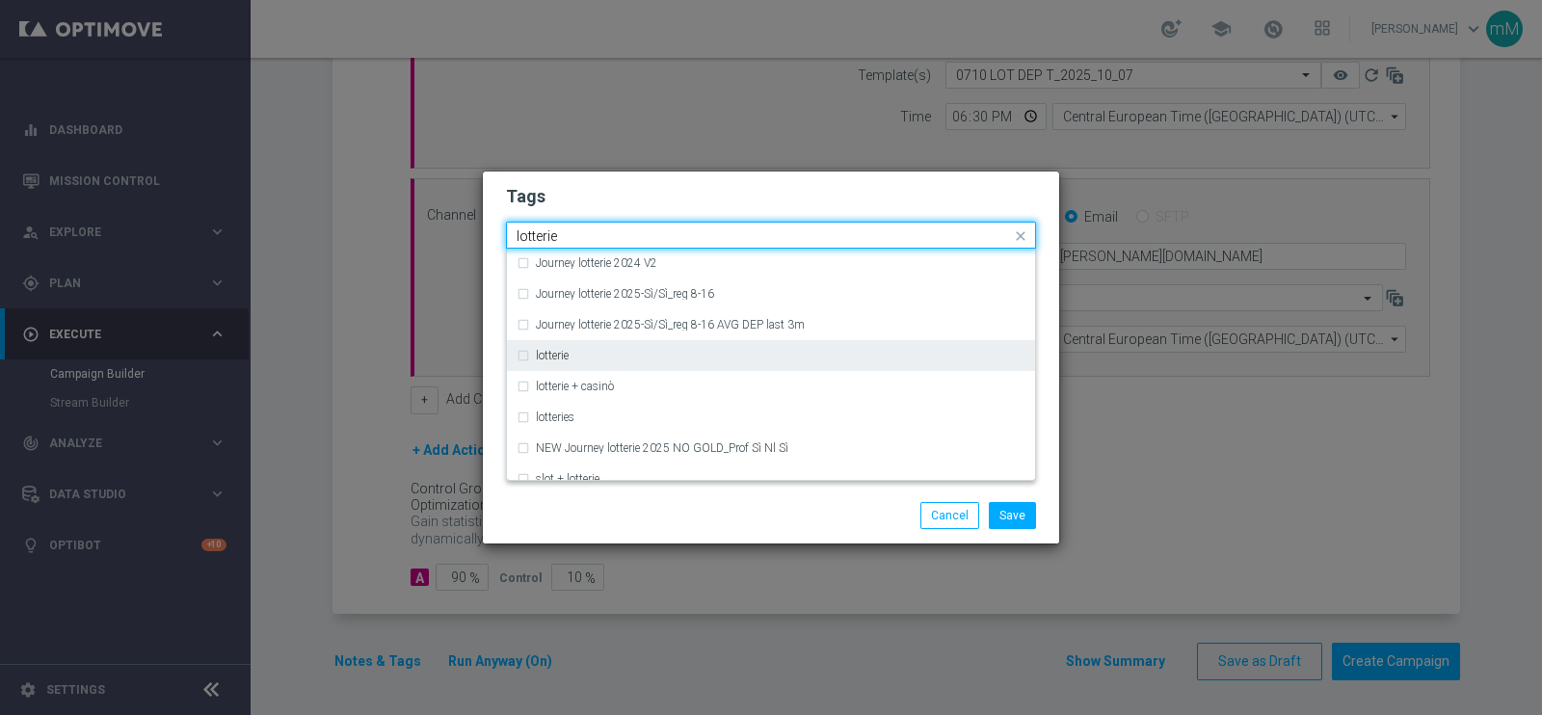
click at [588, 353] on div "lotterie" at bounding box center [781, 356] width 490 height 12
type input "lotterie"
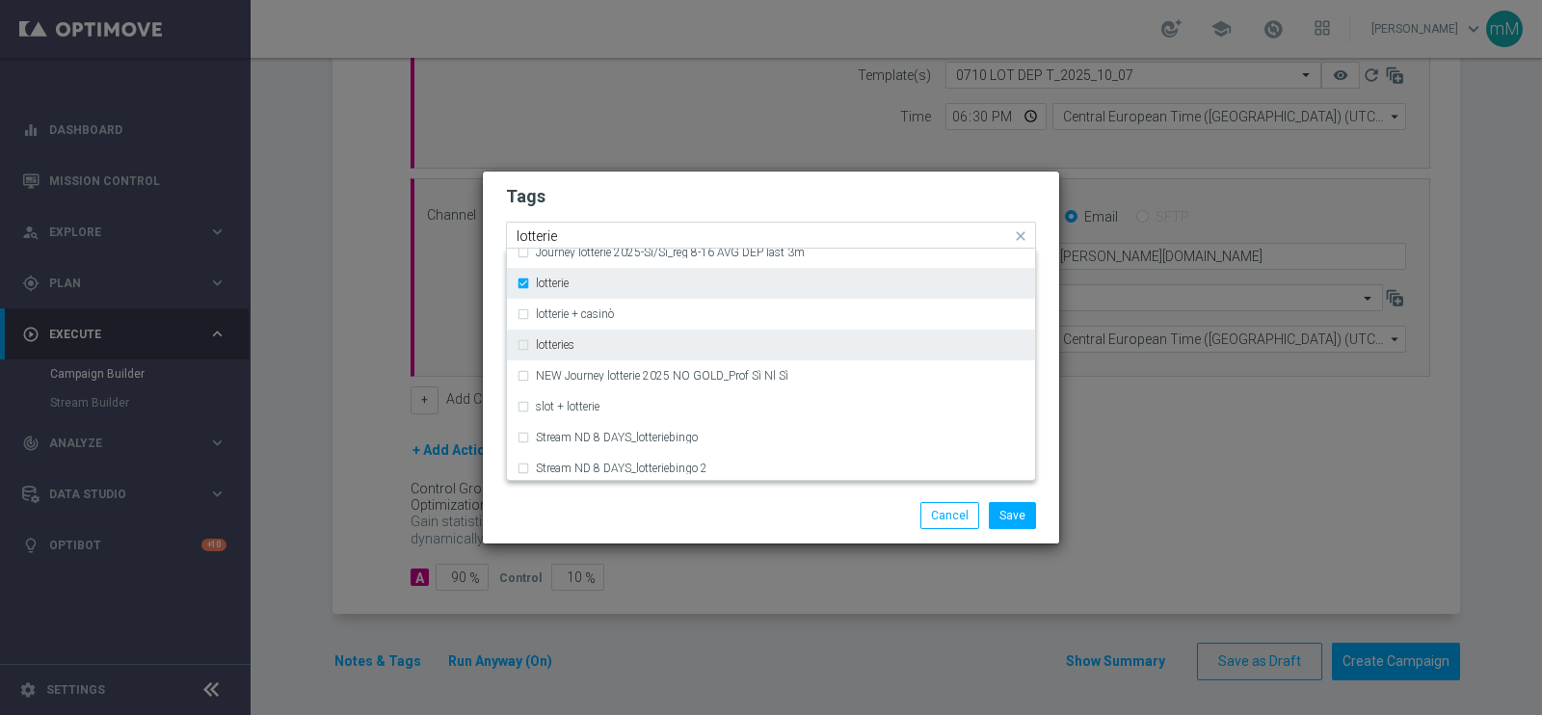
scroll to position [354, 0]
click at [588, 353] on div "lotteries" at bounding box center [771, 342] width 509 height 31
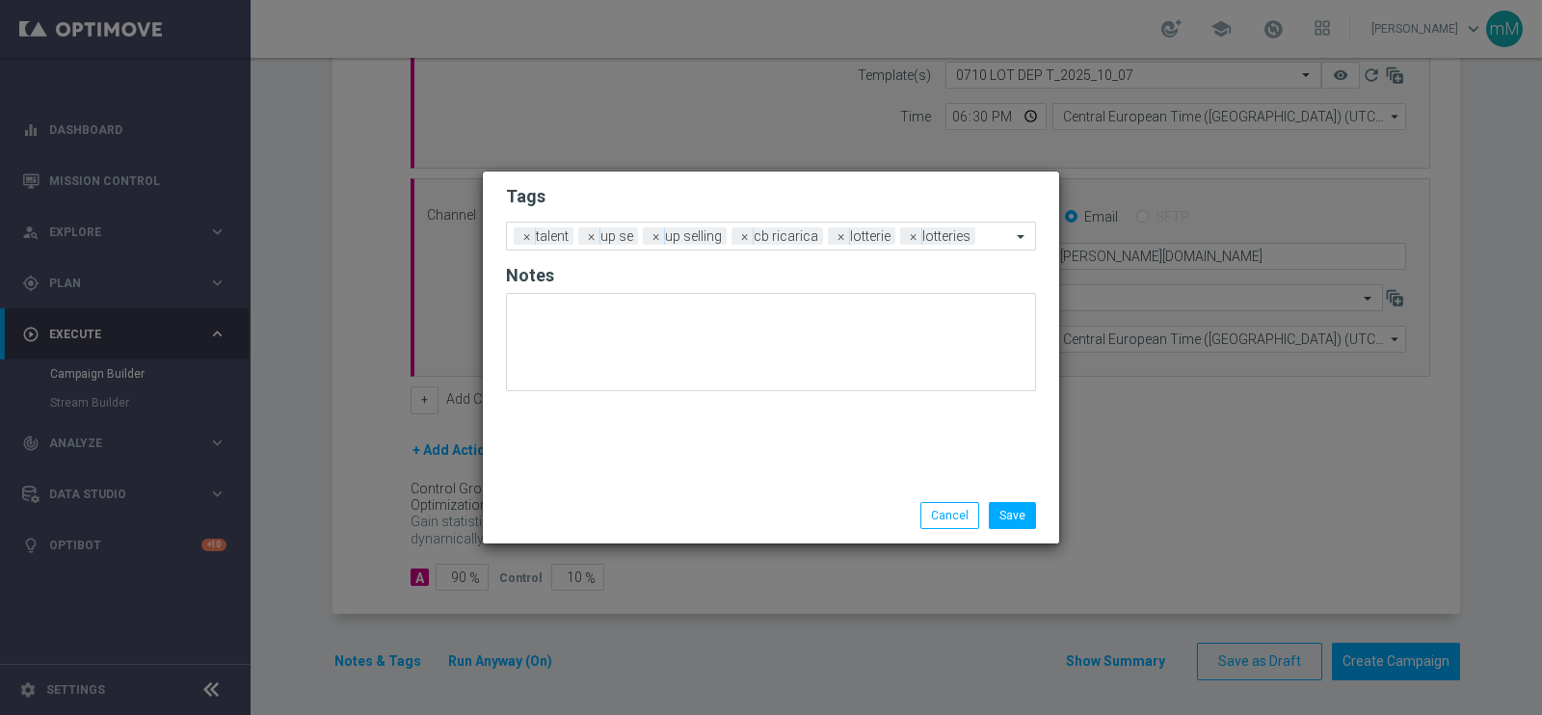
click at [830, 519] on div "Save Cancel" at bounding box center [863, 515] width 373 height 27
click at [1019, 515] on button "Save" at bounding box center [1012, 515] width 47 height 27
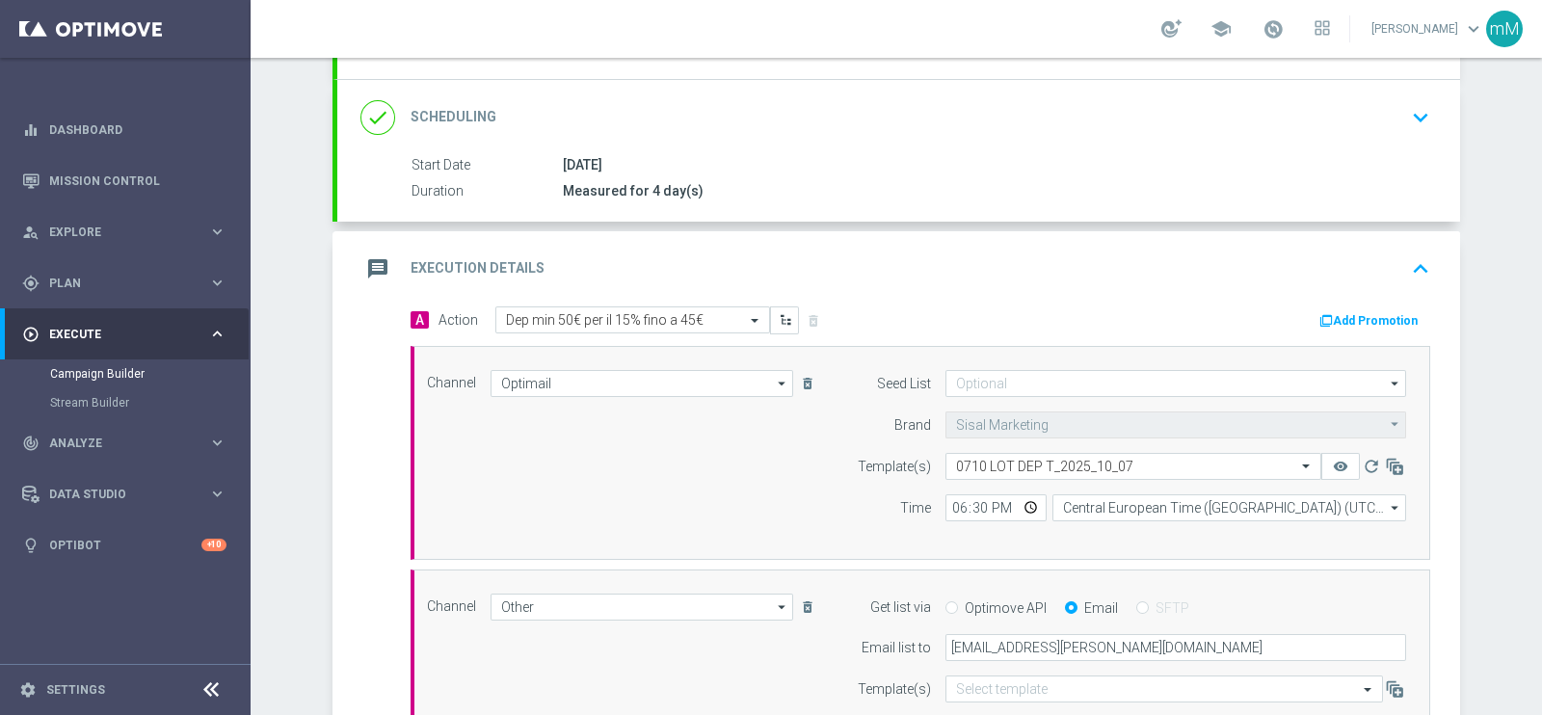
scroll to position [228, 0]
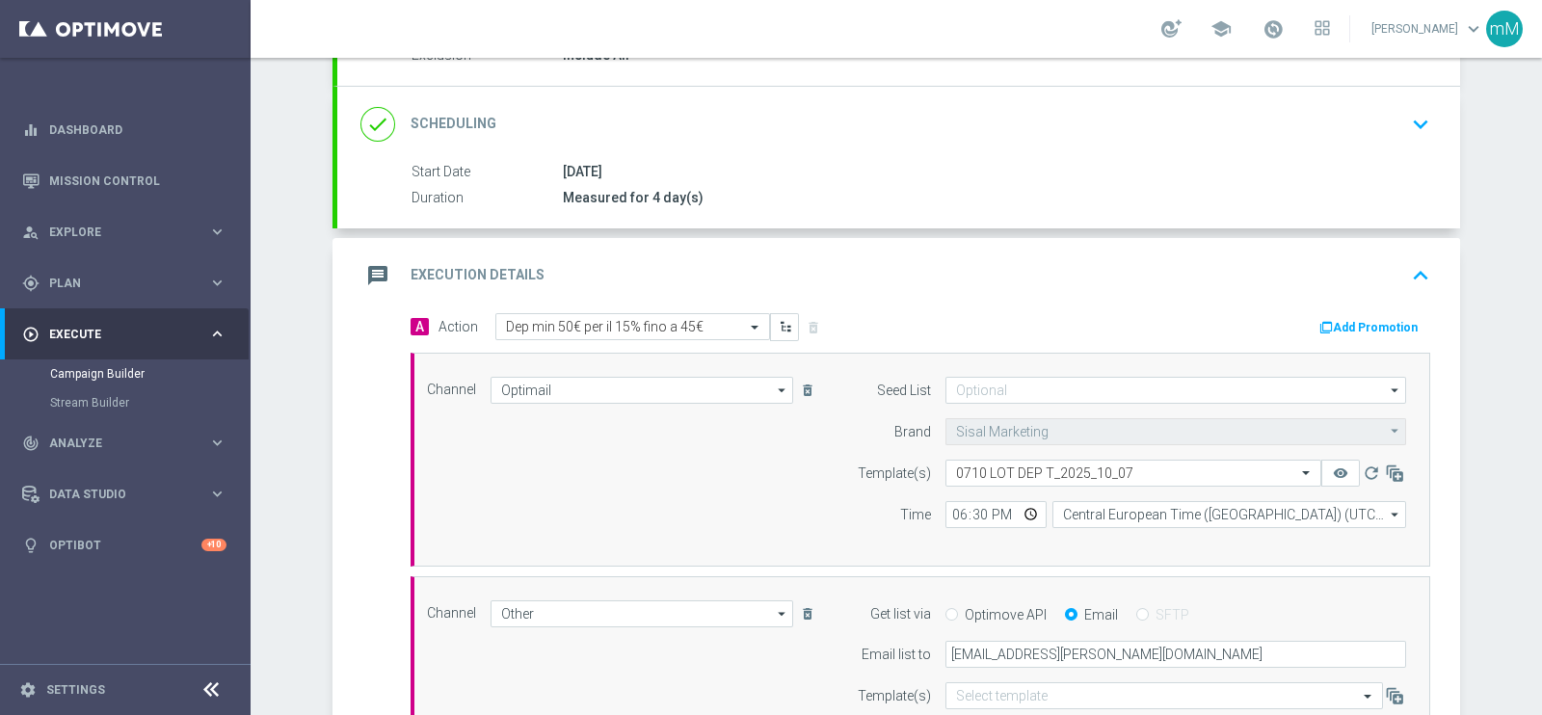
click at [1383, 328] on button "Add Promotion" at bounding box center [1370, 327] width 107 height 21
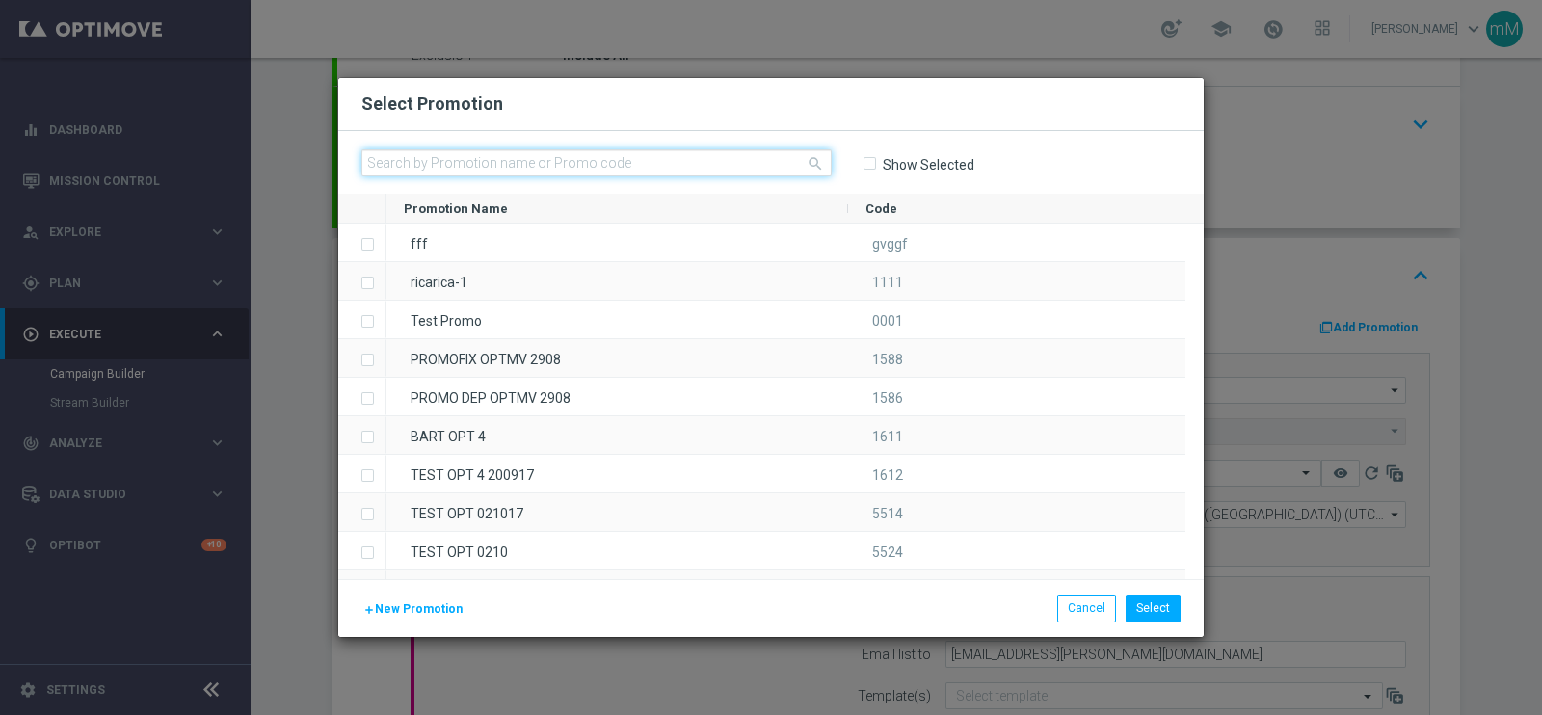
click at [596, 164] on input "text" at bounding box center [596, 162] width 470 height 27
paste input "336186"
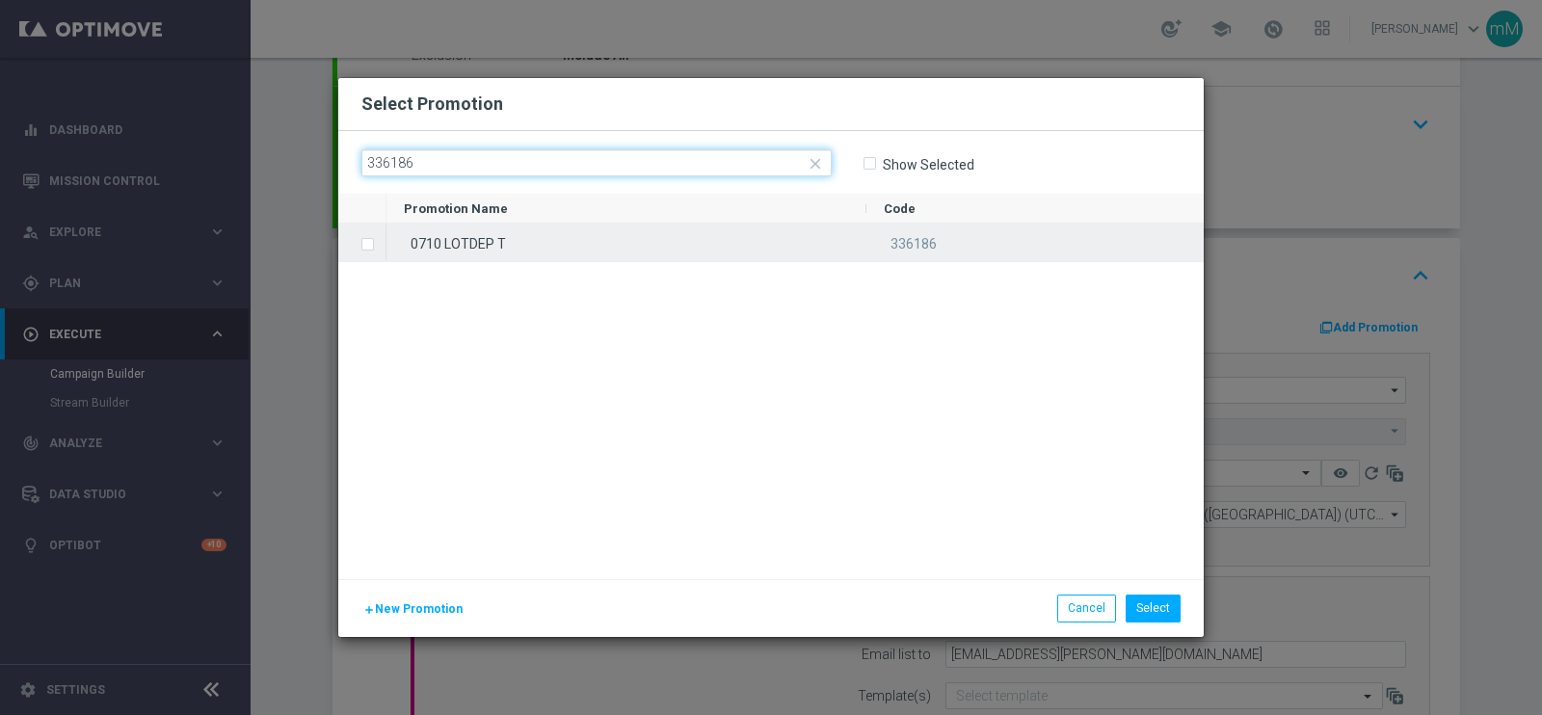
type input "336186"
click at [552, 238] on div "0710 LOTDEP T" at bounding box center [626, 243] width 480 height 38
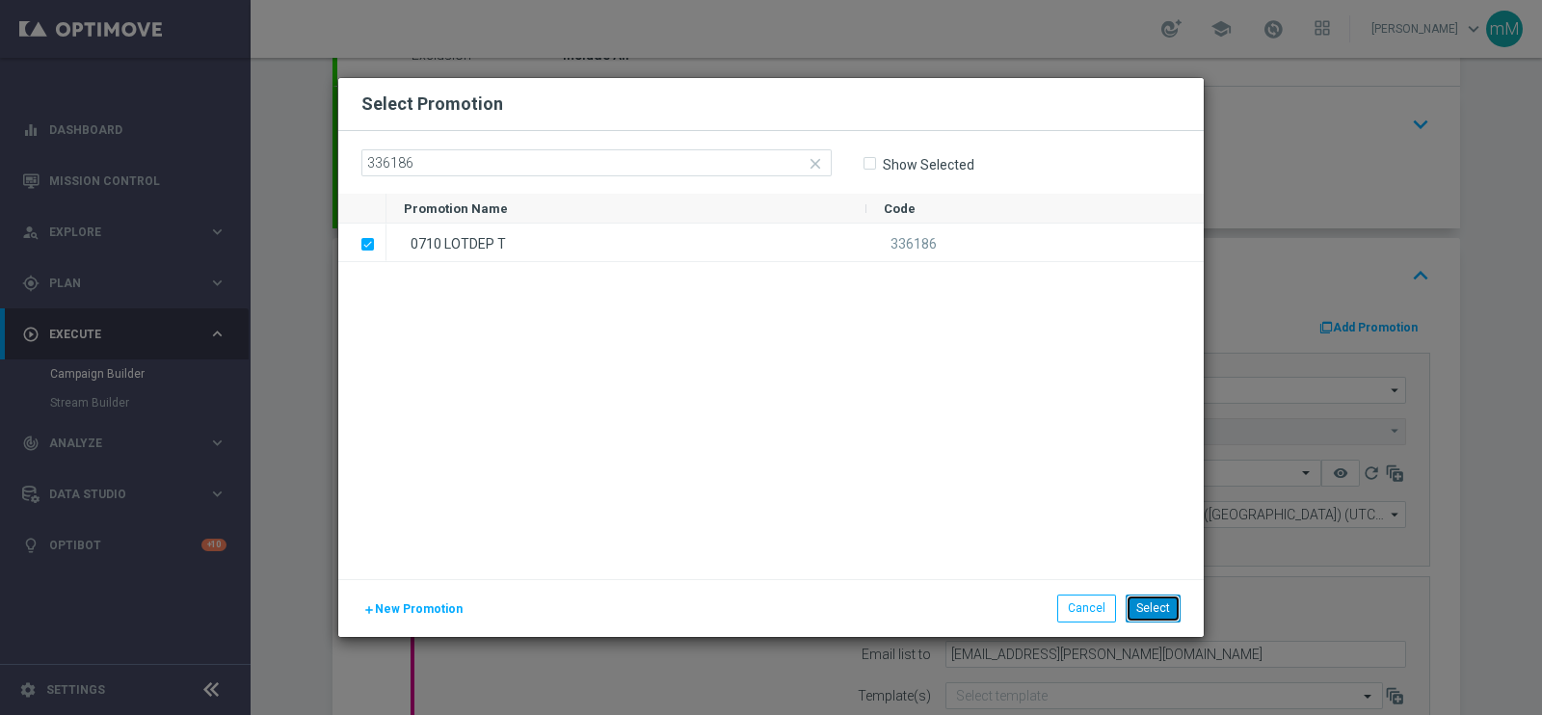
click at [1156, 605] on button "Select" at bounding box center [1153, 608] width 55 height 27
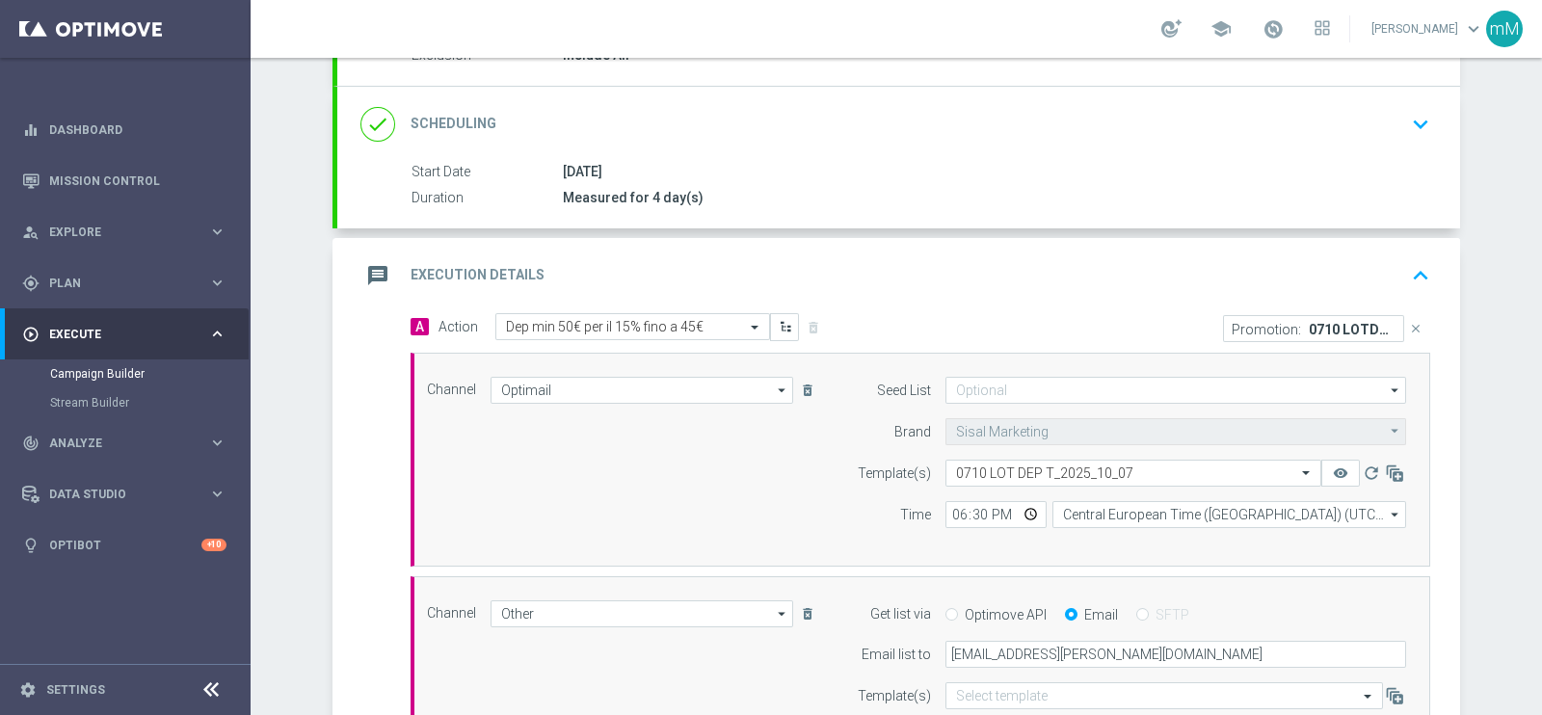
scroll to position [626, 0]
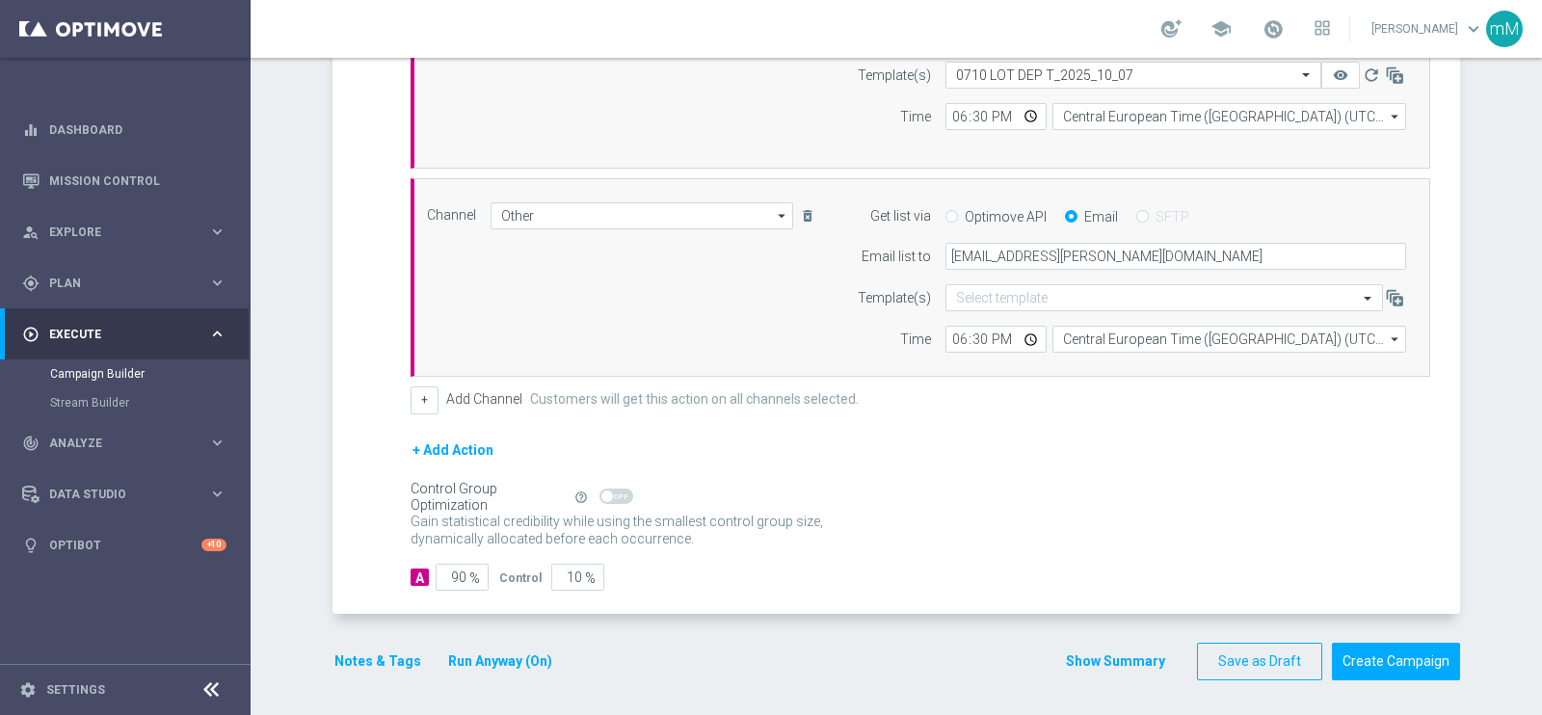
click at [1077, 654] on button "Show Summary" at bounding box center [1115, 661] width 101 height 22
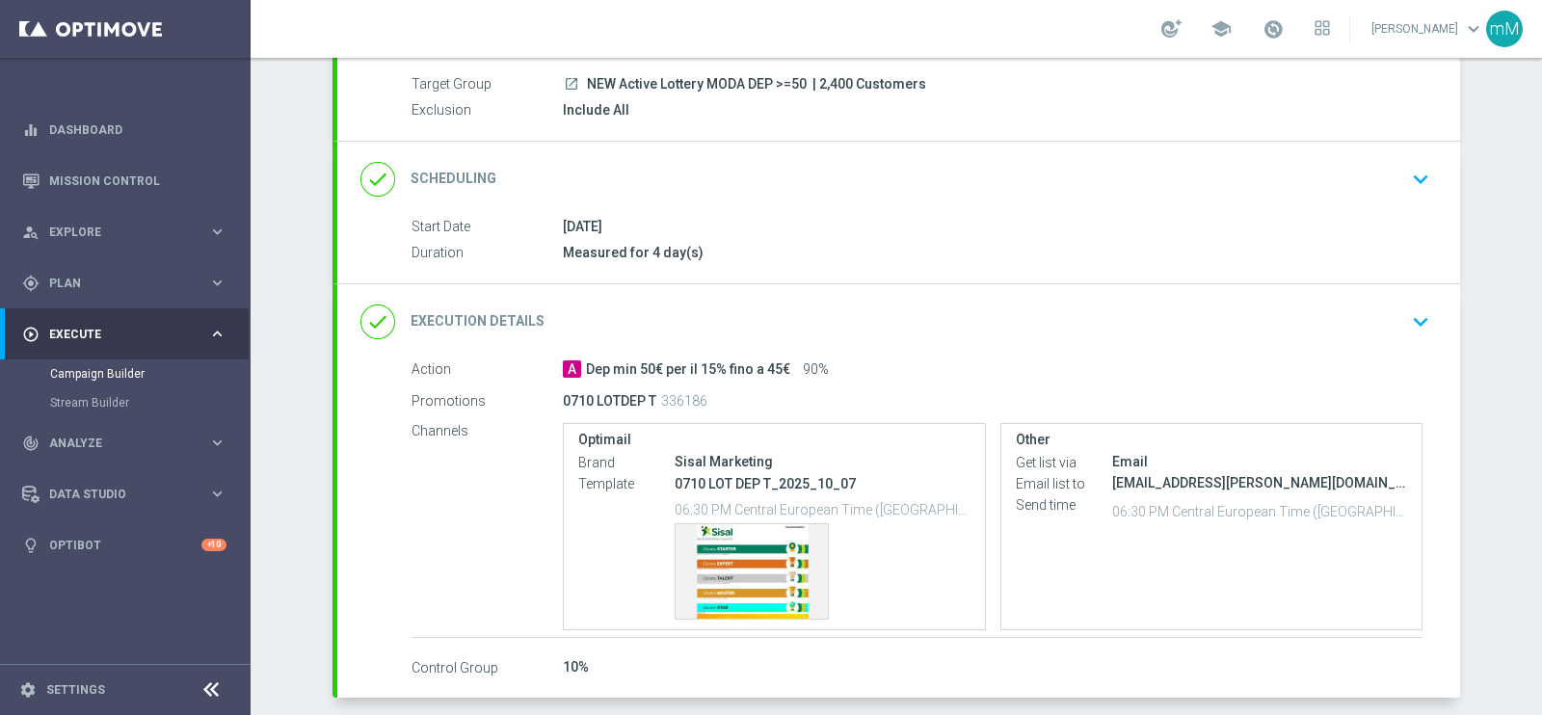
scroll to position [173, 0]
click at [744, 179] on div "done Scheduling keyboard_arrow_down" at bounding box center [898, 179] width 1076 height 37
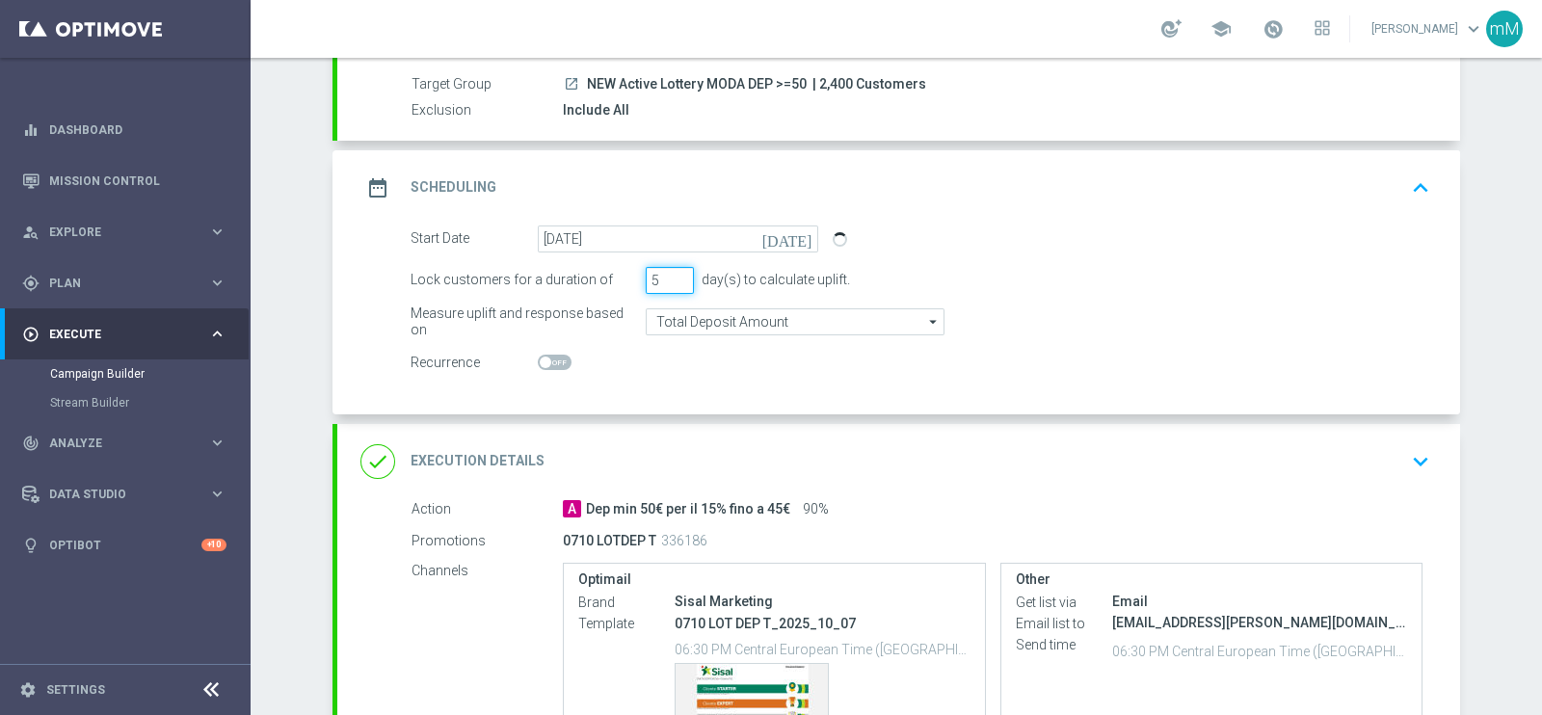
type input "5"
click at [674, 273] on input "5" at bounding box center [670, 280] width 48 height 27
click at [918, 152] on div "date_range Scheduling keyboard_arrow_up" at bounding box center [898, 187] width 1123 height 75
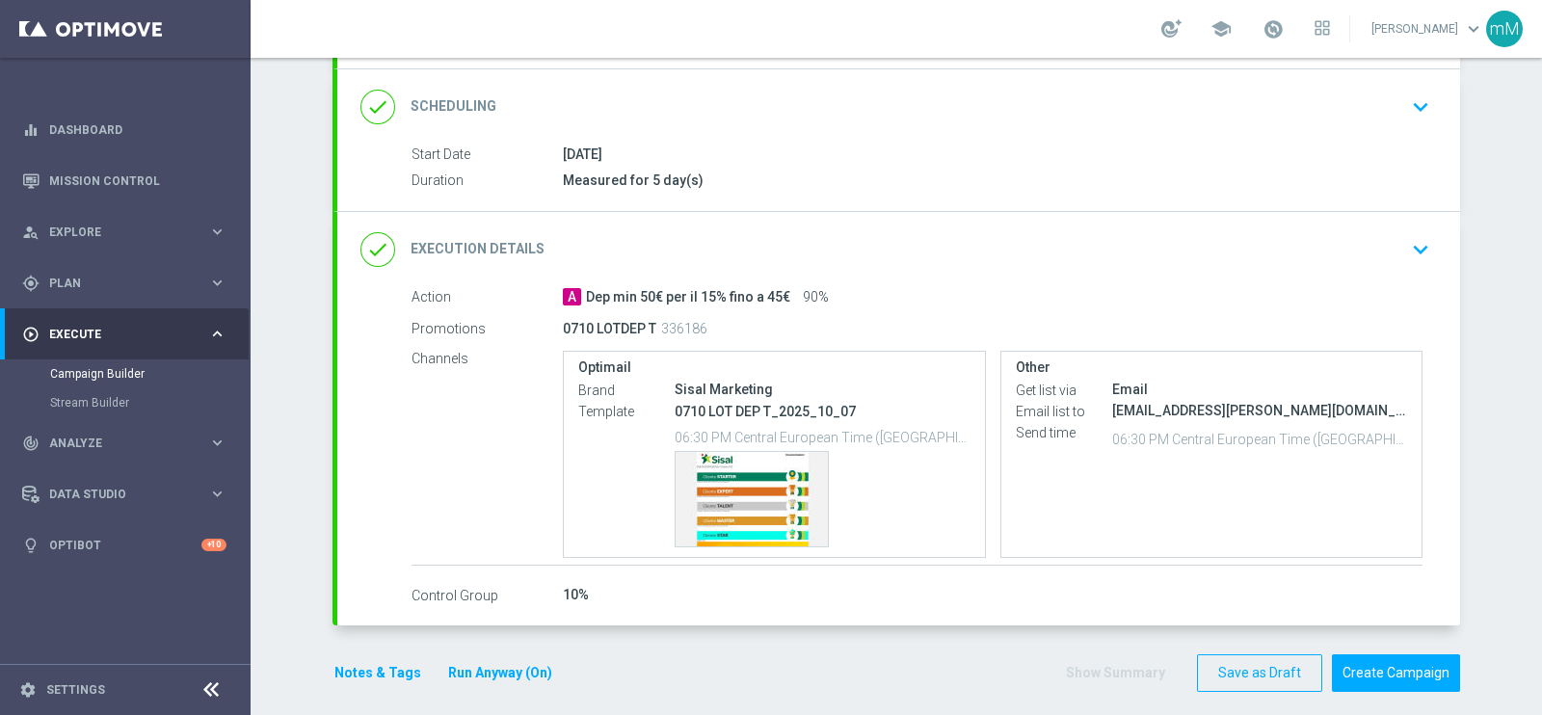
scroll to position [258, 0]
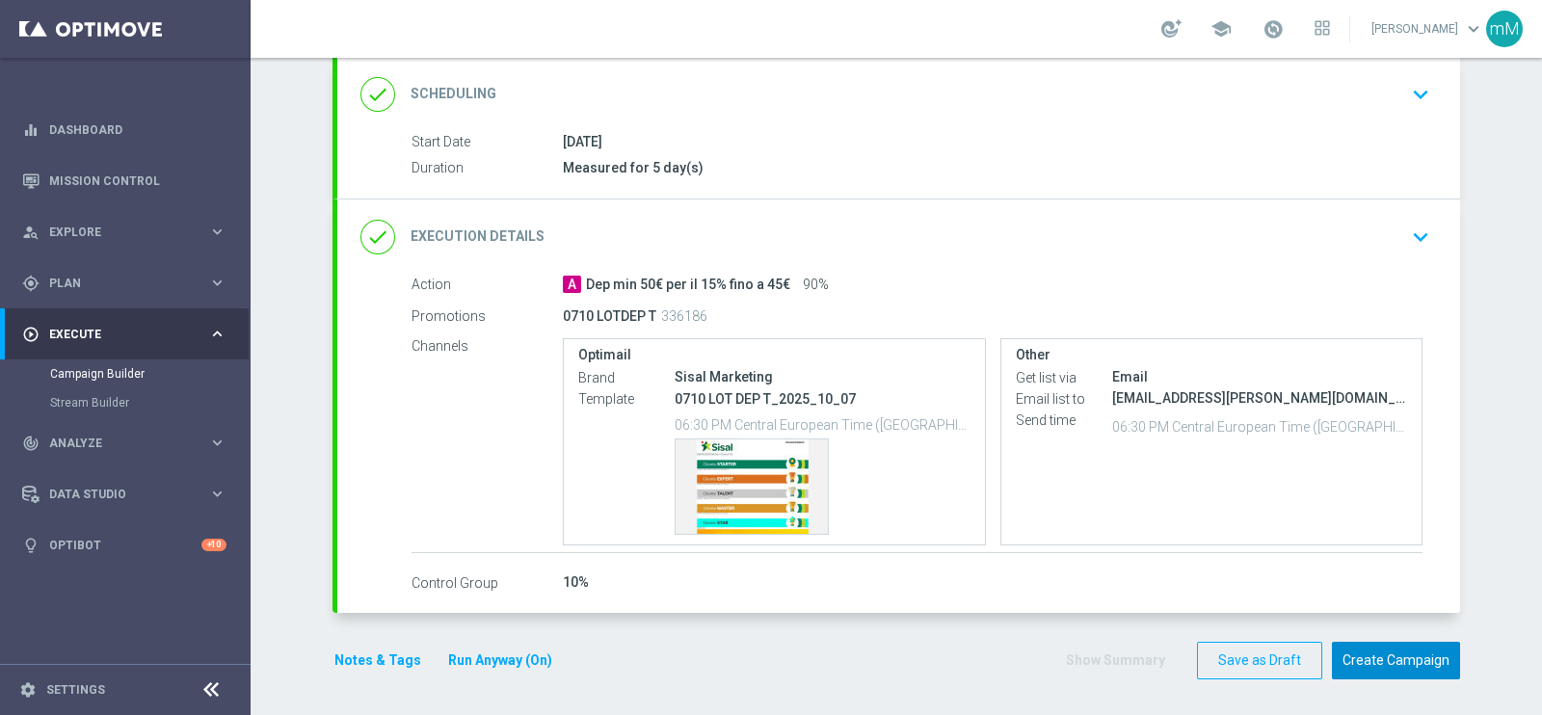
click at [1386, 650] on button "Create Campaign" at bounding box center [1396, 661] width 128 height 38
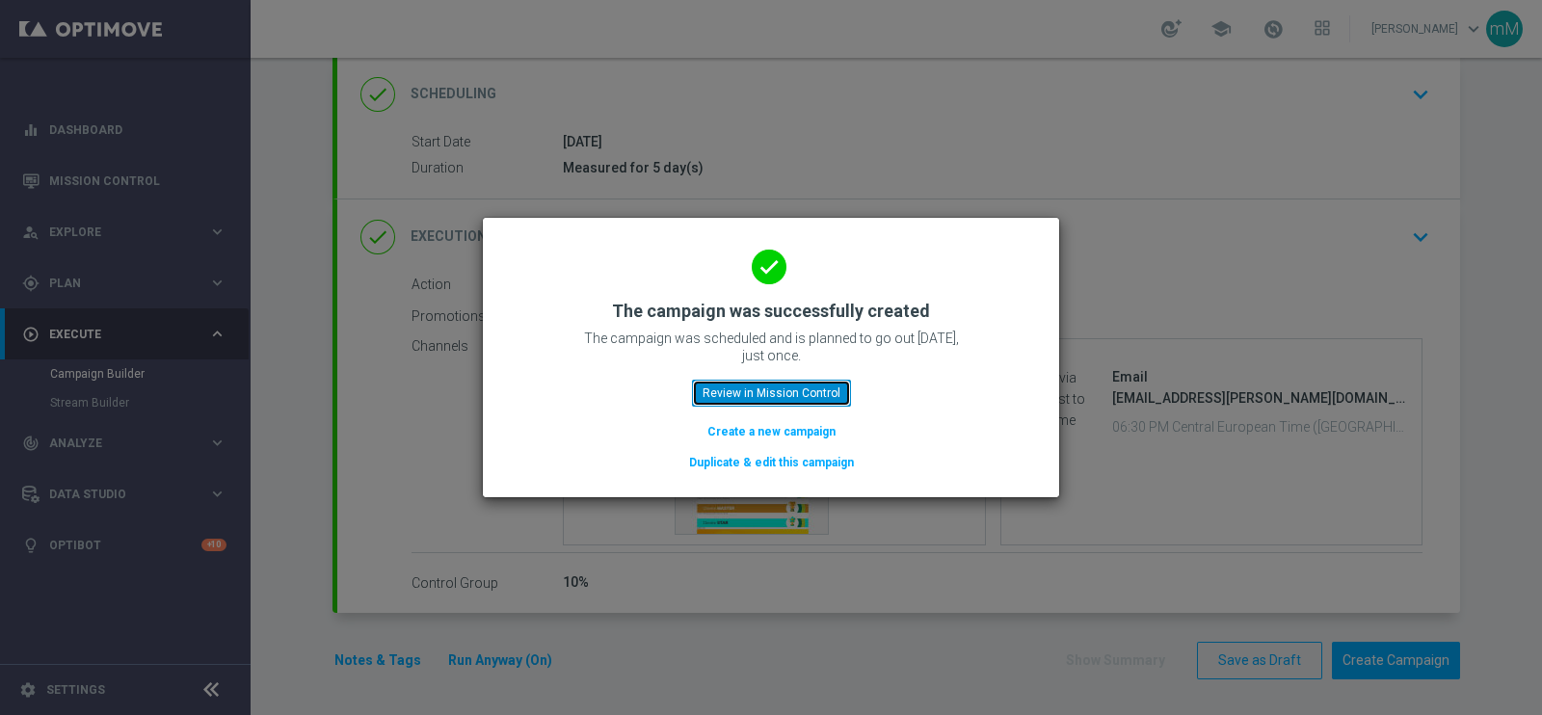
click at [819, 400] on button "Review in Mission Control" at bounding box center [771, 393] width 159 height 27
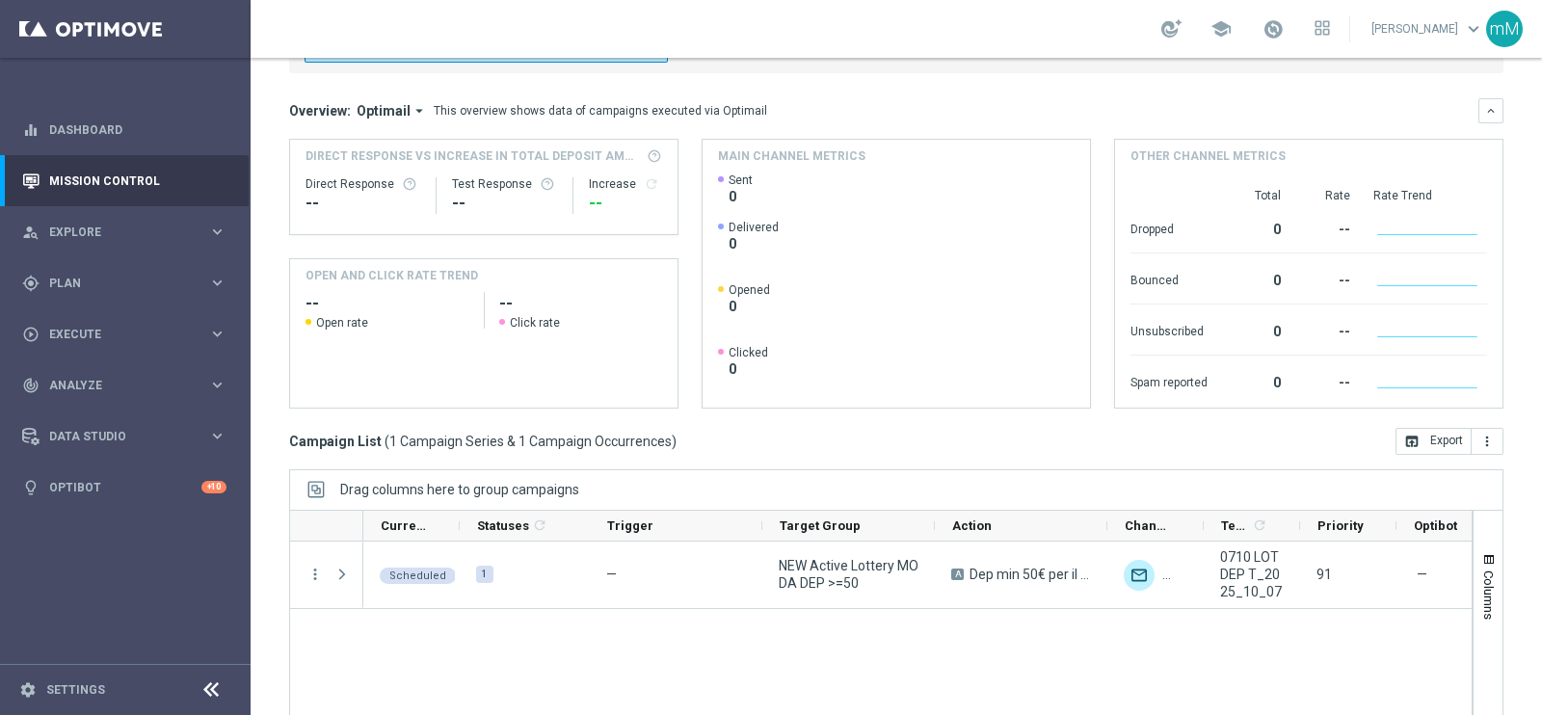
scroll to position [287, 0]
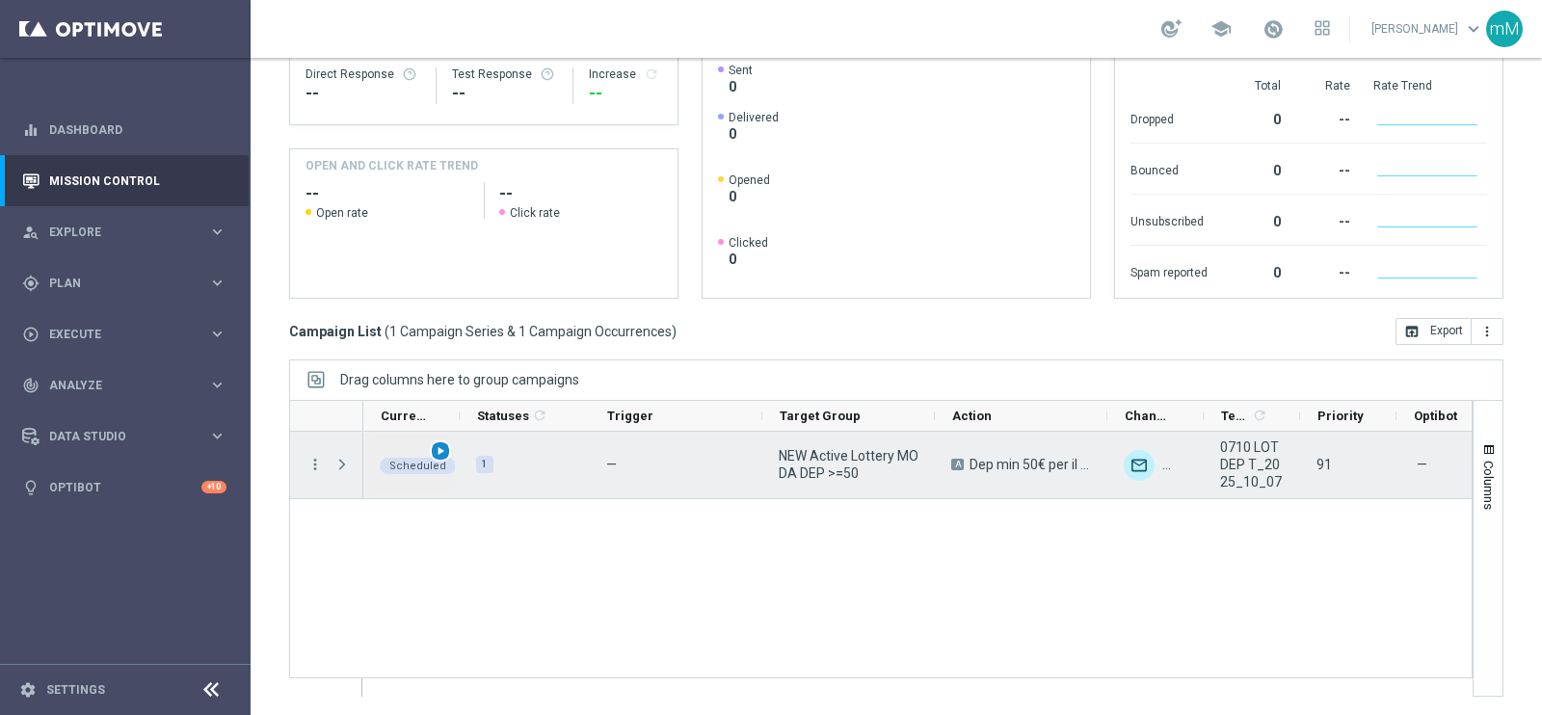
click at [441, 451] on span "play_arrow" at bounding box center [440, 450] width 13 height 13
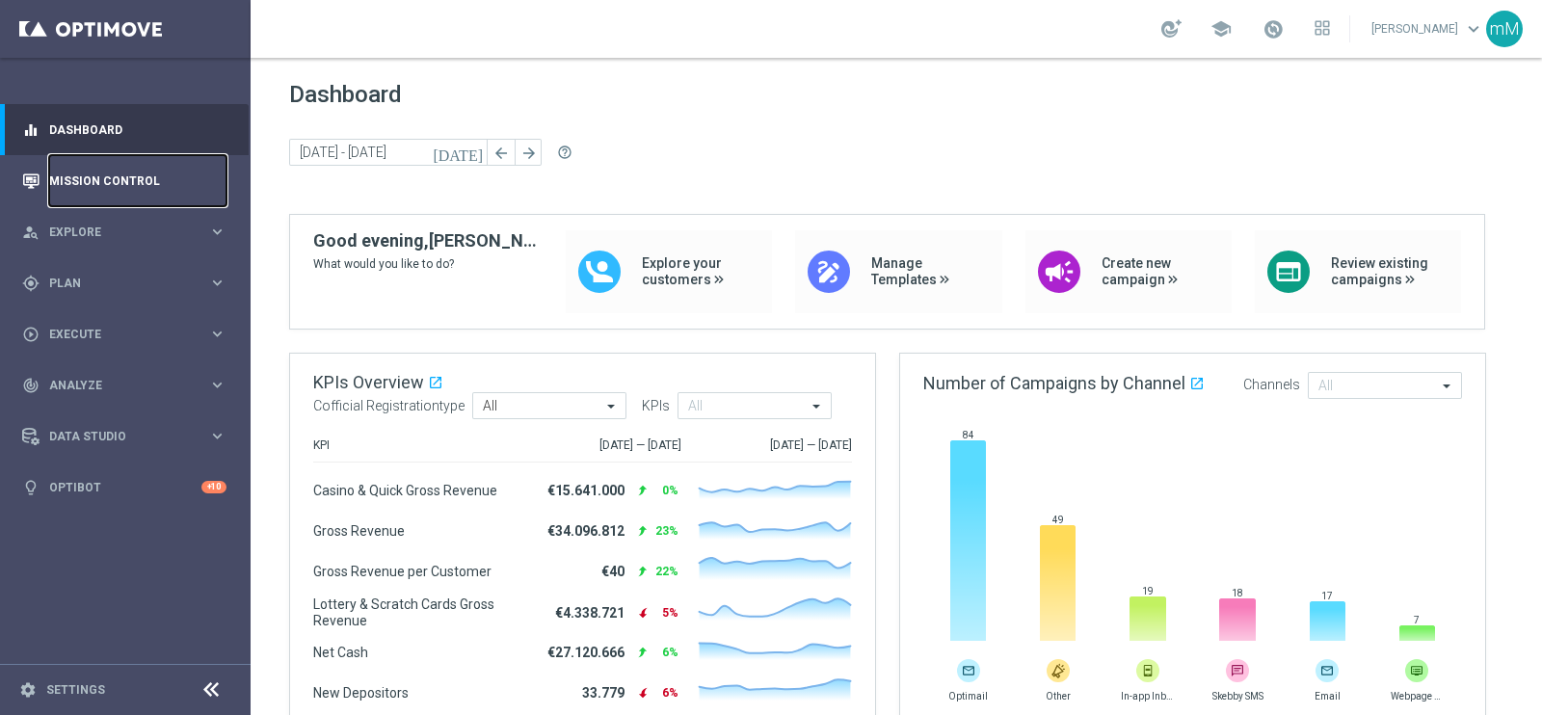
click at [78, 180] on link "Mission Control" at bounding box center [137, 180] width 177 height 51
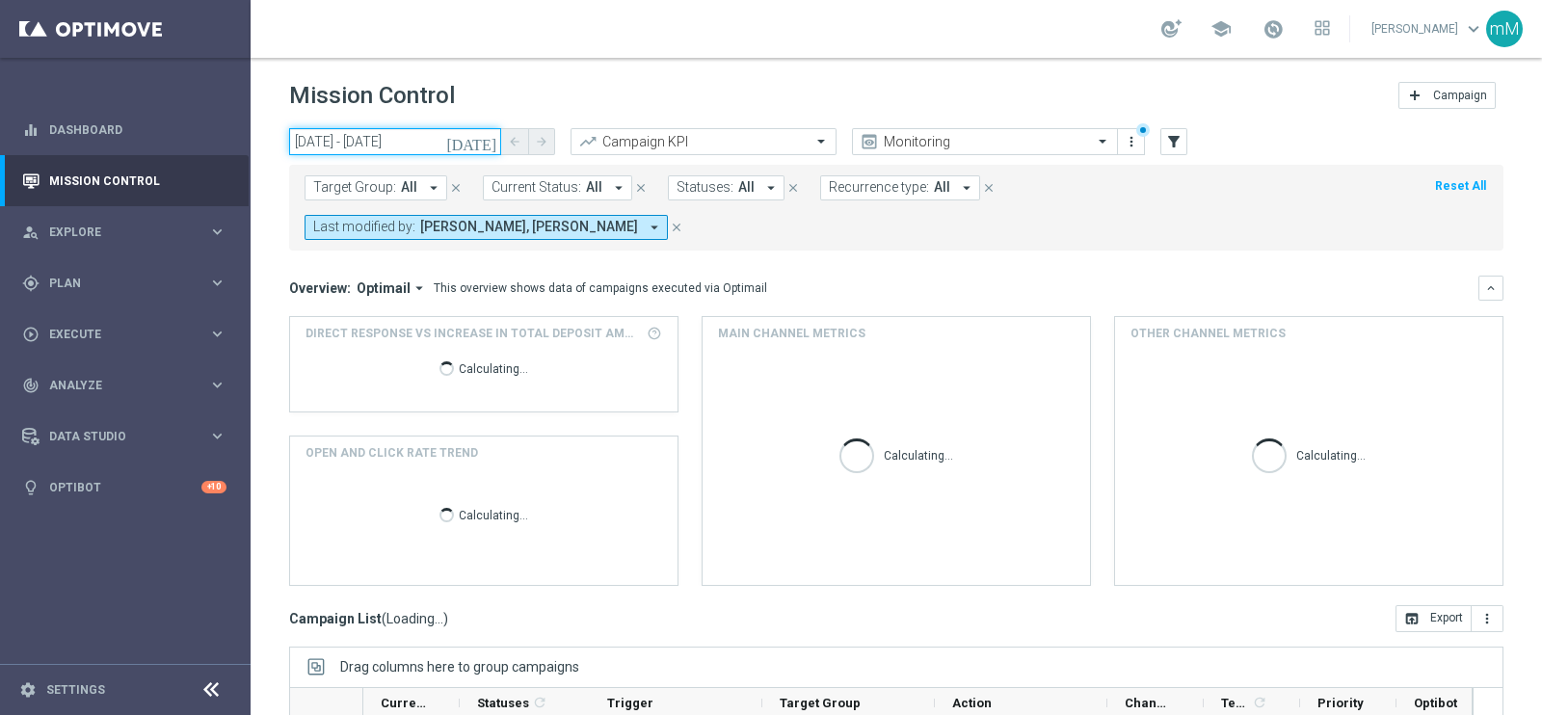
click at [423, 130] on input "[DATE] - [DATE]" at bounding box center [395, 141] width 212 height 27
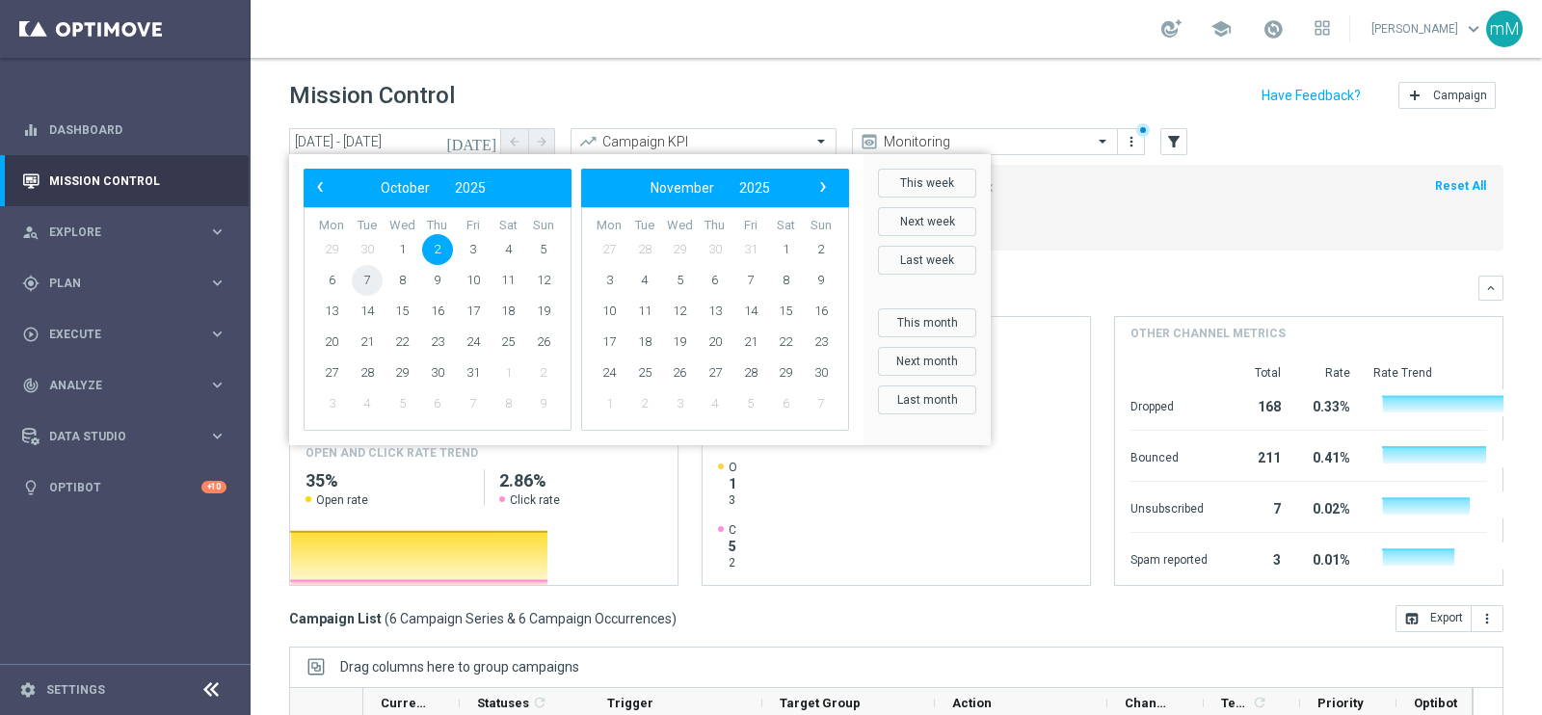
drag, startPoint x: 385, startPoint y: 291, endPoint x: 354, endPoint y: 283, distance: 31.8
click at [354, 283] on span "7" at bounding box center [367, 280] width 31 height 31
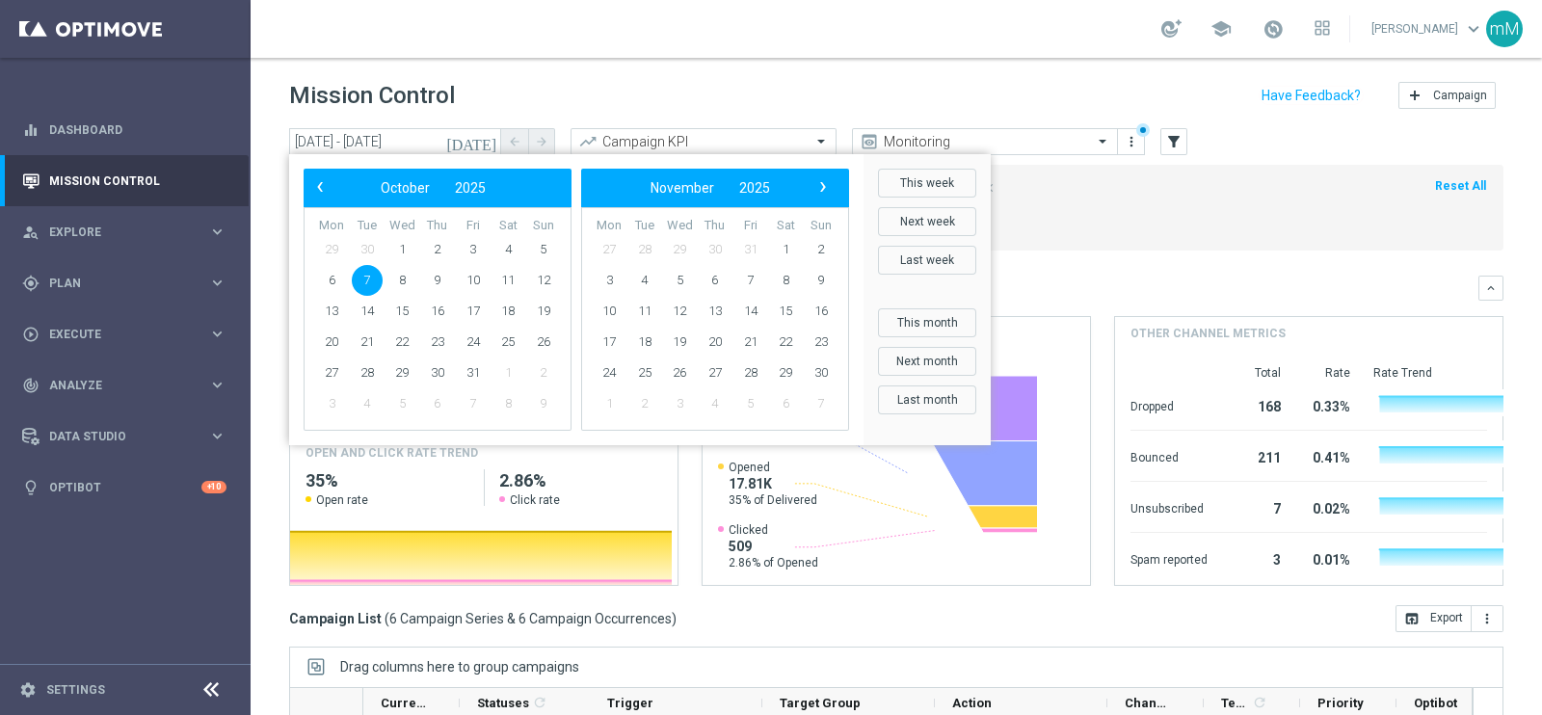
click at [354, 283] on span "7" at bounding box center [367, 280] width 31 height 31
type input "[DATE] - [DATE]"
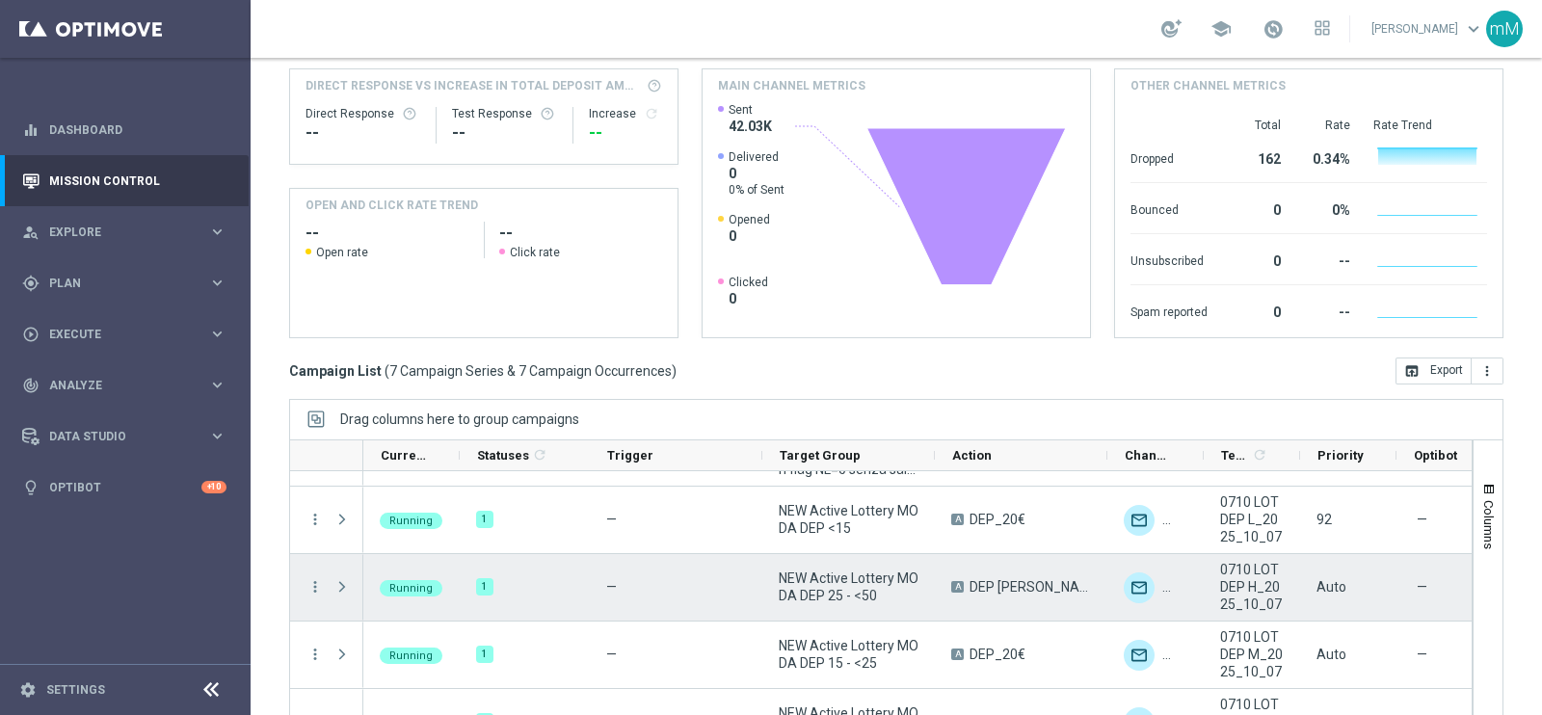
scroll to position [226, 0]
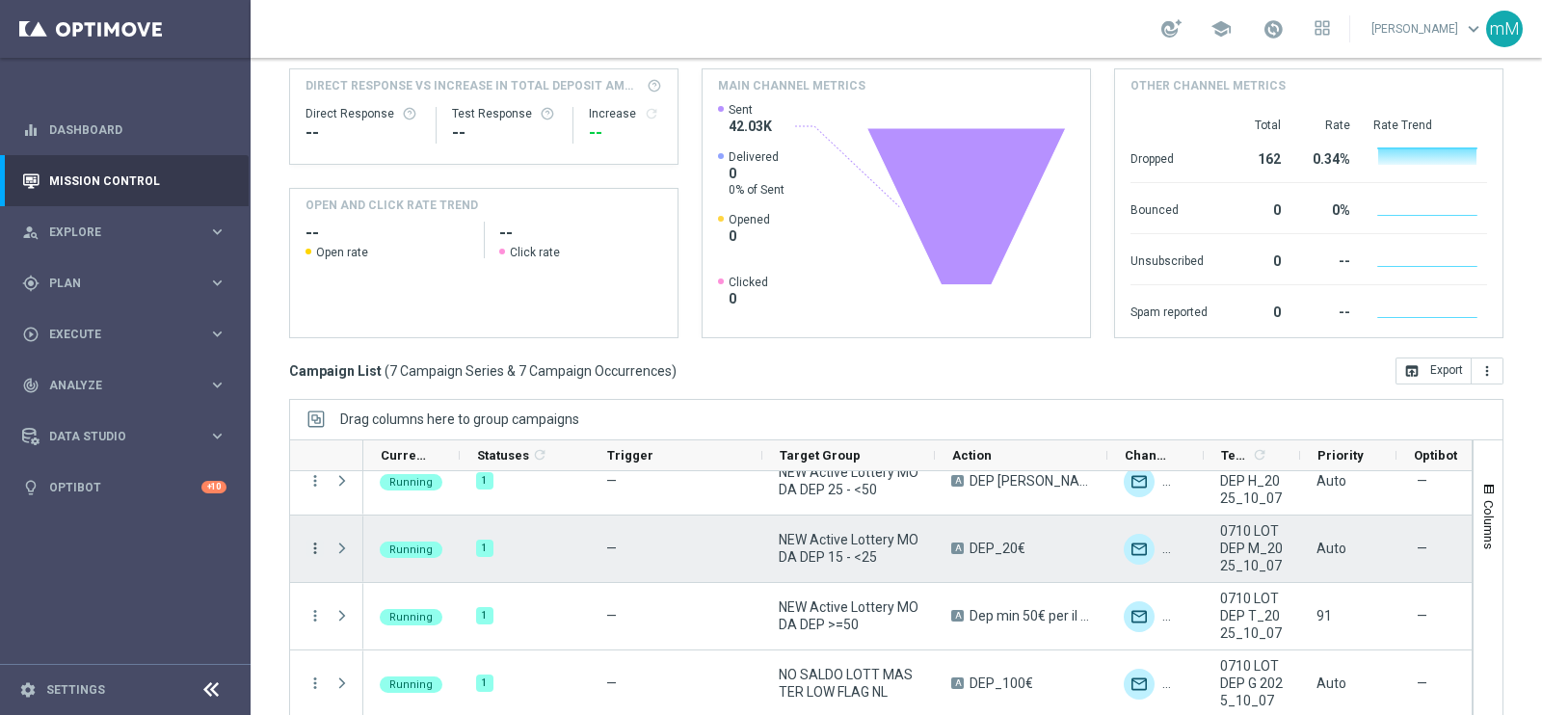
click at [313, 540] on icon "more_vert" at bounding box center [314, 548] width 17 height 17
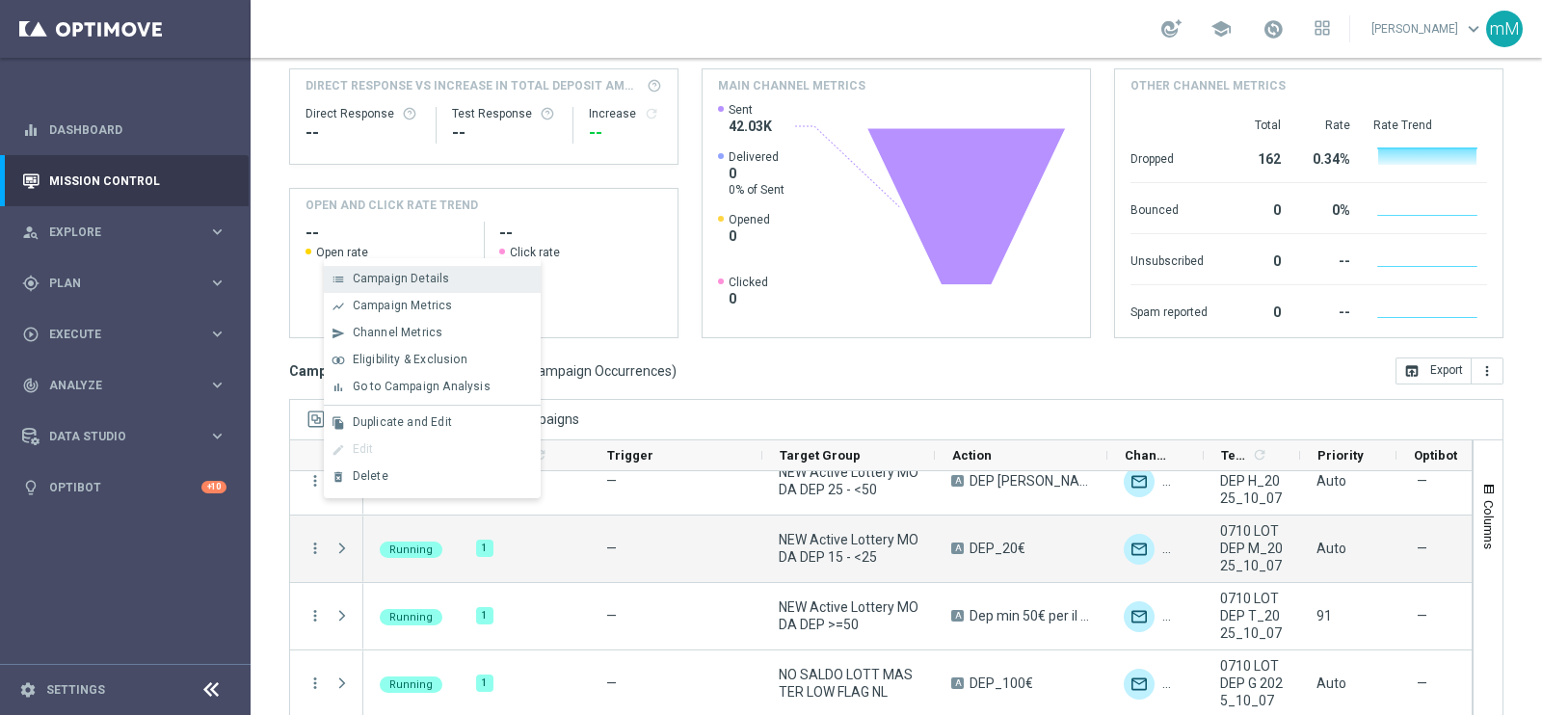
click at [396, 276] on span "Campaign Details" at bounding box center [401, 278] width 97 height 13
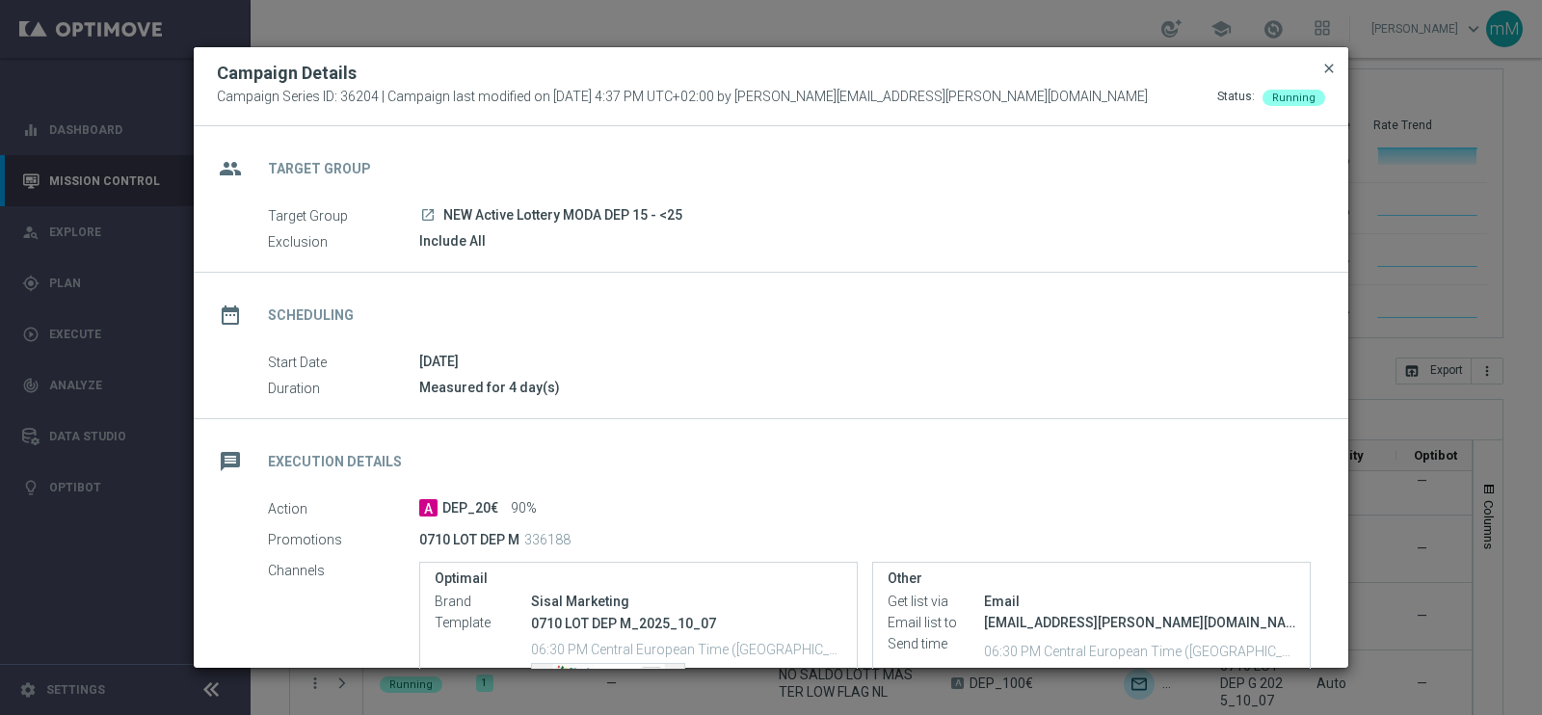
click at [1328, 61] on span "close" at bounding box center [1328, 68] width 15 height 15
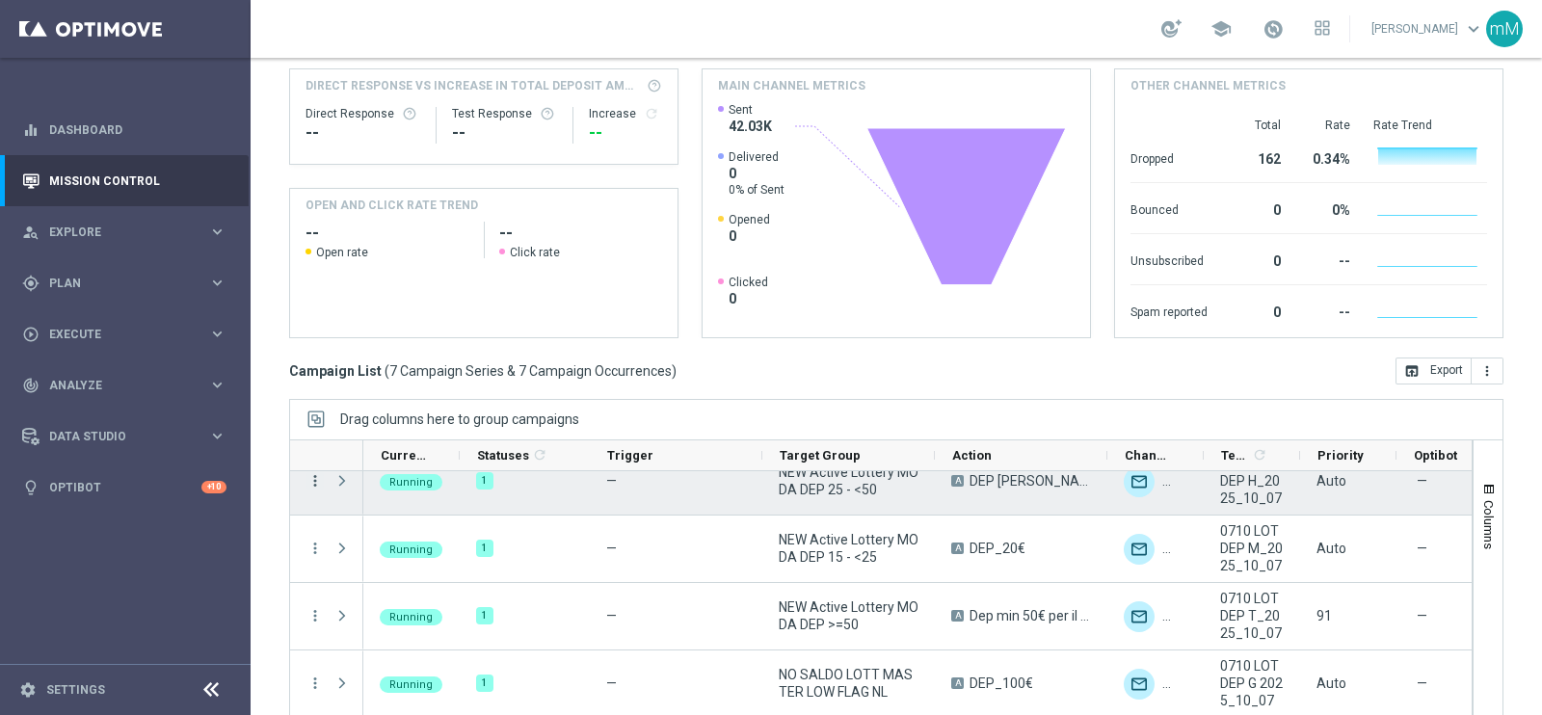
click at [307, 472] on icon "more_vert" at bounding box center [314, 480] width 17 height 17
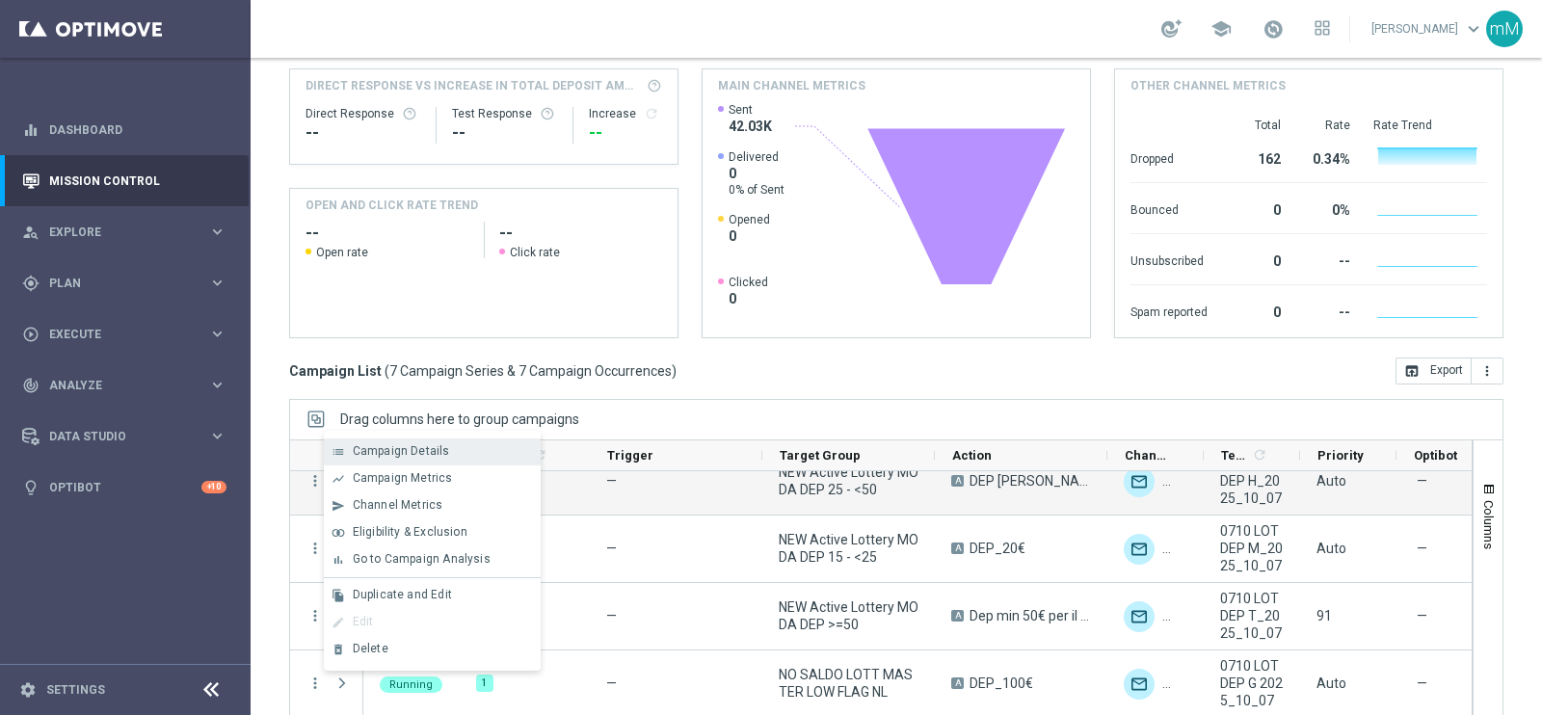
click at [369, 455] on span "Campaign Details" at bounding box center [401, 450] width 97 height 13
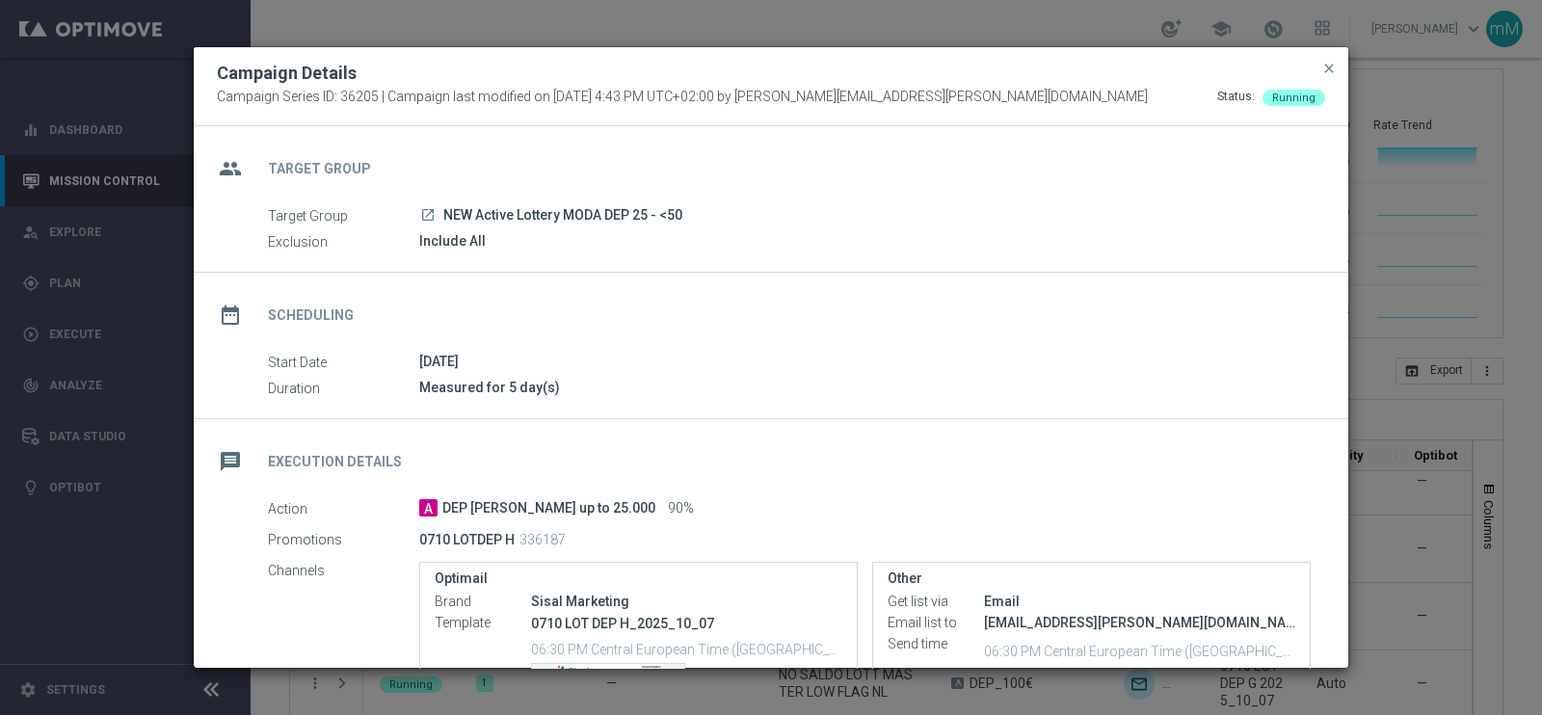
click at [1337, 66] on button "close" at bounding box center [1328, 68] width 19 height 23
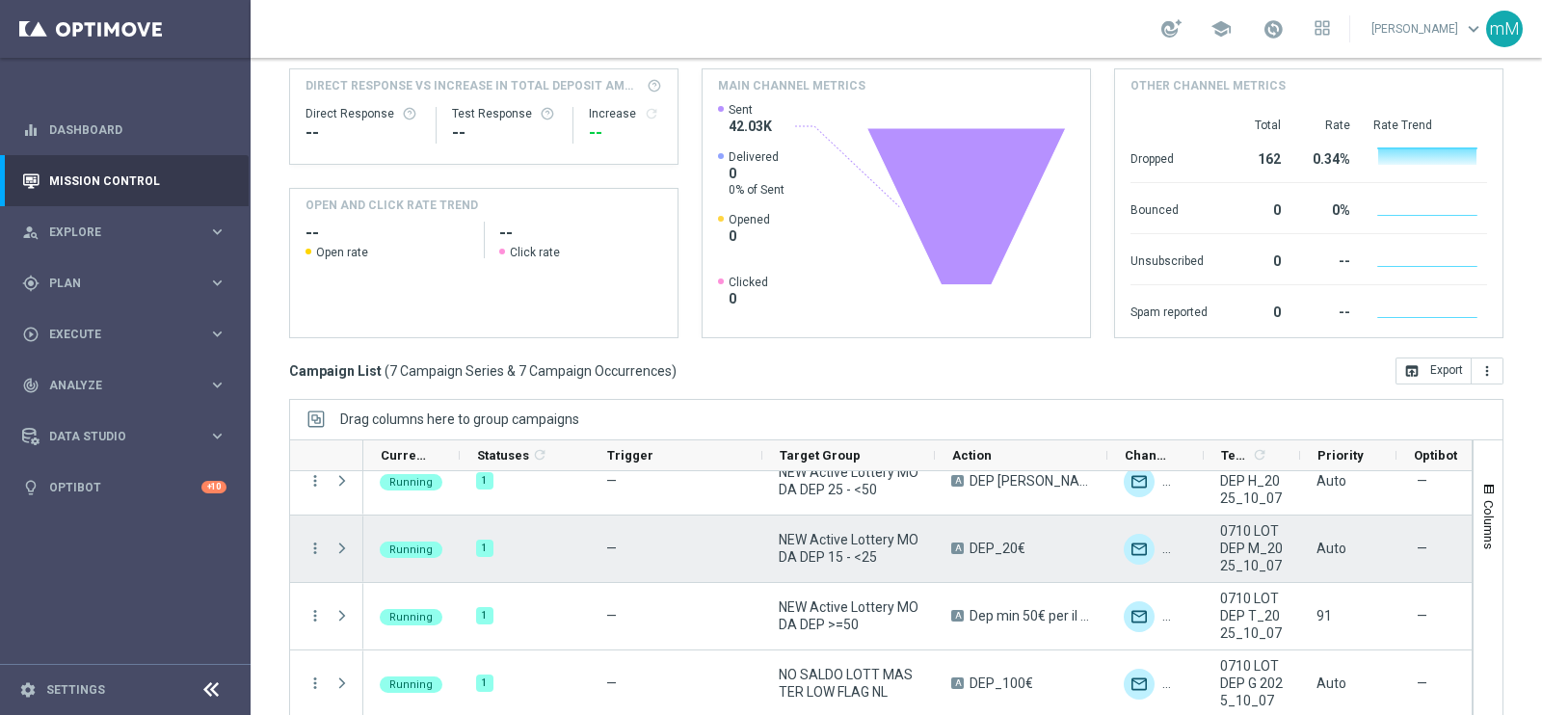
scroll to position [105, 0]
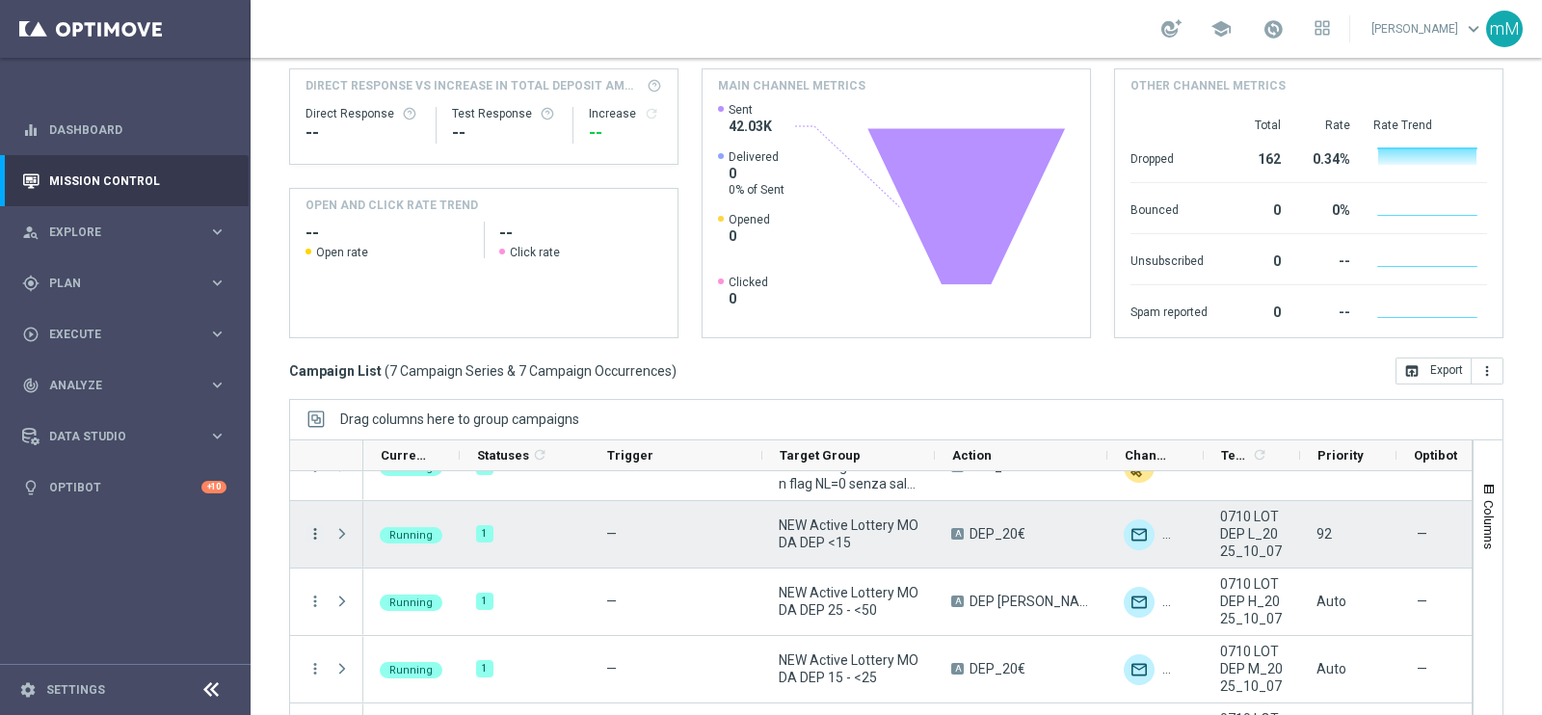
click at [307, 525] on icon "more_vert" at bounding box center [314, 533] width 17 height 17
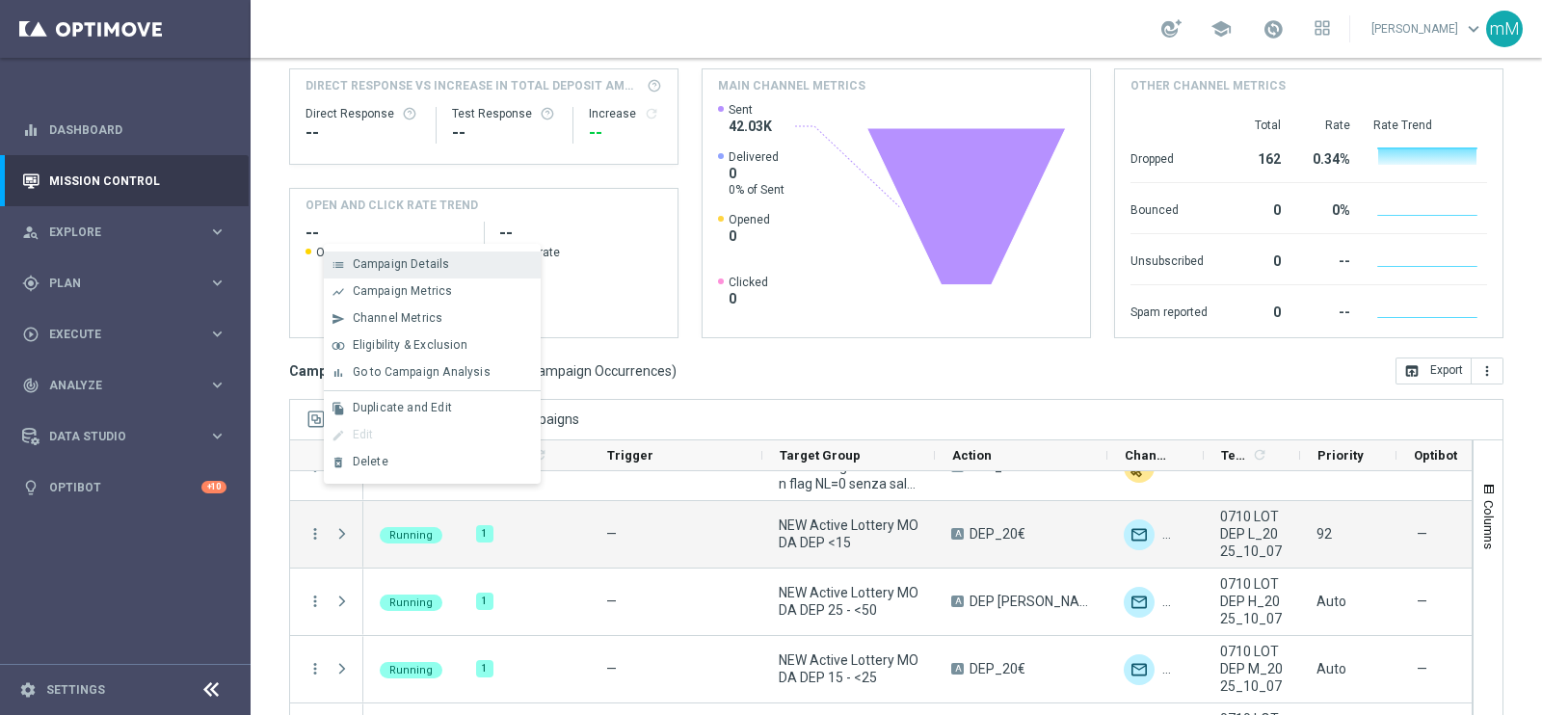
click at [422, 262] on span "Campaign Details" at bounding box center [401, 263] width 97 height 13
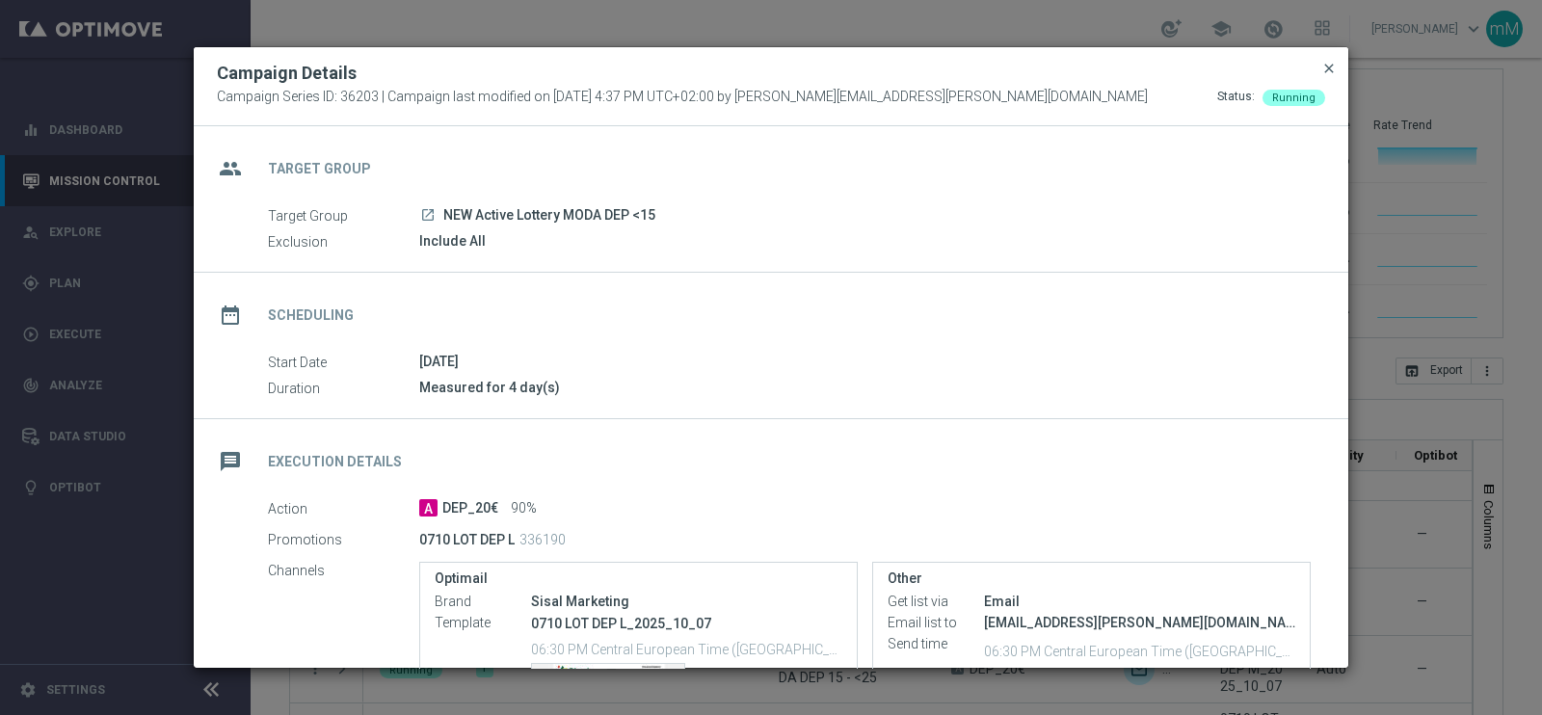
click at [1330, 66] on span "close" at bounding box center [1328, 68] width 15 height 15
